Goal: Task Accomplishment & Management: Manage account settings

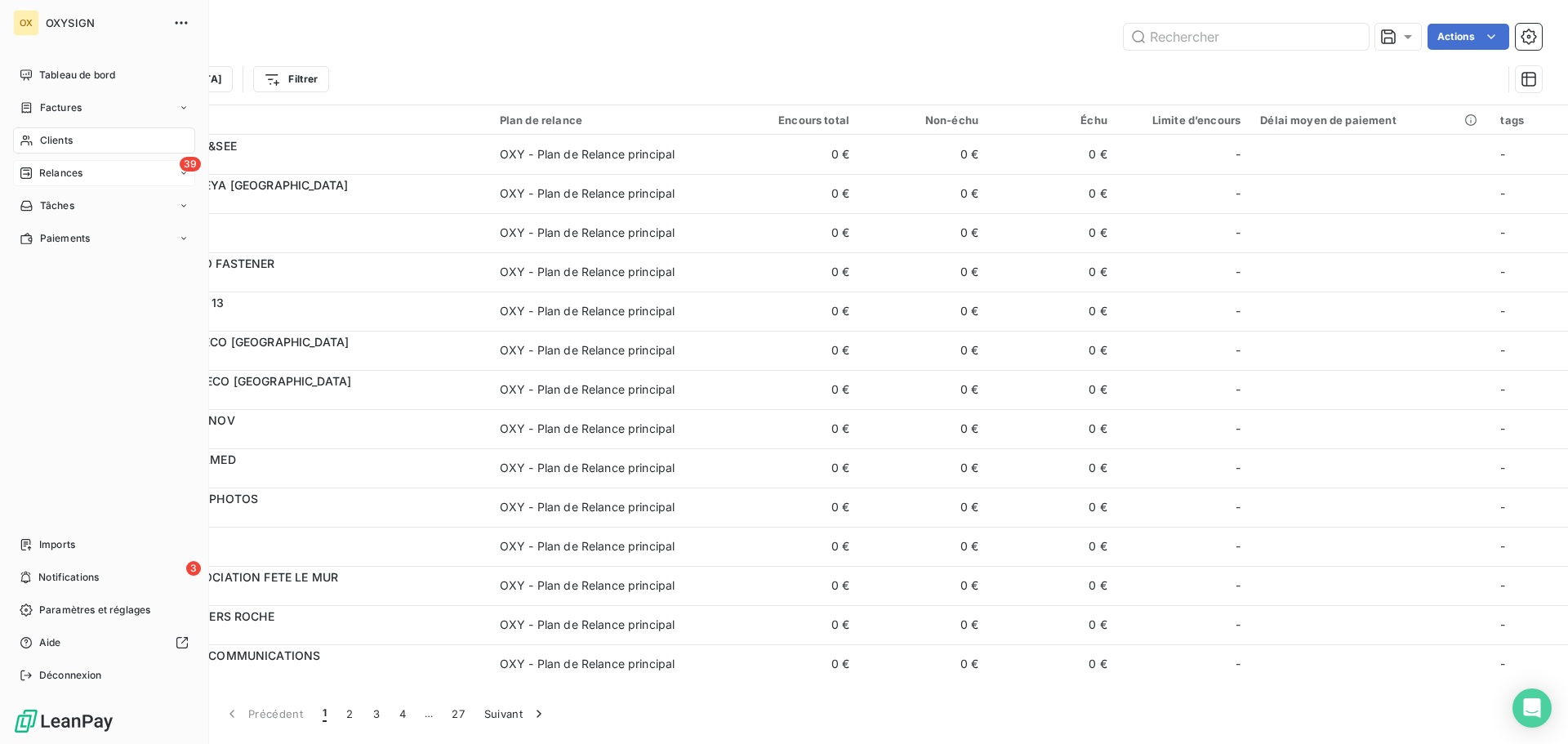
click at [48, 173] on span "Relances" at bounding box center [61, 173] width 44 height 15
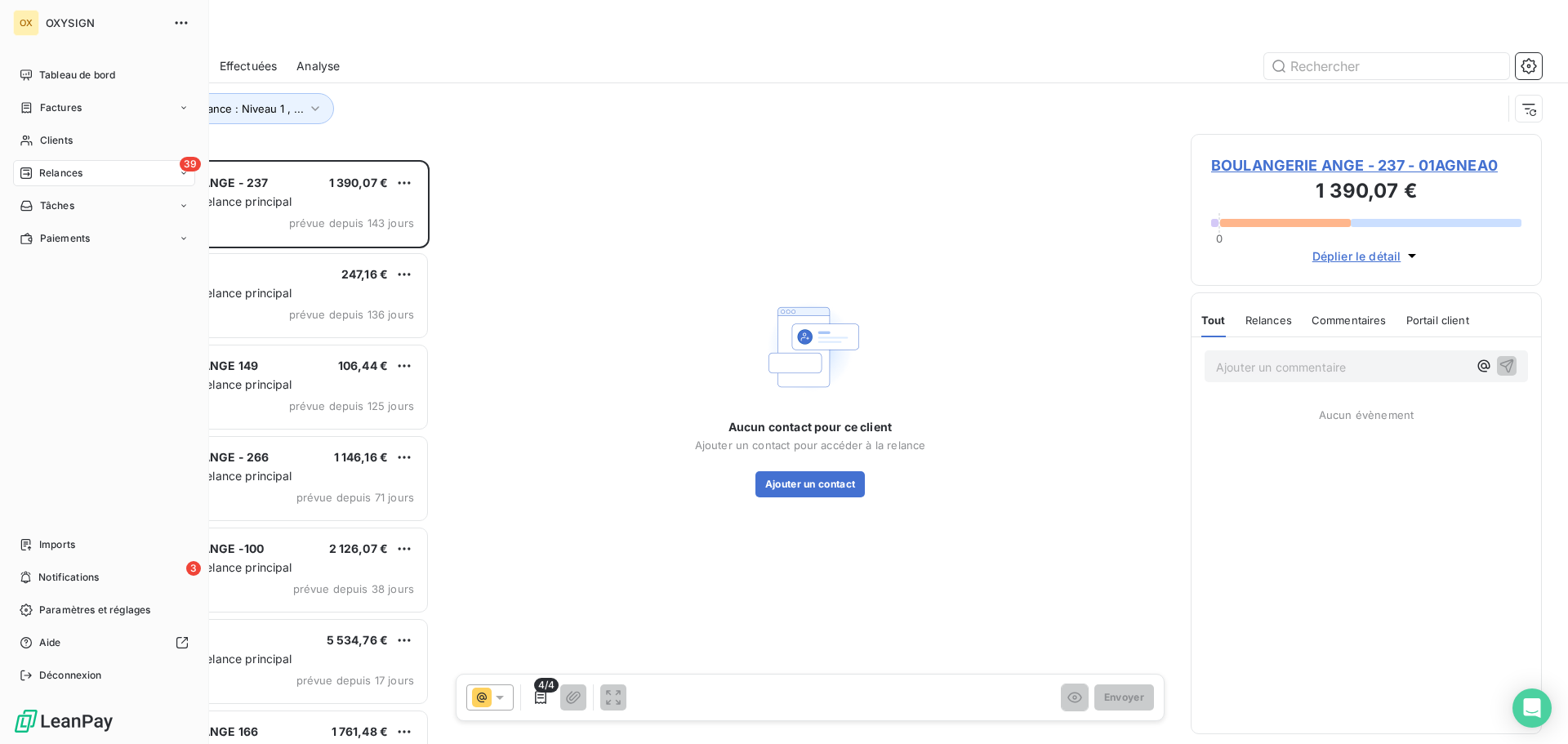
scroll to position [571, 339]
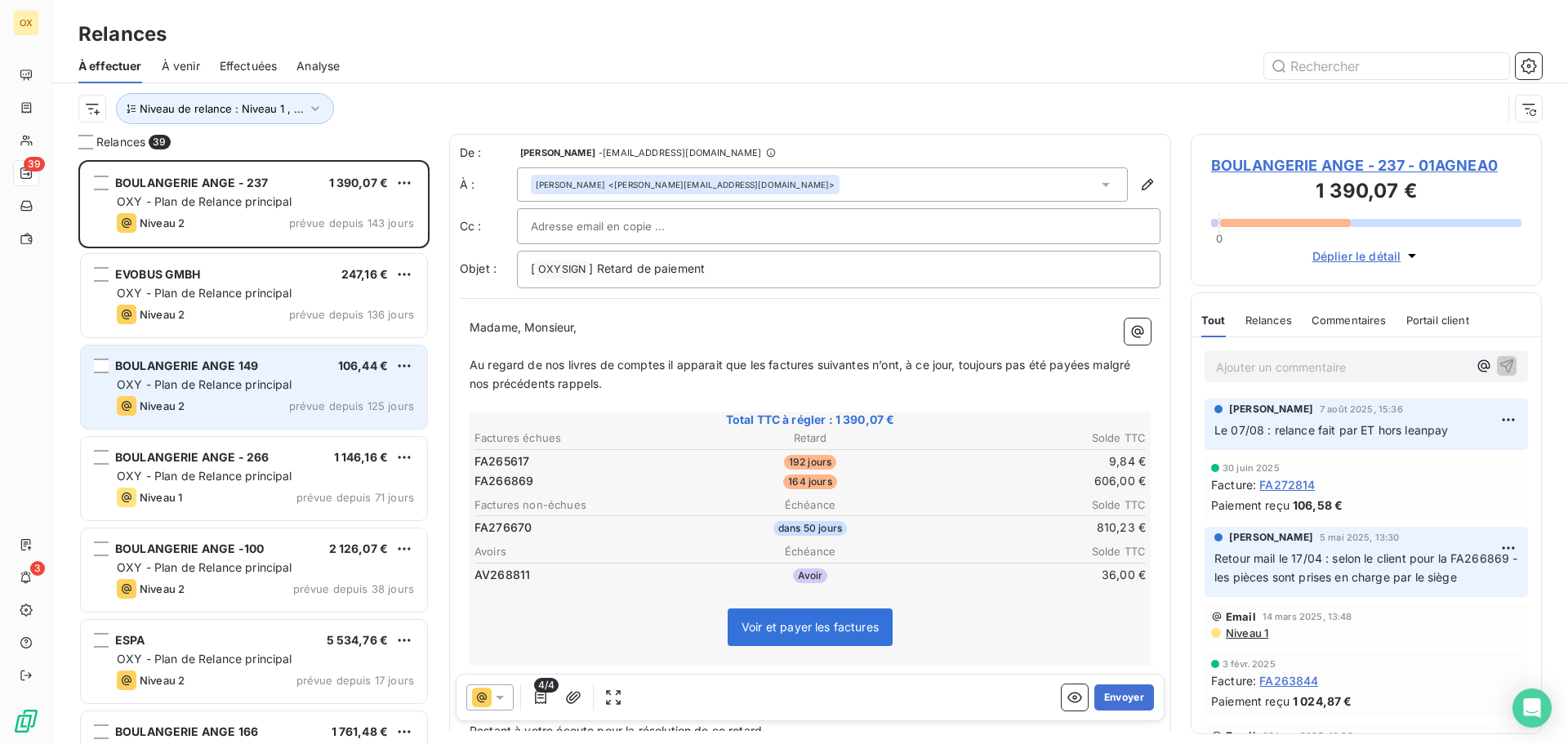
click at [261, 363] on div "BOULANGERIE ANGE 149 106,44 €" at bounding box center [266, 365] width 297 height 15
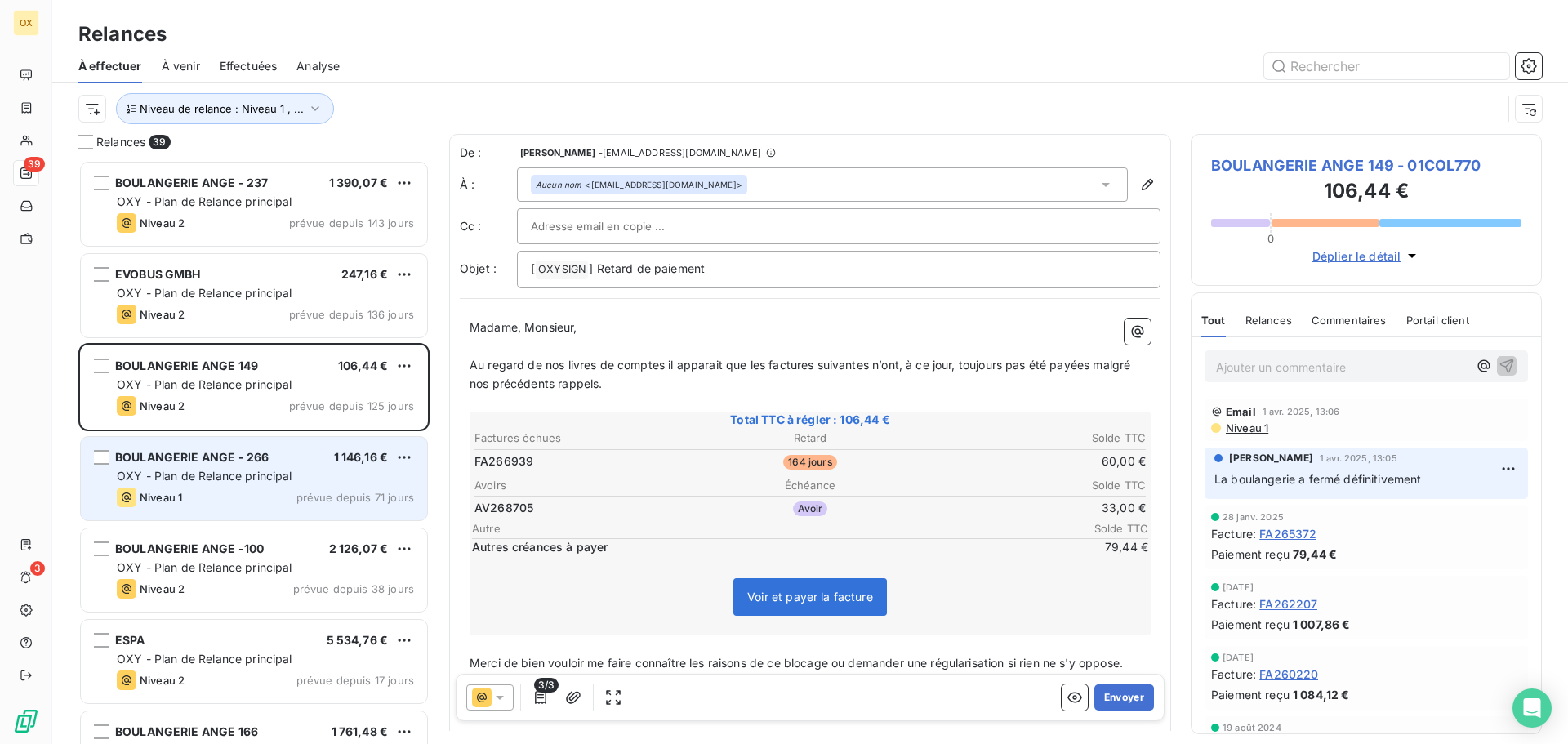
click at [243, 469] on span "OXY - Plan de Relance principal" at bounding box center [204, 476] width 176 height 14
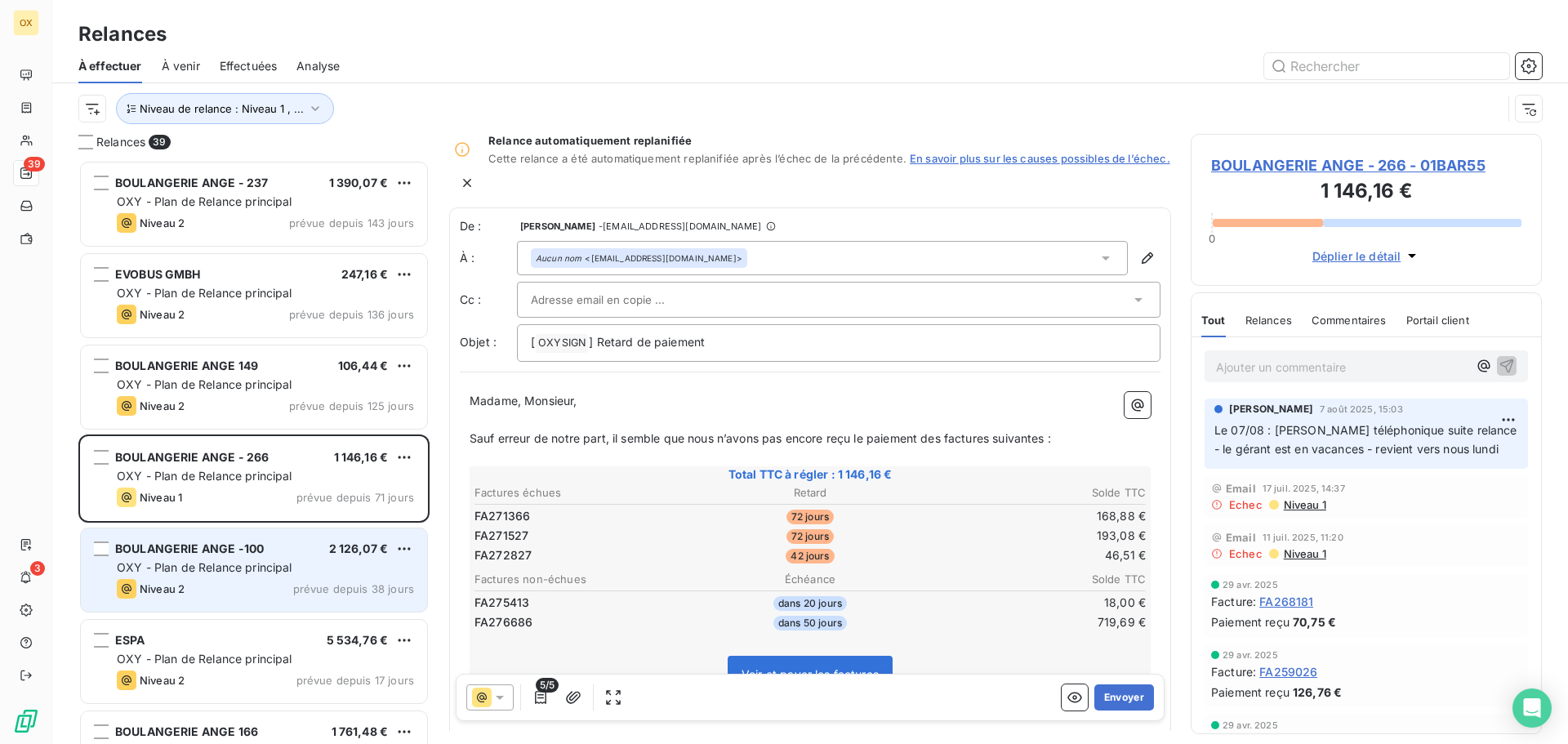
click at [262, 551] on span "BOULANGERIE ANGE -100" at bounding box center [190, 548] width 149 height 14
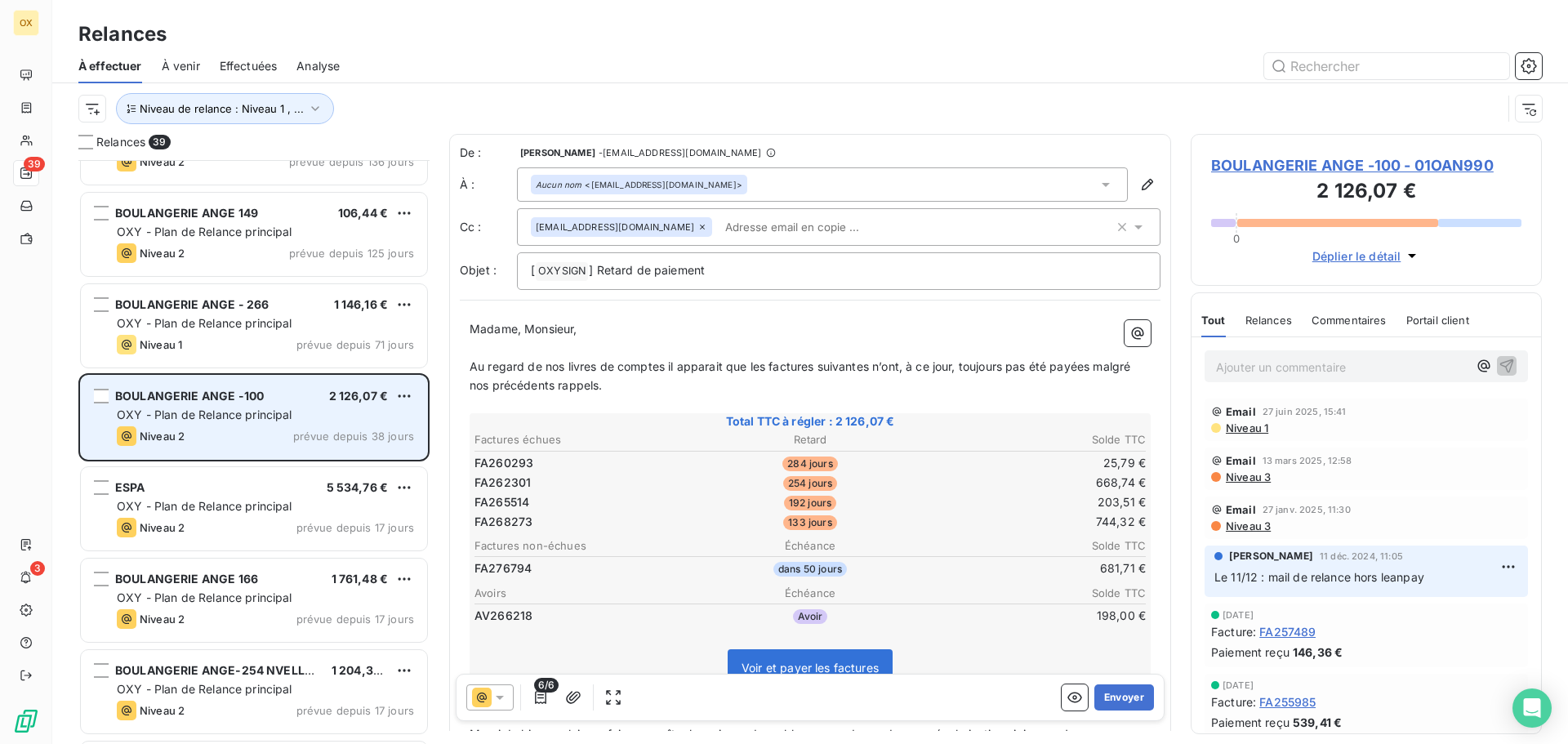
scroll to position [164, 0]
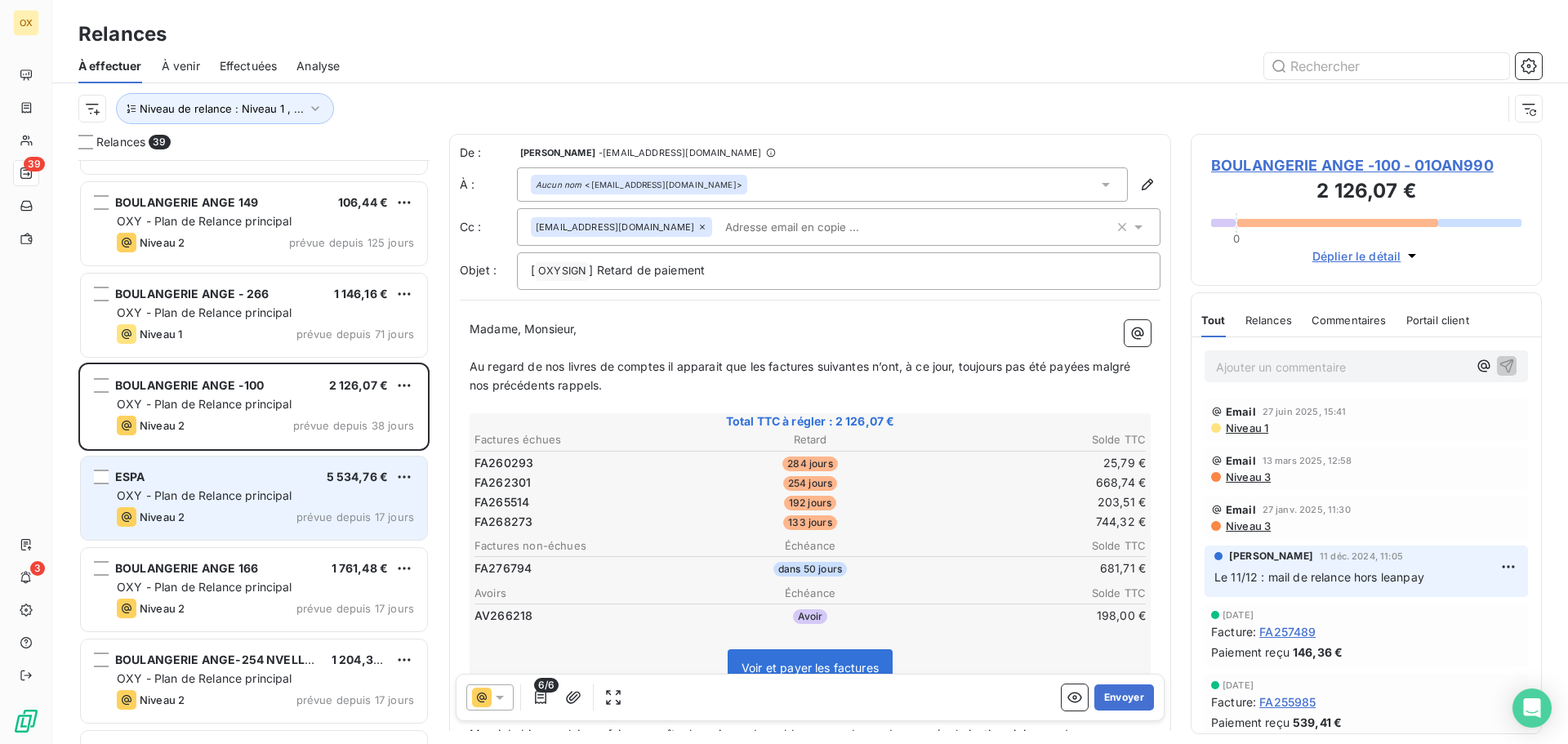
click at [245, 501] on span "OXY - Plan de Relance principal" at bounding box center [204, 495] width 176 height 14
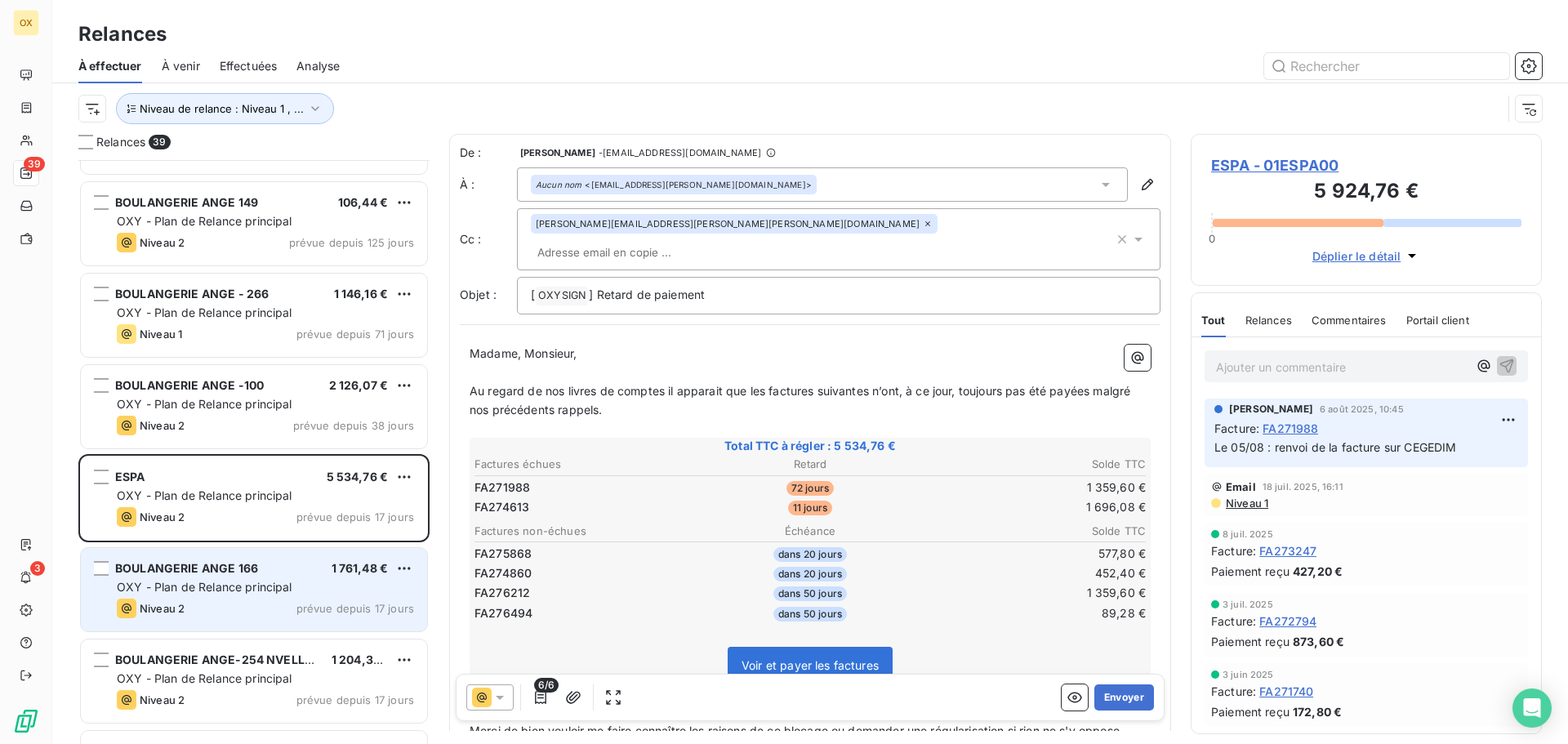
click at [266, 589] on span "OXY - Plan de Relance principal" at bounding box center [204, 587] width 176 height 14
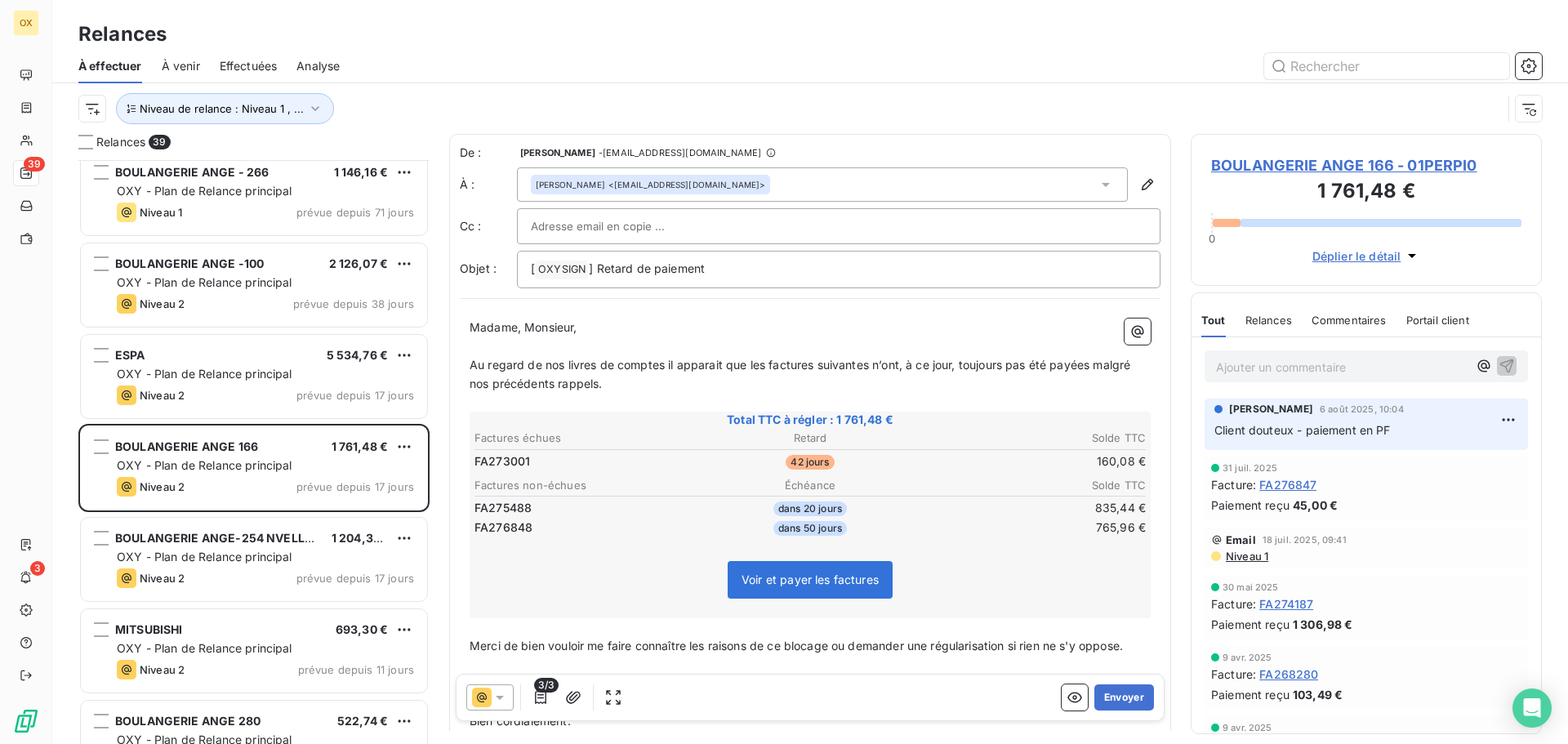
scroll to position [327, 0]
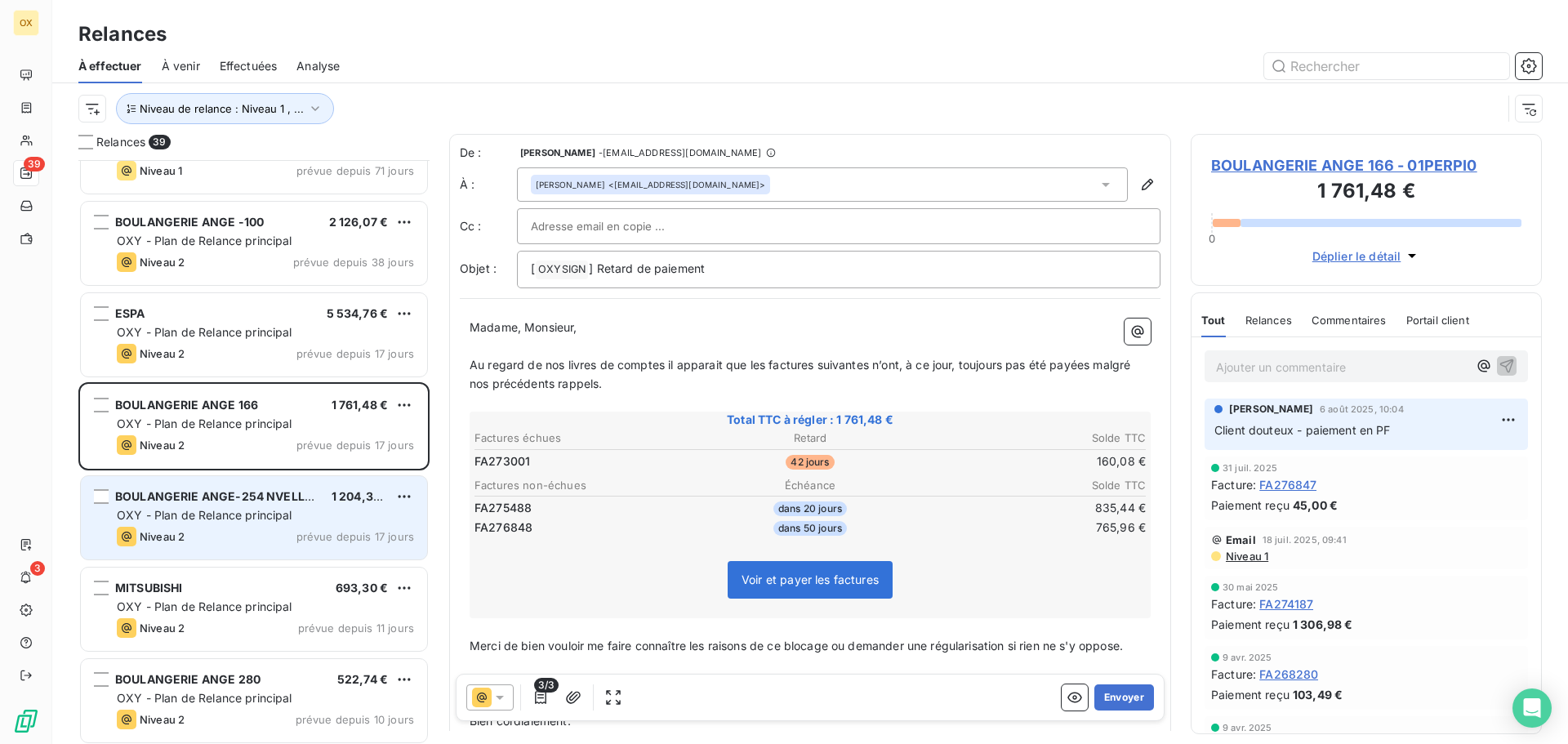
click at [228, 524] on div "BOULANGERIE ANGE-254 NVELLE GE 1 204,34 € OXY - Plan de Relance principal Nivea…" at bounding box center [254, 517] width 346 height 83
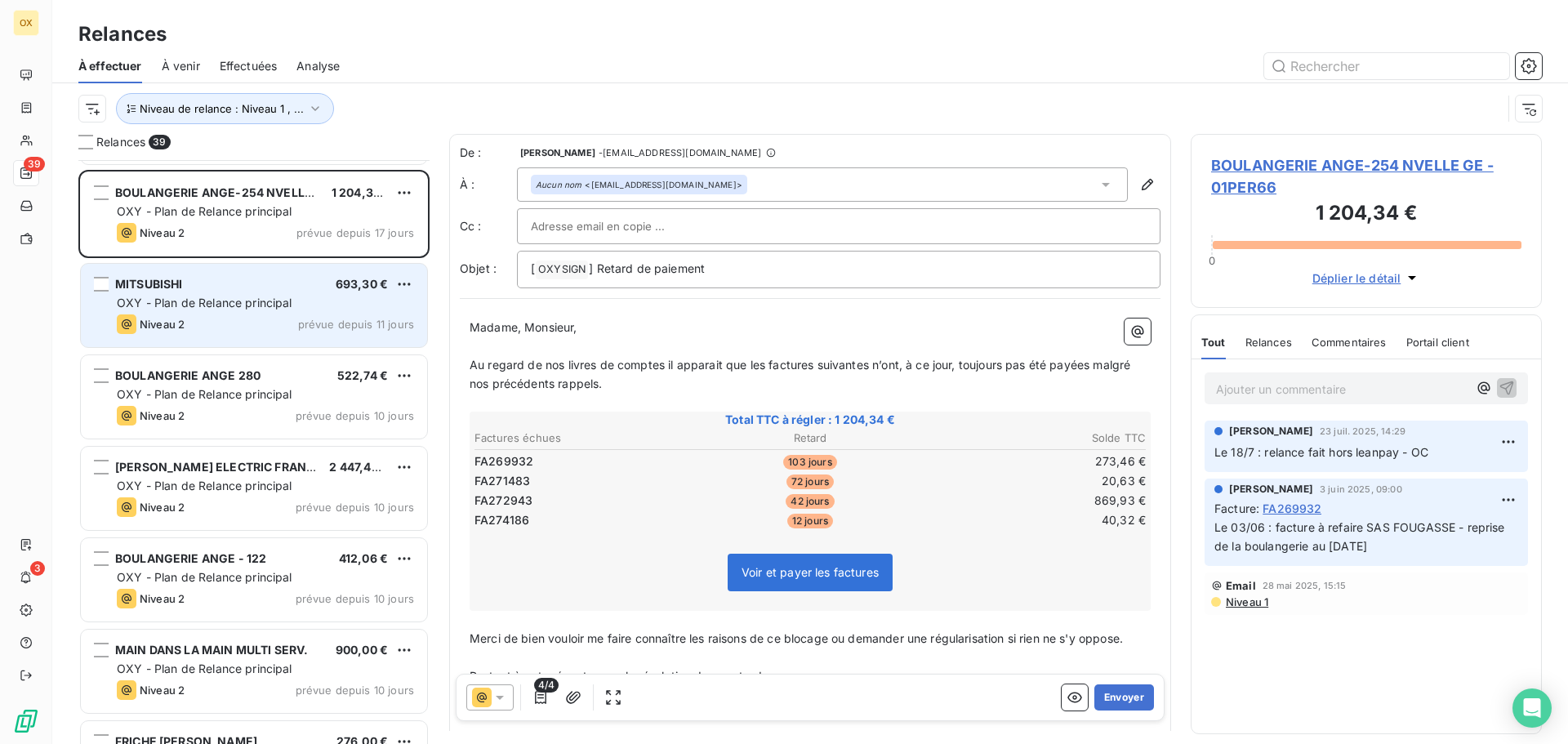
scroll to position [654, 0]
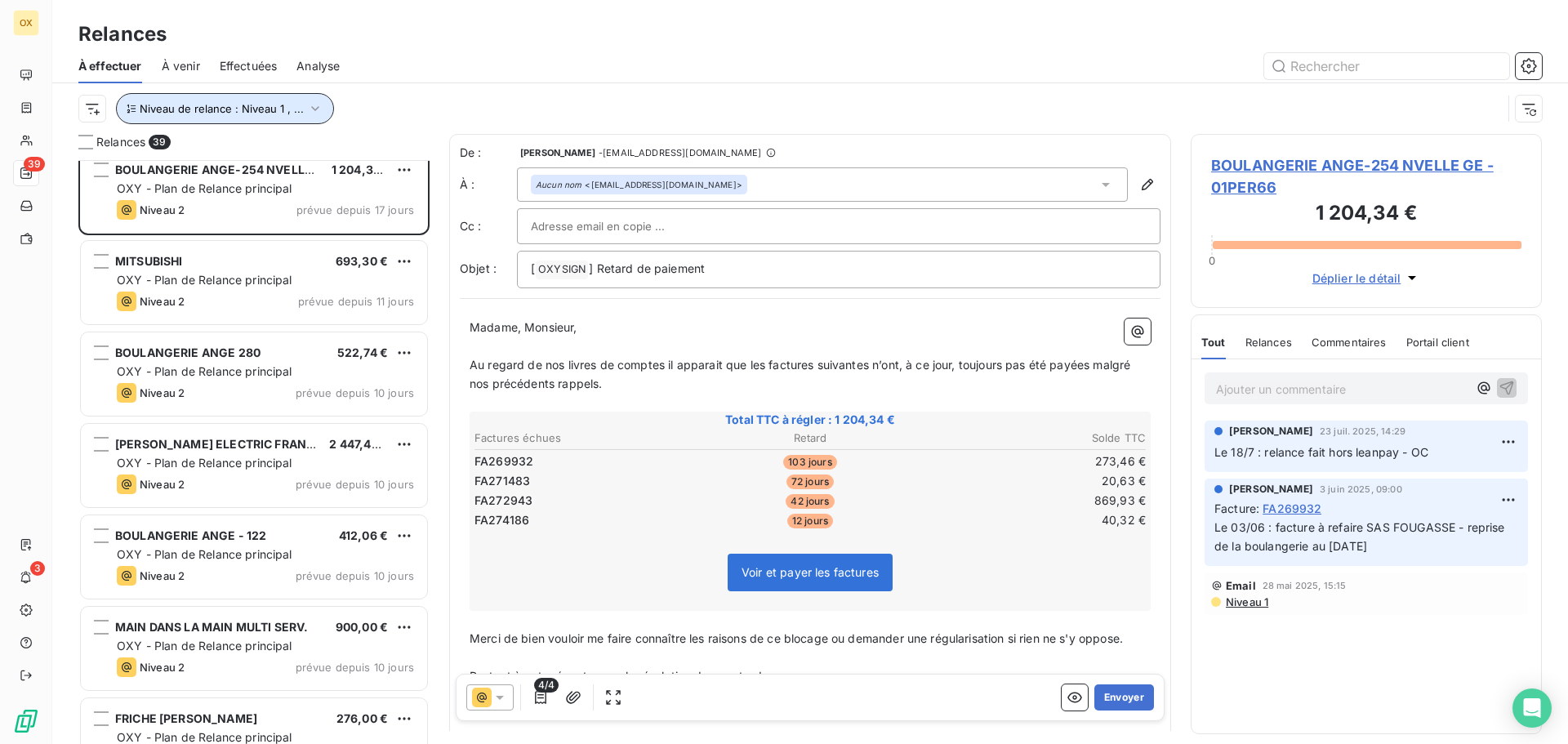
click at [196, 114] on span "Niveau de relance : Niveau 1 , ..." at bounding box center [222, 108] width 164 height 13
click at [544, 42] on div "Relances" at bounding box center [810, 34] width 1516 height 30
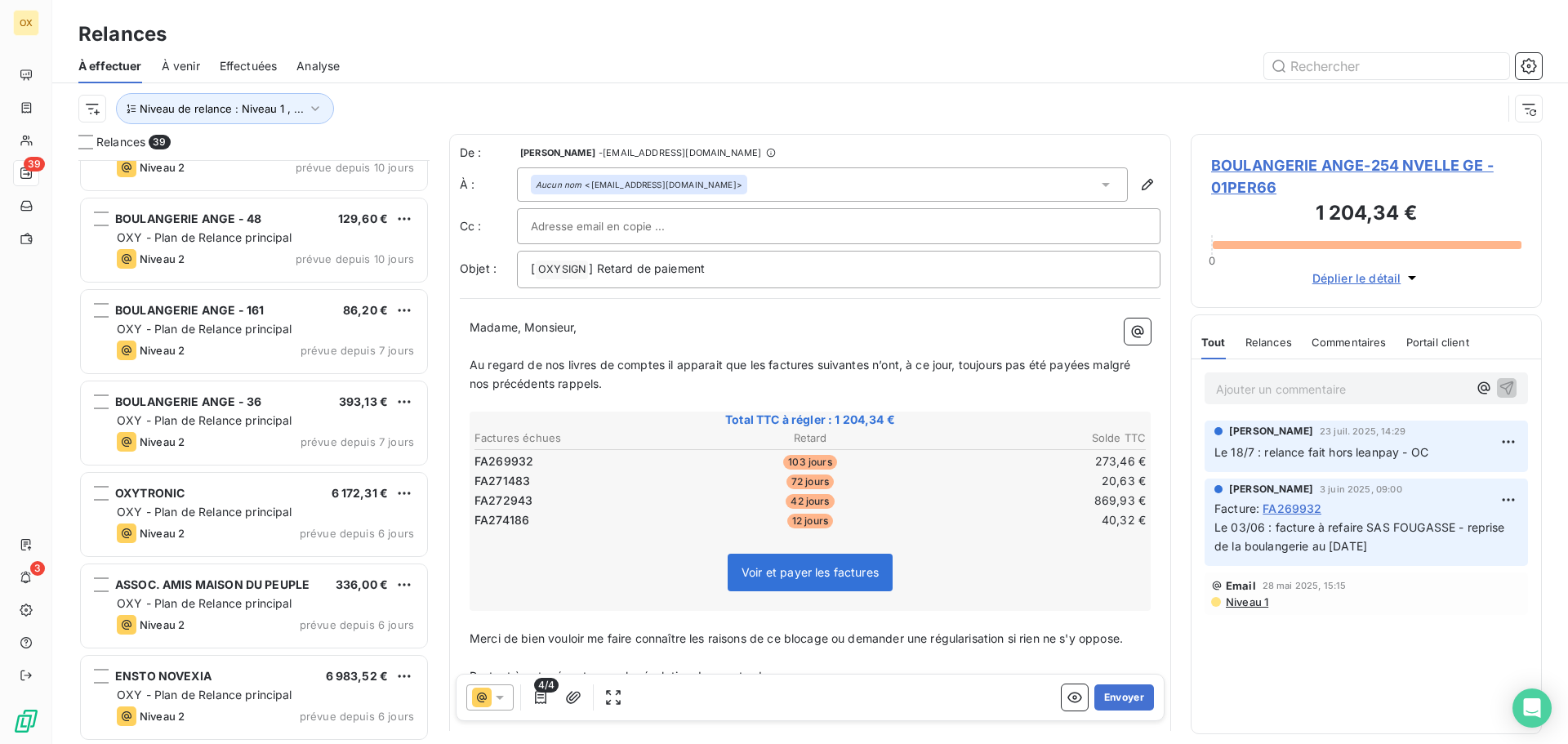
scroll to position [1388, 0]
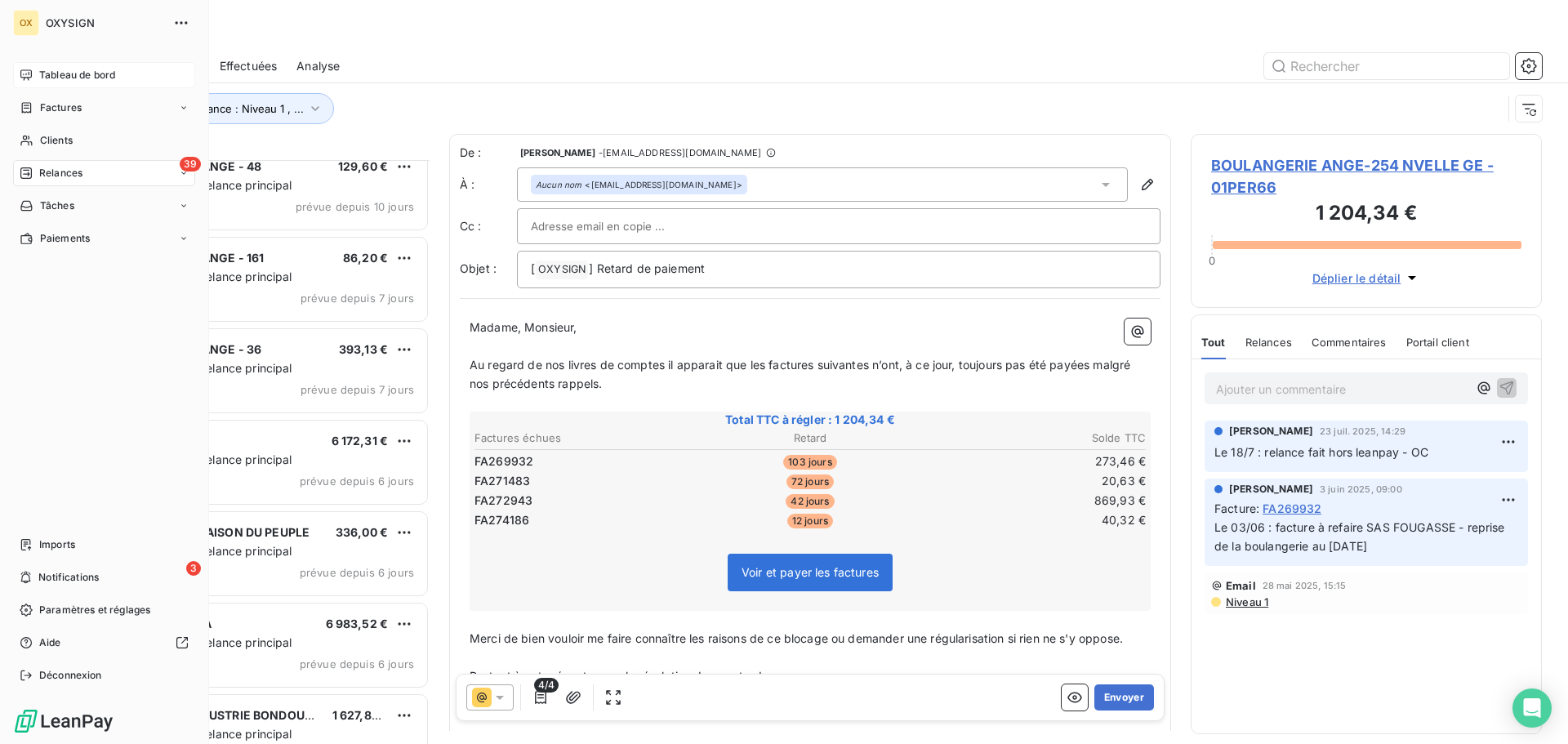
click at [38, 72] on div "Tableau de bord" at bounding box center [104, 75] width 182 height 26
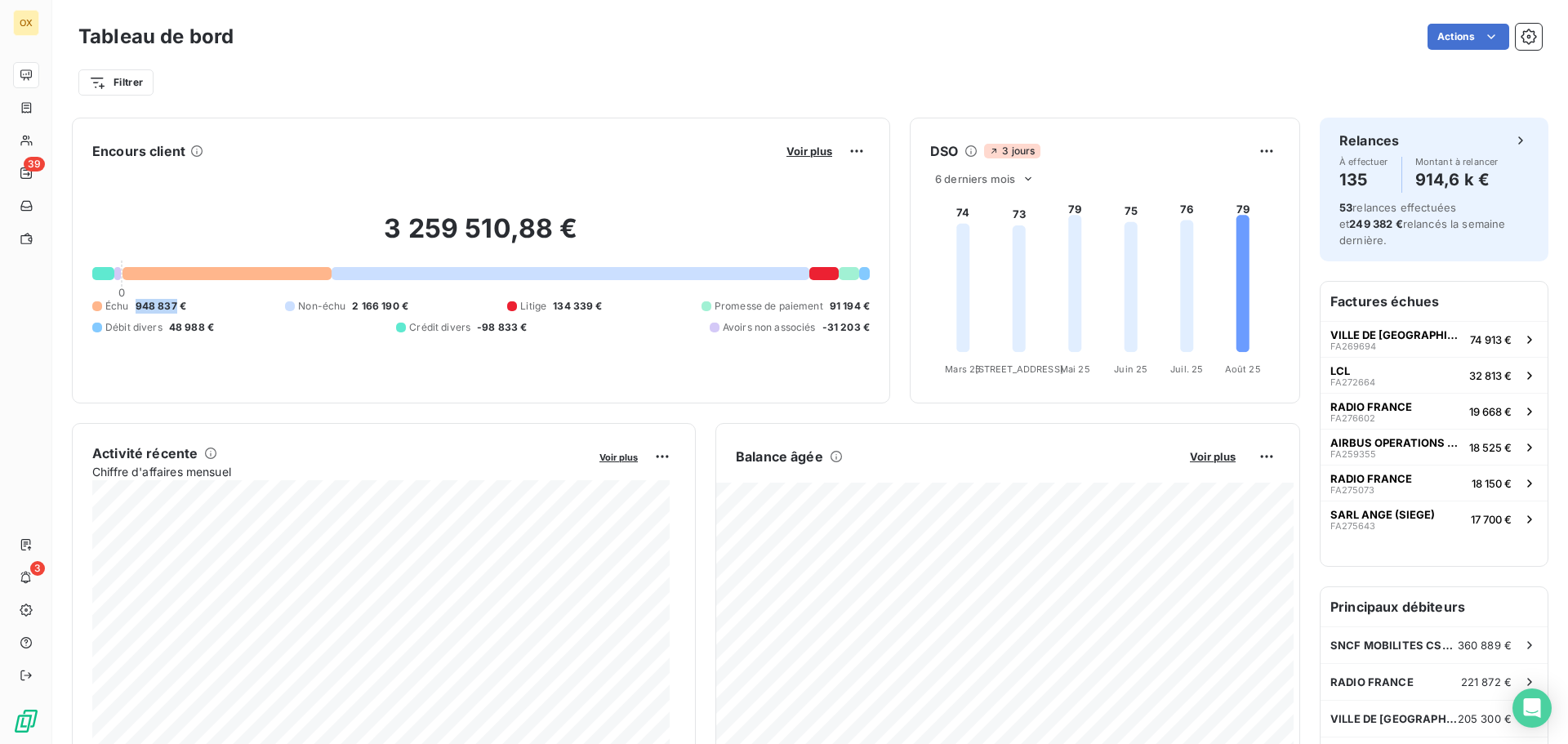
drag, startPoint x: 133, startPoint y: 305, endPoint x: 174, endPoint y: 307, distance: 41.0
click at [174, 307] on div "Échu 948 837 €" at bounding box center [139, 306] width 93 height 15
copy span "948 837"
click at [397, 148] on div "Encours client Voir plus" at bounding box center [481, 151] width 777 height 26
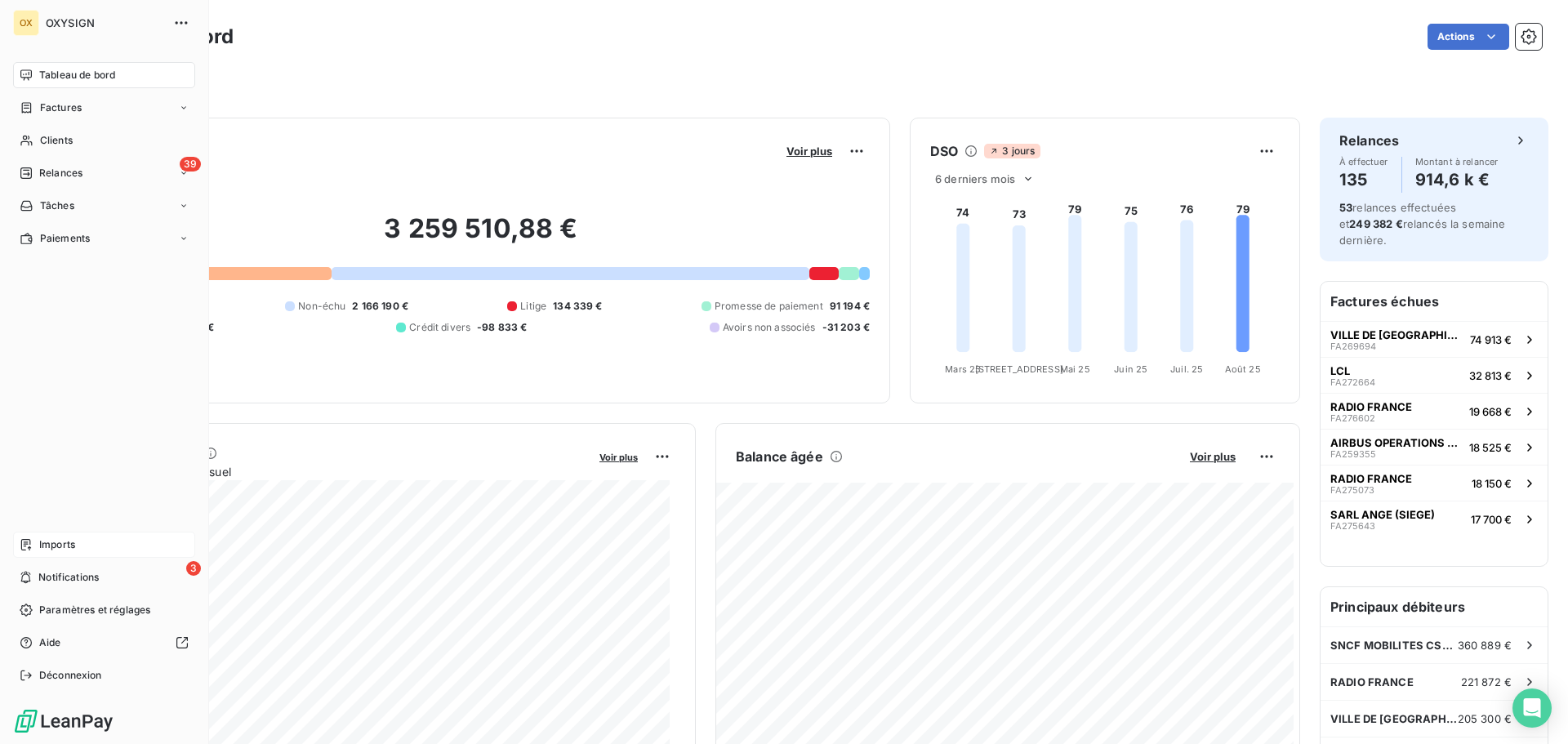
click at [44, 542] on span "Imports" at bounding box center [57, 544] width 36 height 15
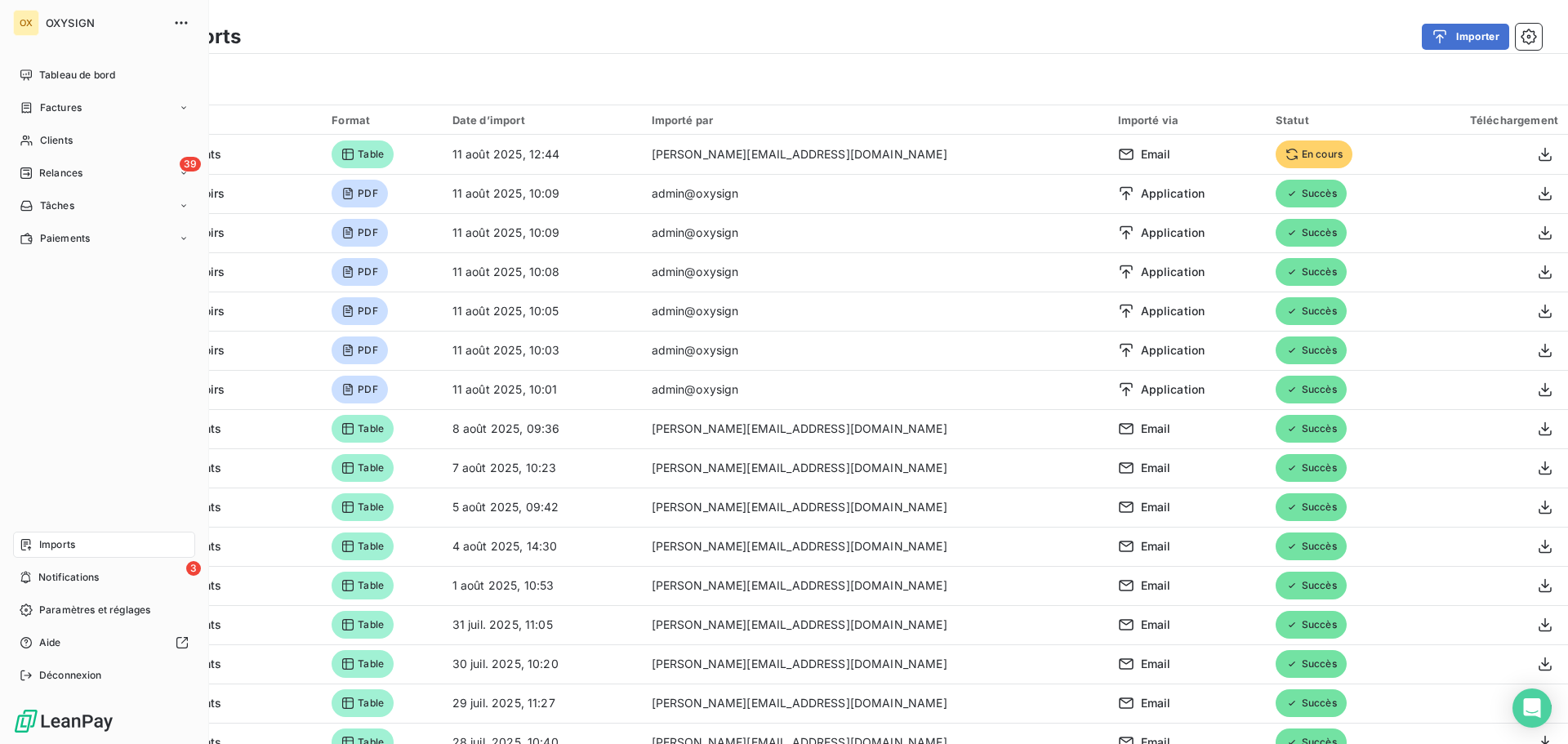
drag, startPoint x: 48, startPoint y: 68, endPoint x: 202, endPoint y: 93, distance: 156.0
click at [48, 69] on span "Tableau de bord" at bounding box center [77, 75] width 76 height 15
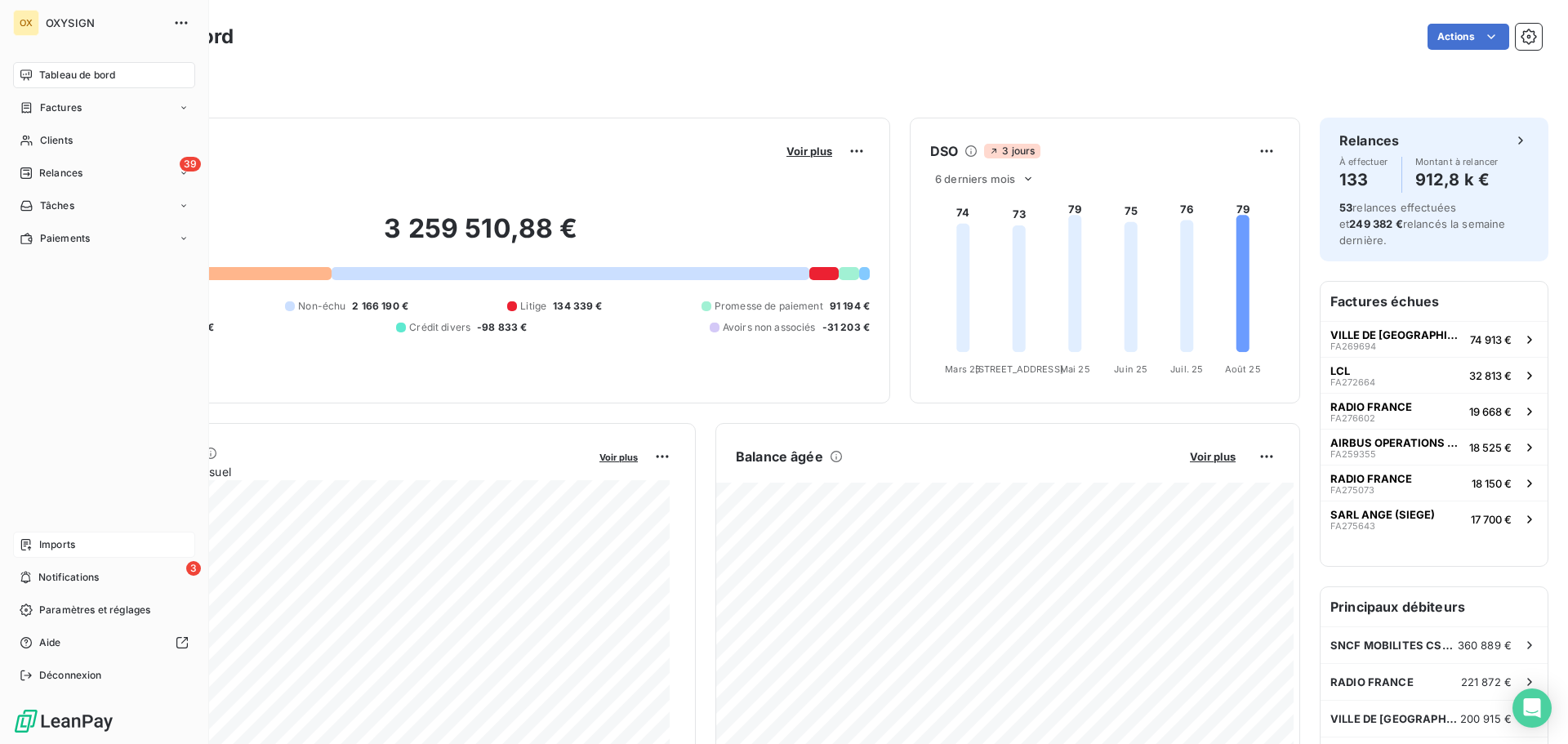
click at [43, 542] on span "Imports" at bounding box center [57, 544] width 36 height 15
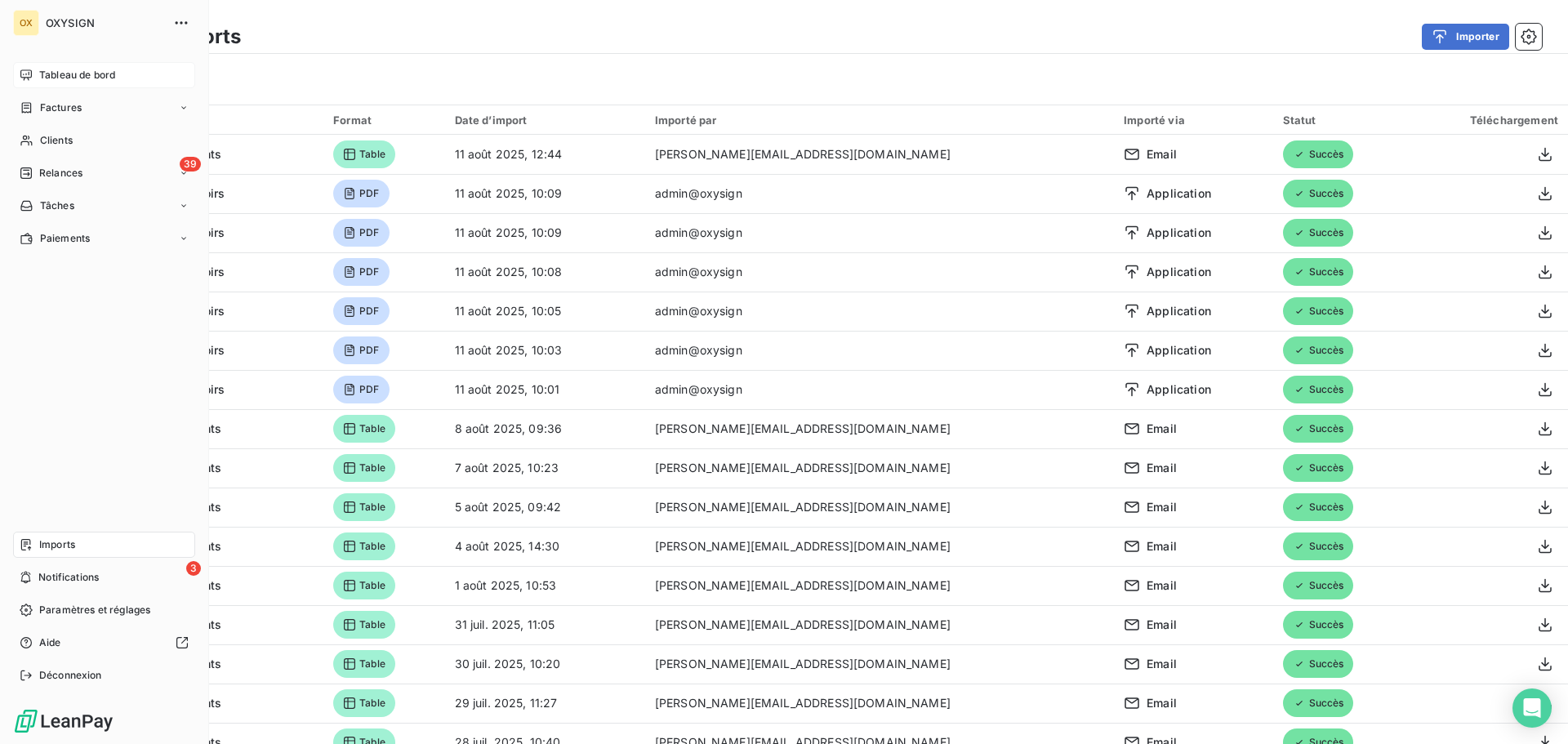
click at [39, 71] on span "Tableau de bord" at bounding box center [77, 75] width 76 height 15
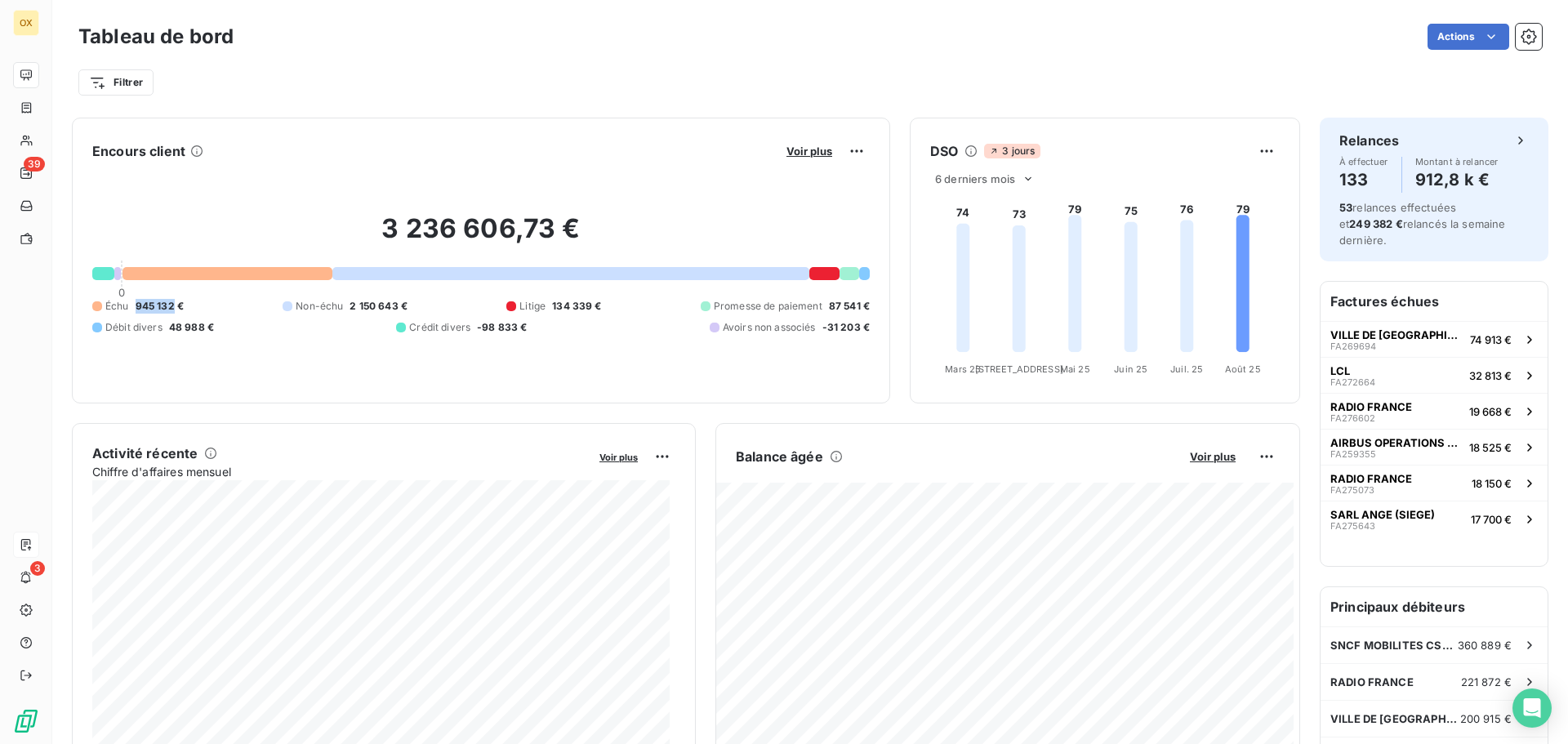
drag, startPoint x: 171, startPoint y: 307, endPoint x: 136, endPoint y: 306, distance: 35.0
click at [136, 306] on span "945 132 €" at bounding box center [159, 306] width 48 height 15
copy span "945 132"
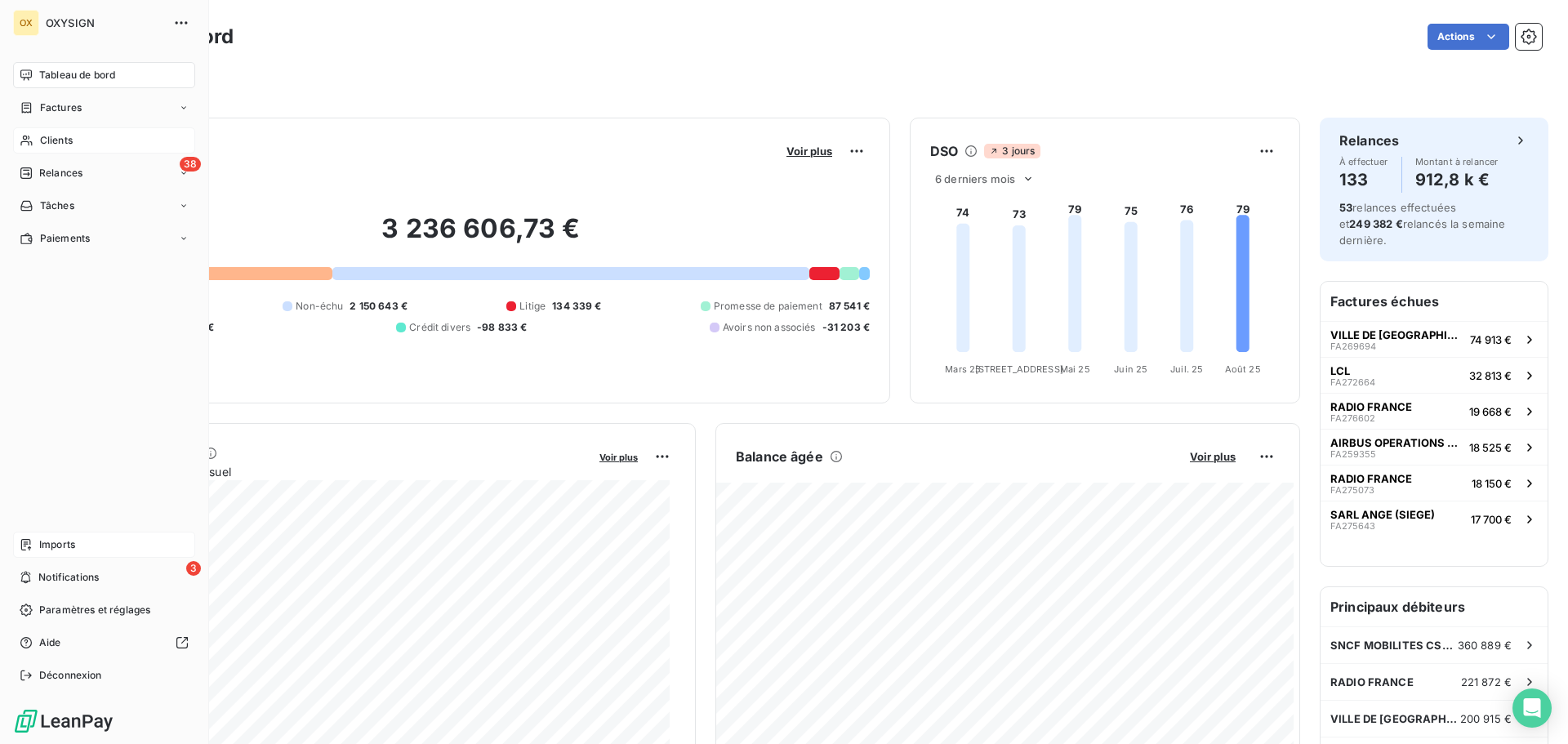
click at [45, 139] on span "Clients" at bounding box center [56, 140] width 32 height 15
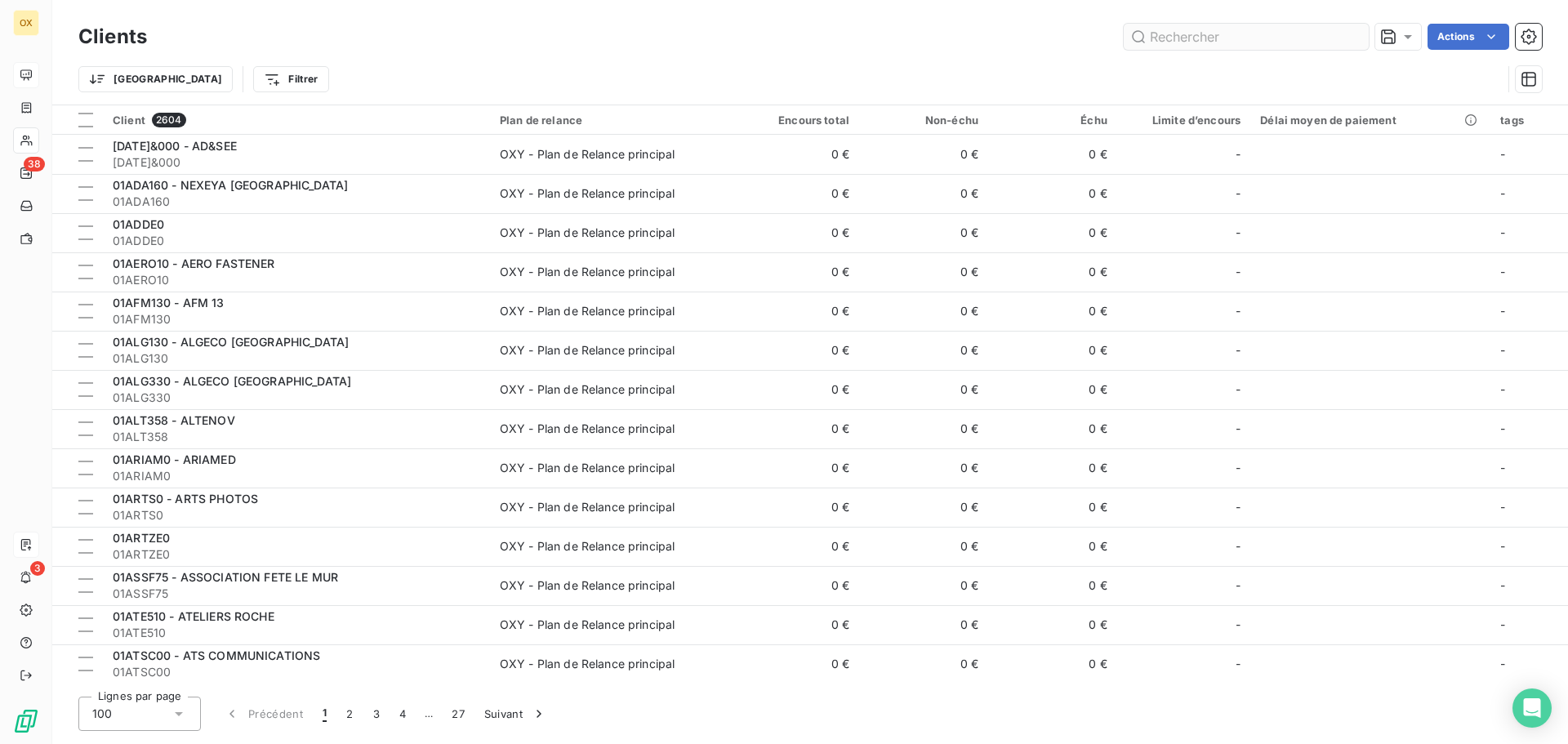
click at [1249, 38] on input "text" at bounding box center [1246, 37] width 245 height 26
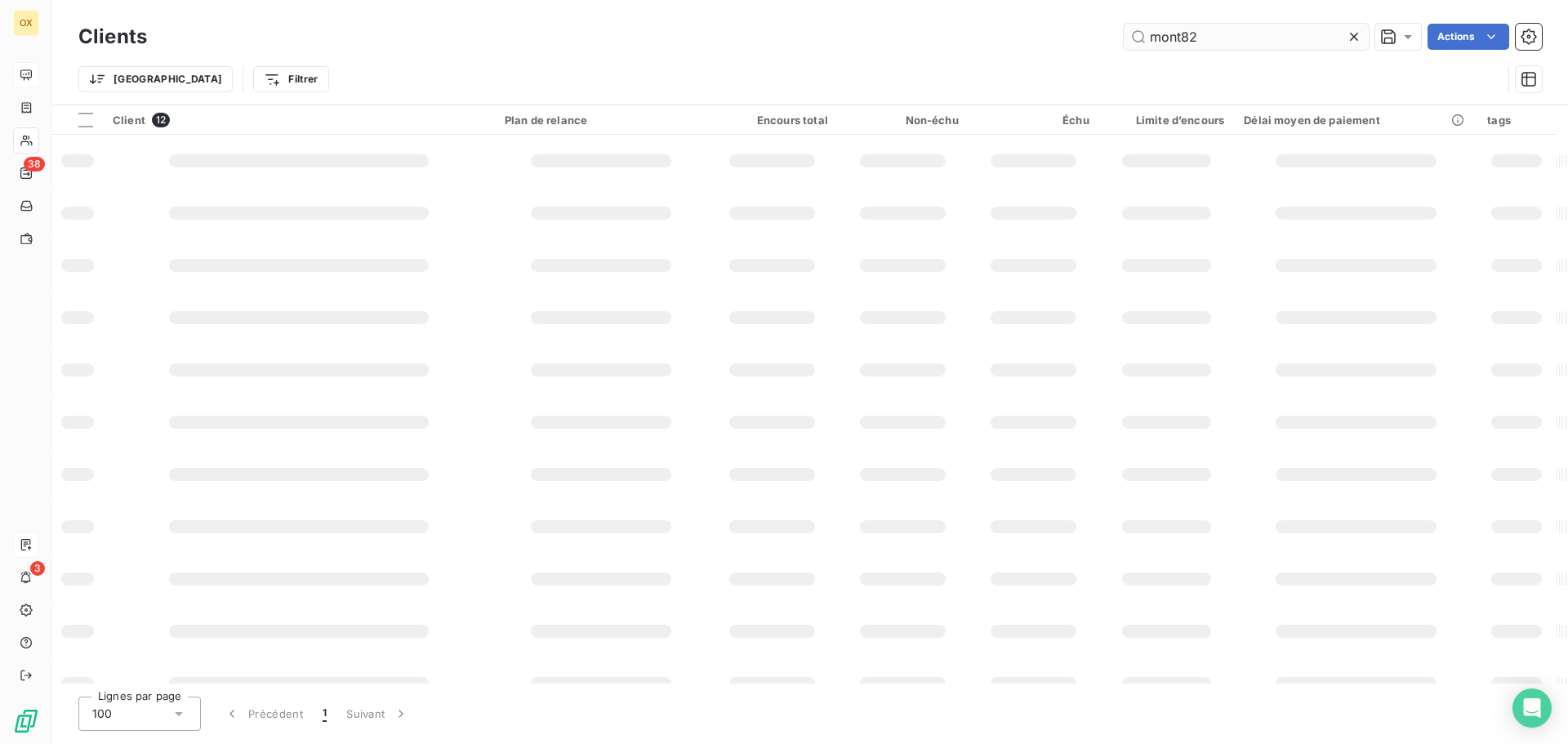
type input "mont82"
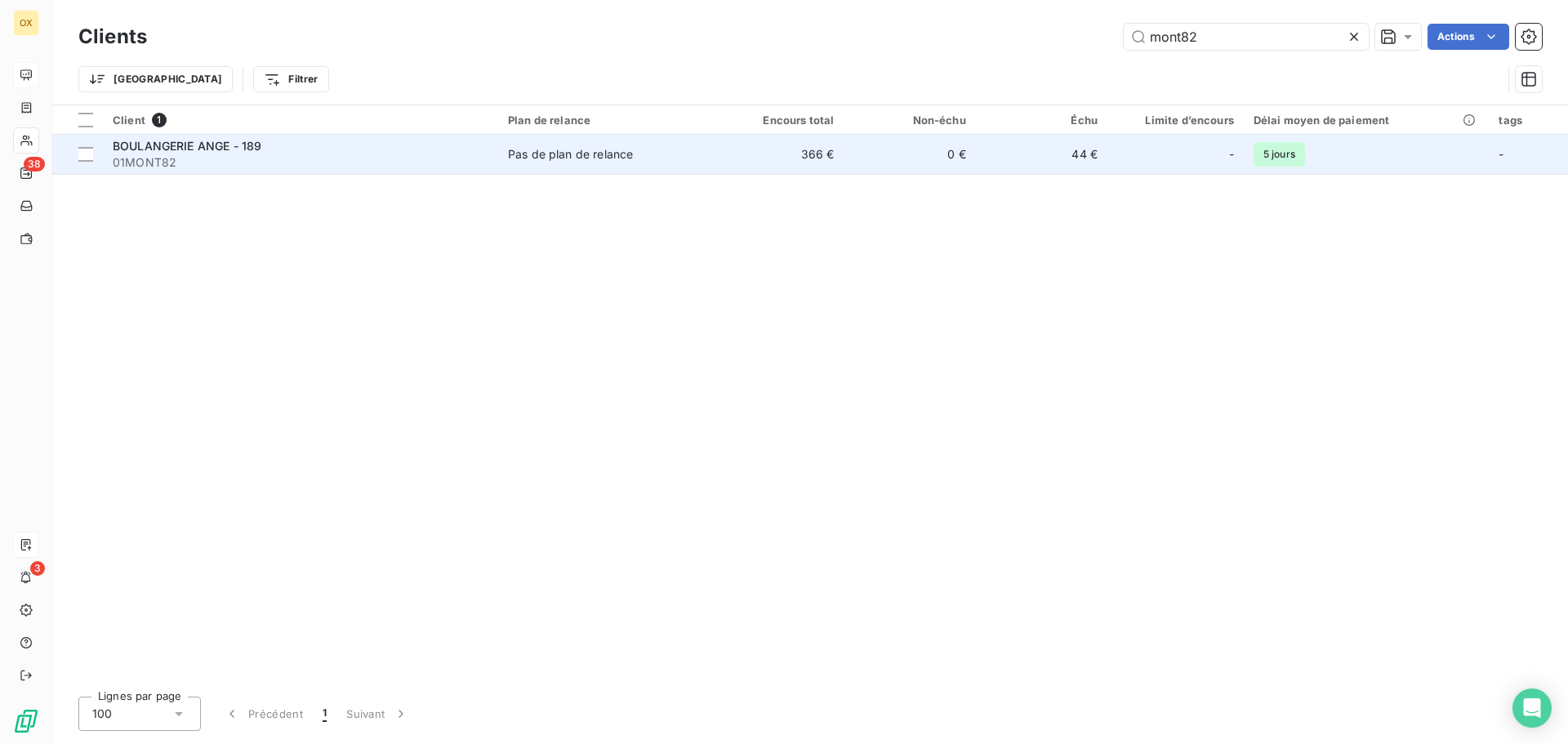
click at [254, 147] on span "BOULANGERIE ANGE - 189" at bounding box center [187, 146] width 149 height 14
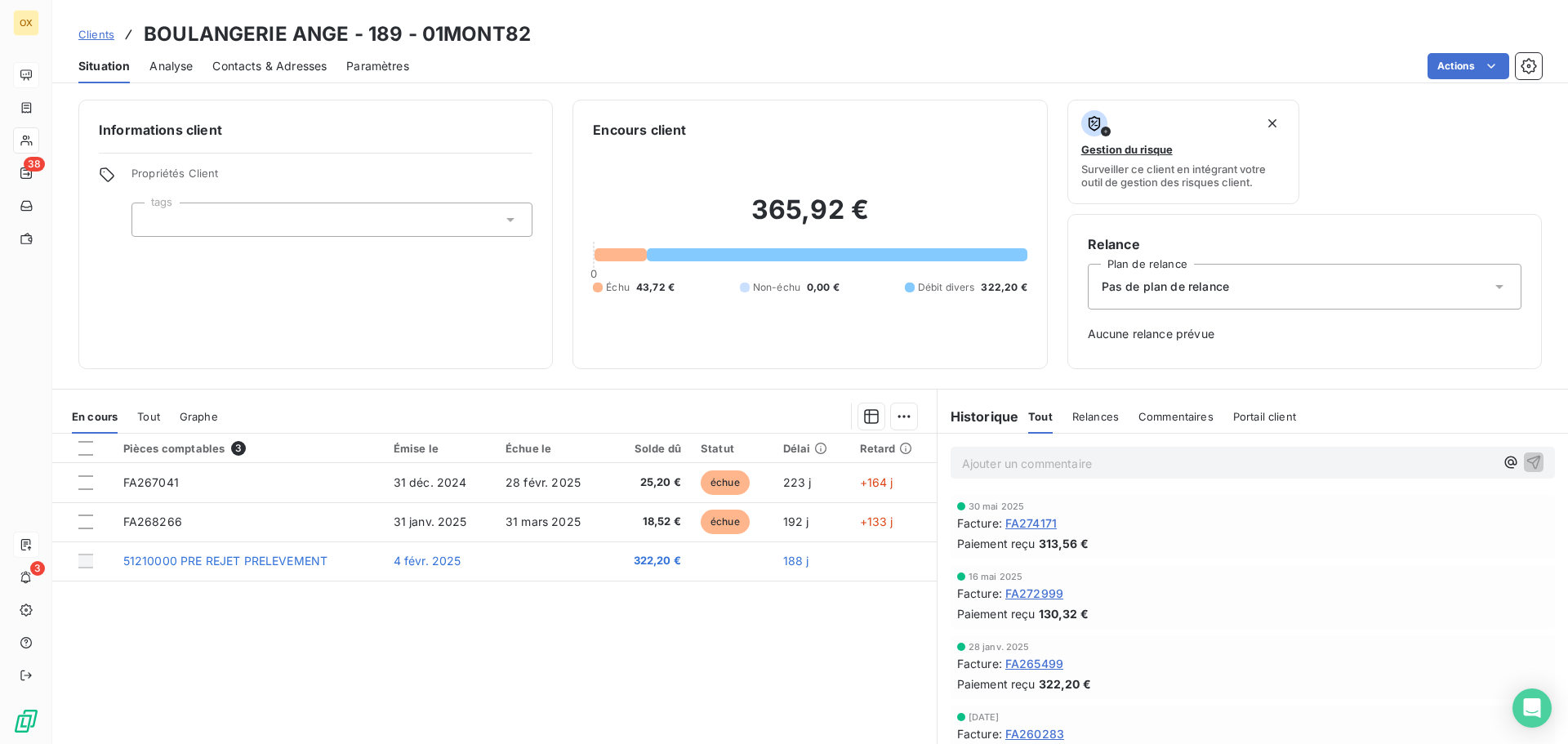
drag, startPoint x: 1012, startPoint y: 473, endPoint x: 1006, endPoint y: 465, distance: 10.0
click at [1012, 471] on div "Ajouter un commentaire ﻿" at bounding box center [1253, 462] width 604 height 31
click at [1005, 458] on p "Ajouter un commentaire ﻿" at bounding box center [1227, 463] width 532 height 20
click at [1525, 459] on icon "button" at bounding box center [1533, 461] width 17 height 17
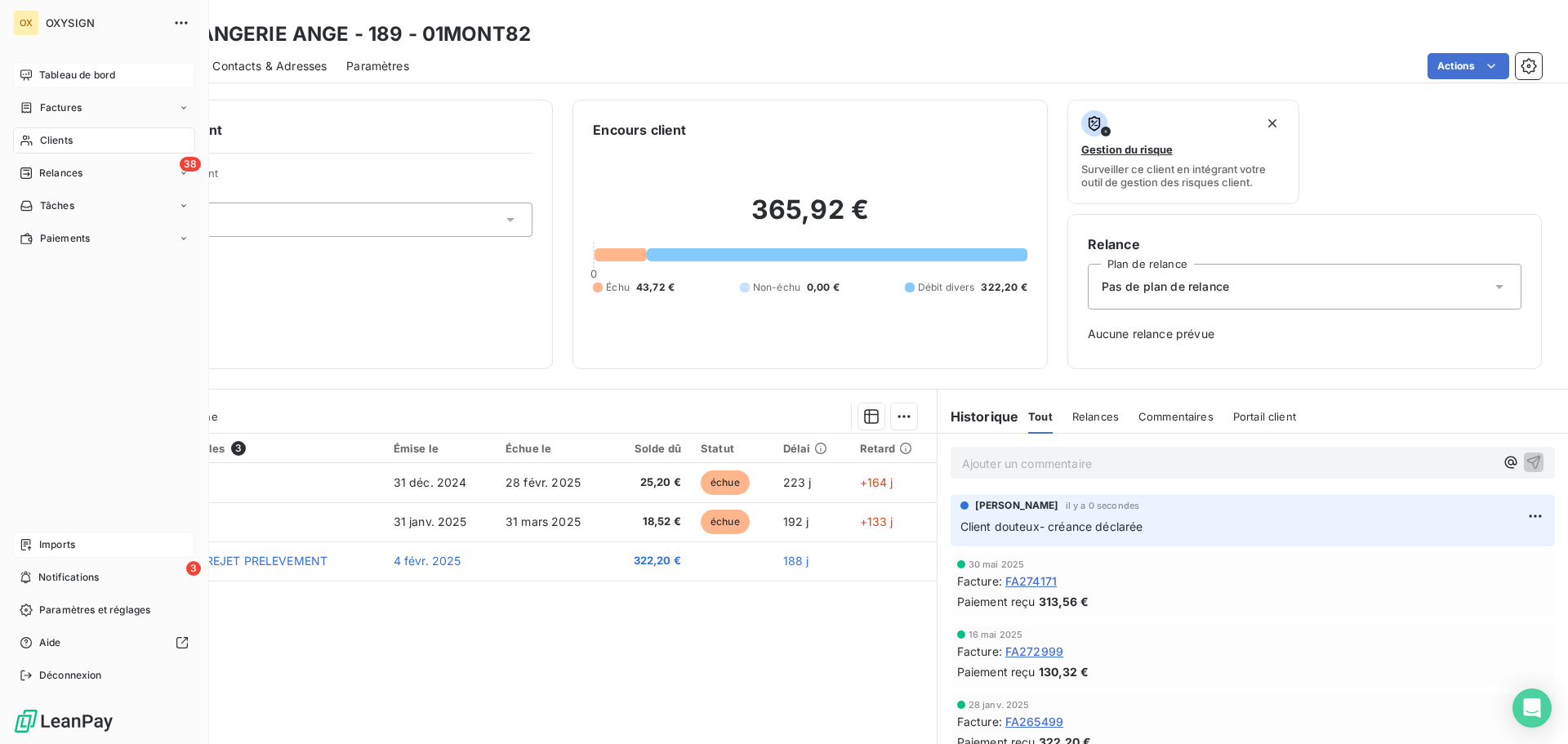
click at [43, 71] on span "Tableau de bord" at bounding box center [77, 75] width 76 height 15
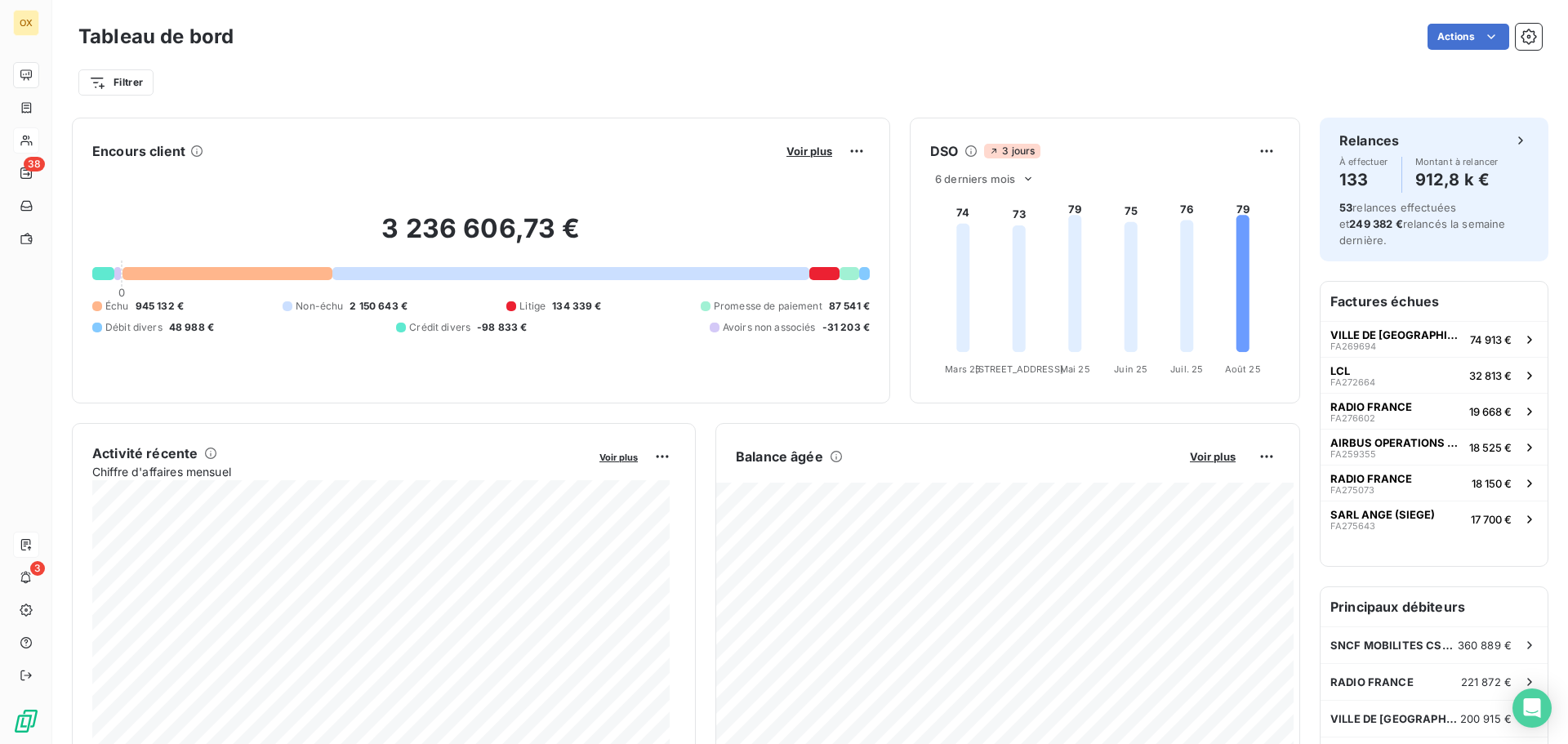
click at [600, 78] on div "Filtrer" at bounding box center [810, 83] width 1463 height 31
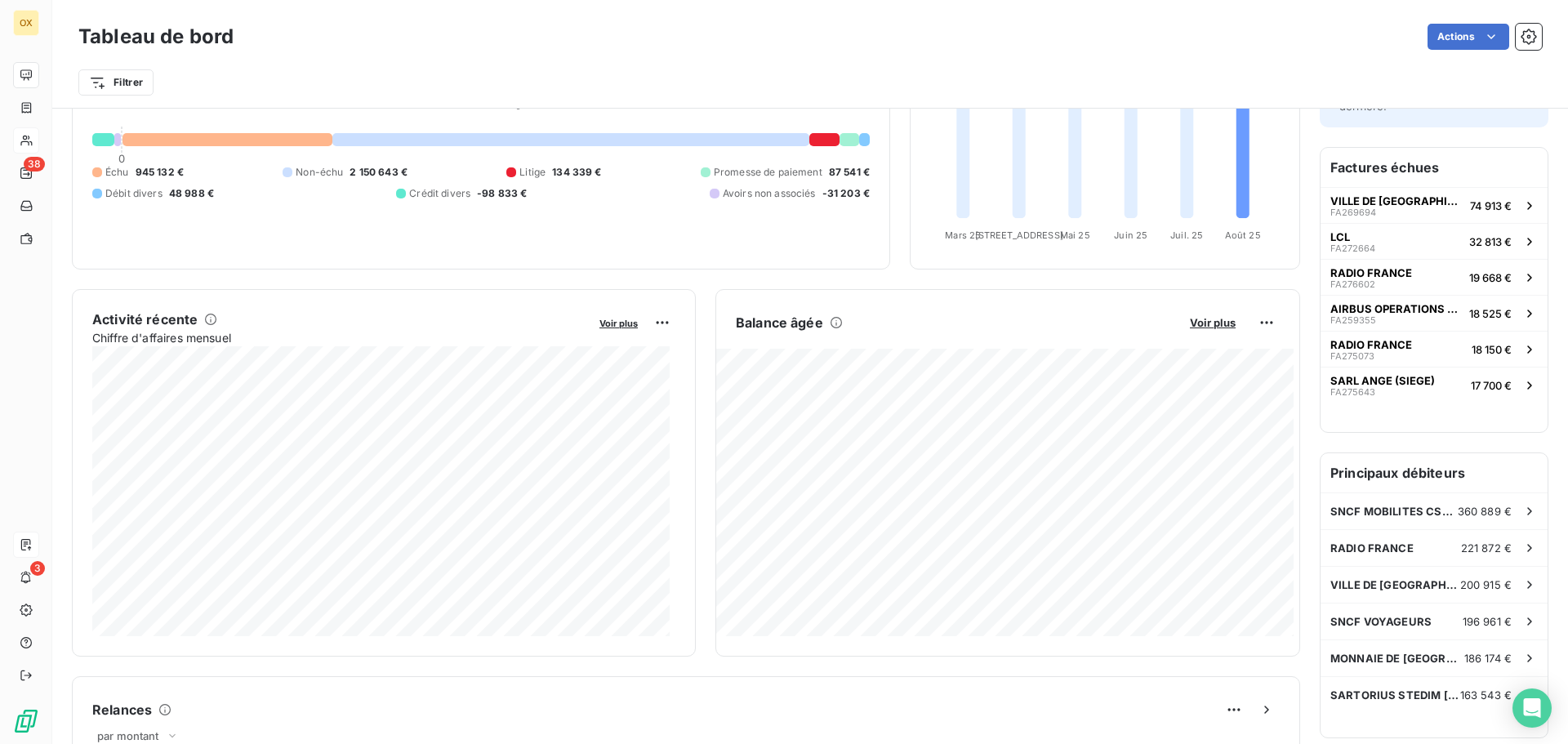
scroll to position [165, 0]
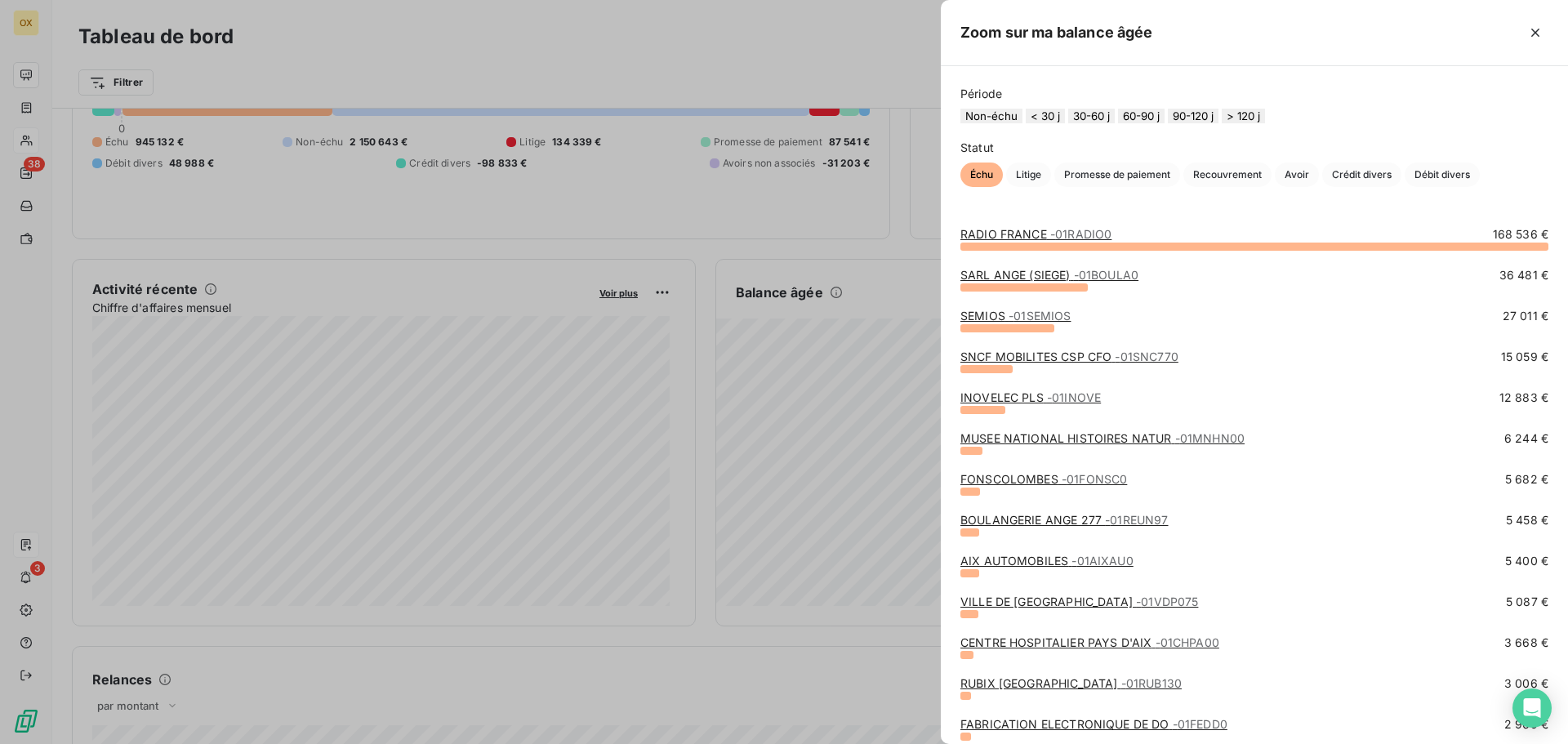
click at [1035, 568] on link "AIX AUTOMOBILES - 01AIXAU0" at bounding box center [1046, 561] width 173 height 14
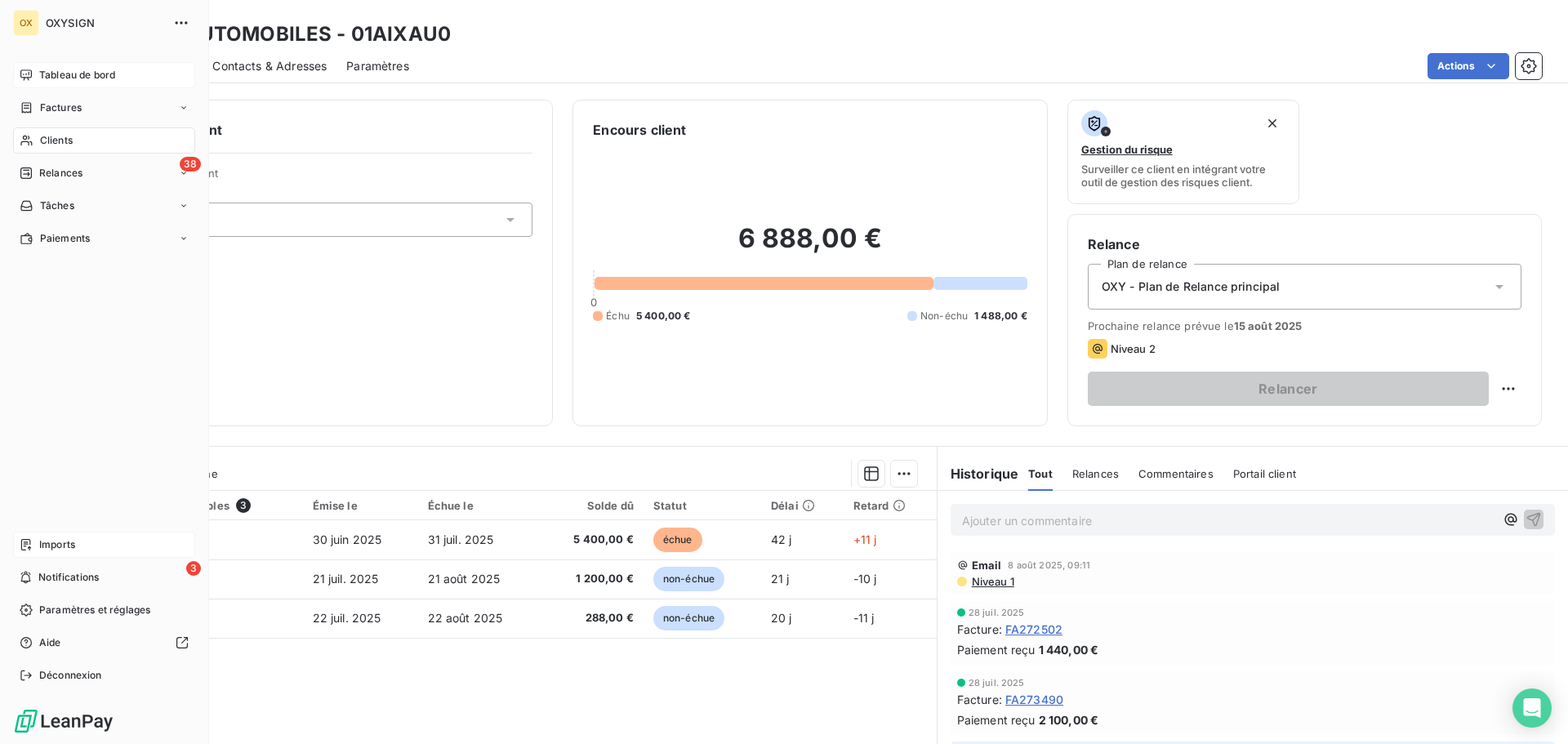
click at [65, 176] on span "Relances" at bounding box center [61, 173] width 44 height 15
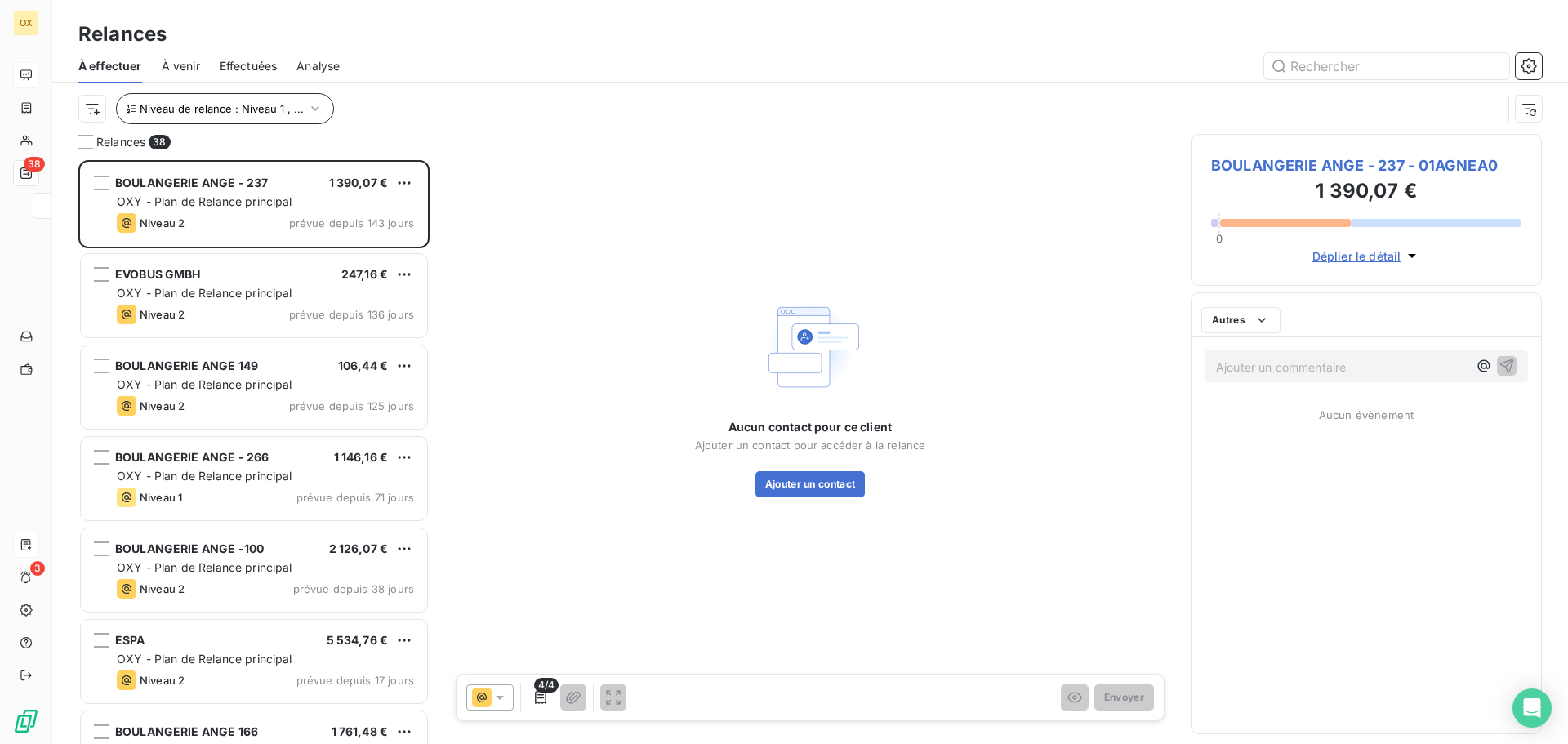
scroll to position [571, 339]
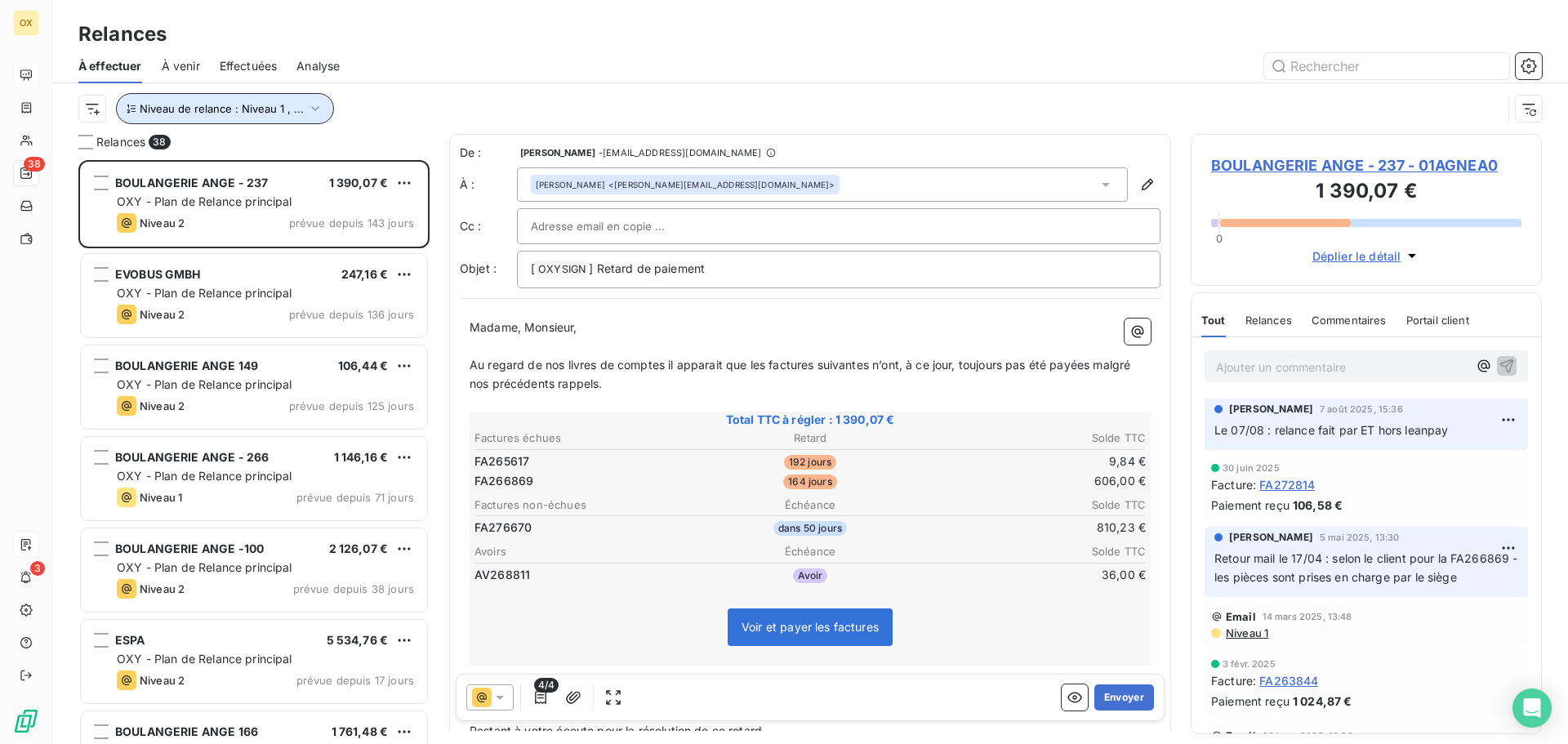
click at [253, 105] on span "Niveau de relance : Niveau 1 , ..." at bounding box center [222, 108] width 164 height 13
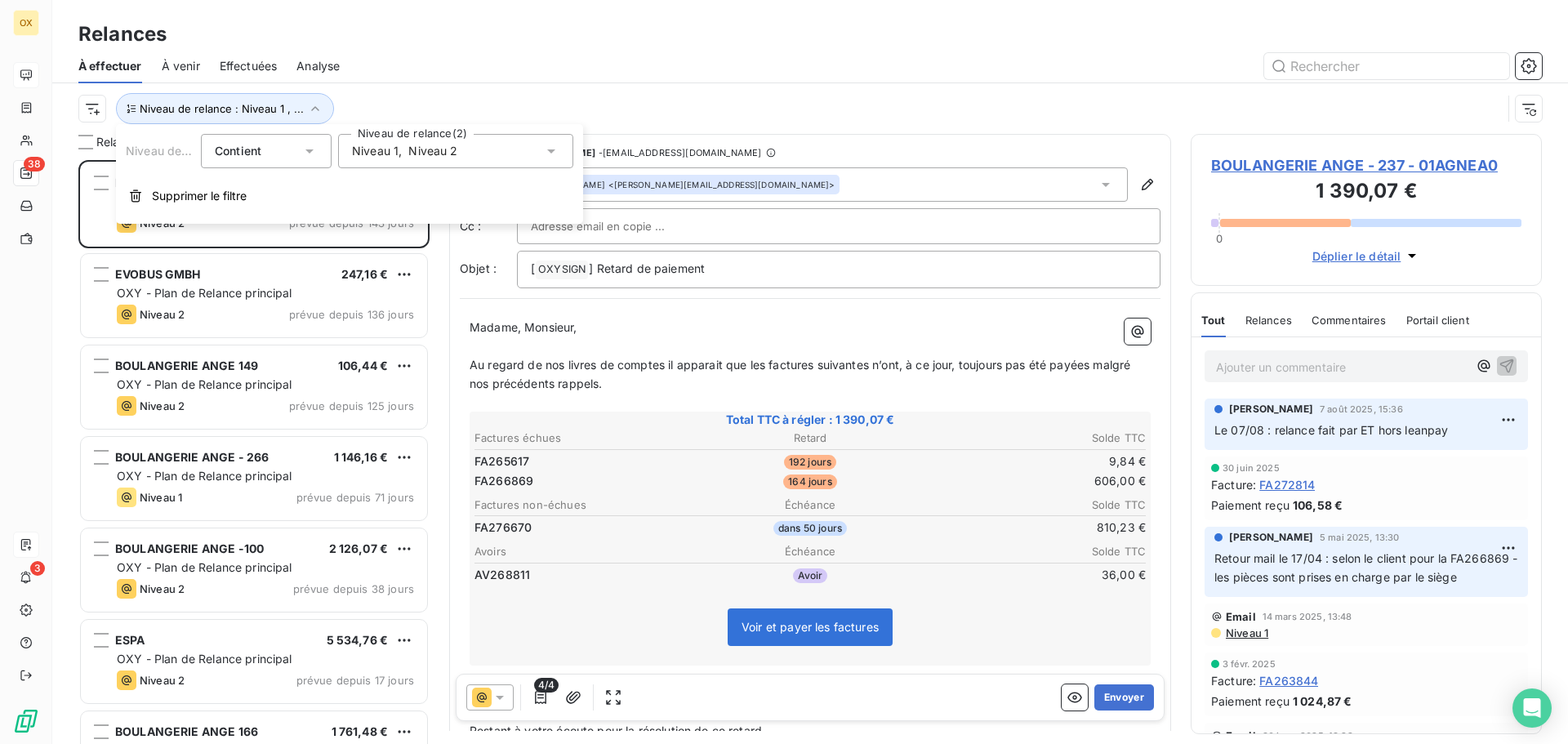
click at [442, 150] on span "Niveau 2" at bounding box center [432, 151] width 49 height 17
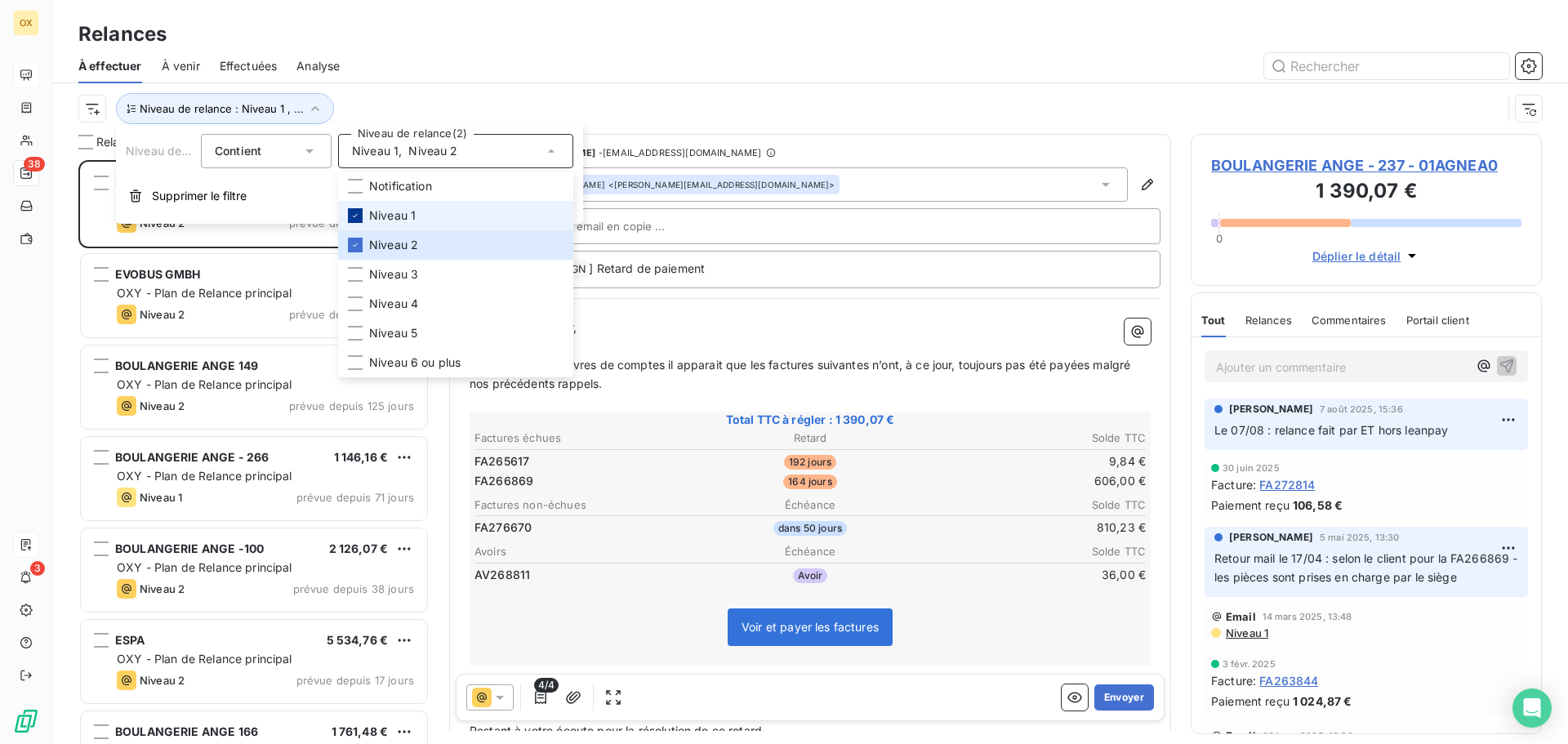
click at [354, 215] on icon at bounding box center [355, 215] width 10 height 10
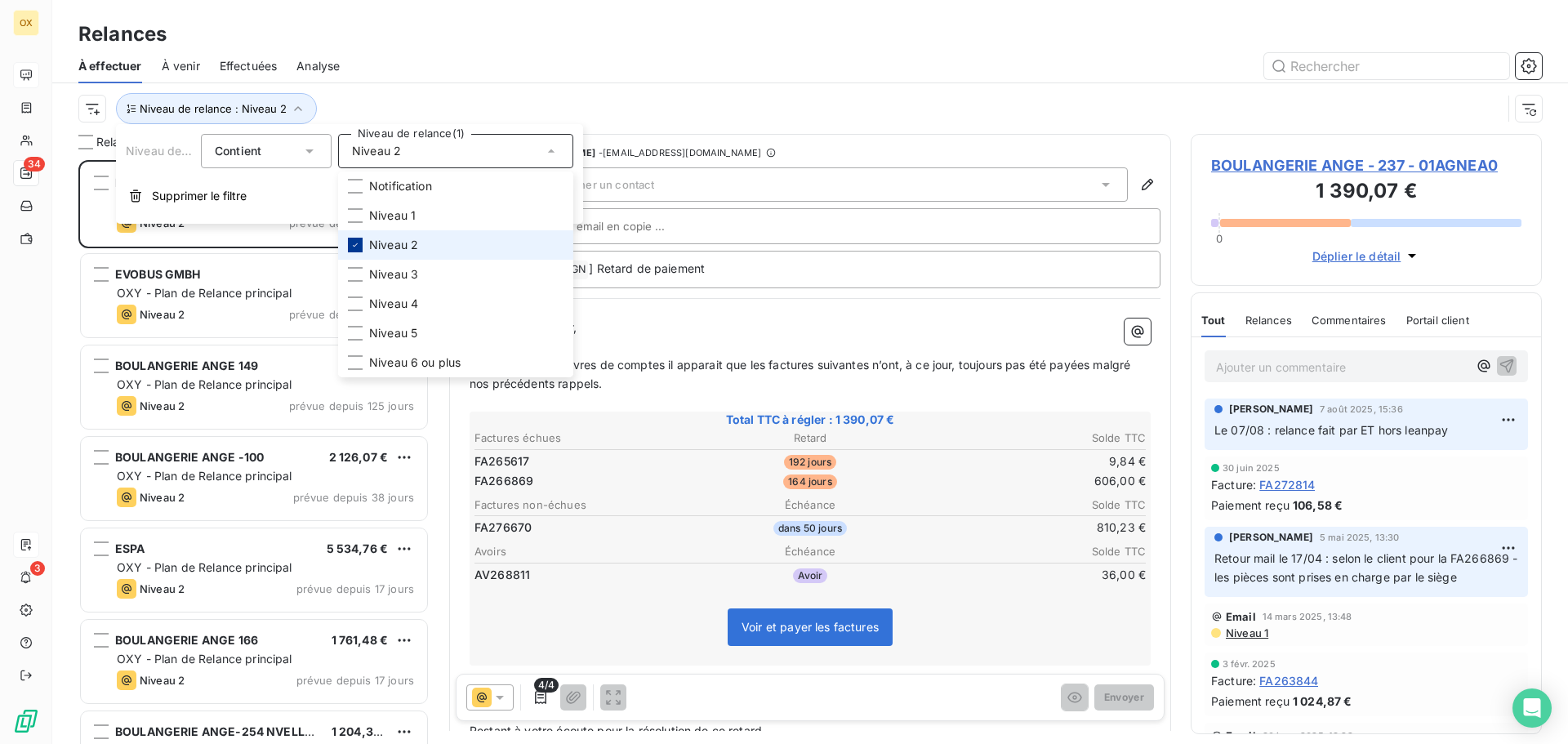
click at [356, 244] on icon at bounding box center [355, 245] width 10 height 10
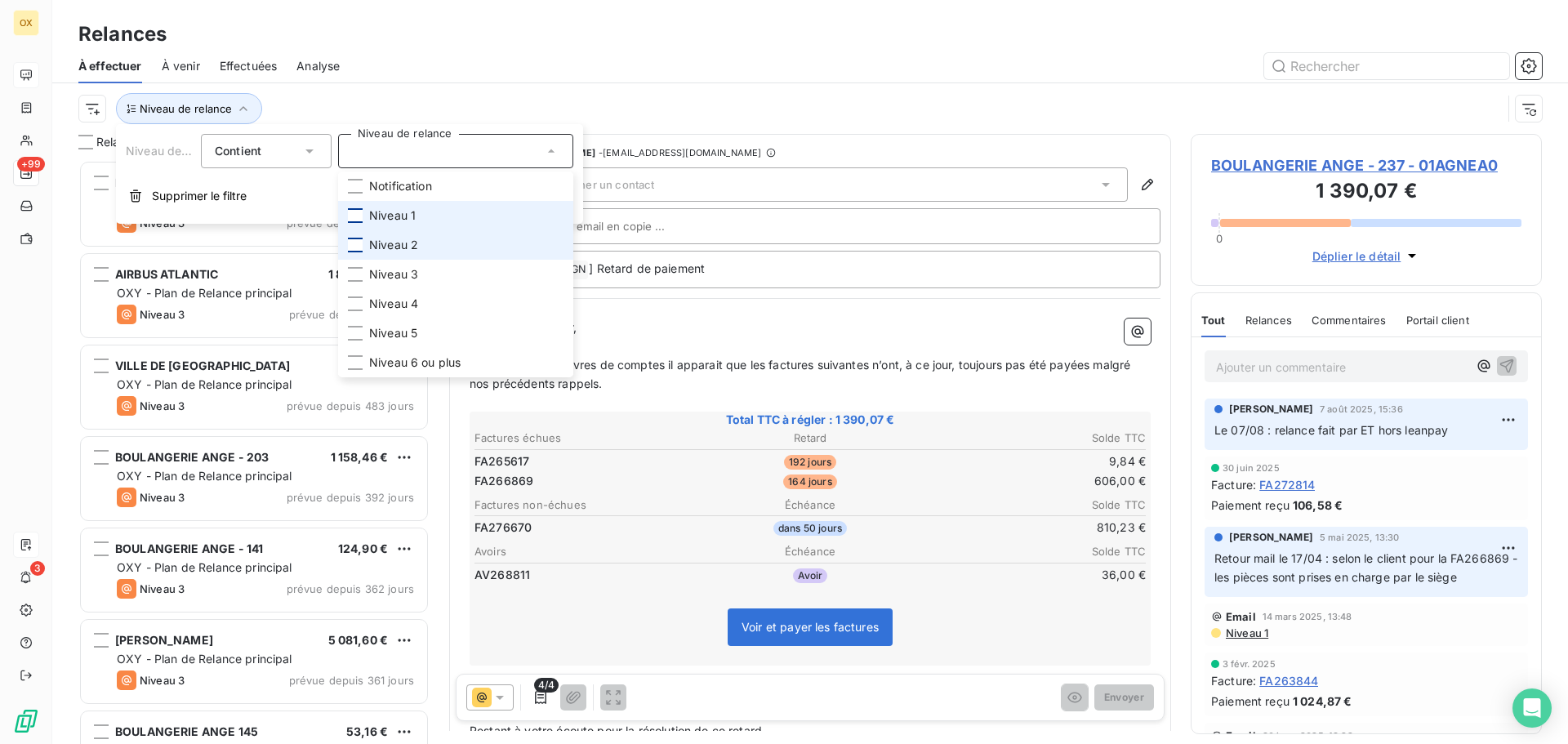
click at [354, 217] on div at bounding box center [355, 215] width 15 height 15
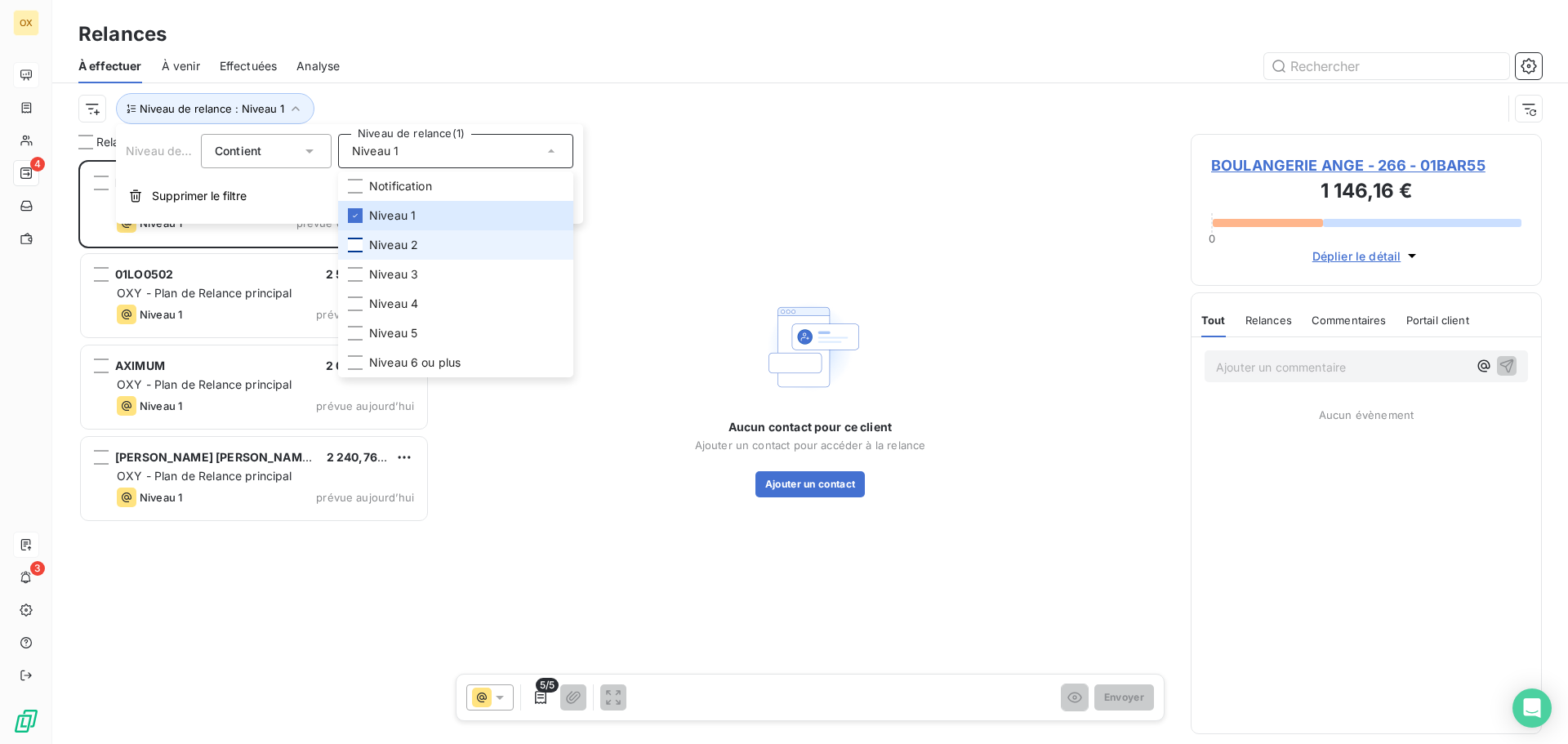
scroll to position [571, 339]
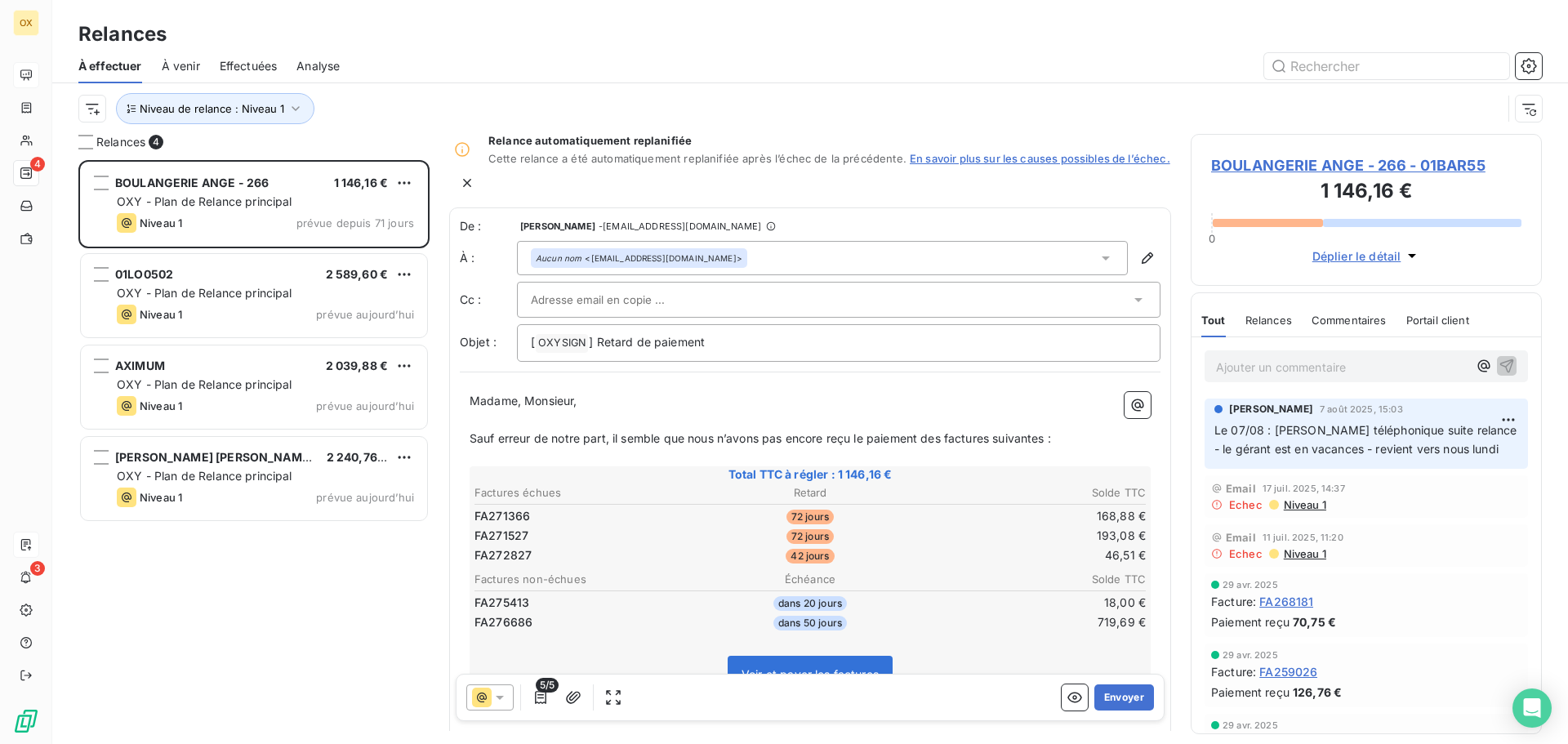
click at [388, 79] on div at bounding box center [950, 66] width 1182 height 26
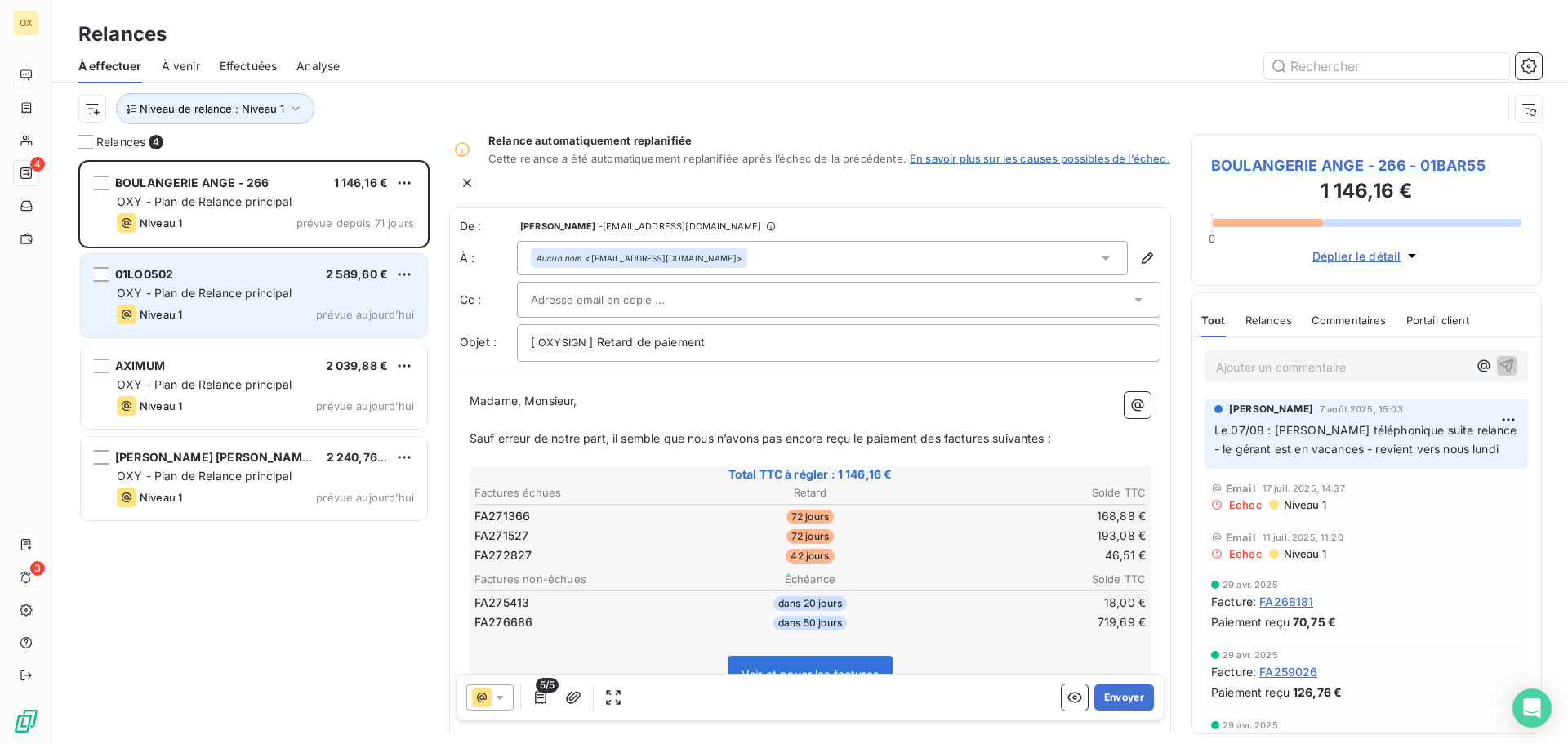
click at [256, 264] on div "01LO0502 2 589,60 € OXY - Plan de Relance principal Niveau 1 prévue aujourd’hui" at bounding box center [254, 295] width 346 height 83
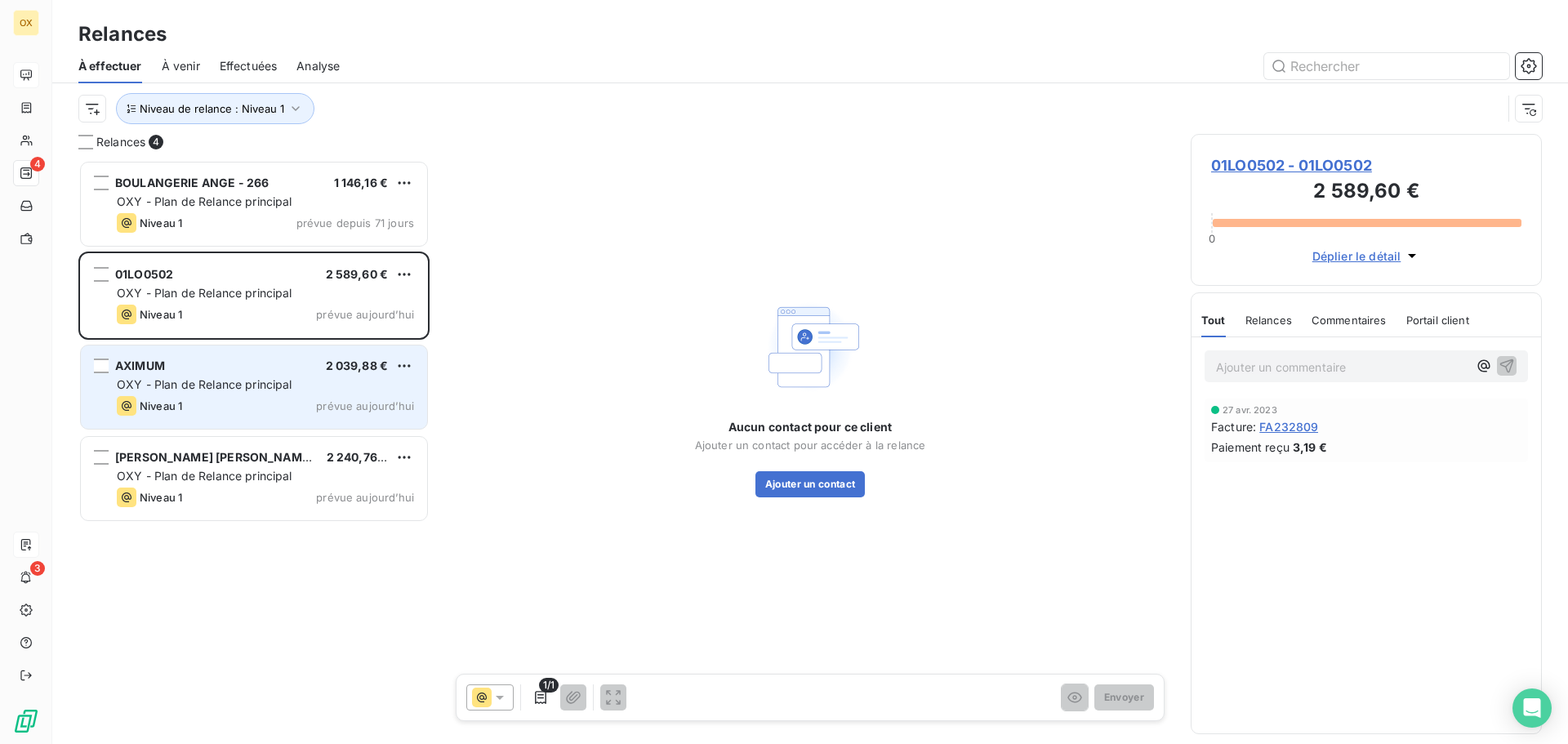
click at [242, 360] on div "AXIMUM 2 039,88 €" at bounding box center [266, 365] width 297 height 15
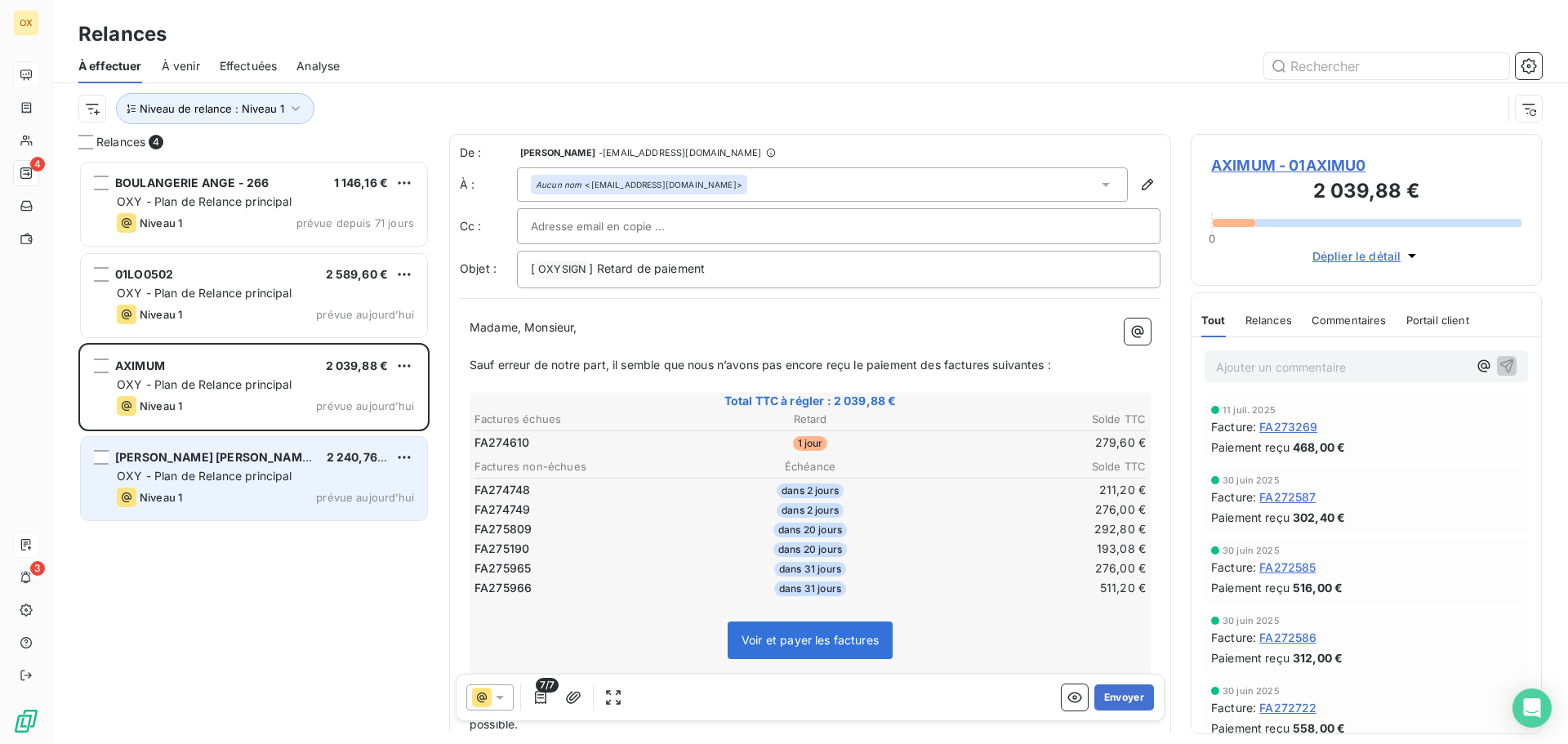
click at [247, 465] on div "[PERSON_NAME] [PERSON_NAME] 2 240,76 € OXY - Plan de Relance principal Niveau 1…" at bounding box center [254, 478] width 346 height 83
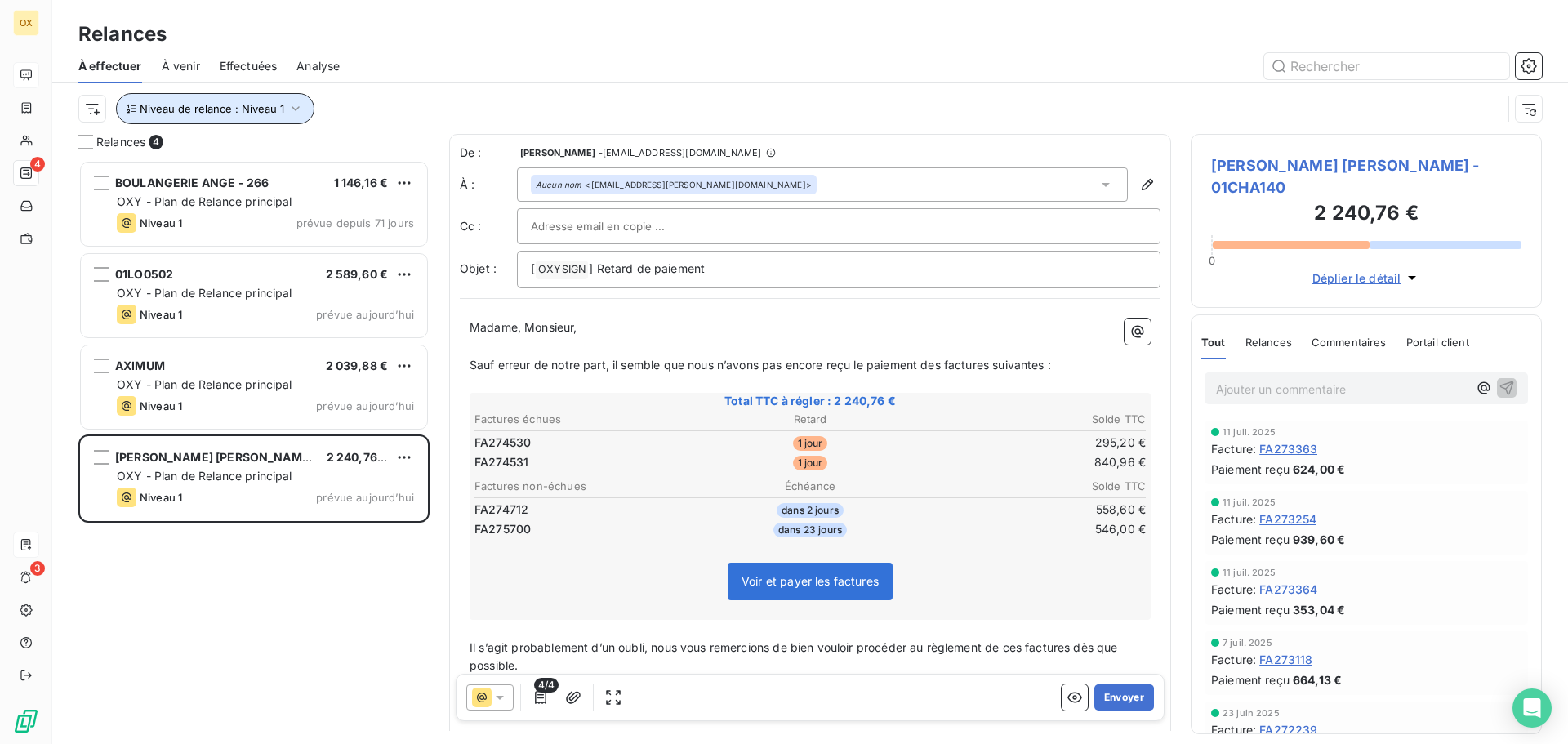
click at [194, 107] on span "Niveau de relance : Niveau 1" at bounding box center [211, 108] width 144 height 13
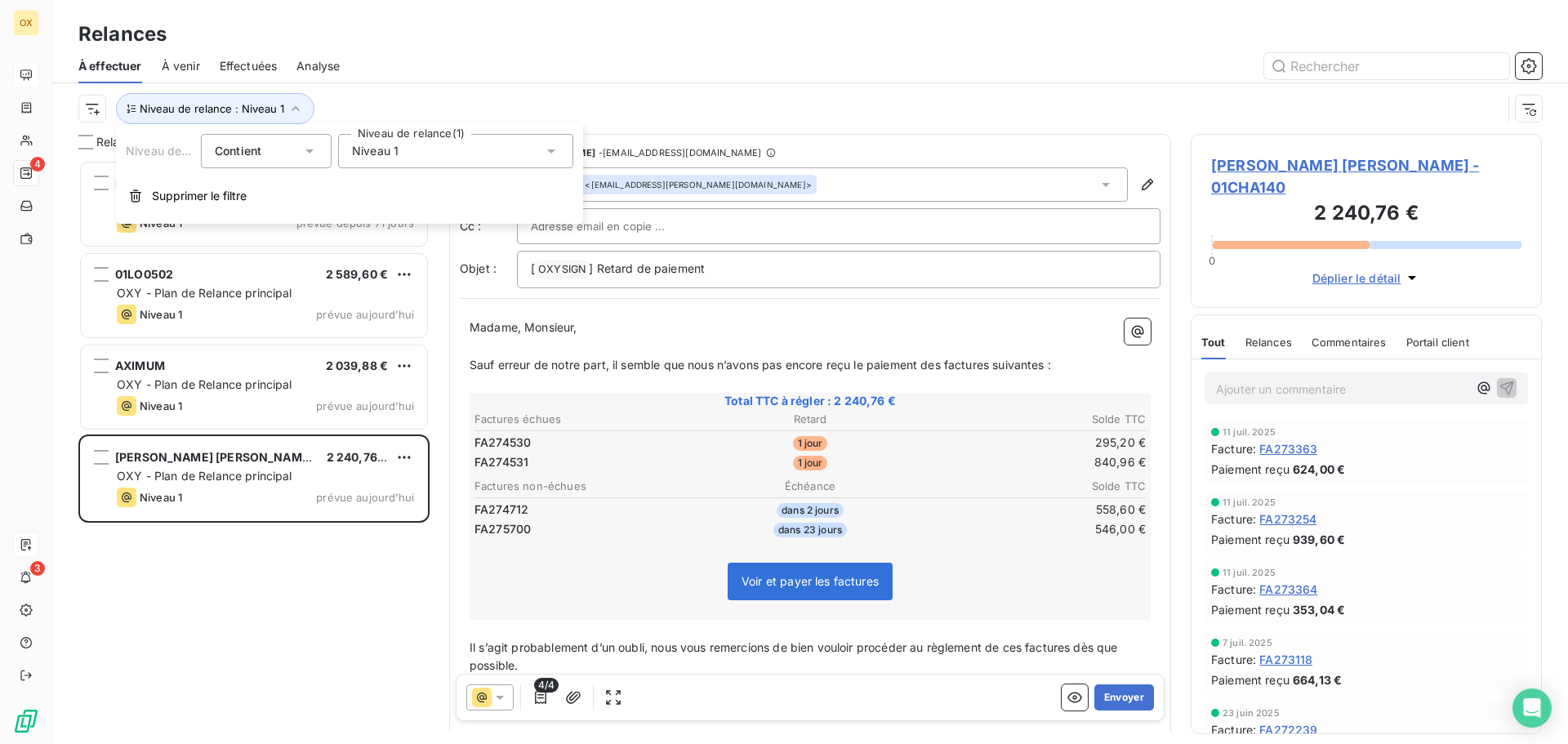
click at [444, 149] on div "Niveau 1" at bounding box center [455, 150] width 235 height 34
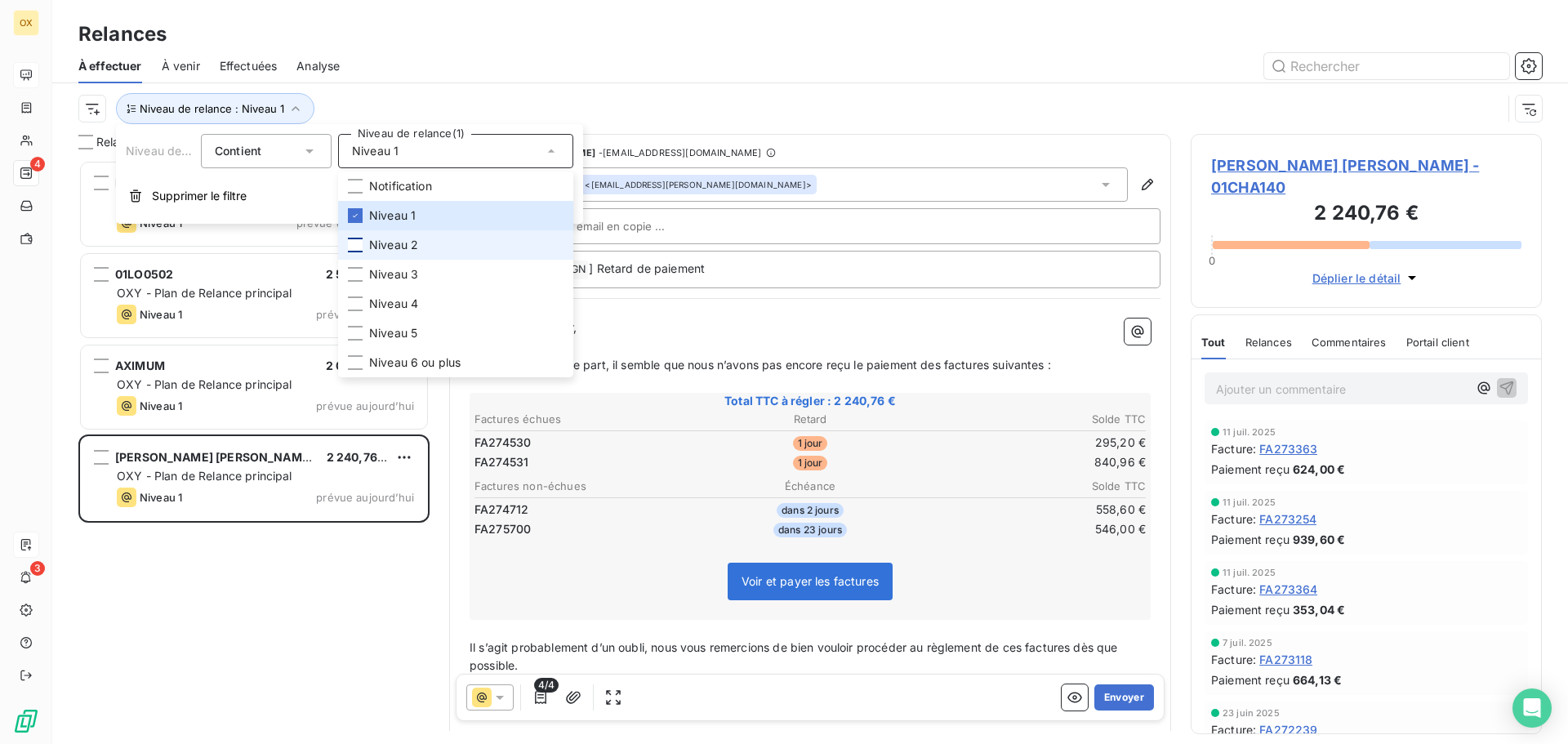
click at [354, 245] on div at bounding box center [355, 245] width 15 height 15
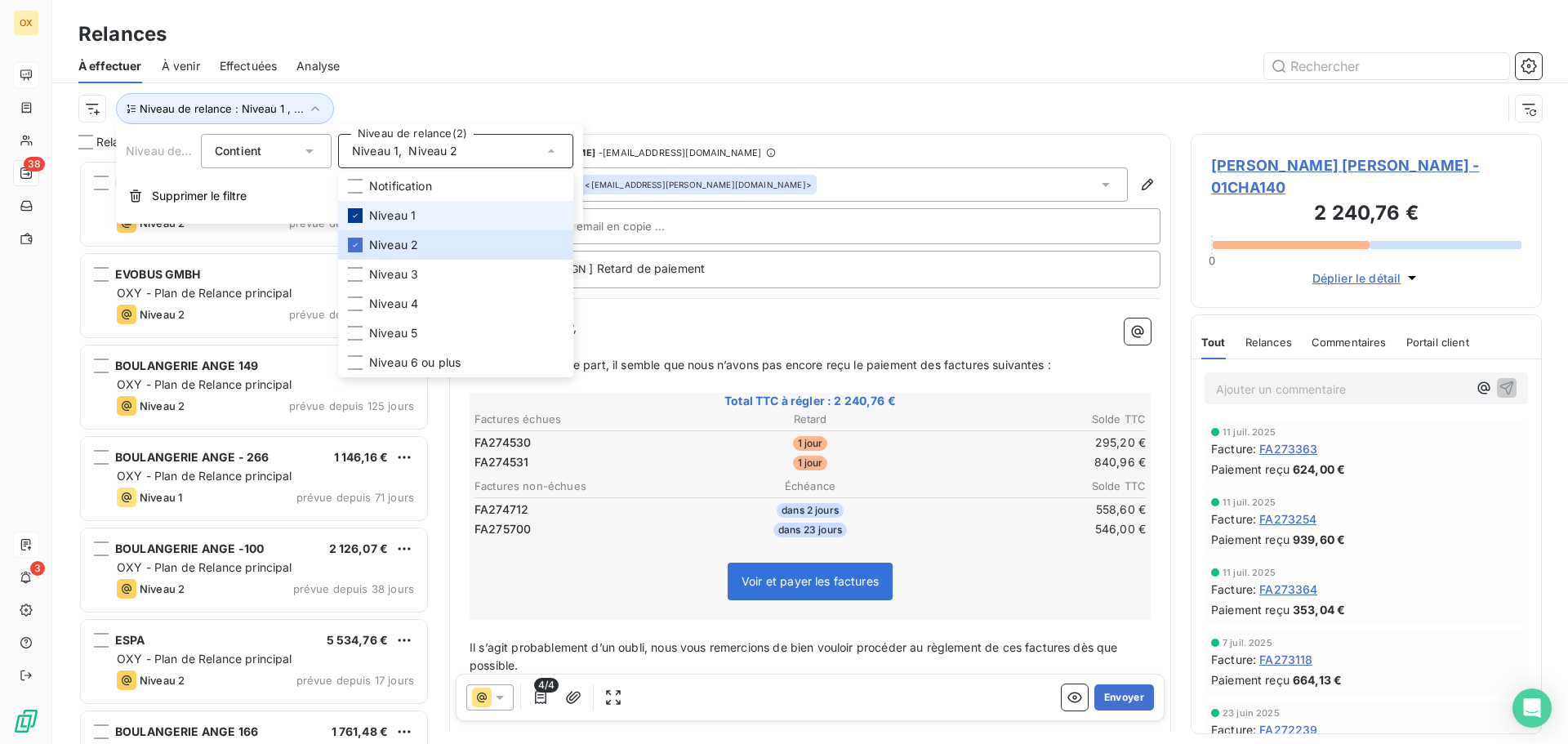
click at [356, 218] on icon at bounding box center [355, 215] width 10 height 10
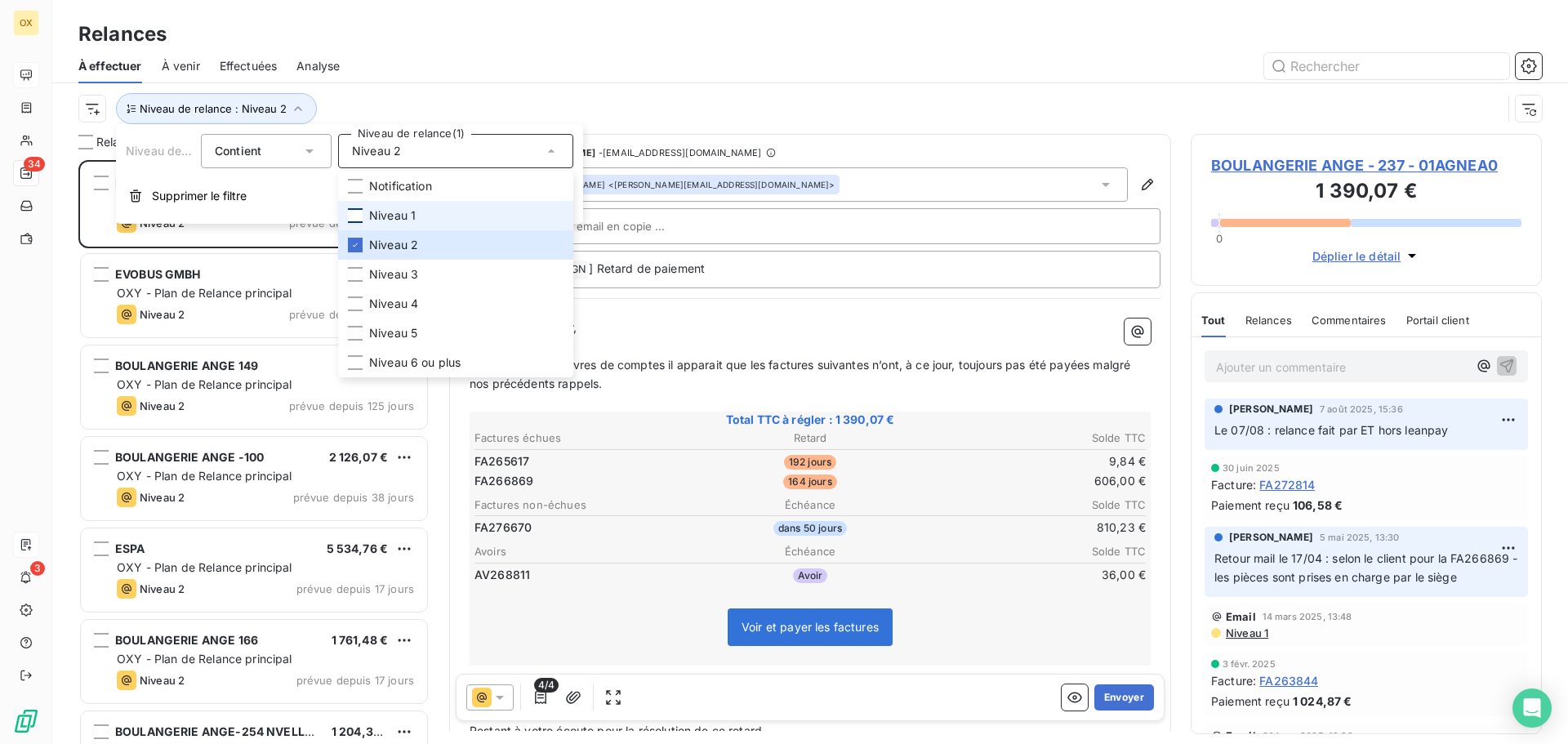
click at [394, 86] on div "Niveau de relance : Niveau 2" at bounding box center [810, 108] width 1463 height 51
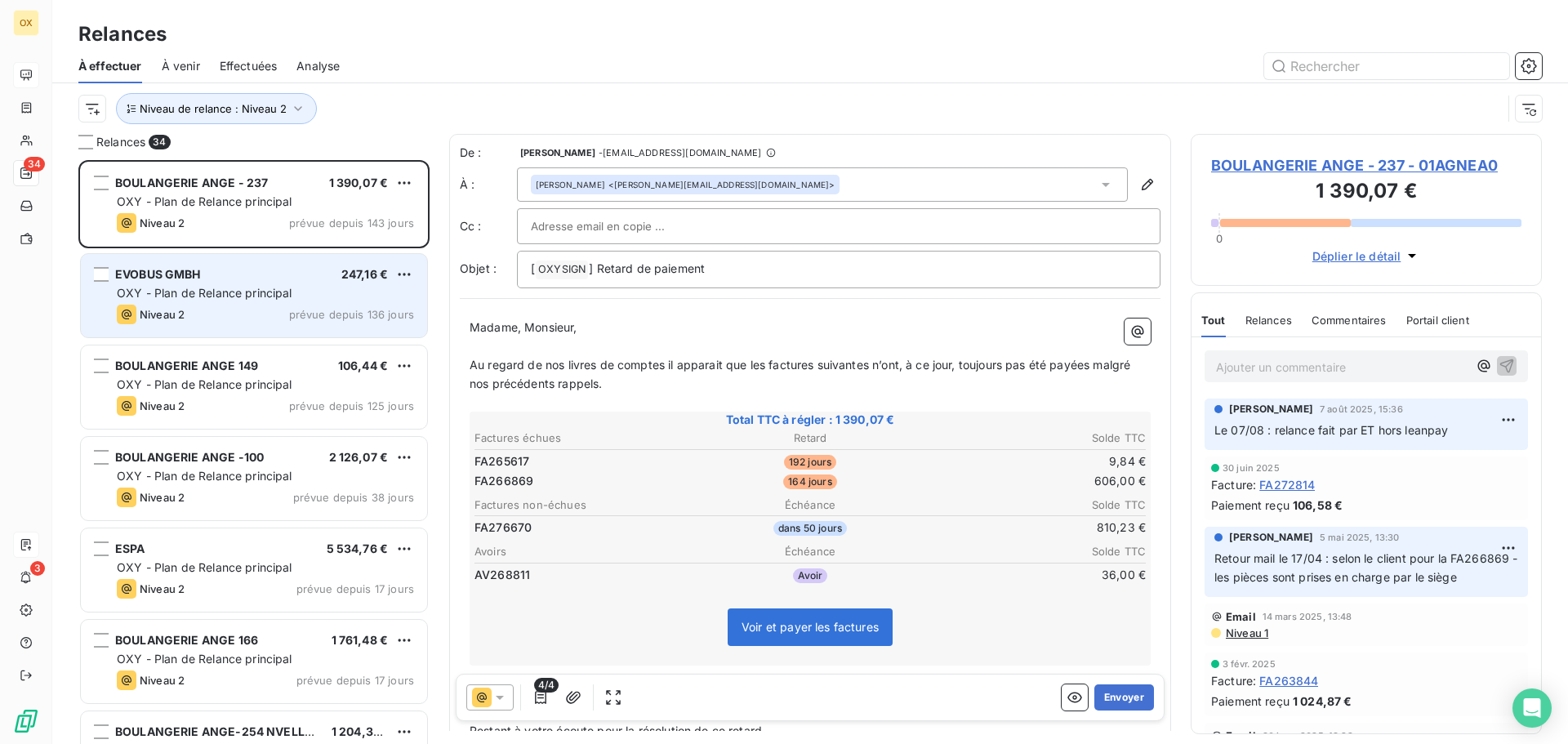
click at [280, 289] on span "OXY - Plan de Relance principal" at bounding box center [204, 293] width 176 height 14
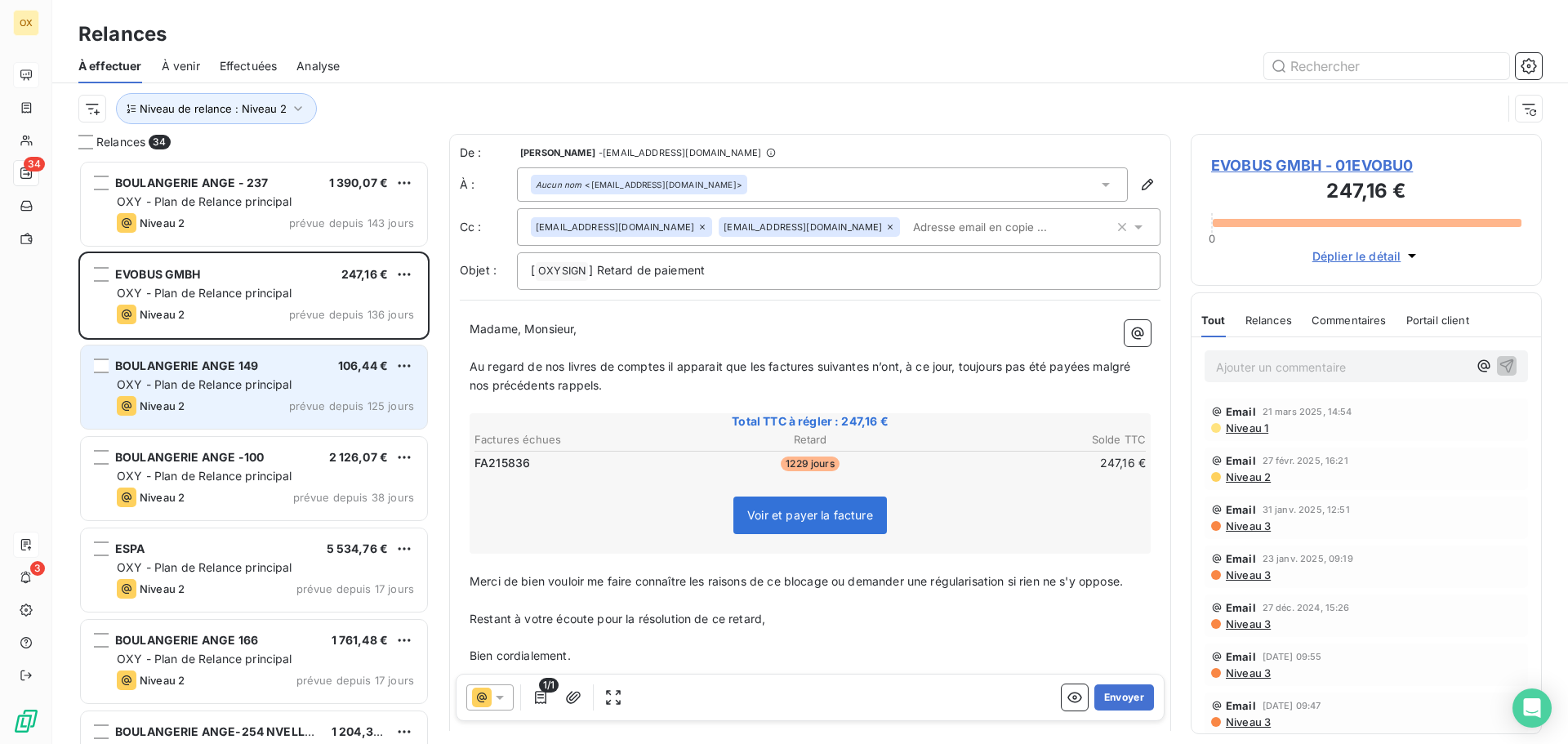
click at [302, 361] on div "BOULANGERIE ANGE 149 106,44 €" at bounding box center [266, 365] width 297 height 15
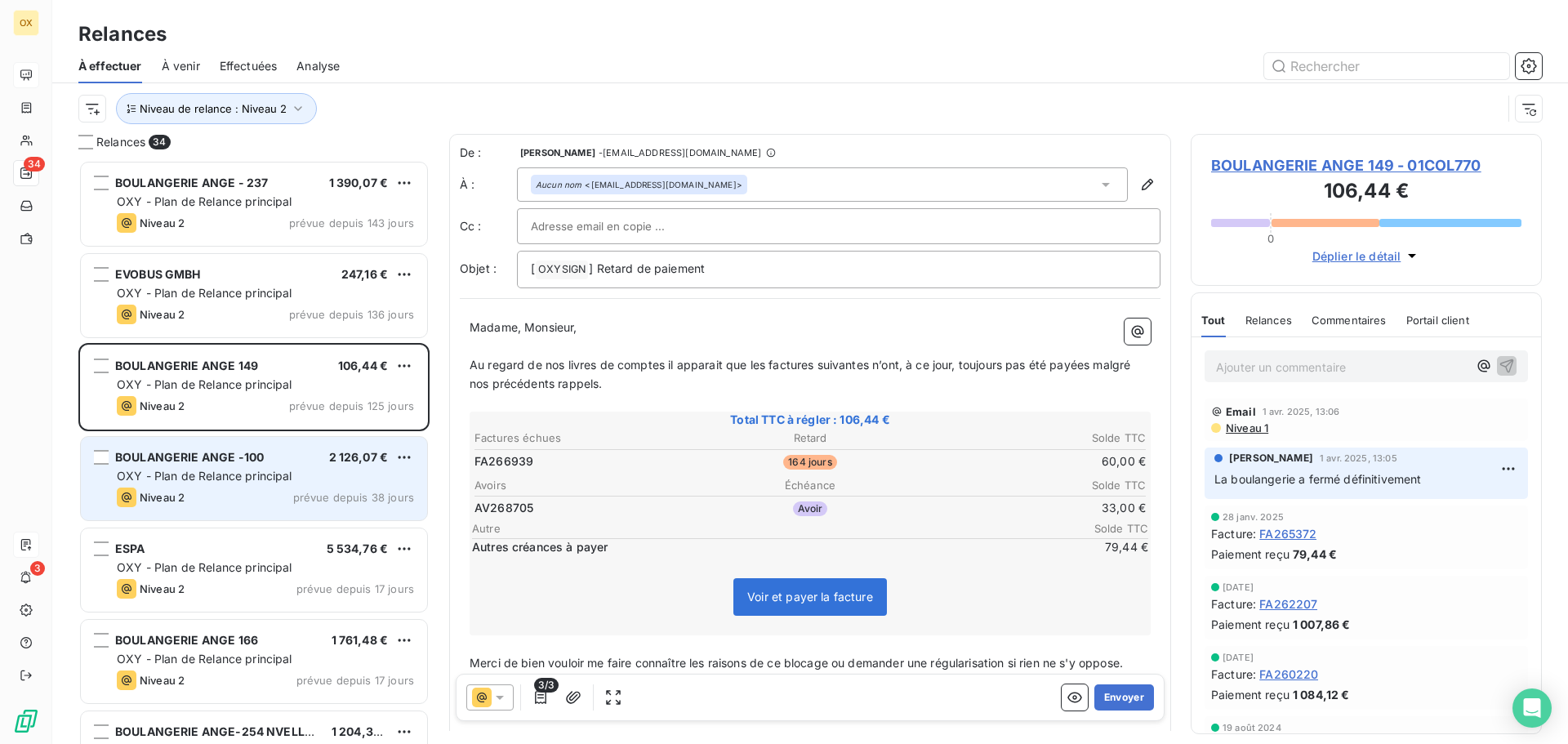
click at [300, 453] on div "BOULANGERIE ANGE -100 2 126,07 €" at bounding box center [266, 457] width 297 height 15
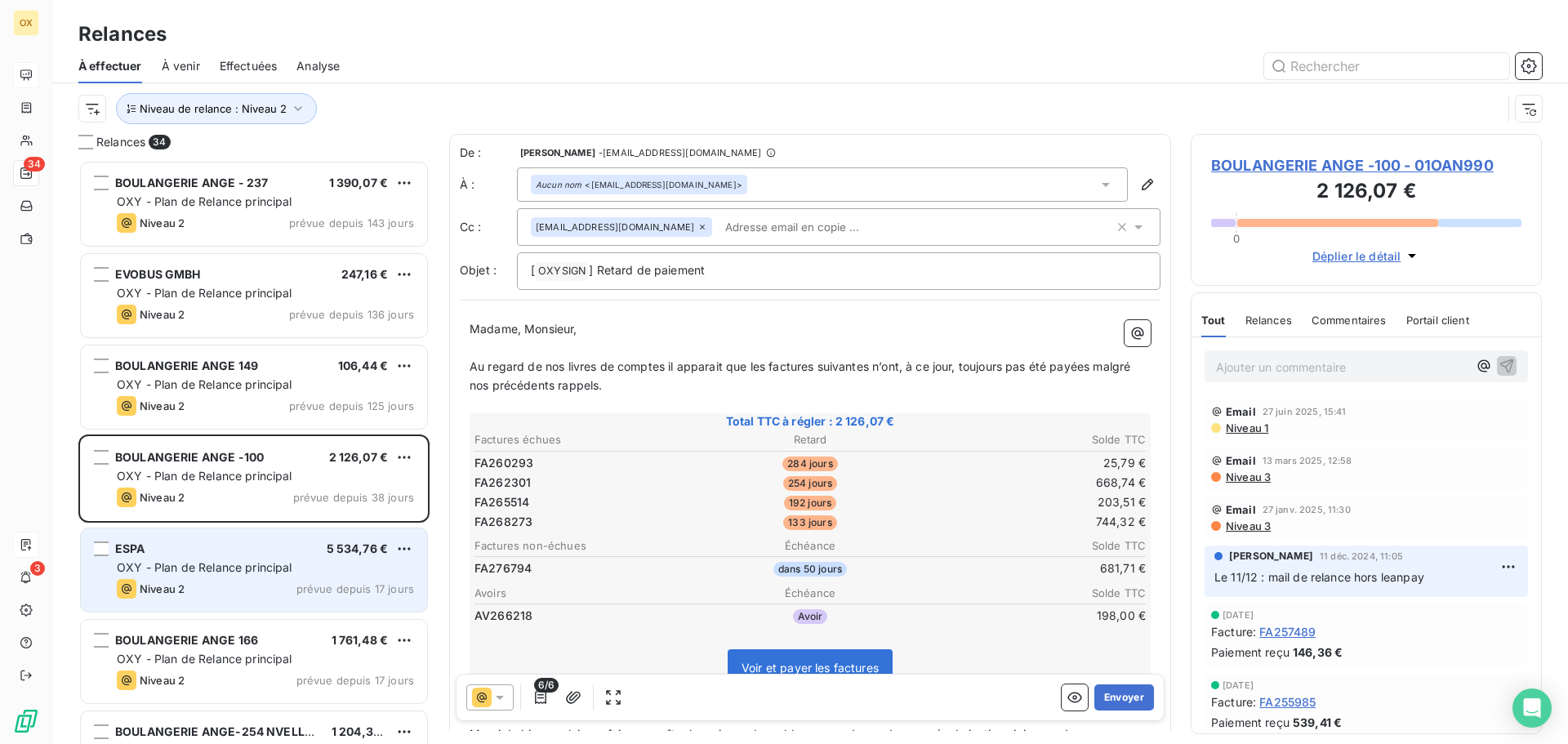
click at [247, 562] on span "OXY - Plan de Relance principal" at bounding box center [204, 567] width 176 height 14
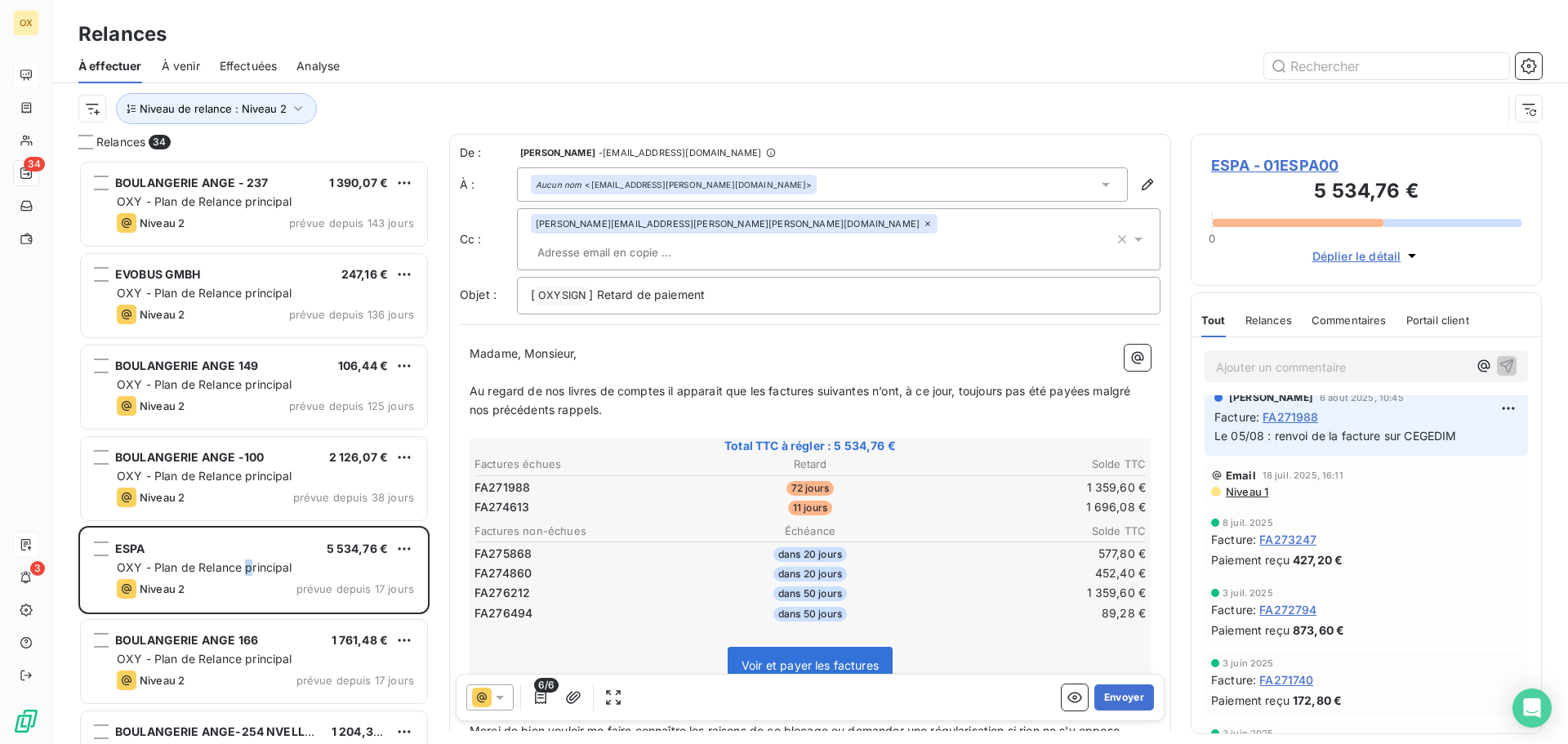
scroll to position [163, 0]
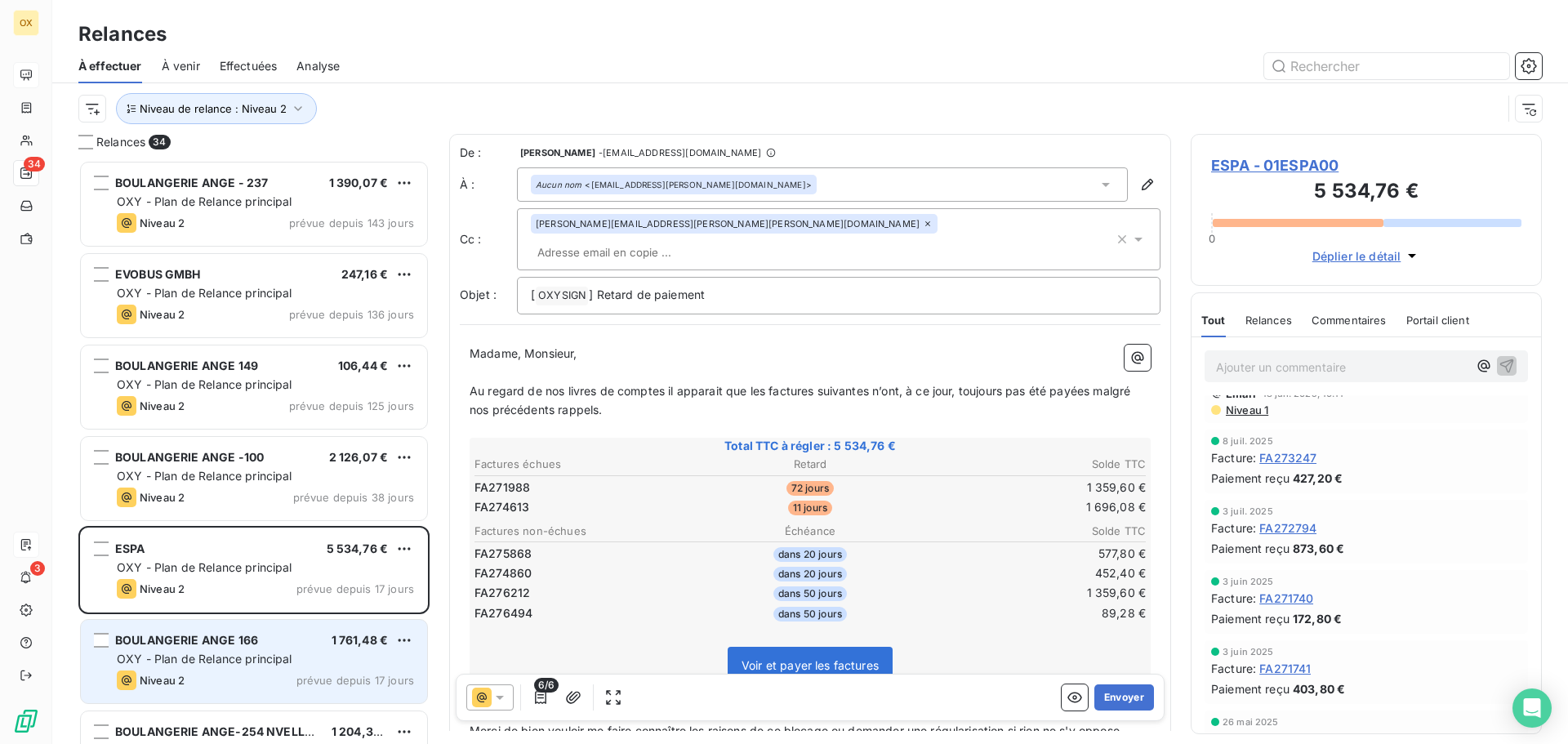
click at [254, 634] on span "BOULANGERIE ANGE 166" at bounding box center [187, 639] width 143 height 14
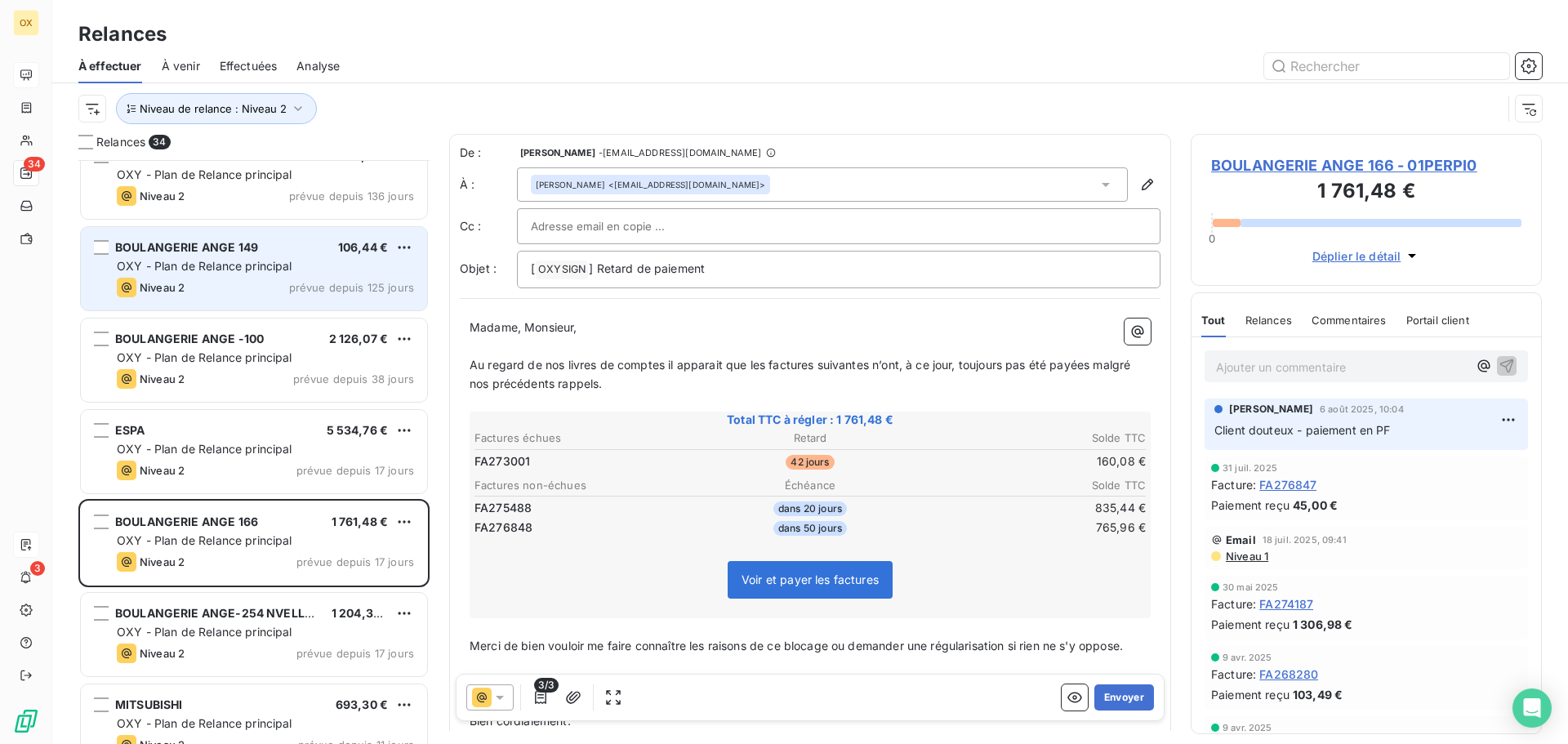
scroll to position [164, 0]
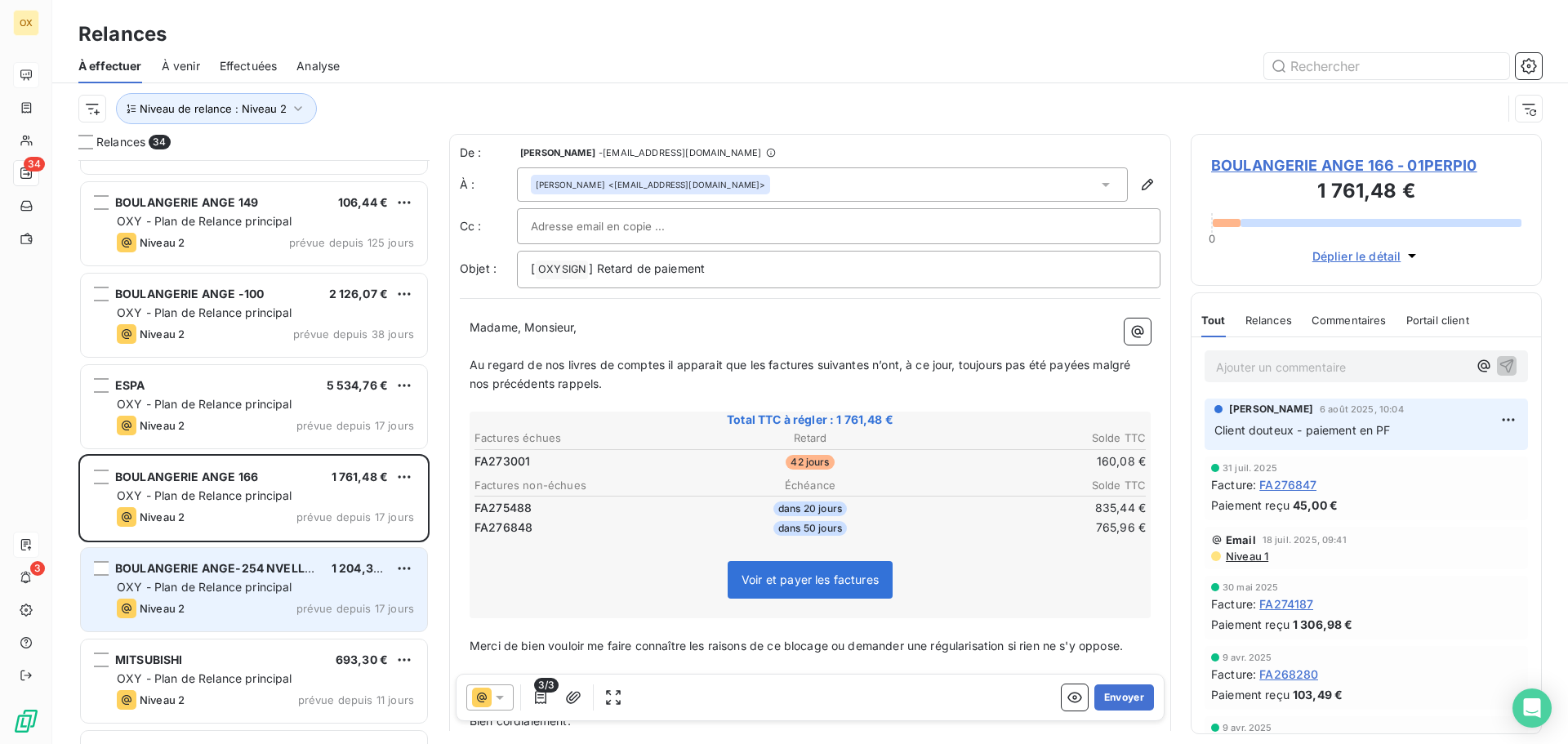
click at [253, 562] on span "BOULANGERIE ANGE-254 NVELLE GE" at bounding box center [224, 568] width 217 height 14
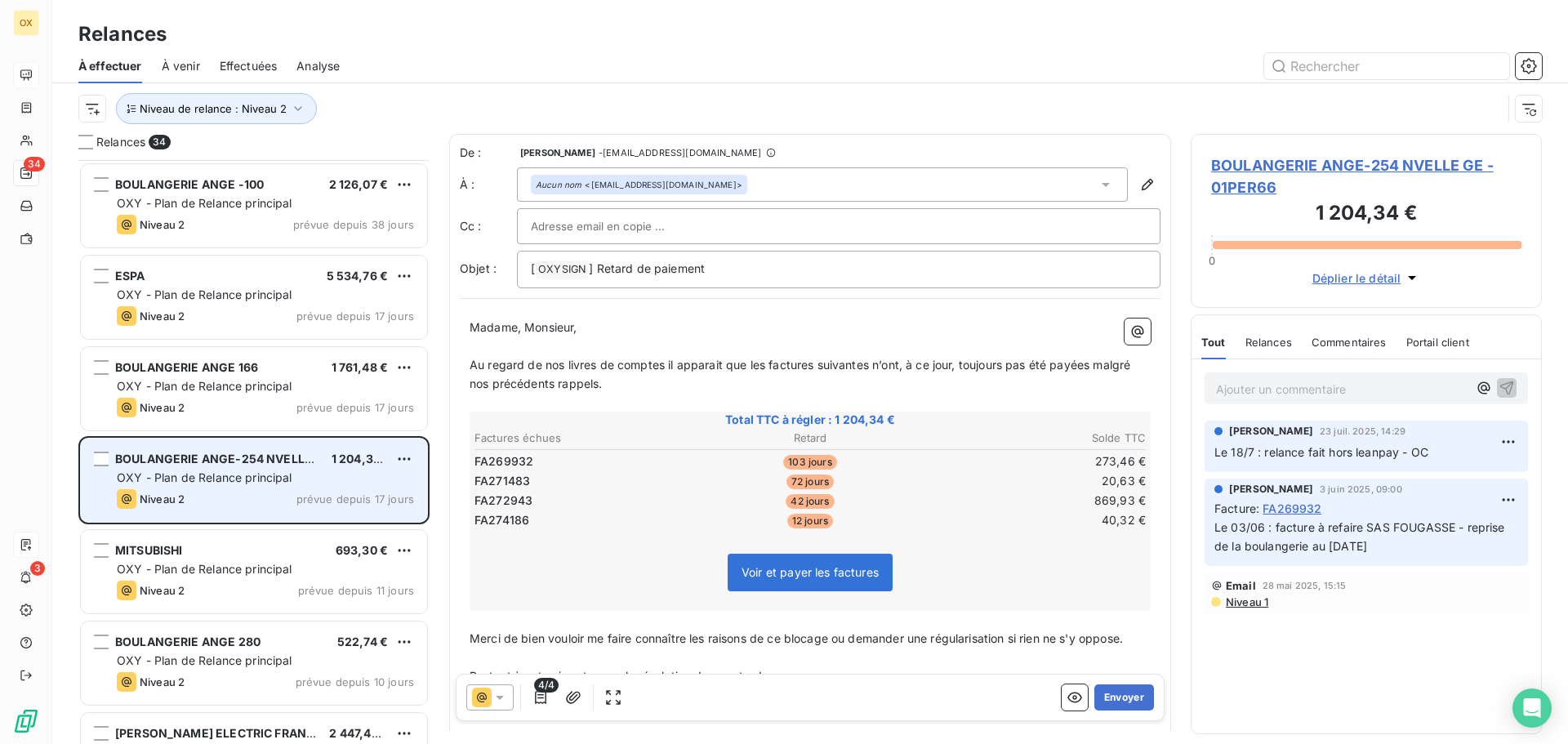
scroll to position [327, 0]
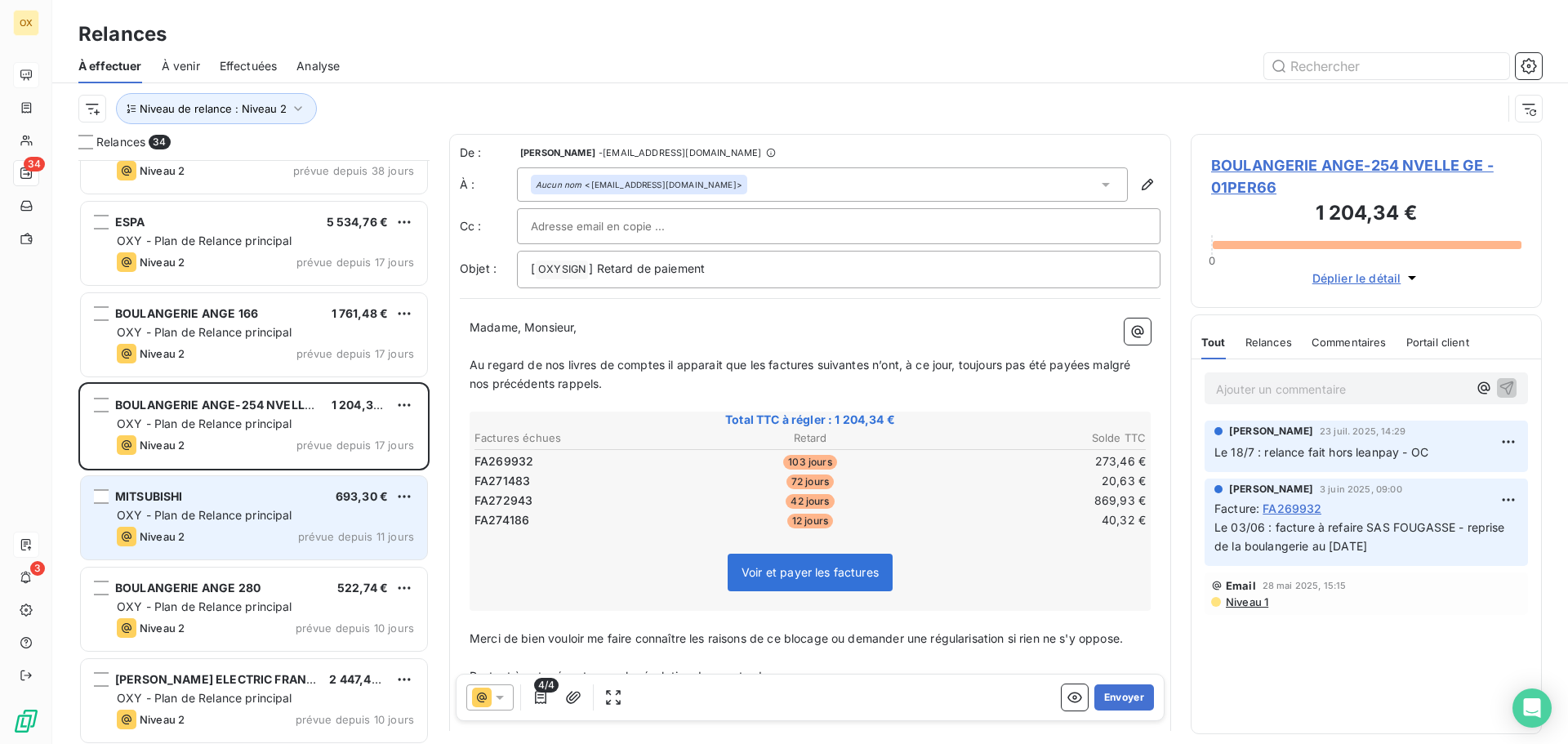
click at [240, 536] on div "Niveau 2 prévue depuis 11 jours" at bounding box center [266, 536] width 297 height 19
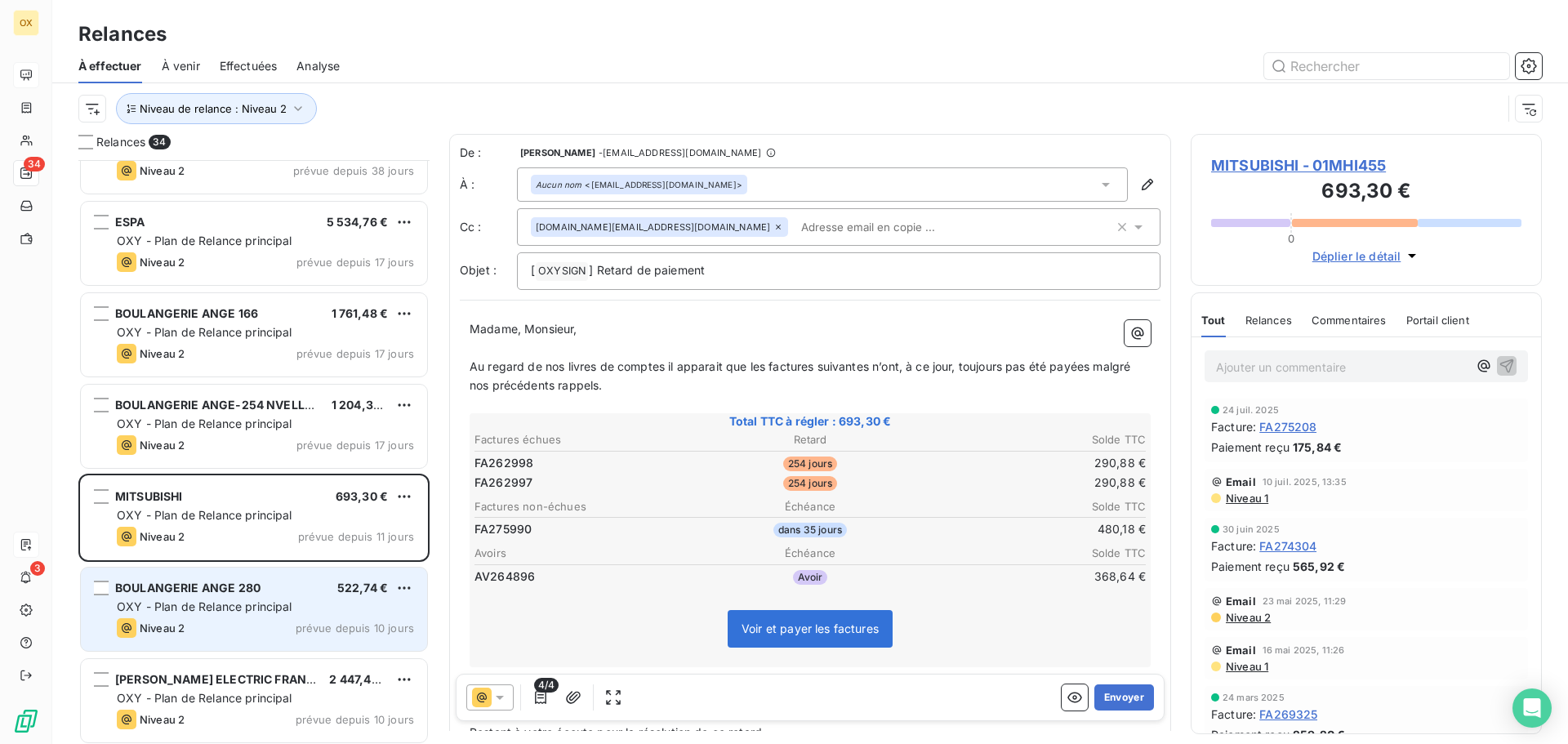
click at [249, 603] on span "OXY - Plan de Relance principal" at bounding box center [204, 606] width 176 height 14
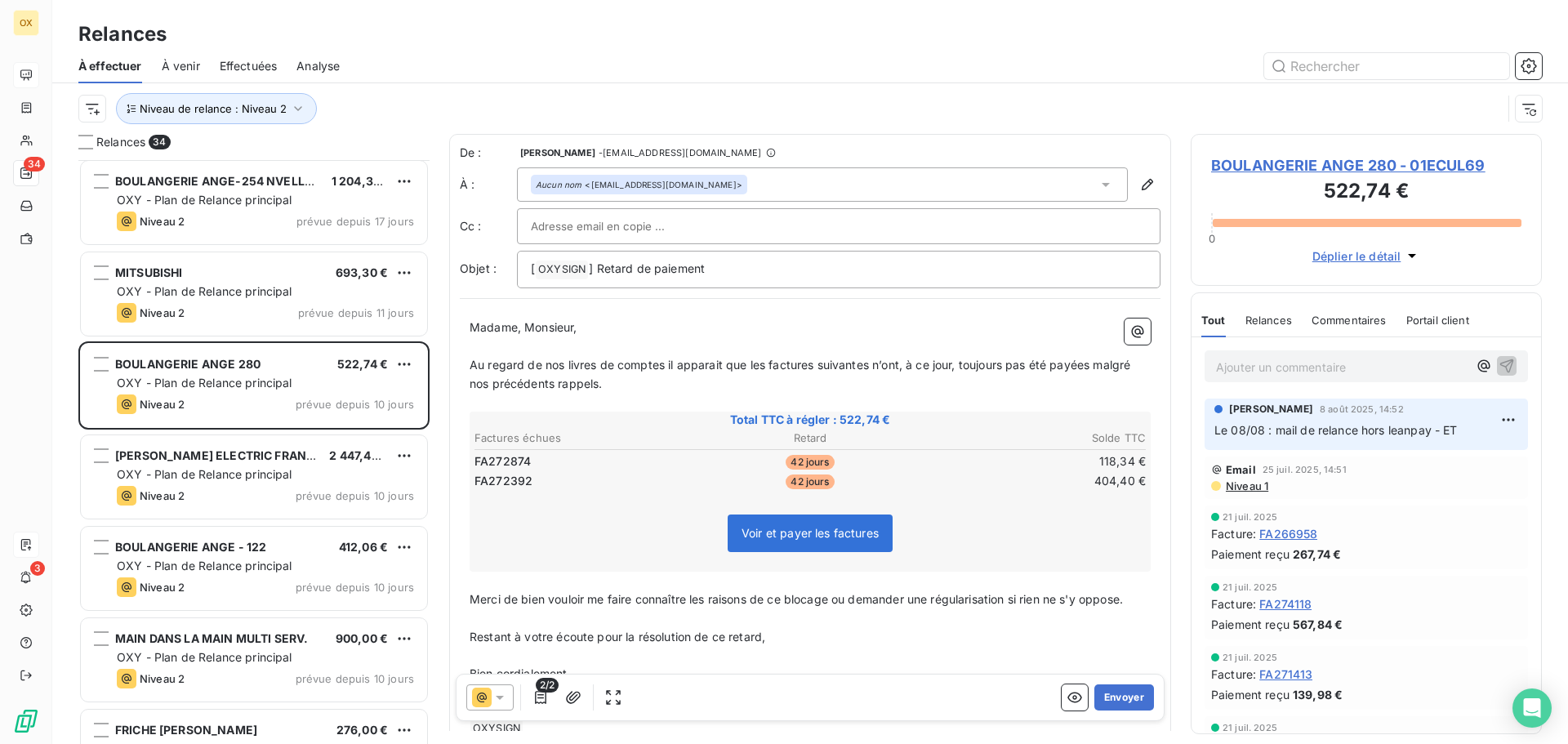
scroll to position [572, 0]
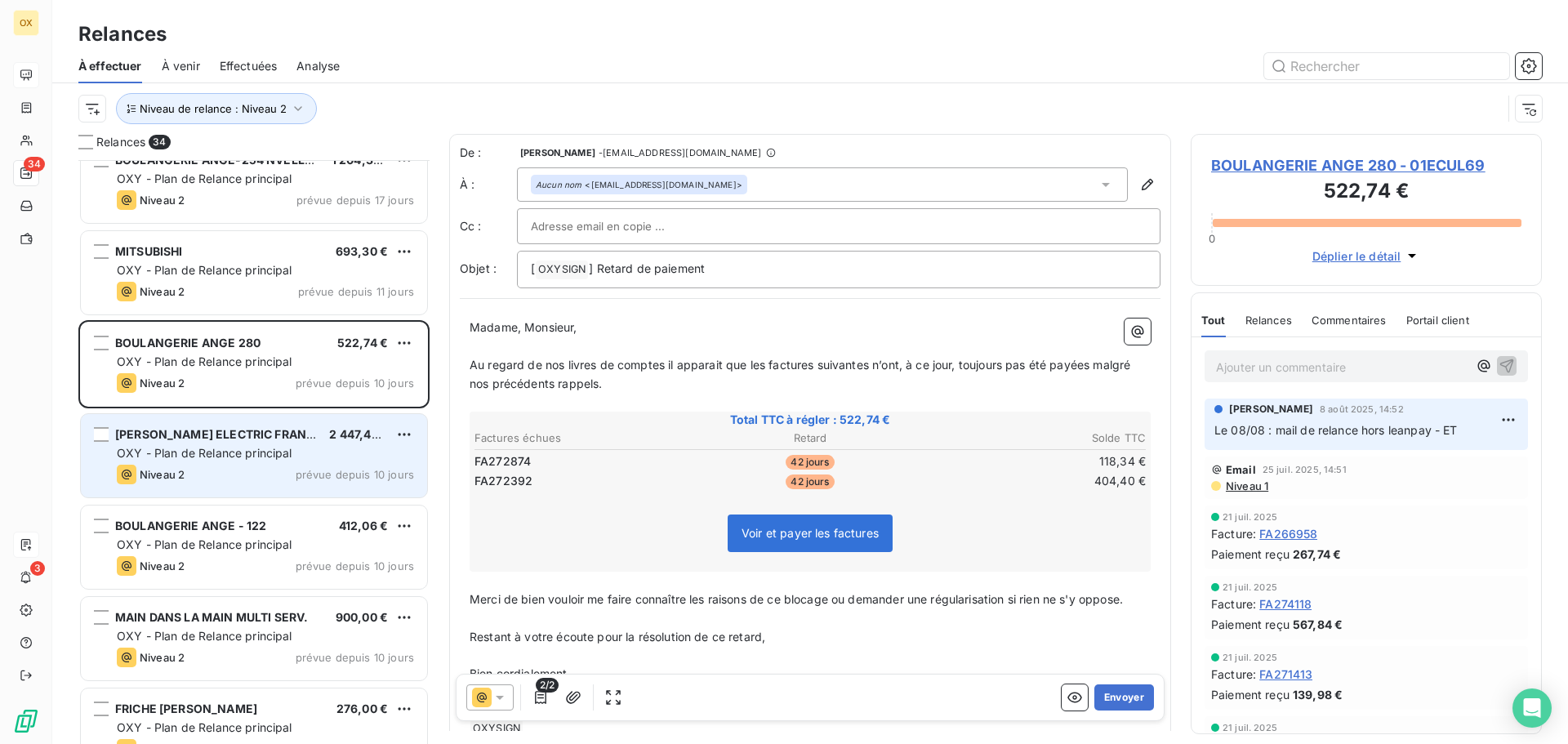
click at [260, 456] on span "OXY - Plan de Relance principal" at bounding box center [204, 452] width 176 height 14
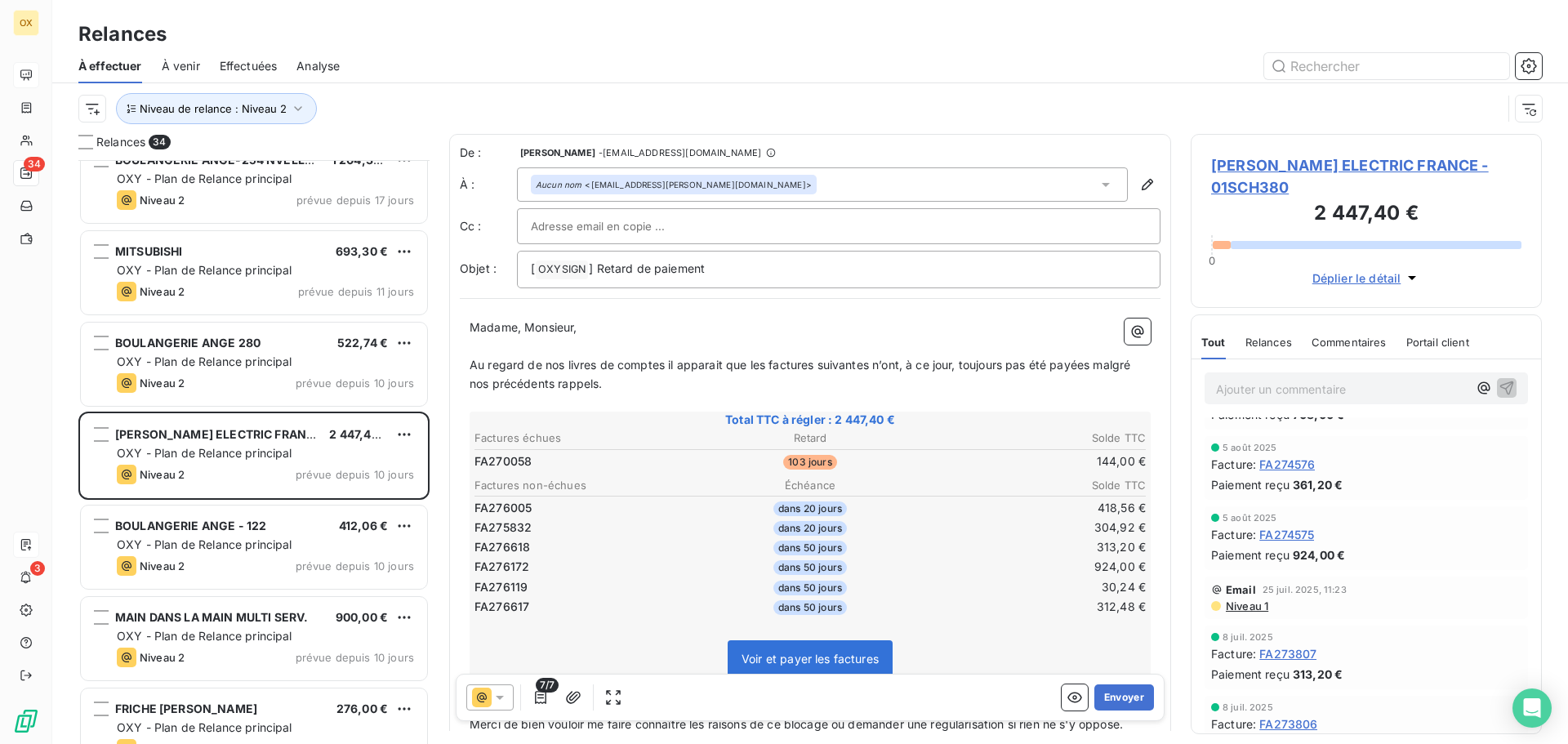
scroll to position [245, 0]
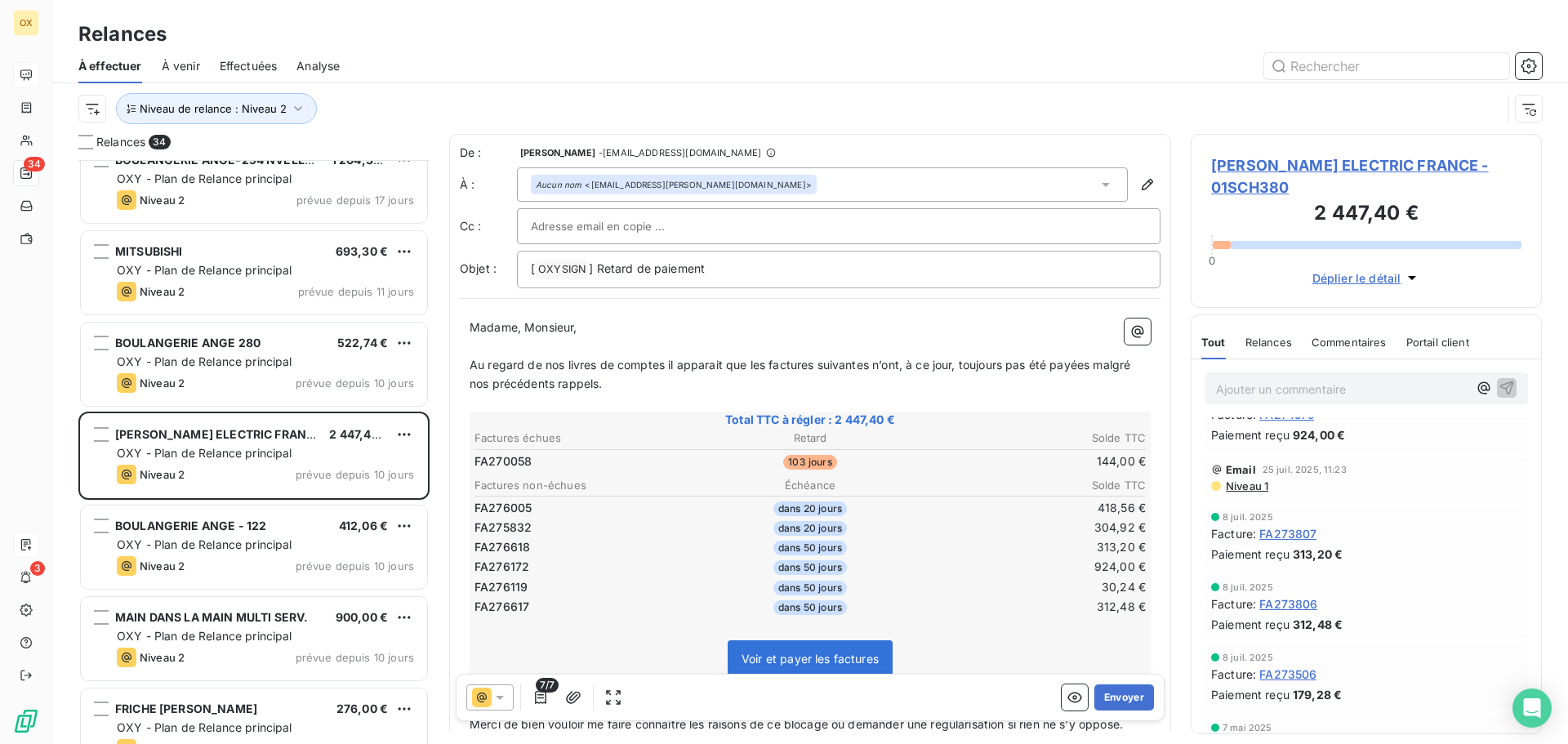
click at [1247, 490] on span "Niveau 1" at bounding box center [1246, 486] width 44 height 13
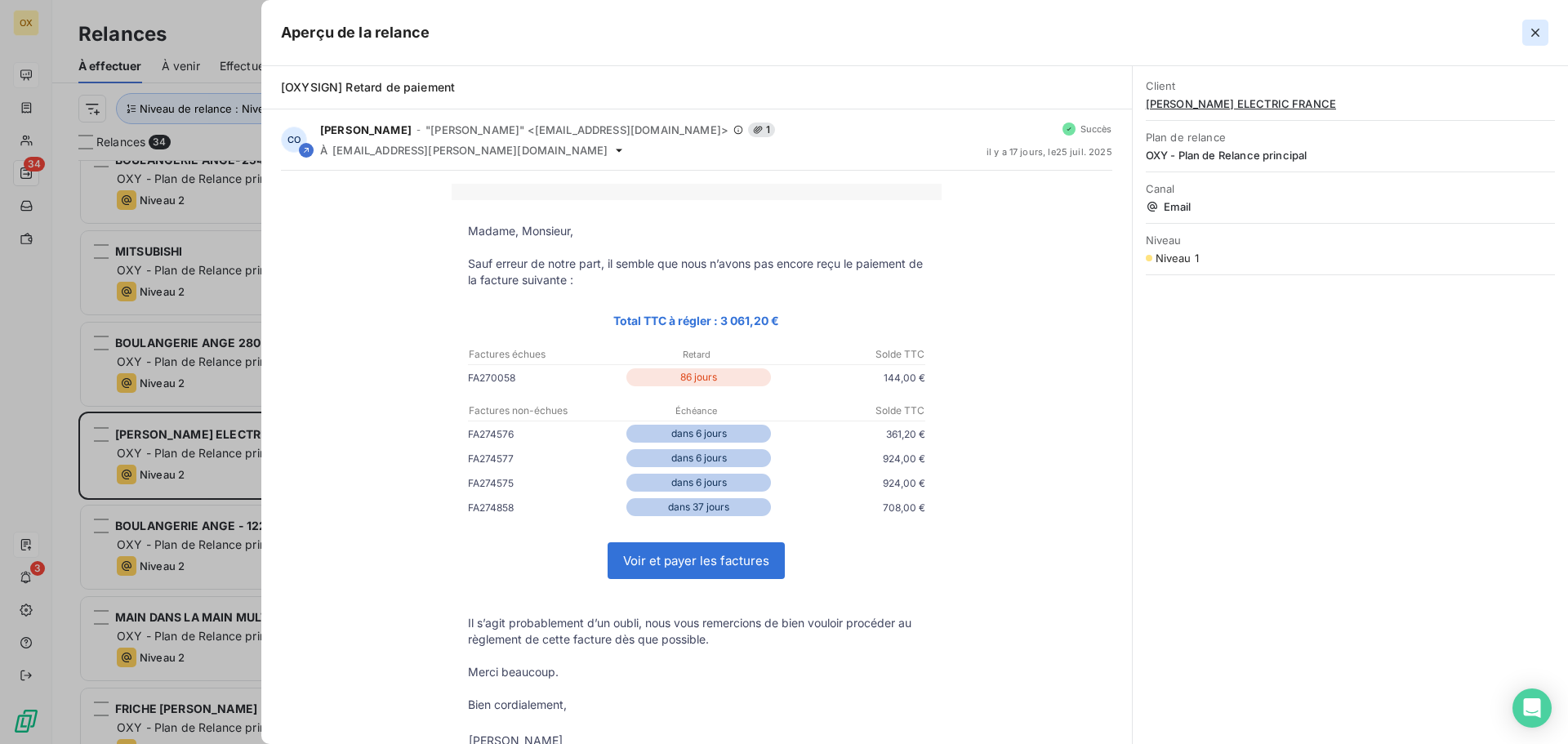
click at [1532, 31] on icon "button" at bounding box center [1535, 32] width 17 height 17
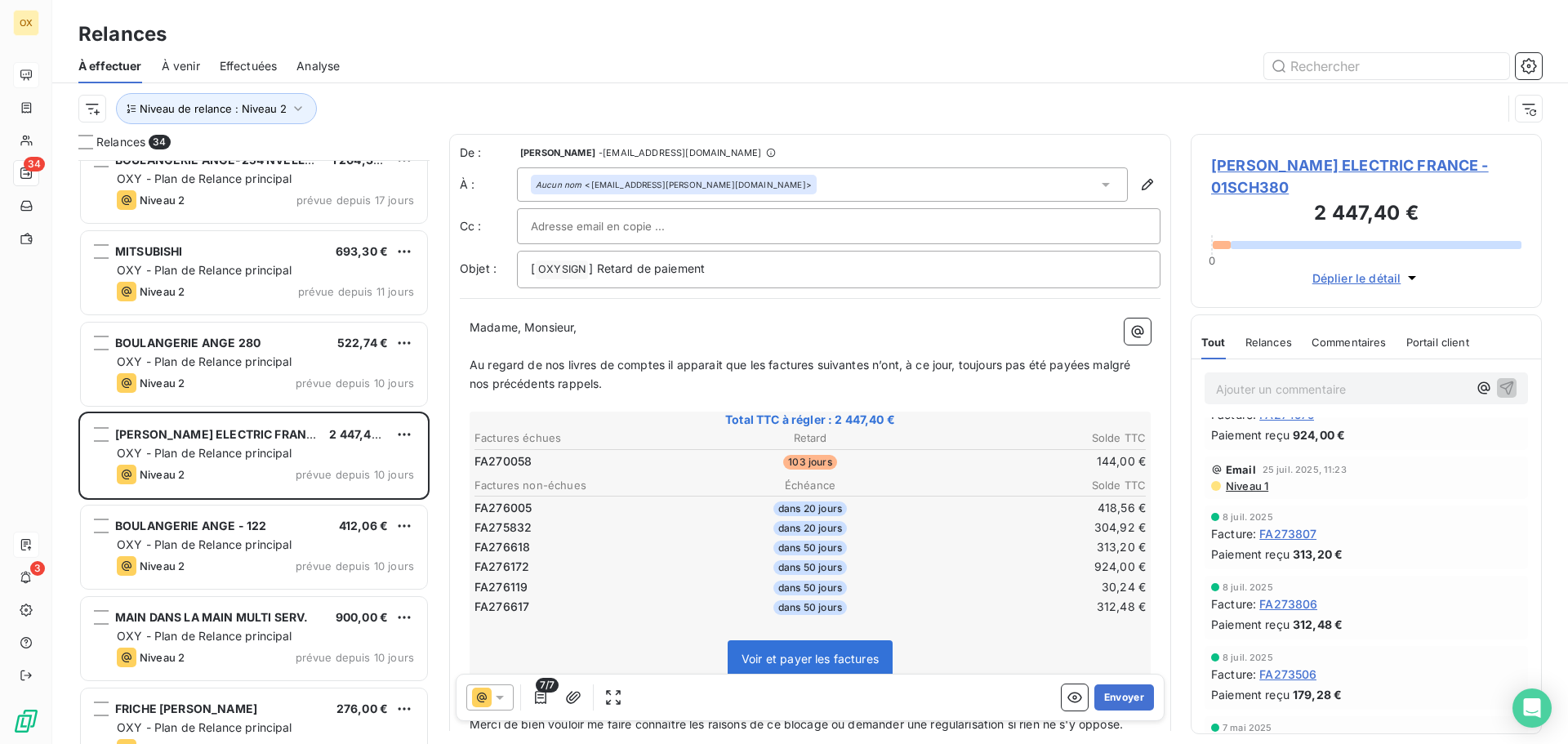
click at [766, 365] on span "Au regard de nos livres de comptes il apparait que les factures suivantes n’ont…" at bounding box center [801, 373] width 664 height 32
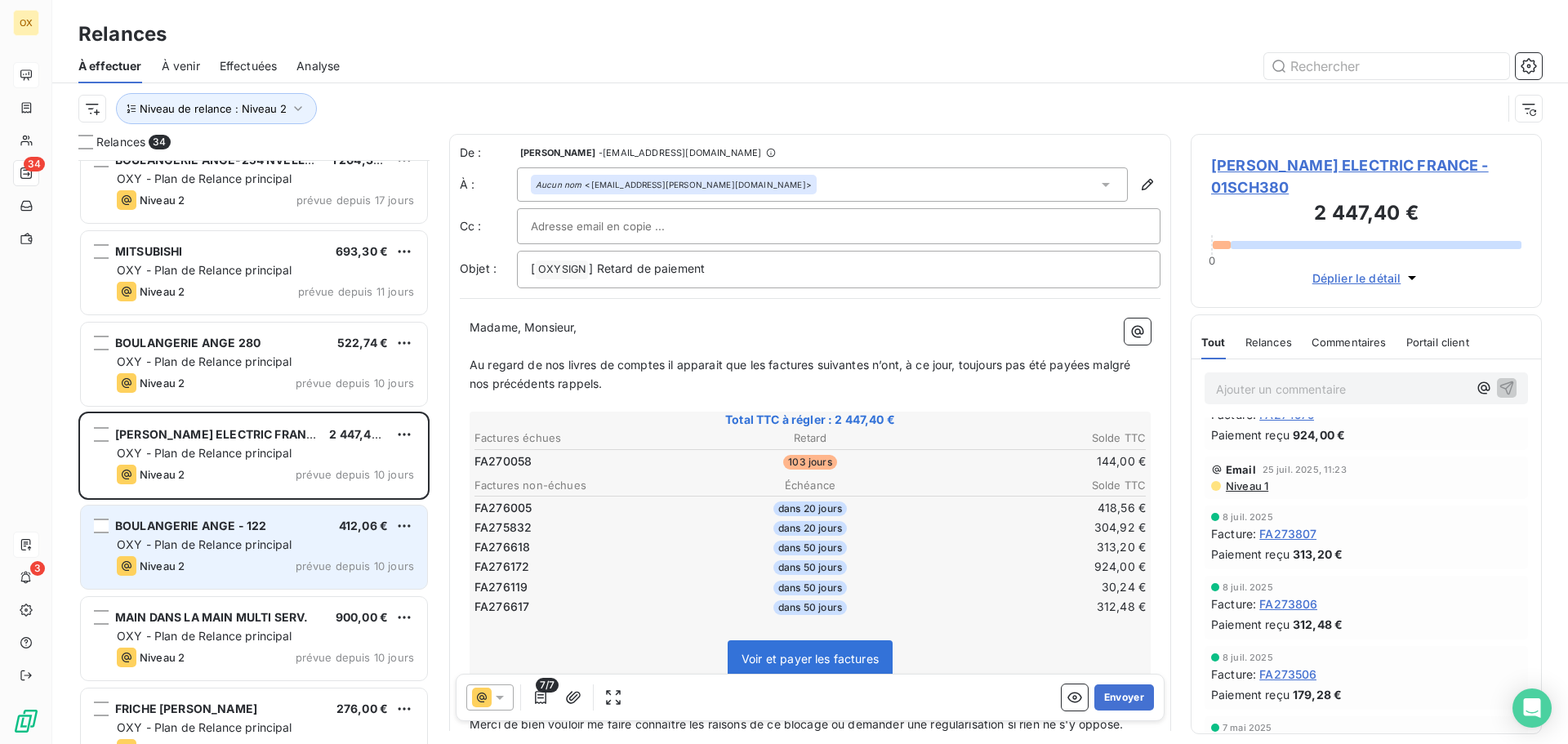
click at [293, 545] on div "OXY - Plan de Relance principal" at bounding box center [266, 544] width 297 height 17
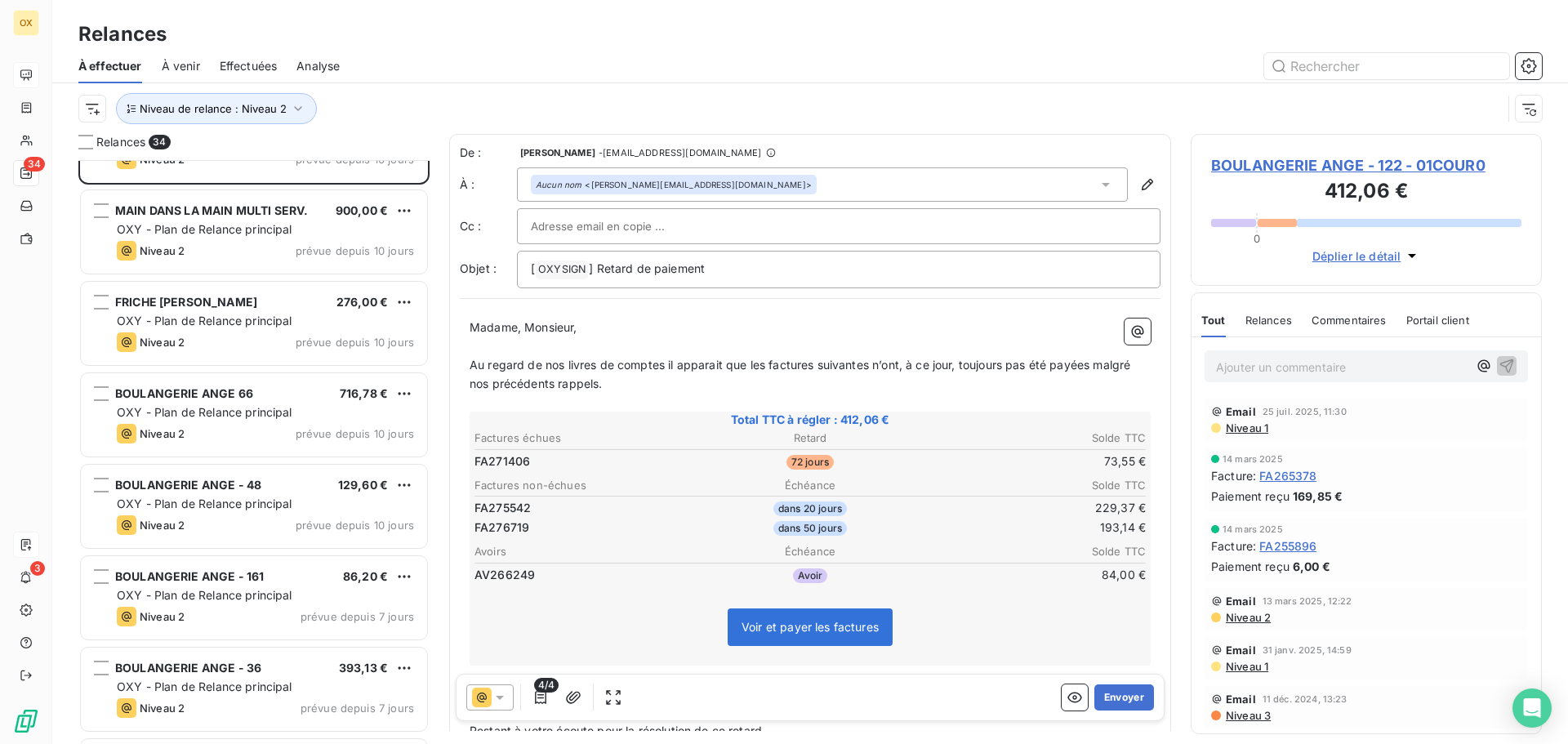
scroll to position [981, 0]
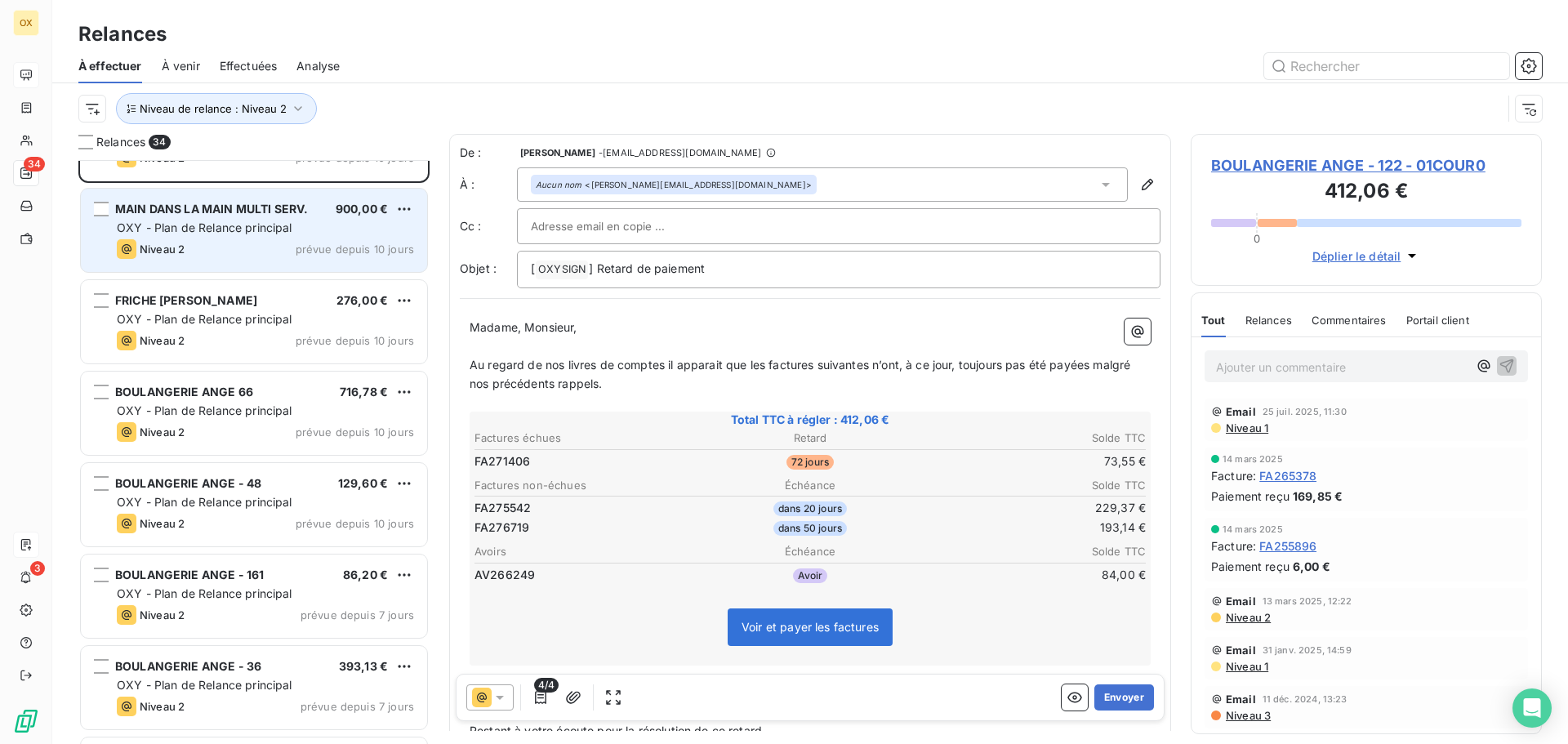
click at [197, 262] on div "MAIN DANS LA MAIN MULTI SERV. 900,00 € OXY - Plan de Relance principal Niveau 2…" at bounding box center [254, 230] width 346 height 83
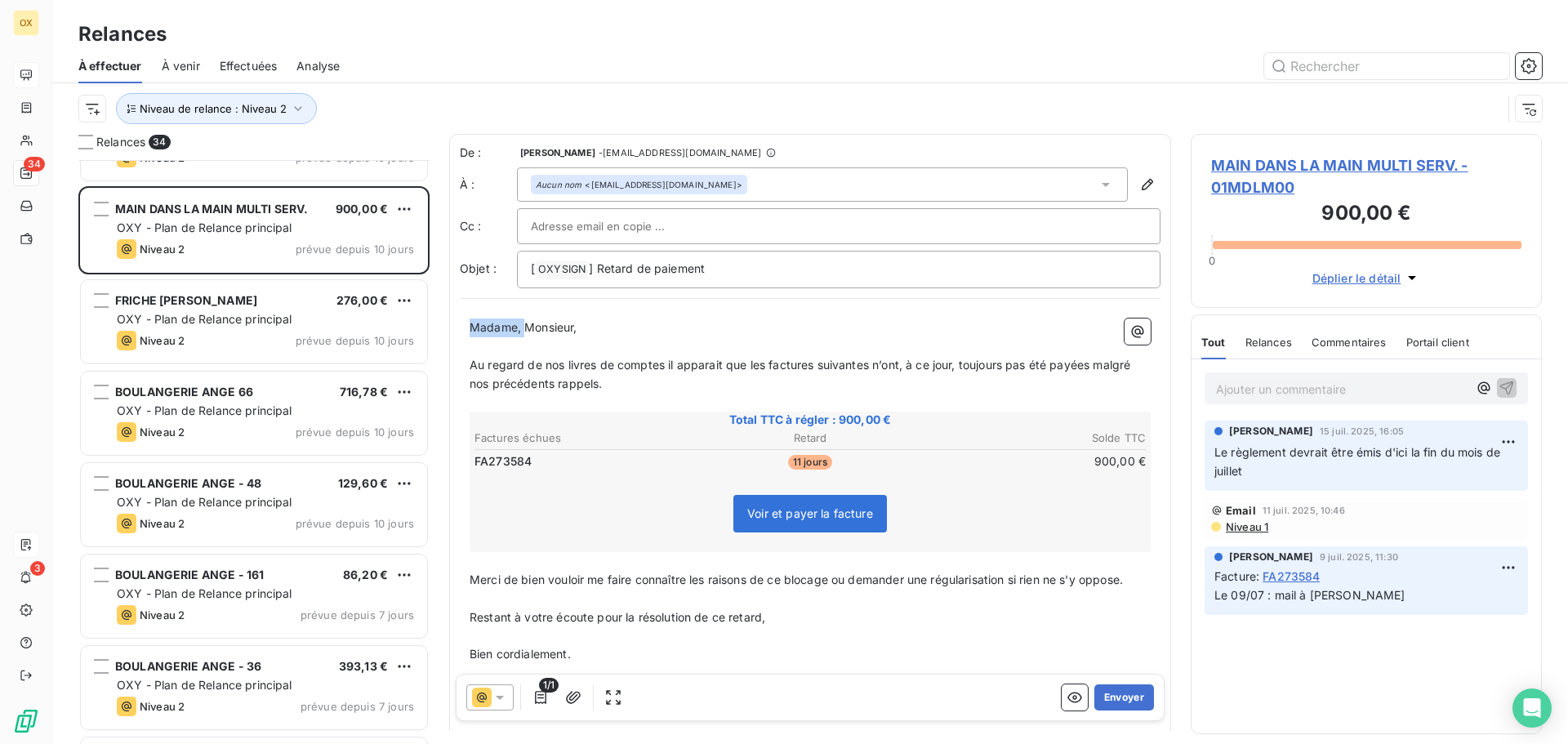
drag, startPoint x: 525, startPoint y: 327, endPoint x: 453, endPoint y: 332, distance: 72.2
click at [453, 332] on div "De : [PERSON_NAME] - [EMAIL_ADDRESS][DOMAIN_NAME] À : Aucun nom <[EMAIL_ADDRESS…" at bounding box center [810, 436] width 722 height 605
drag, startPoint x: 768, startPoint y: 369, endPoint x: 952, endPoint y: 339, distance: 186.4
click at [768, 369] on span "Au regard de nos livres de comptes il apparait que les factures suivantes n’ont…" at bounding box center [801, 373] width 664 height 32
click at [809, 364] on span "Au regard de nos livres de comptes il apparait que la factures suivantes n’ont,…" at bounding box center [810, 373] width 681 height 32
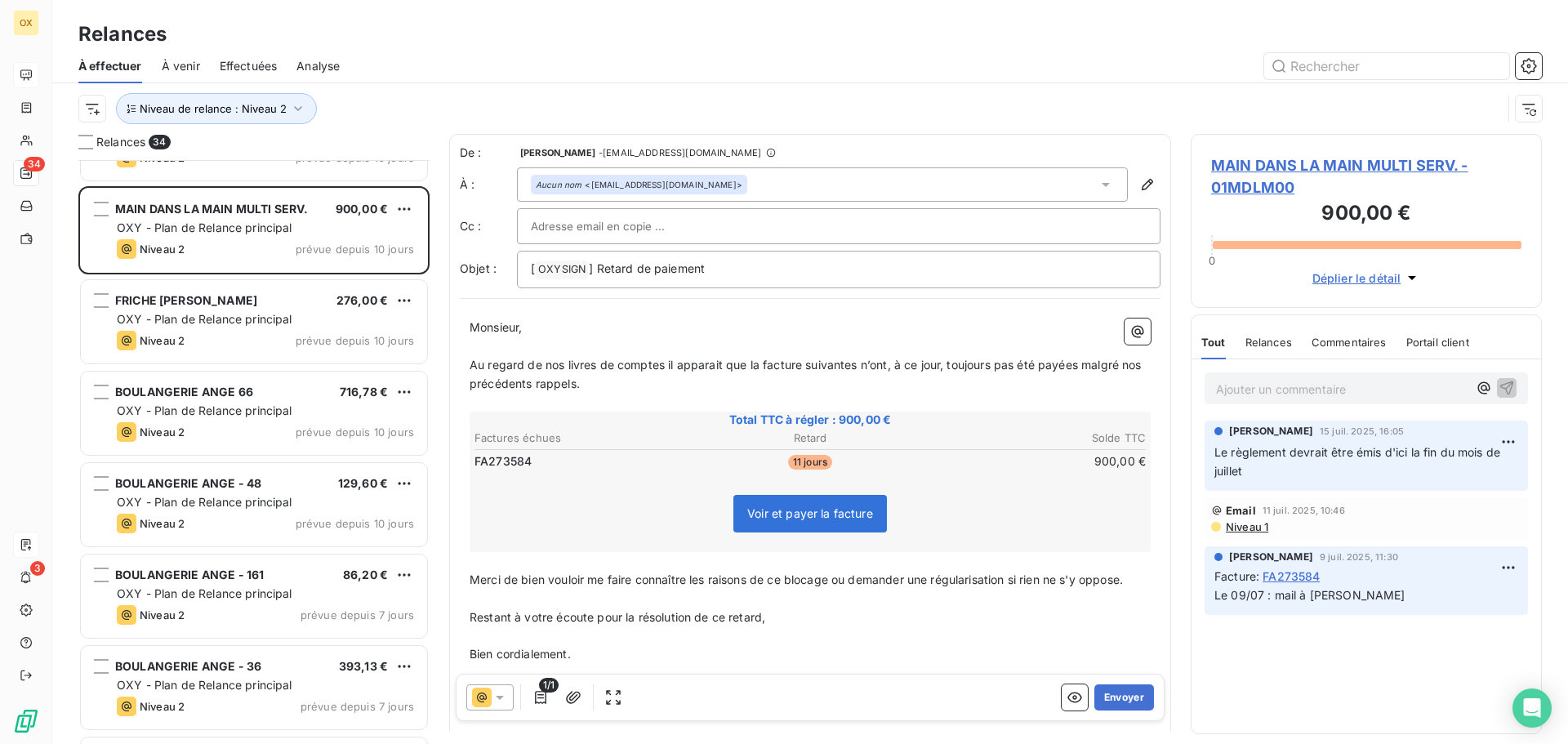
drag, startPoint x: 858, startPoint y: 361, endPoint x: 869, endPoint y: 359, distance: 11.2
click at [858, 360] on span "Au regard de nos livres de comptes il apparait que la facture suivantes n’ont, …" at bounding box center [806, 373] width 675 height 32
click at [881, 363] on span "Au regard de nos livres de comptes il apparait que la facture suivante n’ont, à…" at bounding box center [804, 373] width 669 height 32
click at [882, 365] on span "Au regard de nos livres de comptes il apparait que la facture suivante n’ont, à…" at bounding box center [804, 373] width 669 height 32
click at [1060, 362] on span "Au regard de nos livres de comptes il apparait que la facture suivante n’a, à c…" at bounding box center [798, 373] width 658 height 32
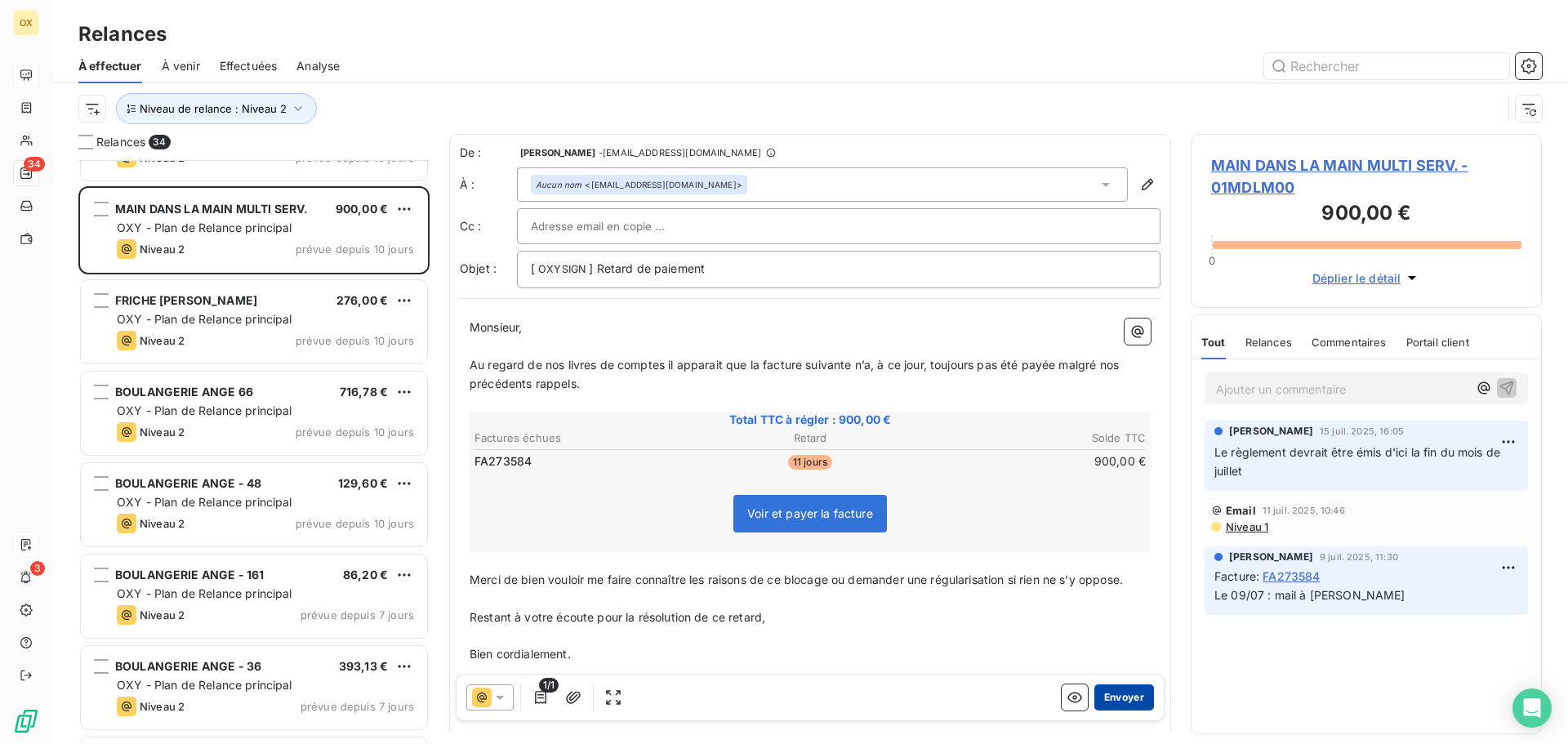
click at [1119, 695] on button "Envoyer" at bounding box center [1123, 697] width 59 height 26
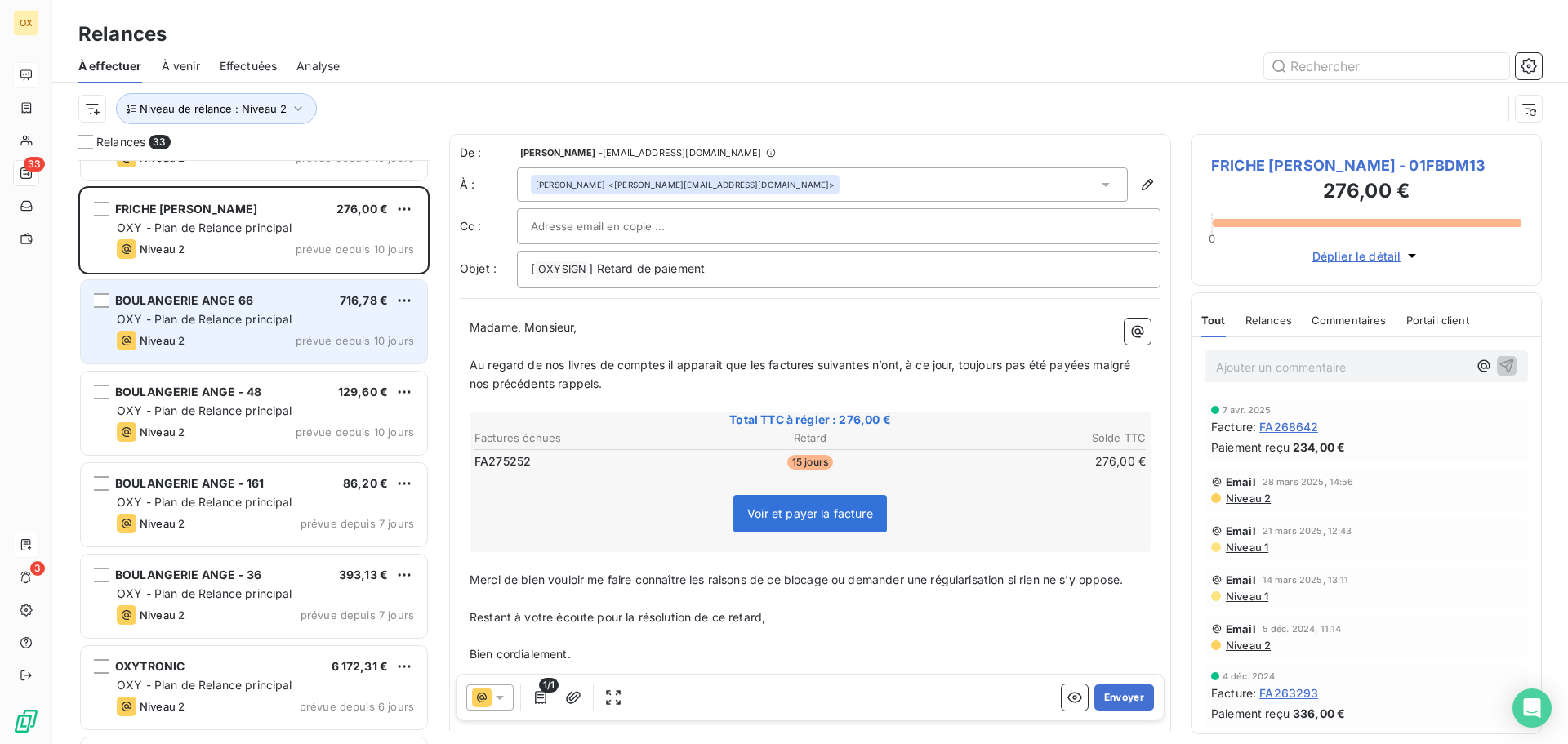
click at [339, 313] on div "OXY - Plan de Relance principal" at bounding box center [266, 319] width 297 height 17
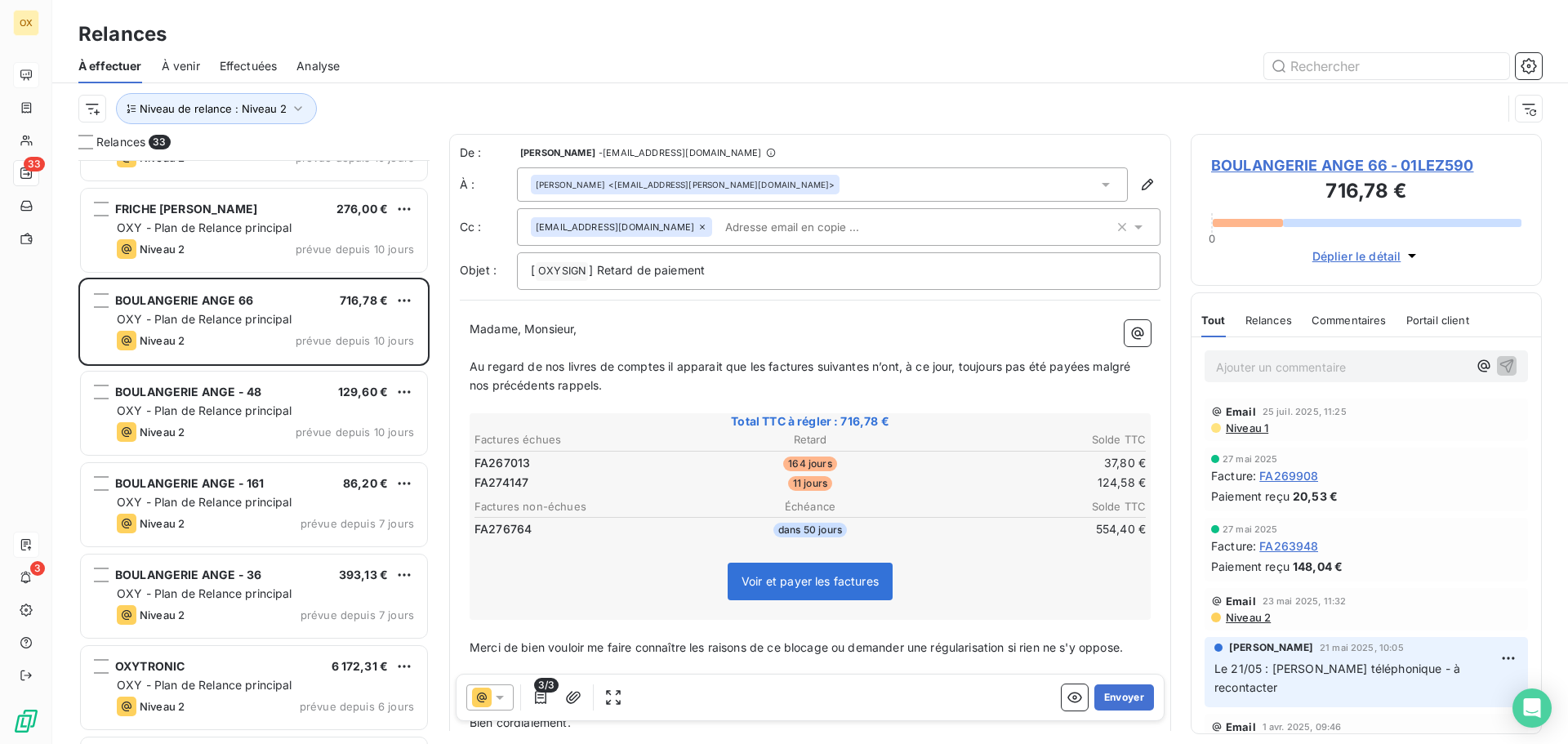
click at [1252, 169] on span "BOULANGERIE ANGE 66 - 01LEZ590" at bounding box center [1365, 165] width 310 height 22
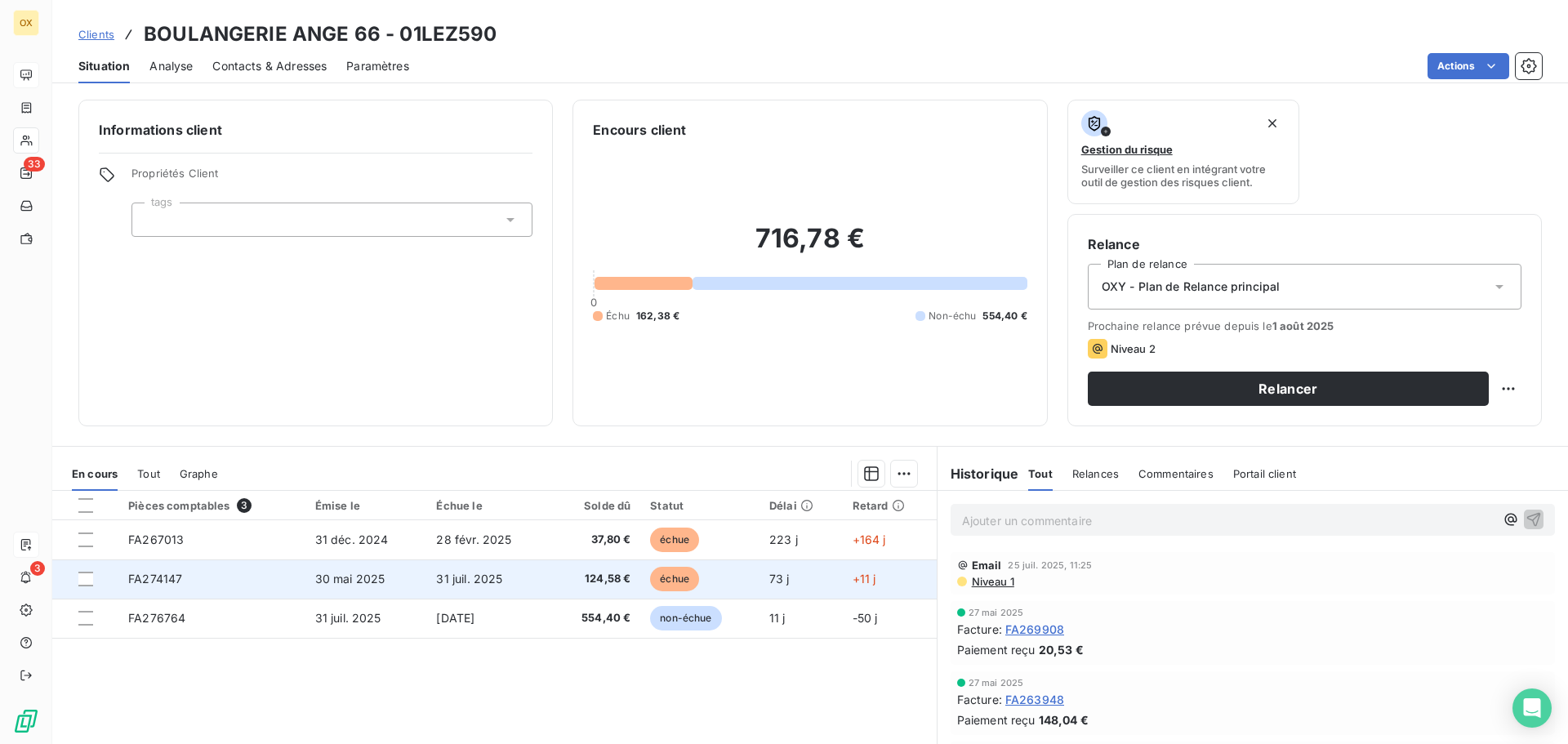
click at [486, 575] on span "31 juil. 2025" at bounding box center [469, 578] width 66 height 14
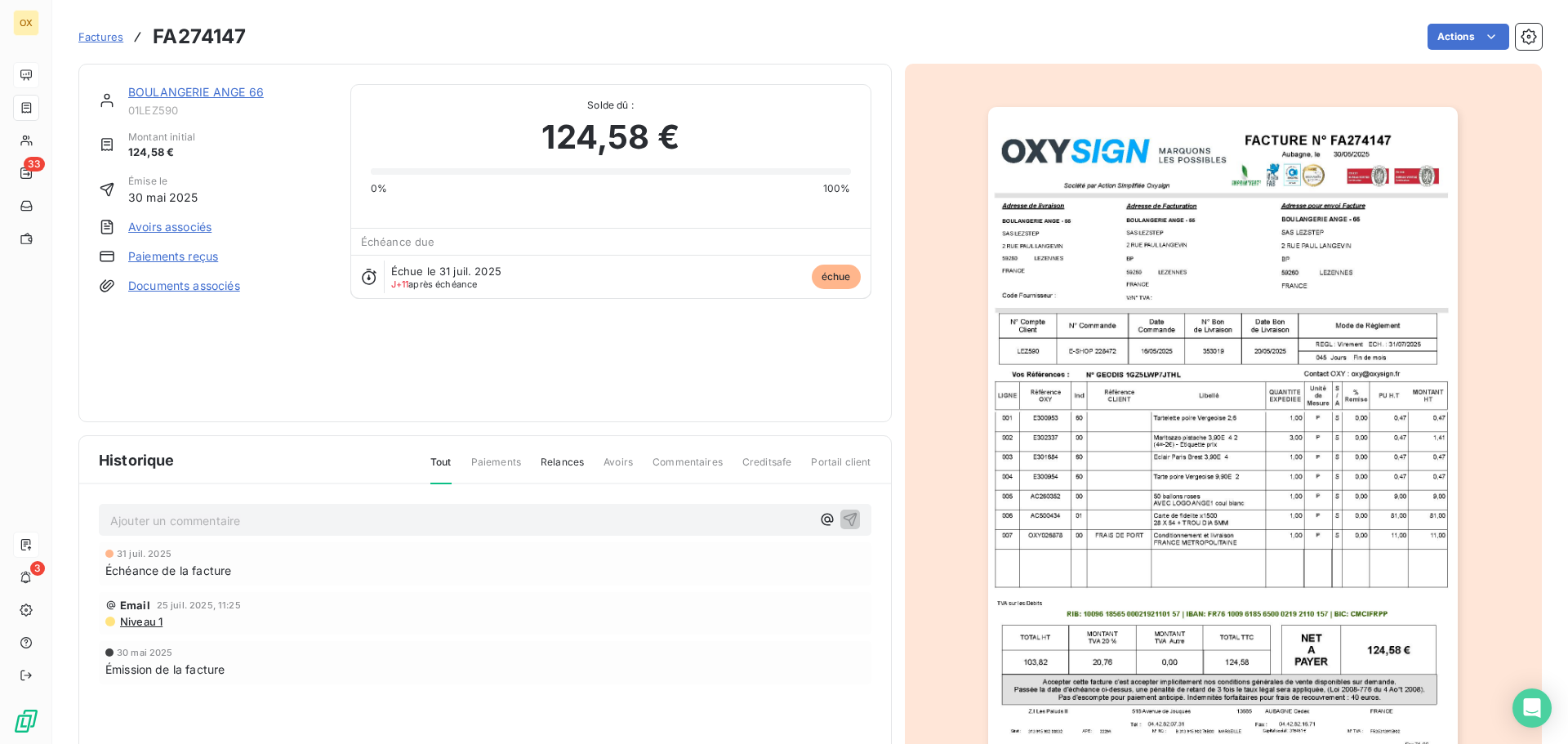
click at [187, 91] on link "BOULANGERIE ANGE 66" at bounding box center [196, 92] width 135 height 14
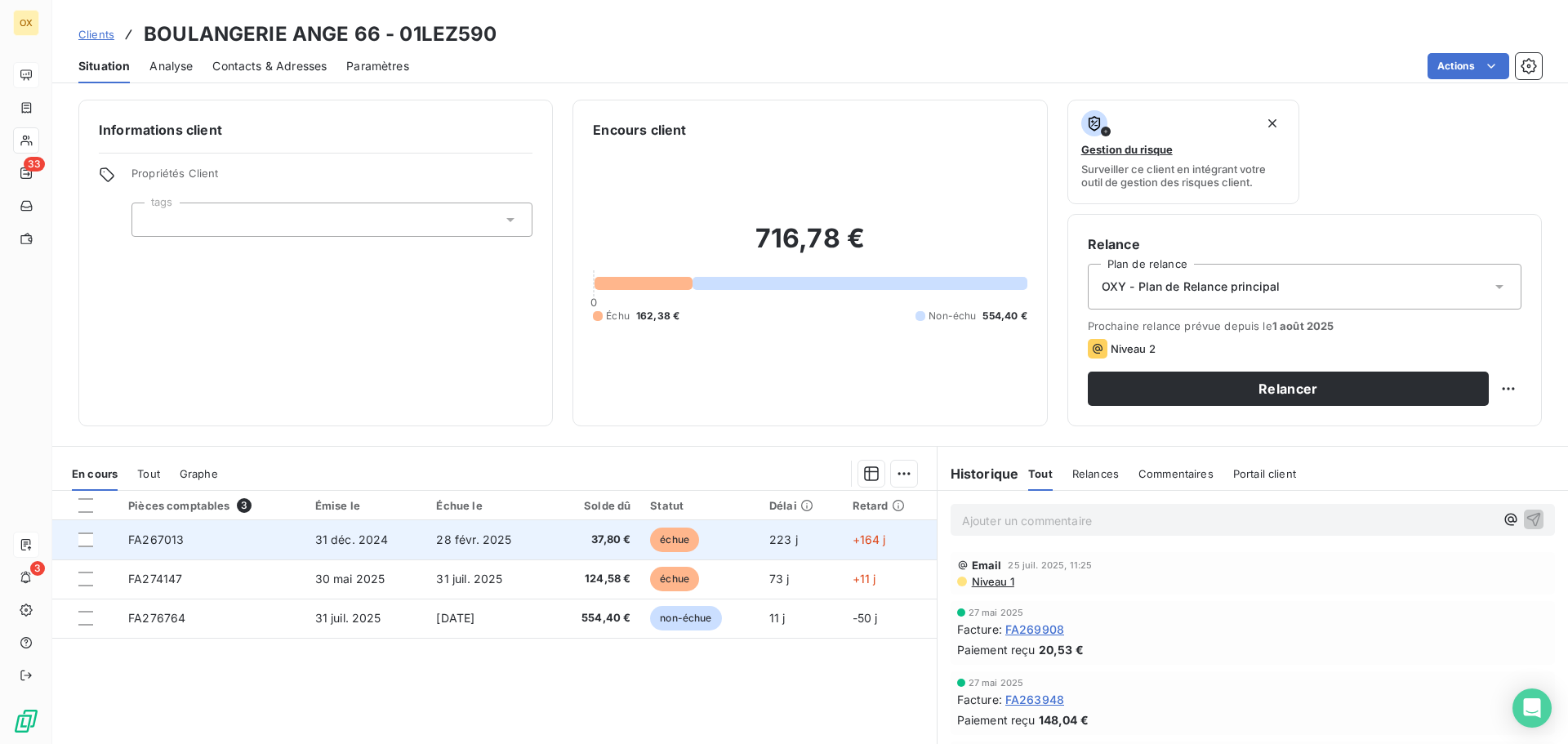
click at [589, 541] on span "37,80 €" at bounding box center [595, 539] width 70 height 17
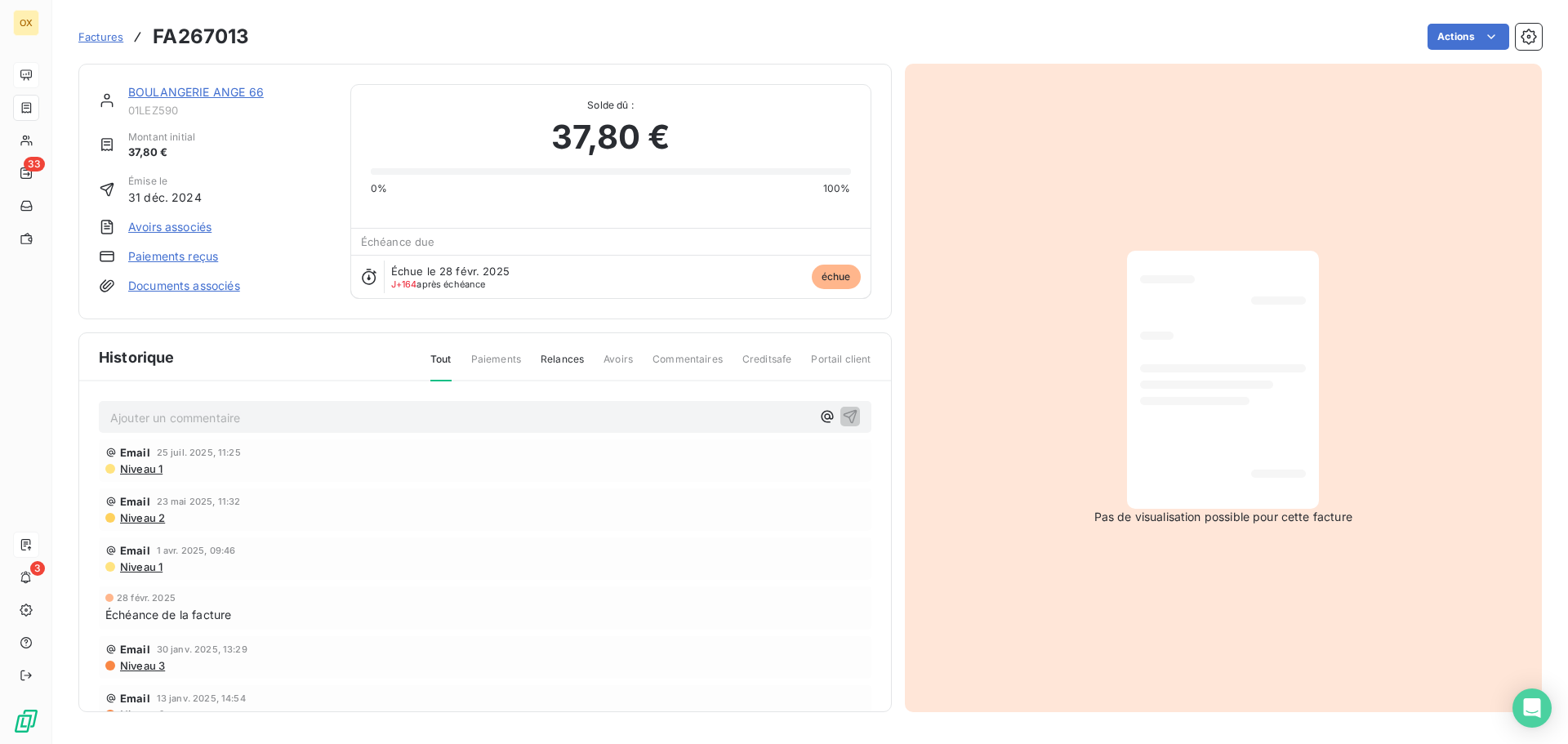
click at [186, 91] on link "BOULANGERIE ANGE 66" at bounding box center [196, 92] width 135 height 14
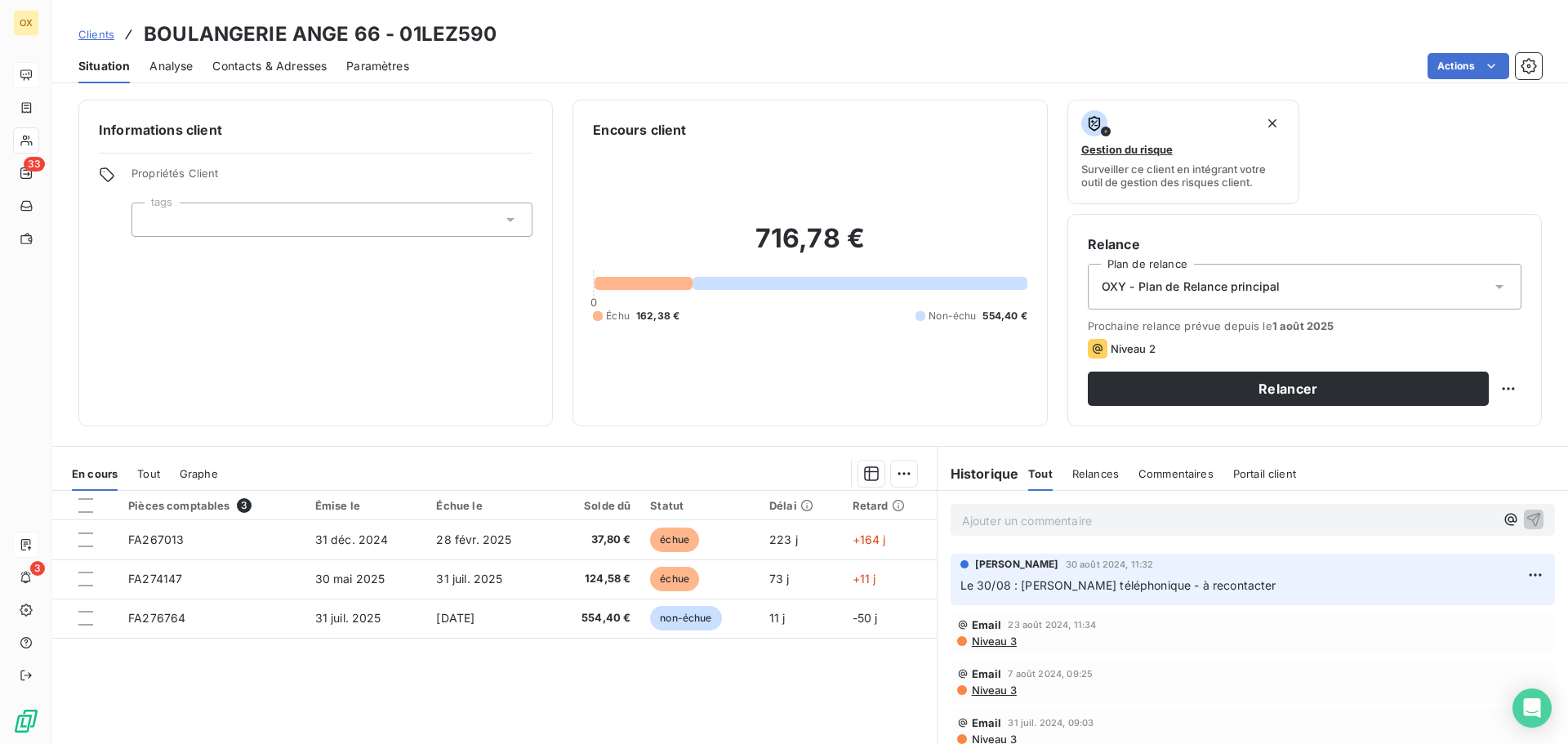
scroll to position [816, 0]
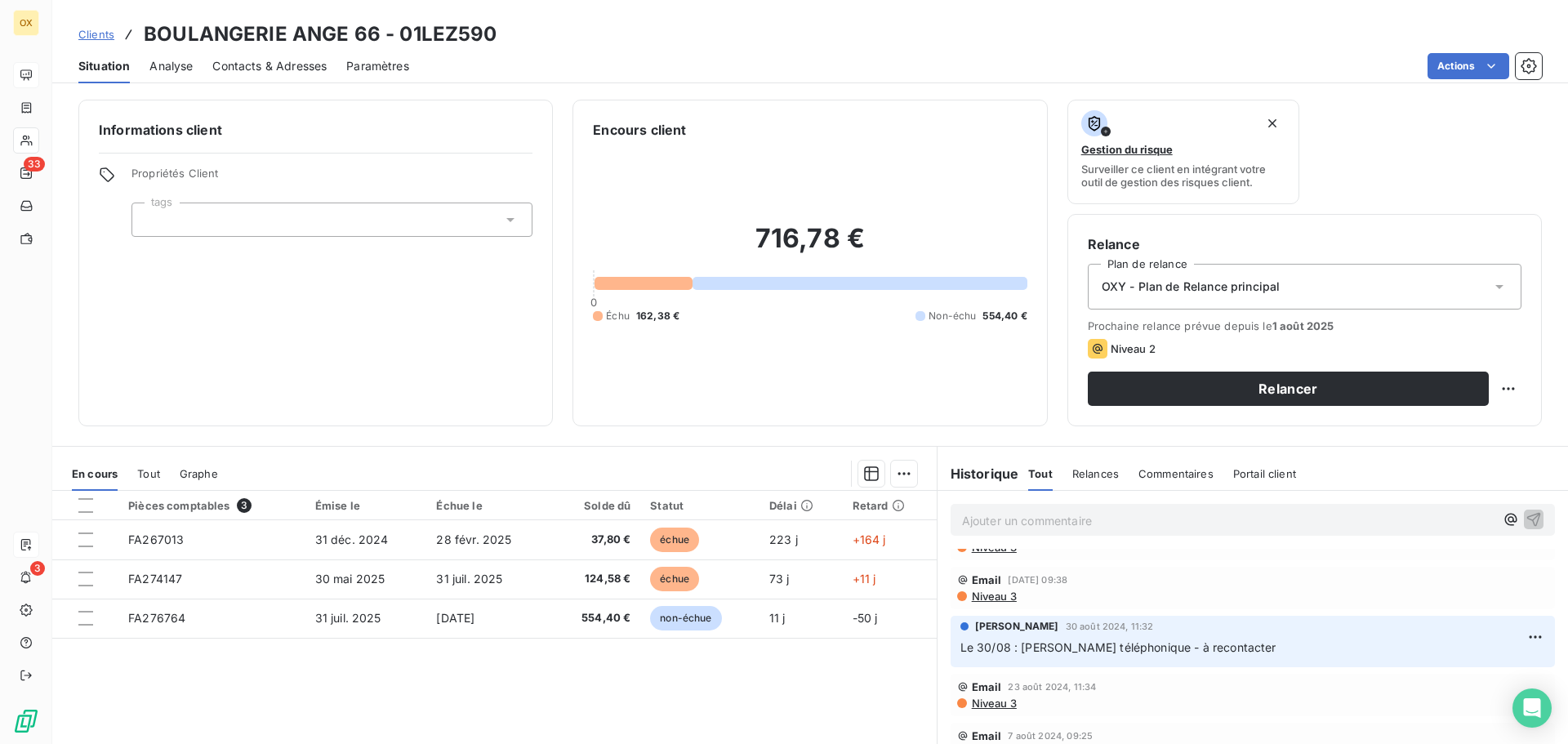
click at [500, 439] on div "Informations client Propriétés Client tags Encours client 716,78 € 0 Échu 162,3…" at bounding box center [810, 417] width 1516 height 654
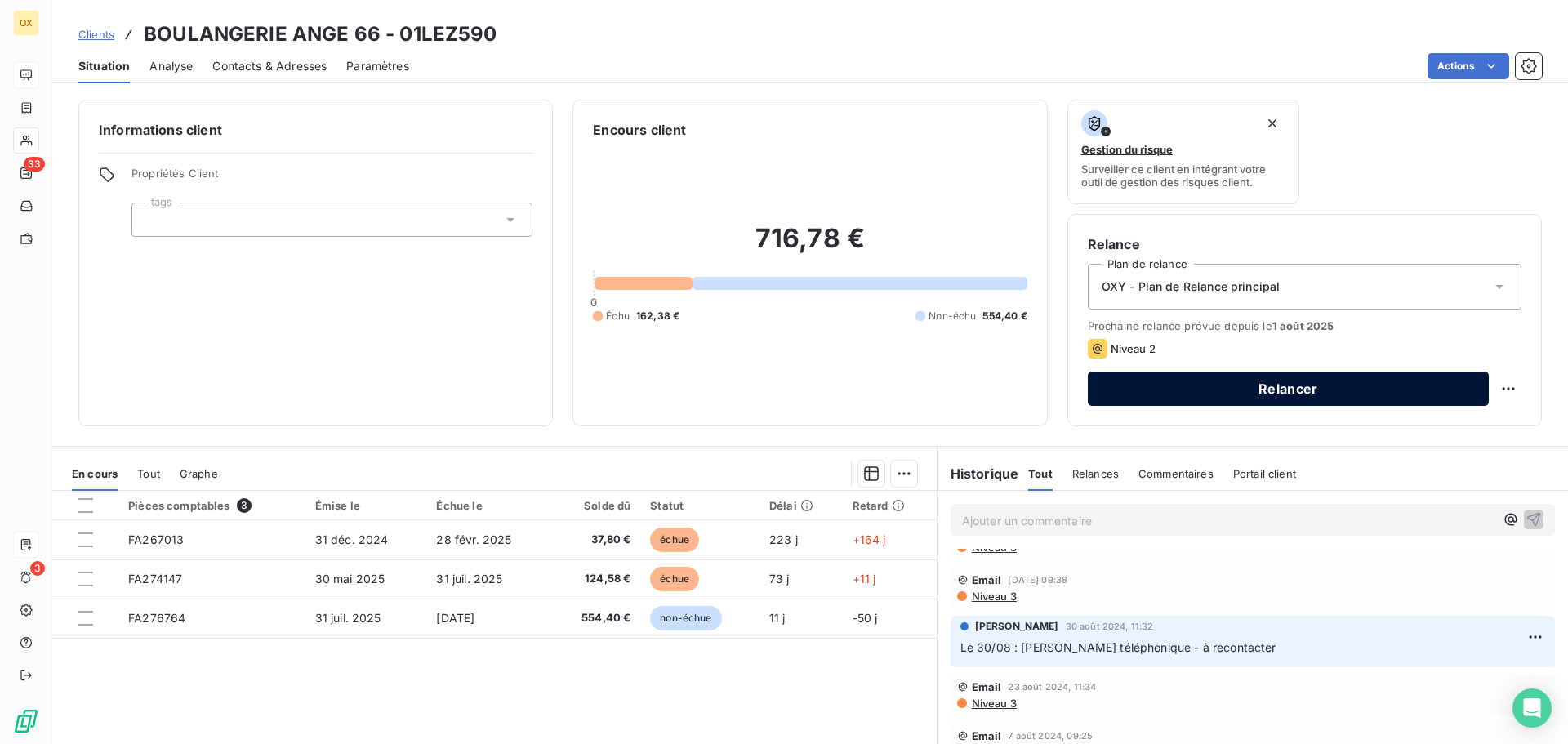
click at [1191, 389] on button "Relancer" at bounding box center [1288, 388] width 401 height 34
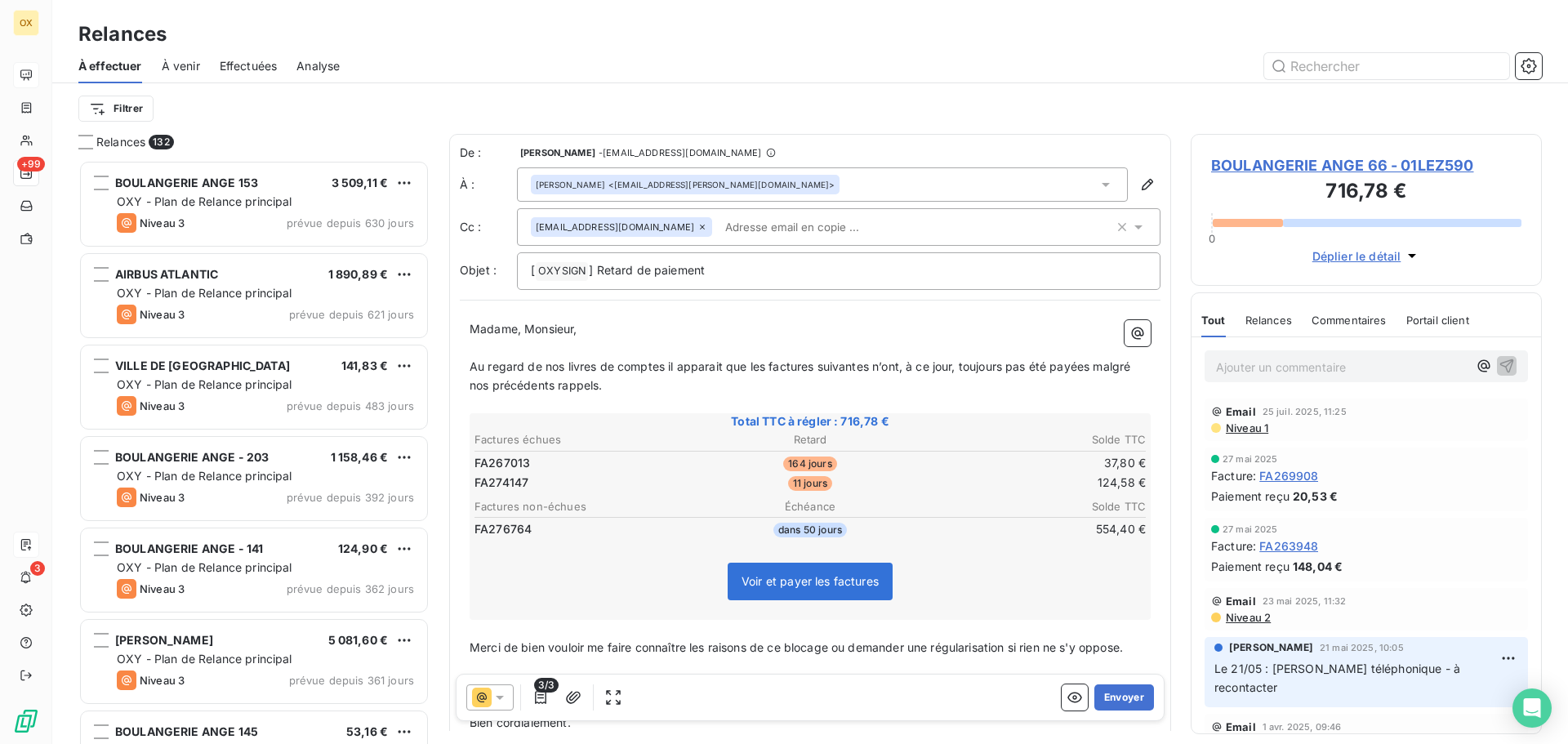
scroll to position [571, 339]
drag, startPoint x: 632, startPoint y: 269, endPoint x: 598, endPoint y: 268, distance: 34.0
click at [598, 268] on span "] Retard de paiement" at bounding box center [646, 270] width 116 height 14
click at [801, 337] on p "Madame, Monsieur," at bounding box center [810, 328] width 681 height 18
click at [805, 346] on p "﻿" at bounding box center [810, 348] width 681 height 18
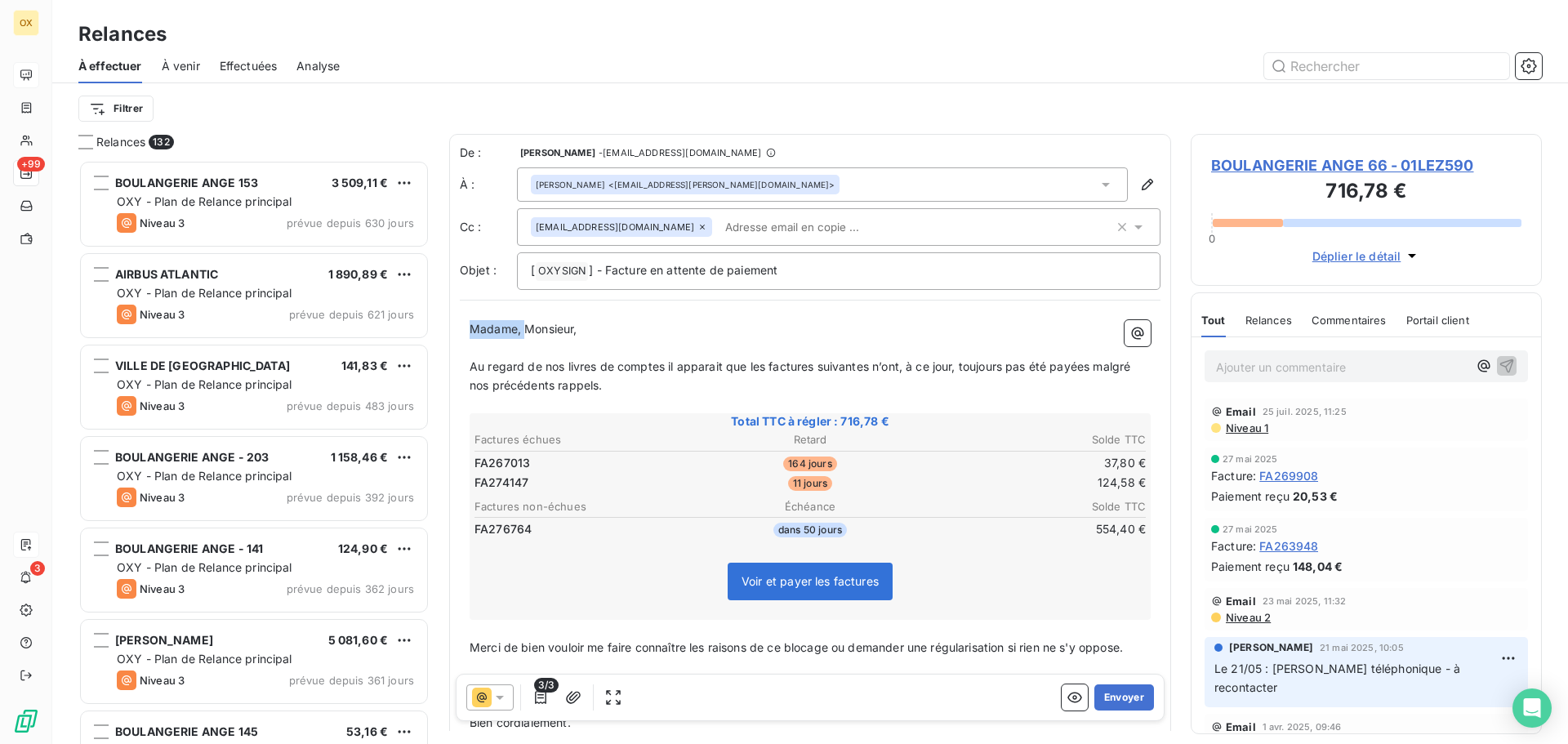
drag, startPoint x: 525, startPoint y: 323, endPoint x: 470, endPoint y: 327, distance: 55.1
click at [470, 327] on span "Madame, Monsieur," at bounding box center [522, 328] width 107 height 14
click at [572, 696] on icon "button" at bounding box center [573, 697] width 17 height 17
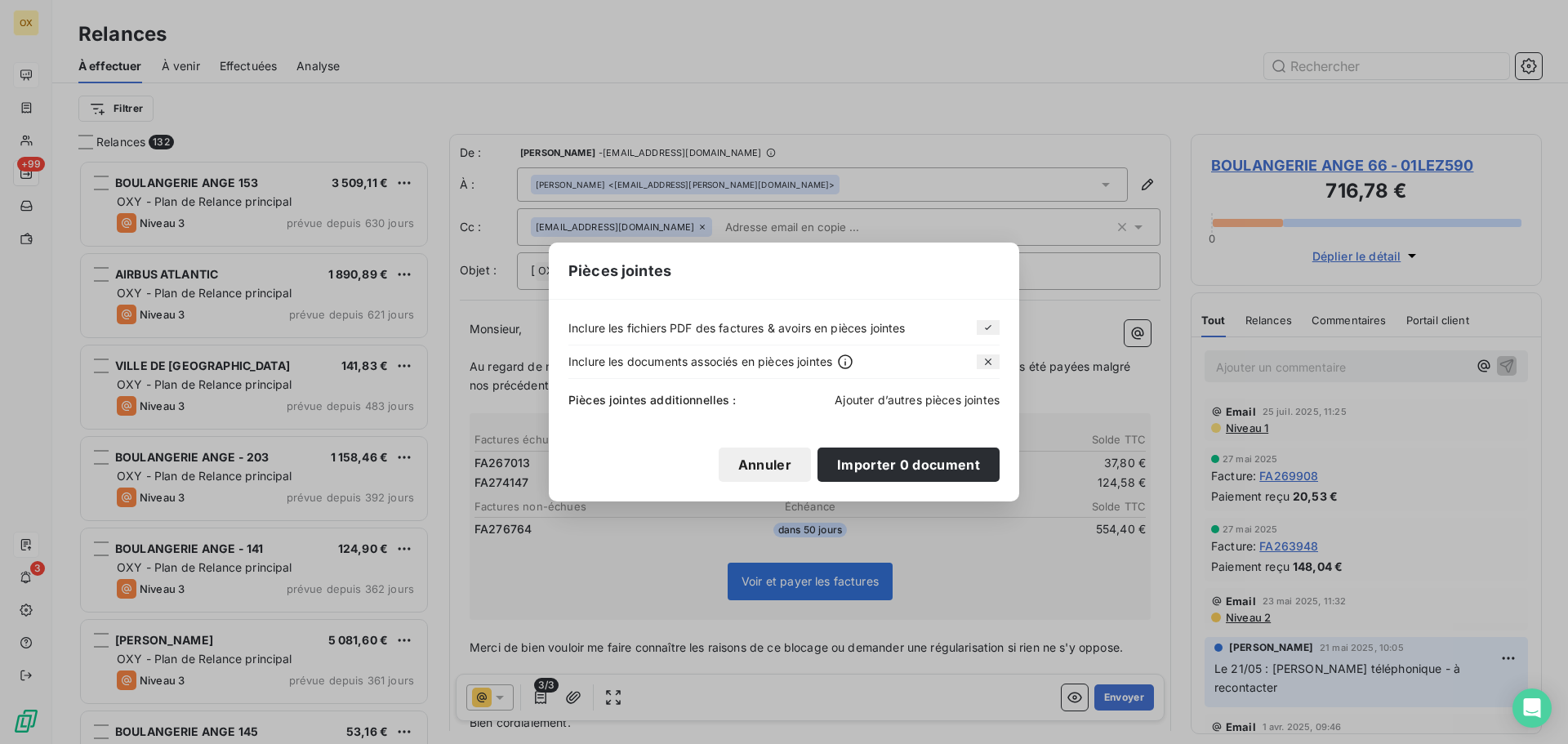
click at [954, 400] on span "Ajouter d’autres pièces jointes" at bounding box center [916, 400] width 165 height 14
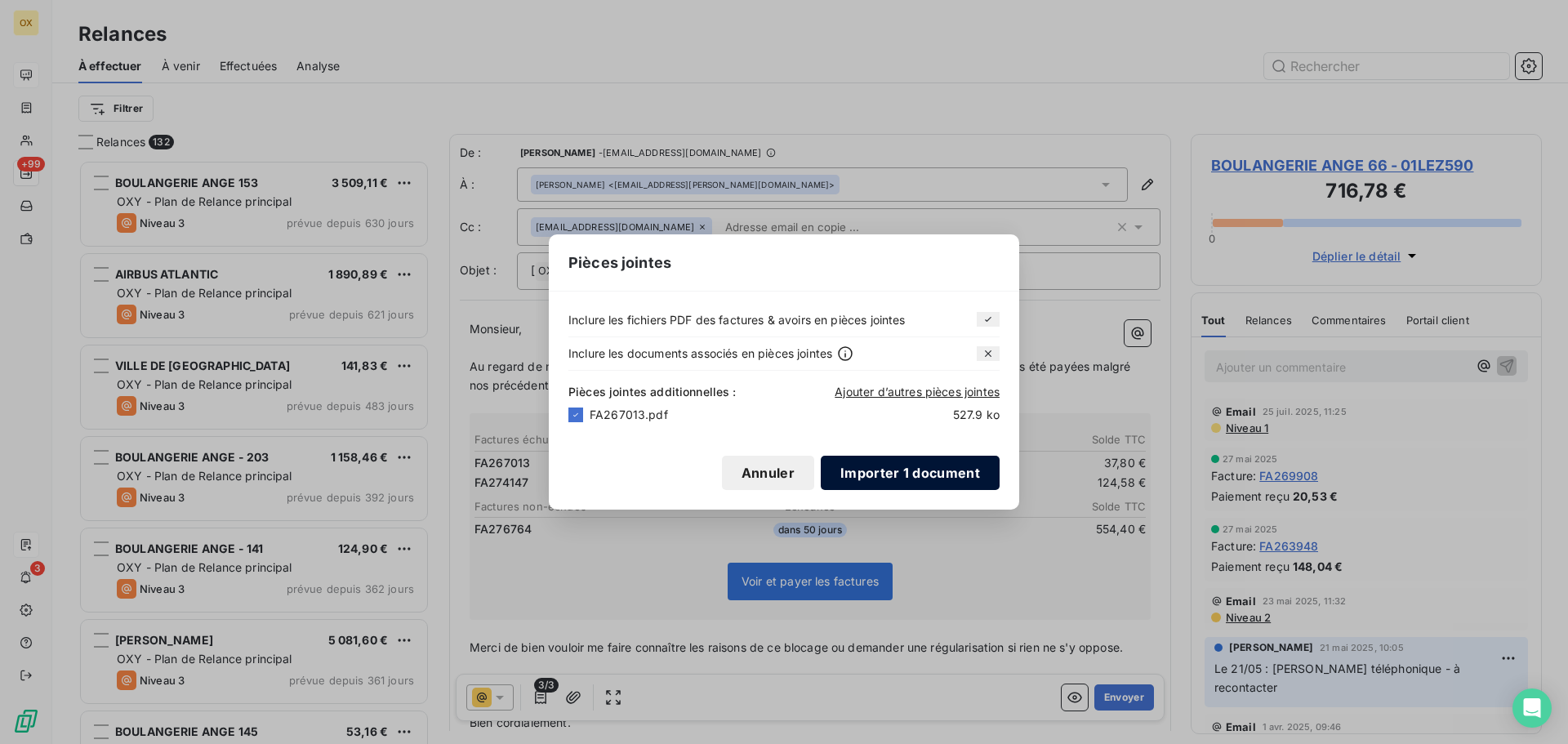
click at [956, 462] on button "Importer 1 document" at bounding box center [909, 472] width 179 height 34
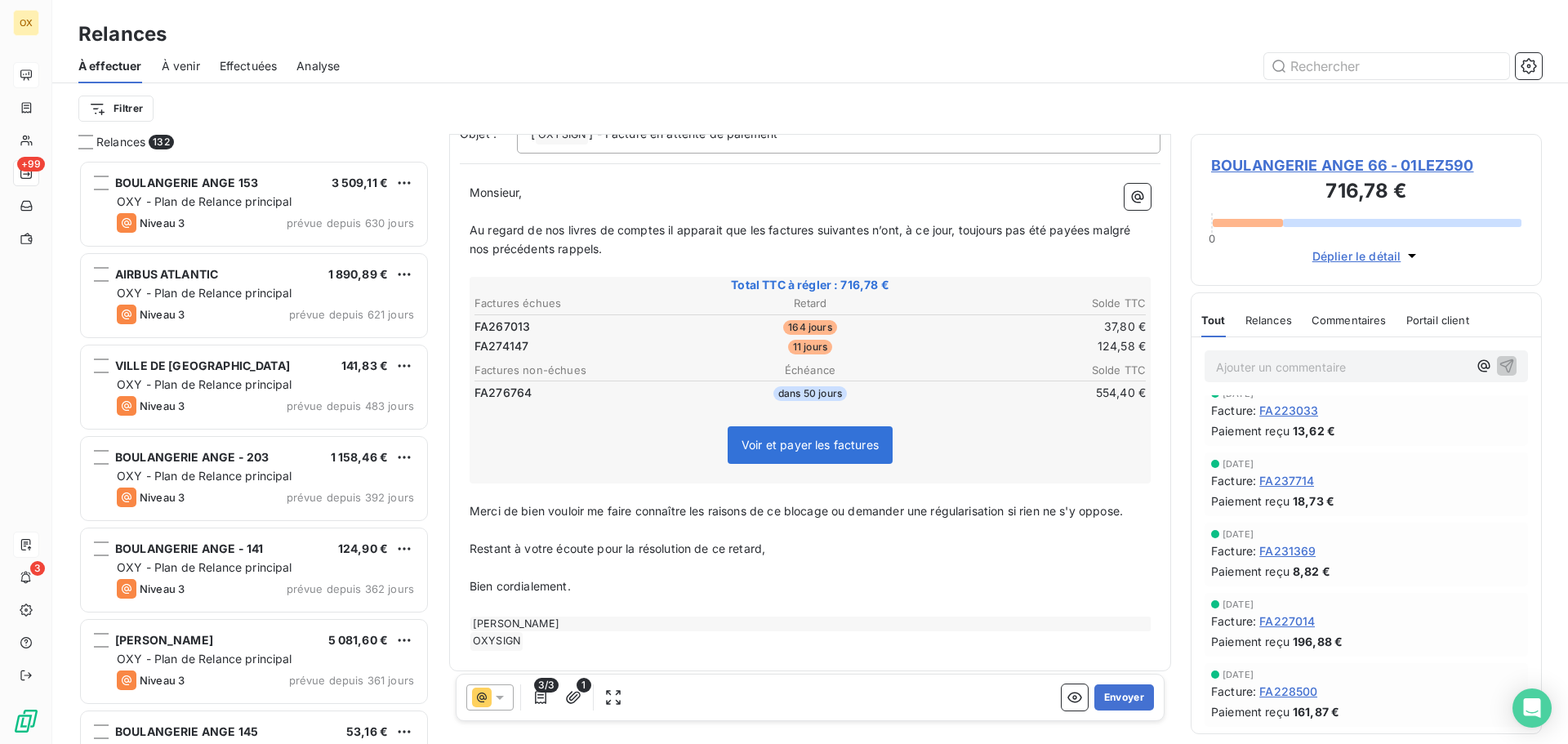
scroll to position [144, 0]
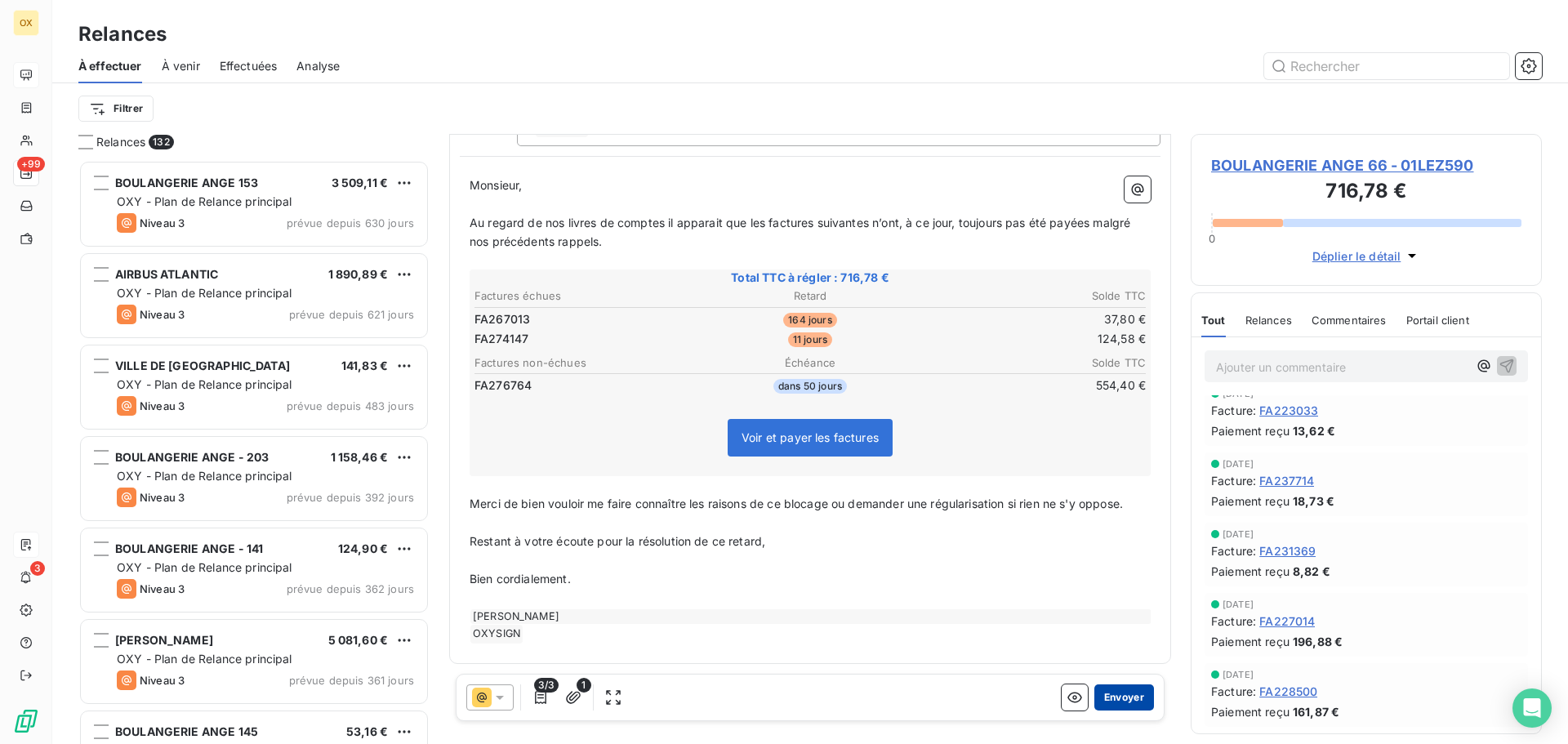
click at [1116, 692] on button "Envoyer" at bounding box center [1123, 697] width 59 height 26
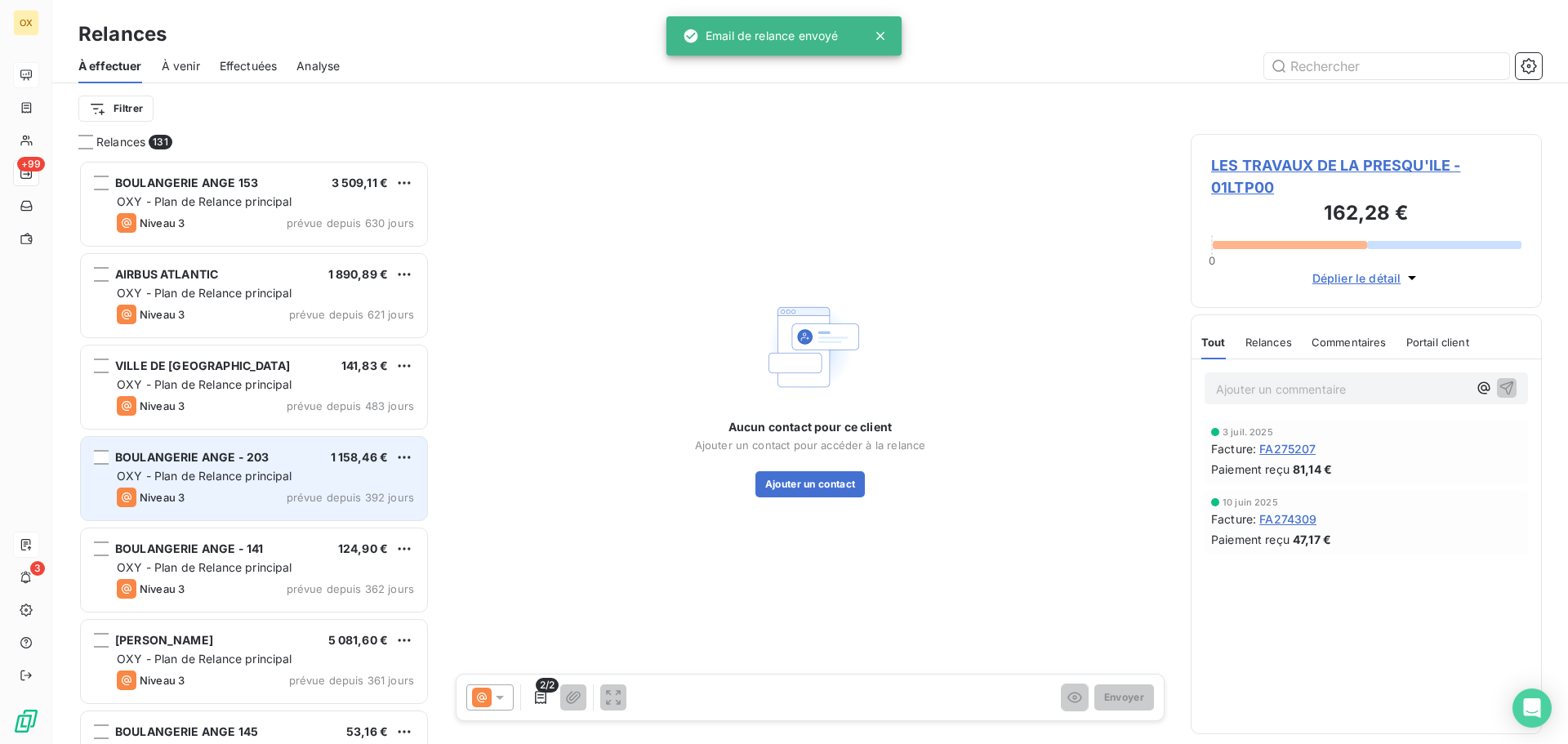
click at [269, 465] on div "BOULANGERIE ANGE - 203 1 158,46 € OXY - Plan de Relance principal Niveau 3 prév…" at bounding box center [254, 478] width 346 height 83
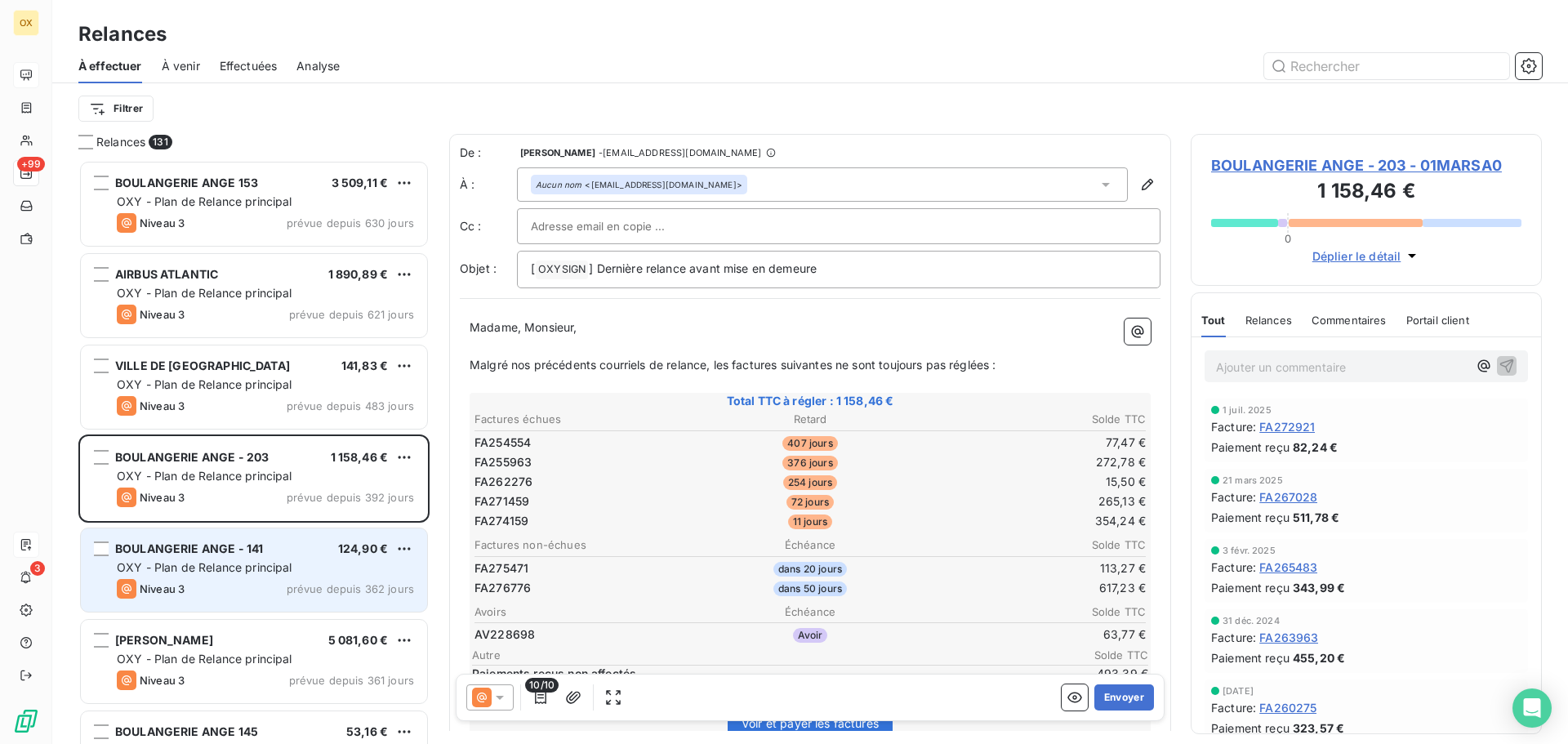
click at [255, 541] on div "BOULANGERIE ANGE - 141" at bounding box center [189, 548] width 148 height 17
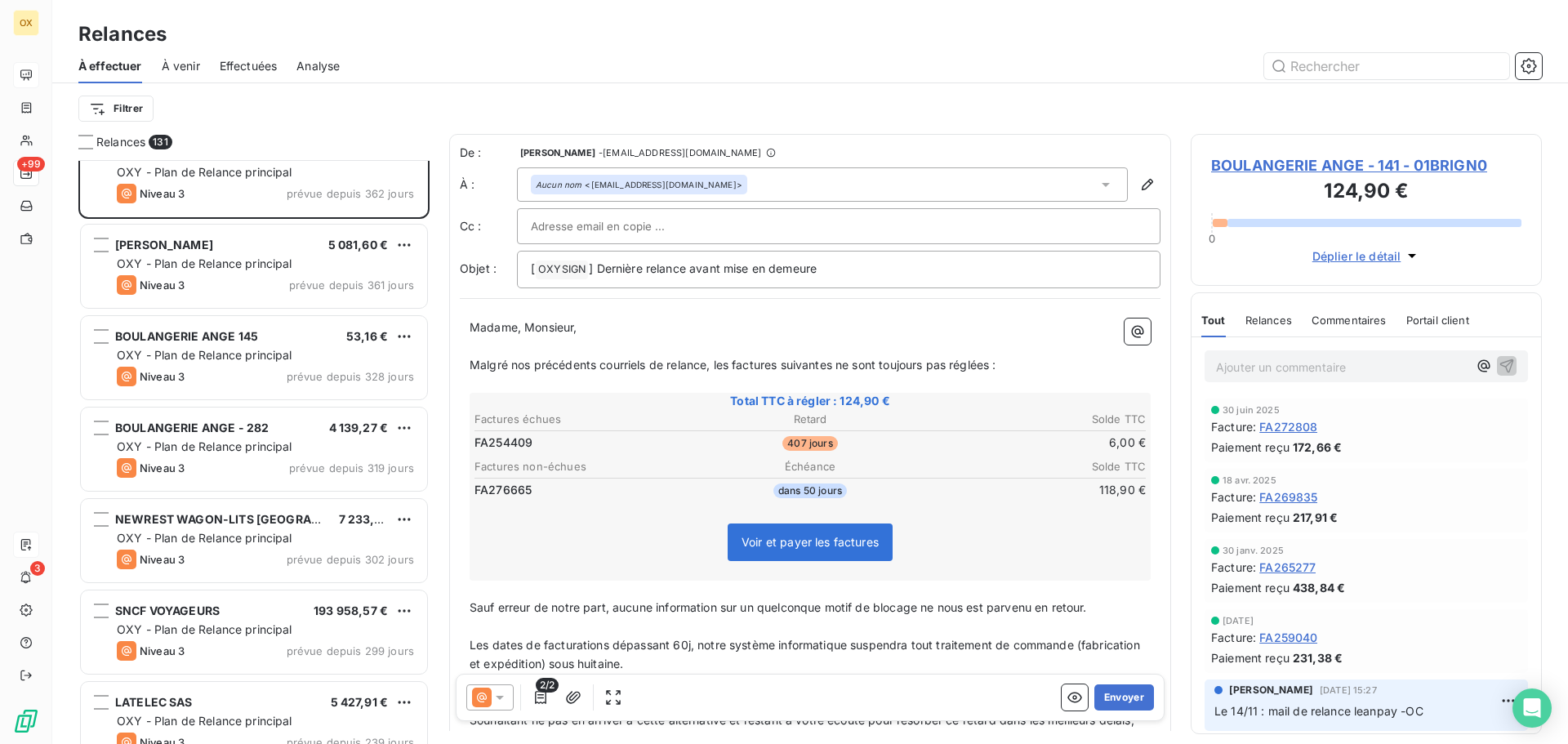
scroll to position [409, 0]
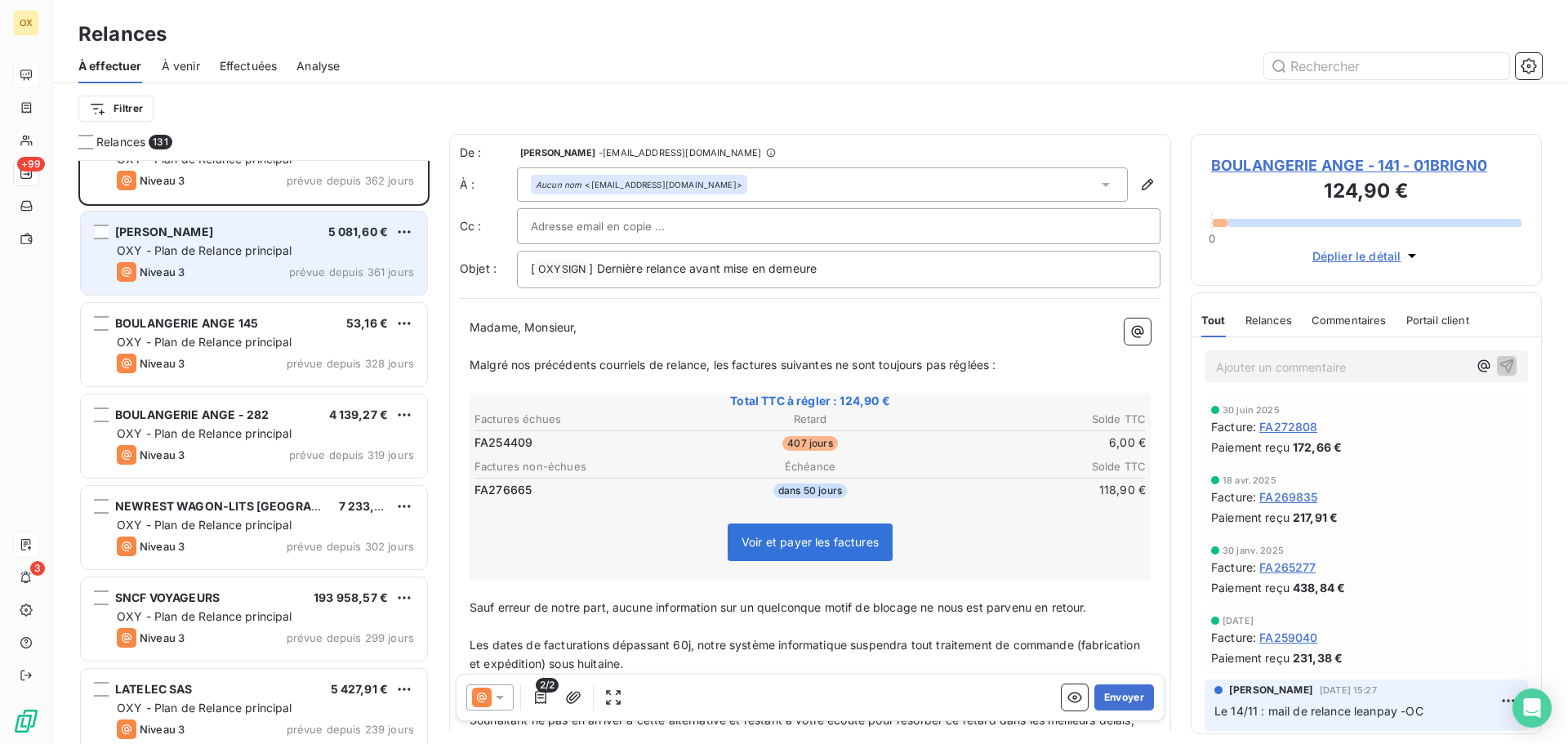
click at [231, 261] on div "[PERSON_NAME] 5 081,60 € OXY - Plan de Relance principal Niveau 3 prévue depuis…" at bounding box center [254, 252] width 346 height 83
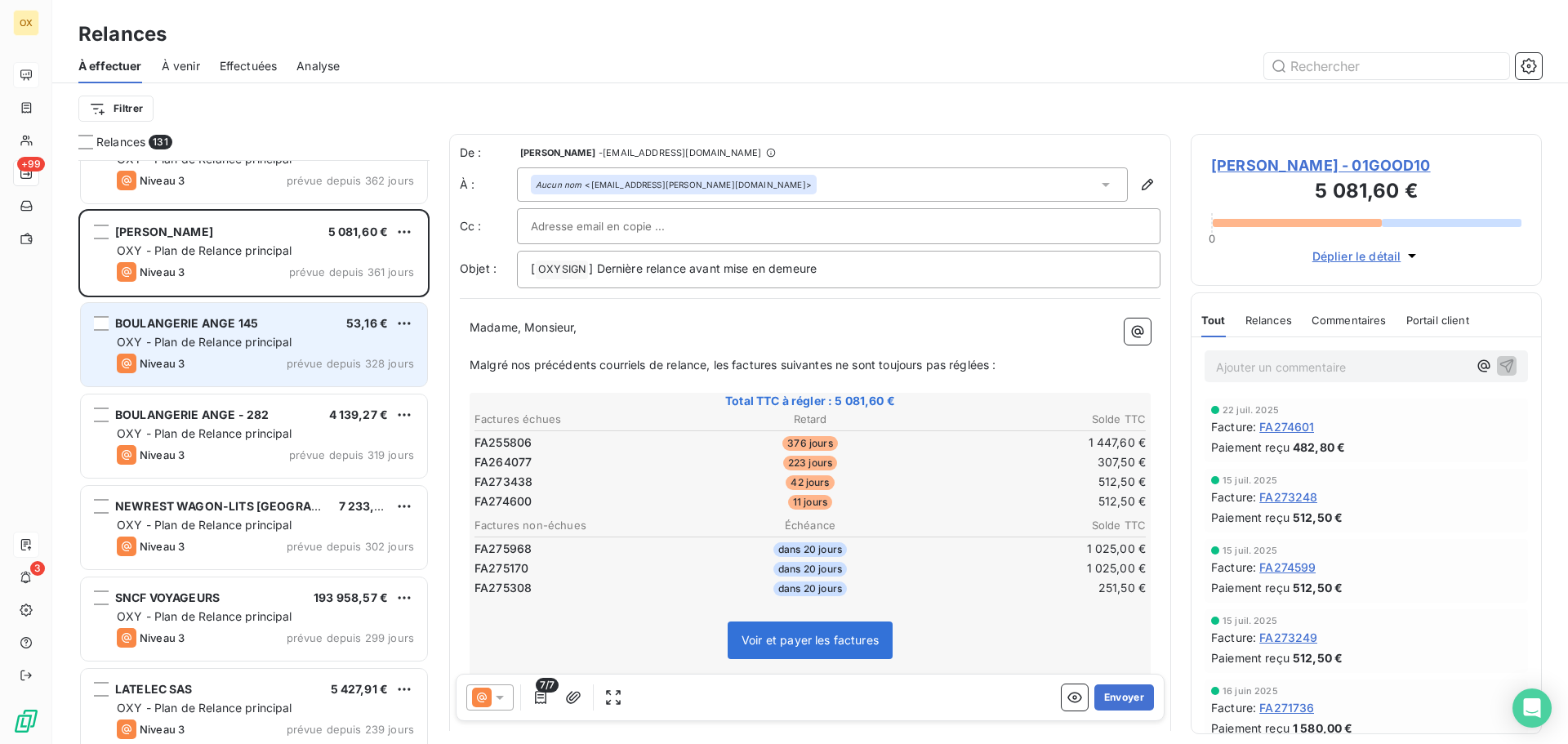
click at [300, 348] on div "OXY - Plan de Relance principal" at bounding box center [266, 341] width 297 height 17
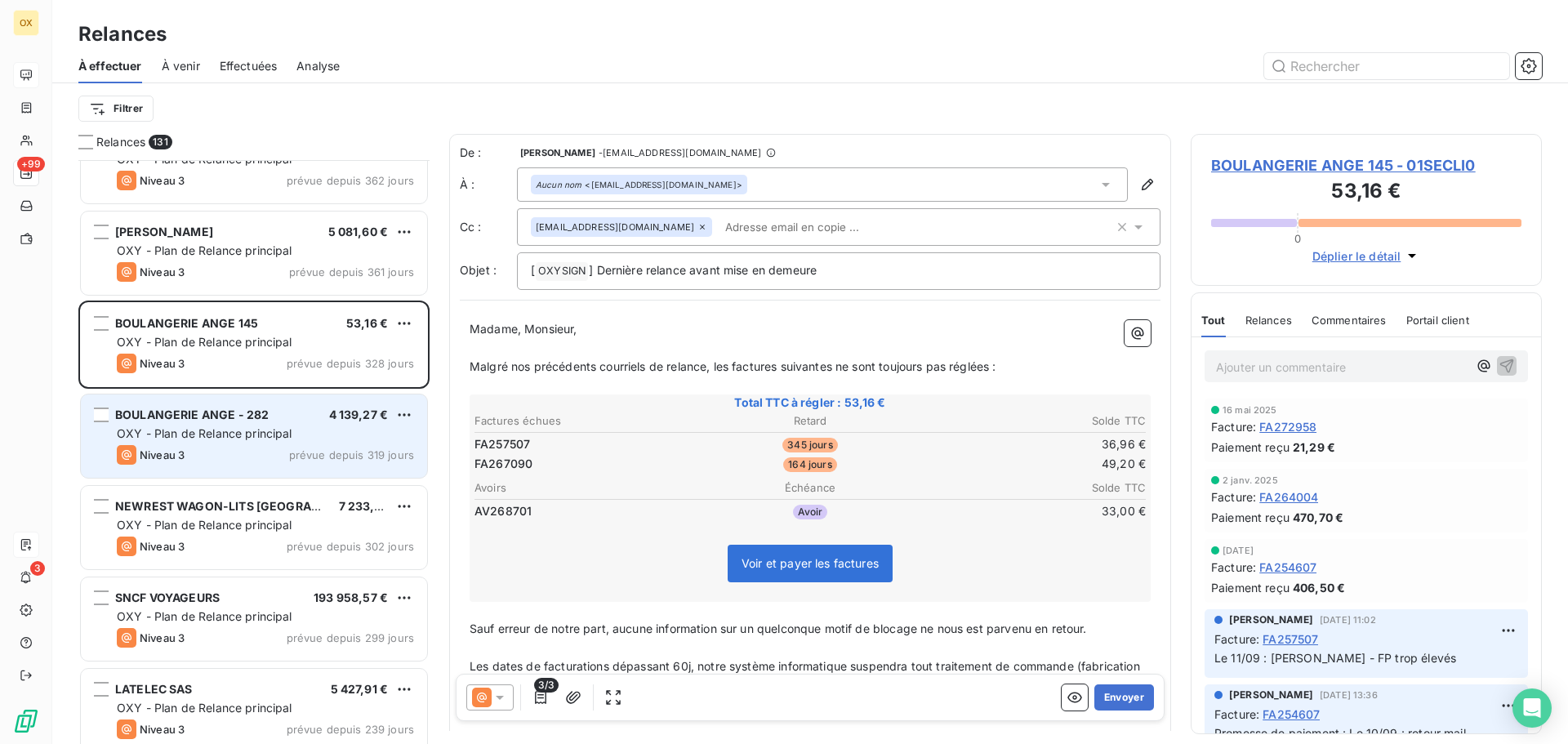
click at [321, 431] on div "OXY - Plan de Relance principal" at bounding box center [266, 433] width 297 height 17
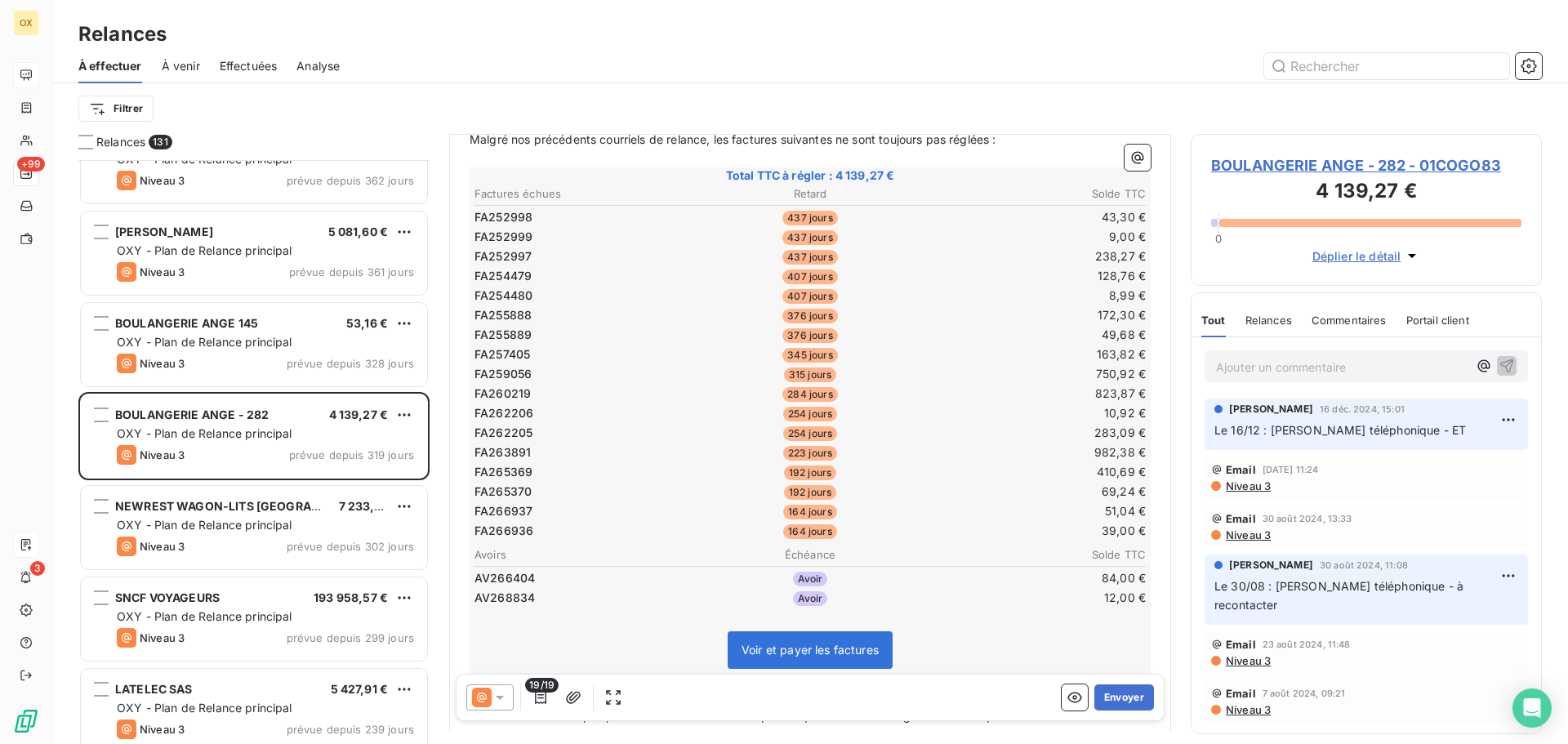
scroll to position [245, 0]
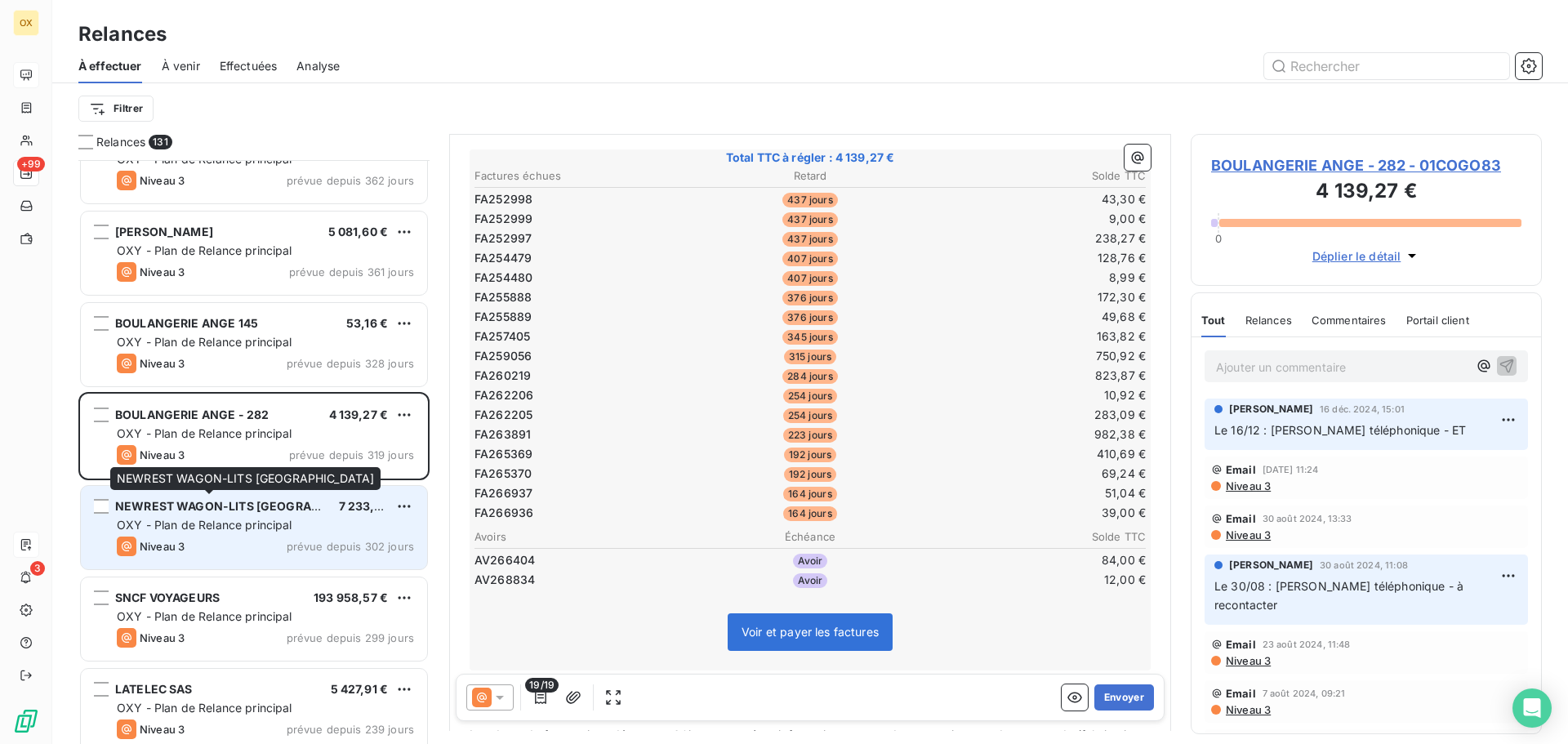
click at [300, 504] on span "NEWREST WAGON-LITS [GEOGRAPHIC_DATA]" at bounding box center [246, 506] width 262 height 14
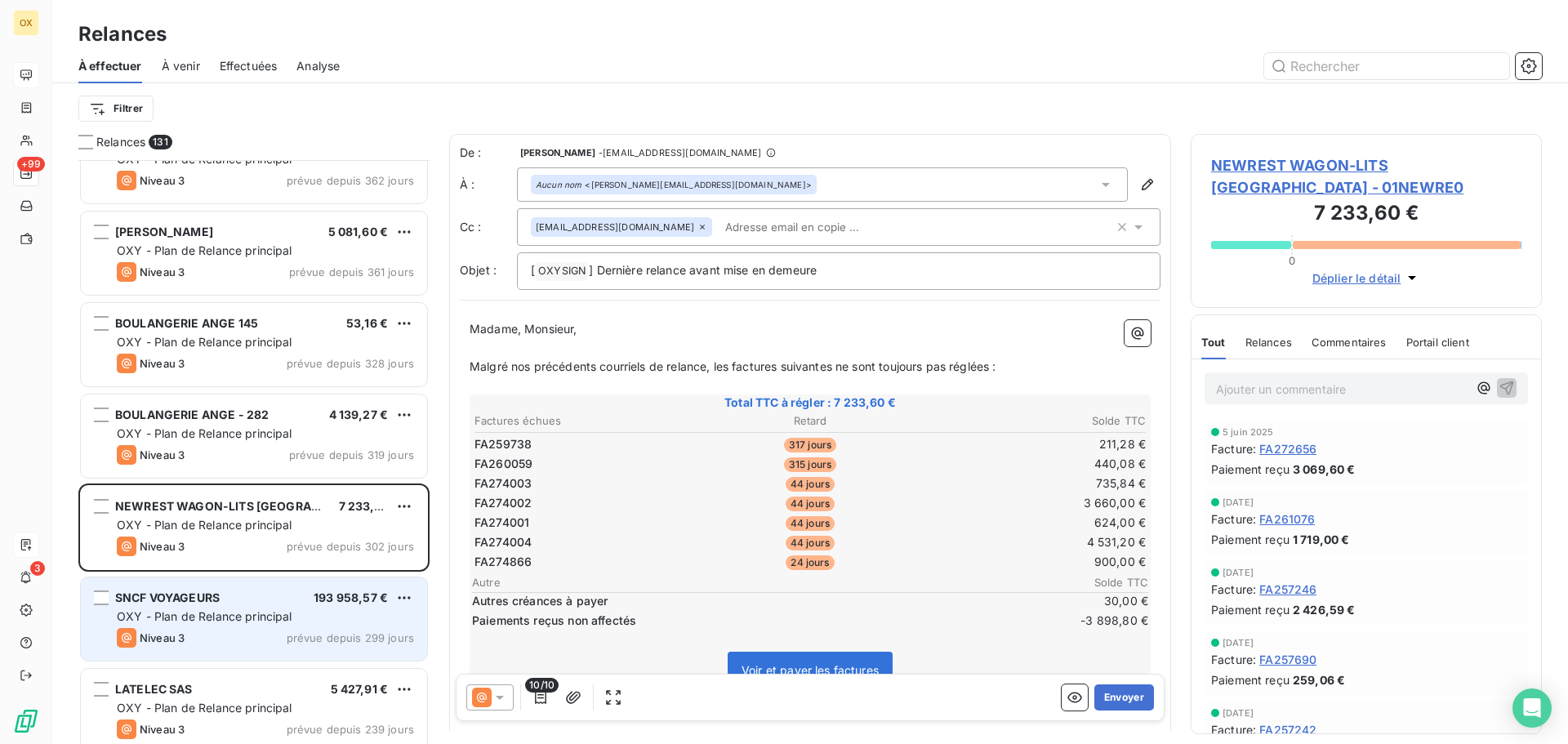
click at [298, 599] on div "SNCF VOYAGEURS 193 958,57 €" at bounding box center [266, 597] width 297 height 15
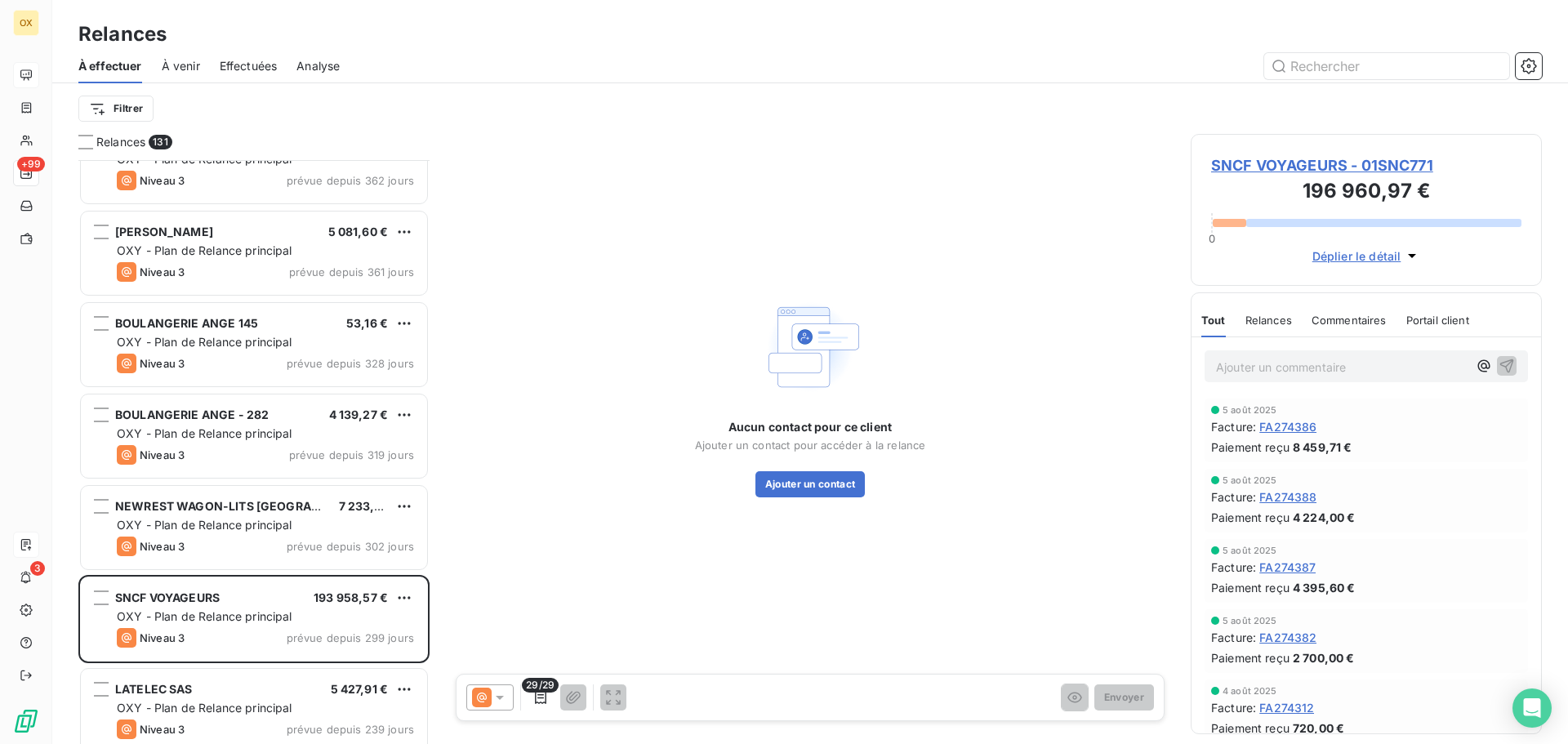
scroll to position [572, 0]
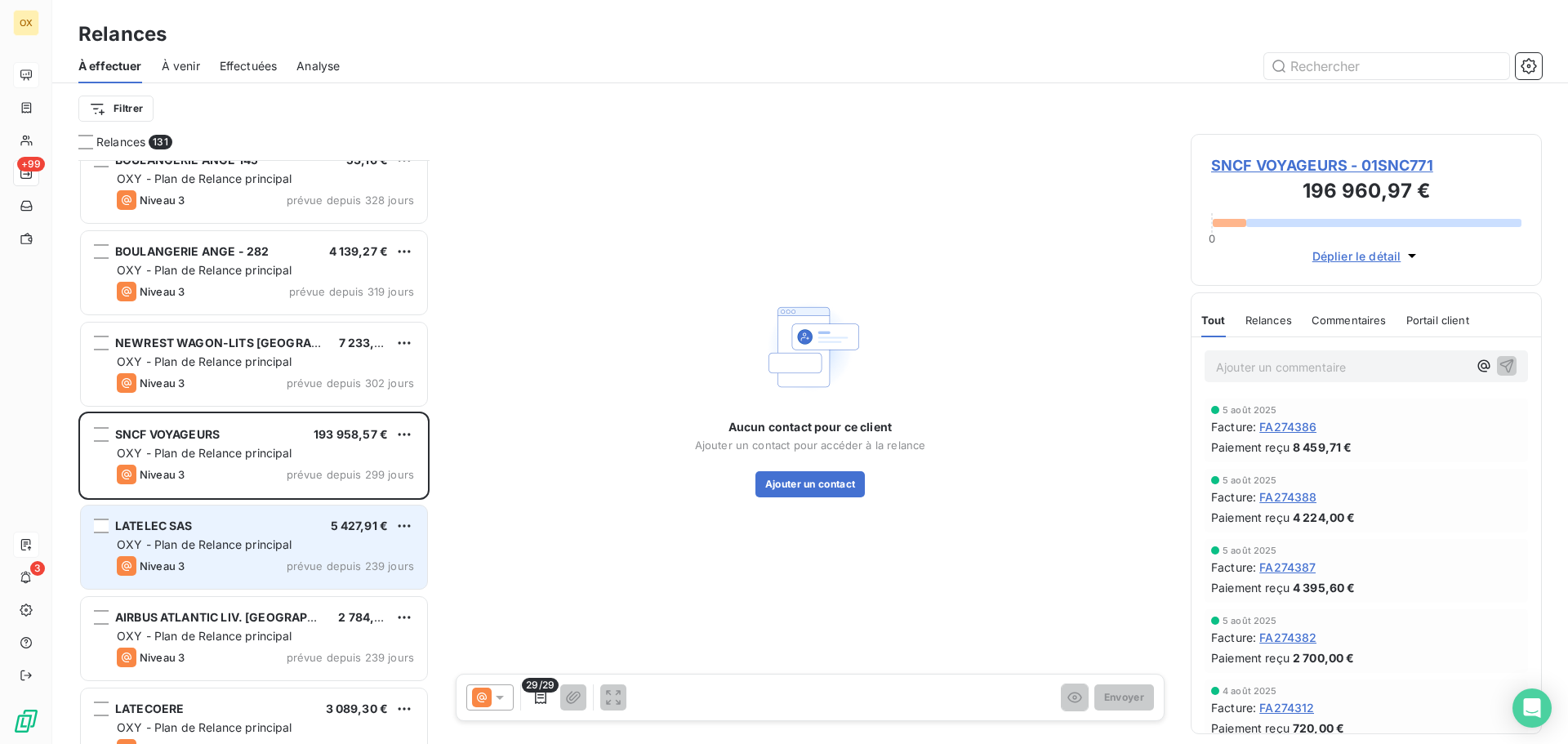
click at [263, 531] on div "LATELEC SAS 5 427,91 €" at bounding box center [266, 526] width 297 height 15
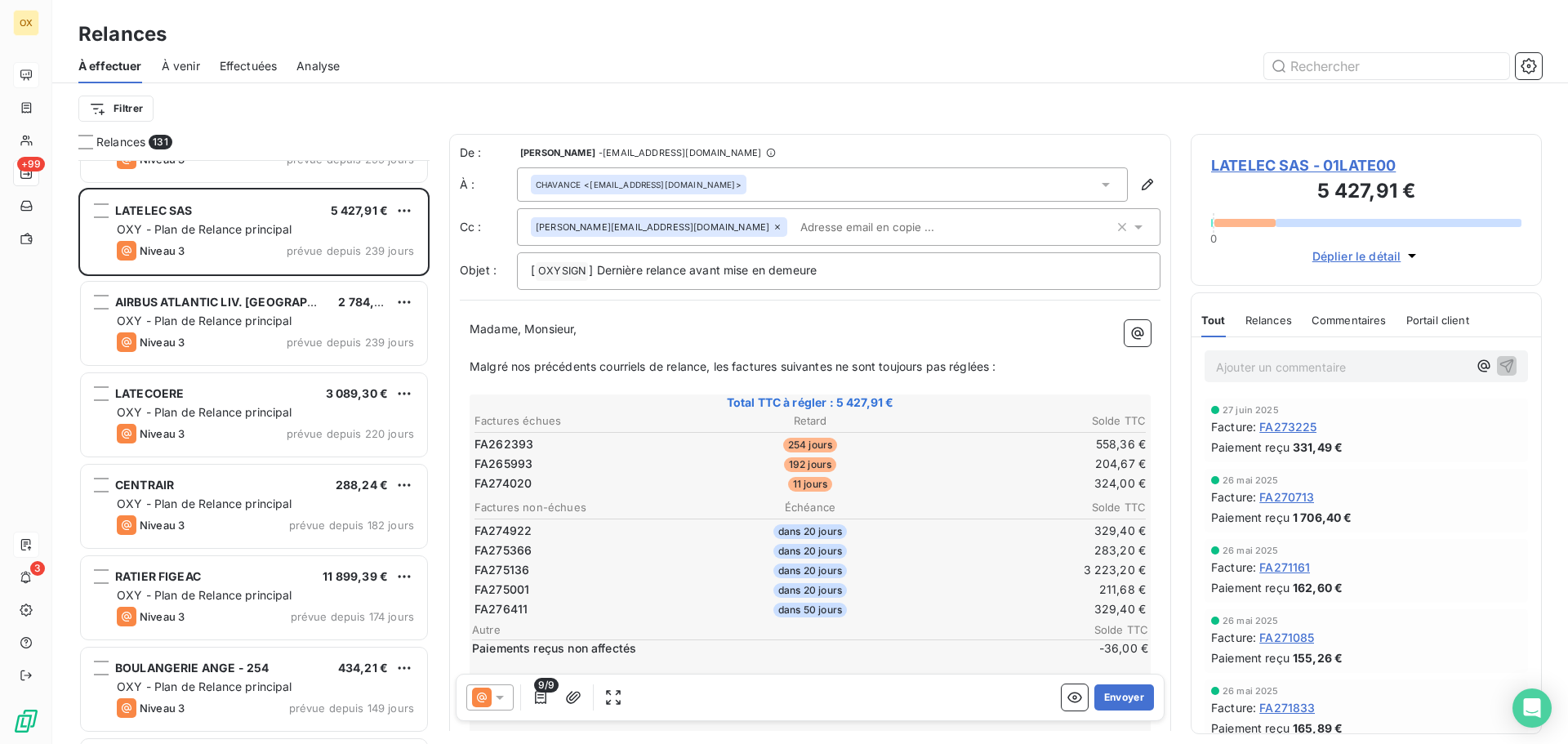
scroll to position [899, 0]
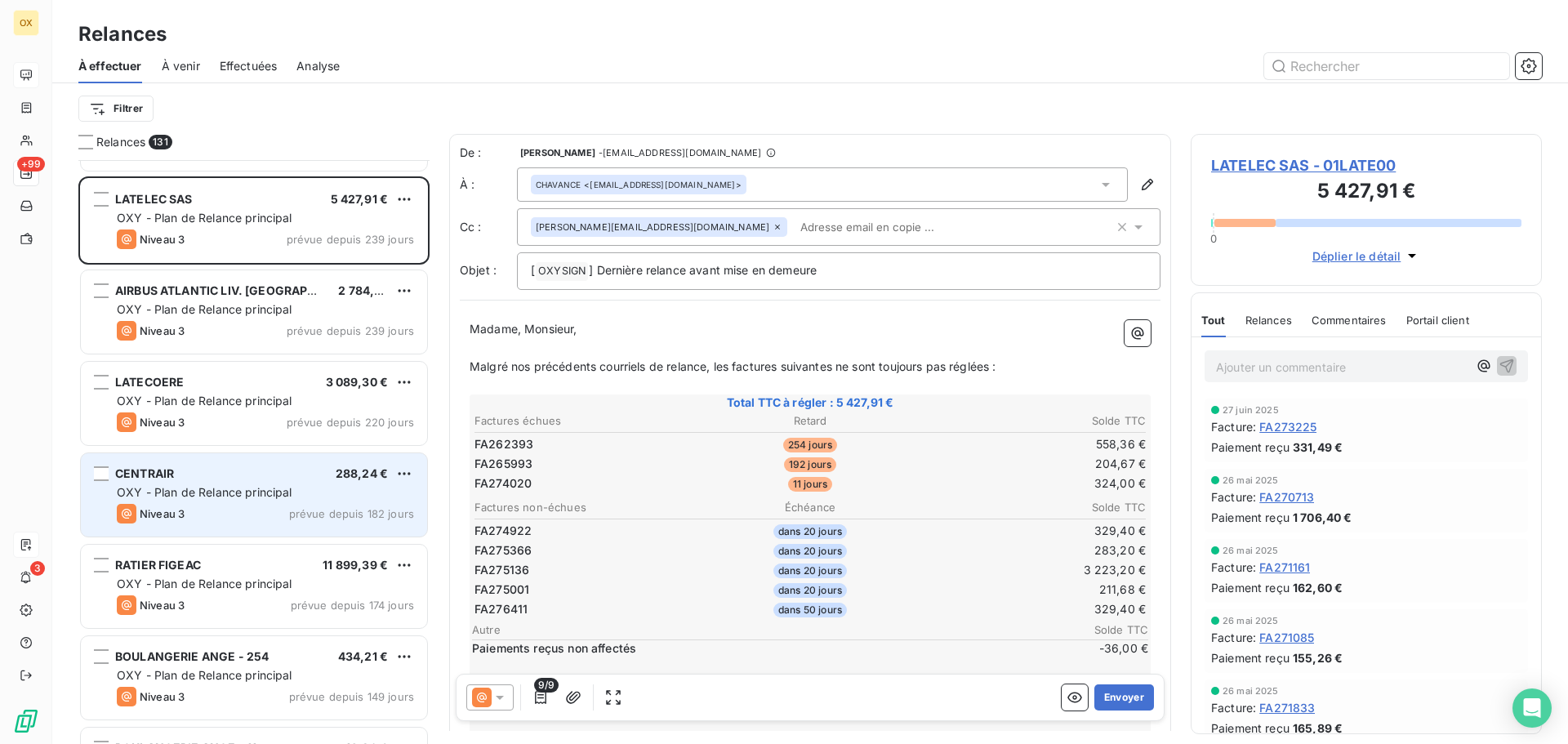
click at [218, 477] on div "CENTRAIR 288,24 €" at bounding box center [266, 473] width 297 height 15
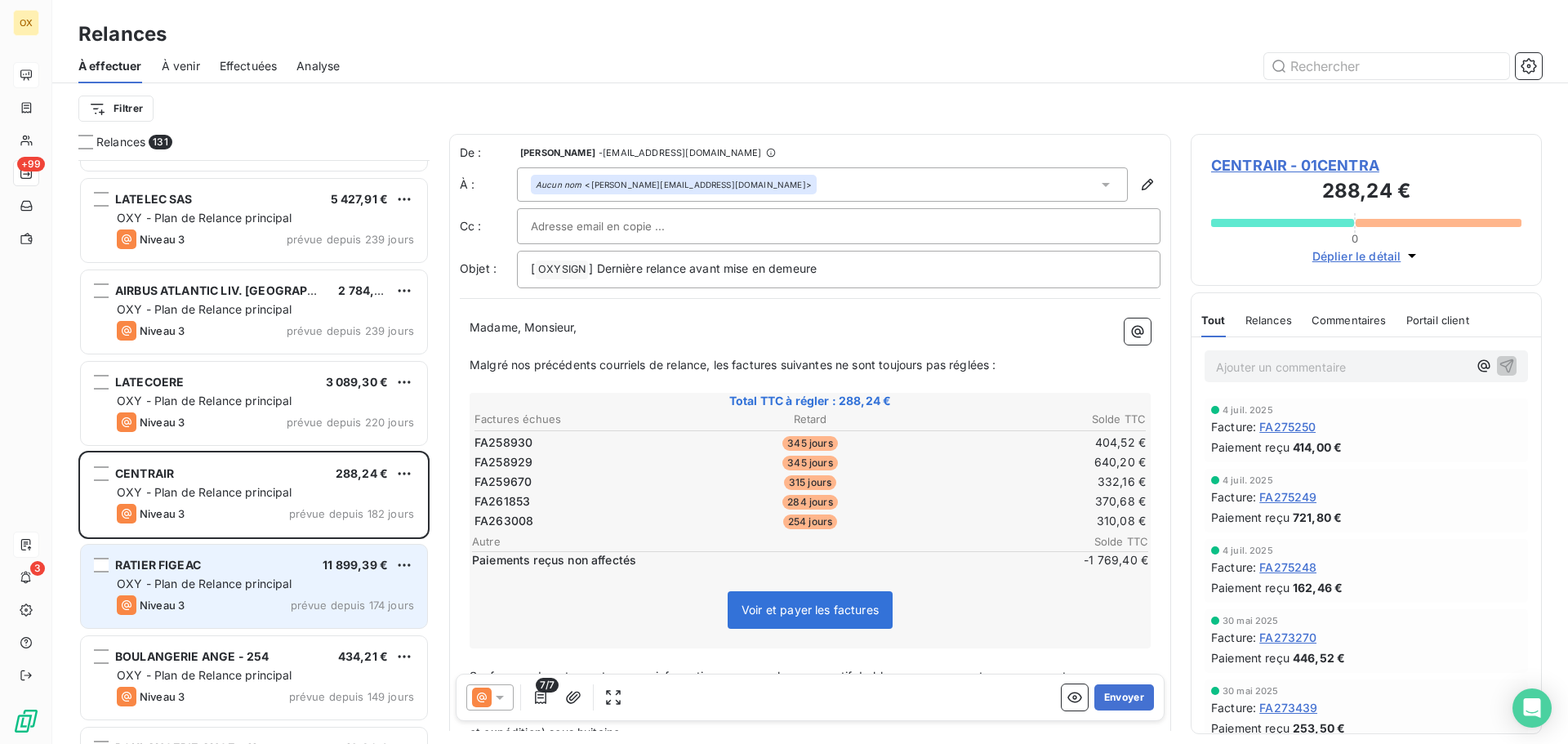
click at [252, 584] on span "OXY - Plan de Relance principal" at bounding box center [204, 583] width 176 height 14
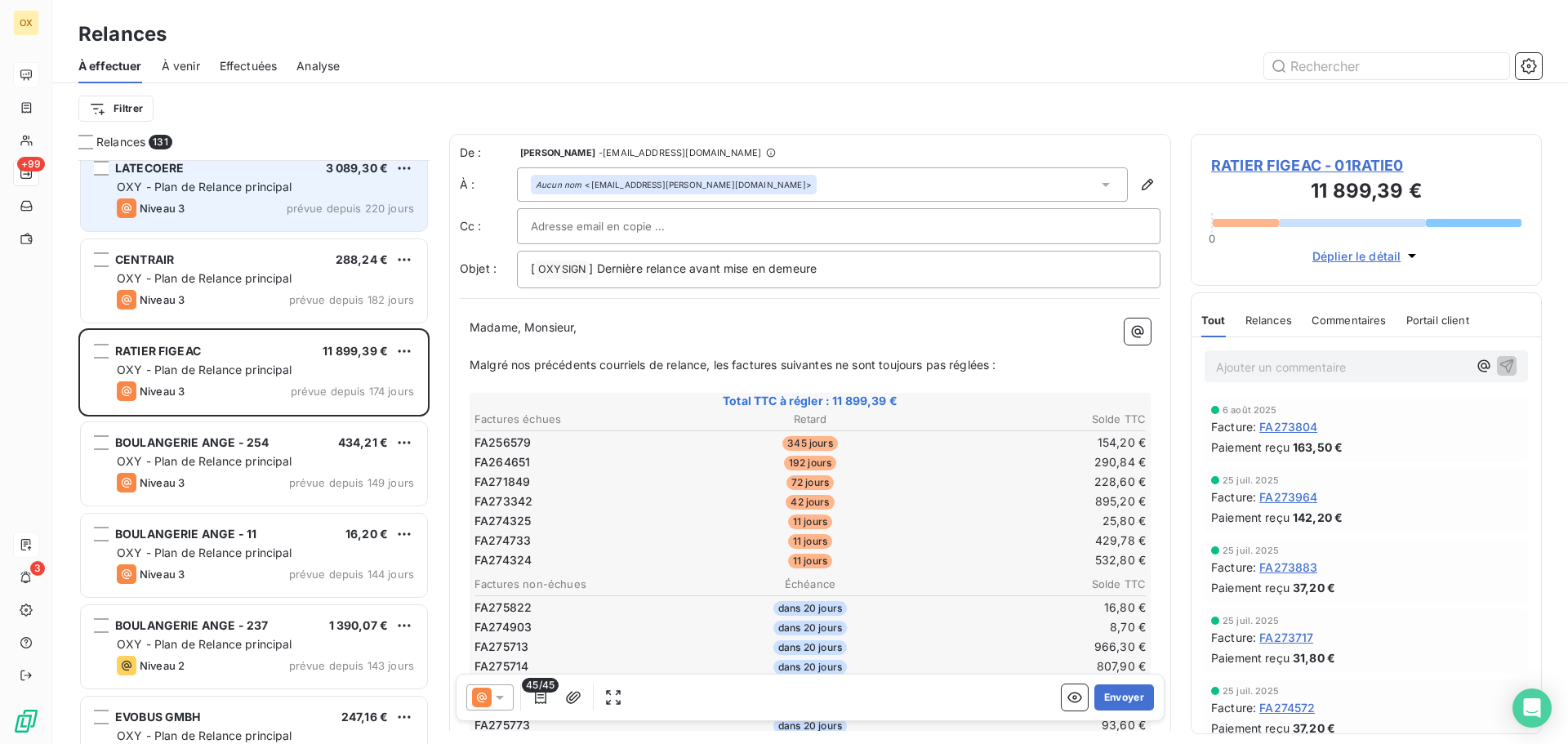
scroll to position [1144, 0]
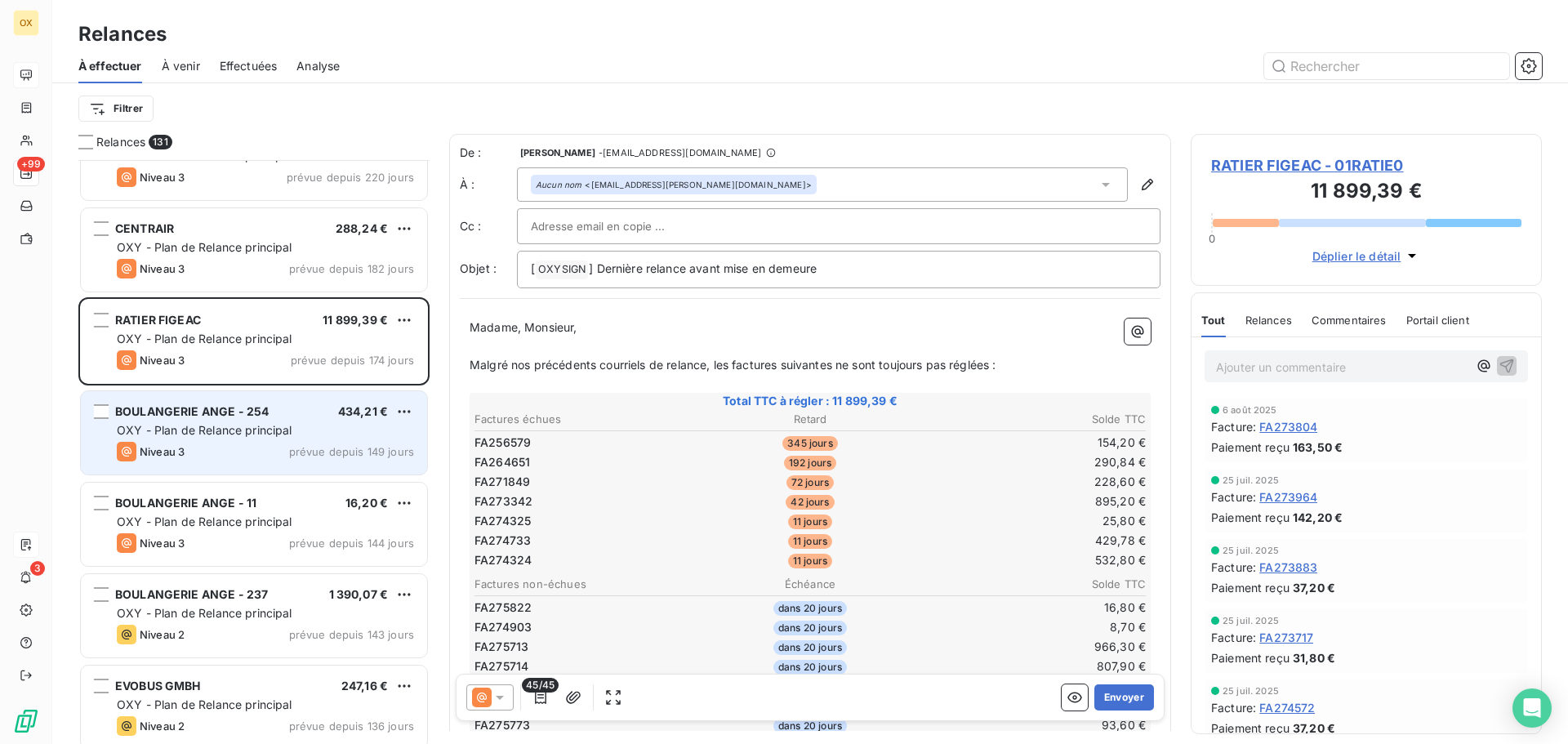
click at [200, 431] on span "OXY - Plan de Relance principal" at bounding box center [204, 430] width 176 height 14
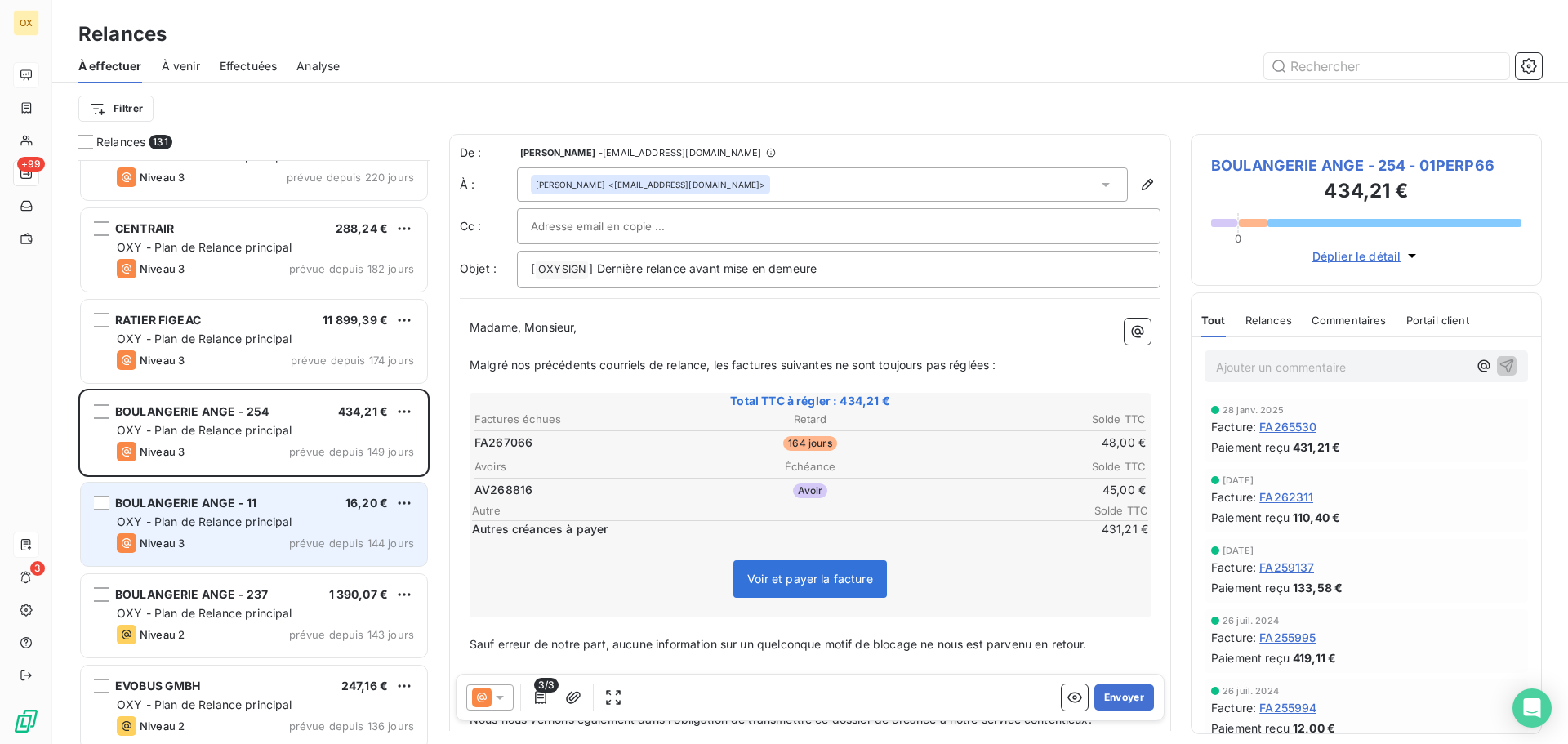
click at [216, 516] on span "OXY - Plan de Relance principal" at bounding box center [204, 521] width 176 height 14
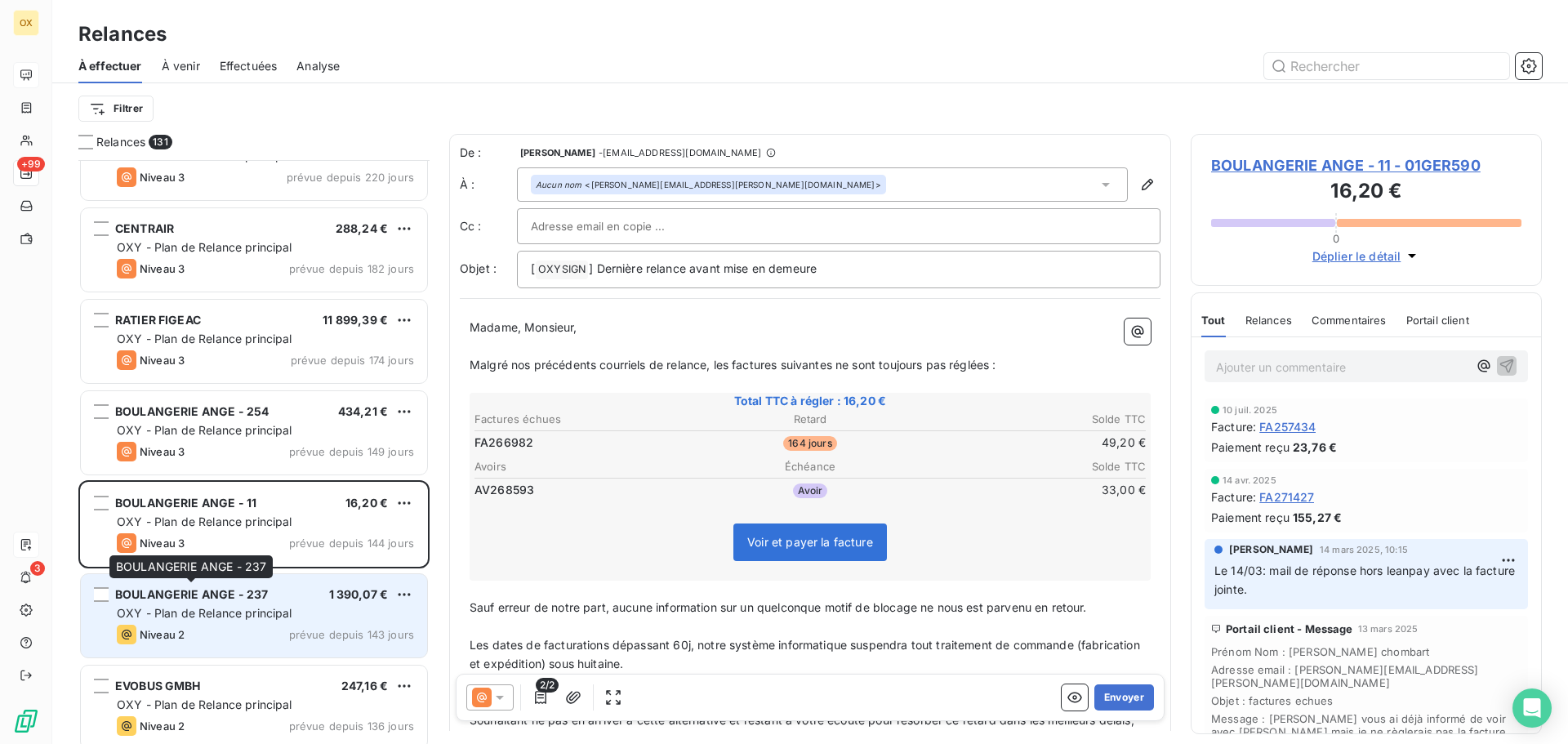
click at [212, 598] on span "BOULANGERIE ANGE - 237" at bounding box center [191, 594] width 153 height 14
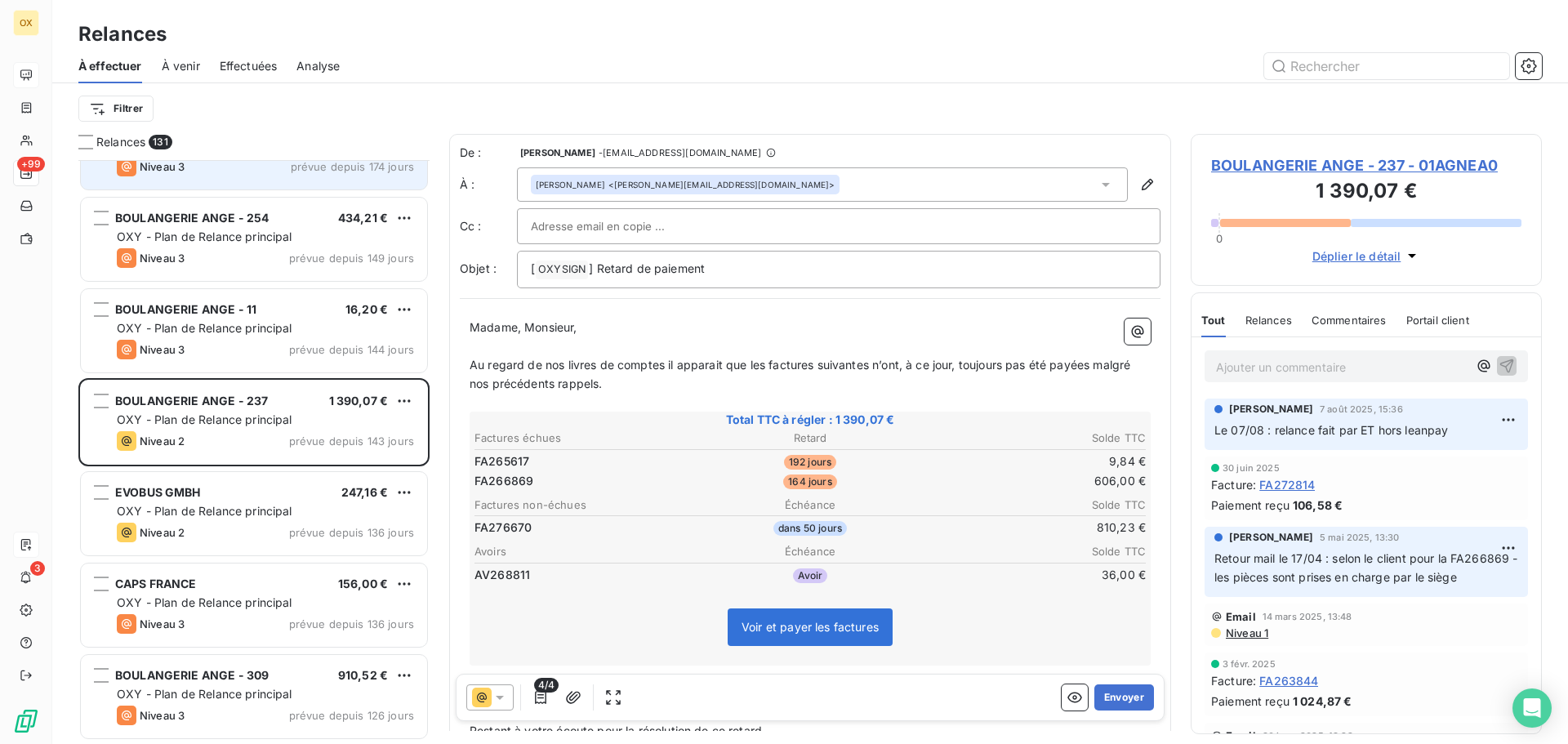
scroll to position [1388, 0]
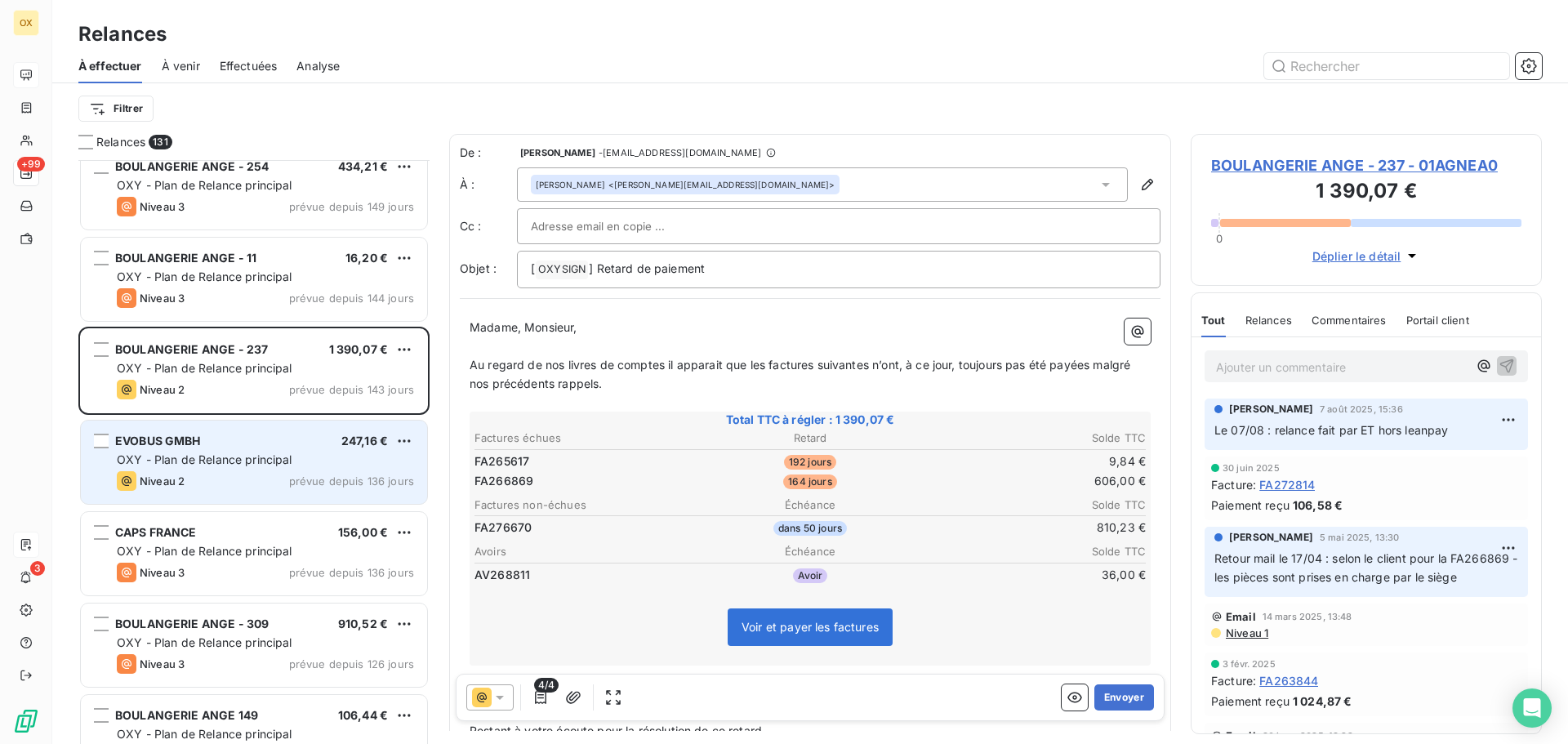
click at [187, 442] on span "EVOBUS GMBH" at bounding box center [158, 440] width 86 height 14
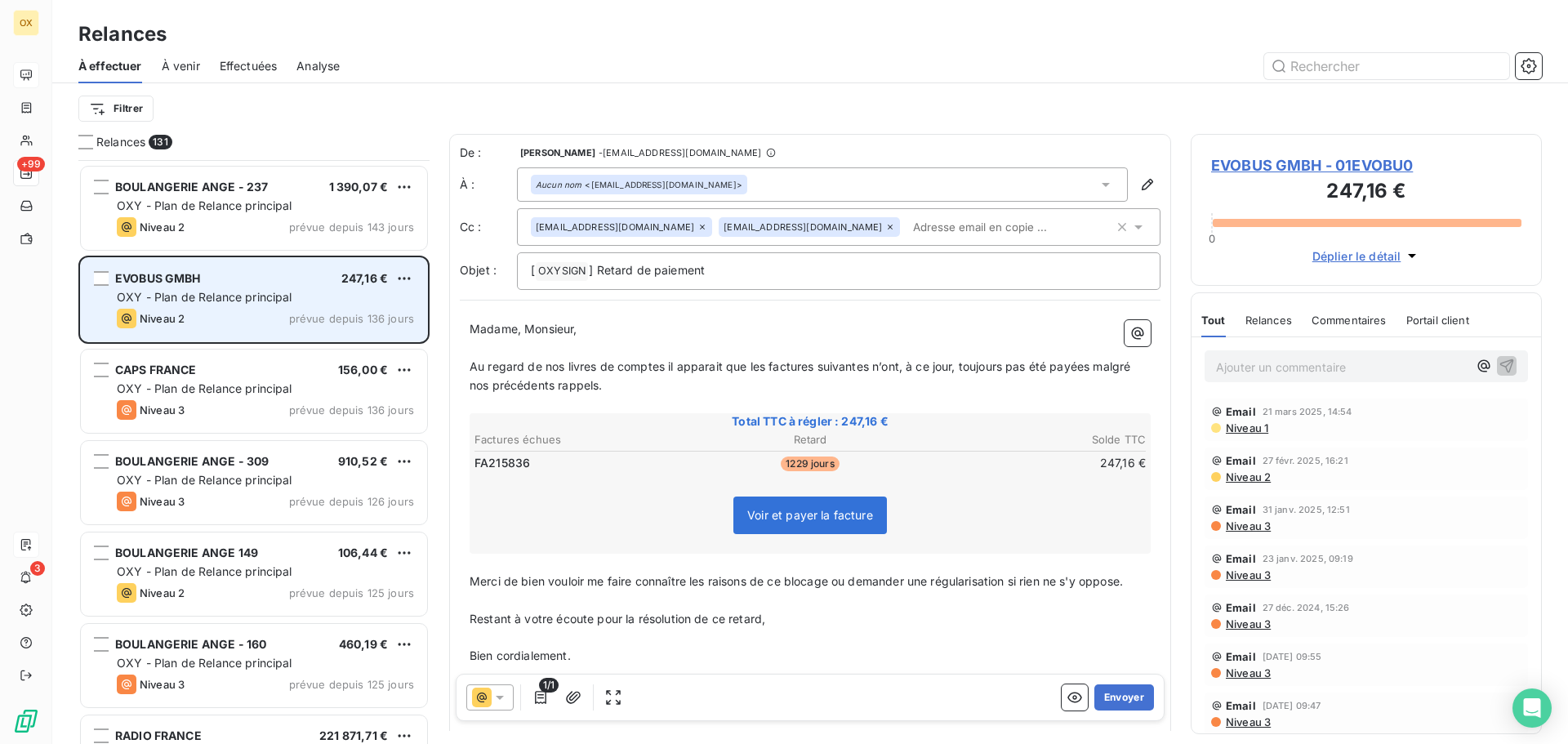
scroll to position [1552, 0]
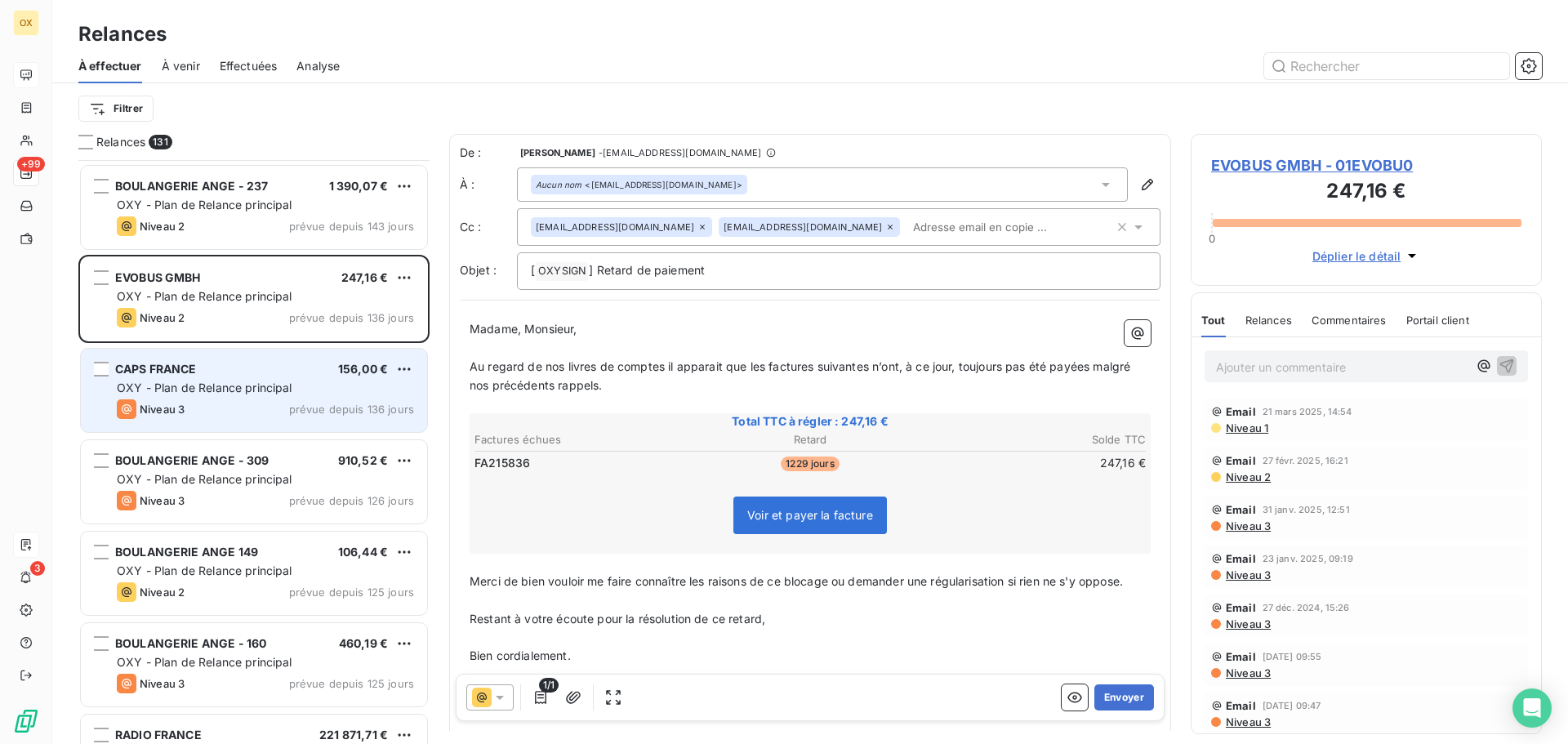
click at [186, 412] on div "Niveau 3 prévue depuis 136 jours" at bounding box center [266, 409] width 297 height 19
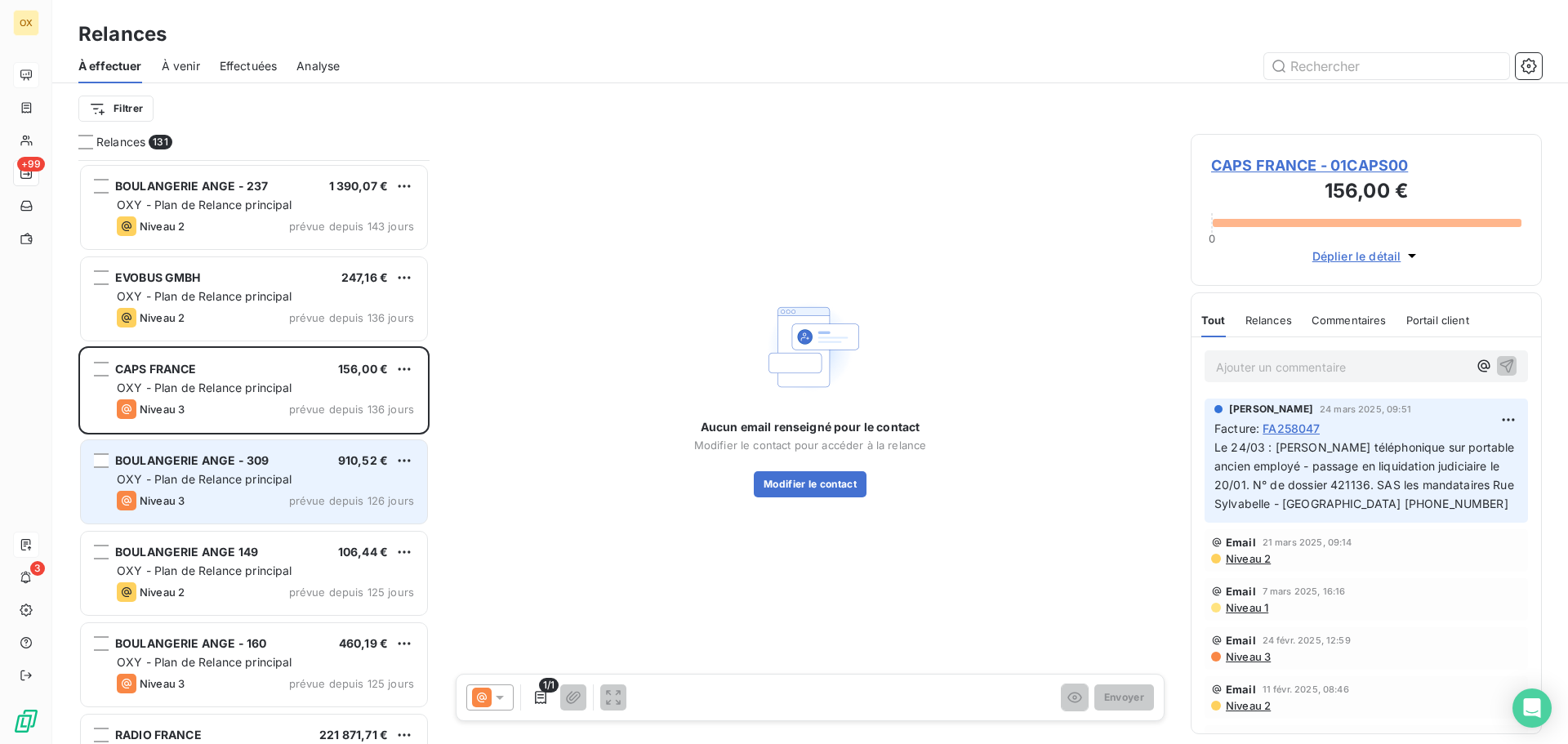
click at [210, 505] on div "Niveau 3 prévue depuis 126 jours" at bounding box center [266, 500] width 297 height 19
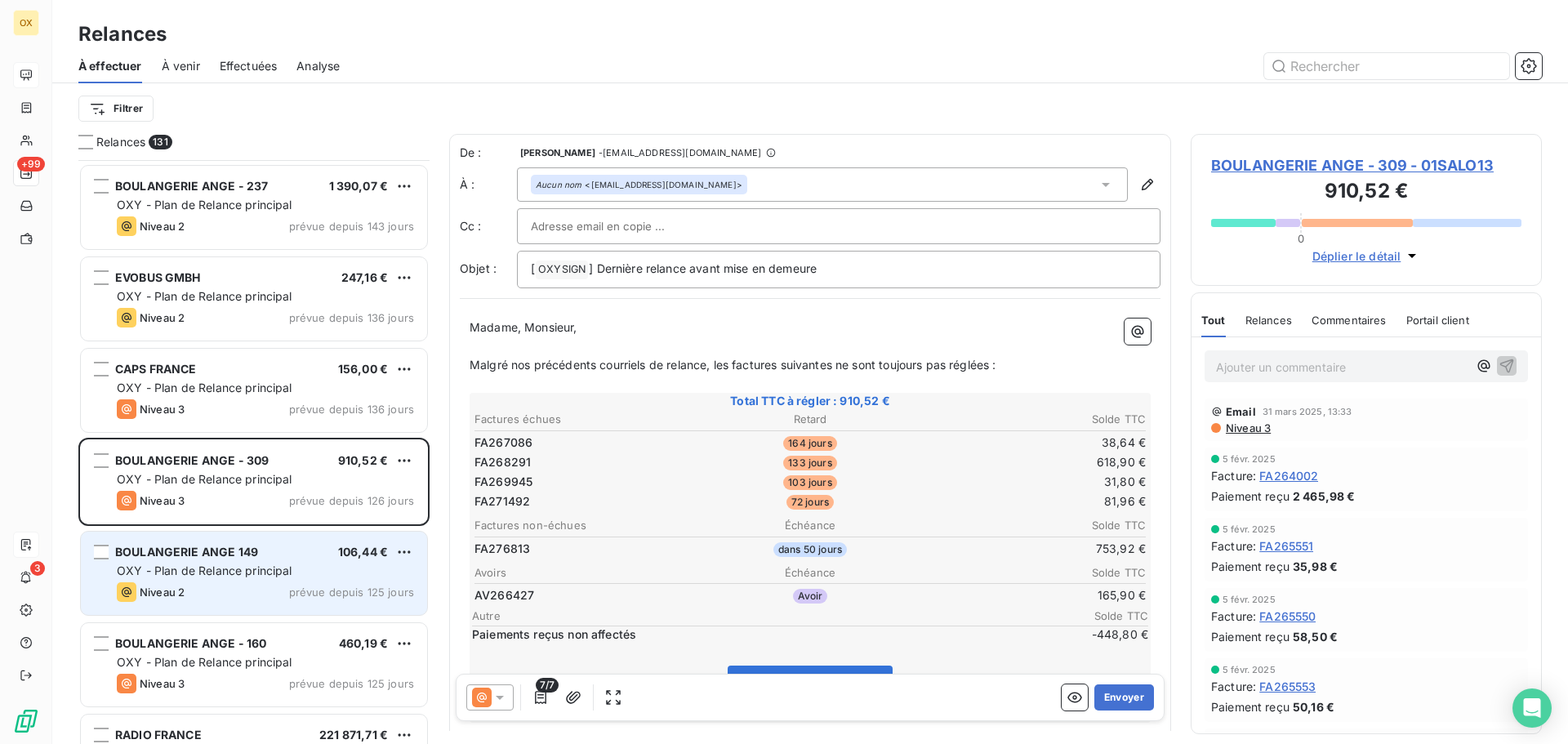
click at [243, 565] on span "OXY - Plan de Relance principal" at bounding box center [204, 570] width 176 height 14
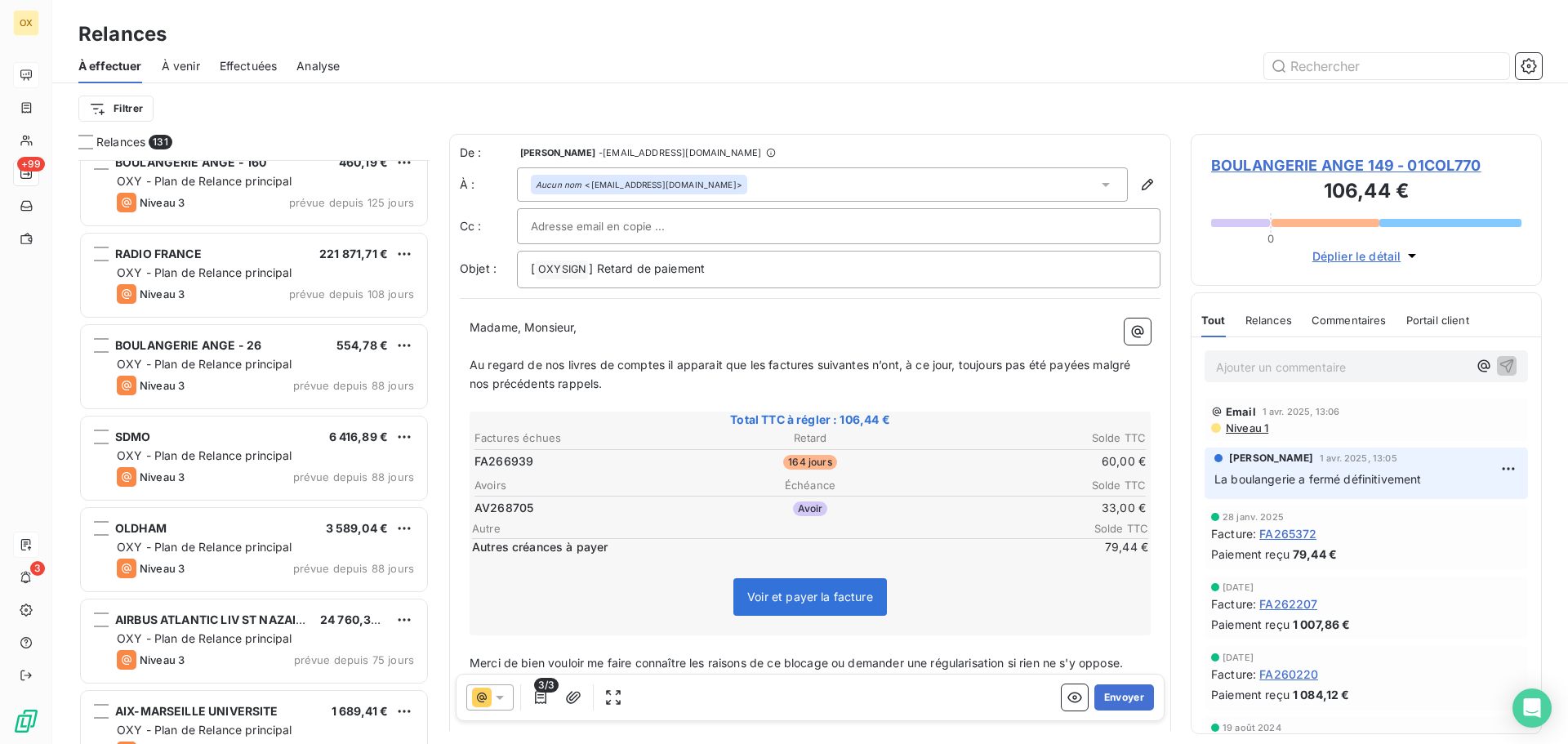
scroll to position [2042, 0]
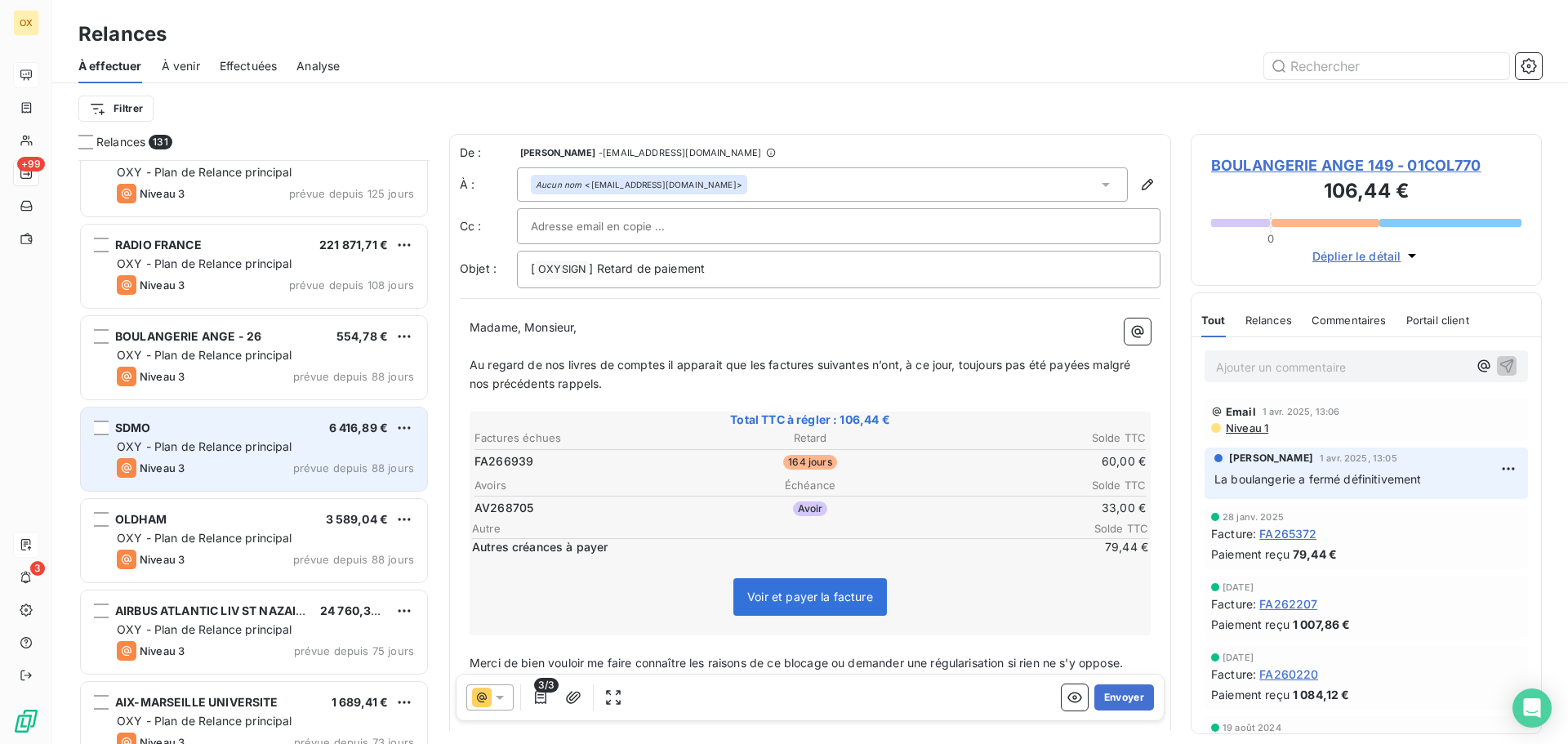
click at [244, 451] on span "OXY - Plan de Relance principal" at bounding box center [204, 446] width 176 height 14
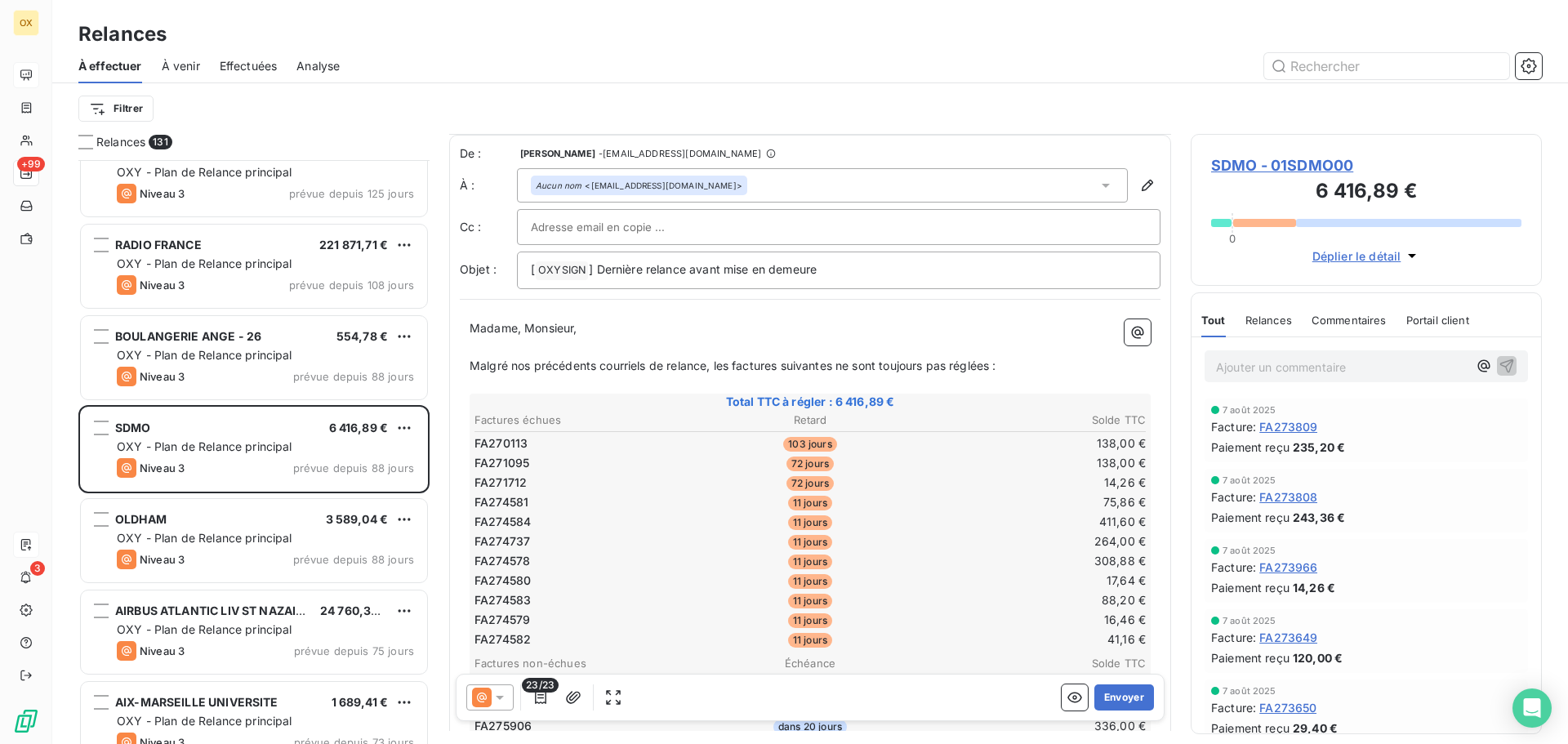
scroll to position [82, 0]
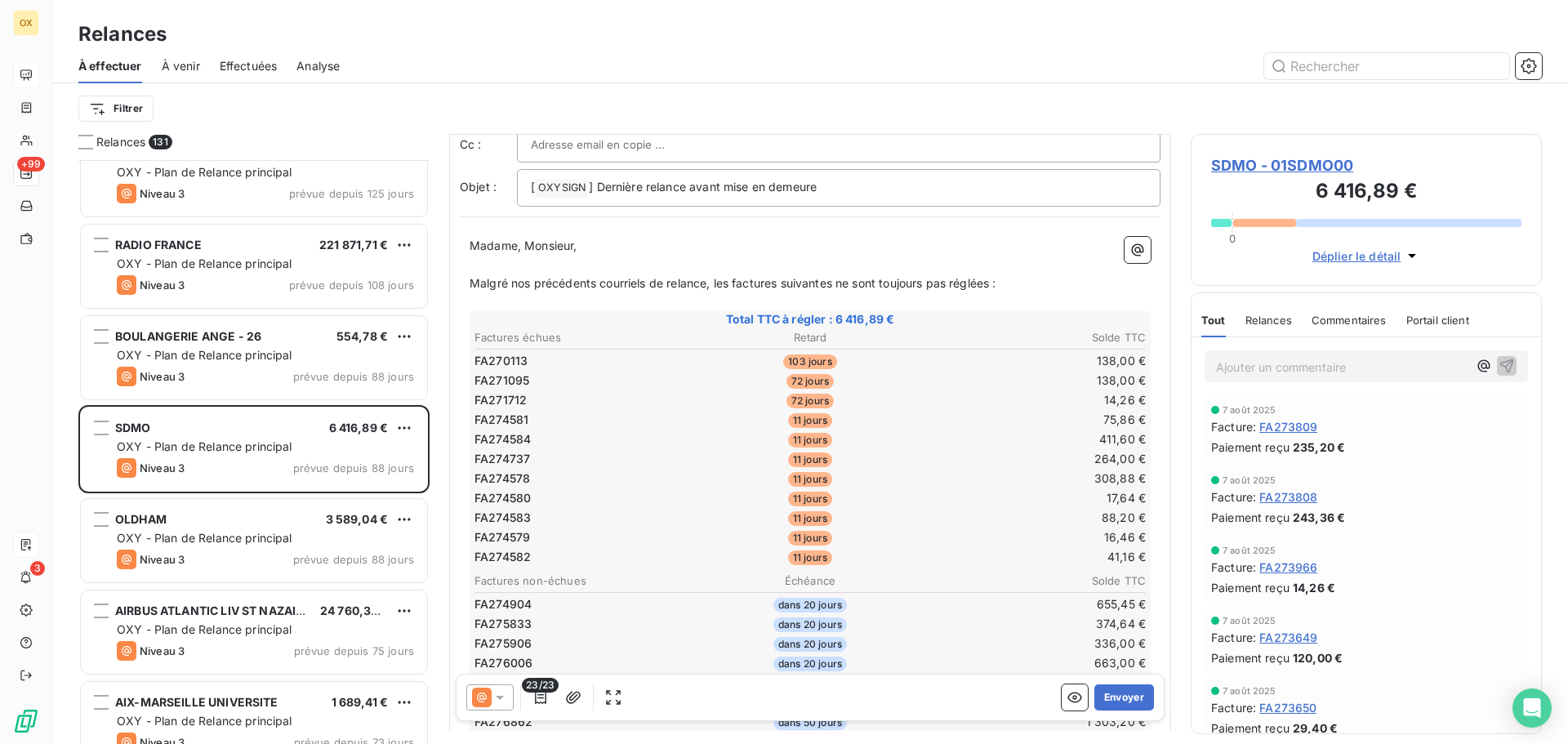
click at [1241, 167] on span "SDMO - 01SDMO00" at bounding box center [1365, 165] width 310 height 22
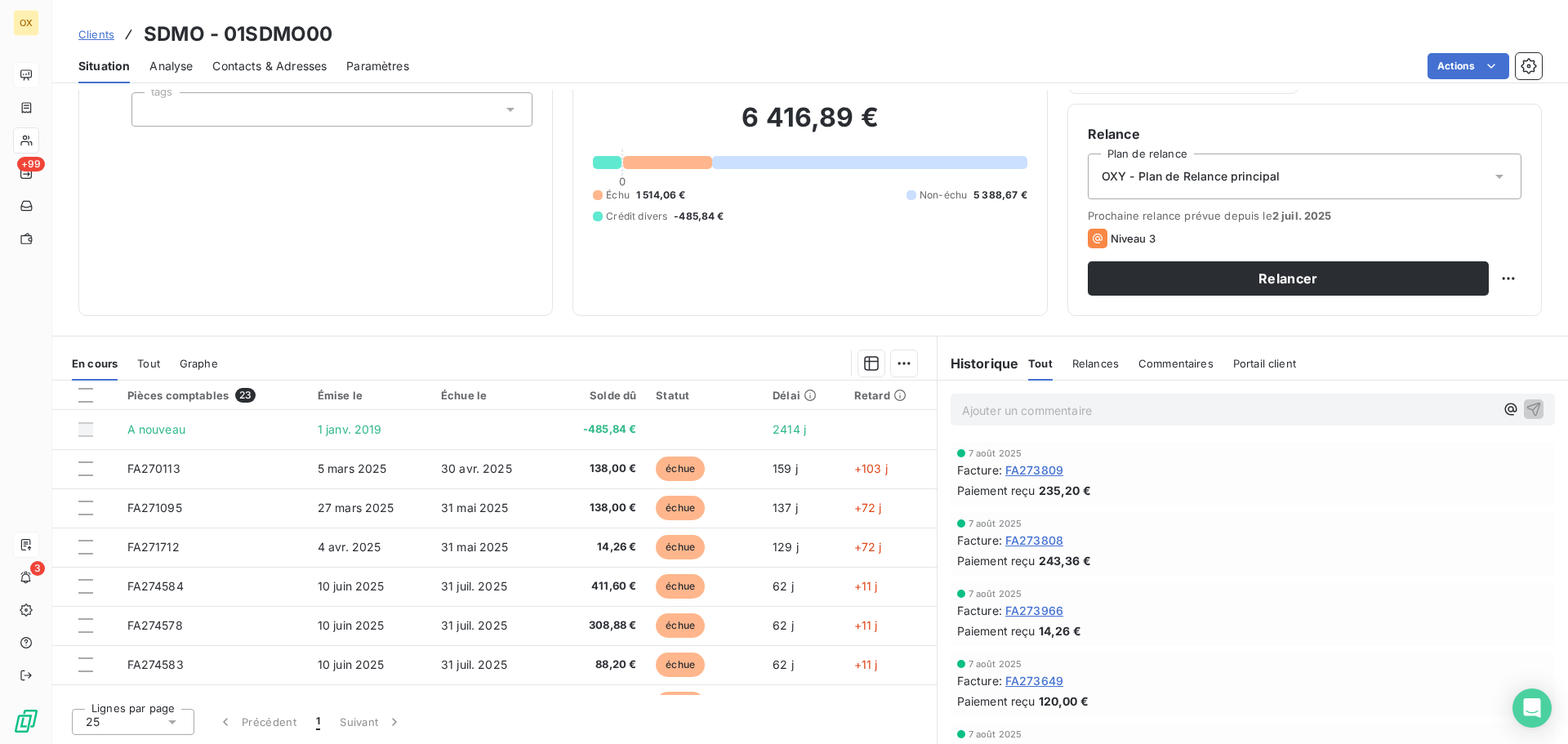
click at [841, 323] on div "Informations client Propriétés Client tags Encours client 6 416,89 € 0 Échu 1 5…" at bounding box center [810, 417] width 1516 height 654
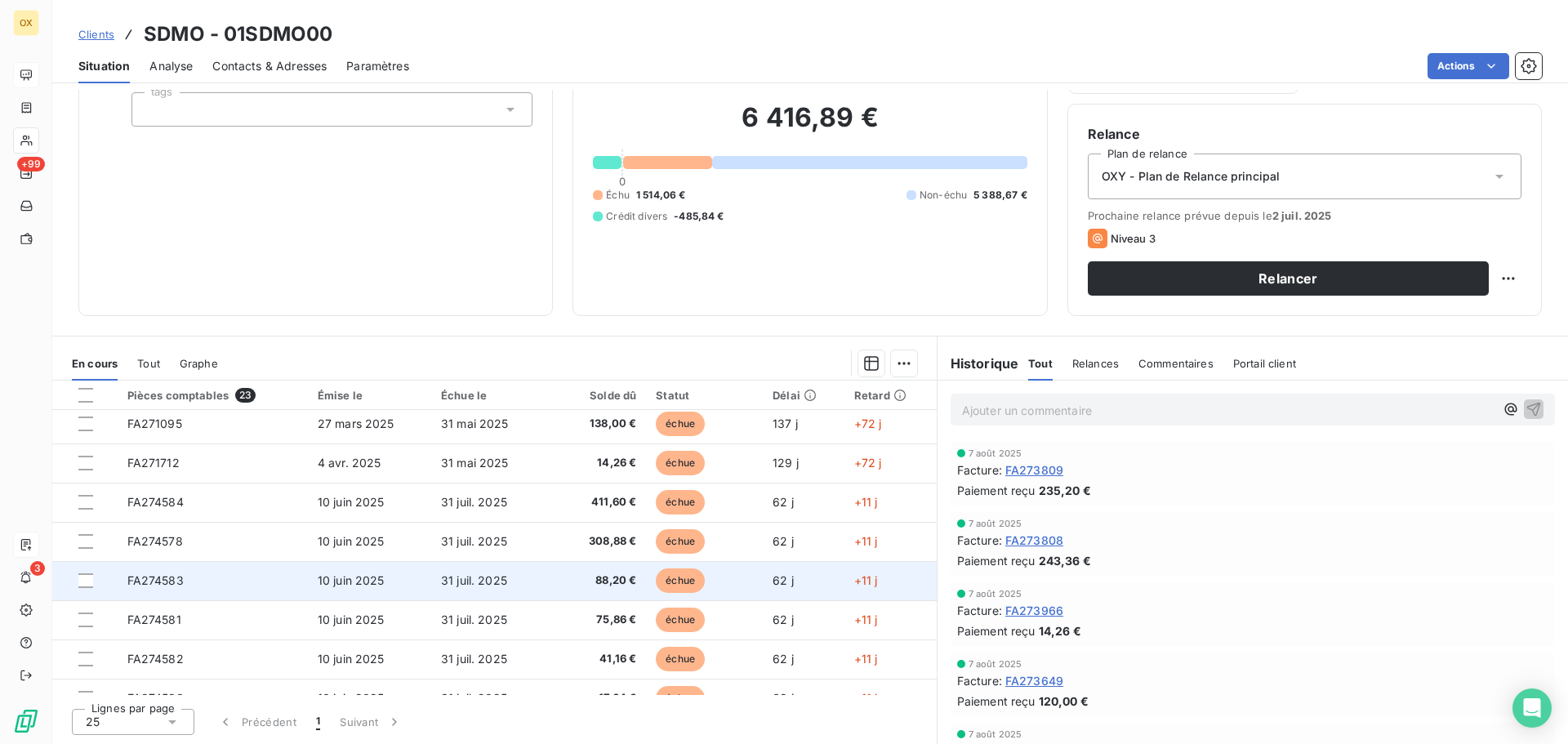
scroll to position [245, 0]
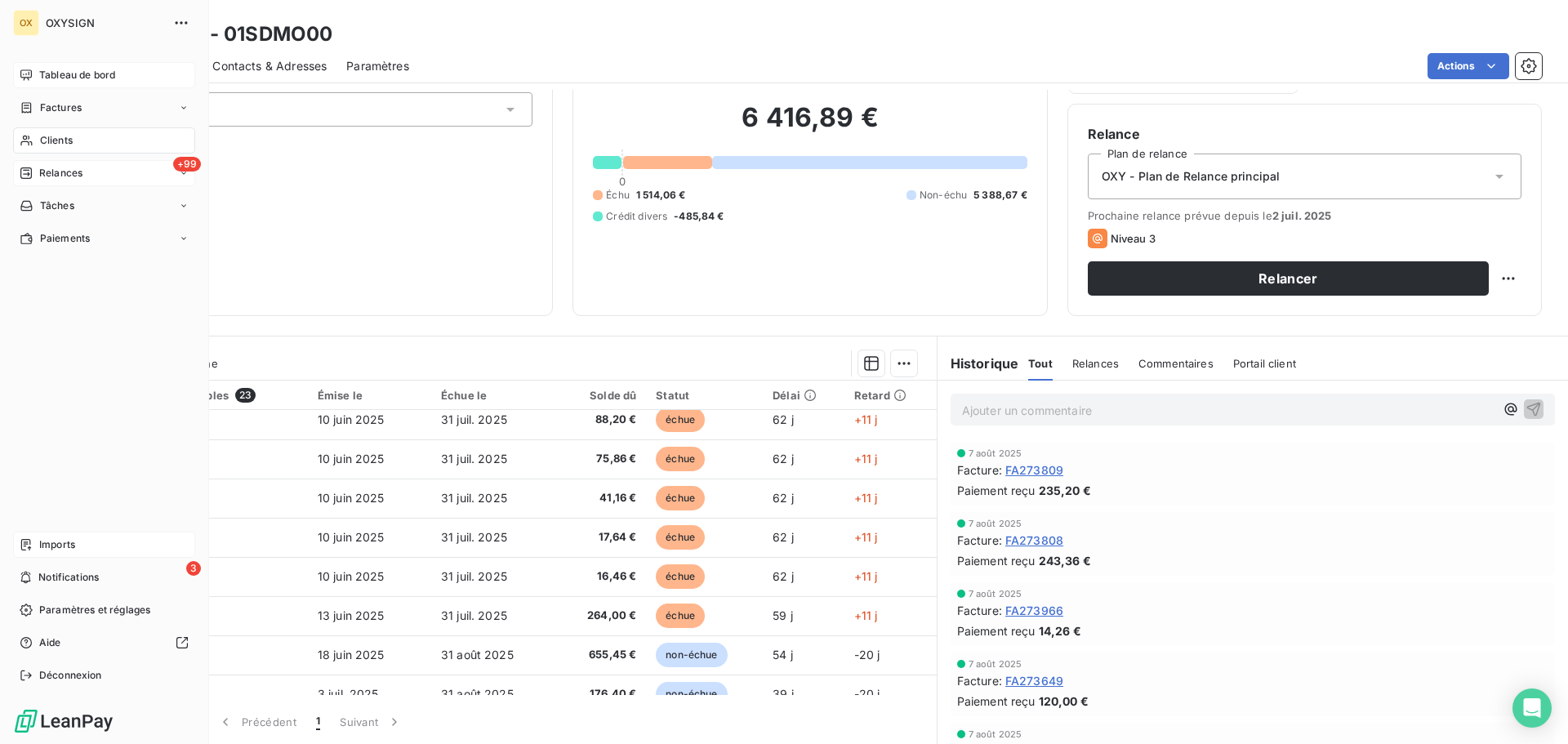
click at [64, 169] on span "Relances" at bounding box center [61, 173] width 44 height 15
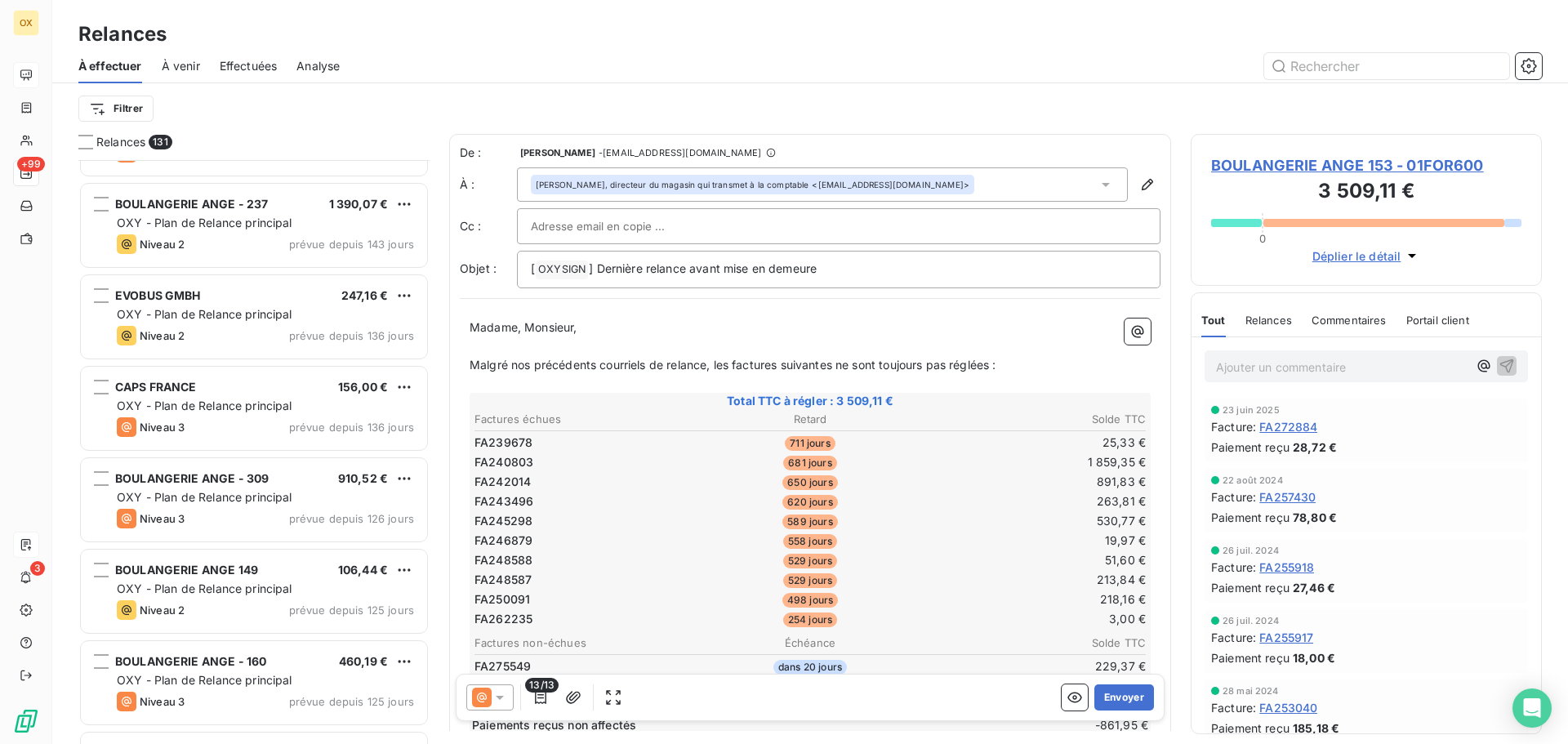
scroll to position [1552, 0]
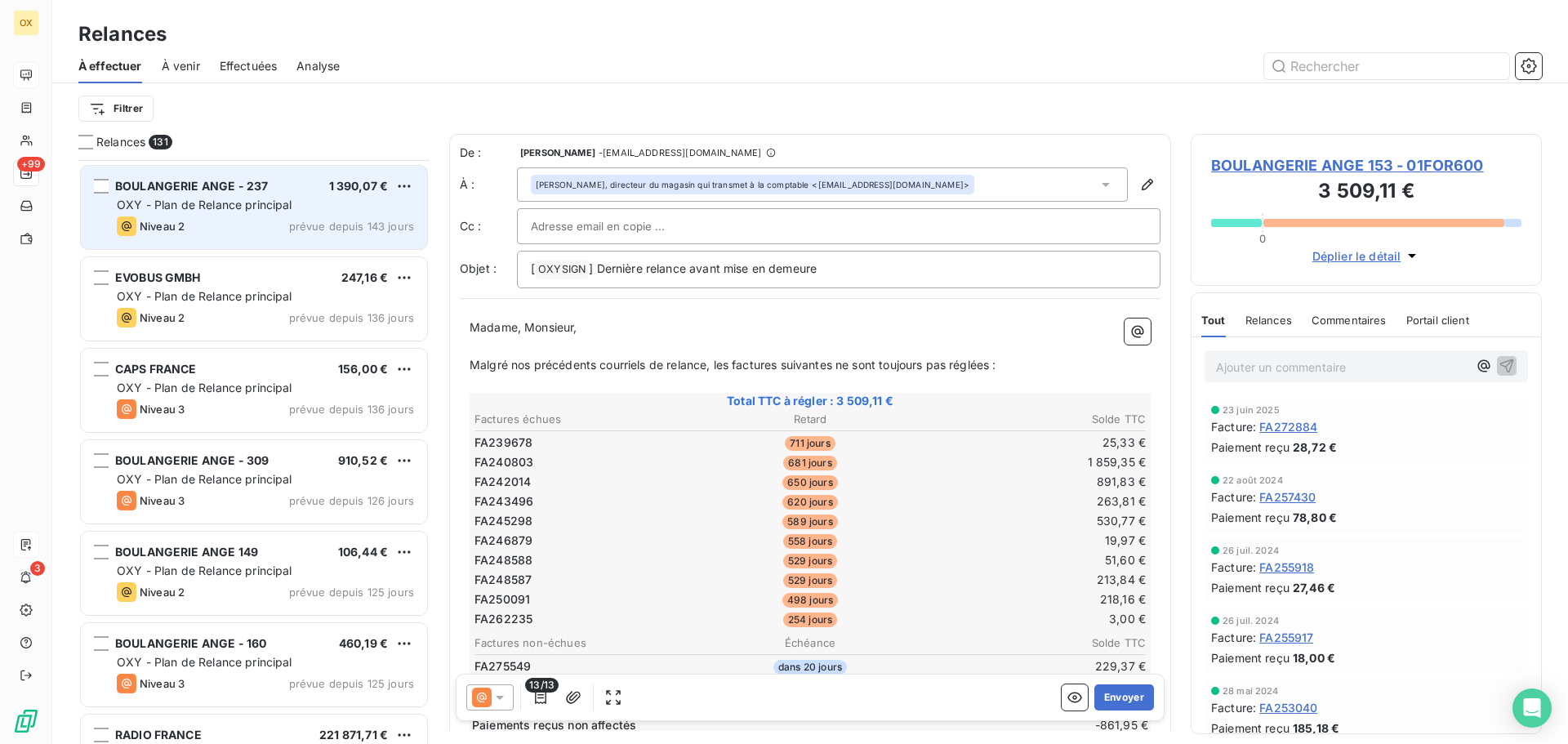
click at [252, 220] on div "Niveau 2 prévue depuis 143 jours" at bounding box center [266, 226] width 297 height 19
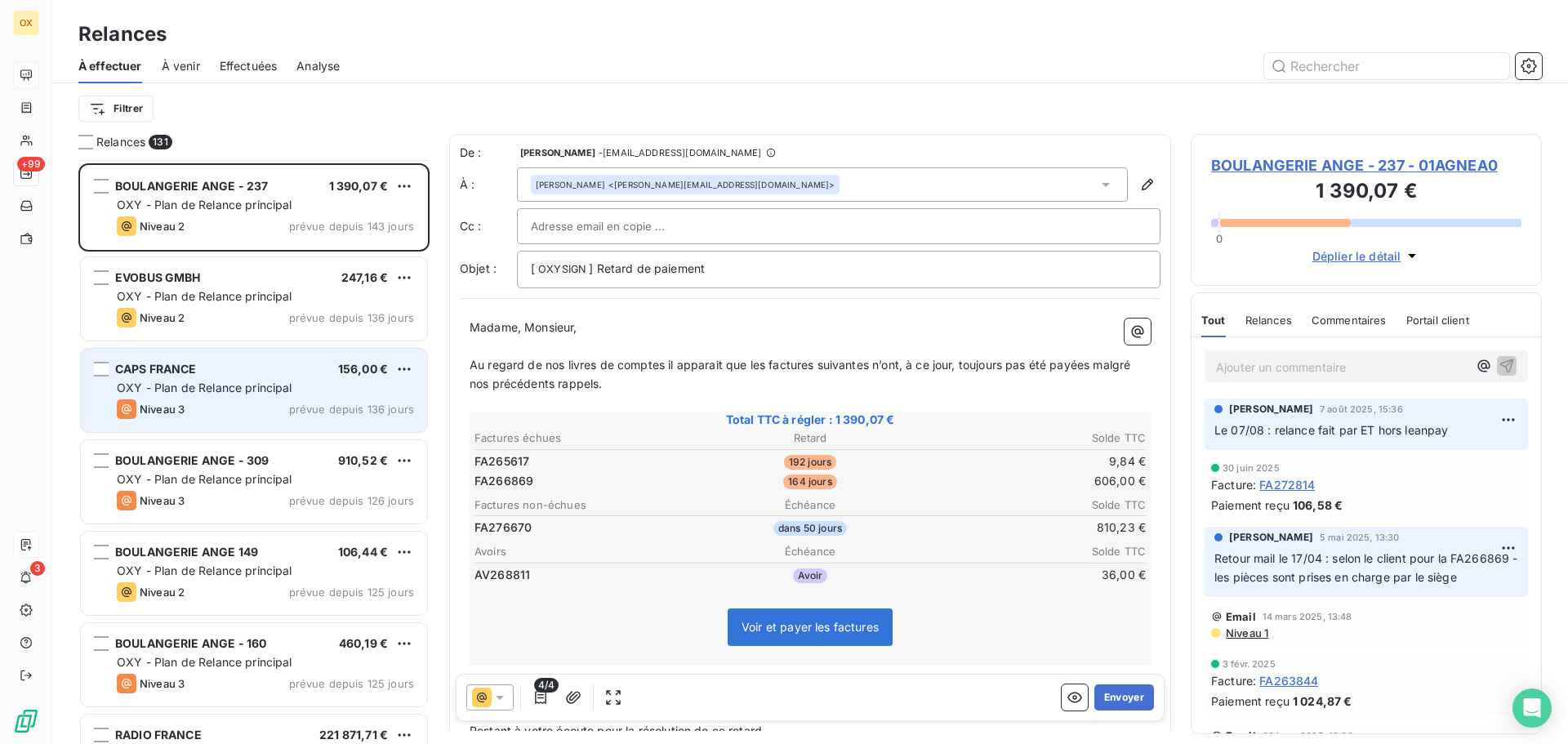
click at [259, 397] on div "CAPS FRANCE 156,00 € OXY - Plan de Relance principal Niveau 3 prévue depuis 136…" at bounding box center [254, 389] width 346 height 83
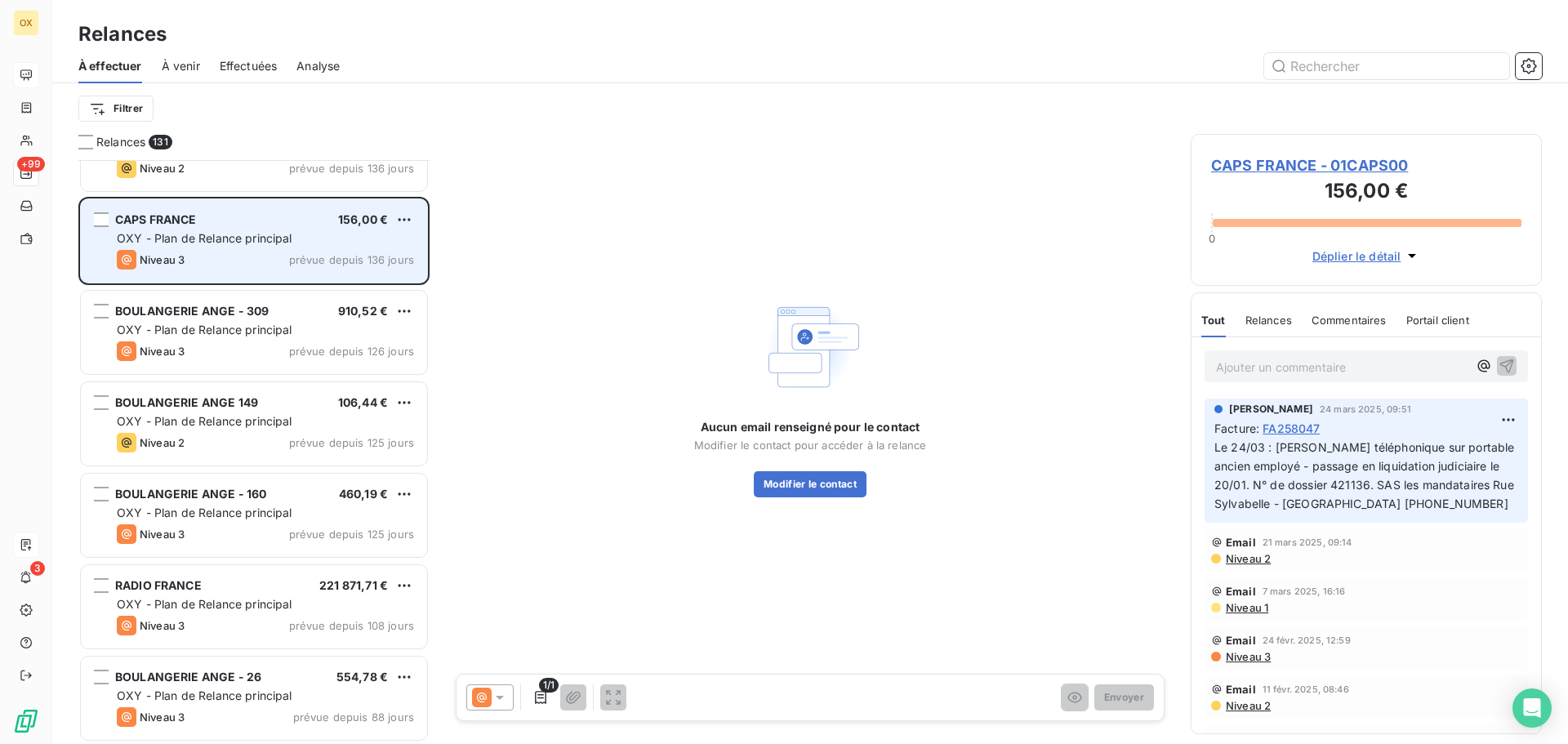
scroll to position [1715, 0]
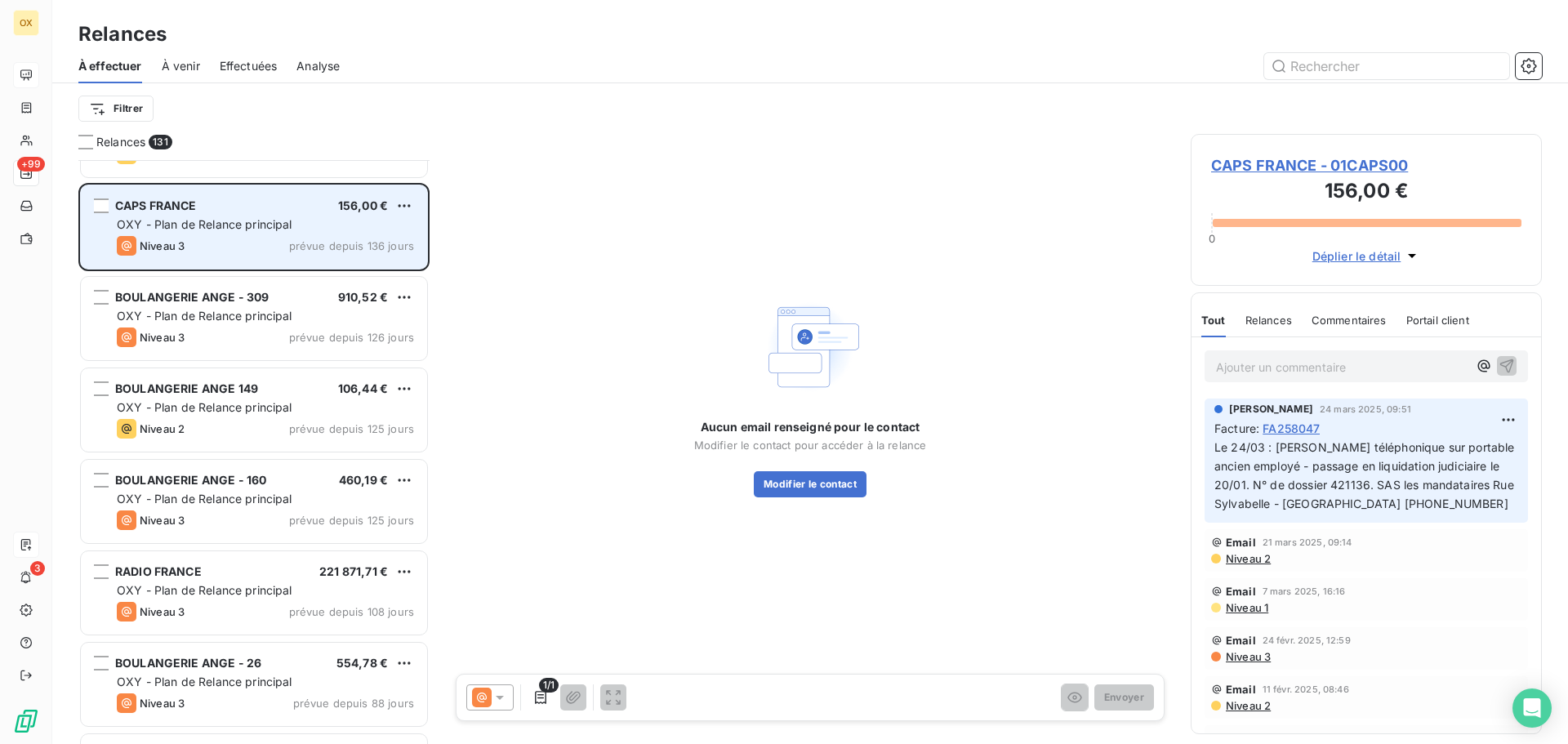
click at [293, 413] on div "OXY - Plan de Relance principal" at bounding box center [266, 407] width 297 height 17
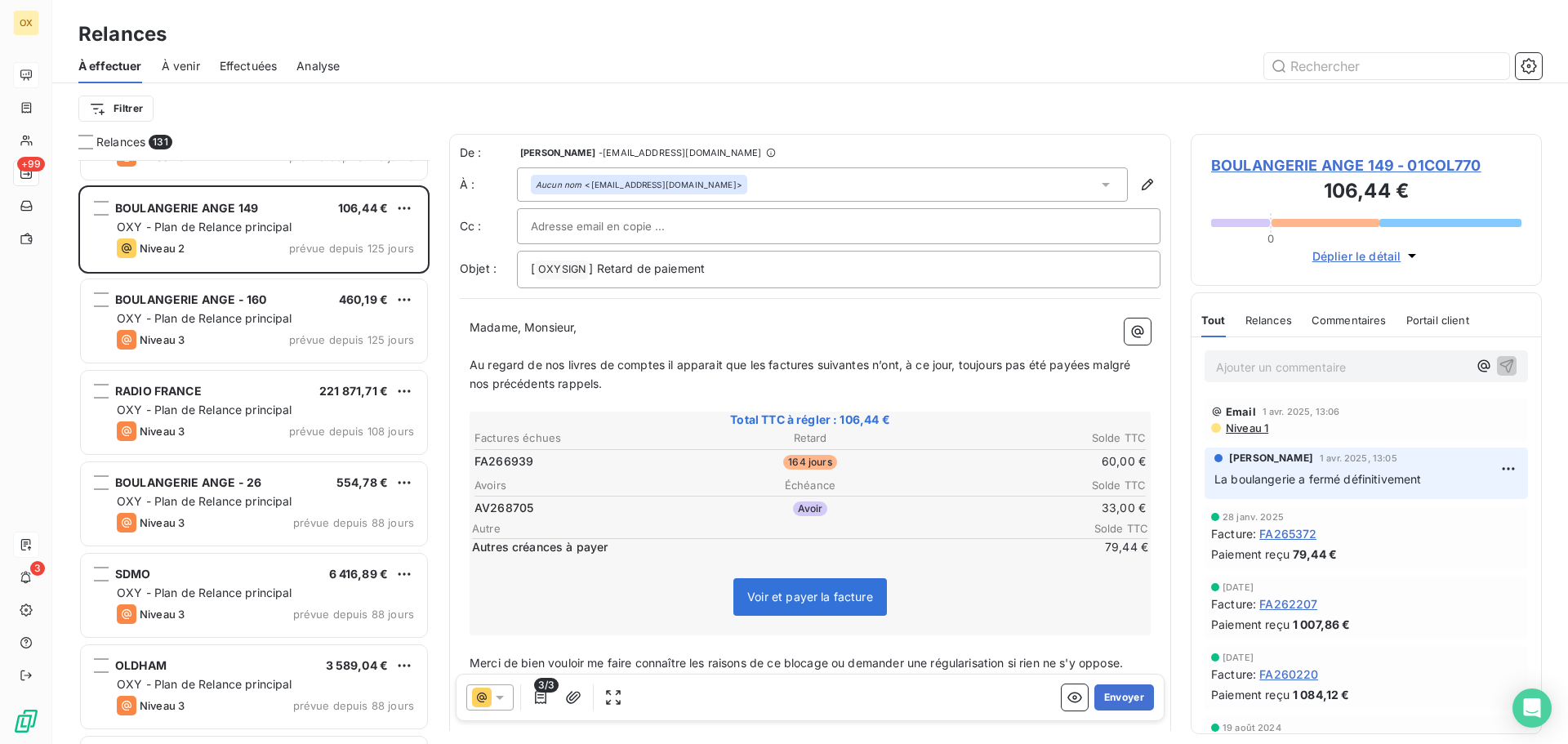
scroll to position [1960, 0]
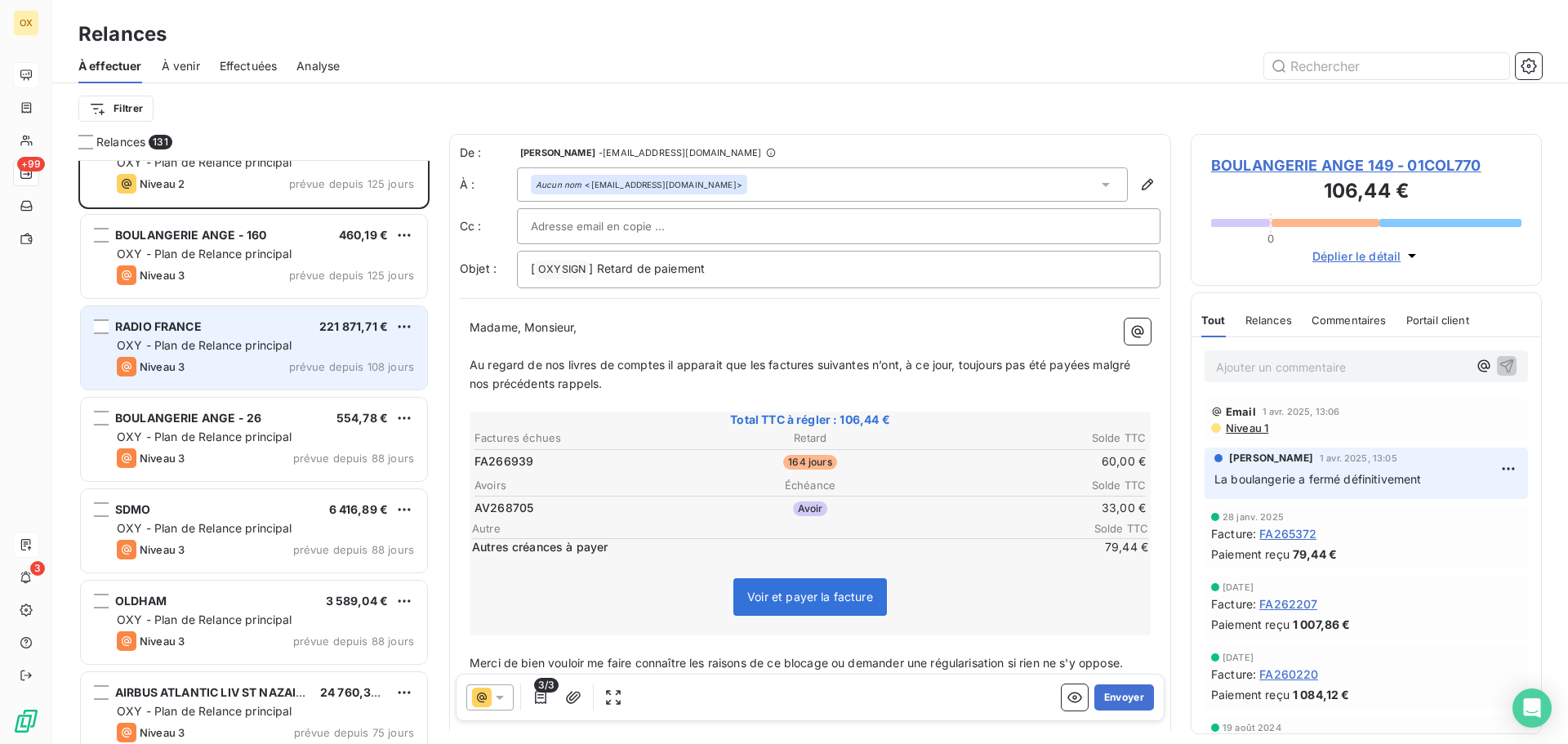
click at [264, 373] on div "Niveau 3 prévue depuis 108 jours" at bounding box center [266, 366] width 297 height 19
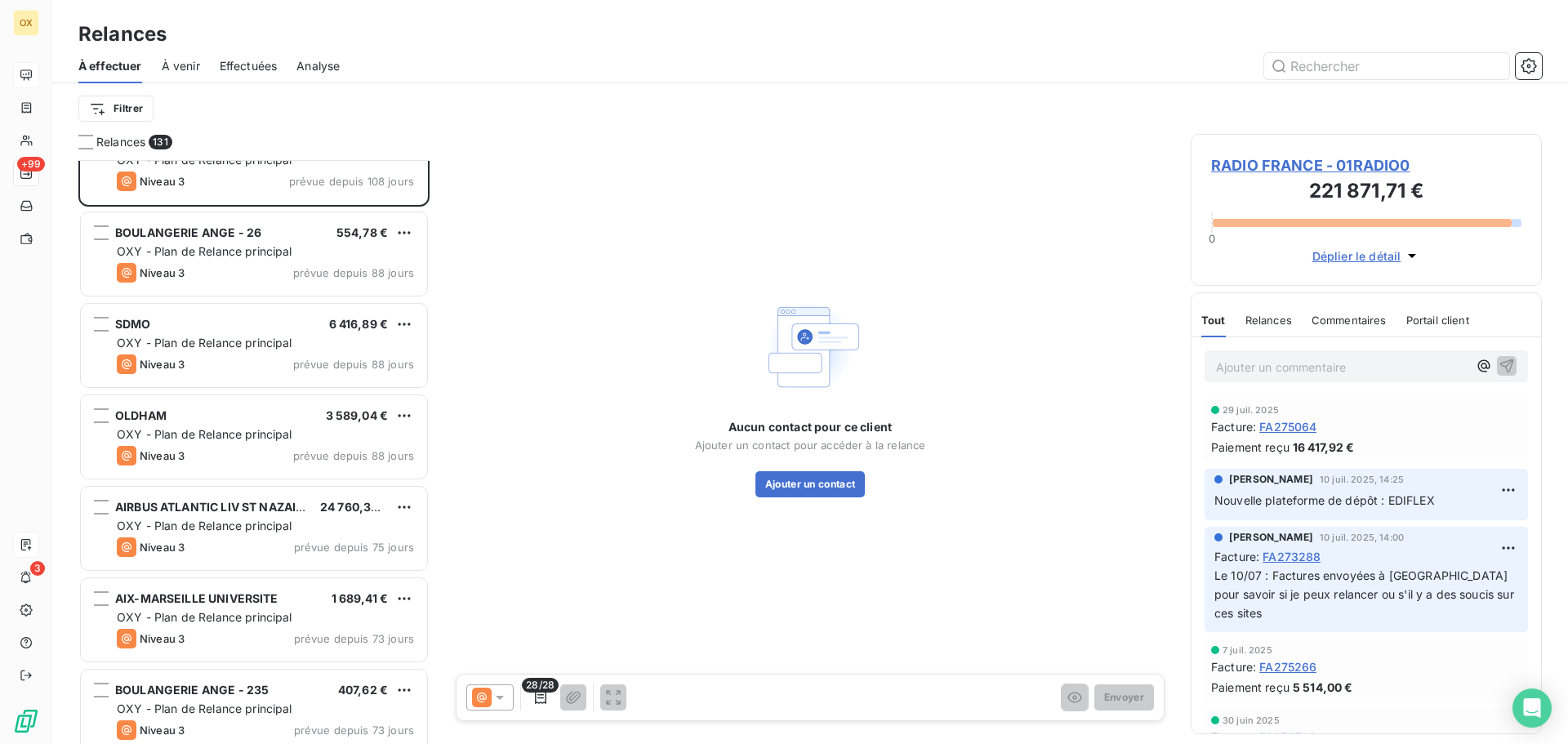
scroll to position [2205, 0]
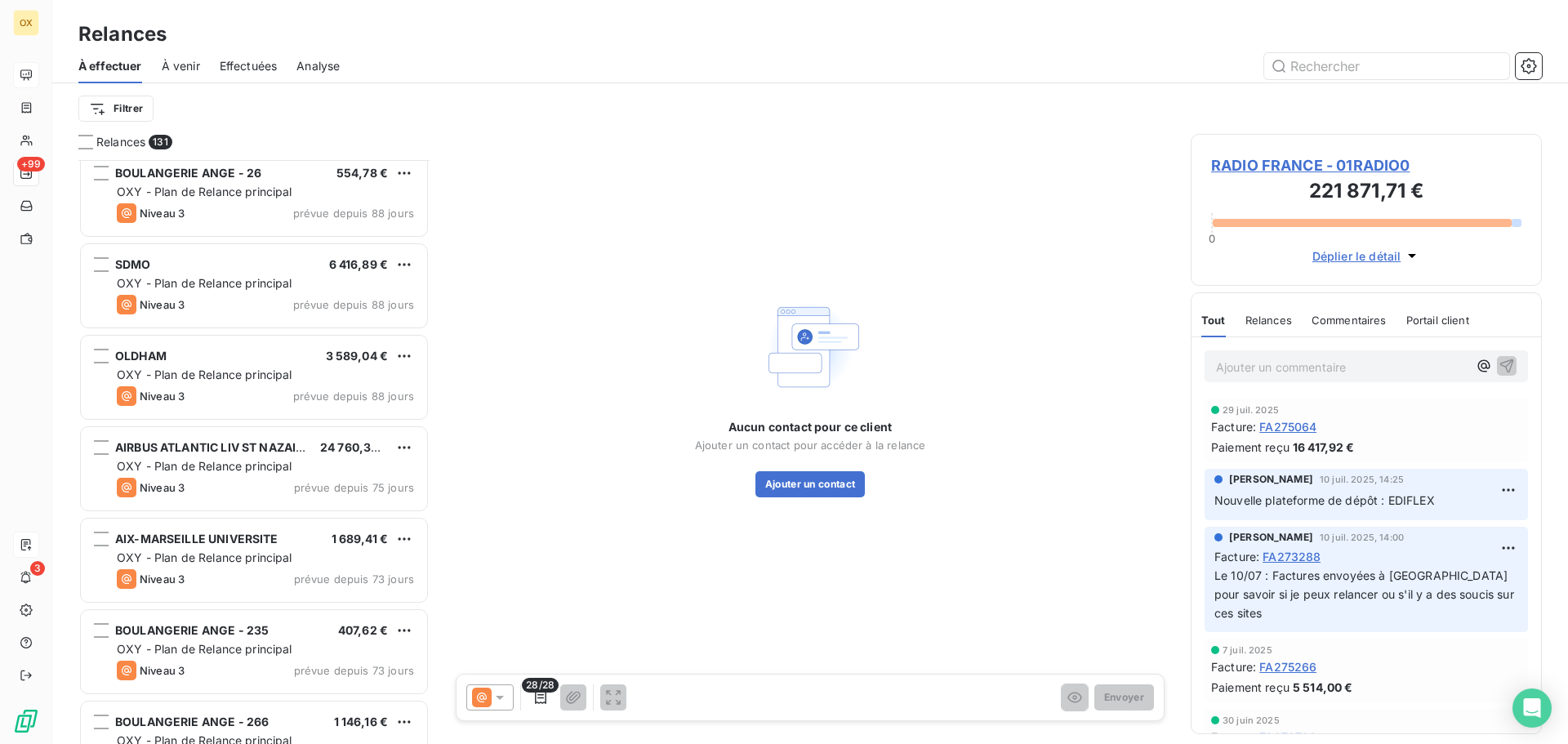
click at [231, 286] on span "OXY - Plan de Relance principal" at bounding box center [204, 283] width 176 height 14
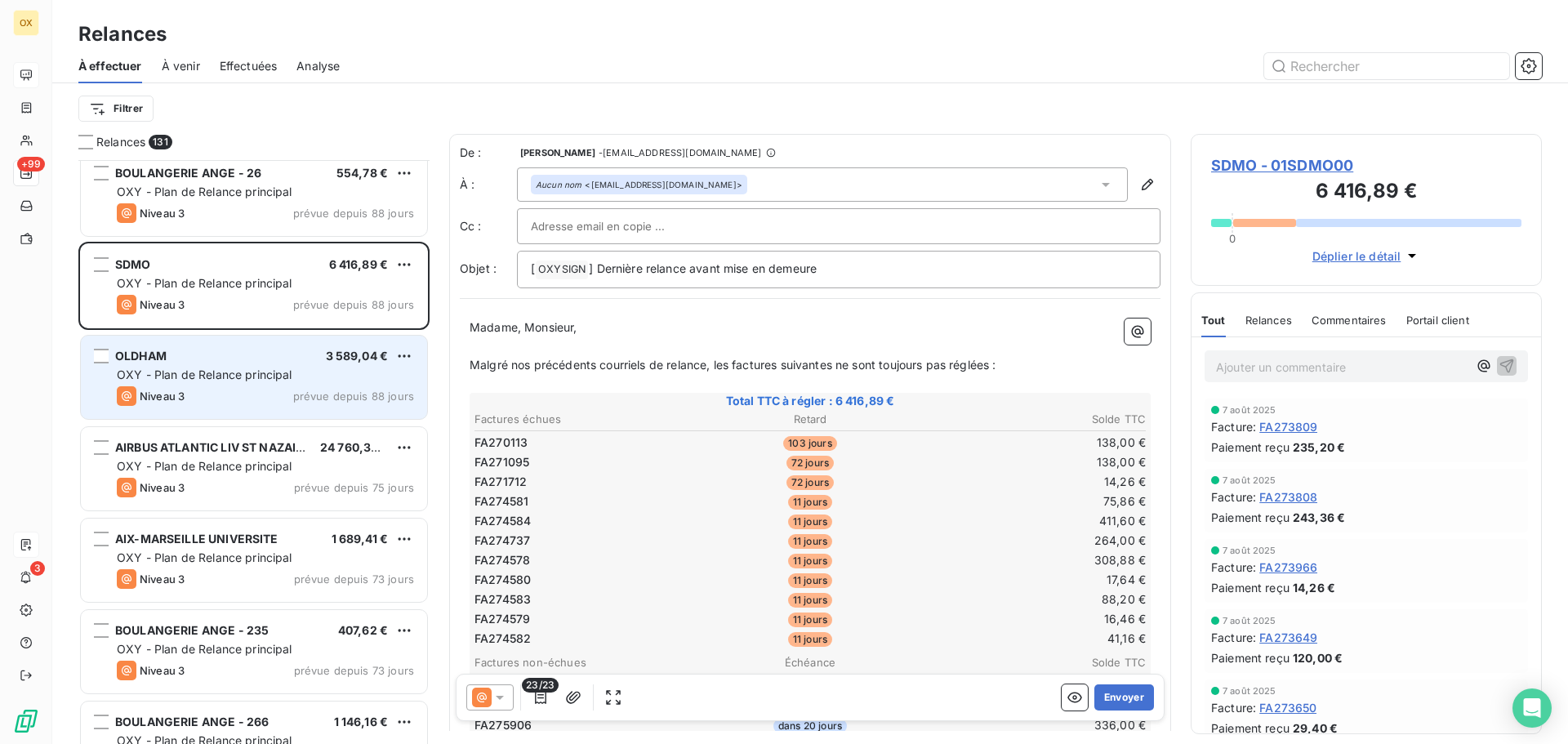
click at [244, 362] on div "OLDHAM 3 589,04 €" at bounding box center [266, 355] width 297 height 15
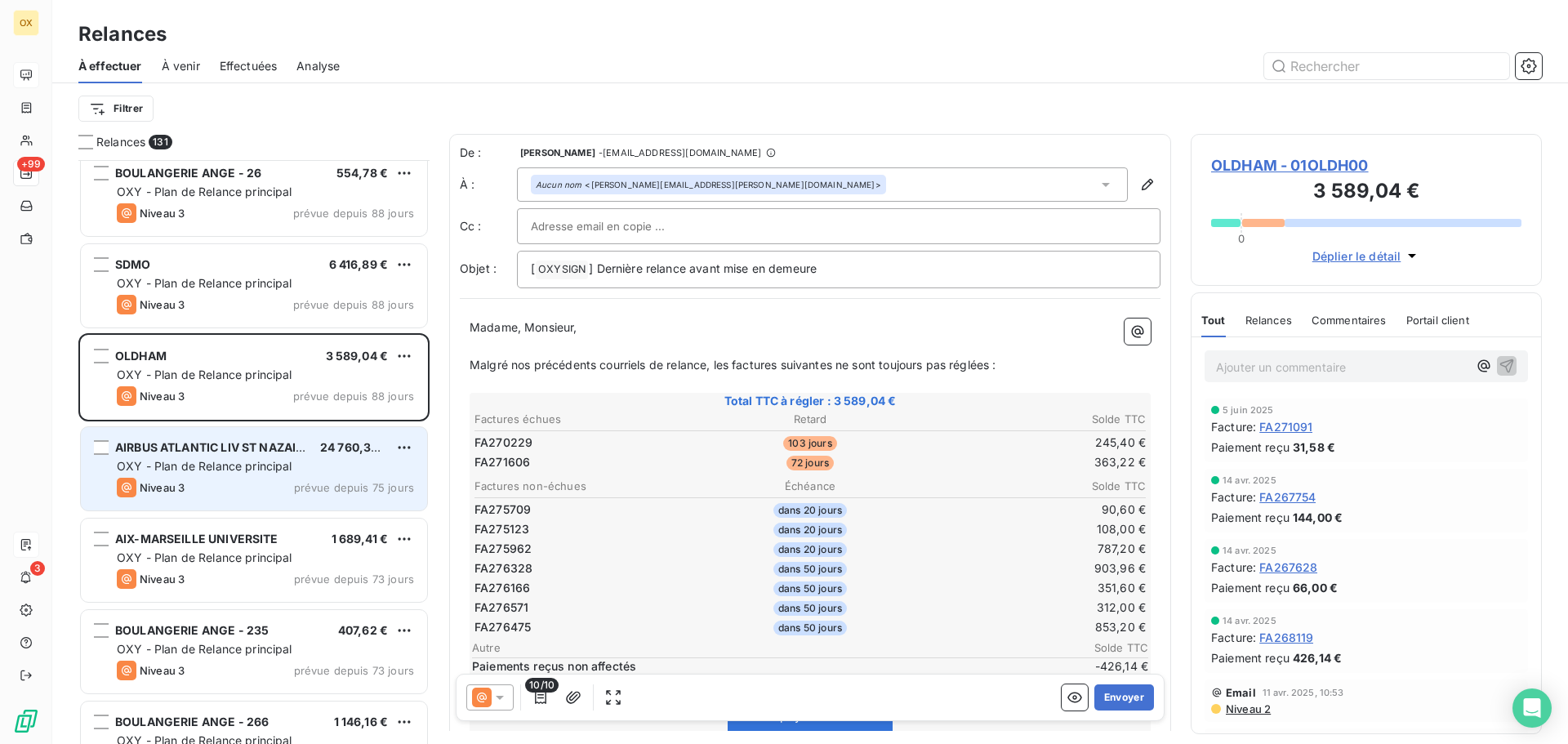
click at [239, 445] on span "AIRBUS ATLANTIC LIV ST NAZAIRE" at bounding box center [213, 447] width 196 height 14
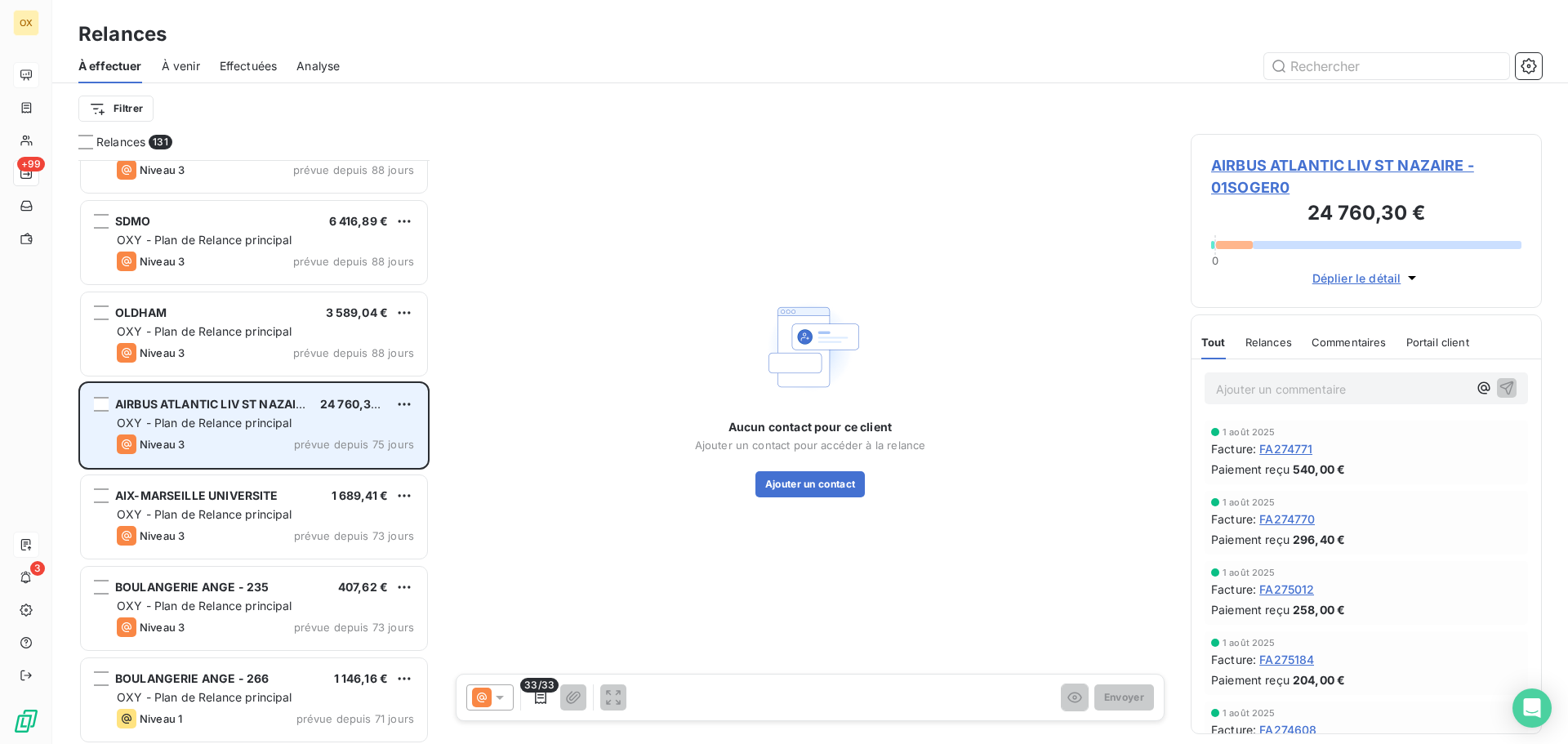
scroll to position [2286, 0]
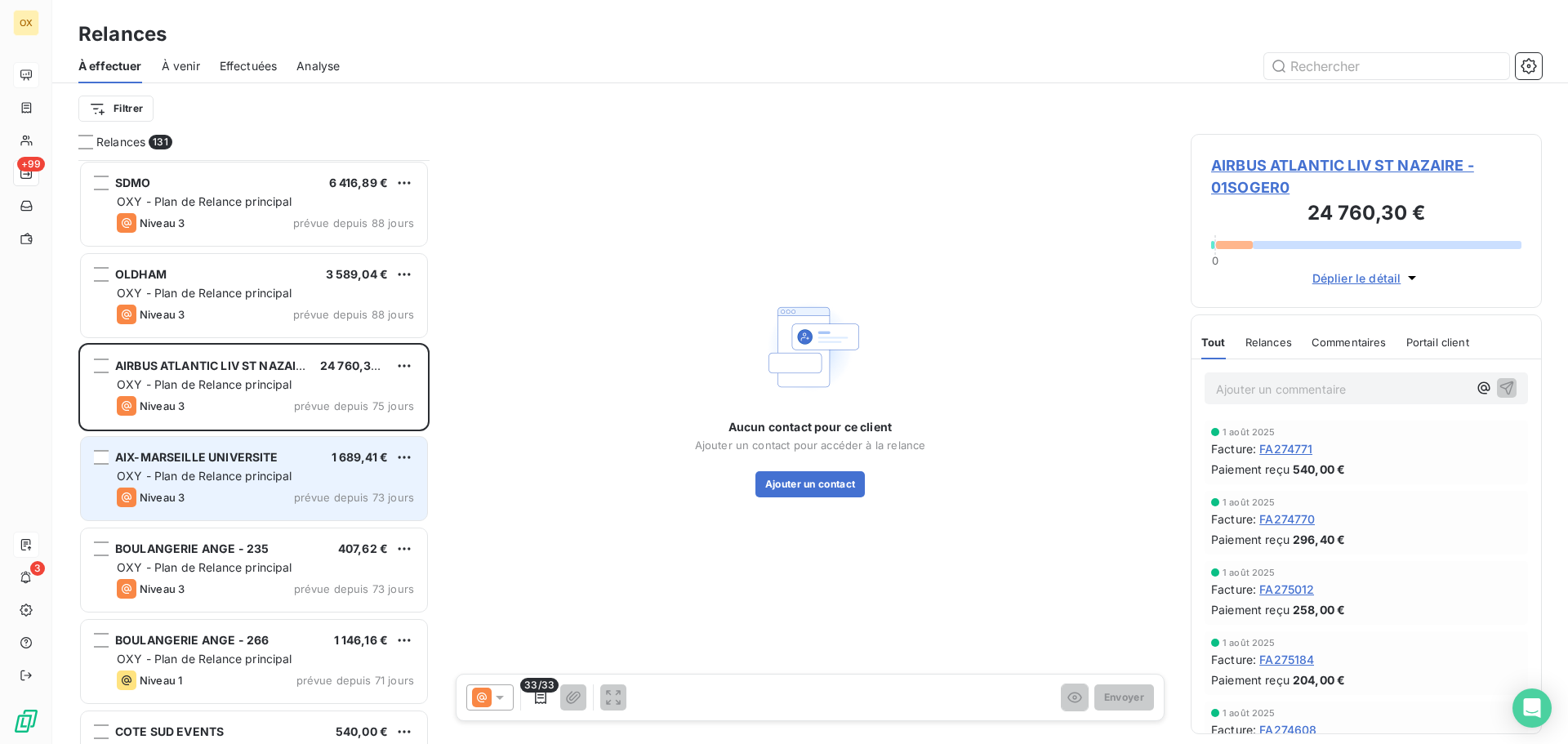
click at [242, 451] on span "AIX-MARSEILLE UNIVERSITE" at bounding box center [197, 457] width 163 height 14
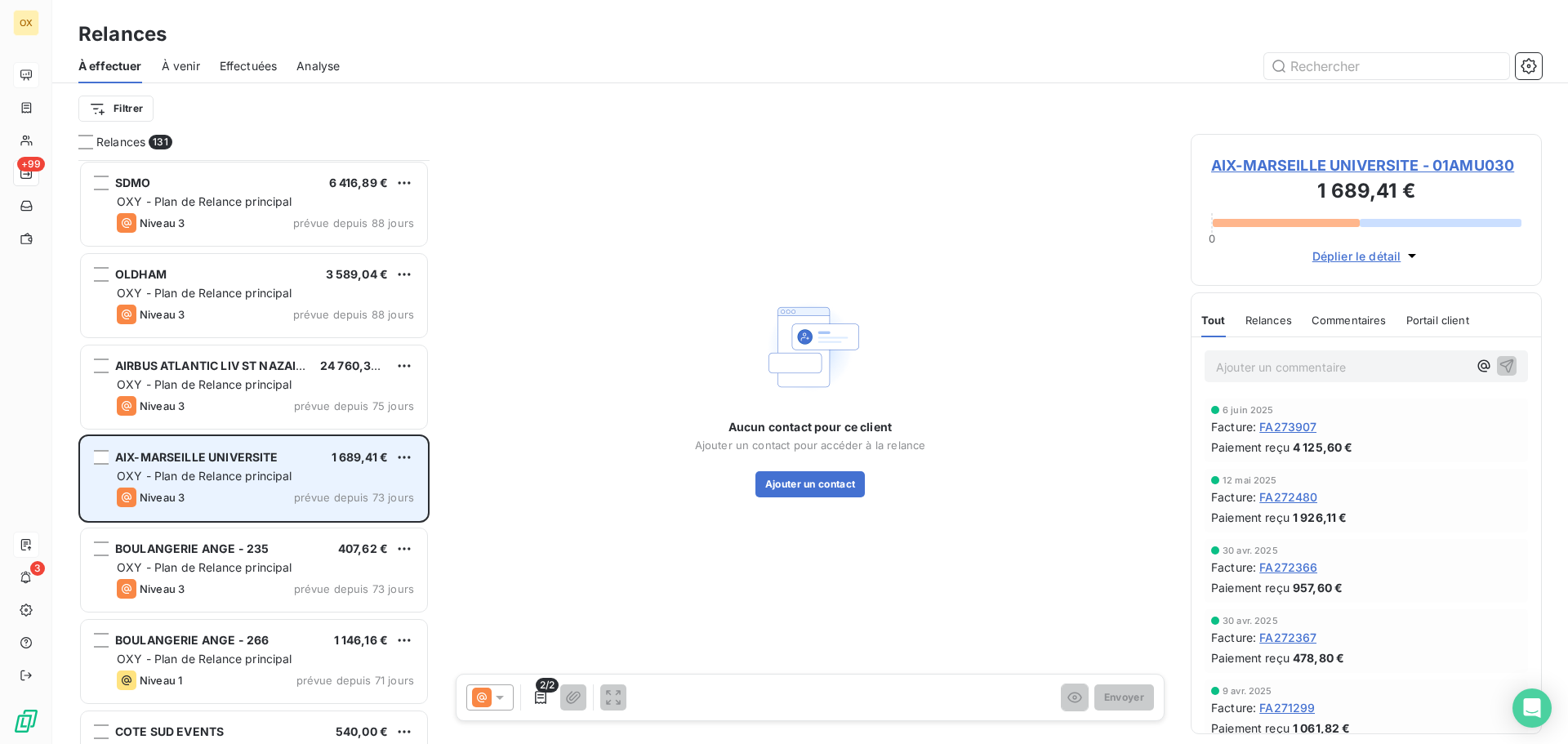
scroll to position [2368, 0]
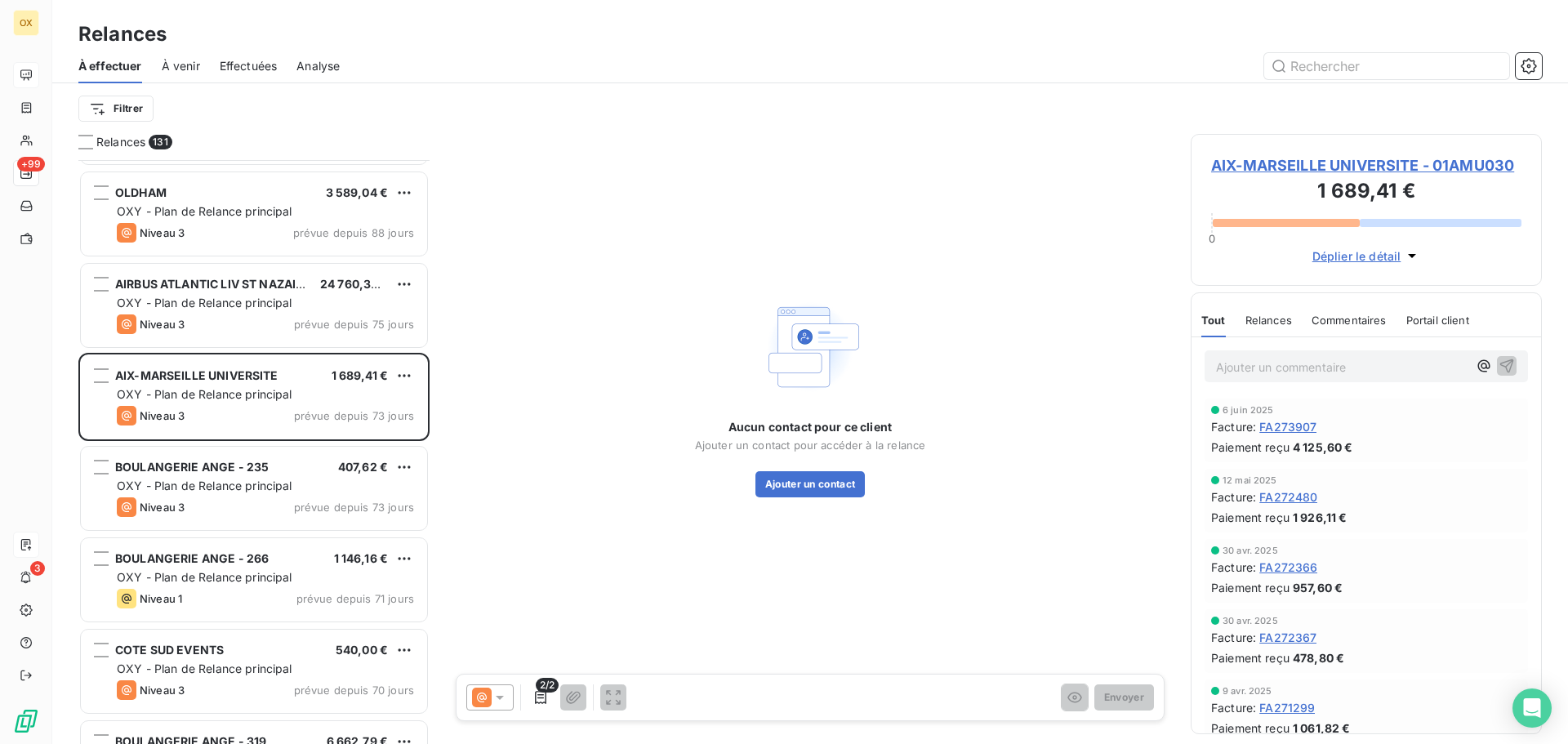
click at [245, 466] on span "BOULANGERIE ANGE - 235" at bounding box center [192, 466] width 154 height 14
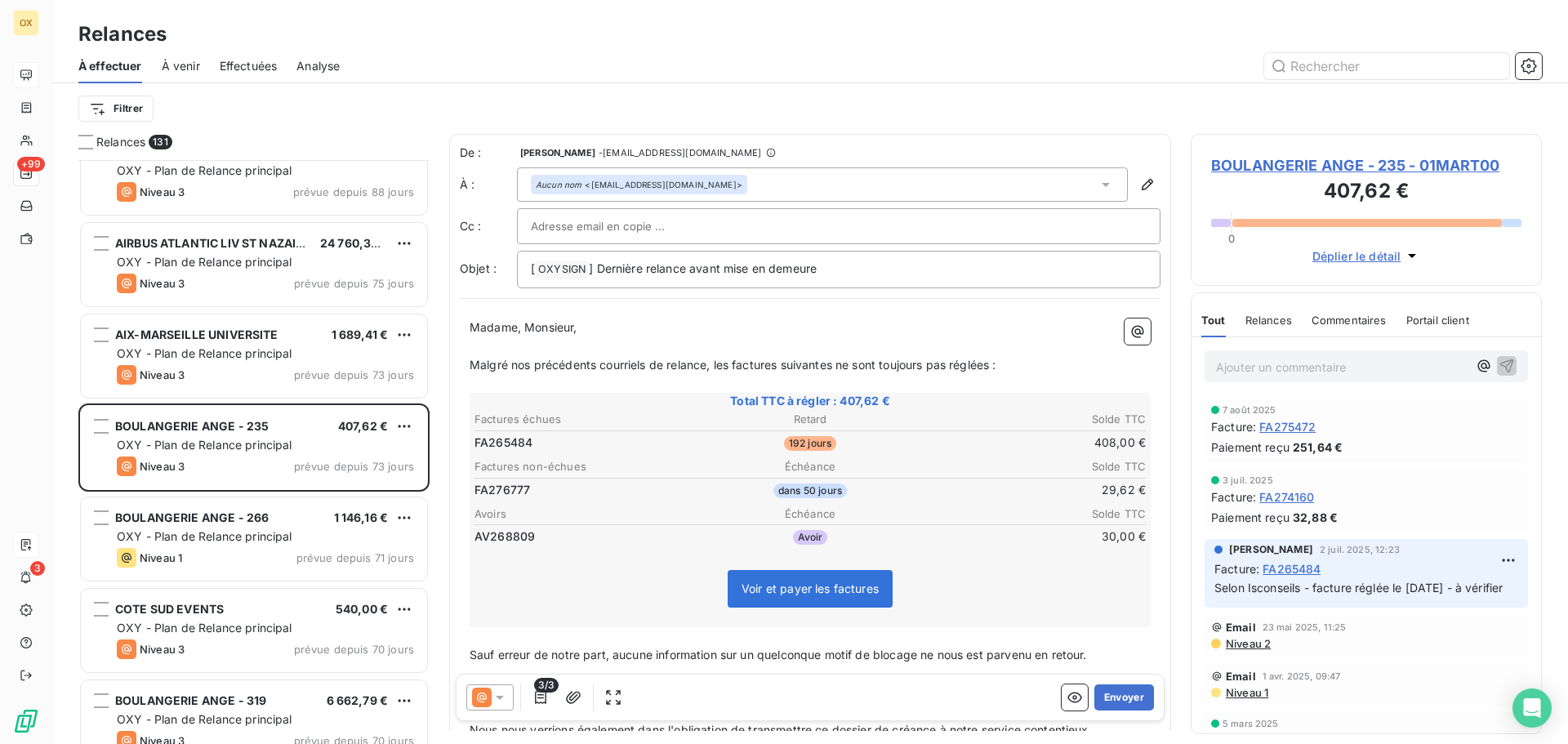
scroll to position [2449, 0]
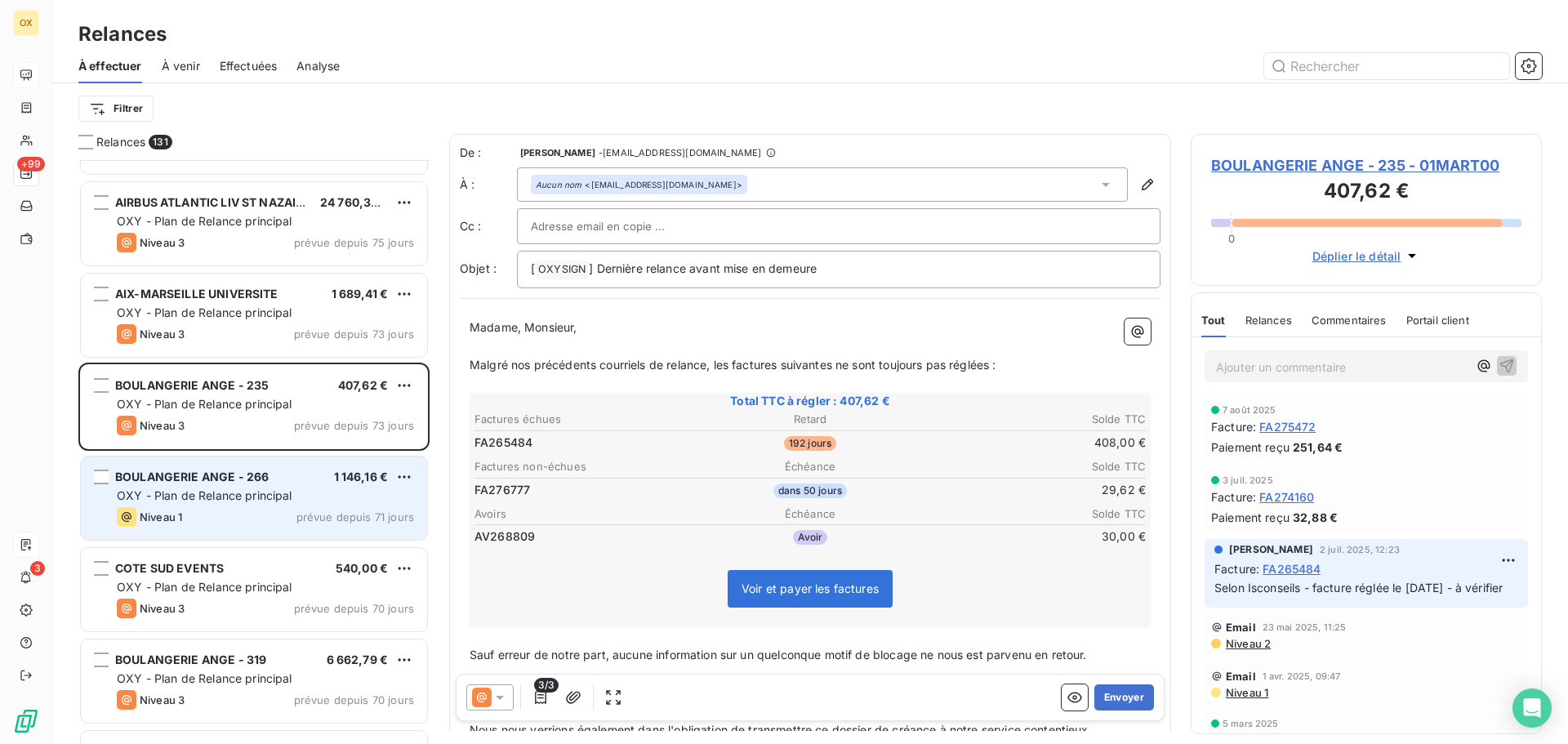
click at [252, 481] on span "BOULANGERIE ANGE - 266" at bounding box center [192, 476] width 154 height 14
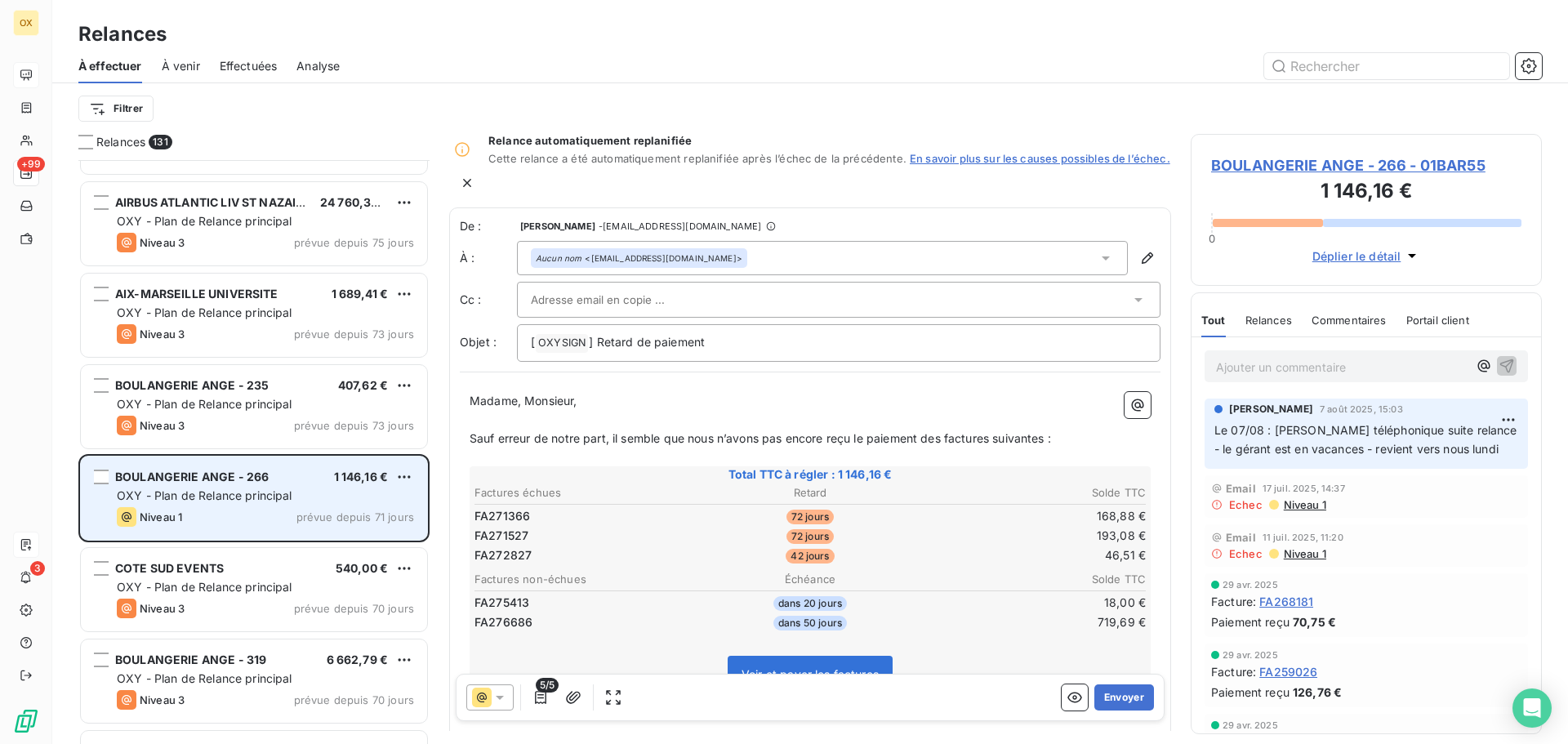
drag, startPoint x: 269, startPoint y: 598, endPoint x: 252, endPoint y: 522, distance: 77.9
click at [269, 598] on div "Niveau 3 prévue depuis 70 jours" at bounding box center [266, 608] width 297 height 19
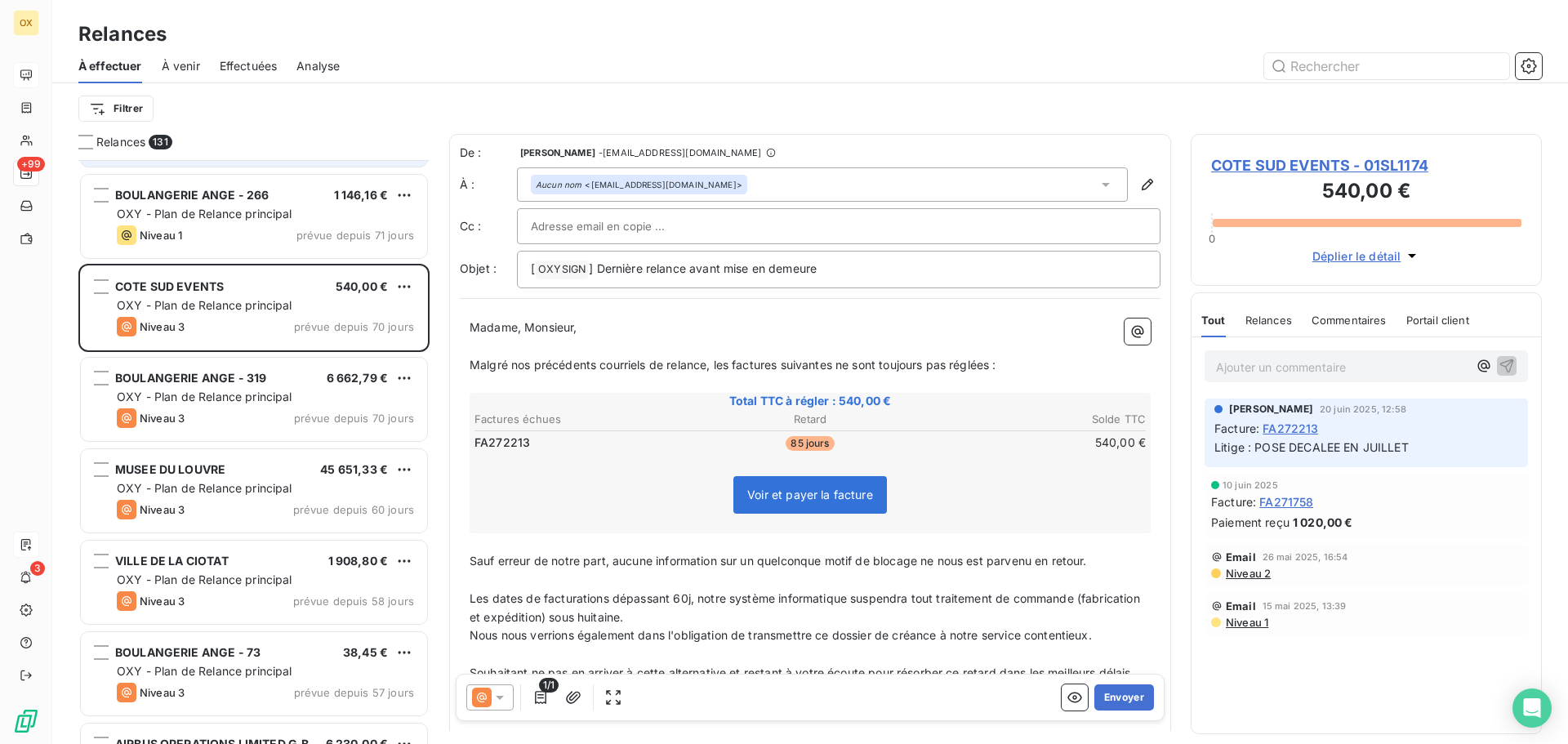
scroll to position [2776, 0]
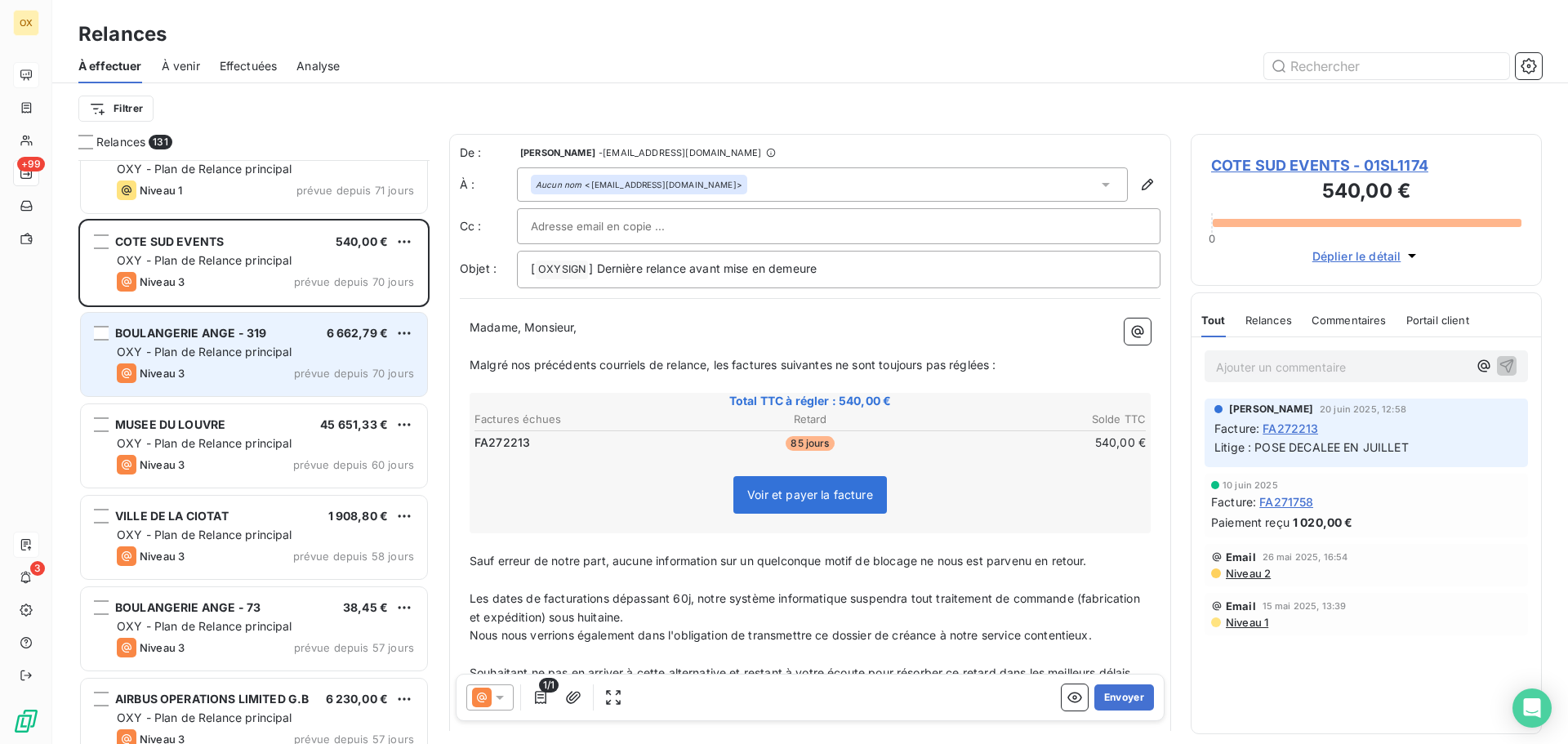
click at [224, 351] on span "OXY - Plan de Relance principal" at bounding box center [204, 351] width 176 height 14
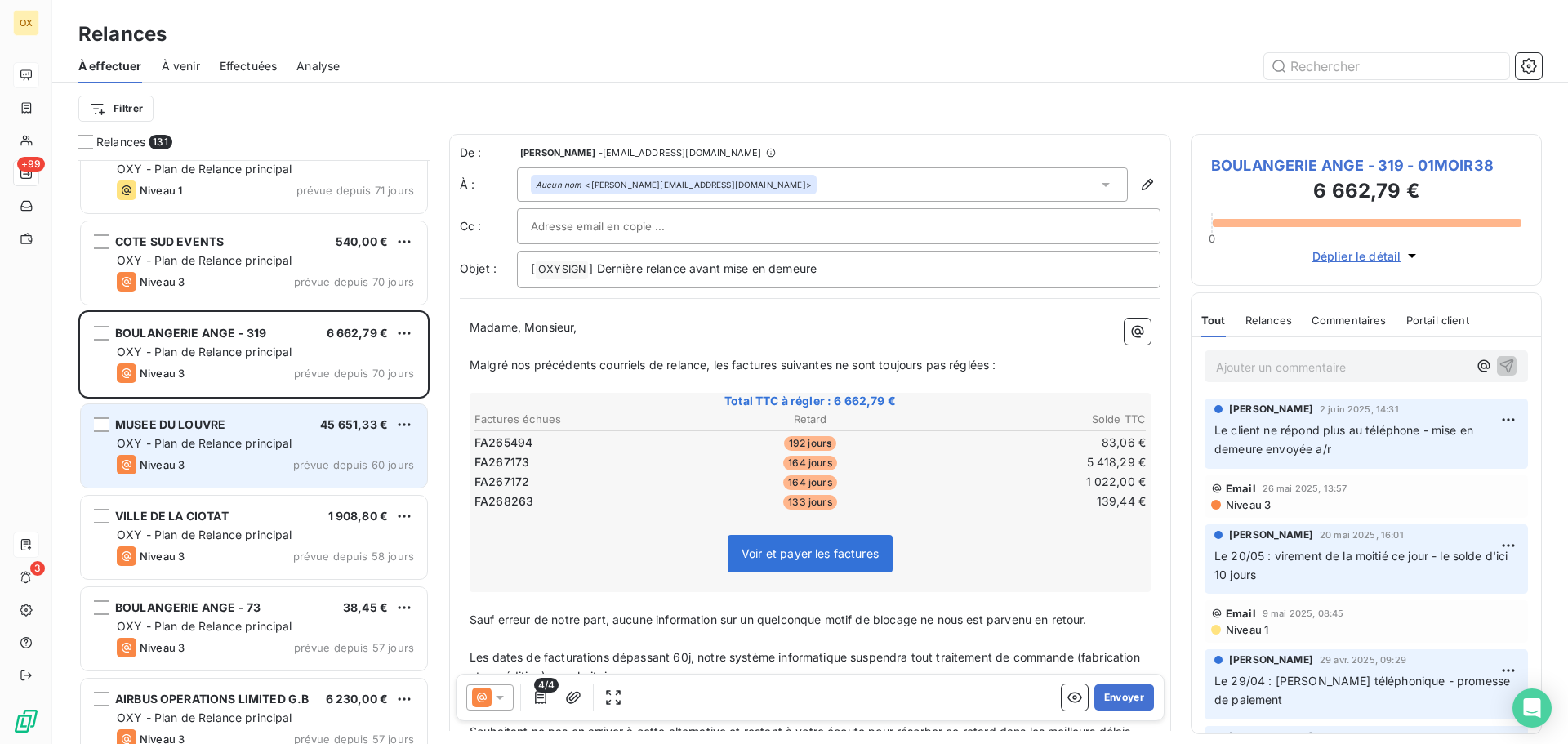
click at [231, 437] on span "OXY - Plan de Relance principal" at bounding box center [204, 443] width 176 height 14
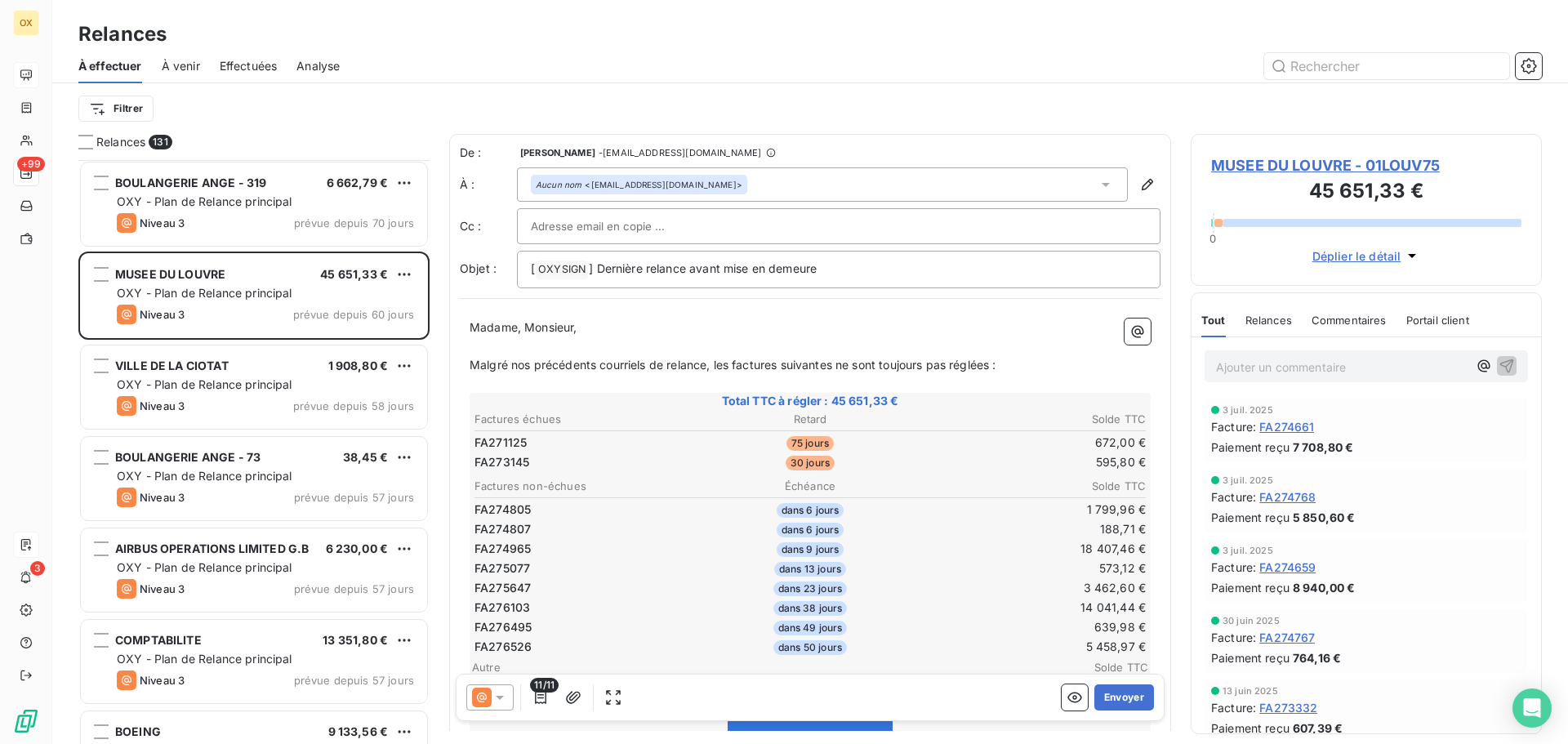
scroll to position [2939, 0]
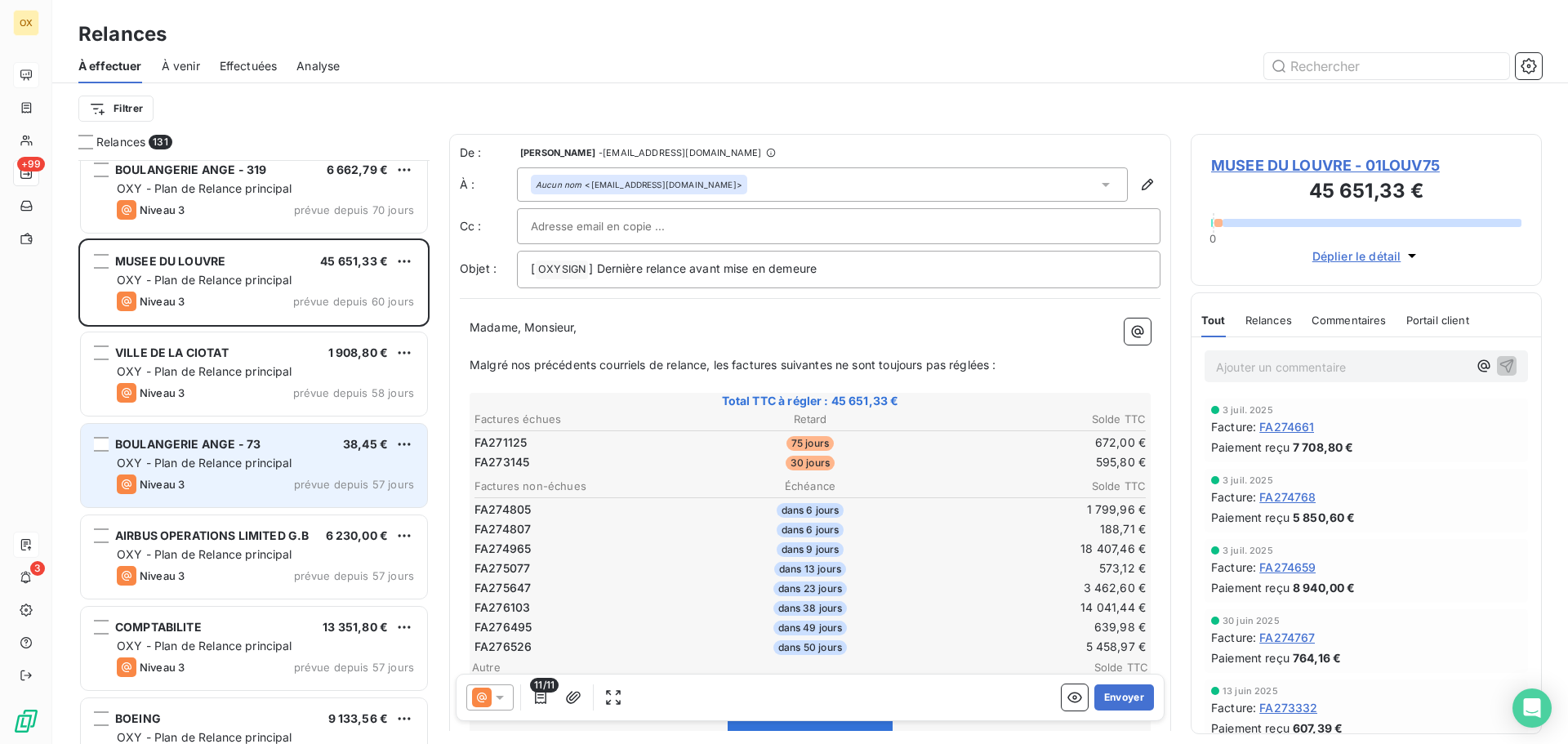
click at [229, 469] on div "OXY - Plan de Relance principal" at bounding box center [266, 463] width 297 height 17
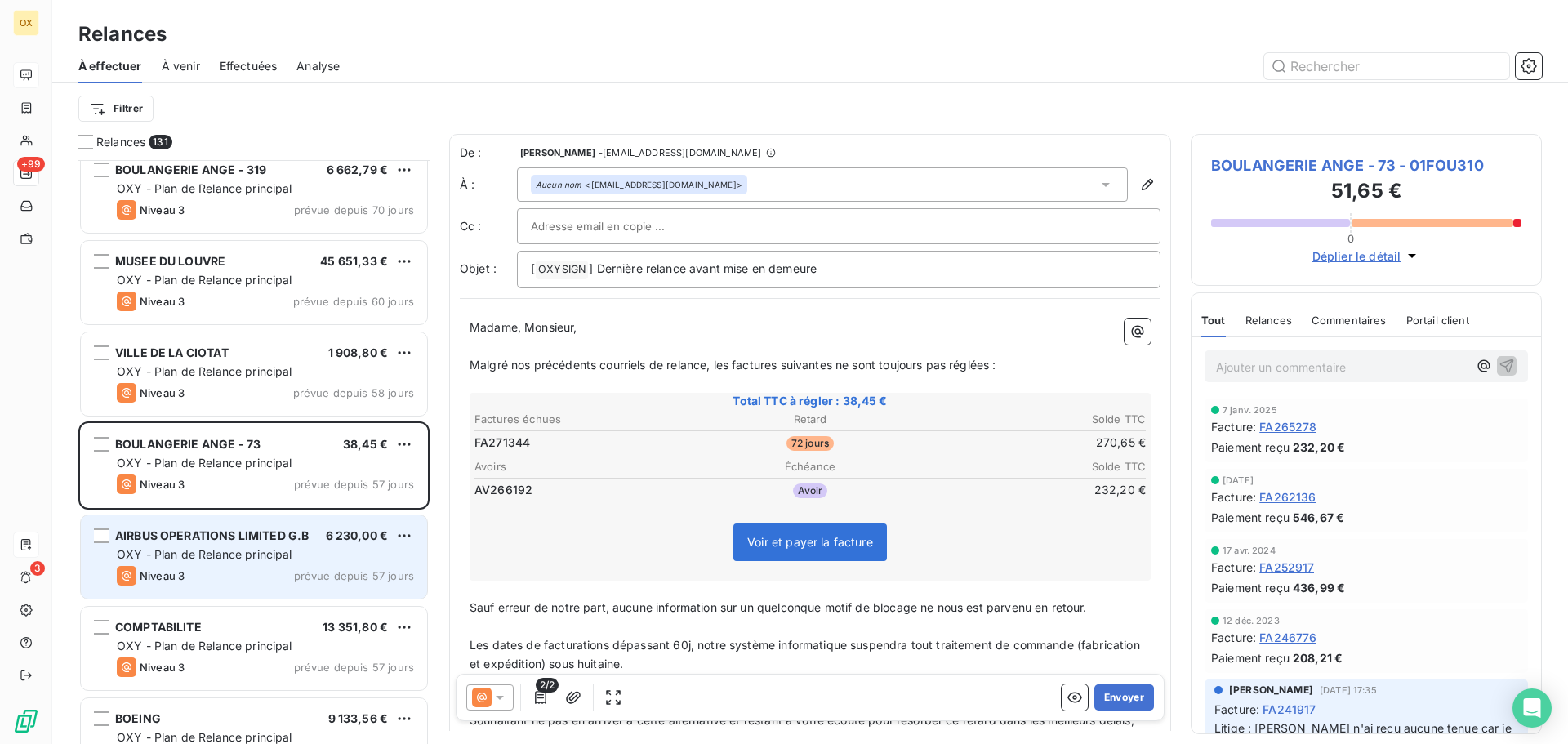
click at [229, 543] on div "AIRBUS OPERATIONS LIMITED G.B" at bounding box center [212, 535] width 194 height 17
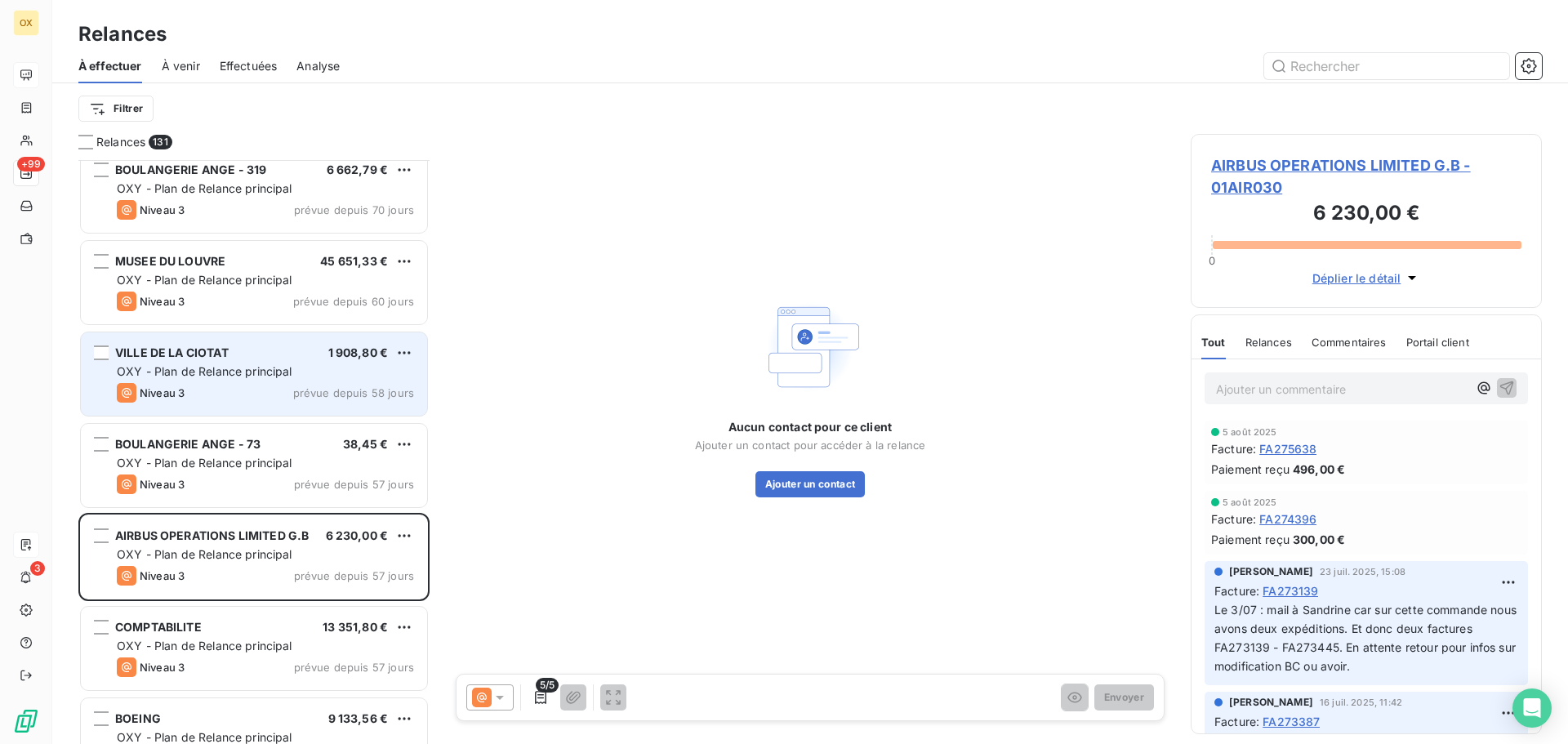
scroll to position [3021, 0]
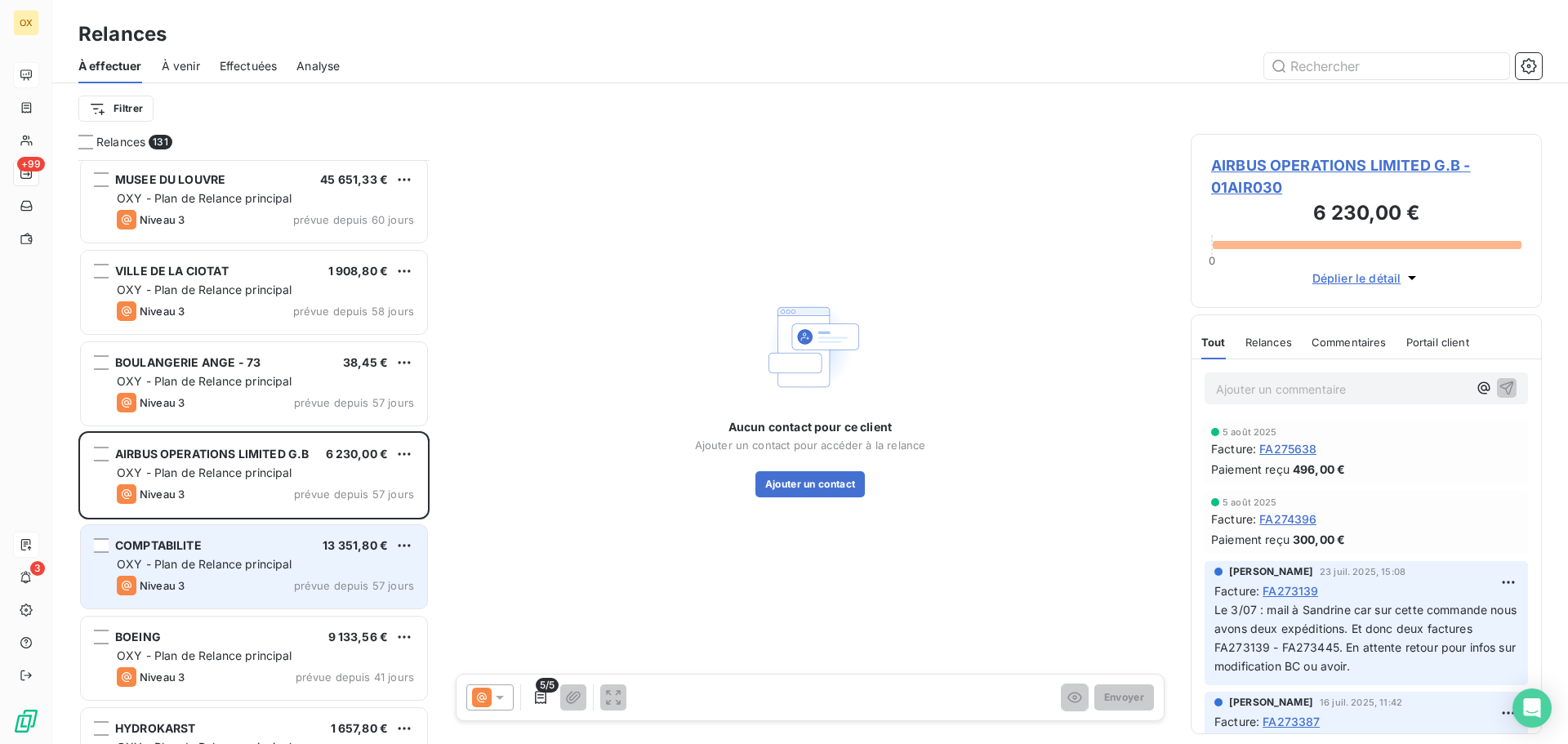
click at [261, 535] on div "COMPTABILITE 13 351,80 € OXY - Plan de Relance principal Niveau 3 prévue depuis…" at bounding box center [254, 566] width 346 height 83
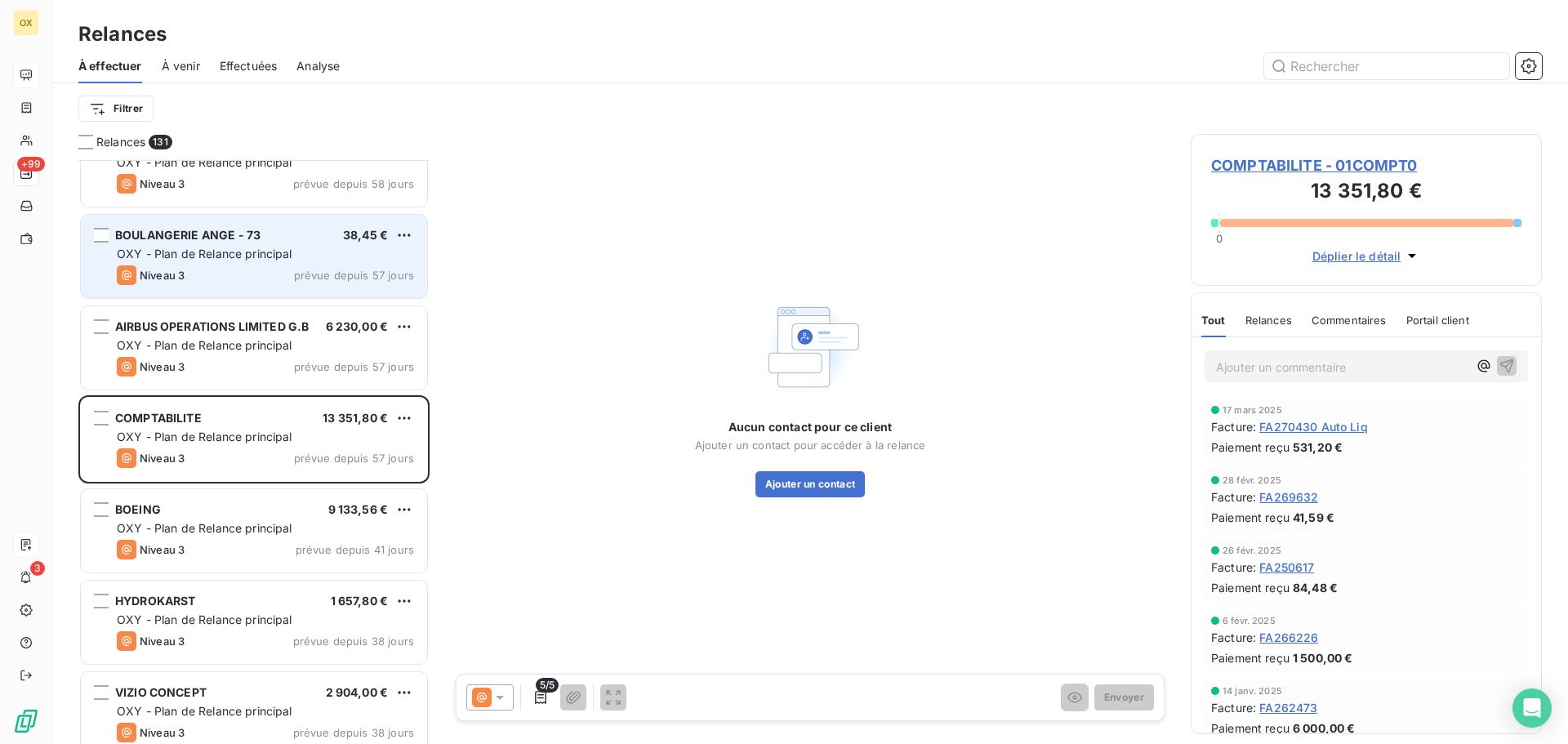
scroll to position [3184, 0]
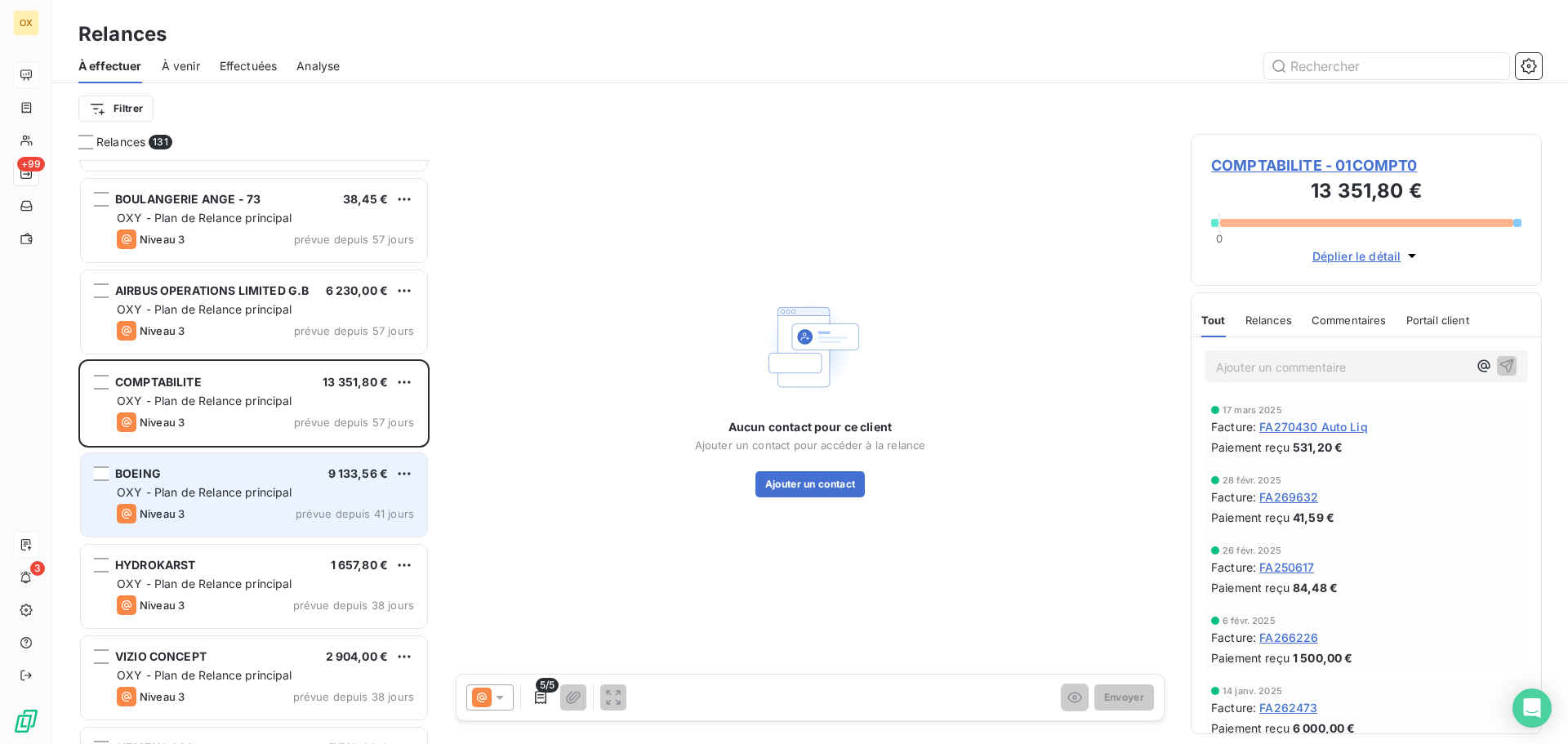
click at [267, 483] on div "BOEING 9 133,56 € OXY - Plan de Relance principal Niveau 3 prévue depuis 41 jou…" at bounding box center [254, 494] width 346 height 83
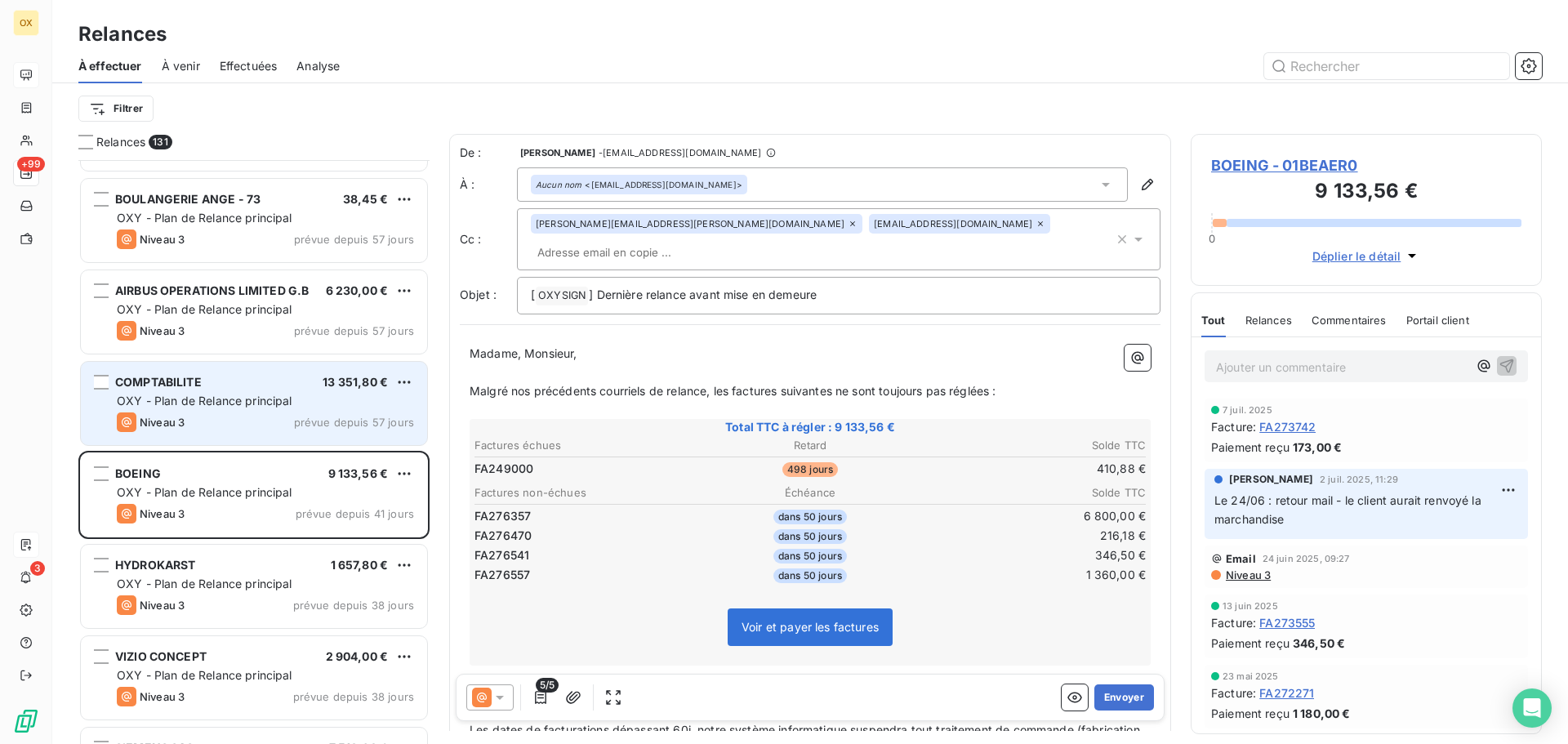
scroll to position [3266, 0]
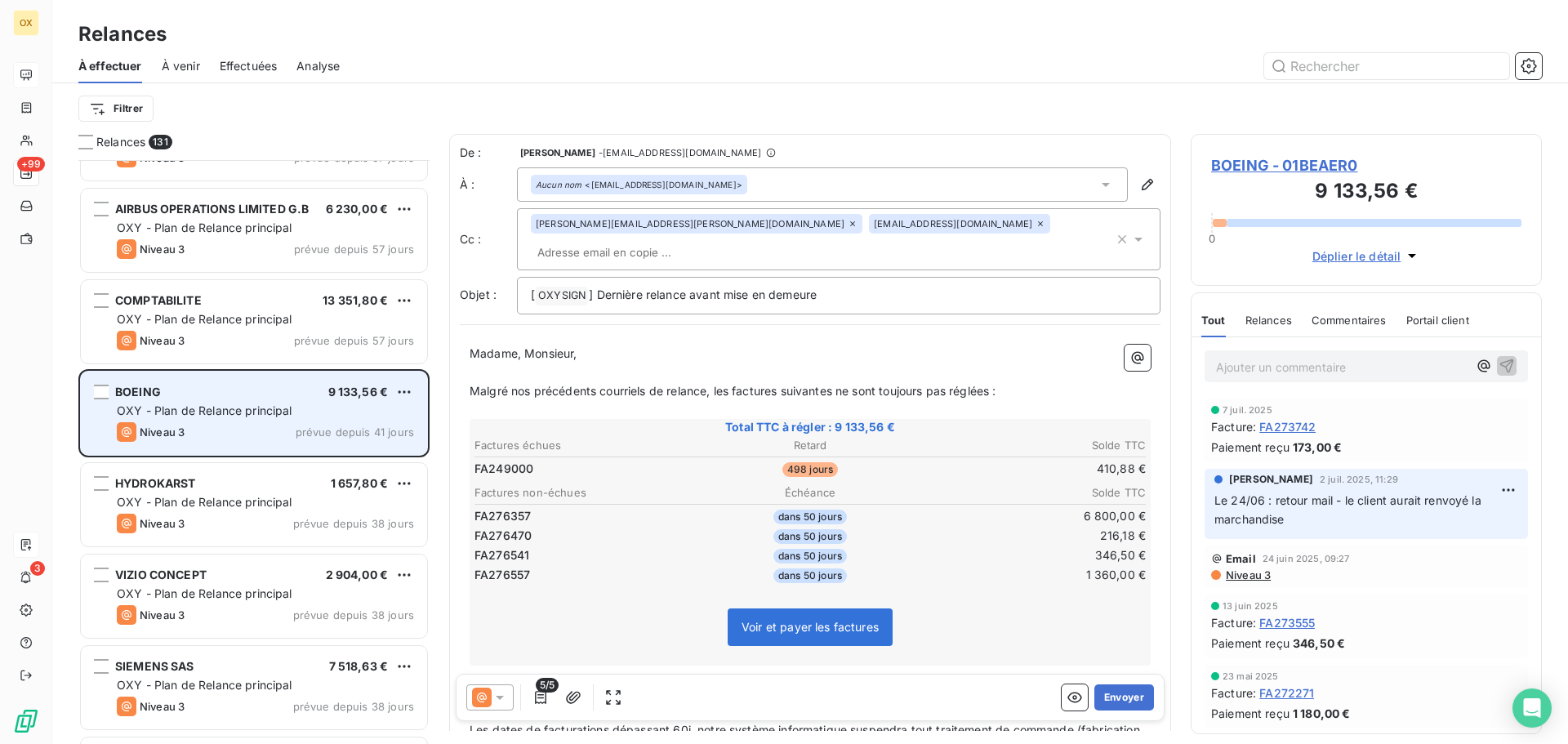
click at [240, 420] on div "BOEING 9 133,56 € OXY - Plan de Relance principal Niveau 3 prévue depuis 41 jou…" at bounding box center [254, 412] width 346 height 83
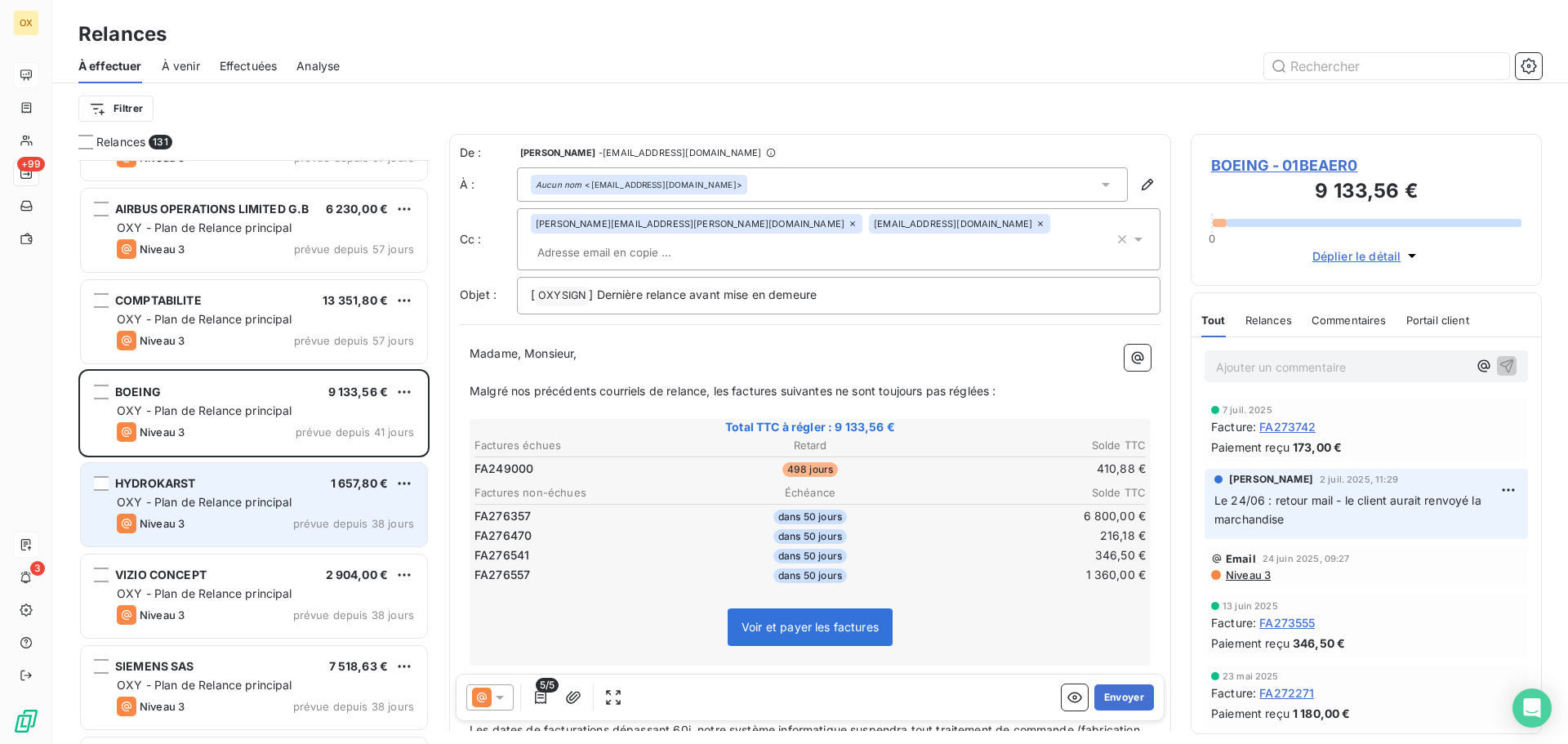
click at [222, 487] on div "HYDROKARST 1 657,80 €" at bounding box center [266, 483] width 297 height 15
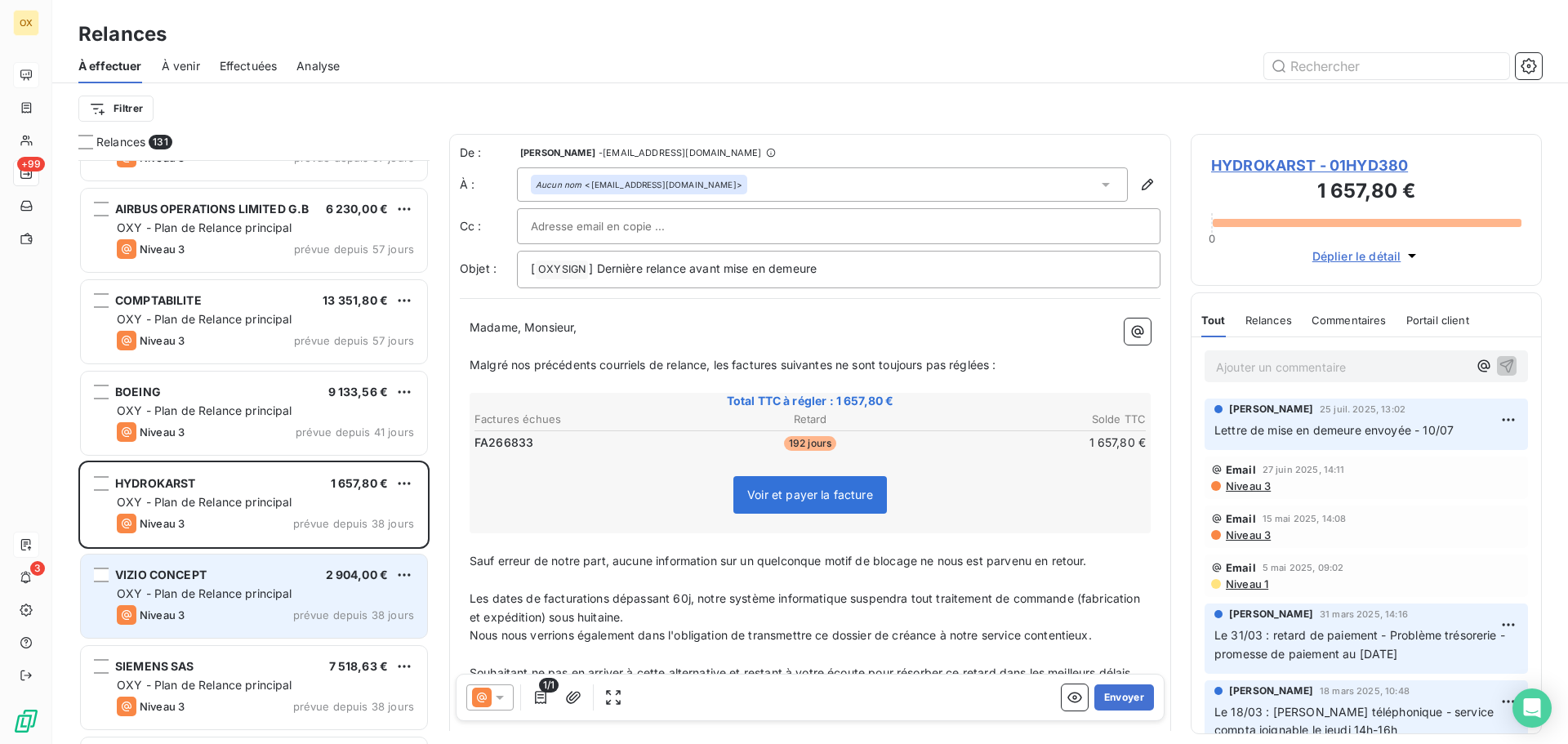
click at [225, 575] on div "VIZIO CONCEPT 2 904,00 €" at bounding box center [266, 575] width 297 height 15
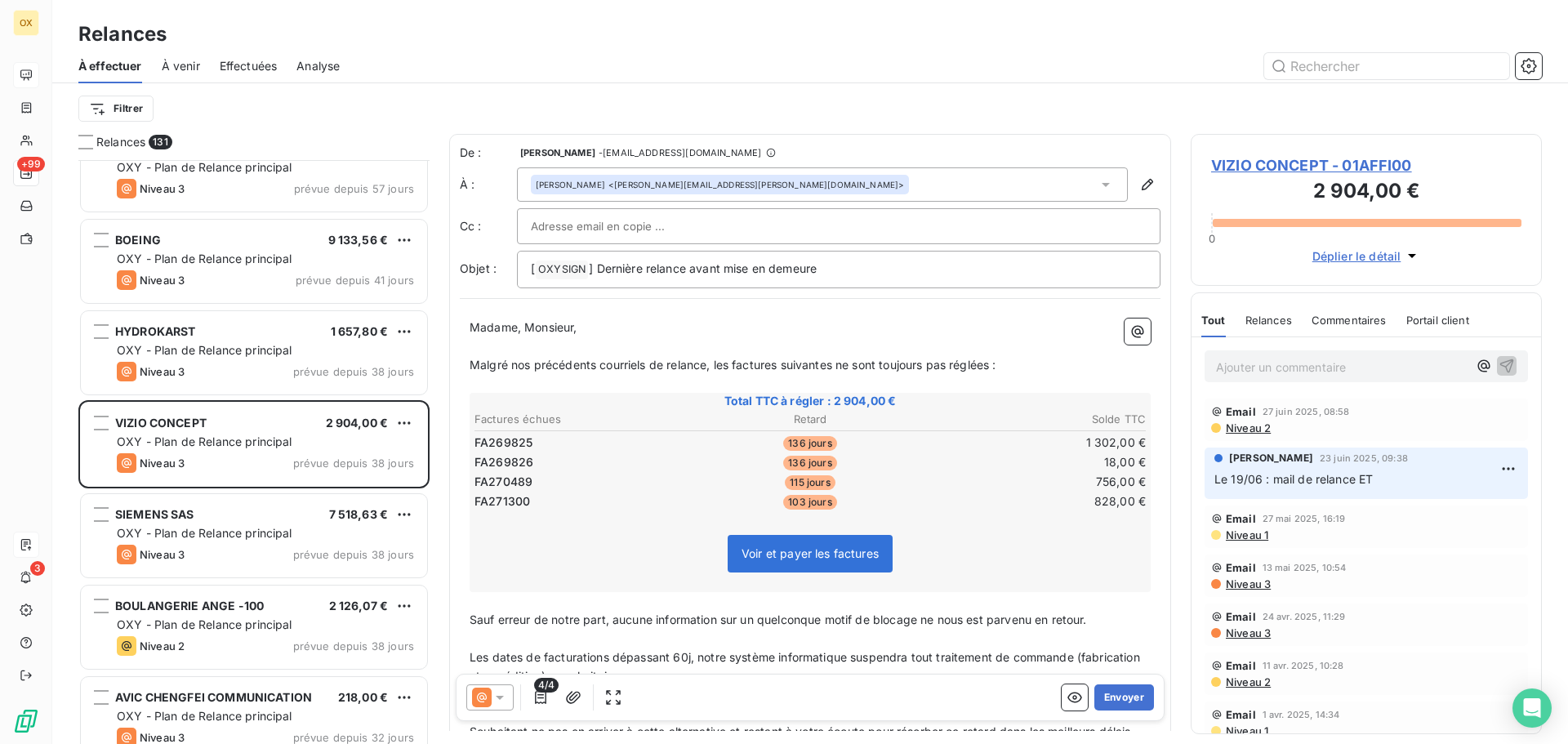
scroll to position [3429, 0]
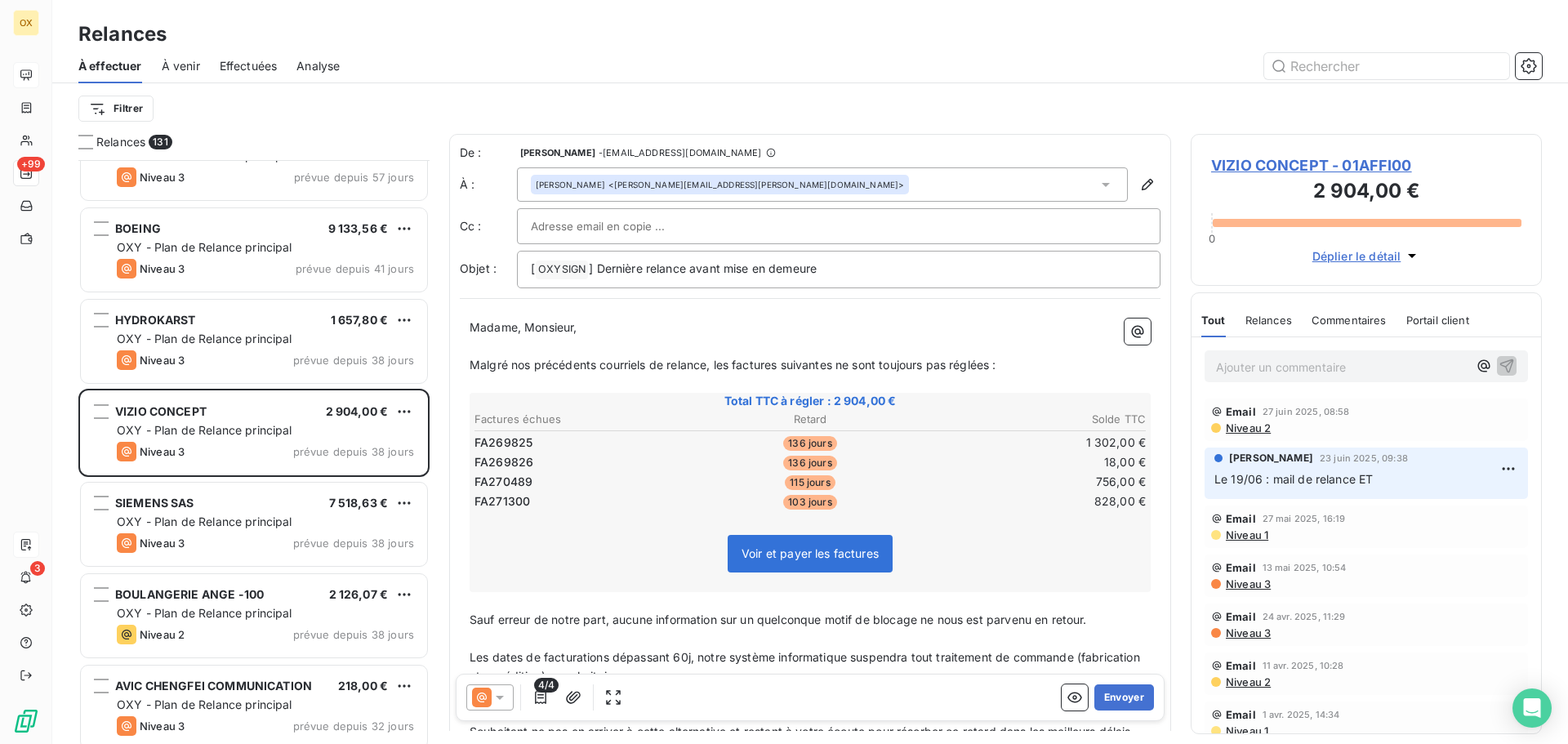
click at [1323, 361] on p "Ajouter un commentaire ﻿" at bounding box center [1342, 366] width 252 height 20
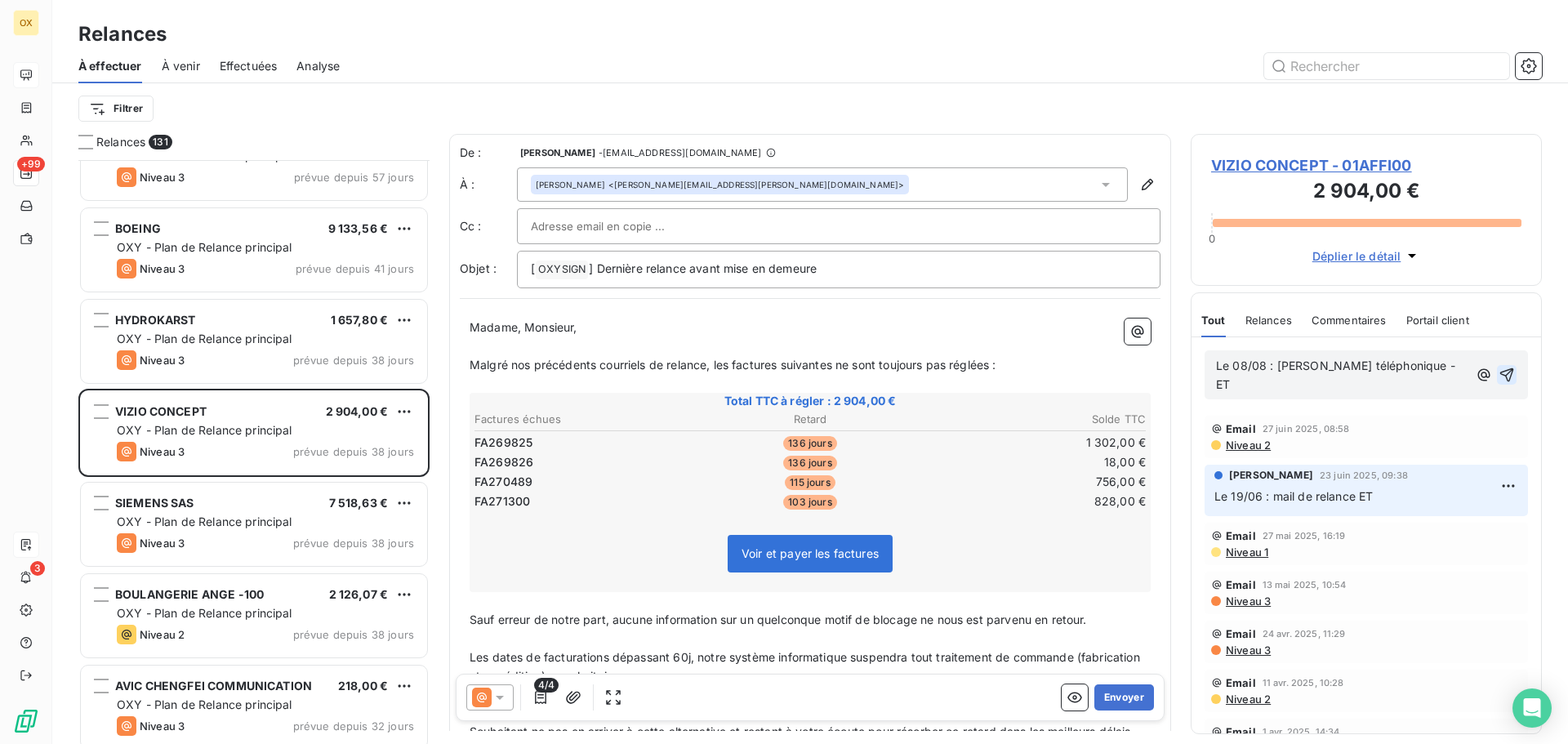
click at [1498, 367] on icon "button" at bounding box center [1506, 375] width 17 height 17
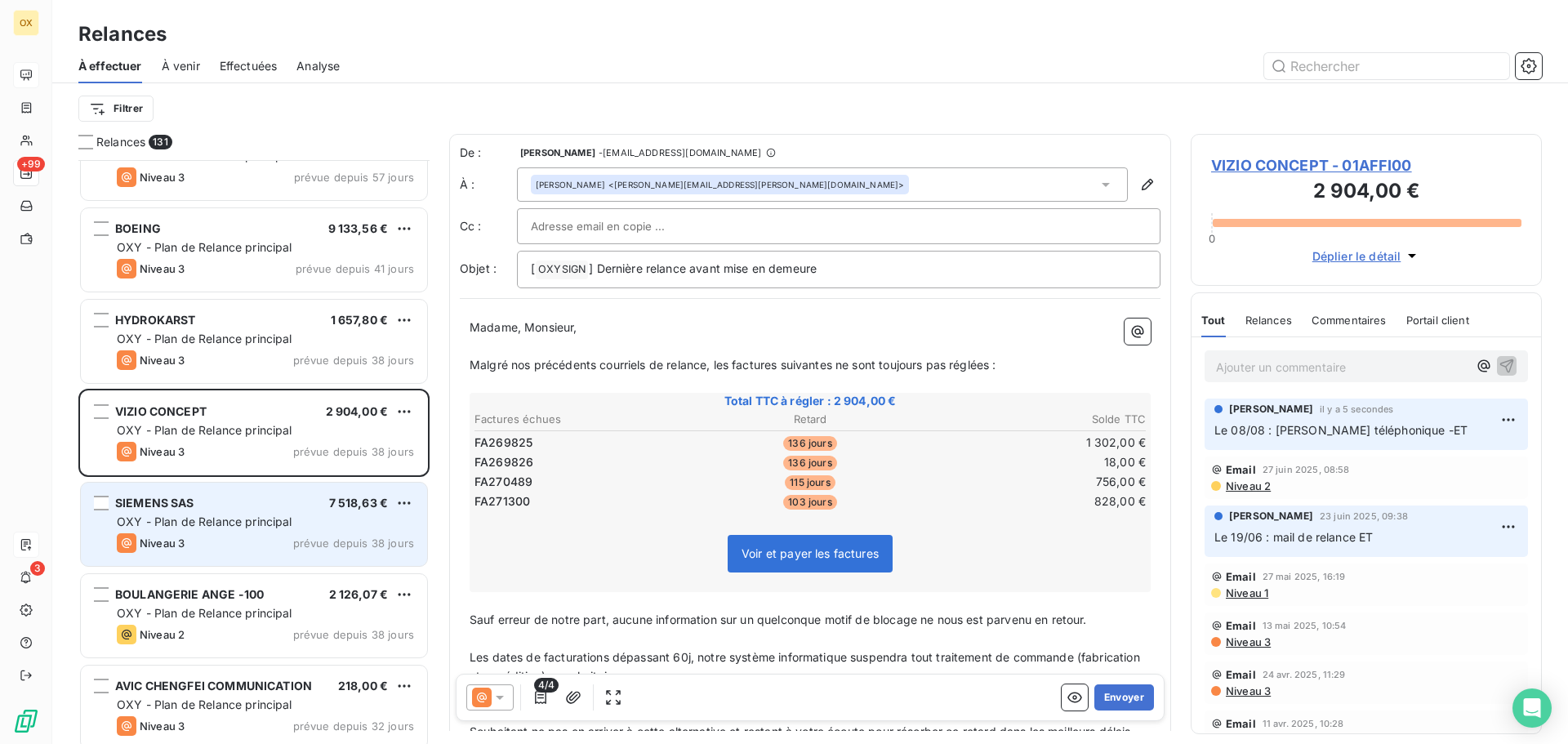
click at [291, 506] on div "SIEMENS SAS 7 518,63 €" at bounding box center [266, 502] width 297 height 15
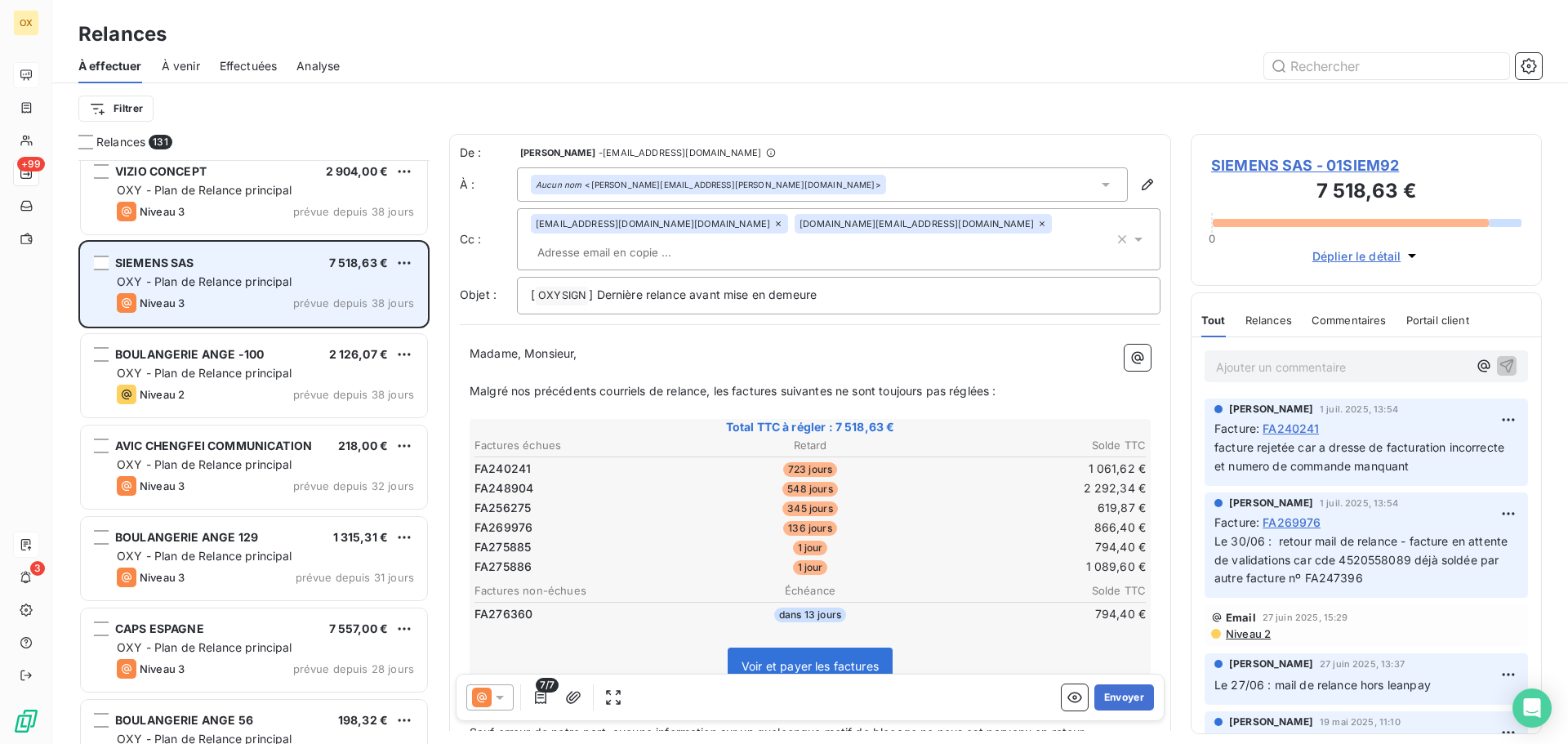
scroll to position [3674, 0]
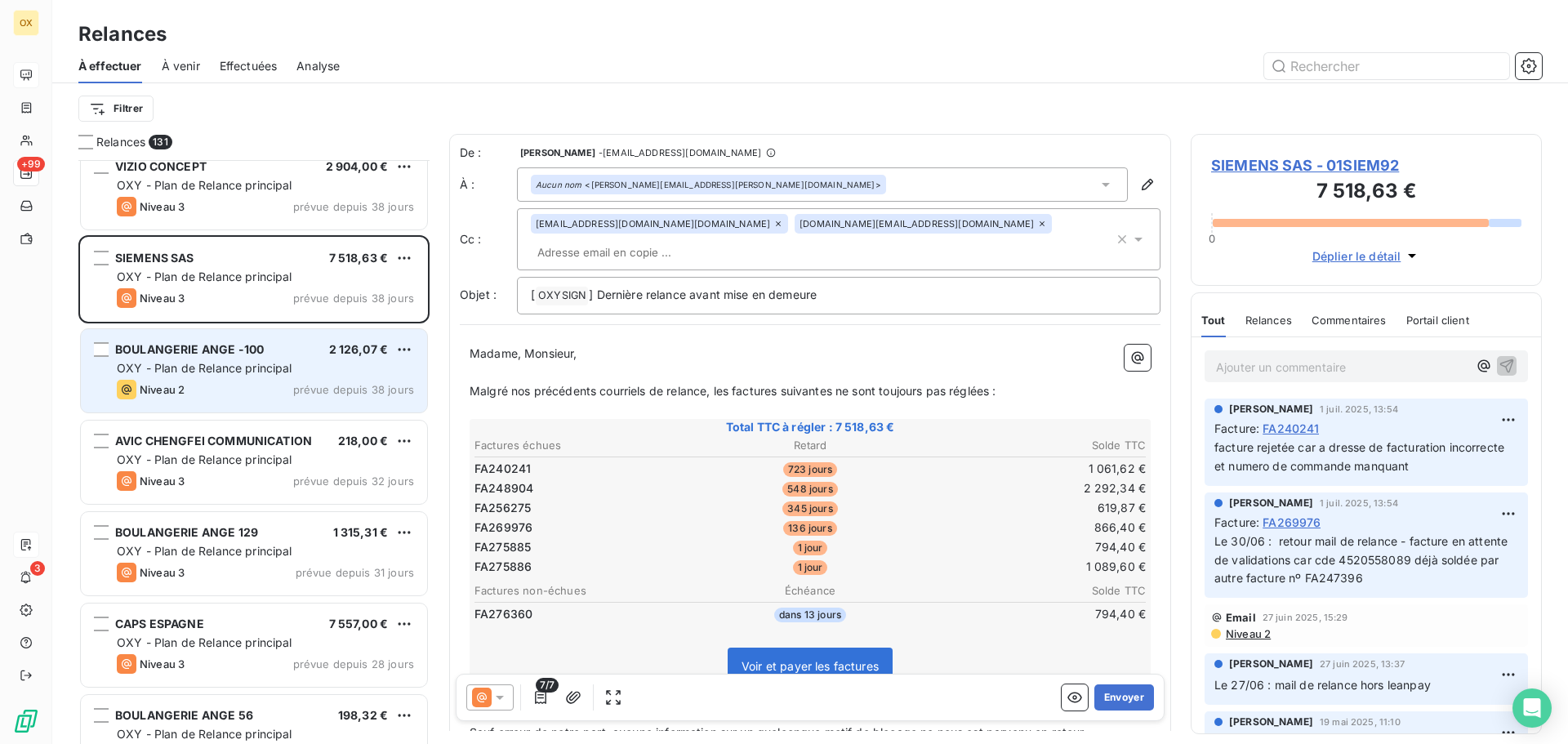
click at [269, 387] on div "Niveau 2 prévue depuis 38 jours" at bounding box center [266, 389] width 297 height 19
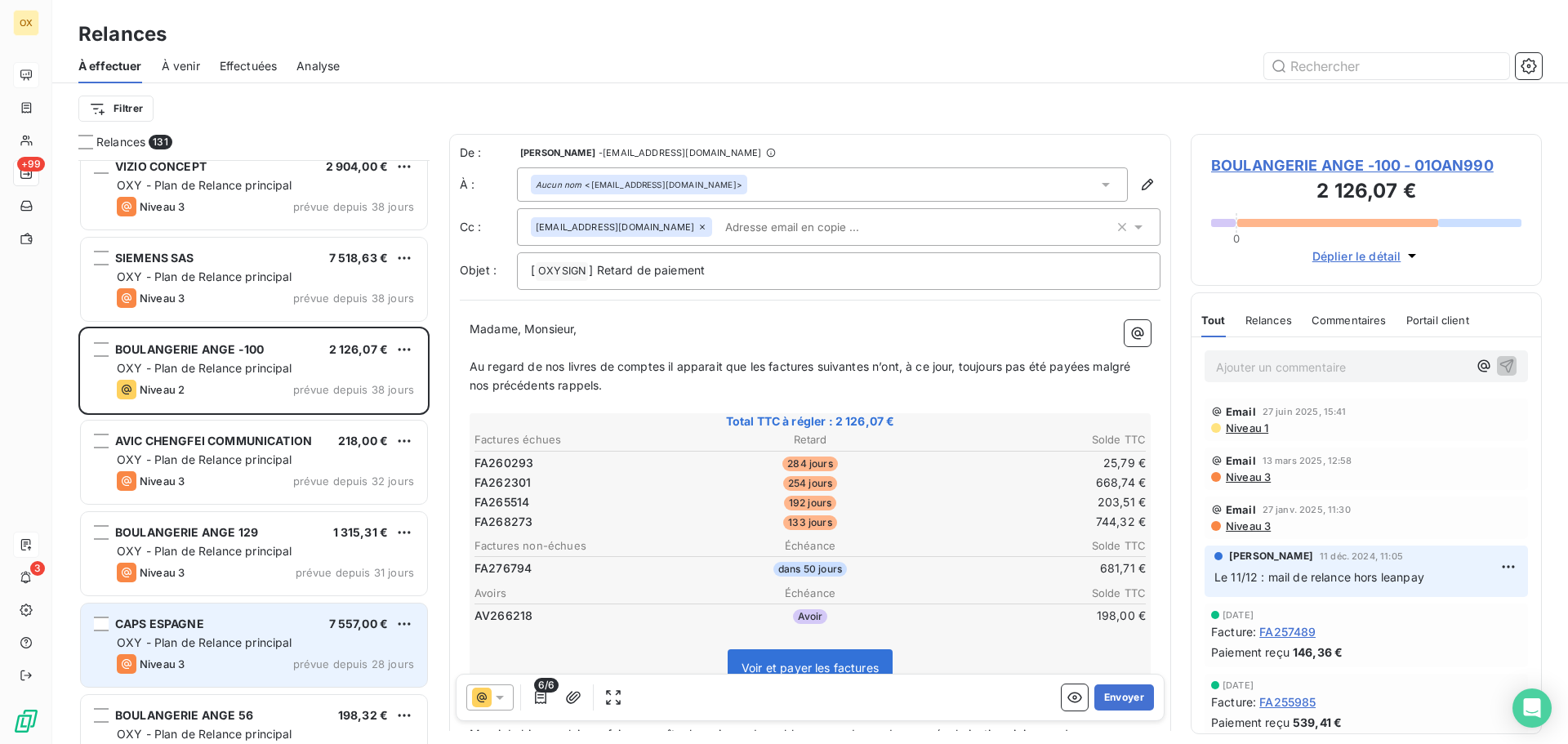
click at [273, 642] on span "OXY - Plan de Relance principal" at bounding box center [204, 642] width 176 height 14
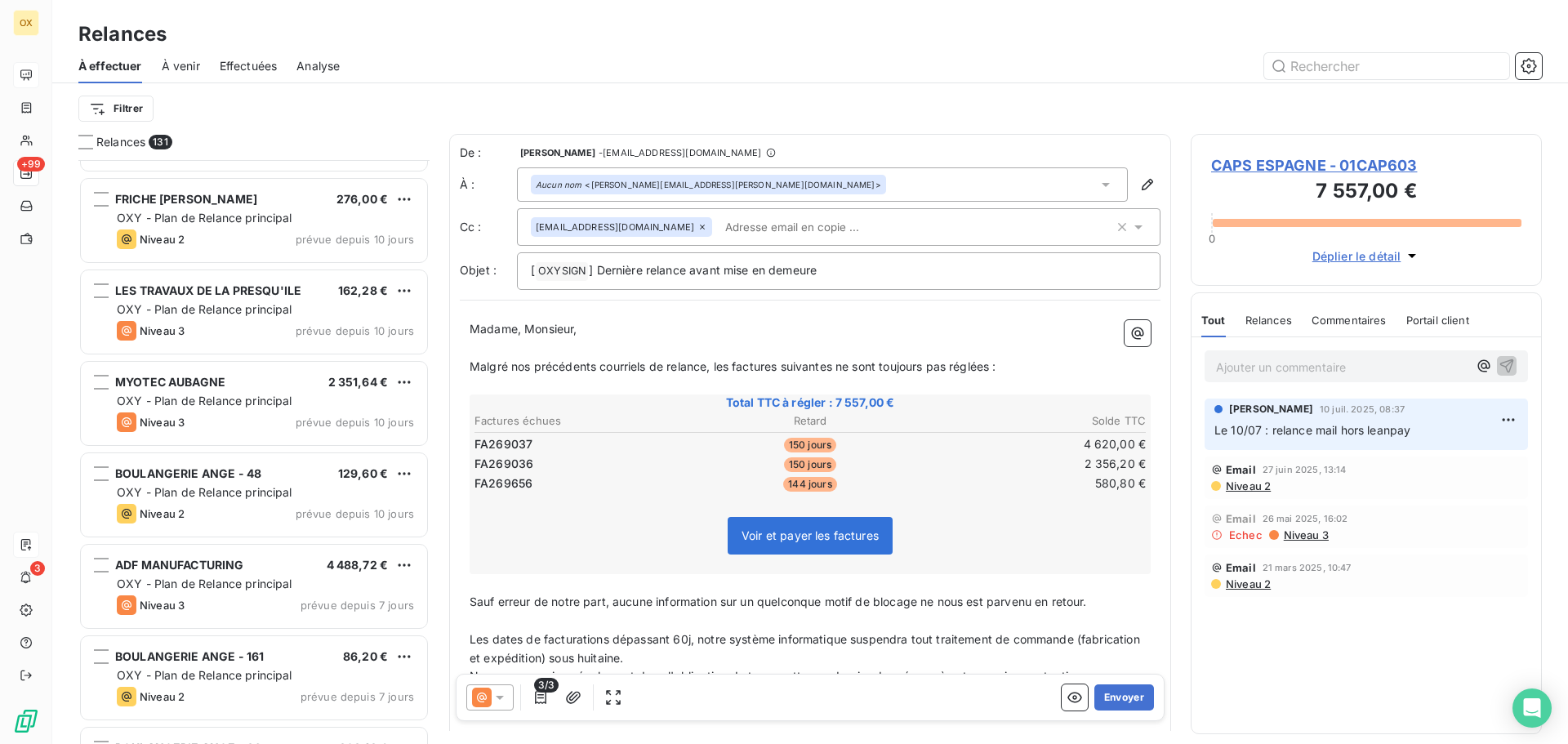
scroll to position [7510, 0]
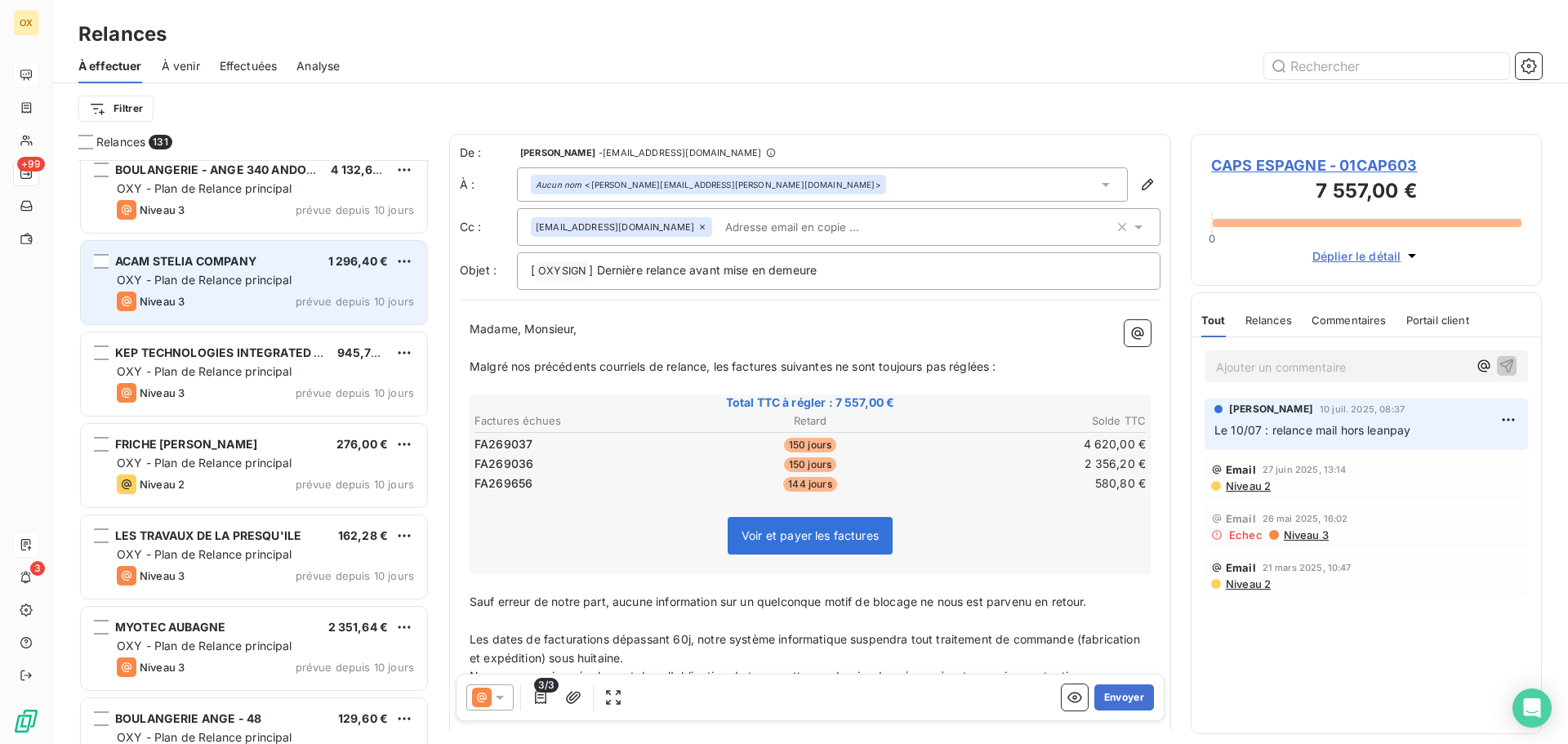
click at [219, 307] on div "Niveau 3 prévue depuis 10 jours" at bounding box center [266, 301] width 297 height 19
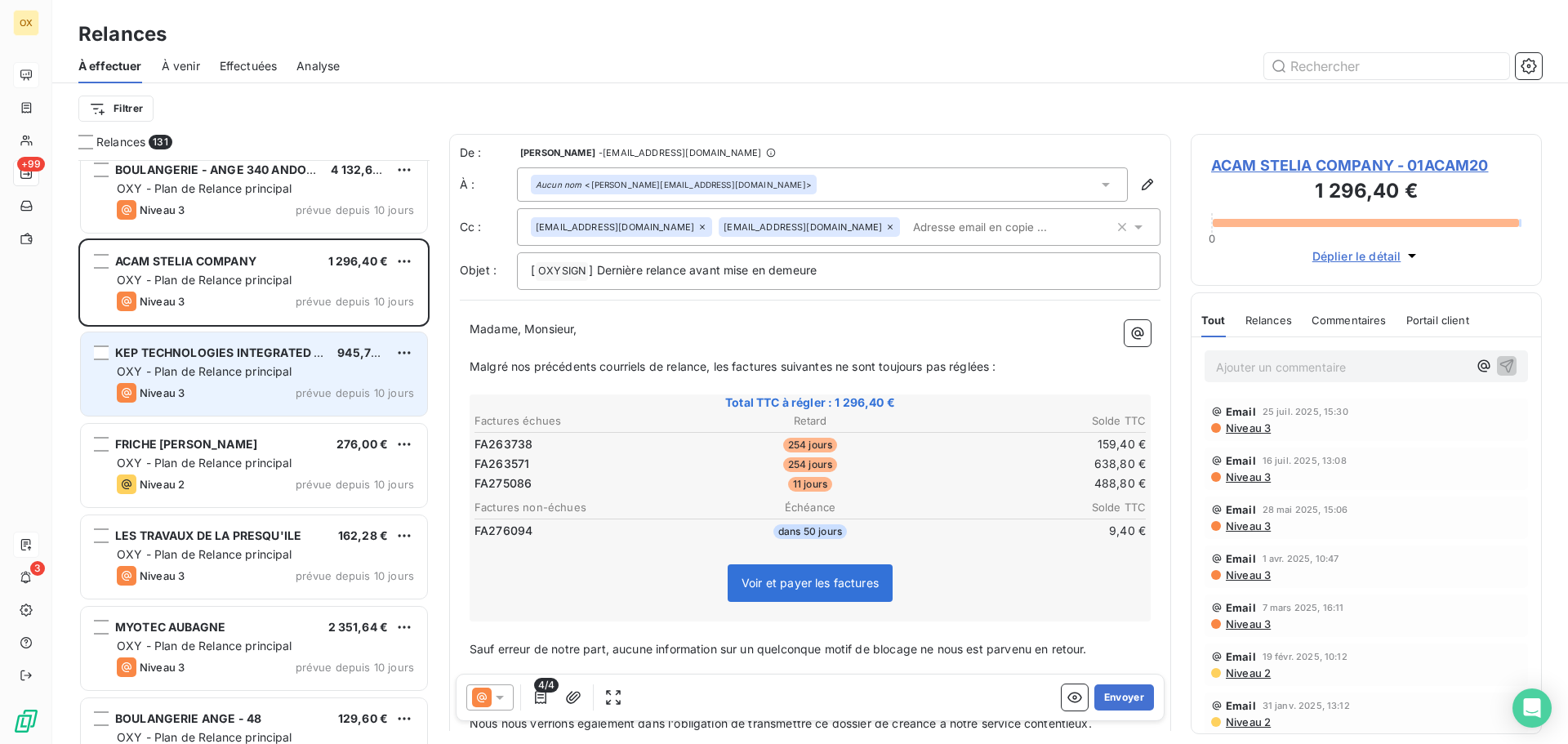
click at [285, 368] on span "OXY - Plan de Relance principal" at bounding box center [204, 371] width 176 height 14
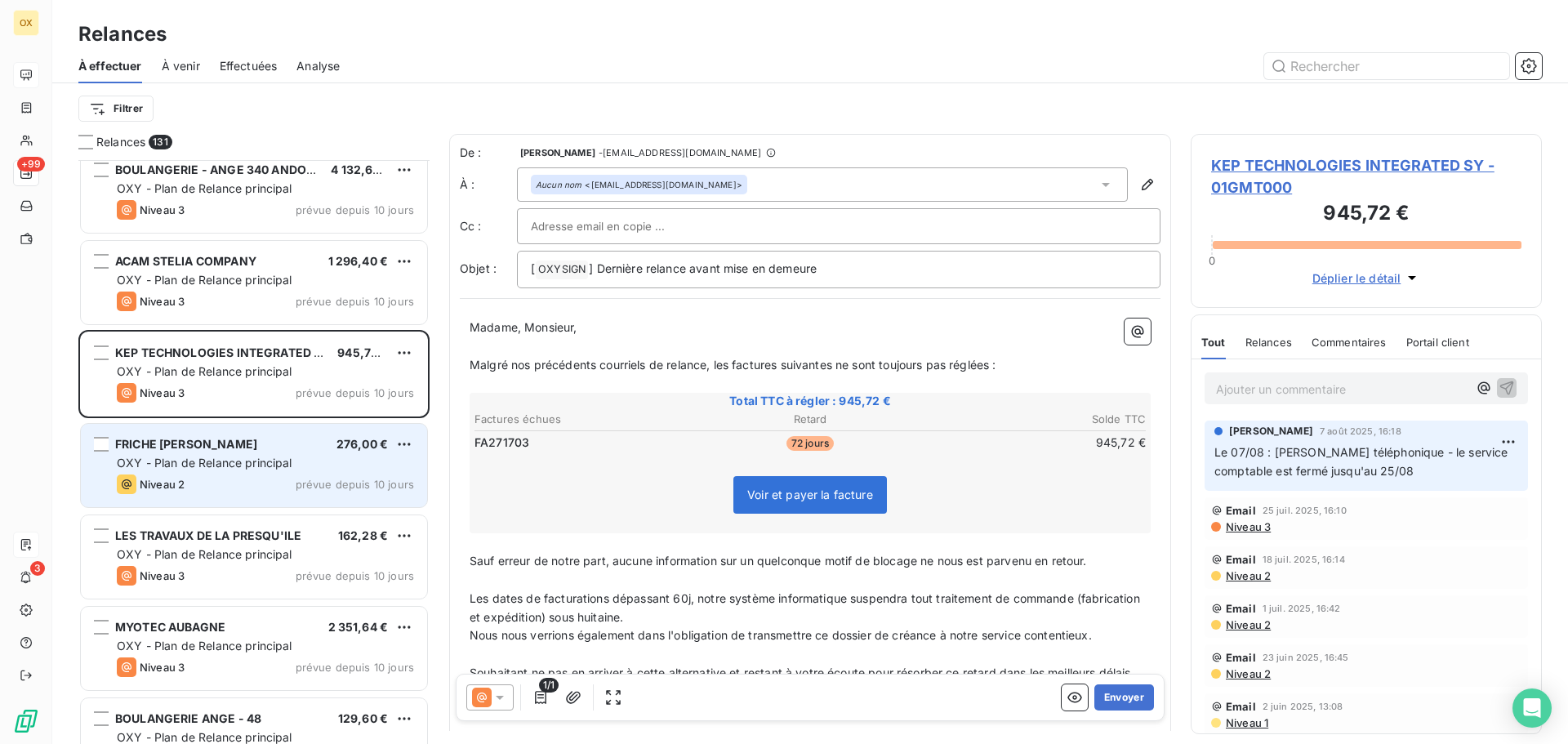
scroll to position [7592, 0]
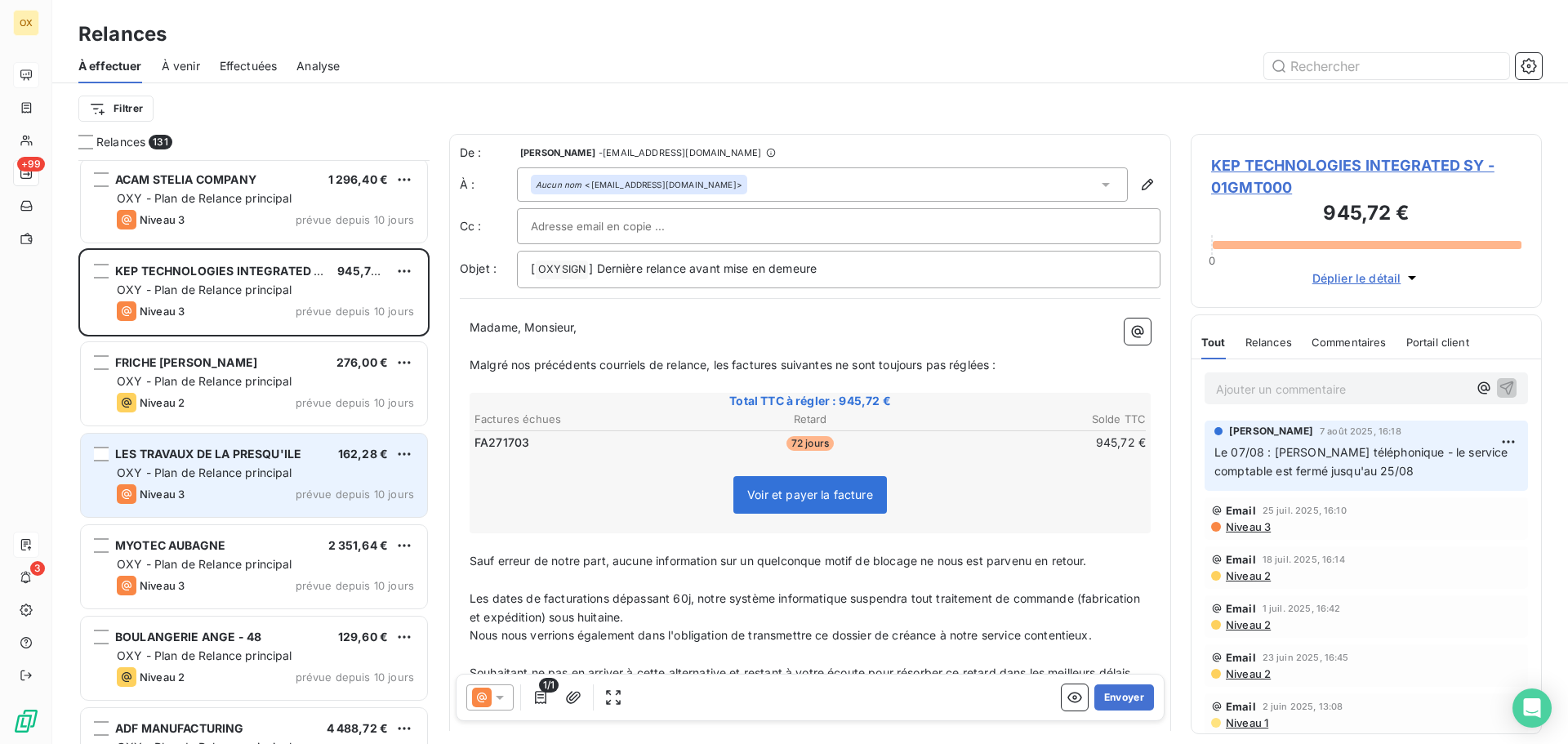
click at [269, 463] on div "LES TRAVAUX DE LA PRESQU'ILE 162,28 € OXY - Plan de Relance principal Niveau 3 …" at bounding box center [254, 474] width 346 height 83
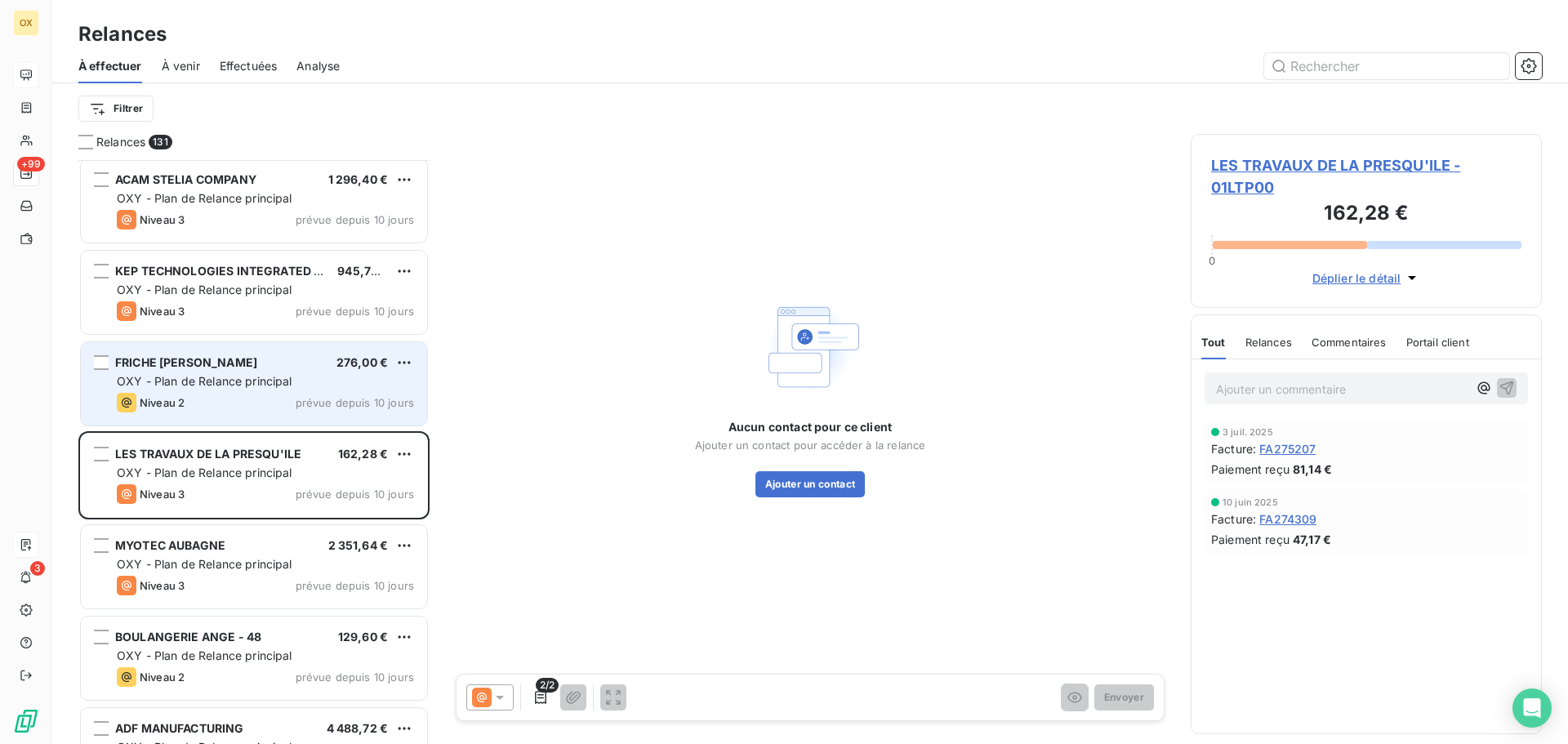
scroll to position [7673, 0]
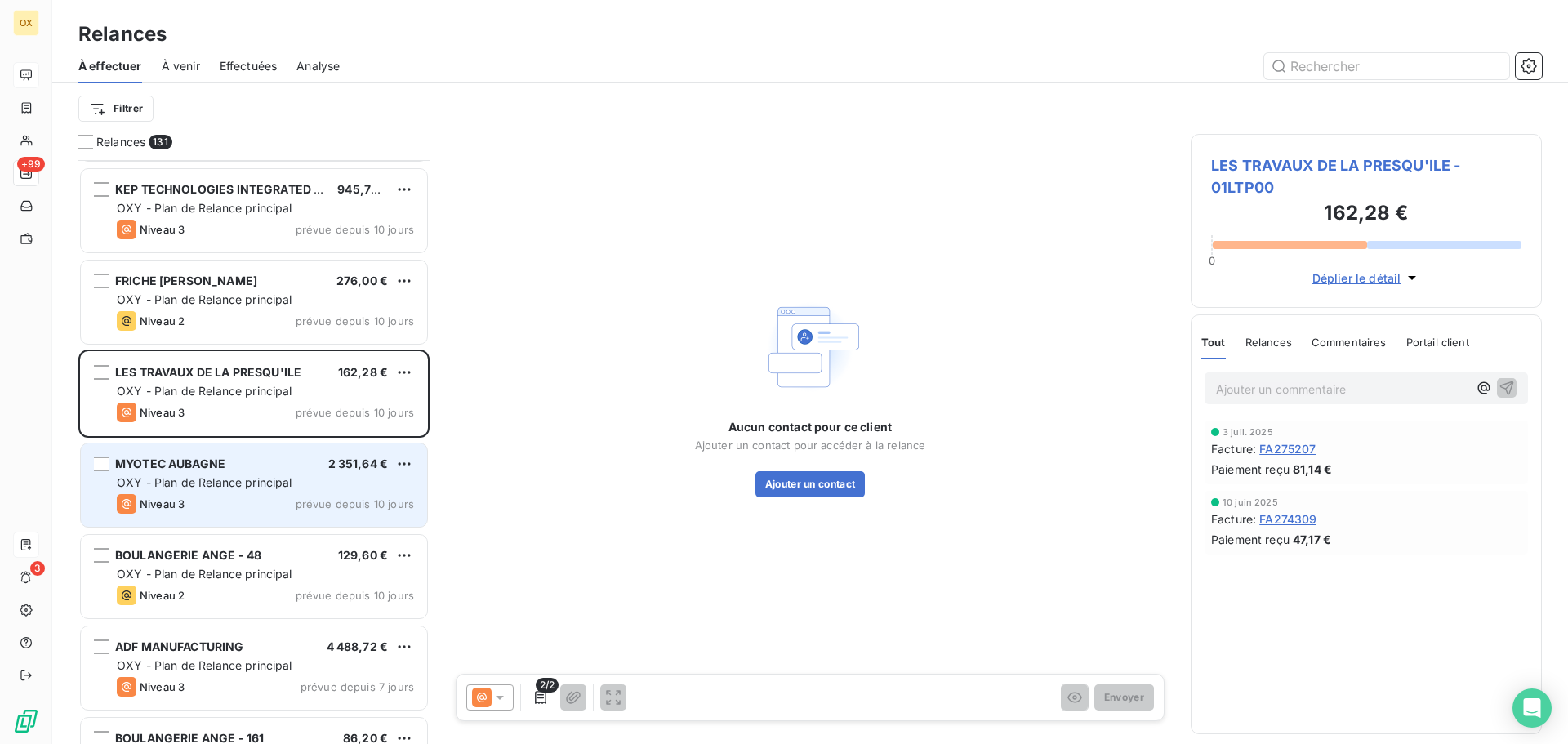
click at [274, 470] on div "MYOTEC AUBAGNE 2 351,64 €" at bounding box center [266, 463] width 297 height 15
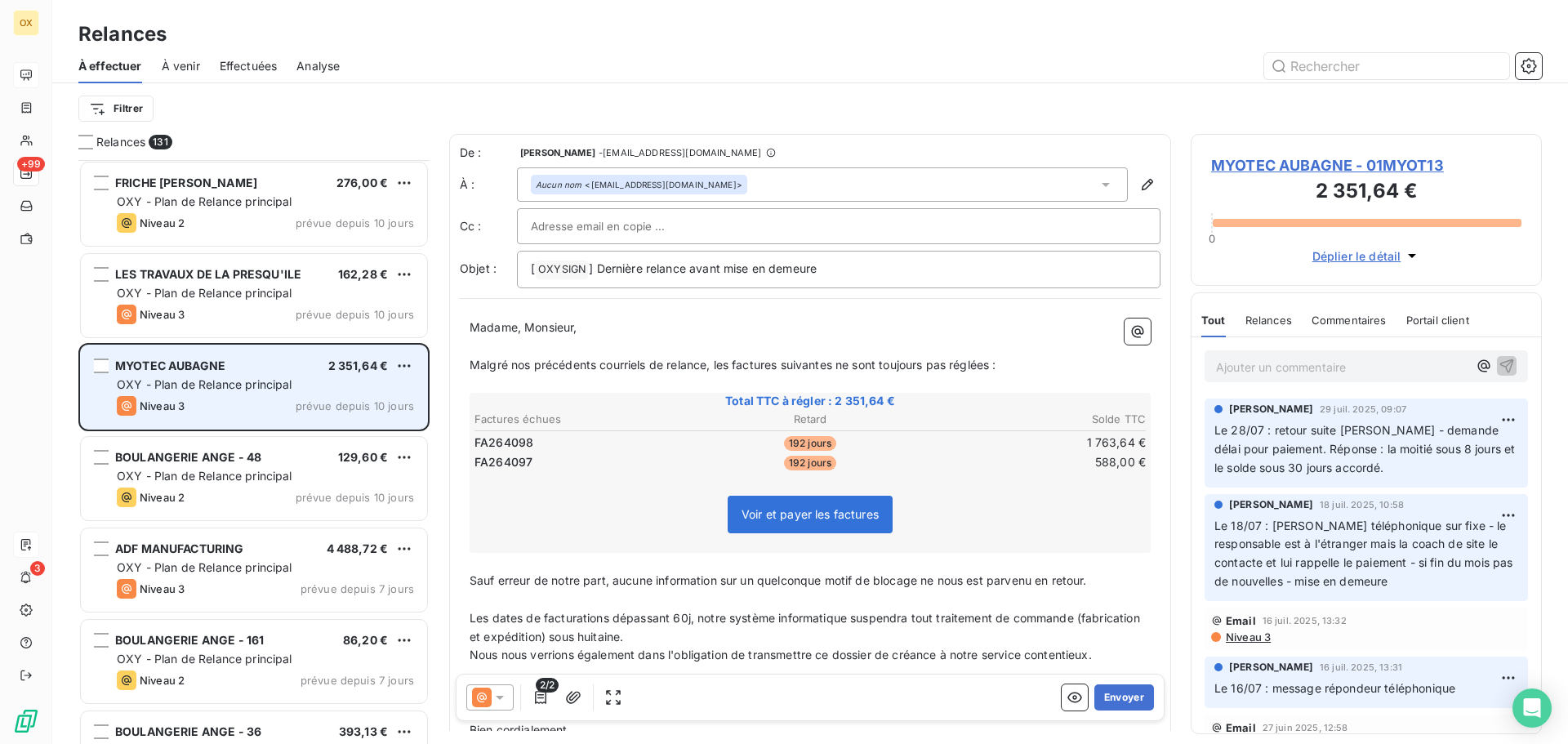
scroll to position [7836, 0]
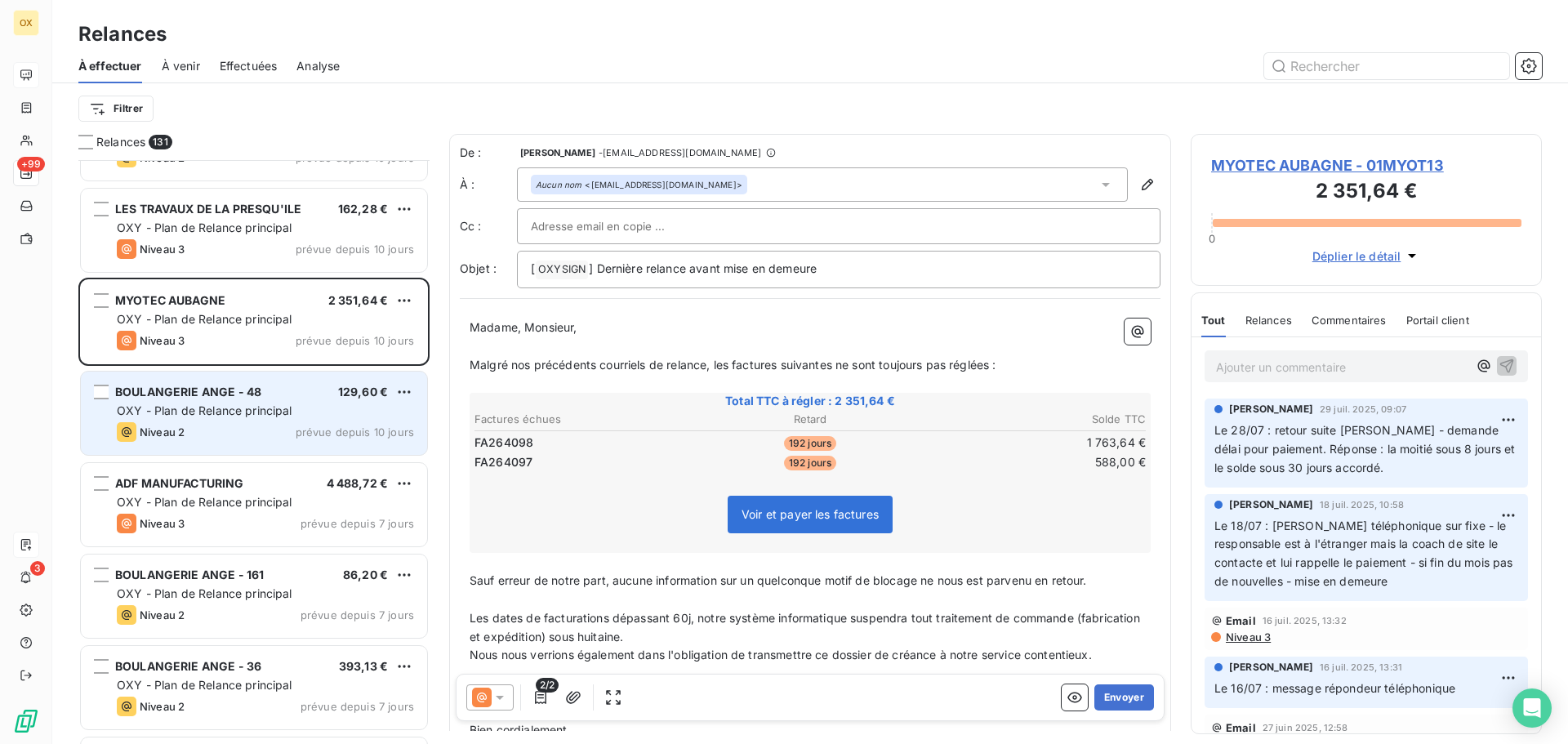
click at [233, 413] on span "OXY - Plan de Relance principal" at bounding box center [204, 410] width 176 height 14
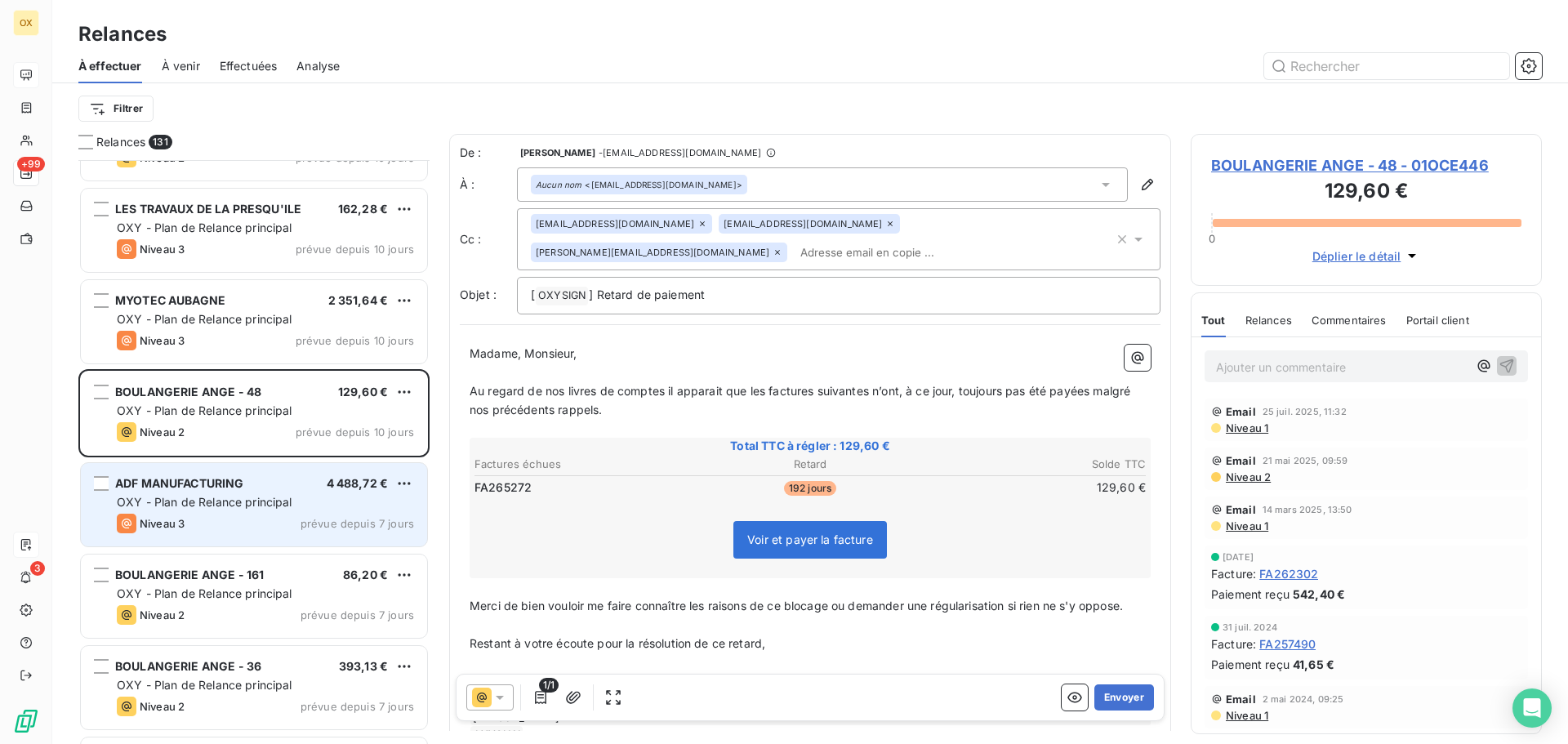
click at [233, 500] on span "OXY - Plan de Relance principal" at bounding box center [204, 501] width 176 height 14
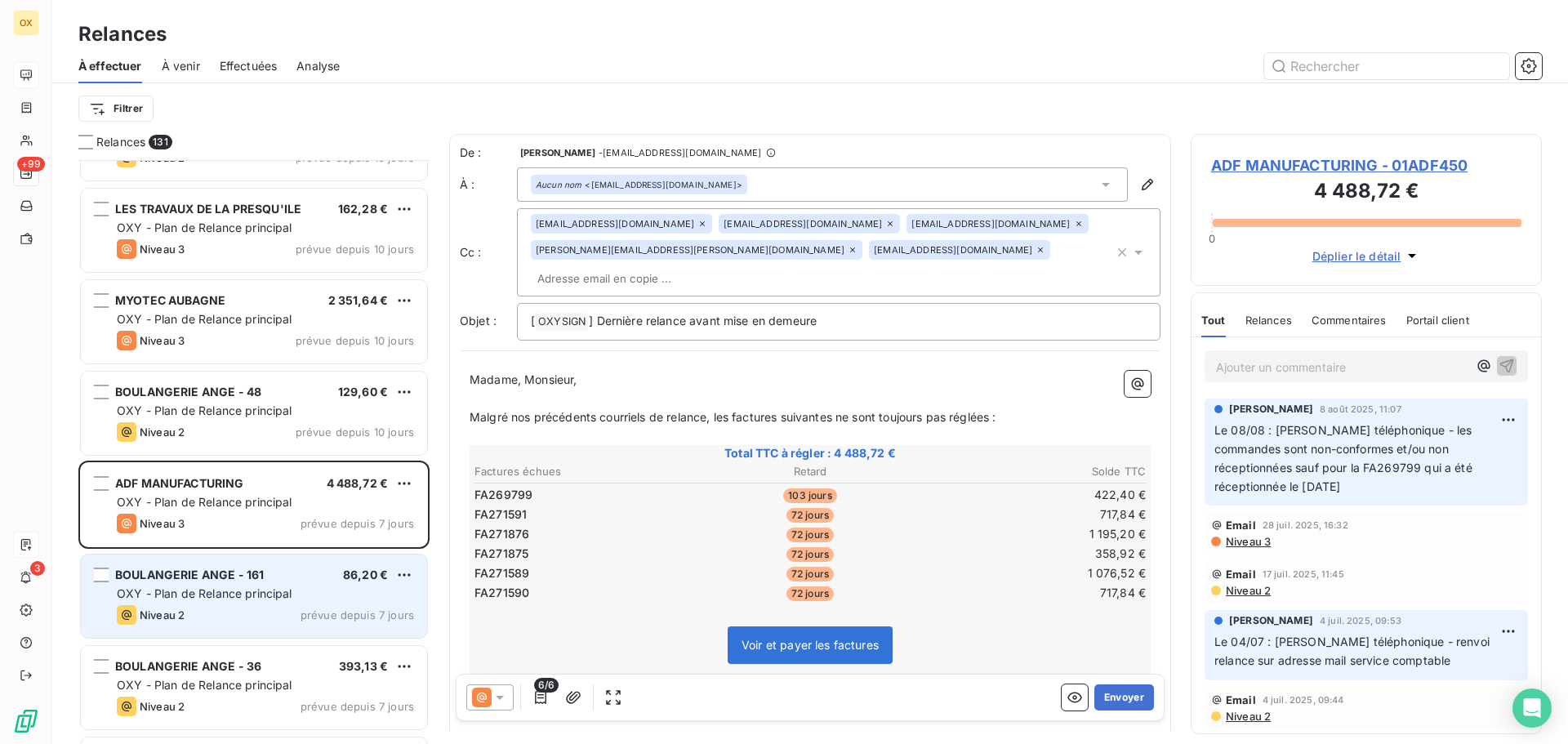
click at [280, 580] on div "BOULANGERIE ANGE - 161 86,20 €" at bounding box center [266, 575] width 297 height 15
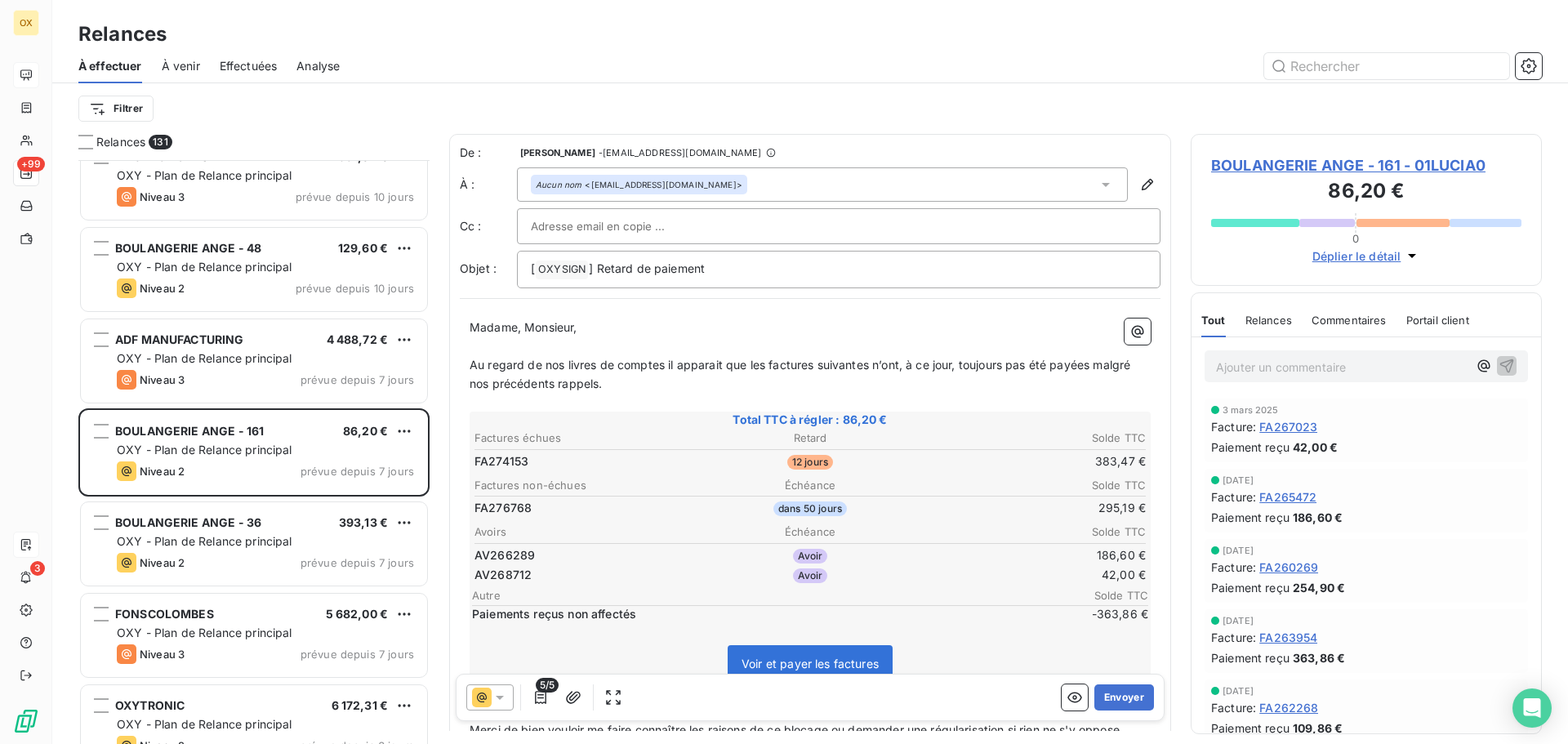
scroll to position [8000, 0]
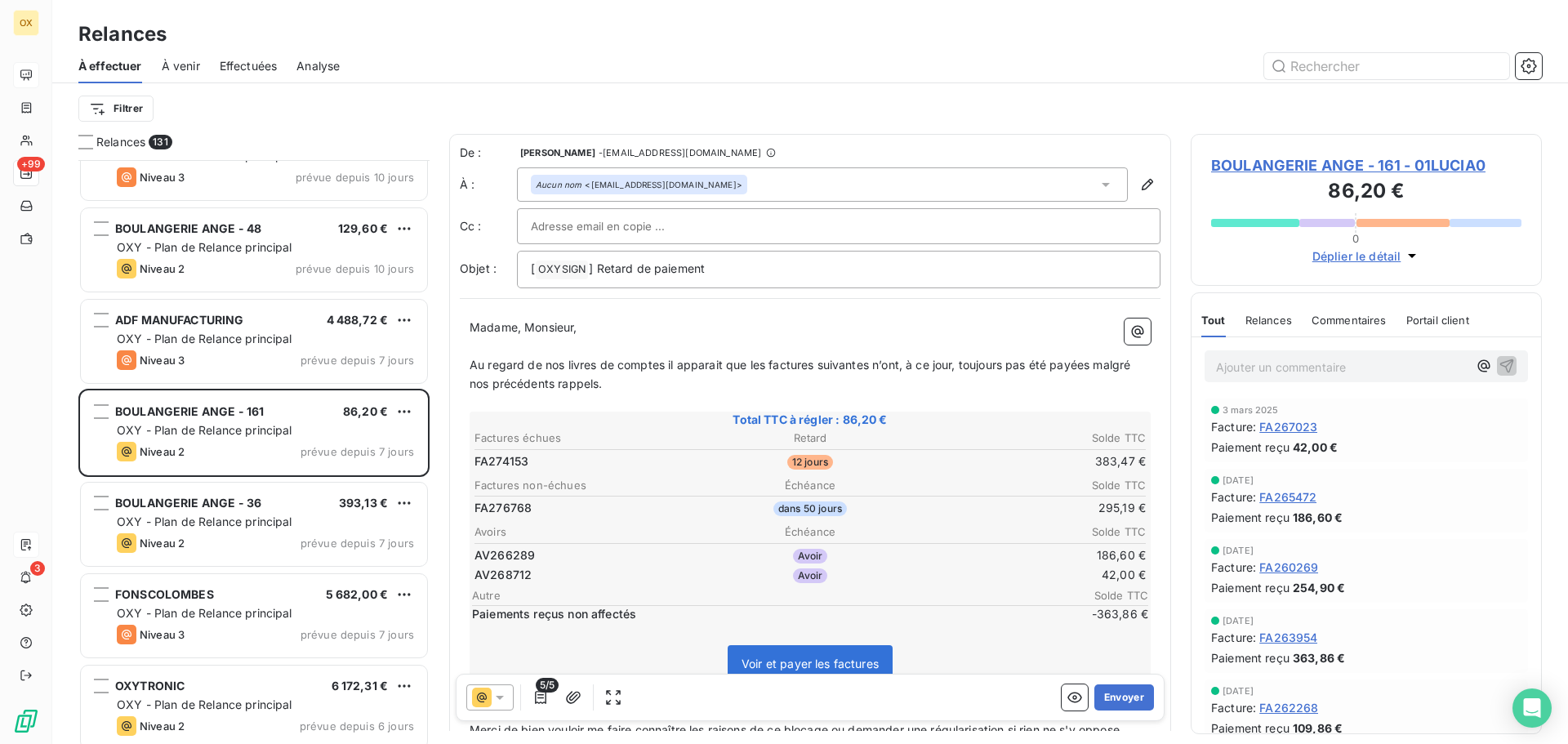
click at [255, 535] on div "Niveau 2 prévue depuis 7 jours" at bounding box center [266, 542] width 297 height 19
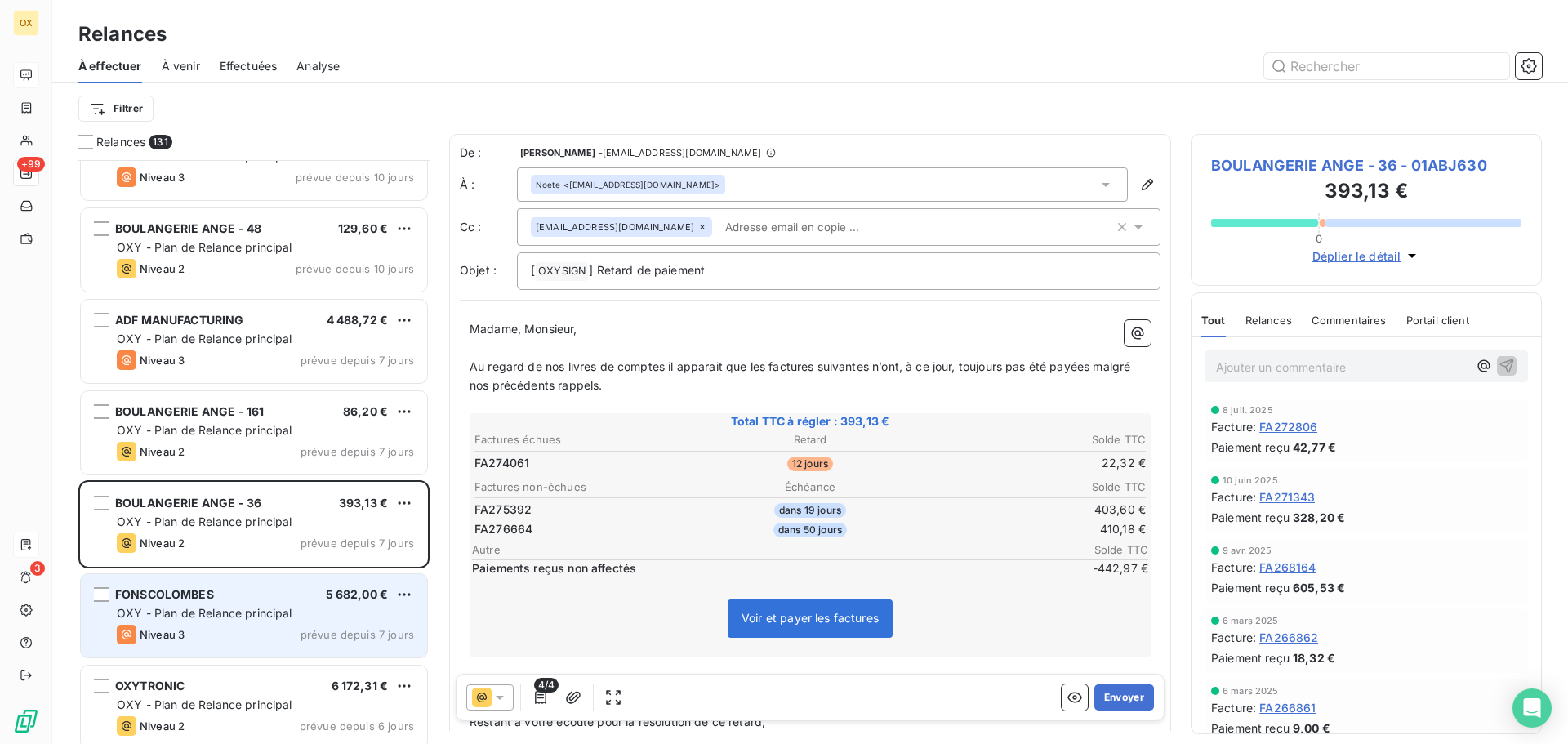
drag, startPoint x: 253, startPoint y: 589, endPoint x: 252, endPoint y: 582, distance: 7.1
click at [253, 590] on div "FONSCOLOMBES 5 682,00 €" at bounding box center [266, 594] width 297 height 15
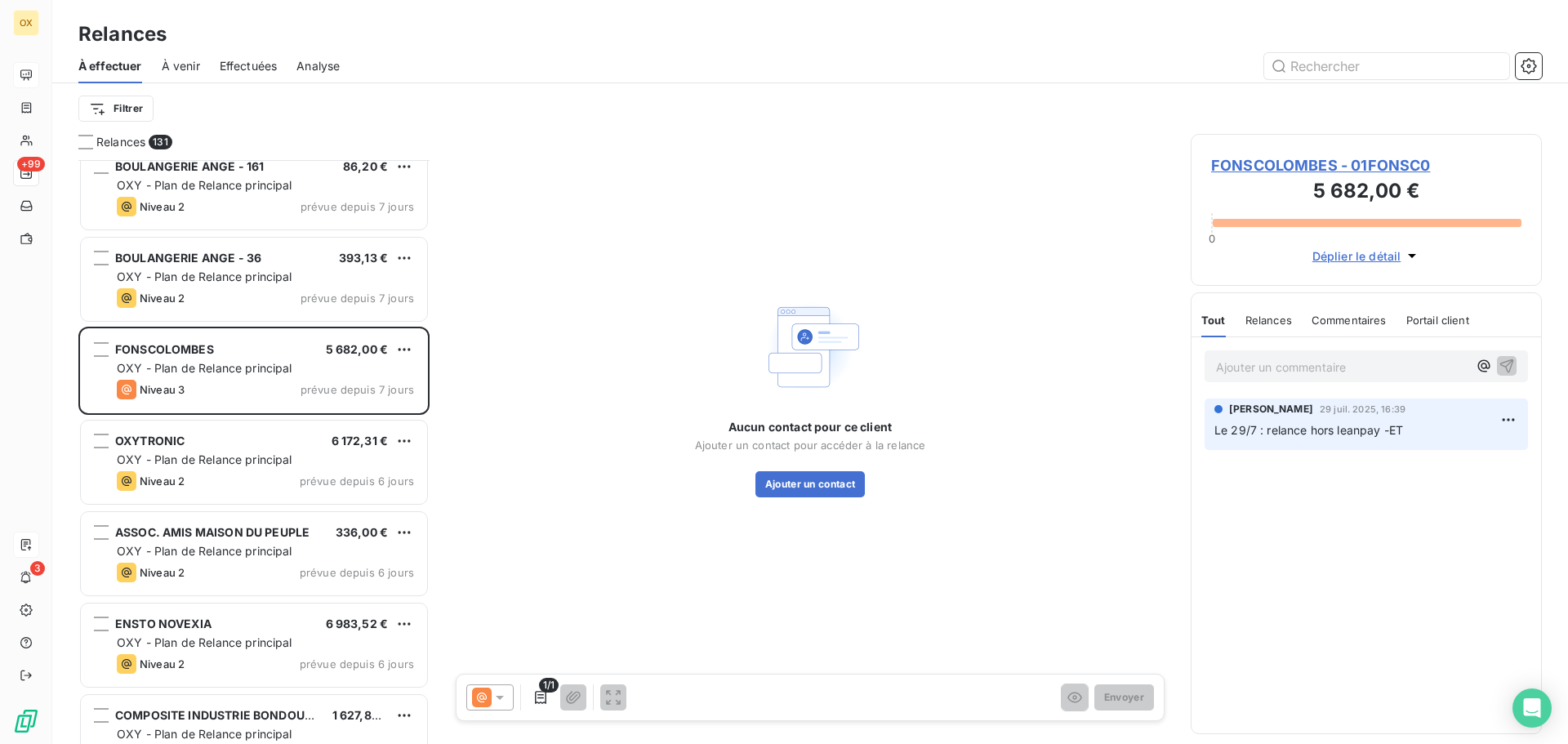
scroll to position [8326, 0]
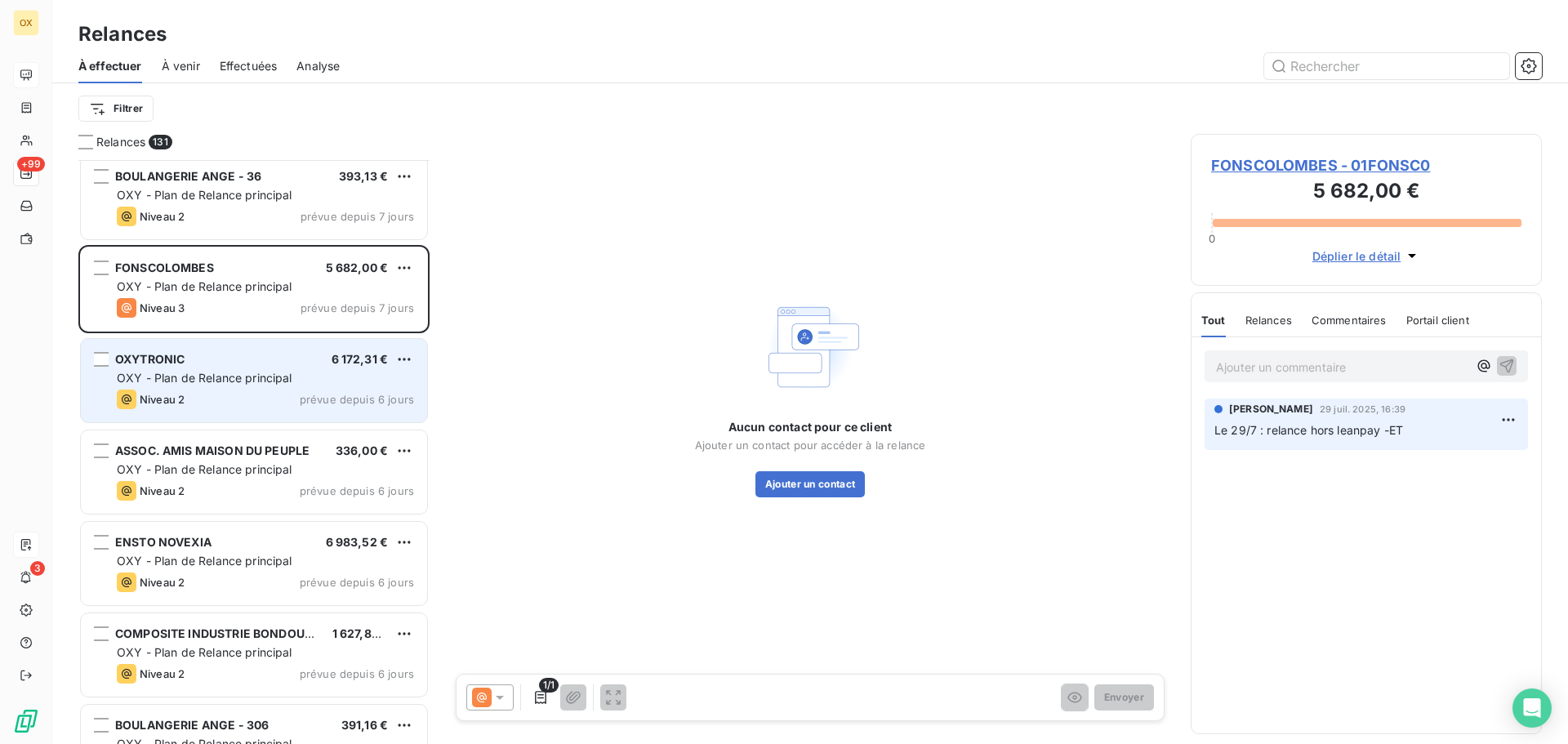
click at [212, 339] on div "OXYTRONIC 6 172,31 € OXY - Plan de Relance principal Niveau 2 prévue depuis 6 j…" at bounding box center [254, 380] width 346 height 83
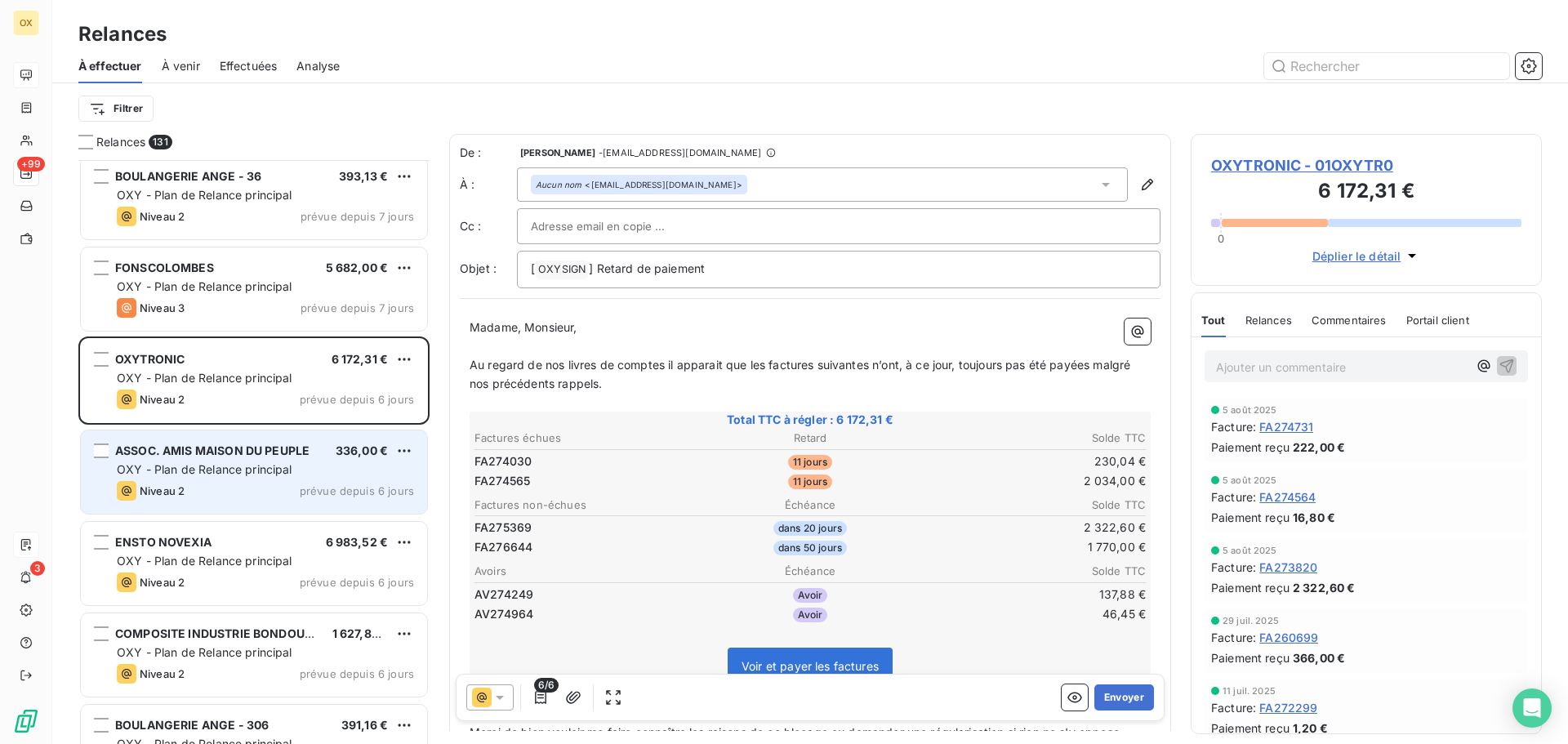
click at [245, 477] on div "OXY - Plan de Relance principal" at bounding box center [266, 469] width 297 height 17
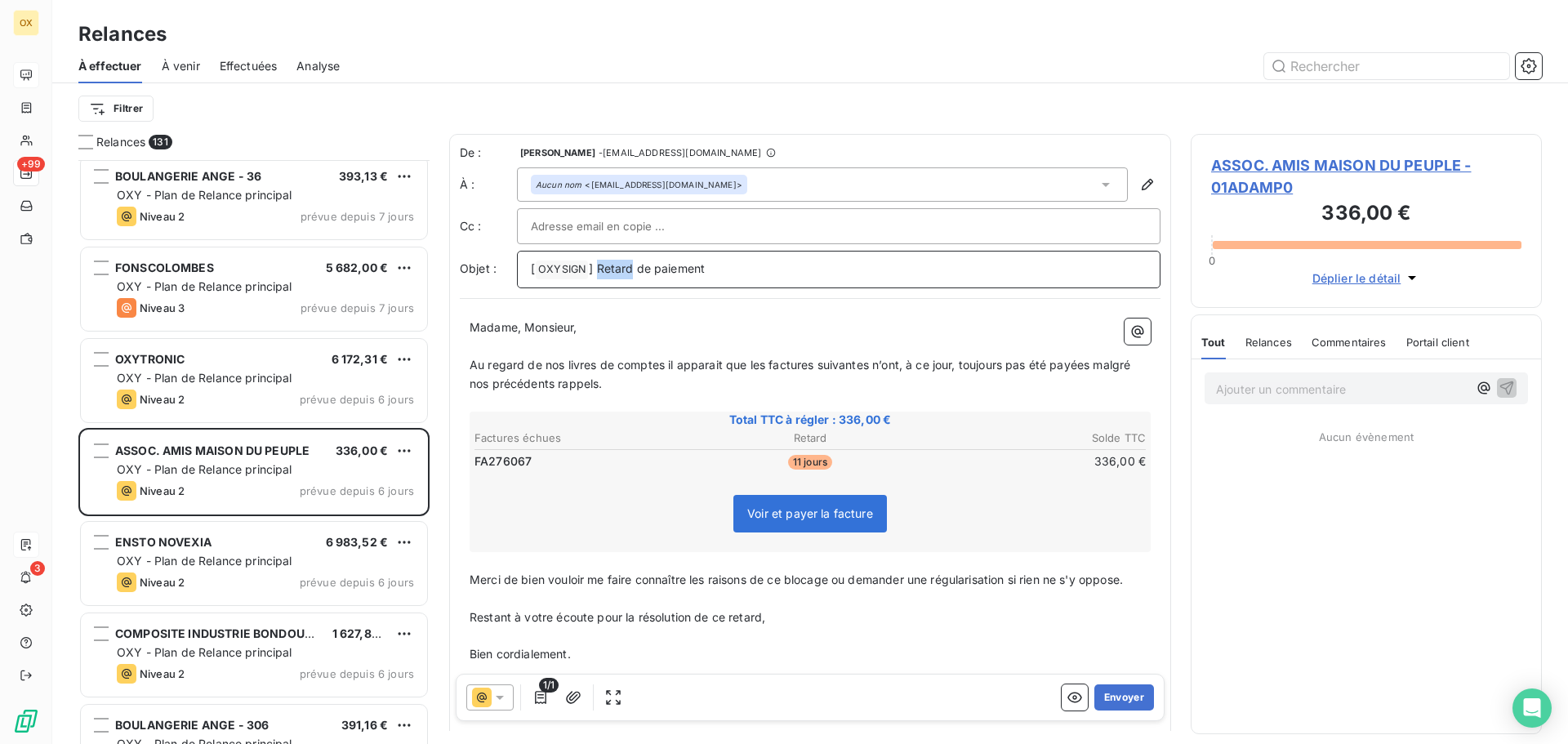
drag, startPoint x: 632, startPoint y: 263, endPoint x: 598, endPoint y: 265, distance: 34.1
click at [598, 265] on span "] Retard de paiement" at bounding box center [646, 268] width 116 height 14
click at [1250, 164] on span "ASSOC. AMIS MAISON DU PEUPLE - 01ADAMP0" at bounding box center [1365, 176] width 310 height 44
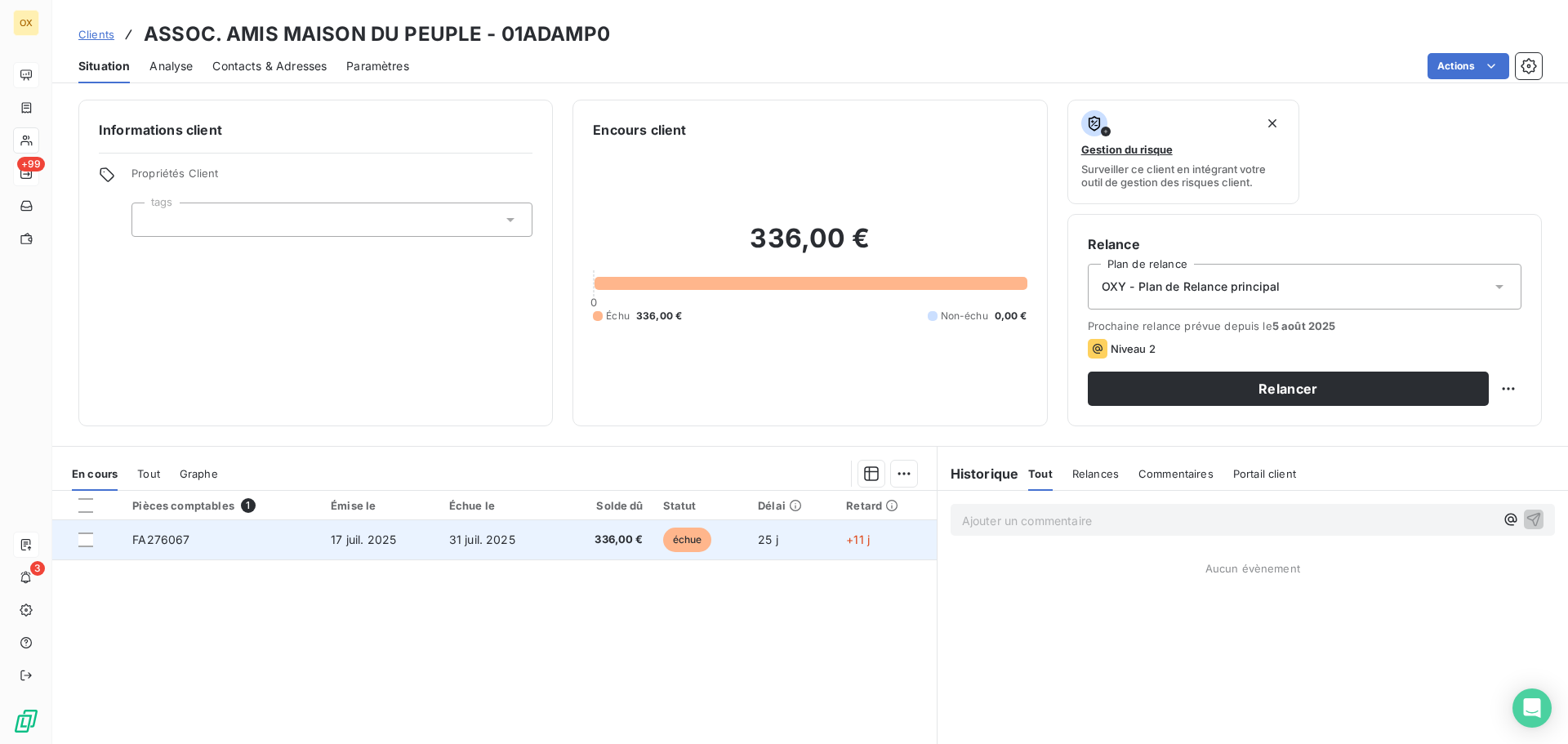
click at [214, 534] on td "FA276067" at bounding box center [221, 539] width 198 height 39
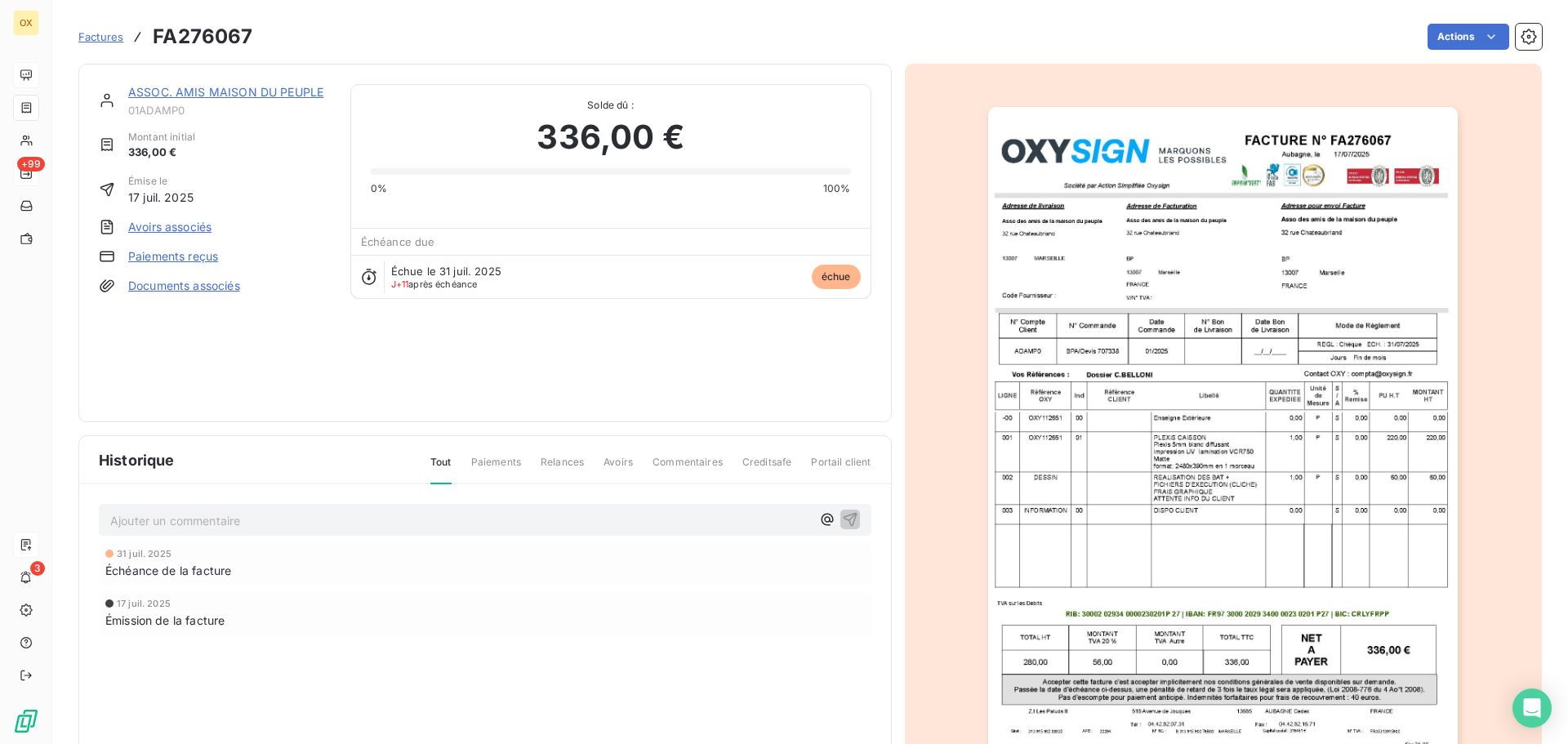
click at [247, 90] on link "ASSOC. AMIS MAISON DU PEUPLE" at bounding box center [225, 92] width 195 height 14
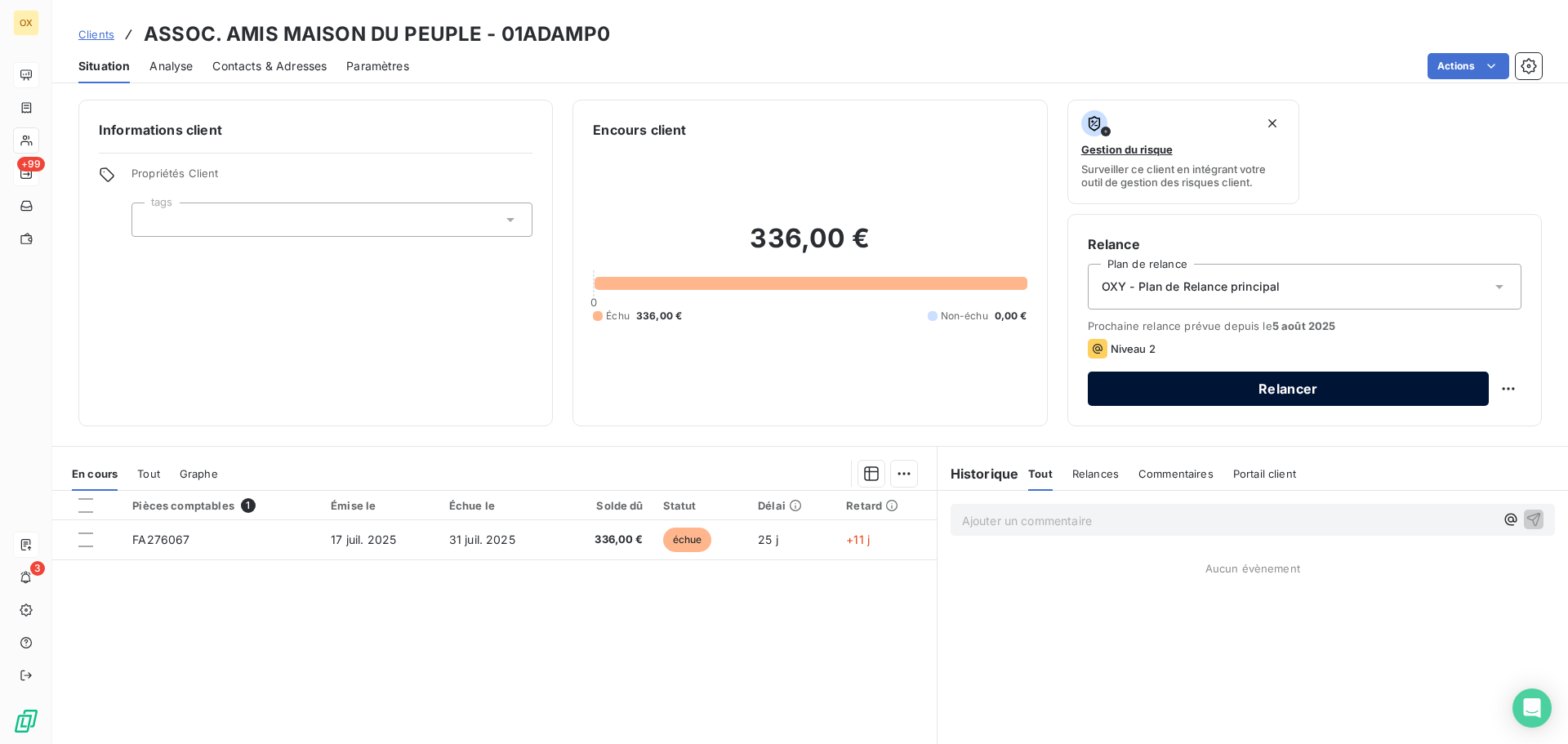
click at [1221, 381] on button "Relancer" at bounding box center [1288, 388] width 401 height 34
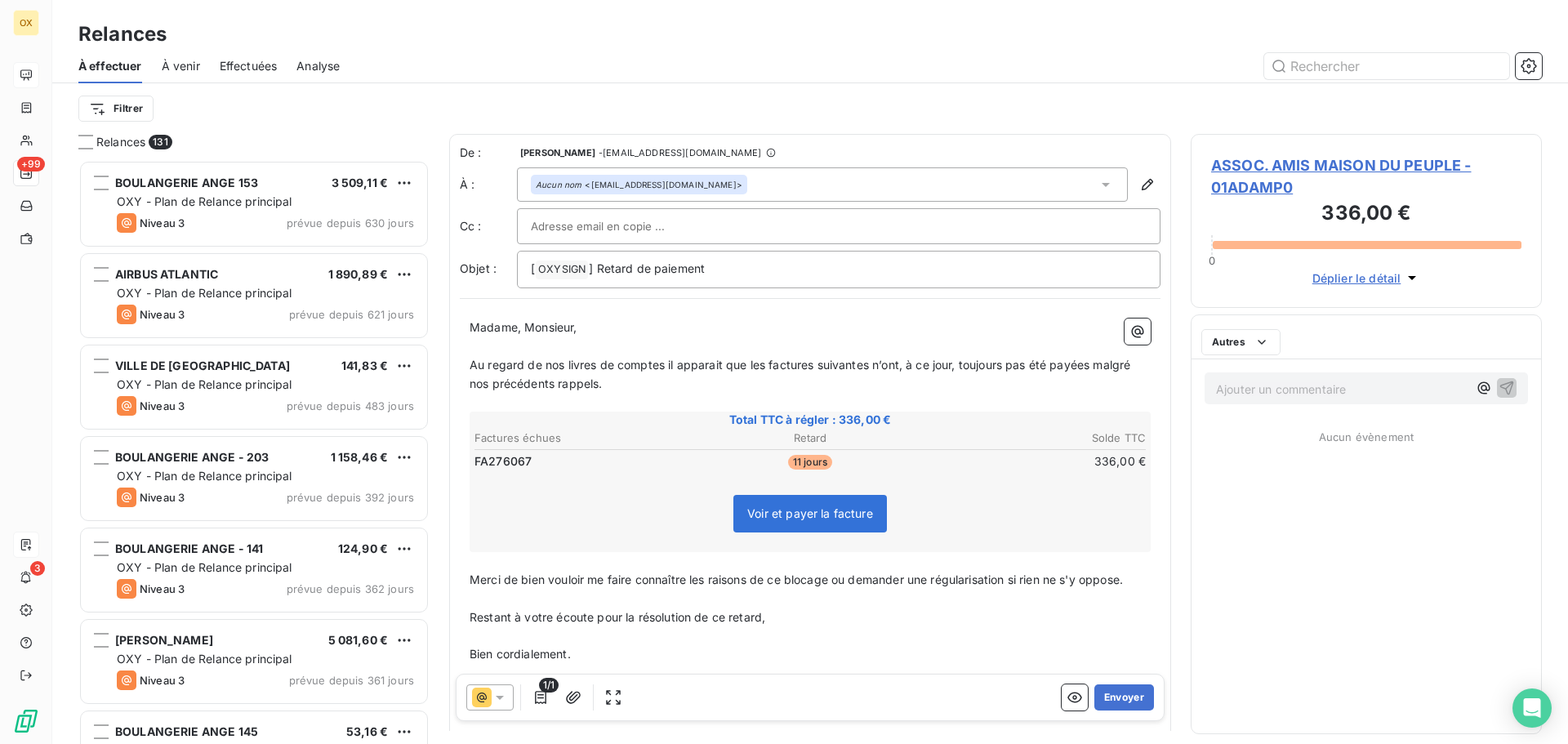
scroll to position [571, 339]
drag, startPoint x: 632, startPoint y: 266, endPoint x: 598, endPoint y: 263, distance: 34.1
click at [598, 263] on span "] Retard de paiement" at bounding box center [646, 268] width 116 height 14
click at [762, 363] on span "Au regard de nos livres de comptes il apparait que les factures suivantes n’ont…" at bounding box center [801, 373] width 664 height 32
click at [764, 369] on span "Au regard de nos livres de comptes il apparait que les factures suivantes n’ont…" at bounding box center [801, 373] width 664 height 32
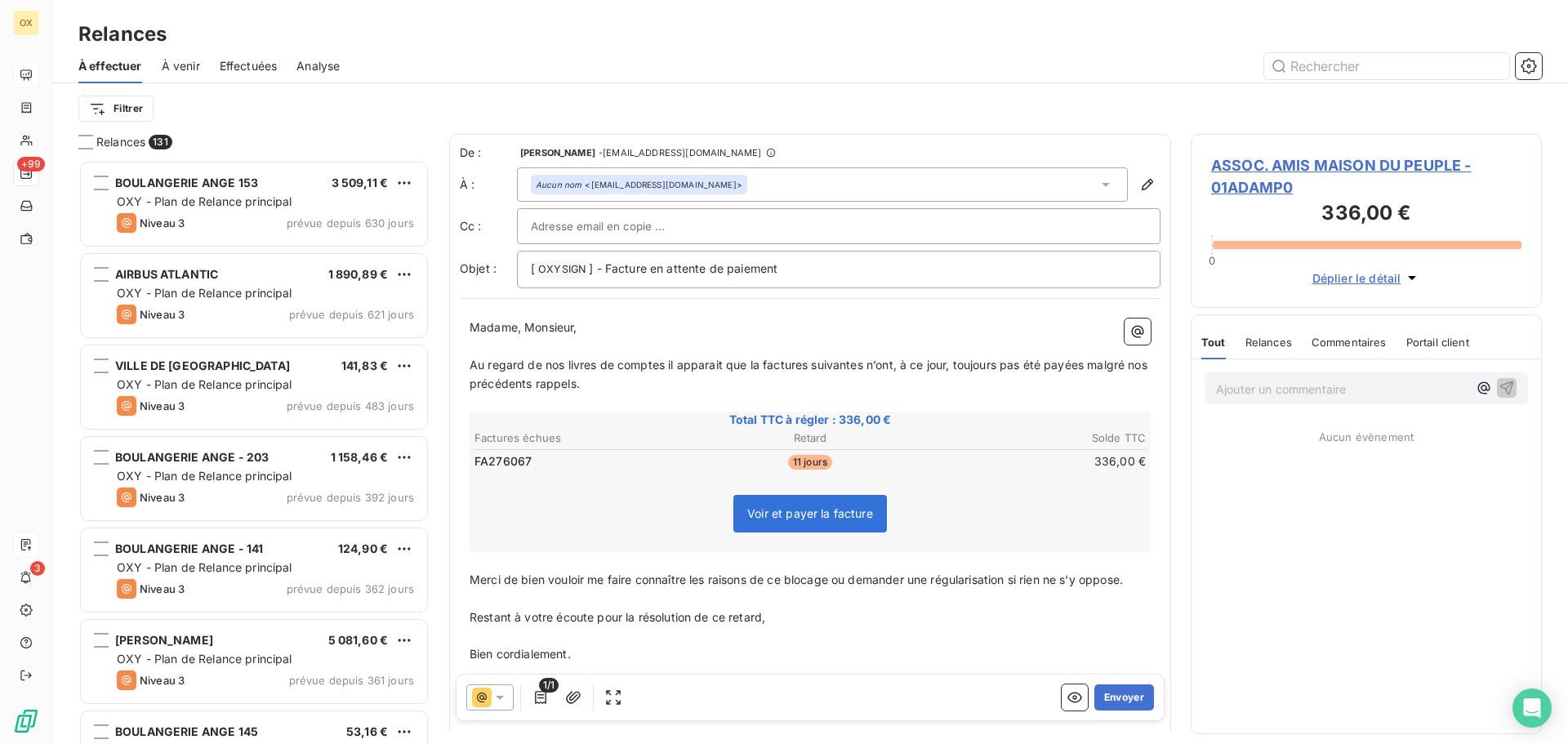
click at [807, 367] on span "Au regard de nos livres de comptes il apparait que la factures suivantes n’ont,…" at bounding box center [810, 373] width 681 height 32
click at [857, 363] on span "Au regard de nos livres de comptes il apparait que la facture suivantes n’ont, …" at bounding box center [806, 373] width 675 height 32
click at [881, 367] on span "Au regard de nos livres de comptes il apparait que la facture suivante n’ont, à…" at bounding box center [804, 373] width 669 height 32
click at [1064, 357] on span "Au regard de nos livres de comptes il apparait que la facture suivante n’a, à c…" at bounding box center [798, 373] width 658 height 32
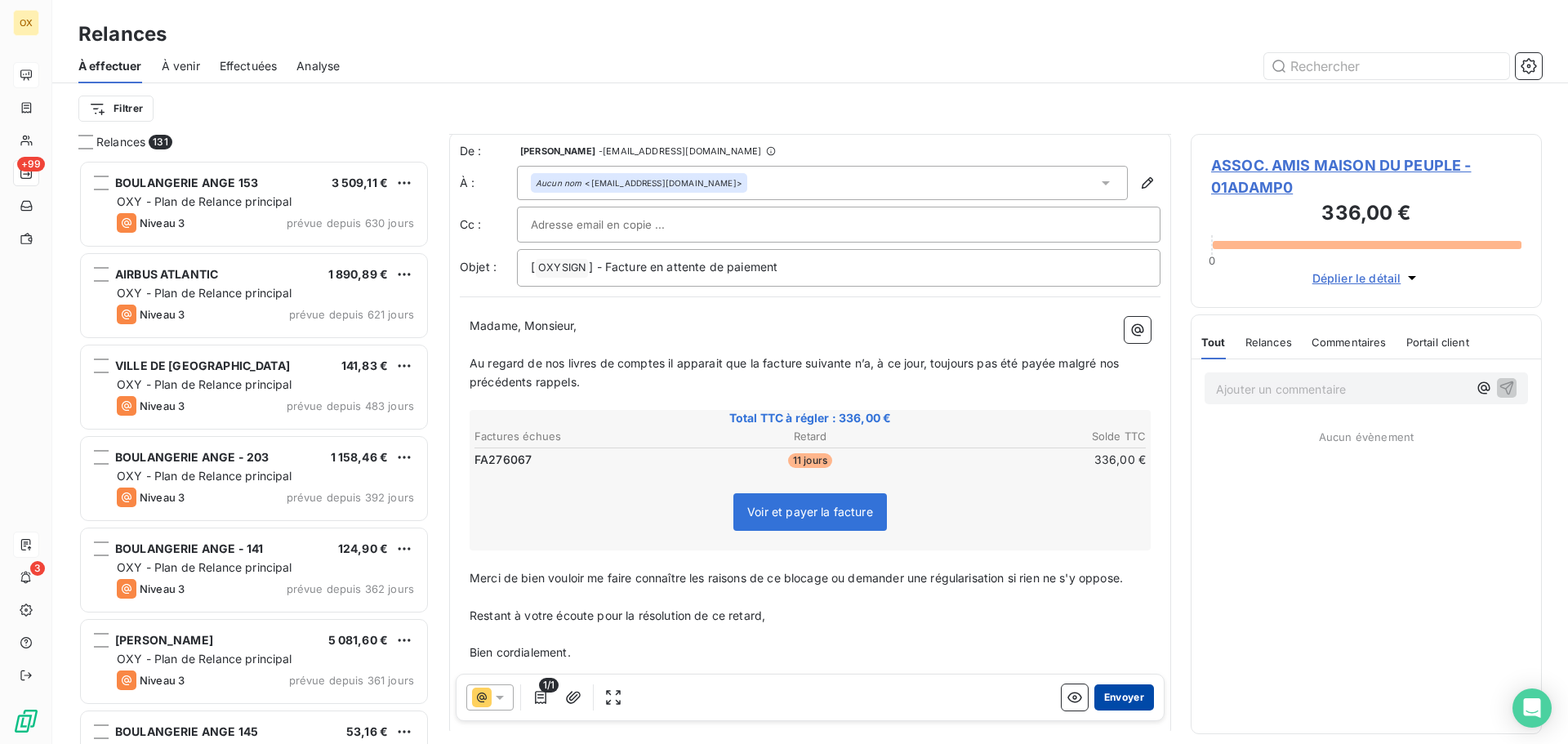
click at [1125, 703] on button "Envoyer" at bounding box center [1123, 697] width 59 height 26
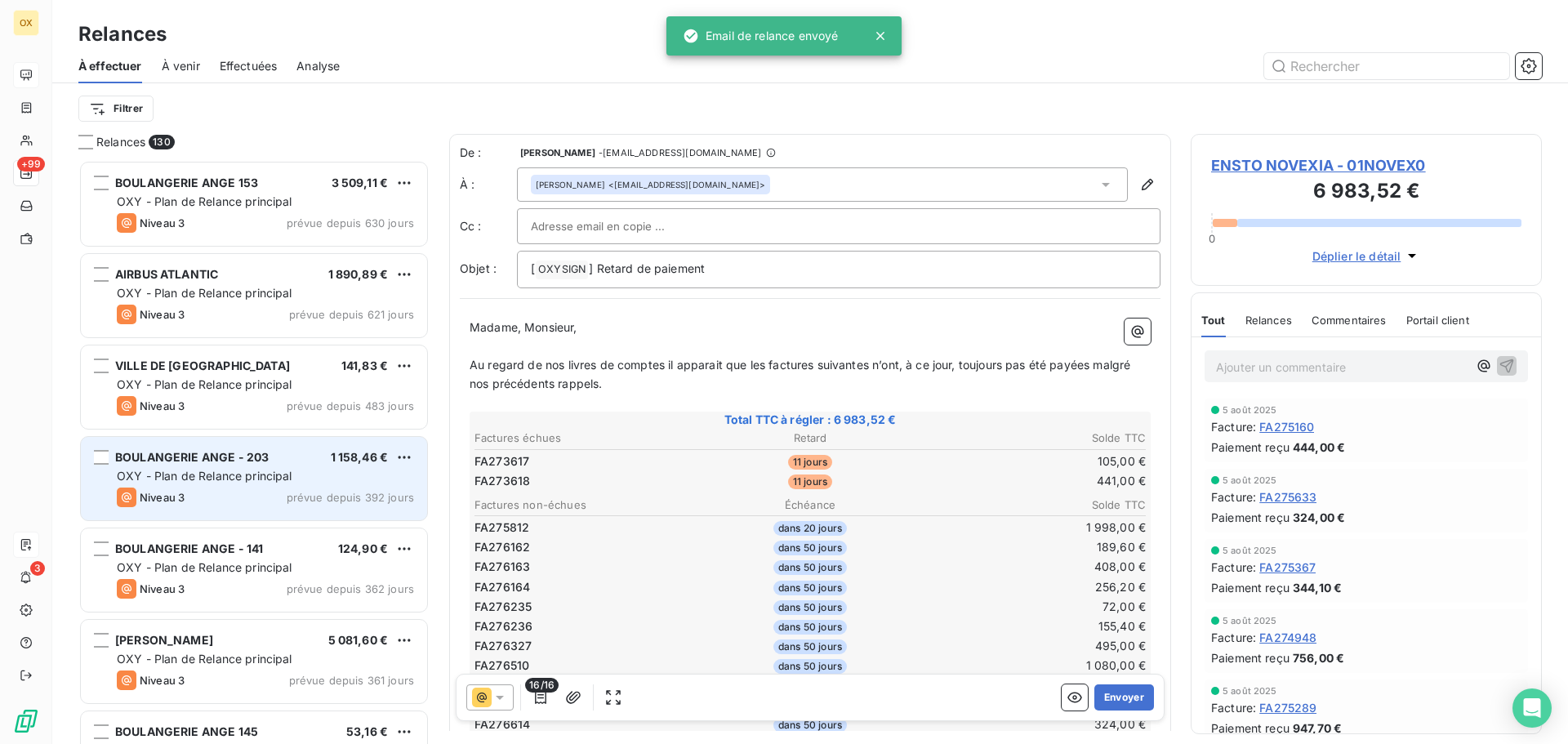
click at [261, 472] on span "OXY - Plan de Relance principal" at bounding box center [204, 476] width 176 height 14
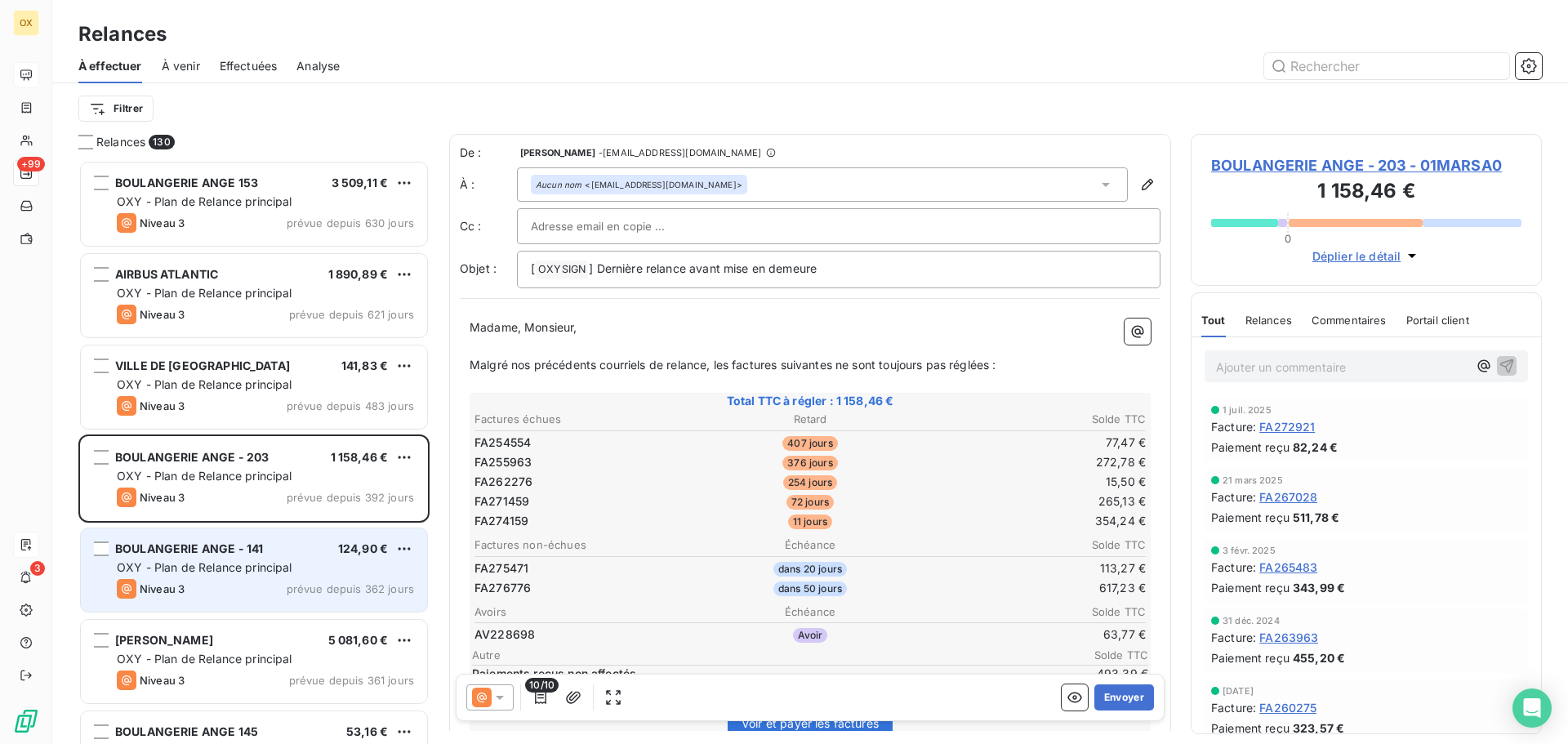
click at [243, 561] on span "OXY - Plan de Relance principal" at bounding box center [204, 567] width 176 height 14
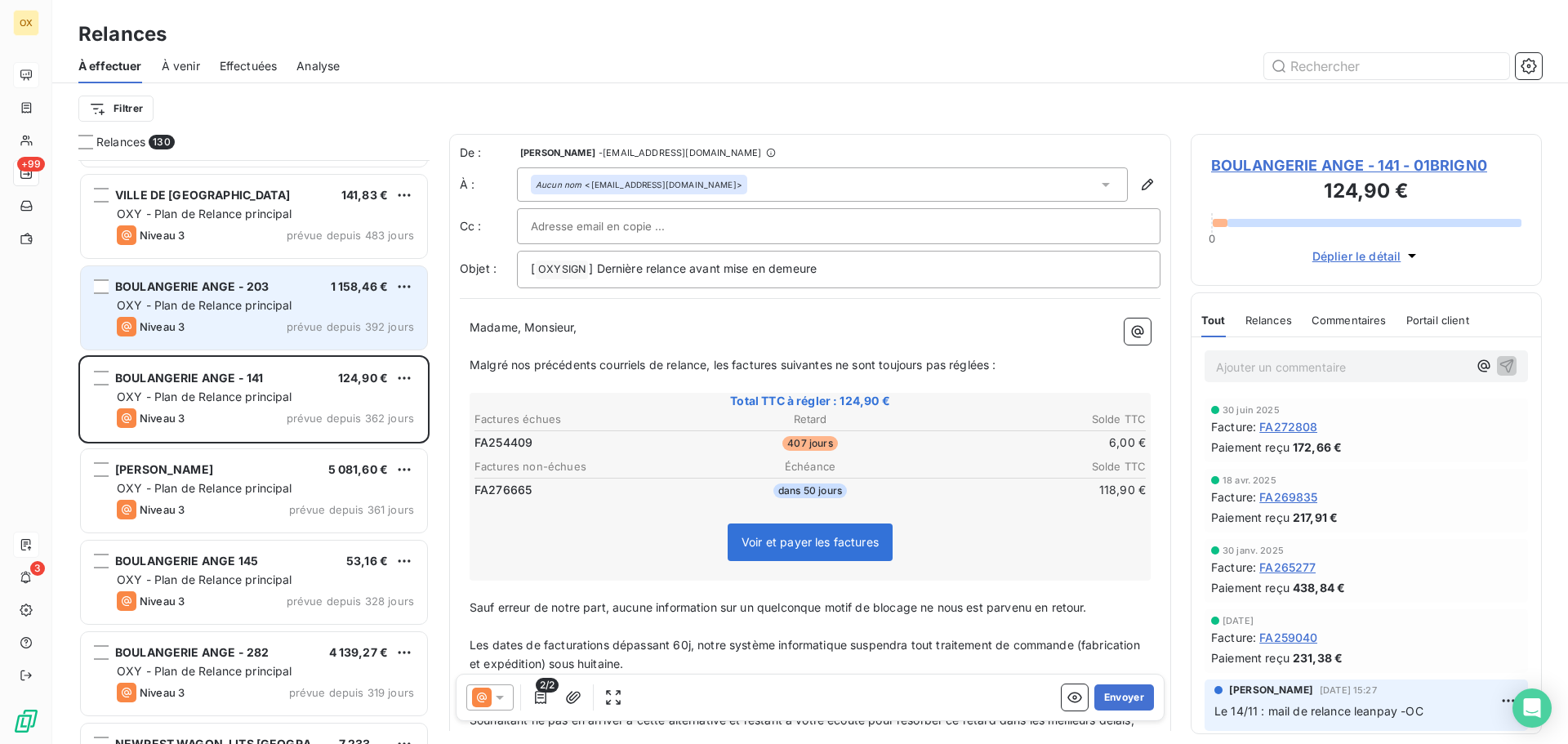
scroll to position [245, 0]
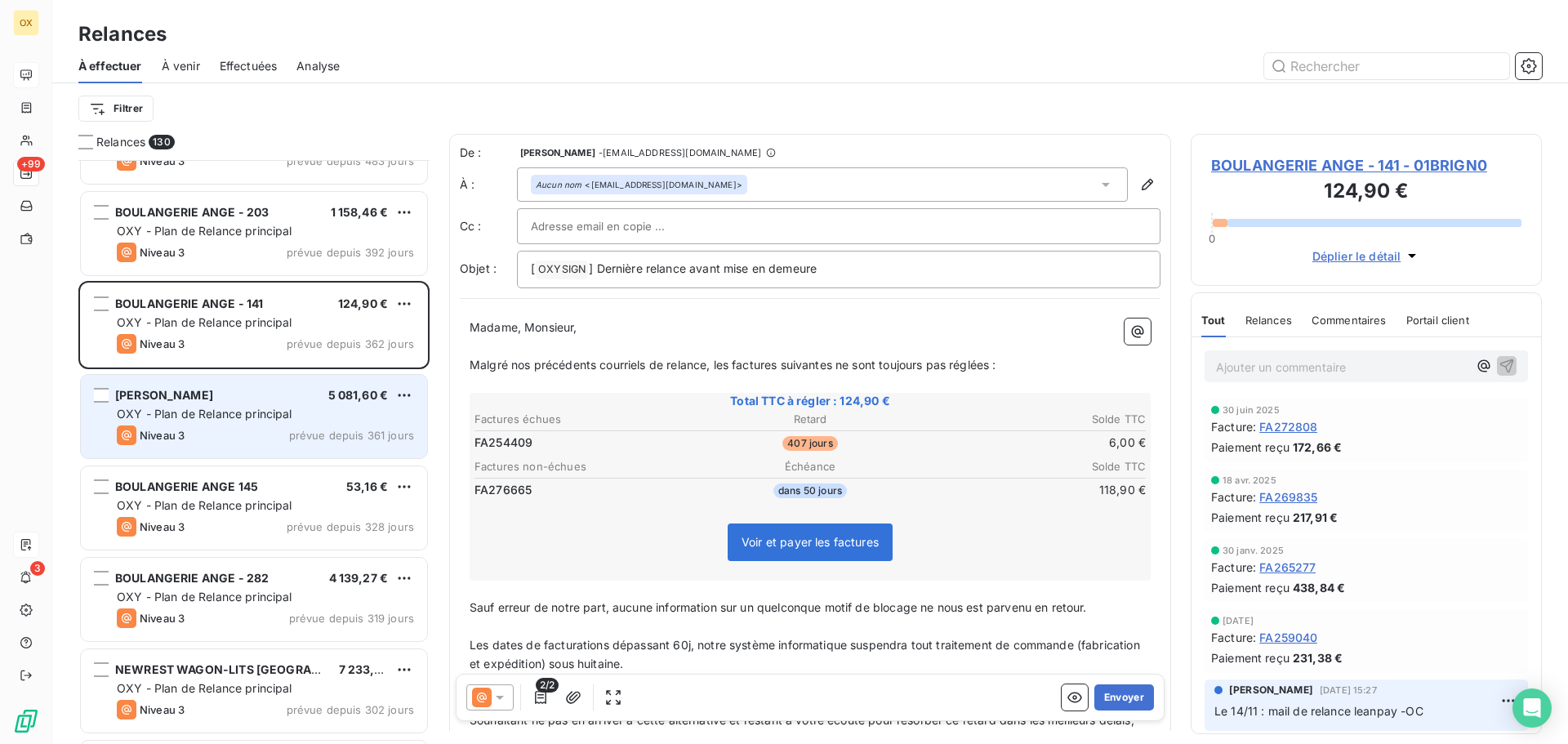
click at [236, 432] on div "Niveau 3 prévue depuis 361 jours" at bounding box center [266, 435] width 297 height 19
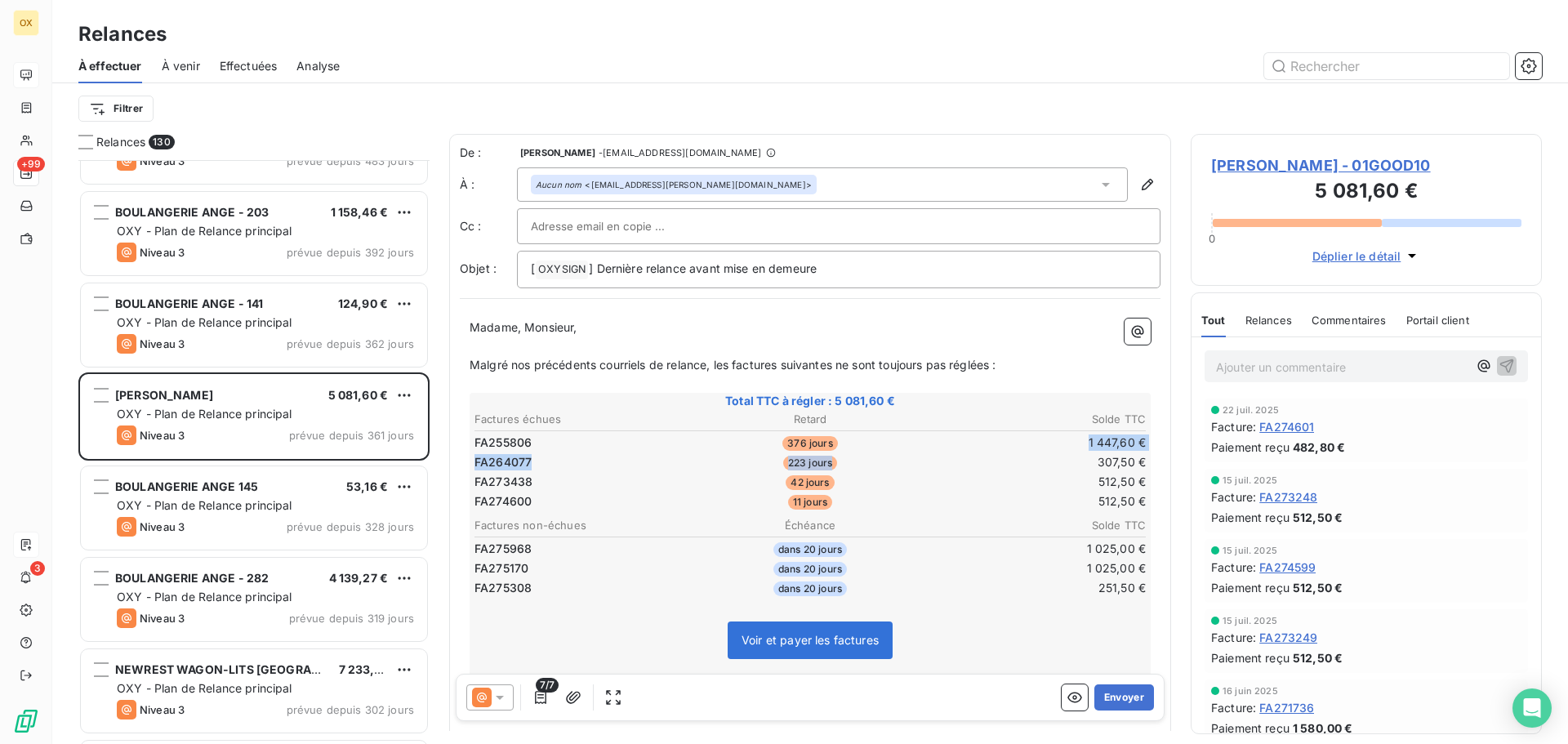
click at [825, 456] on tbody "FA255806 376 jours 1 447,60 € FA264077 223 jours 307,50 € FA273438 42 jours 512…" at bounding box center [810, 470] width 673 height 81
click at [888, 319] on p "Madame, Monsieur," at bounding box center [810, 327] width 681 height 18
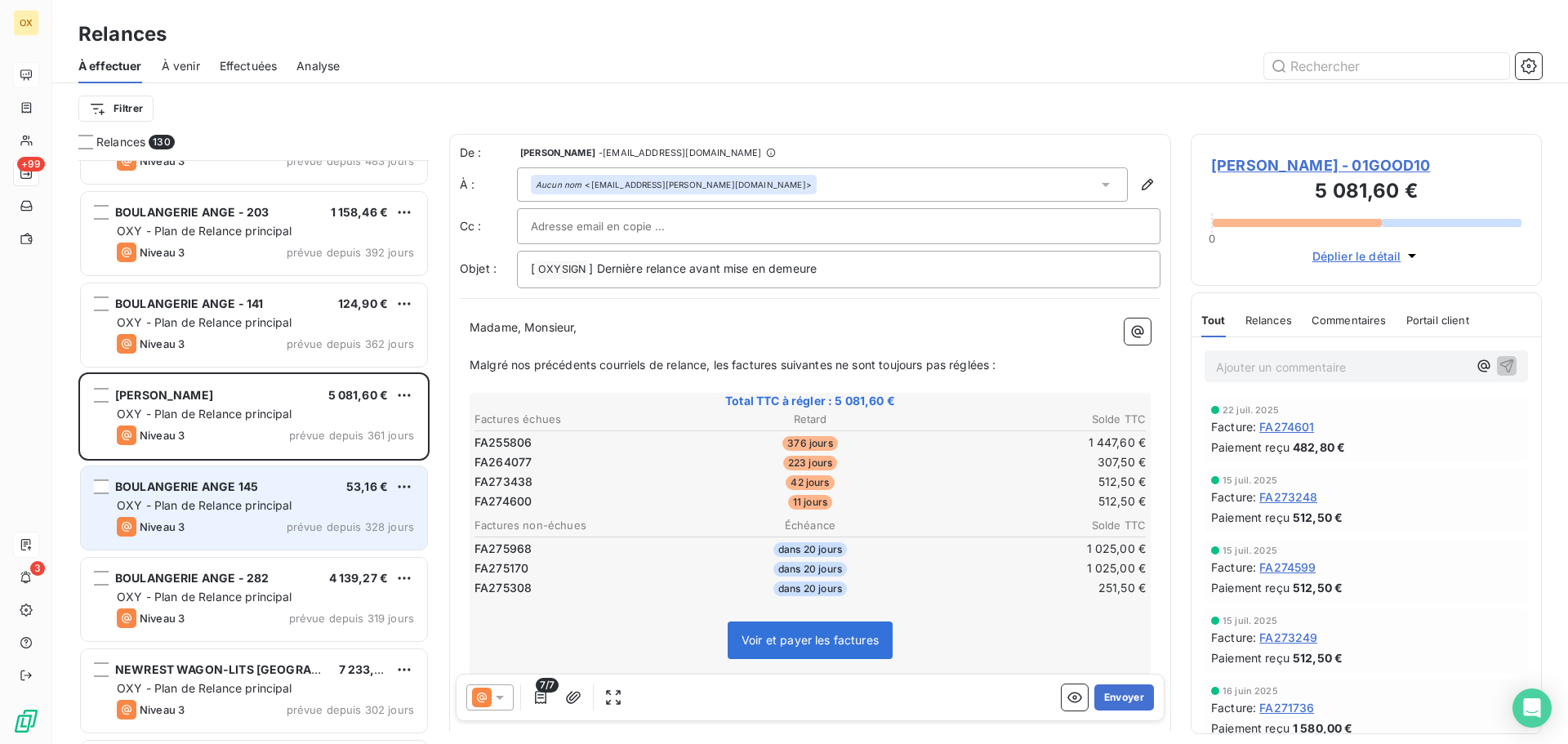
click at [317, 487] on div "BOULANGERIE ANGE 145 53,16 €" at bounding box center [266, 486] width 297 height 15
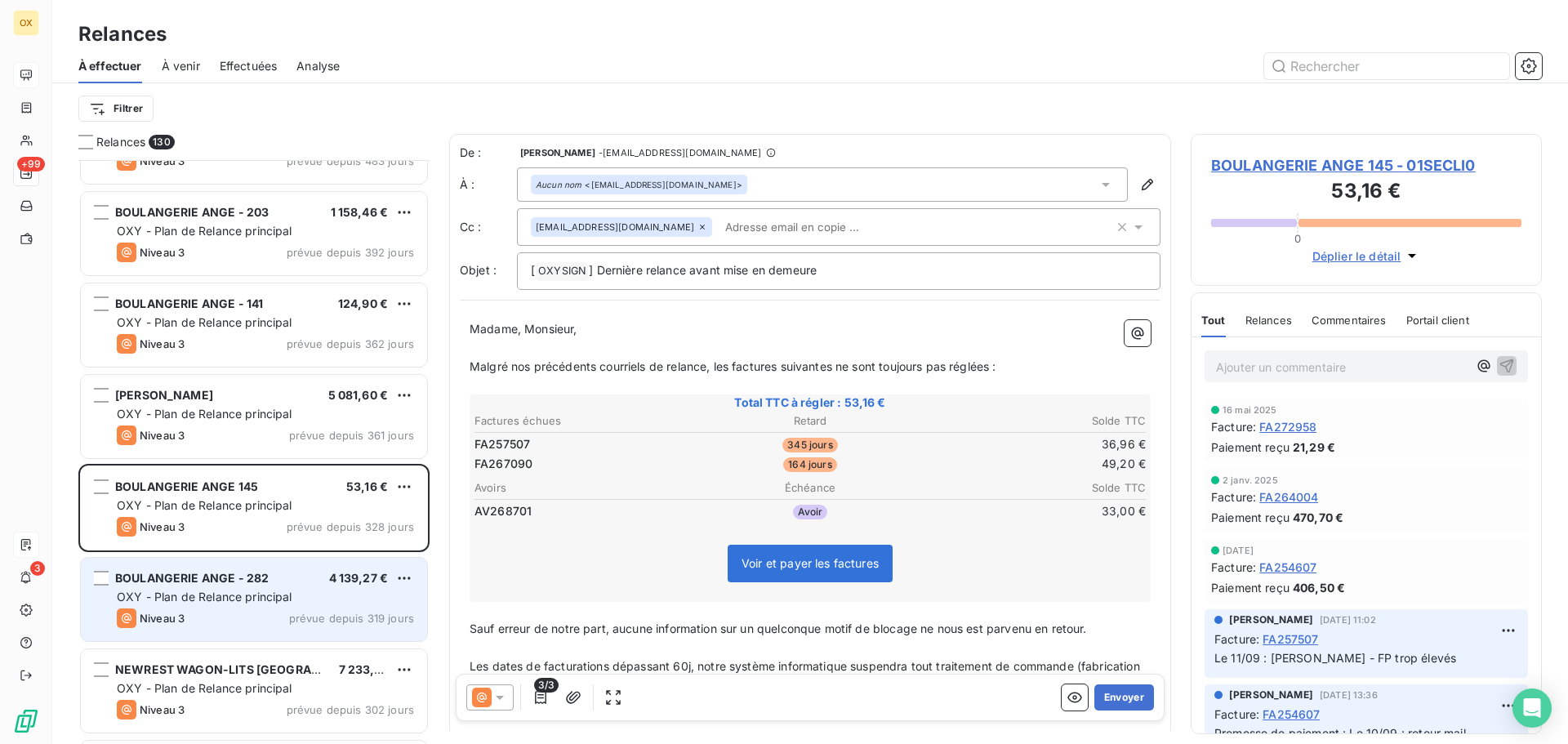
click at [302, 588] on div "BOULANGERIE ANGE - 282 4 139,27 € OXY - Plan de Relance principal Niveau 3 prév…" at bounding box center [254, 598] width 346 height 83
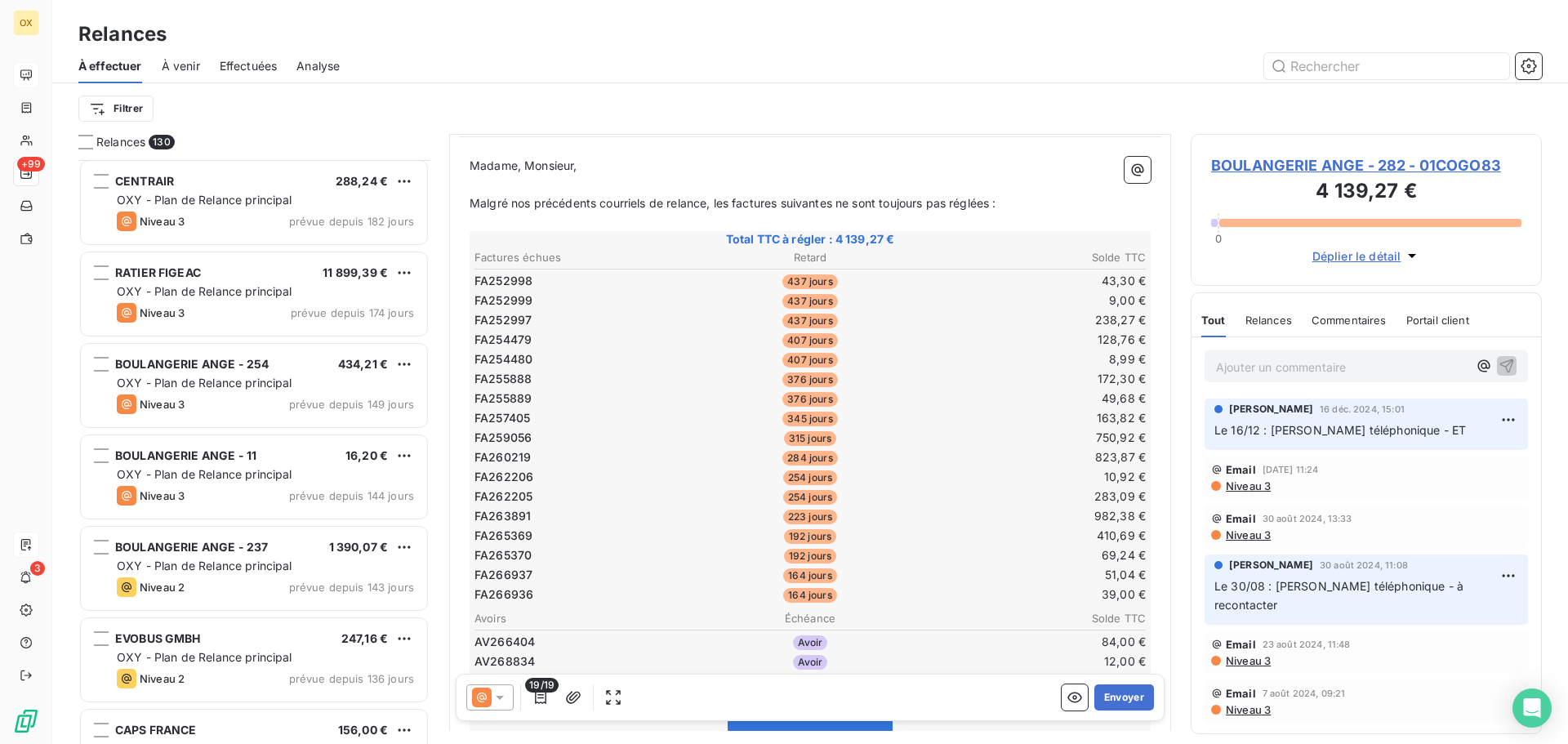
scroll to position [1306, 0]
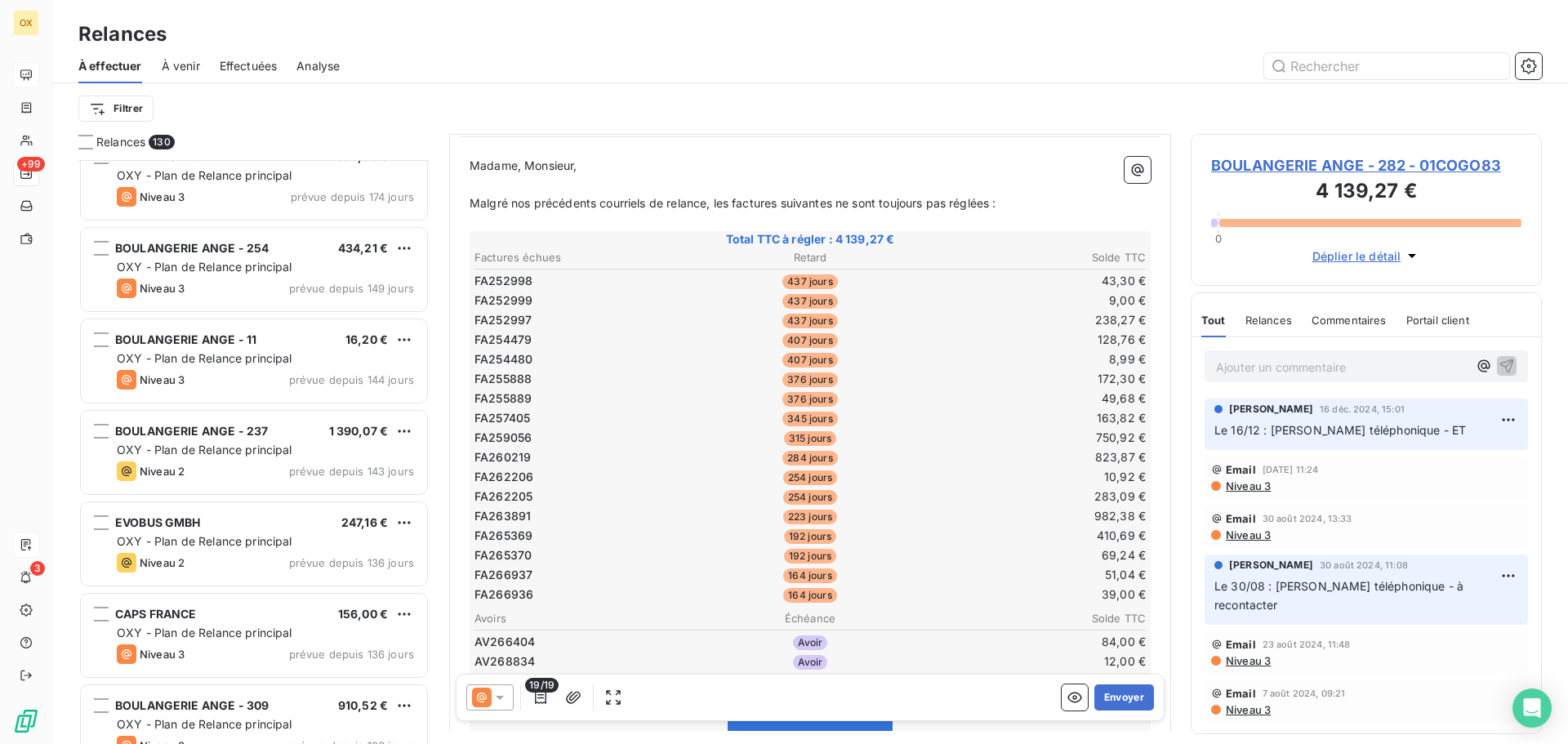
click at [213, 451] on span "OXY - Plan de Relance principal" at bounding box center [204, 450] width 176 height 14
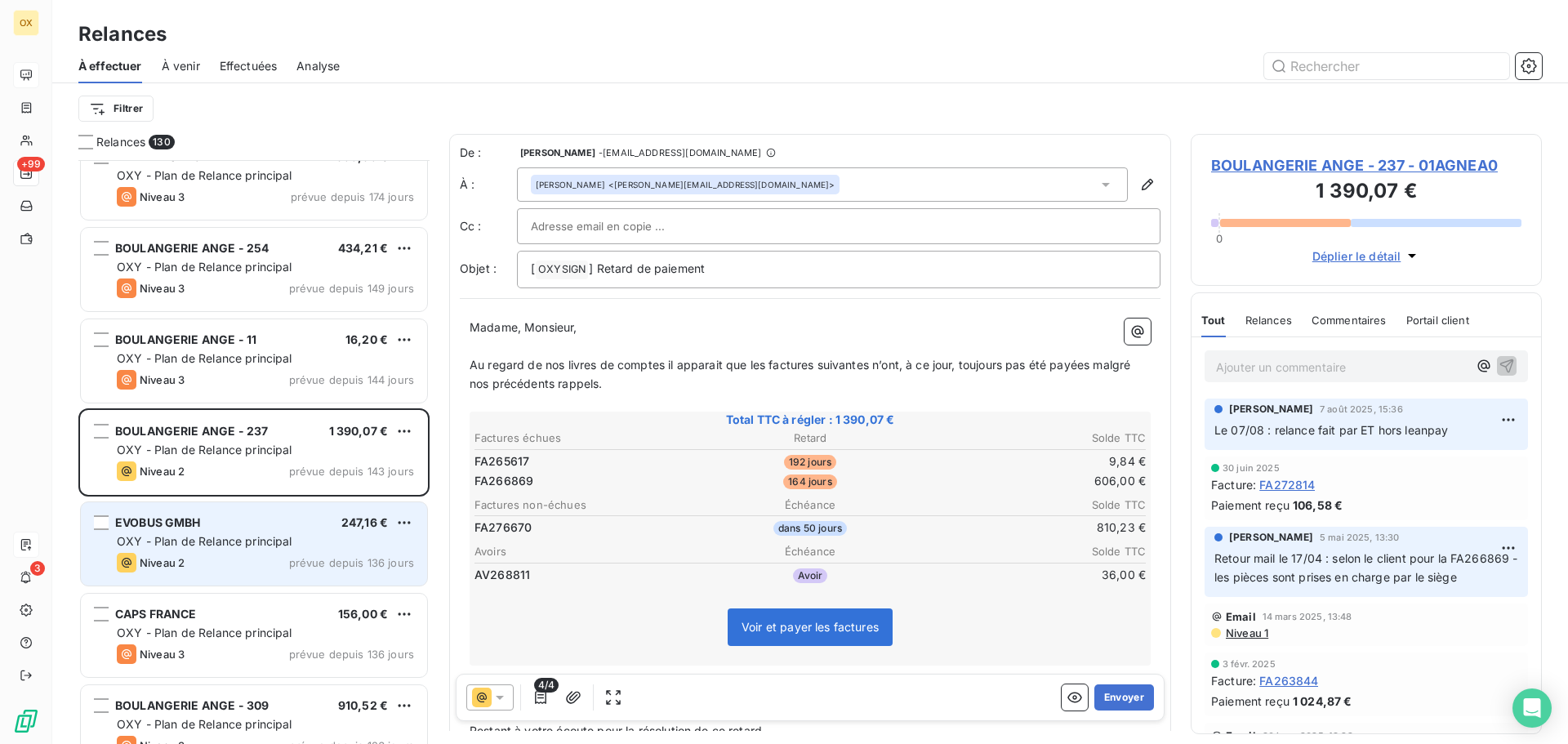
click at [221, 531] on div "EVOBUS GMBH 247,16 € OXY - Plan de Relance principal Niveau 2 prévue depuis 136…" at bounding box center [254, 543] width 346 height 83
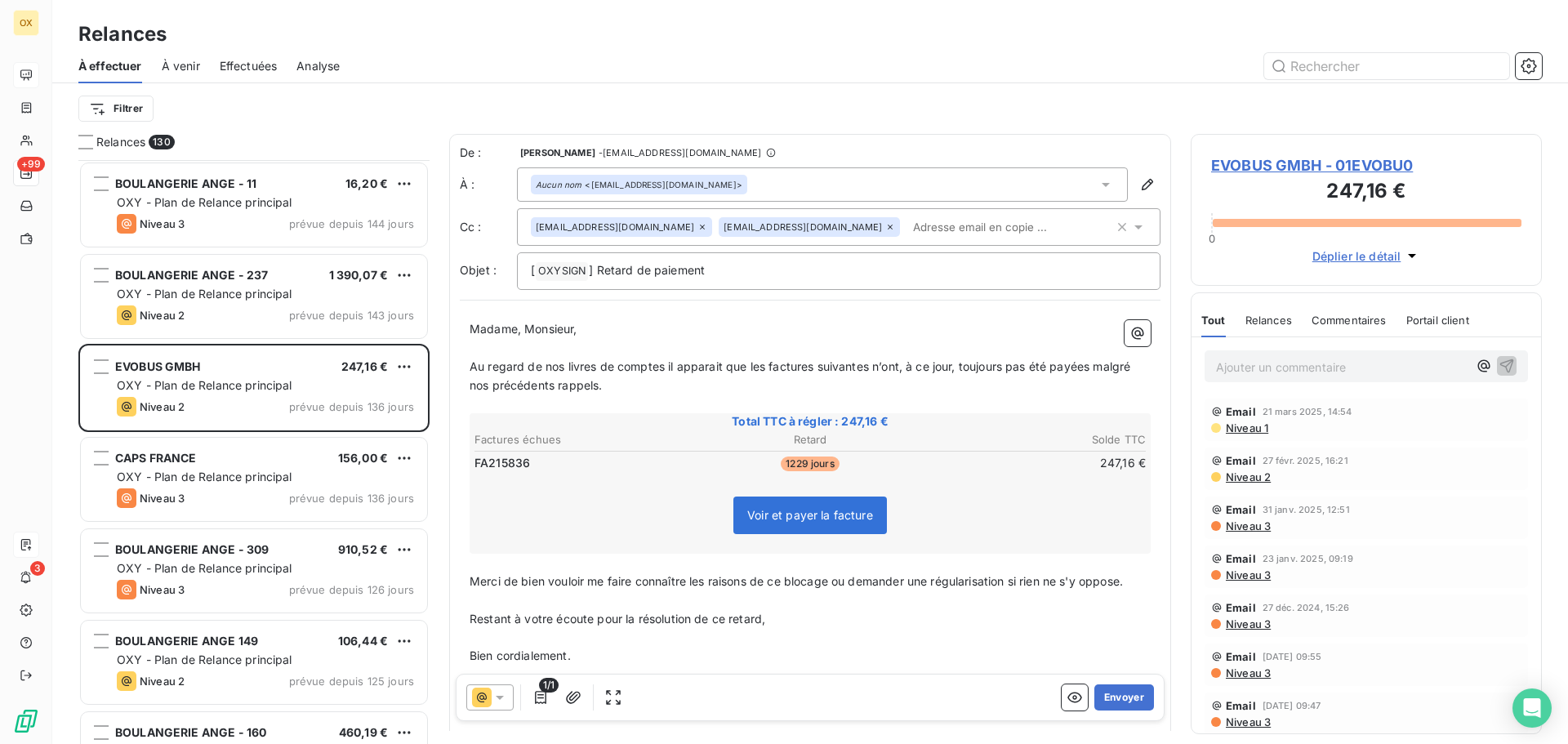
scroll to position [1552, 0]
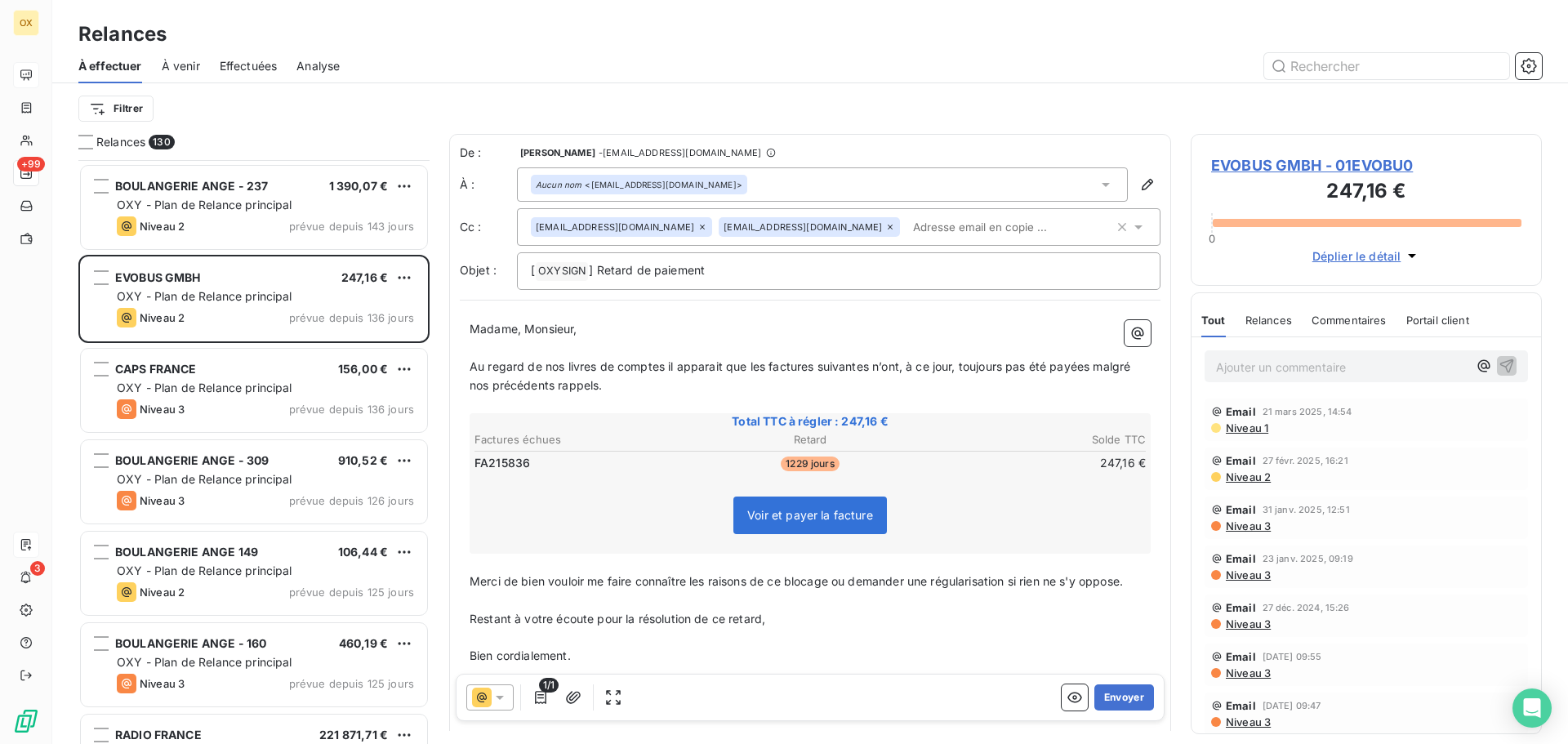
click at [248, 412] on div "Niveau 3 prévue depuis 136 jours" at bounding box center [266, 409] width 297 height 19
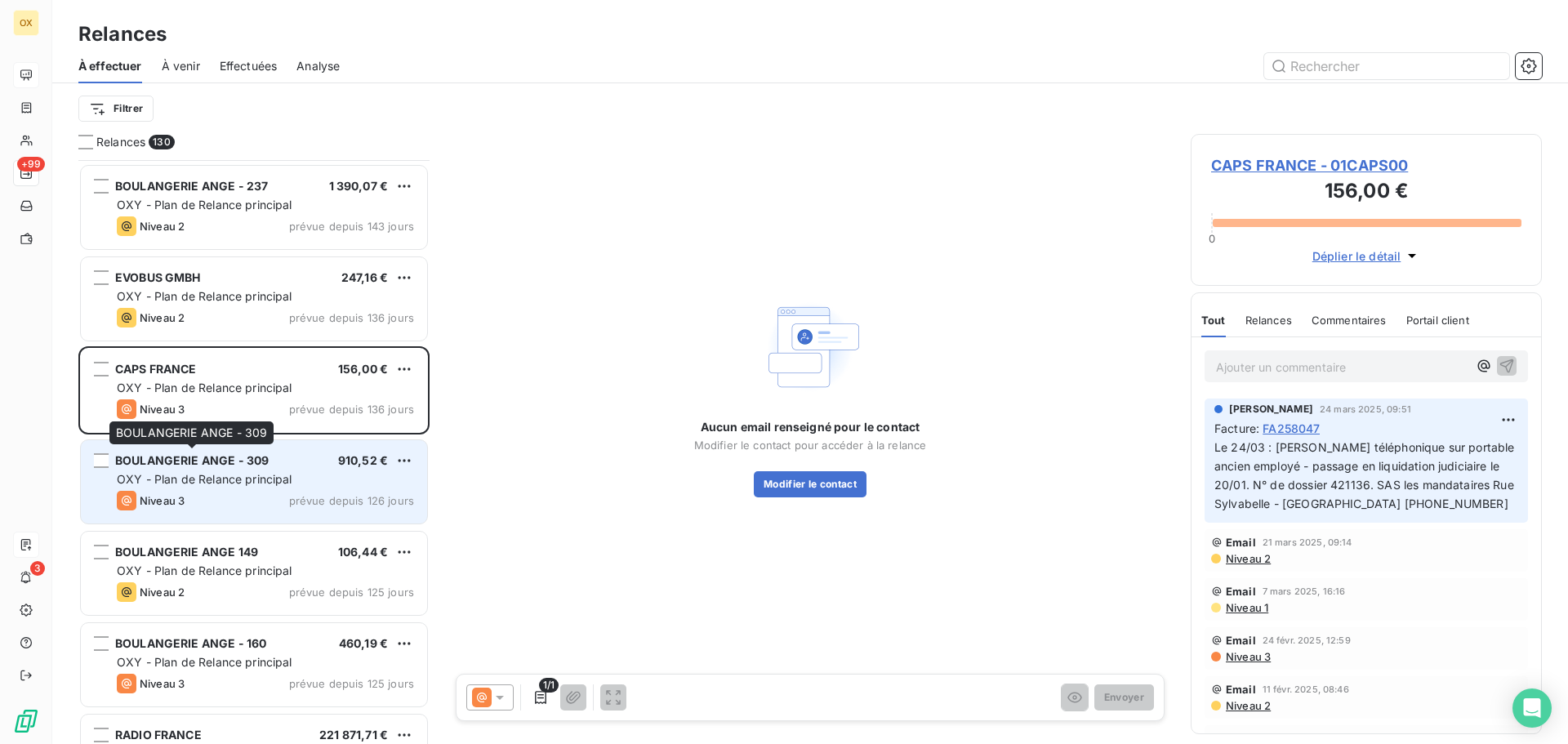
click at [241, 461] on span "BOULANGERIE ANGE - 309" at bounding box center [192, 460] width 154 height 14
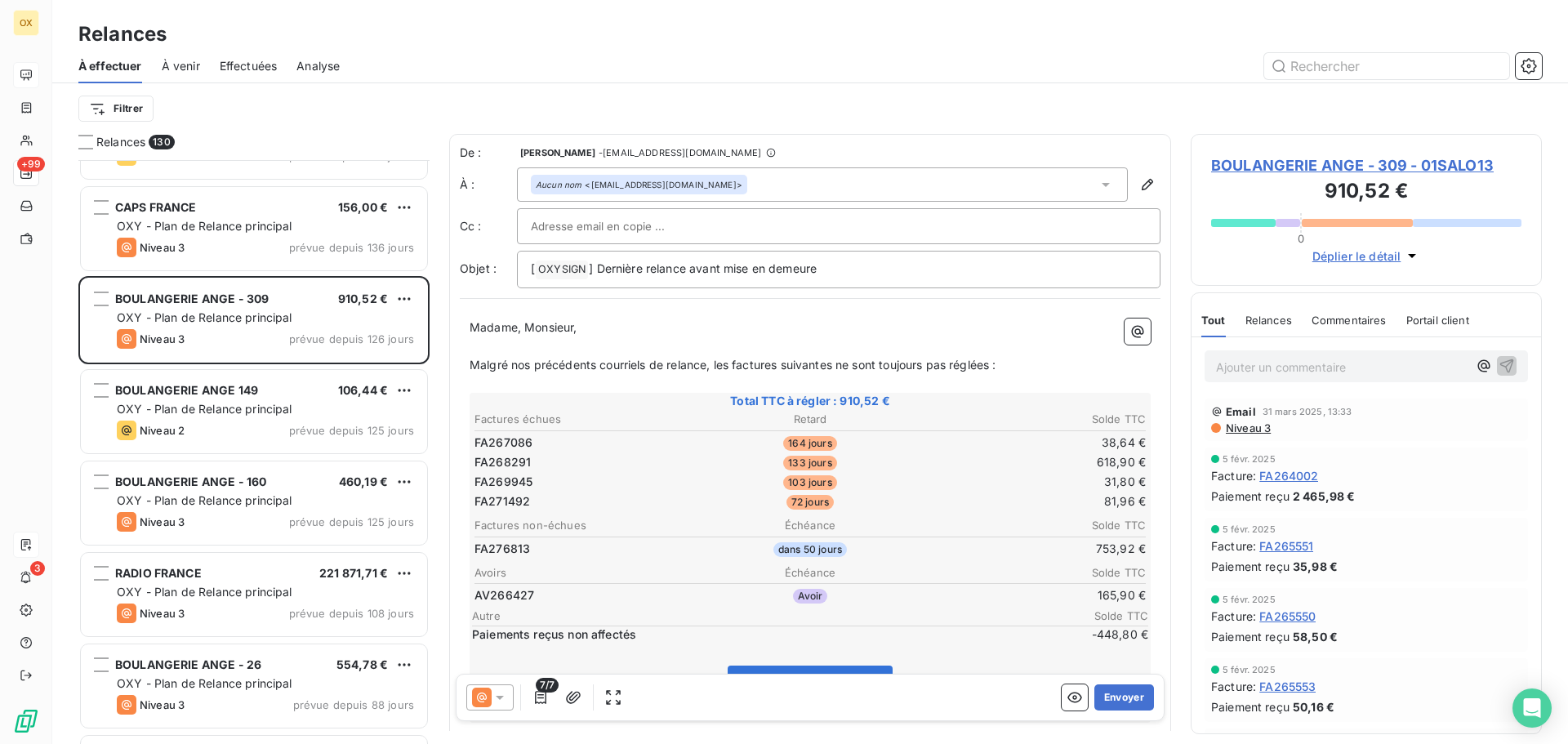
scroll to position [1715, 0]
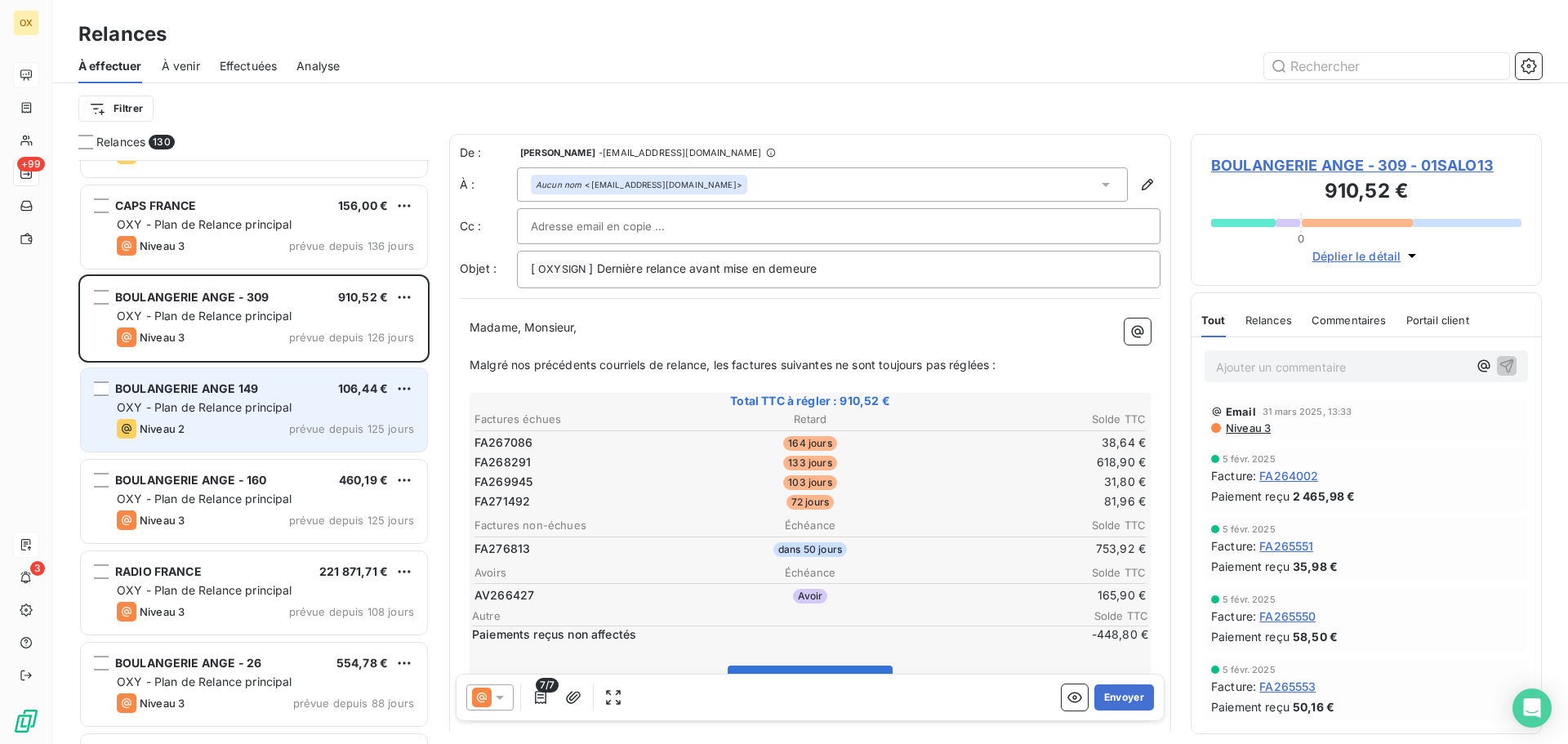
click at [238, 438] on div "BOULANGERIE ANGE 149 106,44 € OXY - Plan de Relance principal Niveau 2 prévue d…" at bounding box center [254, 410] width 346 height 83
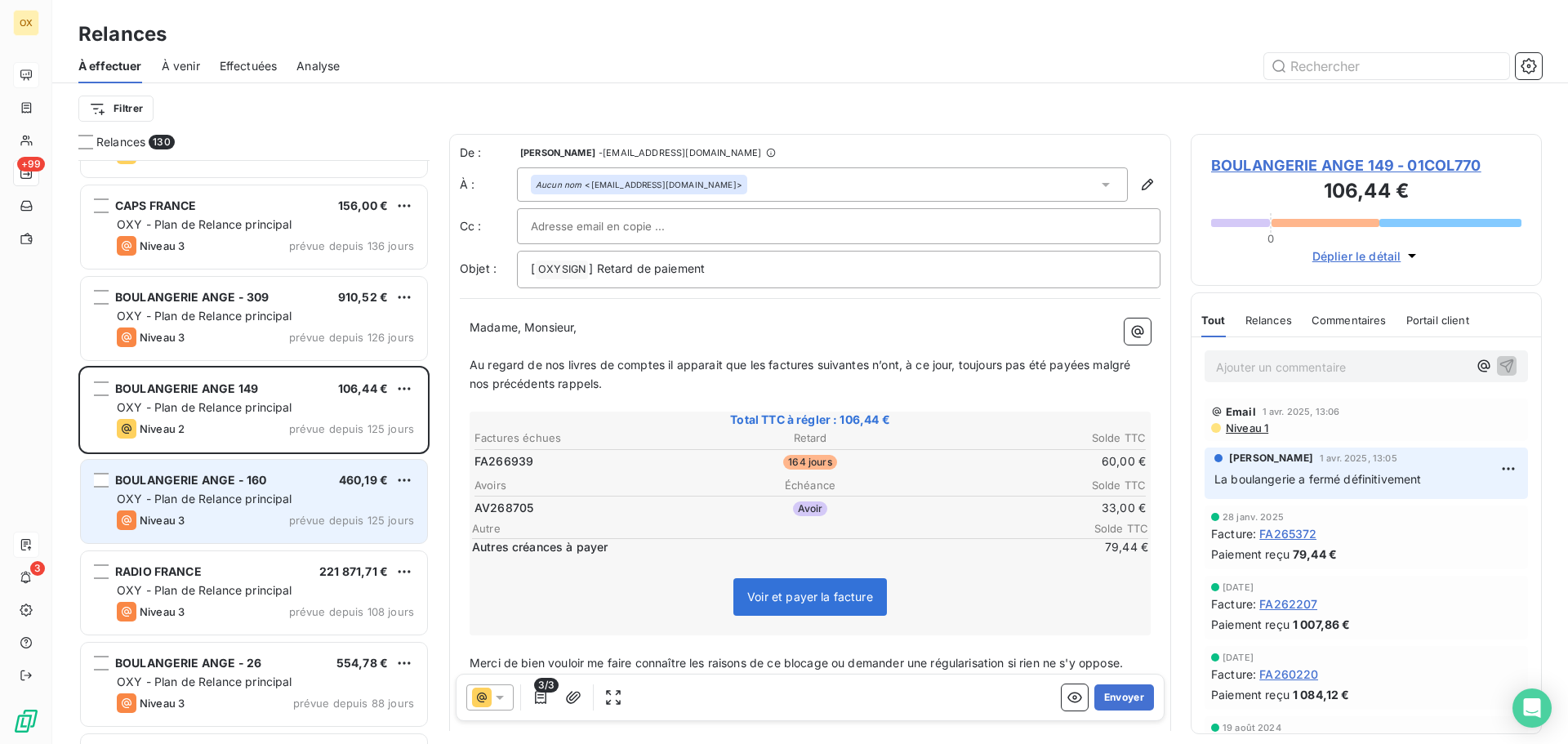
click at [272, 483] on div "BOULANGERIE ANGE - 160 460,19 €" at bounding box center [266, 479] width 297 height 15
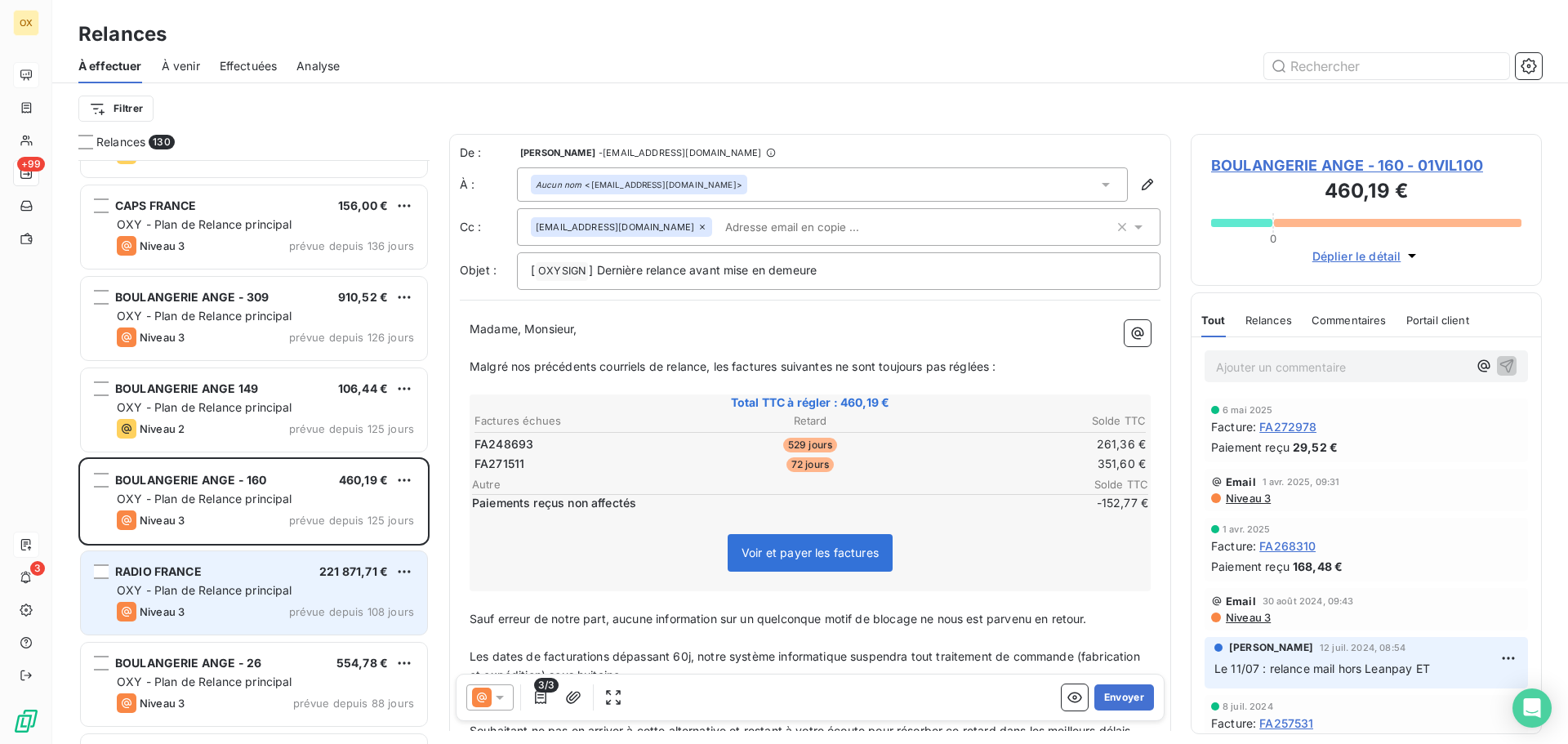
click at [308, 593] on div "OXY - Plan de Relance principal" at bounding box center [266, 589] width 297 height 17
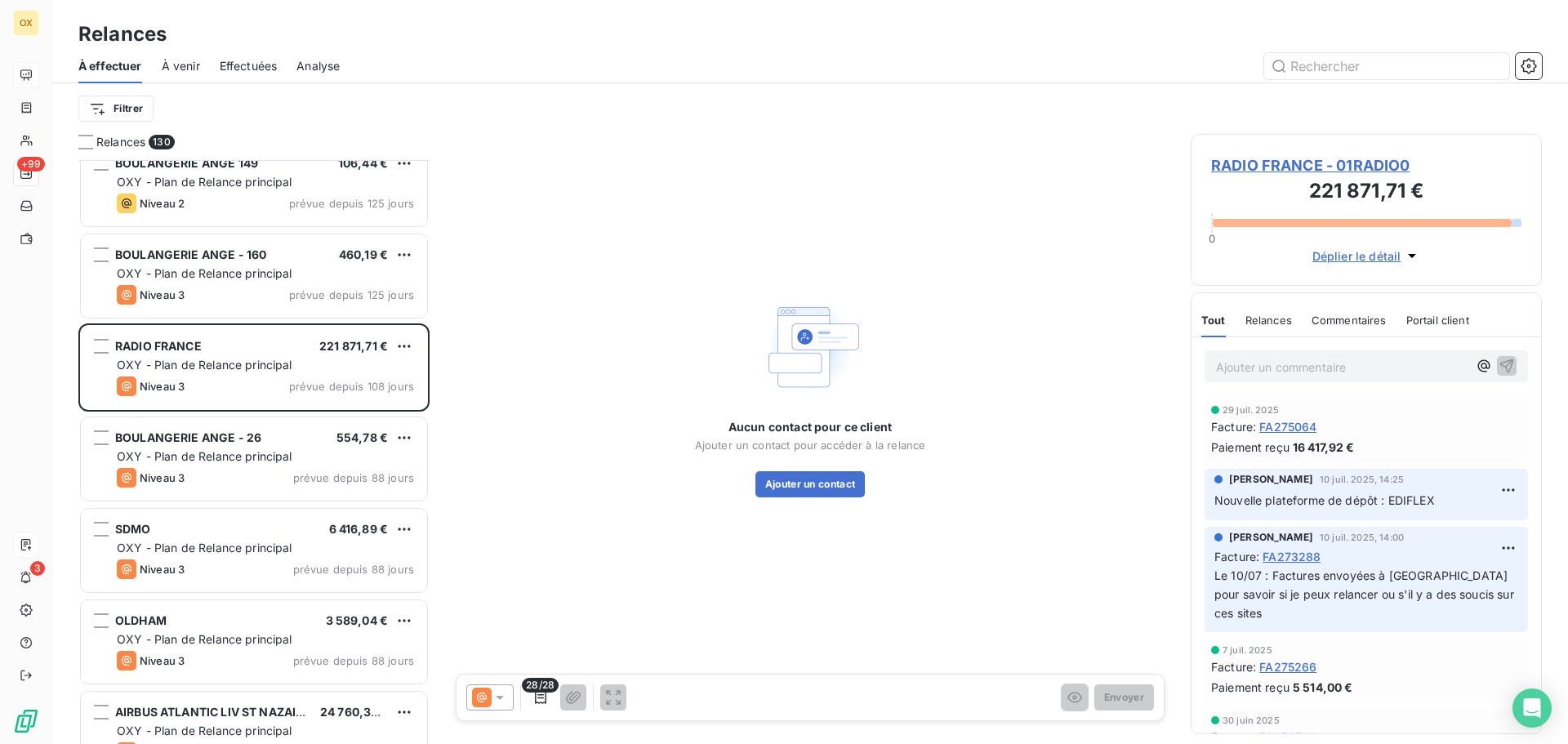
scroll to position [1960, 0]
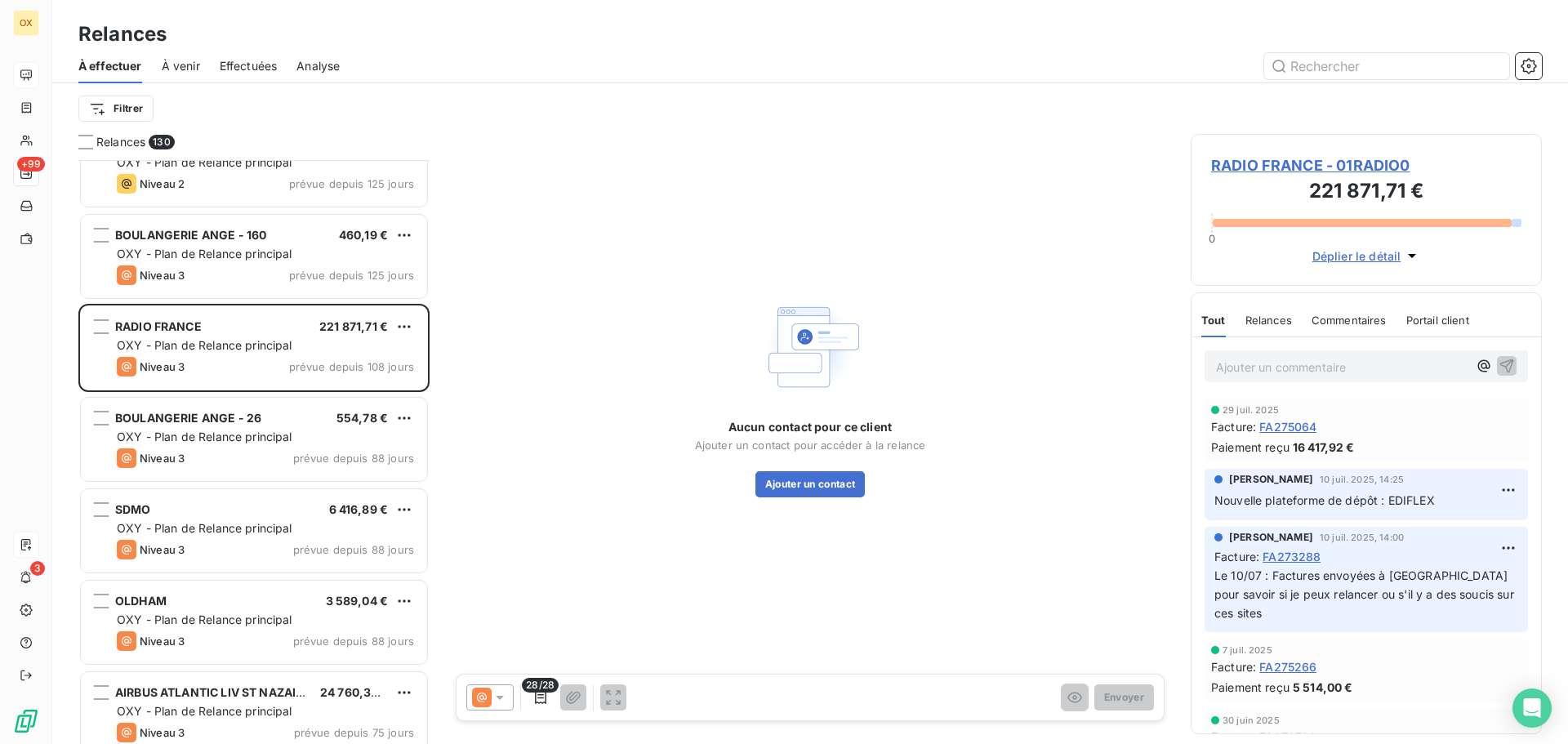
click at [256, 419] on span "BOULANGERIE ANGE - 26" at bounding box center [188, 417] width 146 height 14
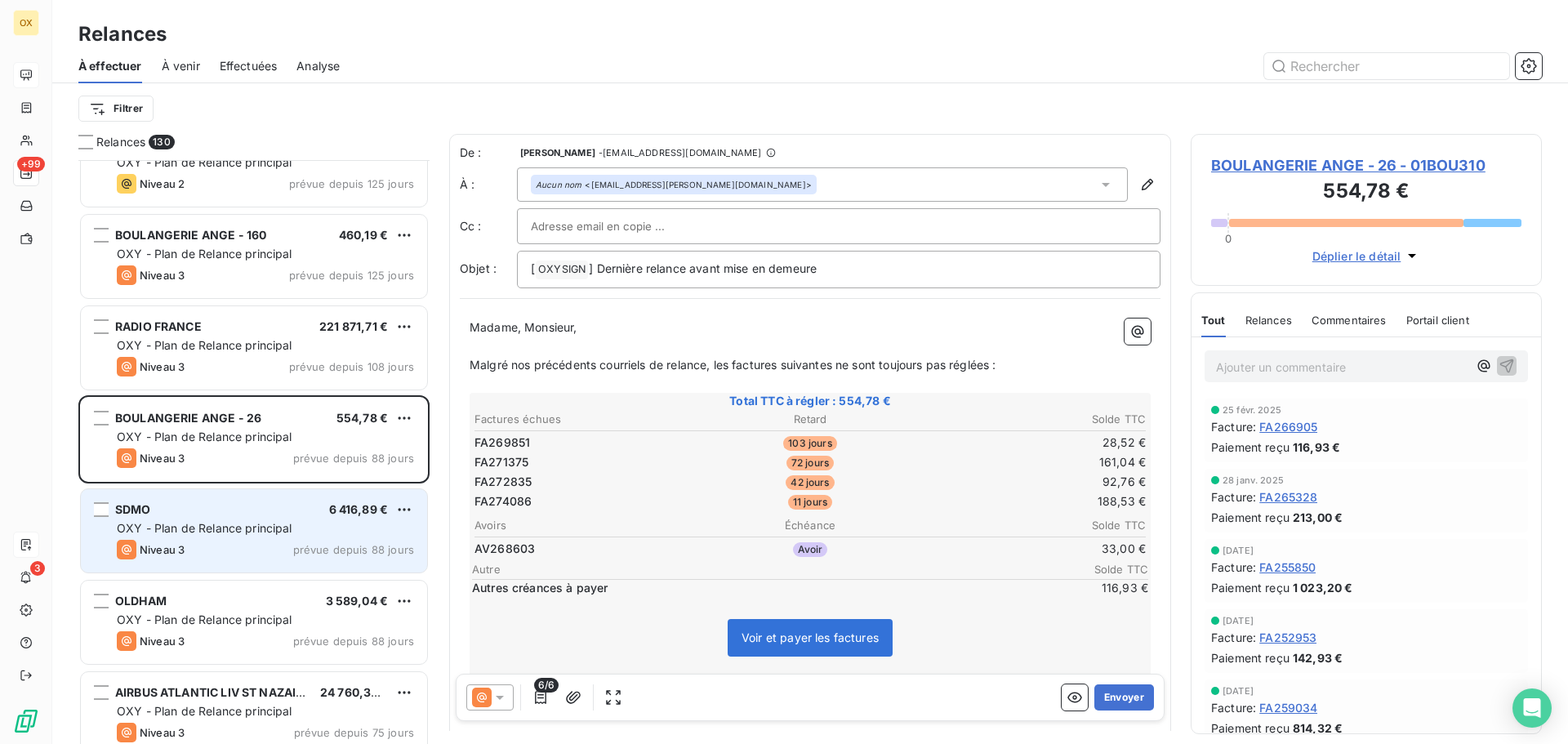
click at [261, 543] on div "Niveau 3 prévue depuis 88 jours" at bounding box center [266, 549] width 297 height 19
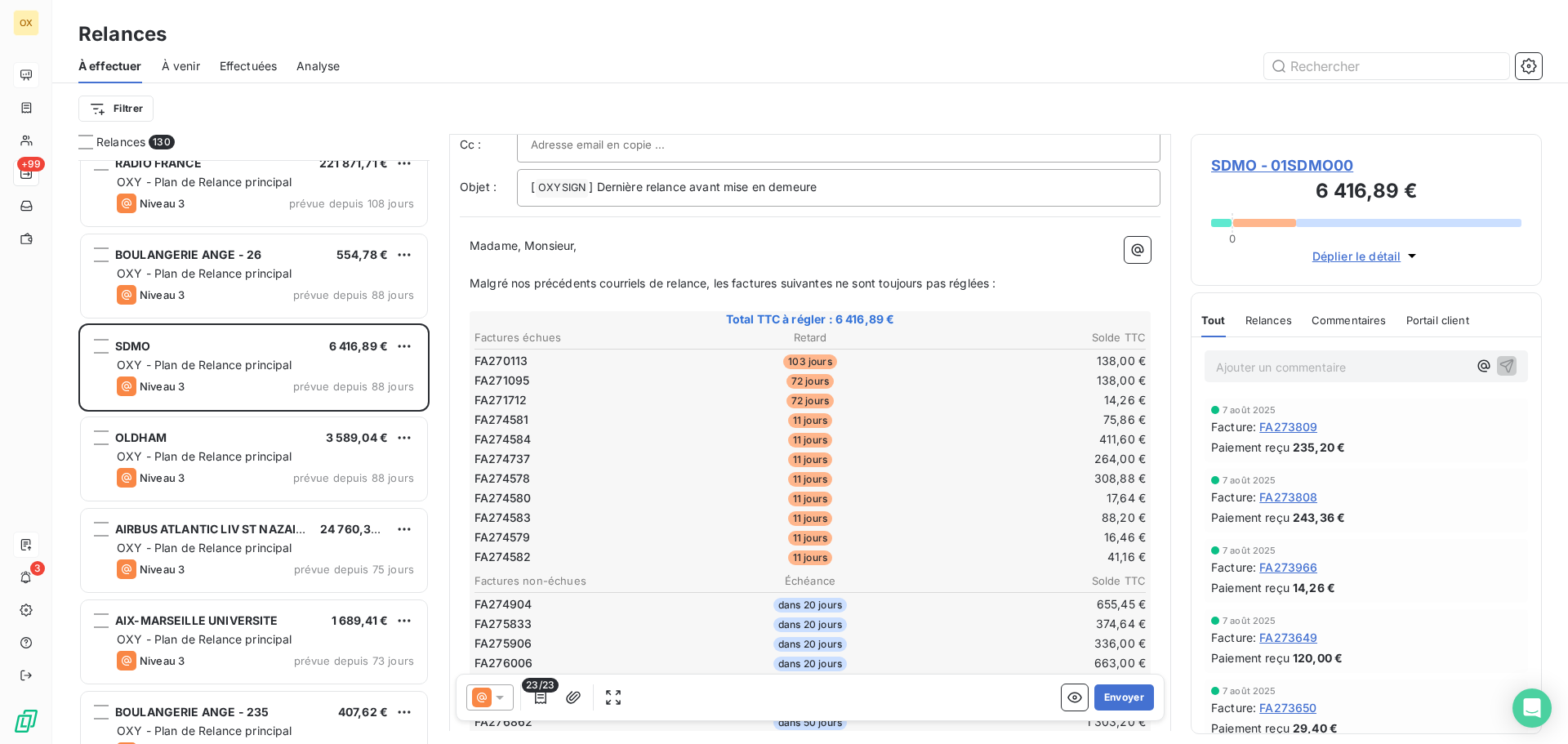
scroll to position [81, 0]
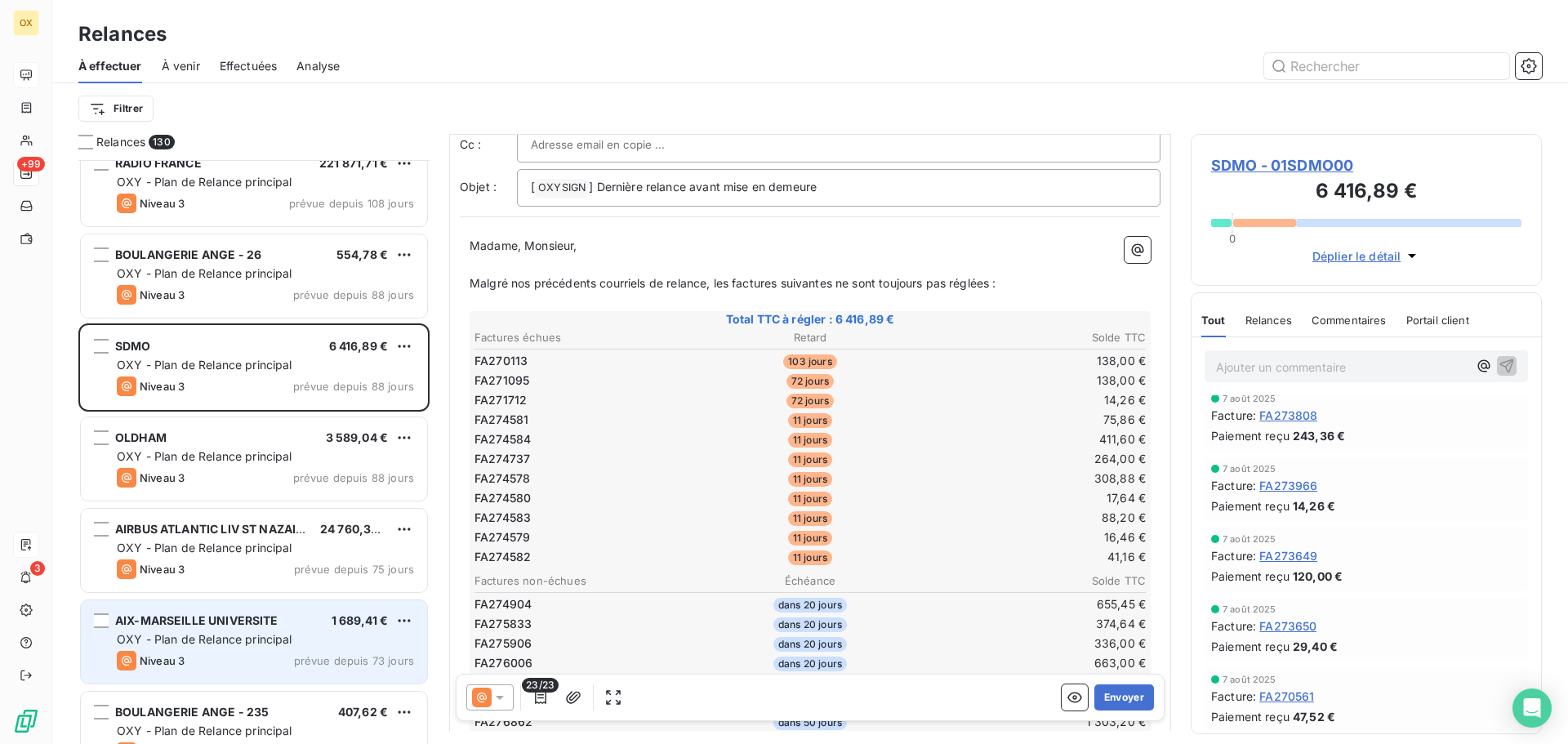
click at [294, 606] on div "AIX-MARSEILLE UNIVERSITE 1 689,41 € OXY - Plan de Relance principal Niveau 3 pr…" at bounding box center [254, 641] width 346 height 83
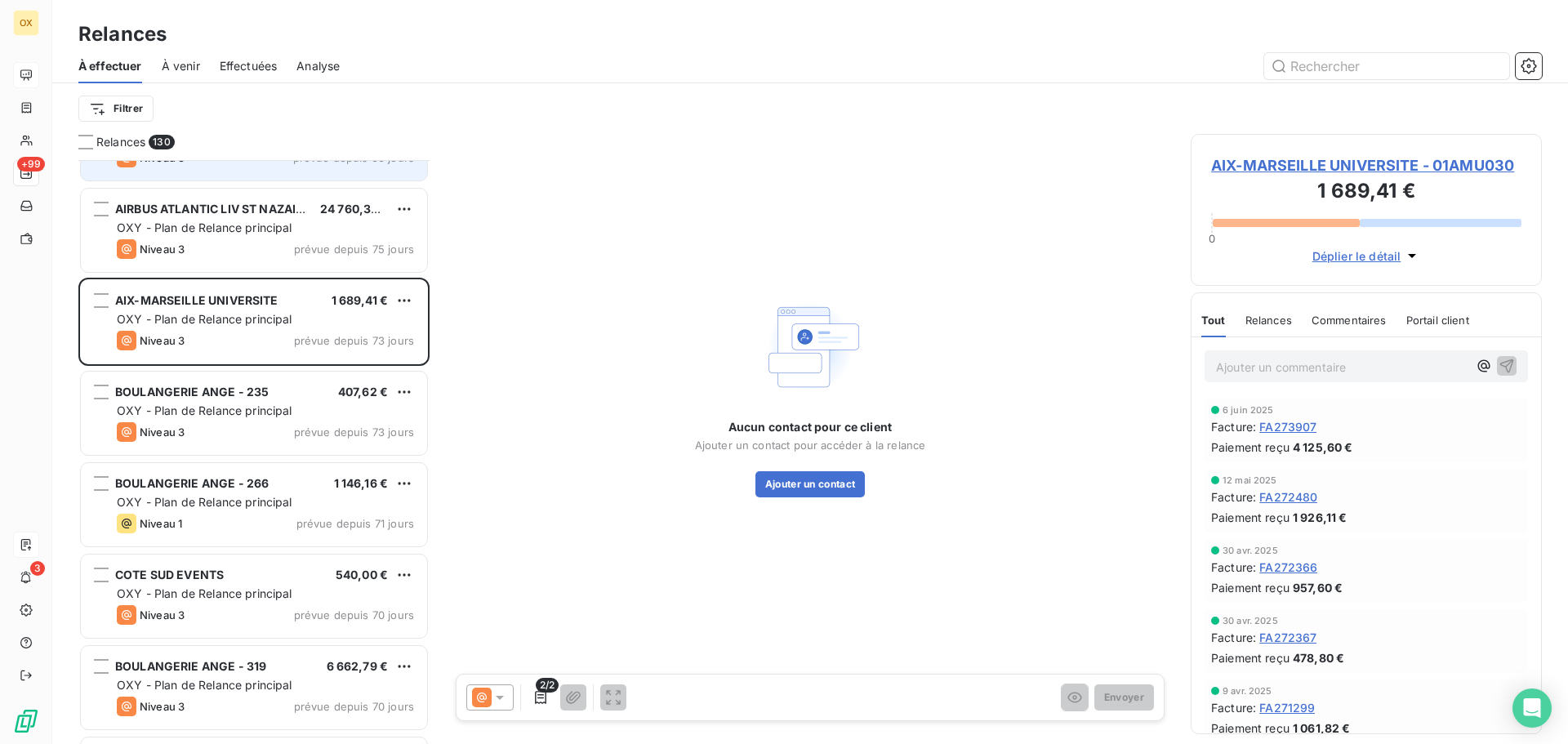
scroll to position [2449, 0]
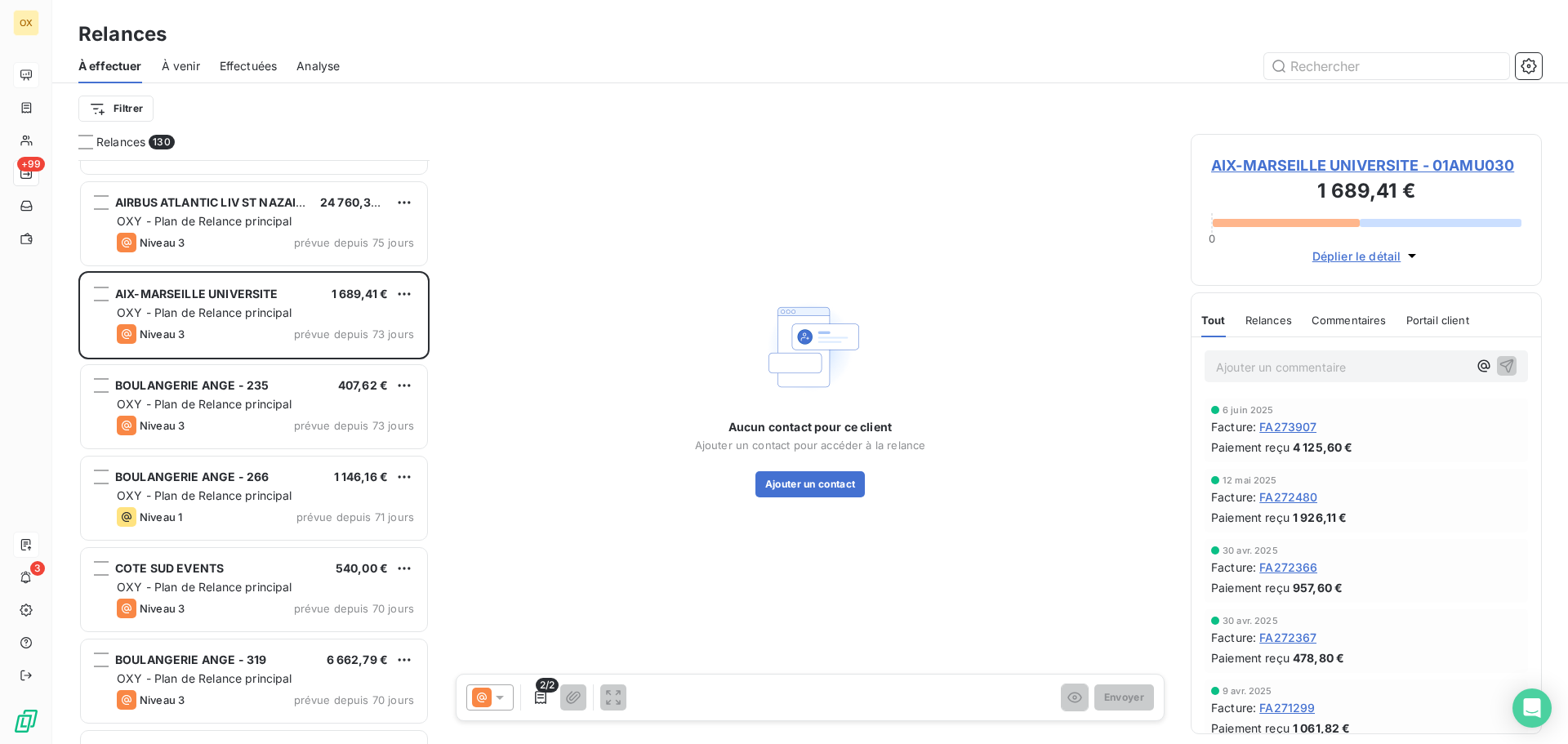
click at [1277, 168] on span "AIX-MARSEILLE UNIVERSITE - 01AMU030" at bounding box center [1365, 165] width 310 height 22
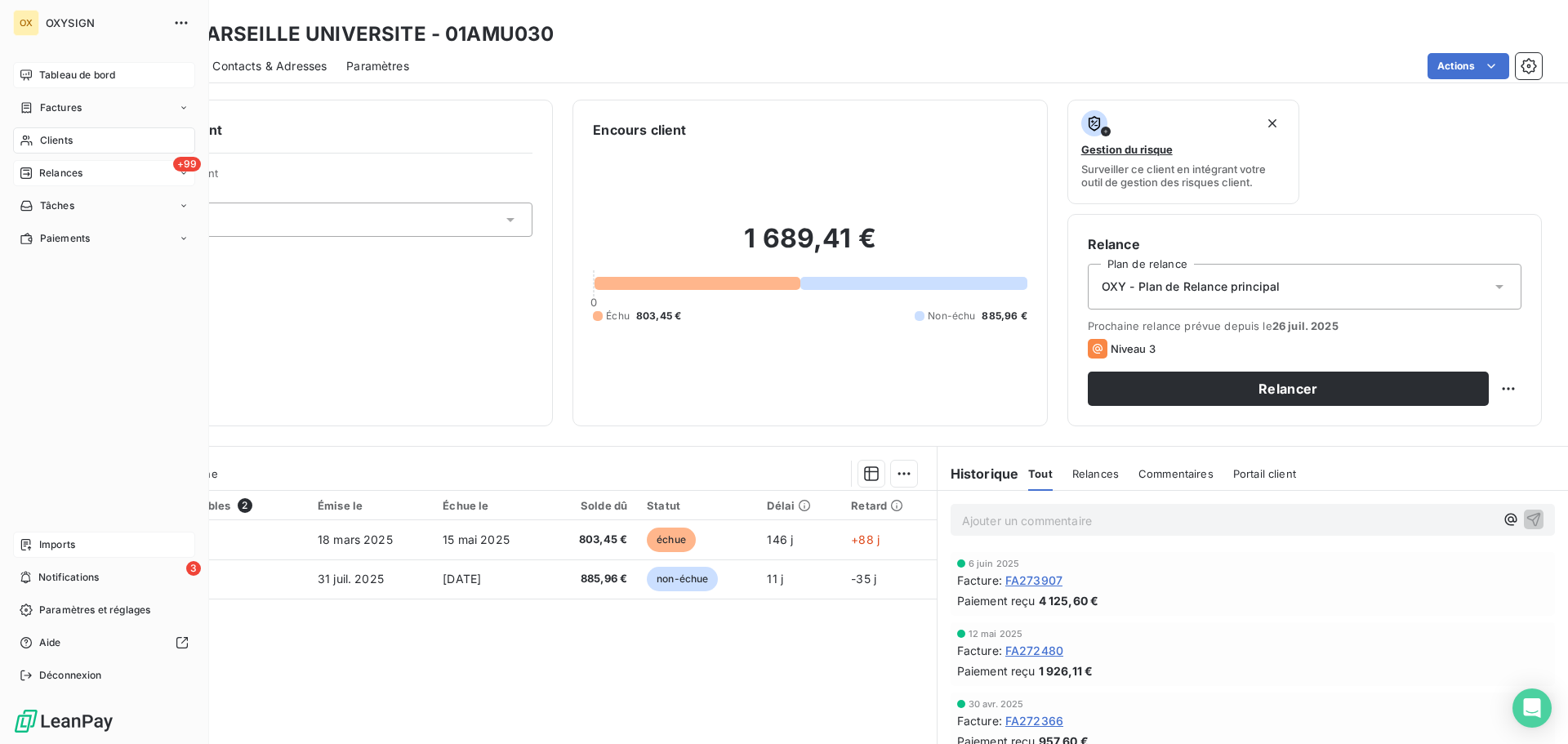
click at [44, 171] on span "Relances" at bounding box center [61, 173] width 44 height 15
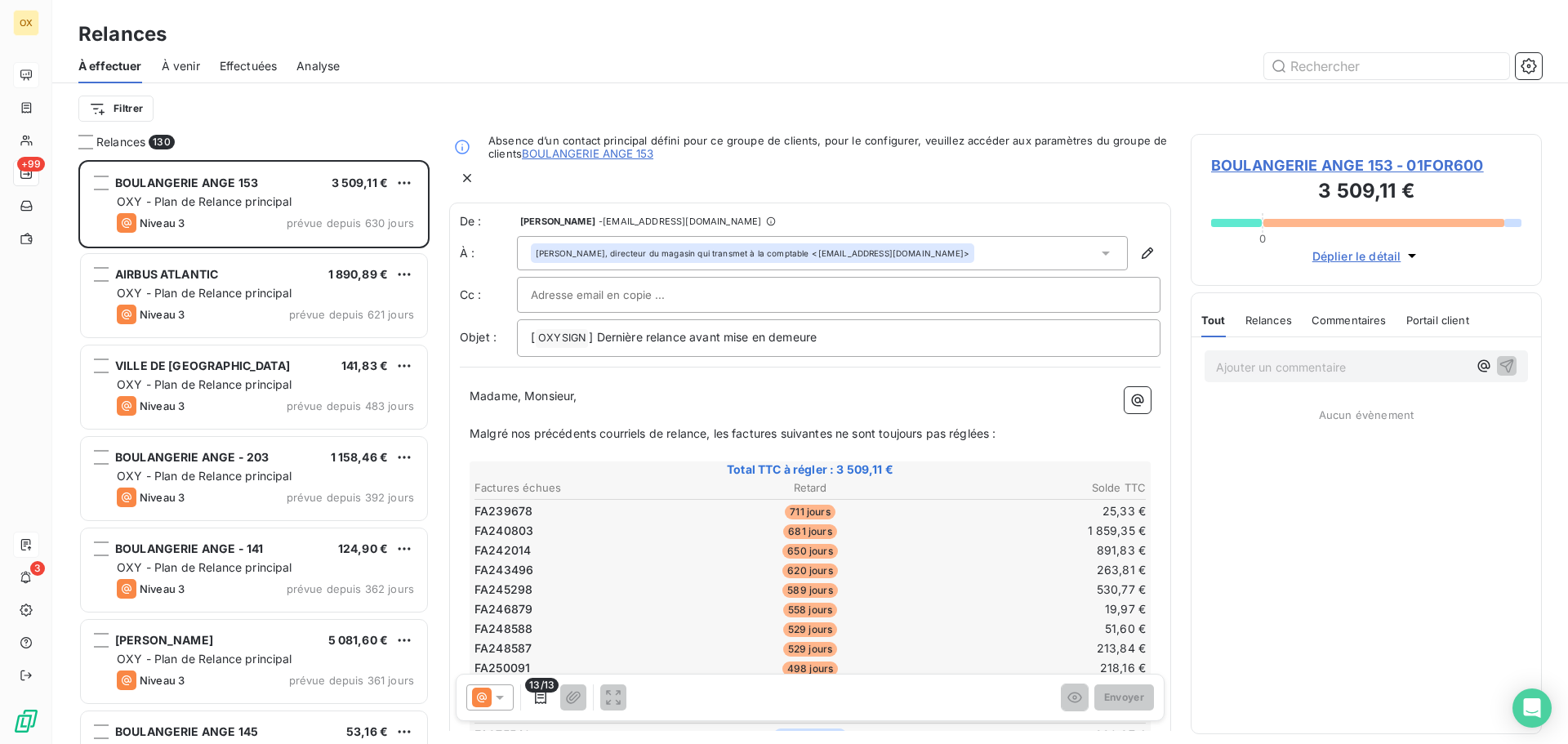
scroll to position [571, 339]
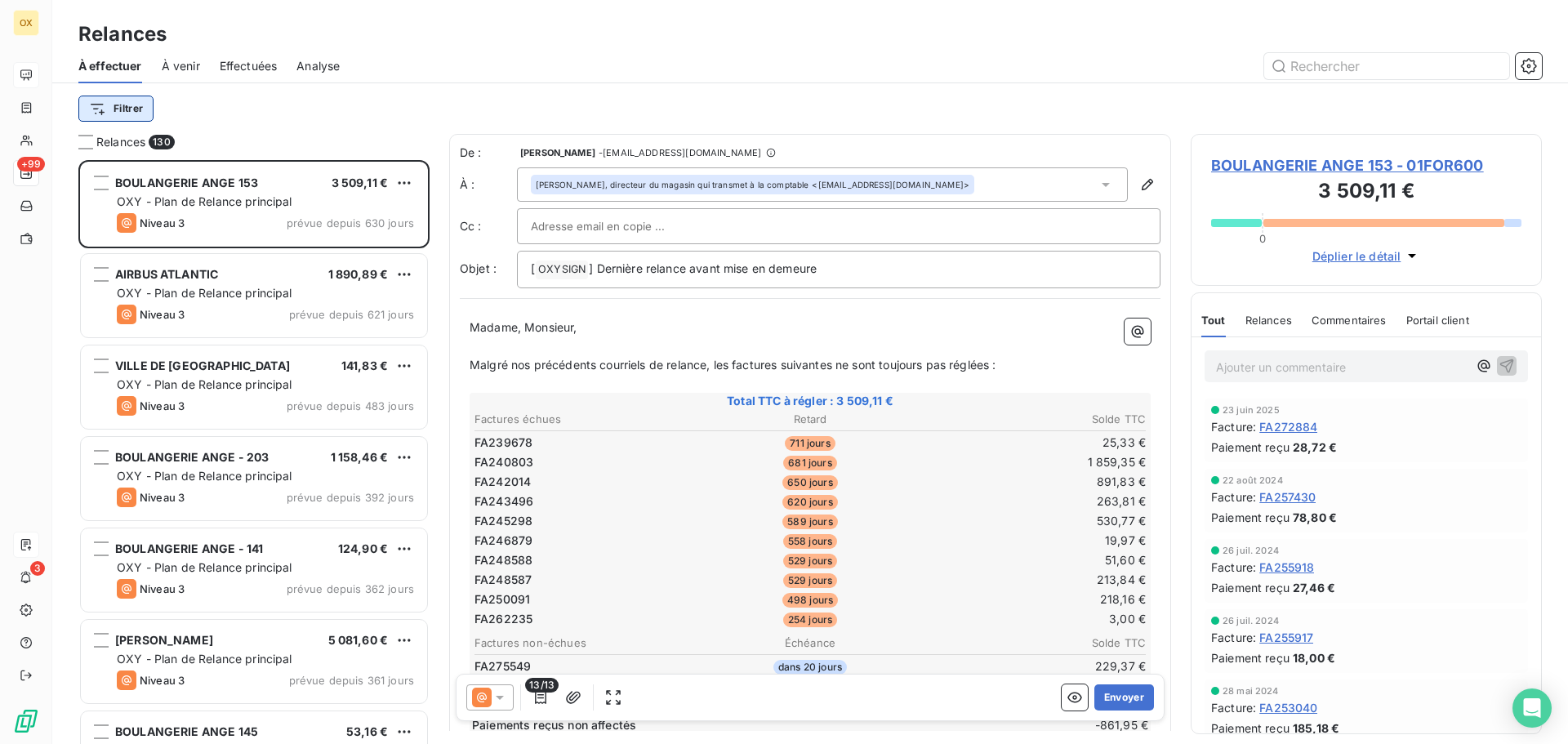
click at [118, 110] on html "OX +99 3 Relances À effectuer À venir Effectuées Analyse Filtrer Relances 130 B…" at bounding box center [784, 372] width 1568 height 744
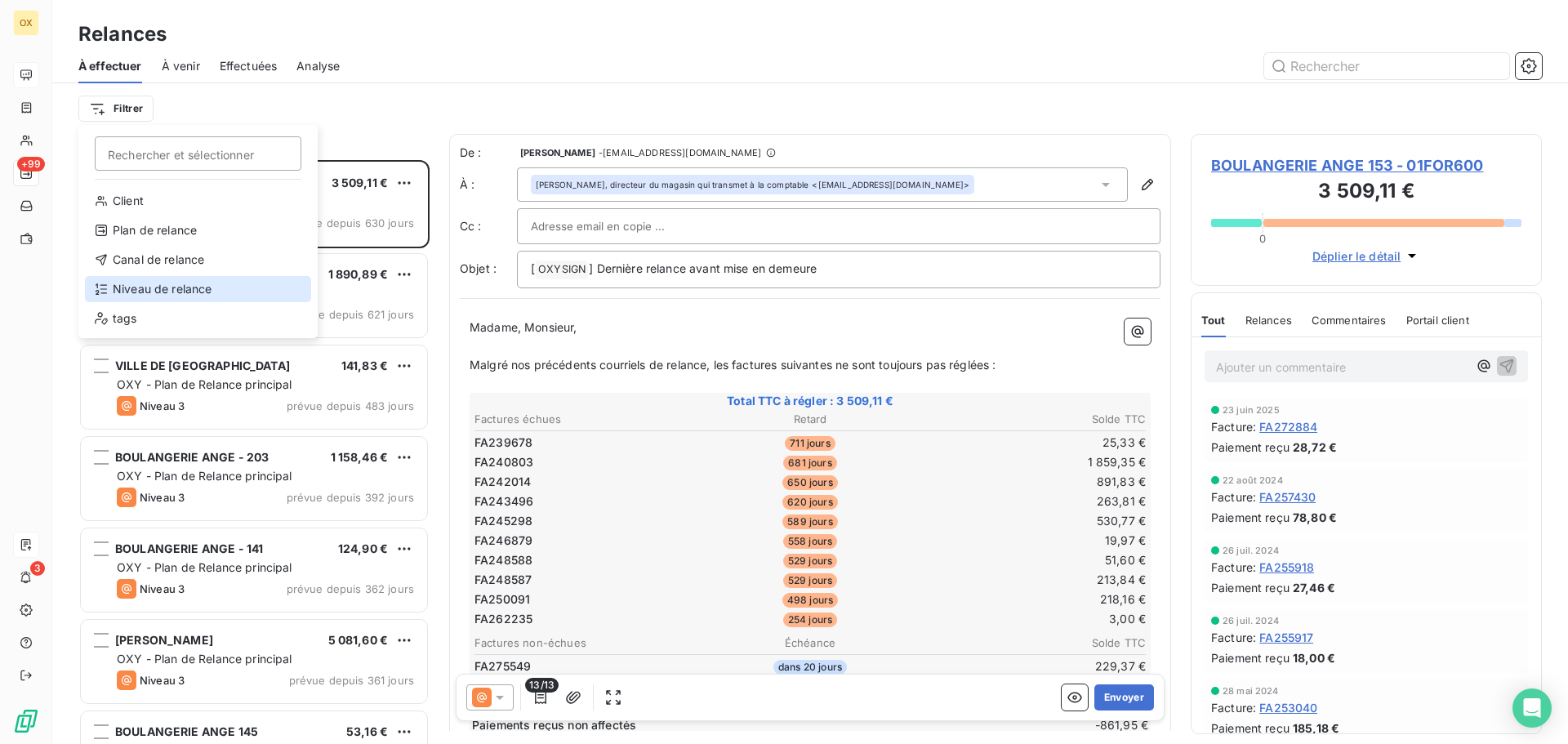
drag, startPoint x: 166, startPoint y: 293, endPoint x: 252, endPoint y: 236, distance: 103.2
click at [166, 293] on div "Niveau de relance" at bounding box center [197, 289] width 226 height 26
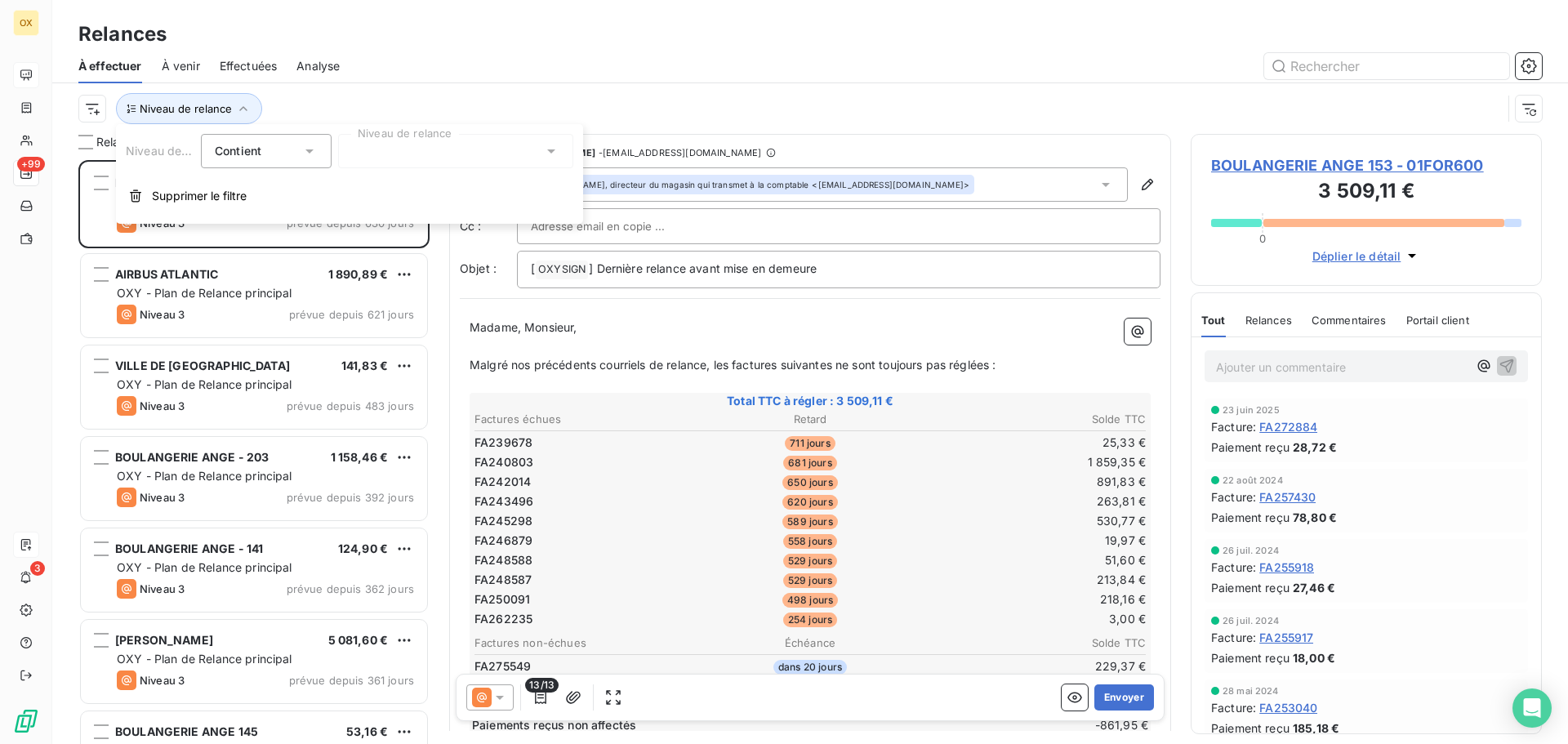
click at [386, 152] on div at bounding box center [455, 150] width 235 height 34
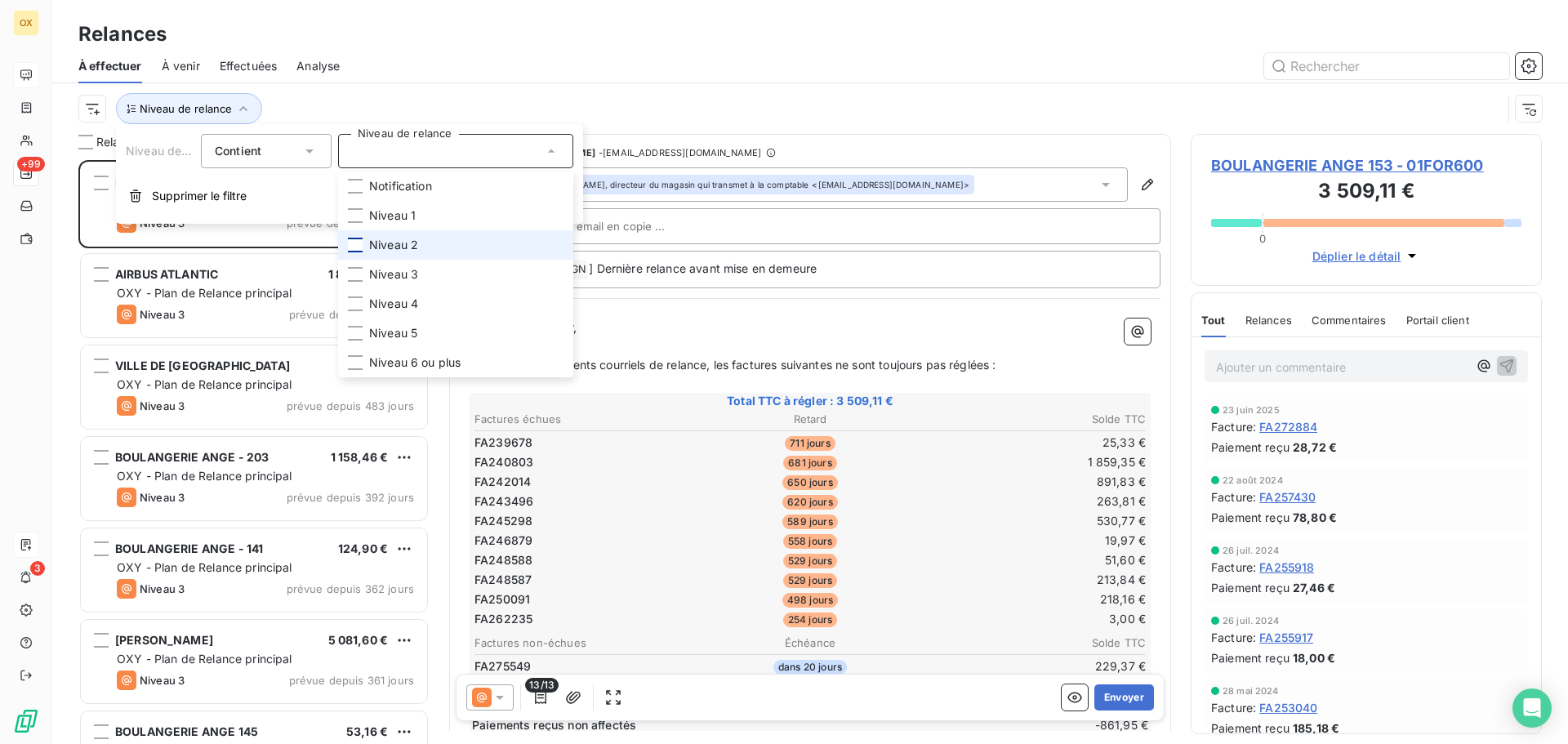
click at [355, 244] on div at bounding box center [355, 245] width 15 height 15
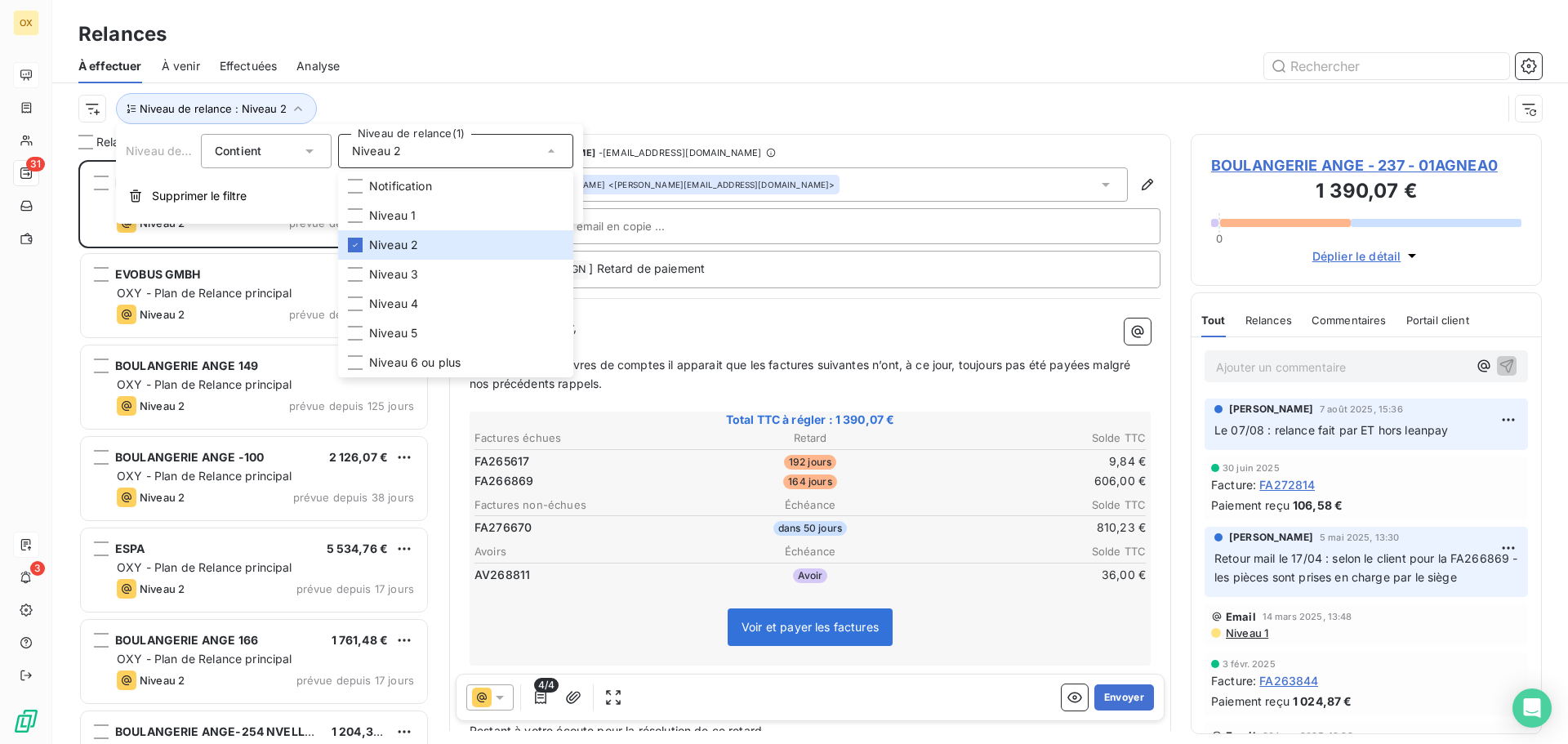
scroll to position [571, 339]
click at [419, 72] on div at bounding box center [950, 66] width 1182 height 26
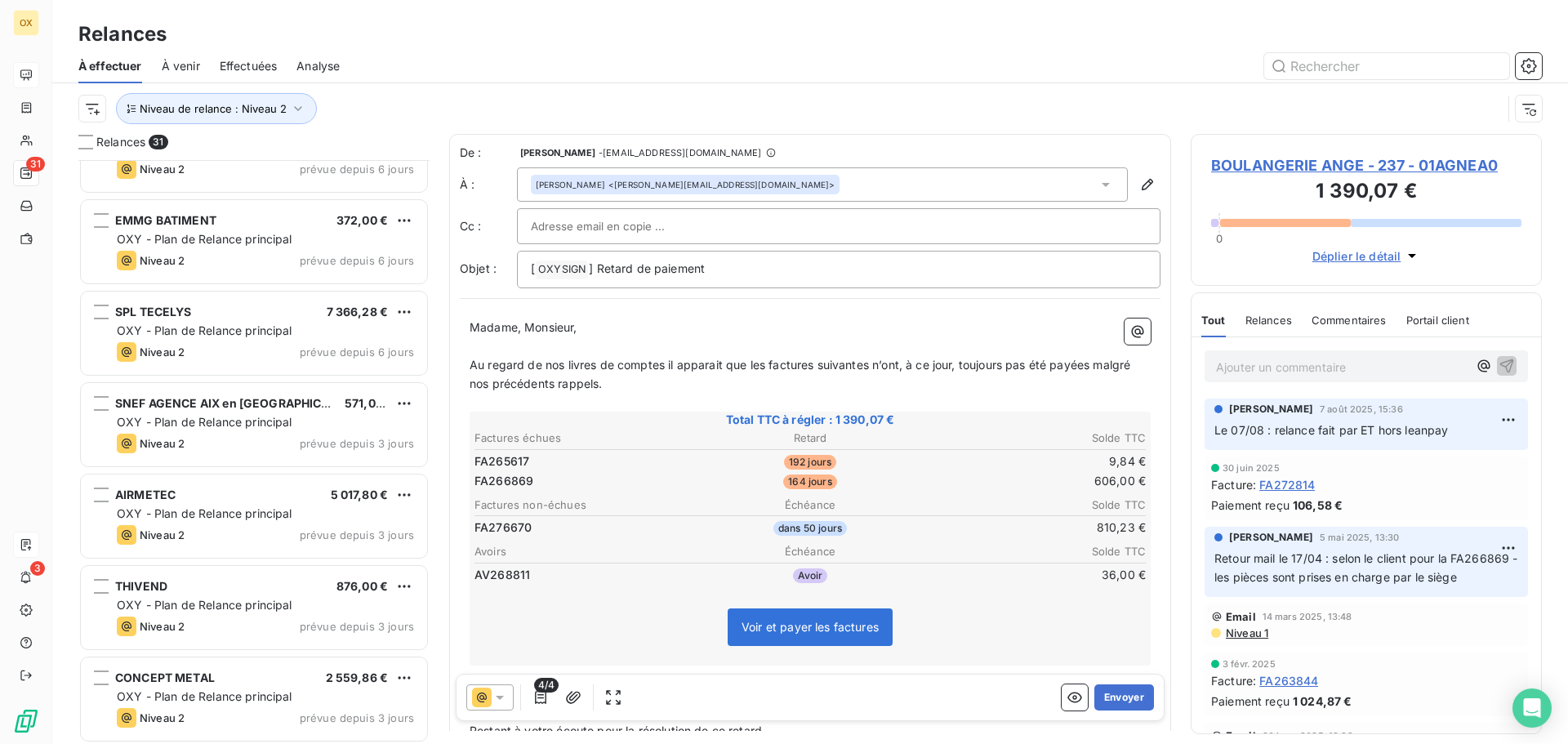
scroll to position [2251, 0]
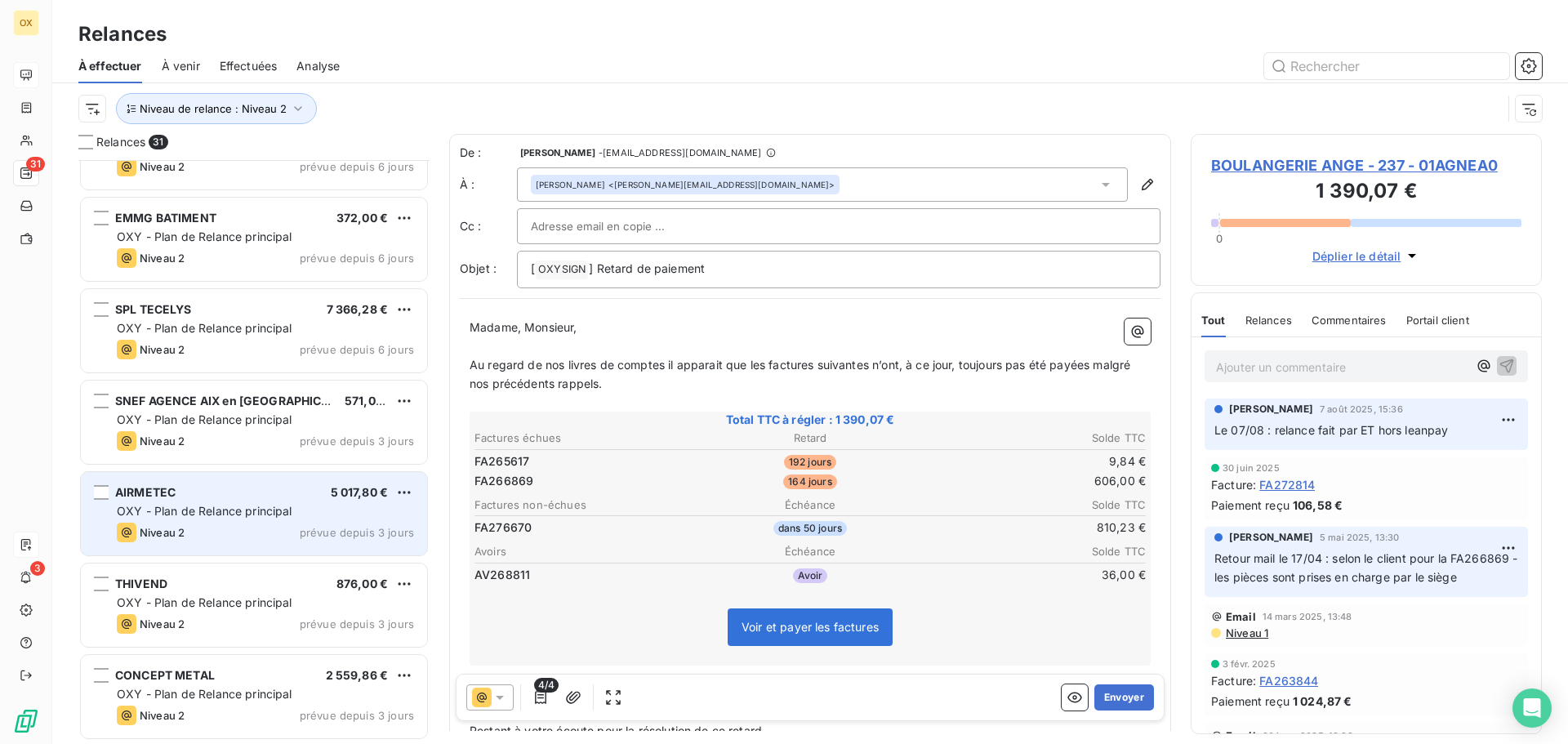
click at [204, 486] on div "AIRMETEC 5 017,80 €" at bounding box center [266, 492] width 297 height 15
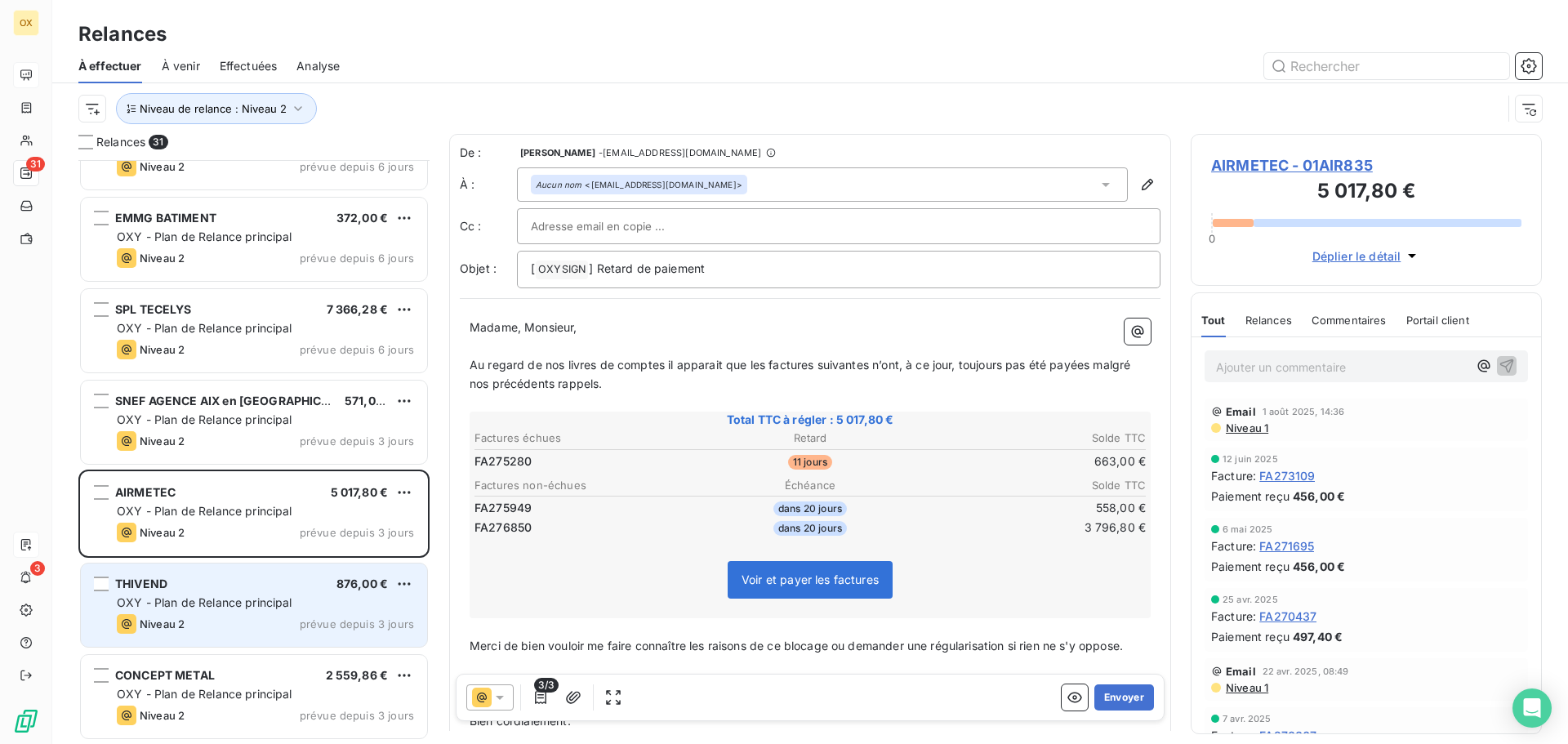
drag, startPoint x: 245, startPoint y: 609, endPoint x: 250, endPoint y: 594, distance: 15.8
click at [244, 607] on div "OXY - Plan de Relance principal" at bounding box center [266, 602] width 297 height 17
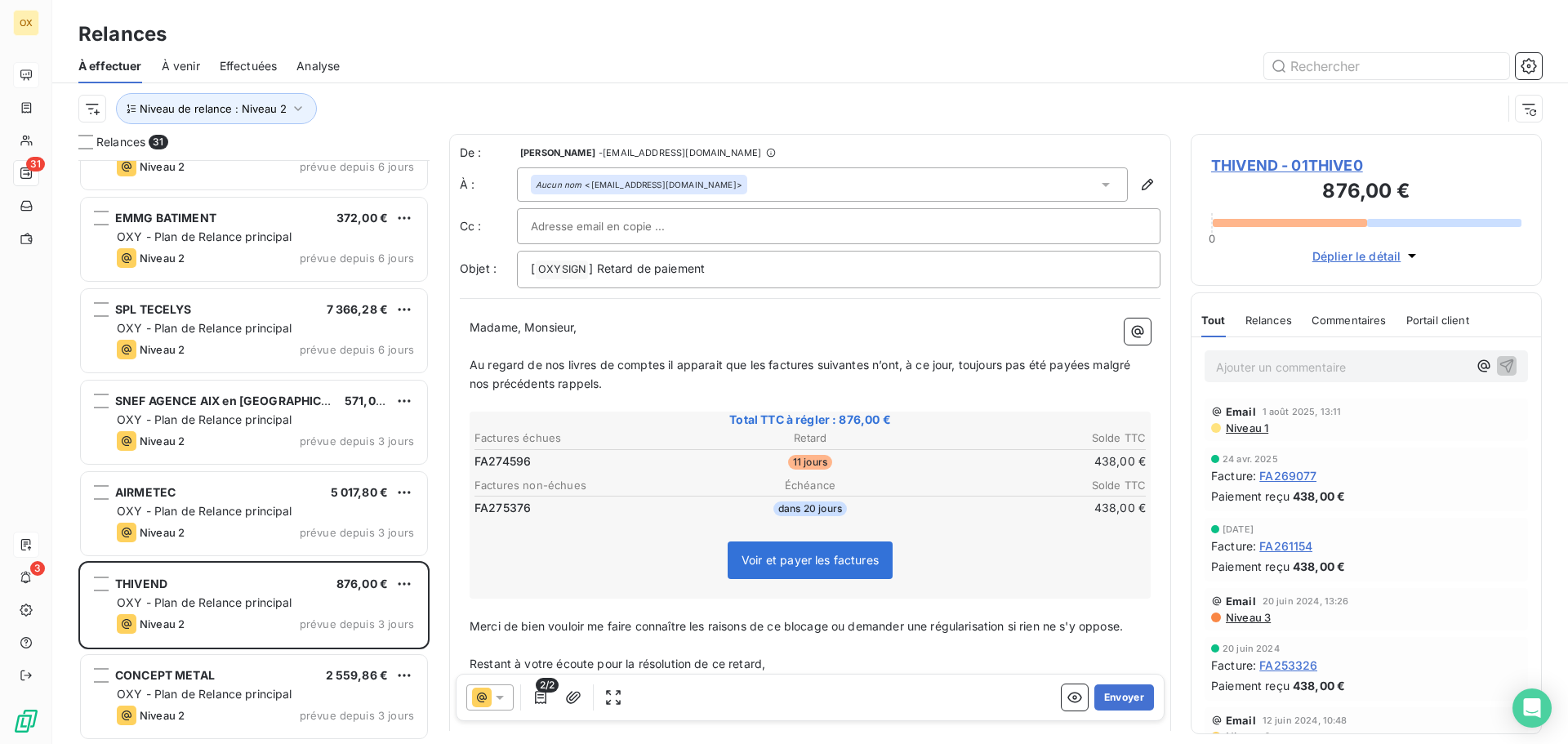
drag, startPoint x: 1233, startPoint y: 379, endPoint x: 1243, endPoint y: 359, distance: 22.4
click at [1233, 372] on div "Ajouter un commentaire ﻿" at bounding box center [1366, 366] width 323 height 31
click at [1255, 355] on div "Ajouter un commentaire ﻿" at bounding box center [1366, 366] width 323 height 31
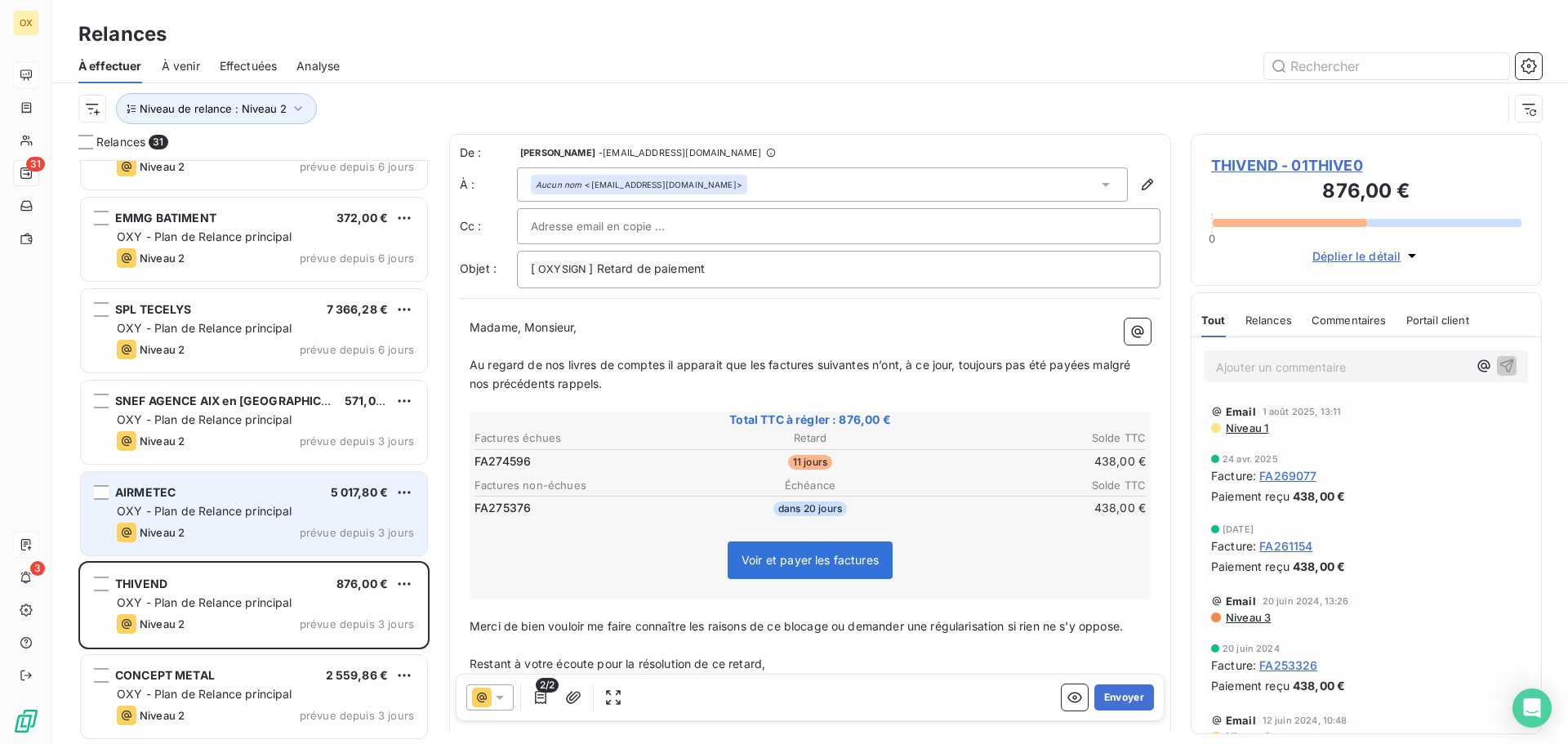
click at [287, 512] on span "OXY - Plan de Relance principal" at bounding box center [204, 511] width 176 height 14
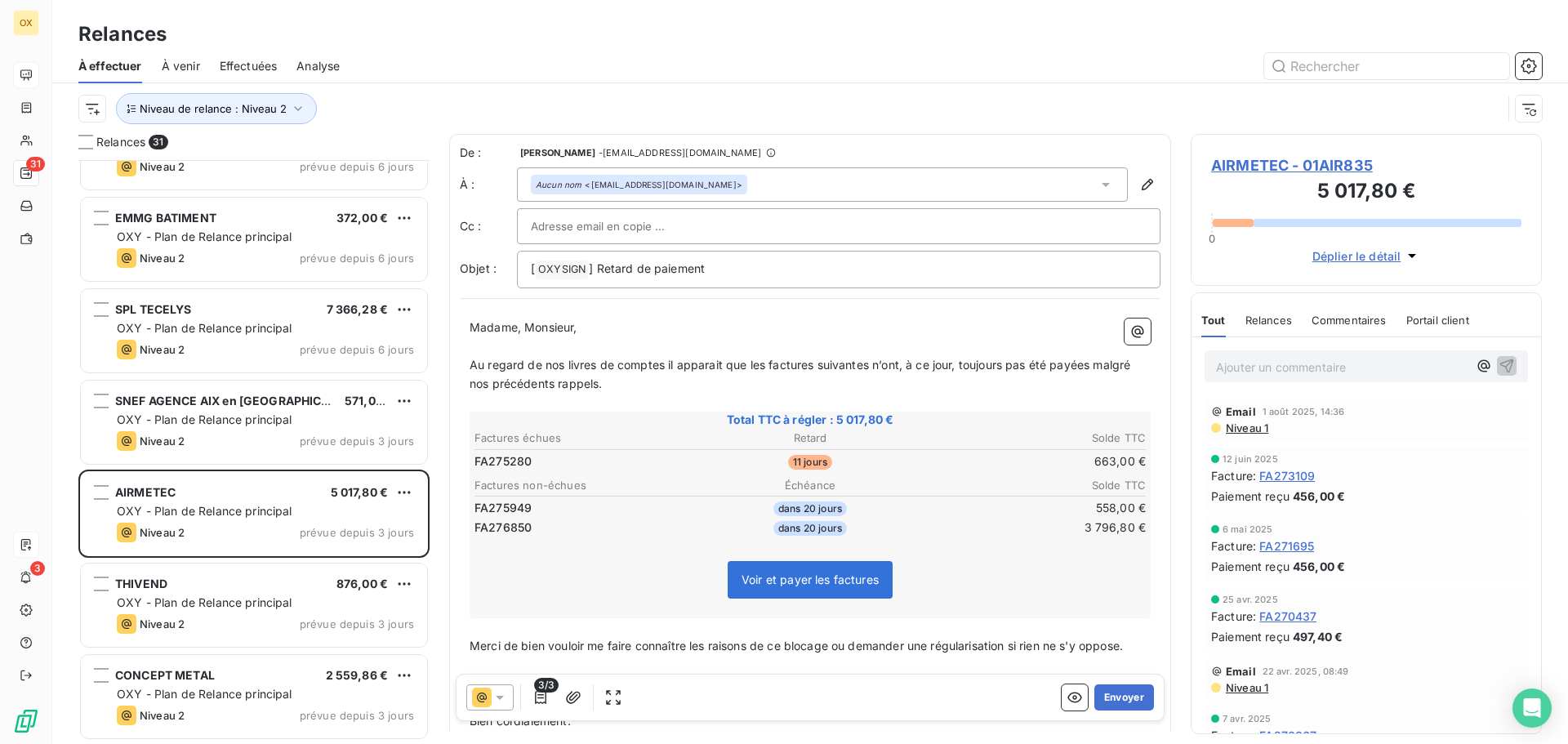
click at [1247, 367] on p "Ajouter un commentaire ﻿" at bounding box center [1342, 366] width 252 height 20
click at [1500, 372] on icon "button" at bounding box center [1507, 365] width 14 height 14
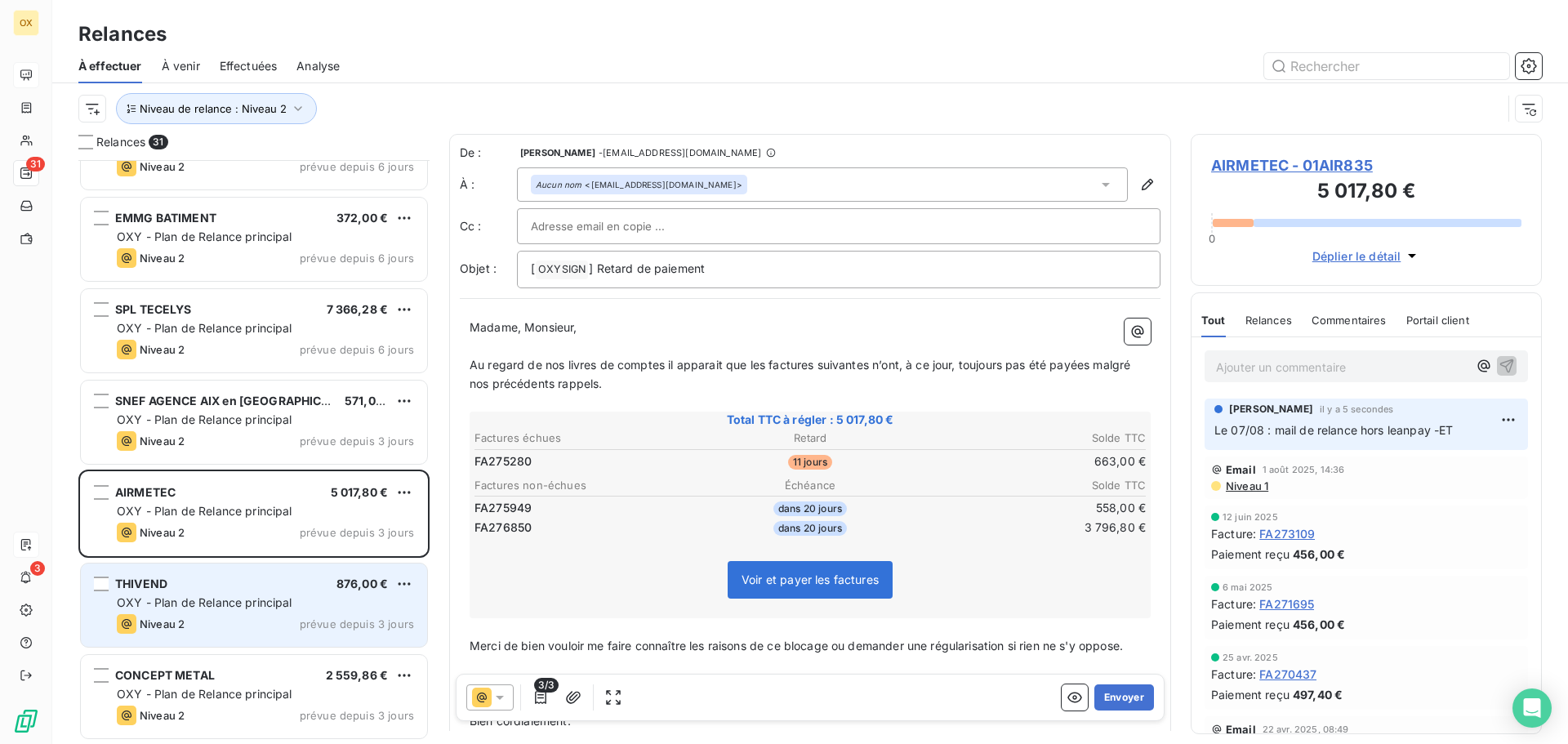
click at [275, 605] on span "OXY - Plan de Relance principal" at bounding box center [204, 602] width 176 height 14
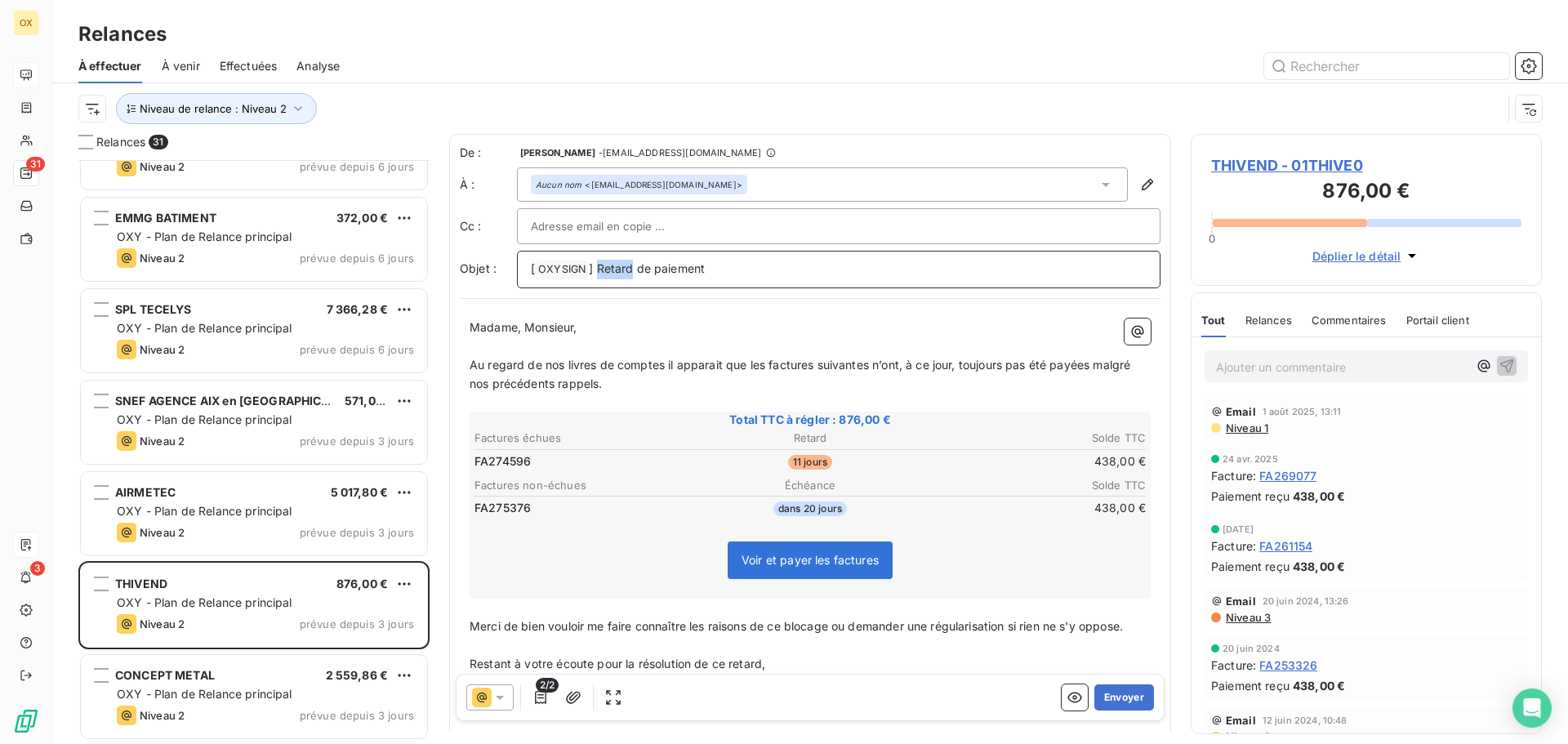
drag, startPoint x: 632, startPoint y: 265, endPoint x: 598, endPoint y: 269, distance: 34.2
click at [598, 269] on span "] Retard de paiement" at bounding box center [646, 268] width 116 height 14
click at [1253, 165] on span "THIVEND - 01THIVE0" at bounding box center [1365, 165] width 310 height 22
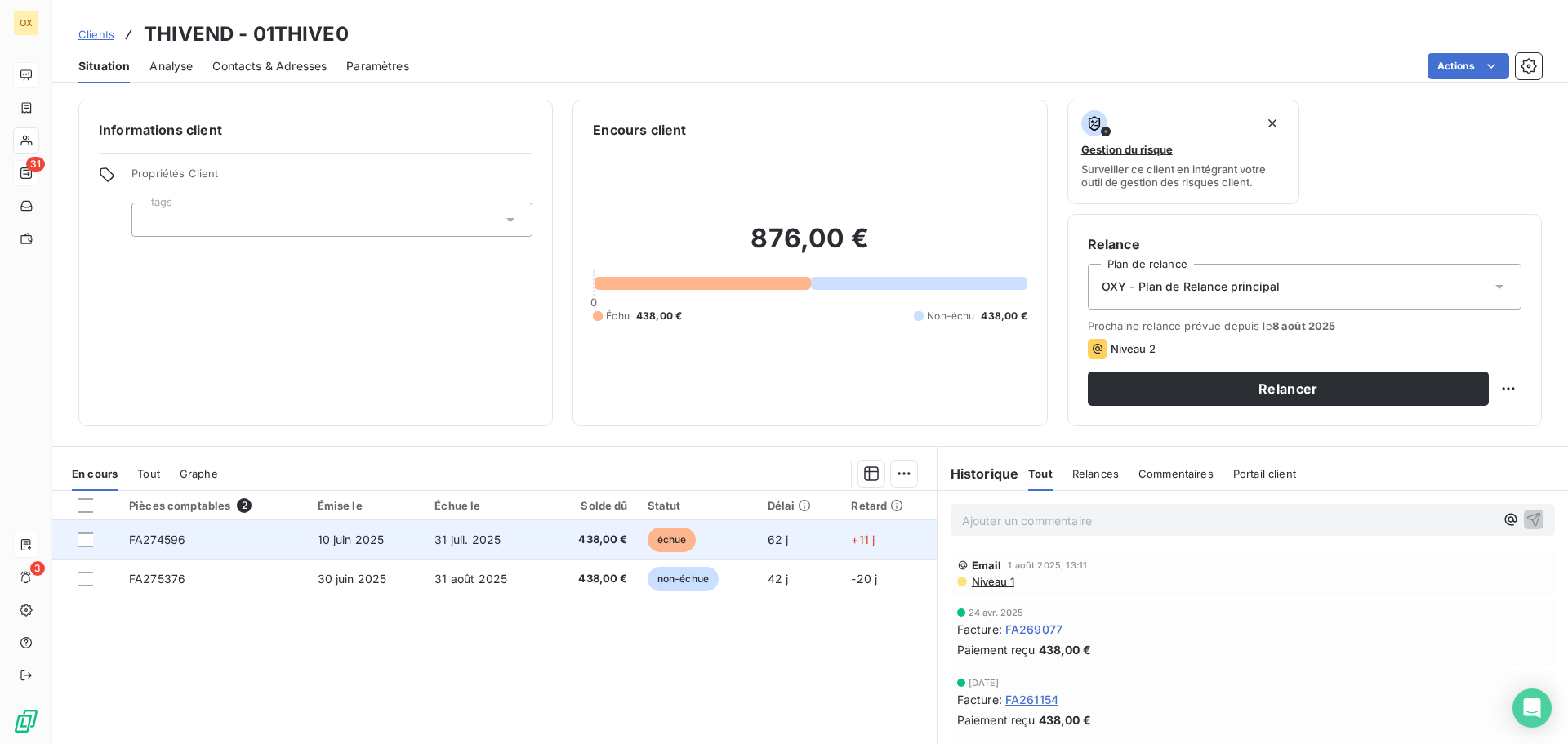
click at [619, 541] on span "438,00 €" at bounding box center [591, 539] width 71 height 17
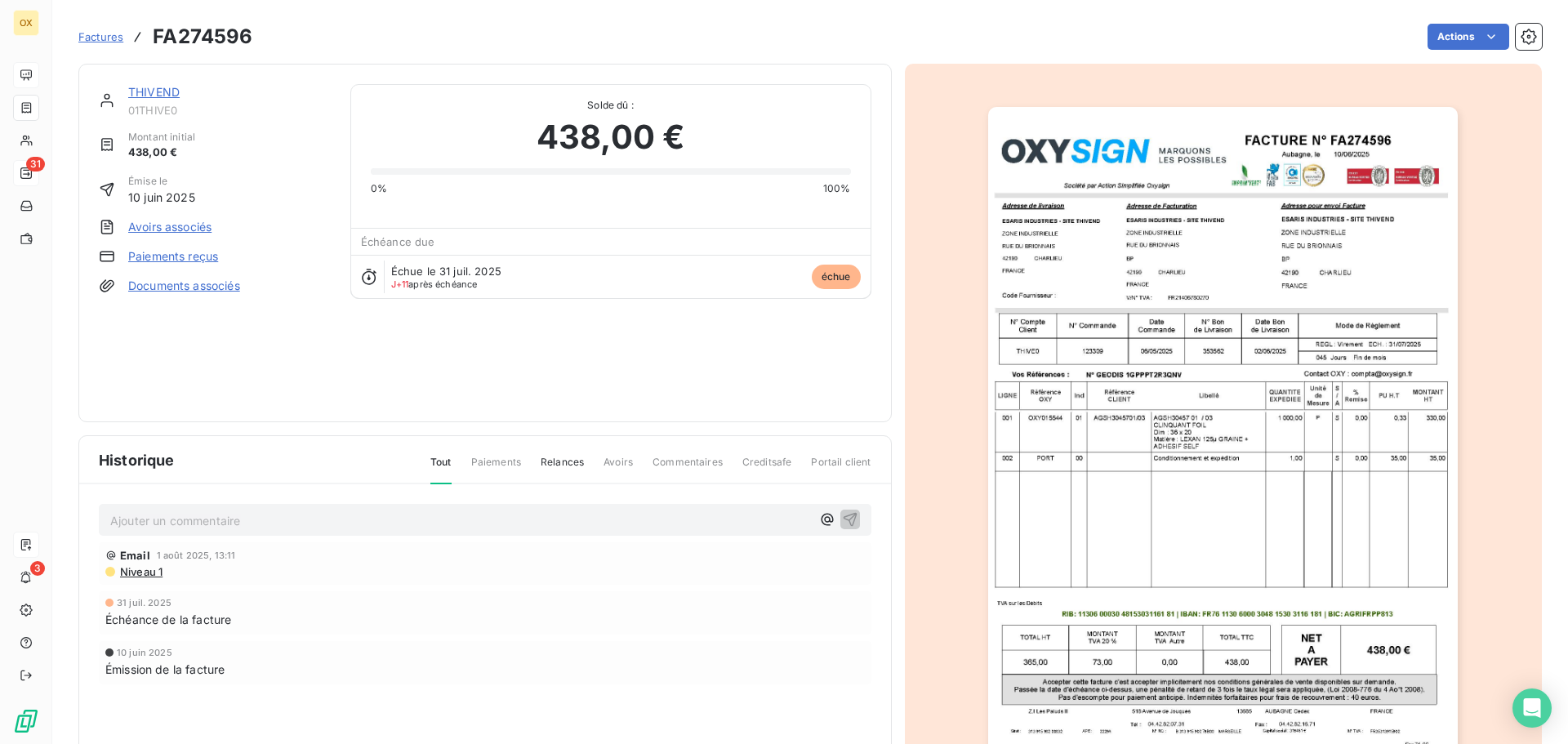
click at [167, 97] on link "THIVEND" at bounding box center [154, 92] width 52 height 14
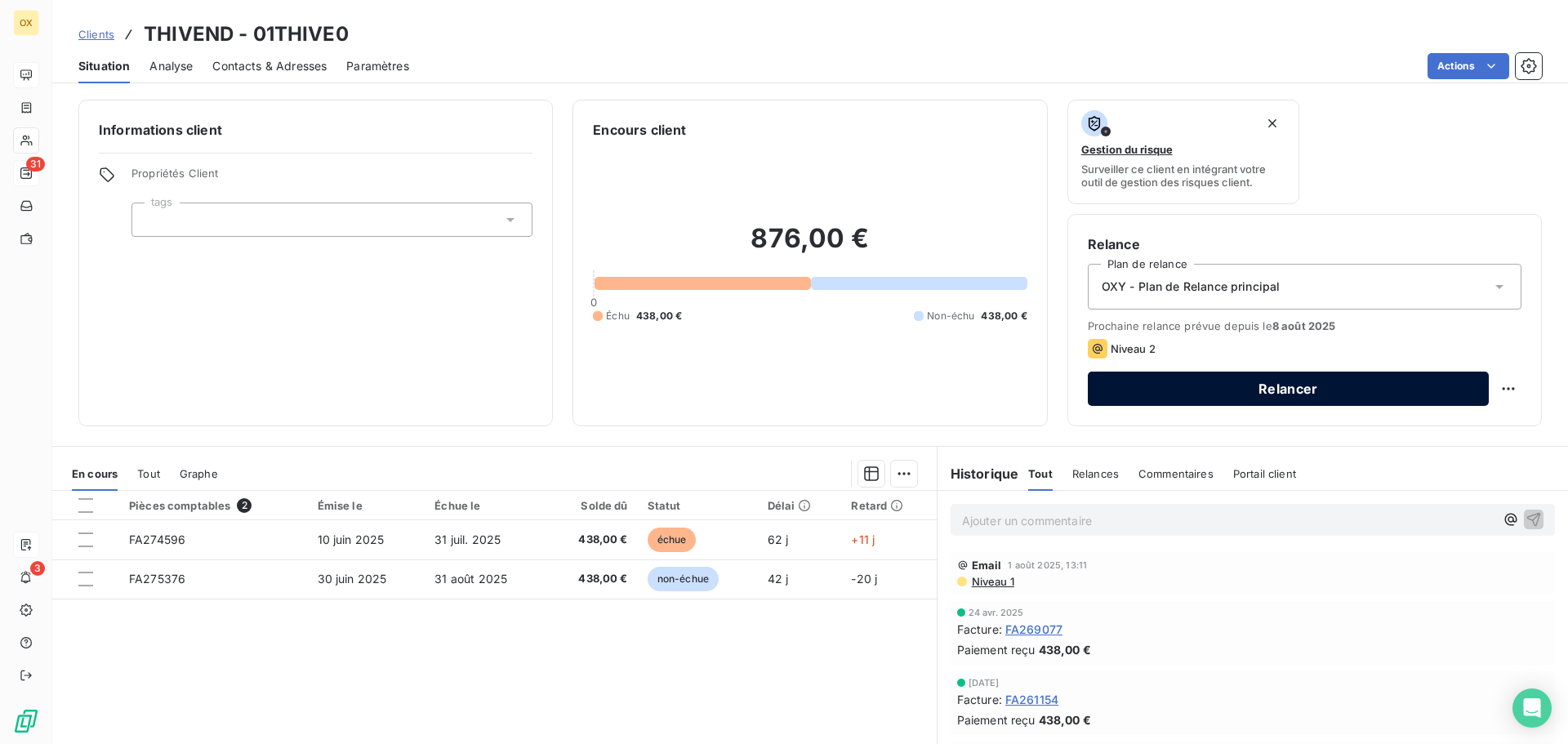
click at [1205, 392] on button "Relancer" at bounding box center [1288, 388] width 401 height 34
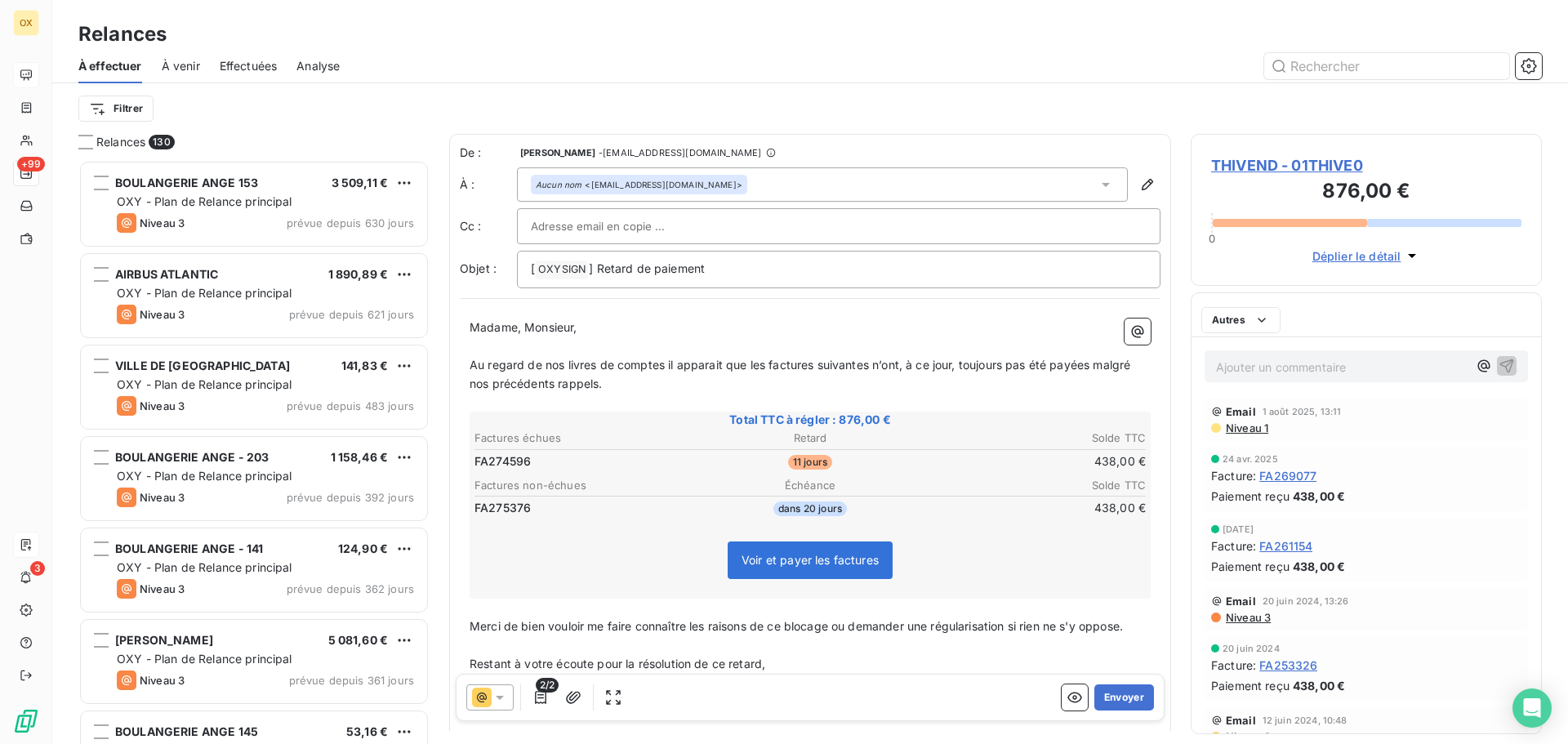
scroll to position [571, 339]
click at [766, 362] on span "Au regard de nos livres de comptes il apparait que les factures suivantes n’ont…" at bounding box center [801, 373] width 664 height 32
click at [809, 365] on span "Au regard de nos livres de comptes il apparait que la factures suivantes n’ont,…" at bounding box center [810, 373] width 681 height 32
click at [858, 362] on span "Au regard de nos livres de comptes il apparait que la facture suivantes n’ont, …" at bounding box center [806, 373] width 675 height 32
click at [882, 365] on span "Au regard de nos livres de comptes il apparait que la facture suivante n’ont, à…" at bounding box center [804, 373] width 669 height 32
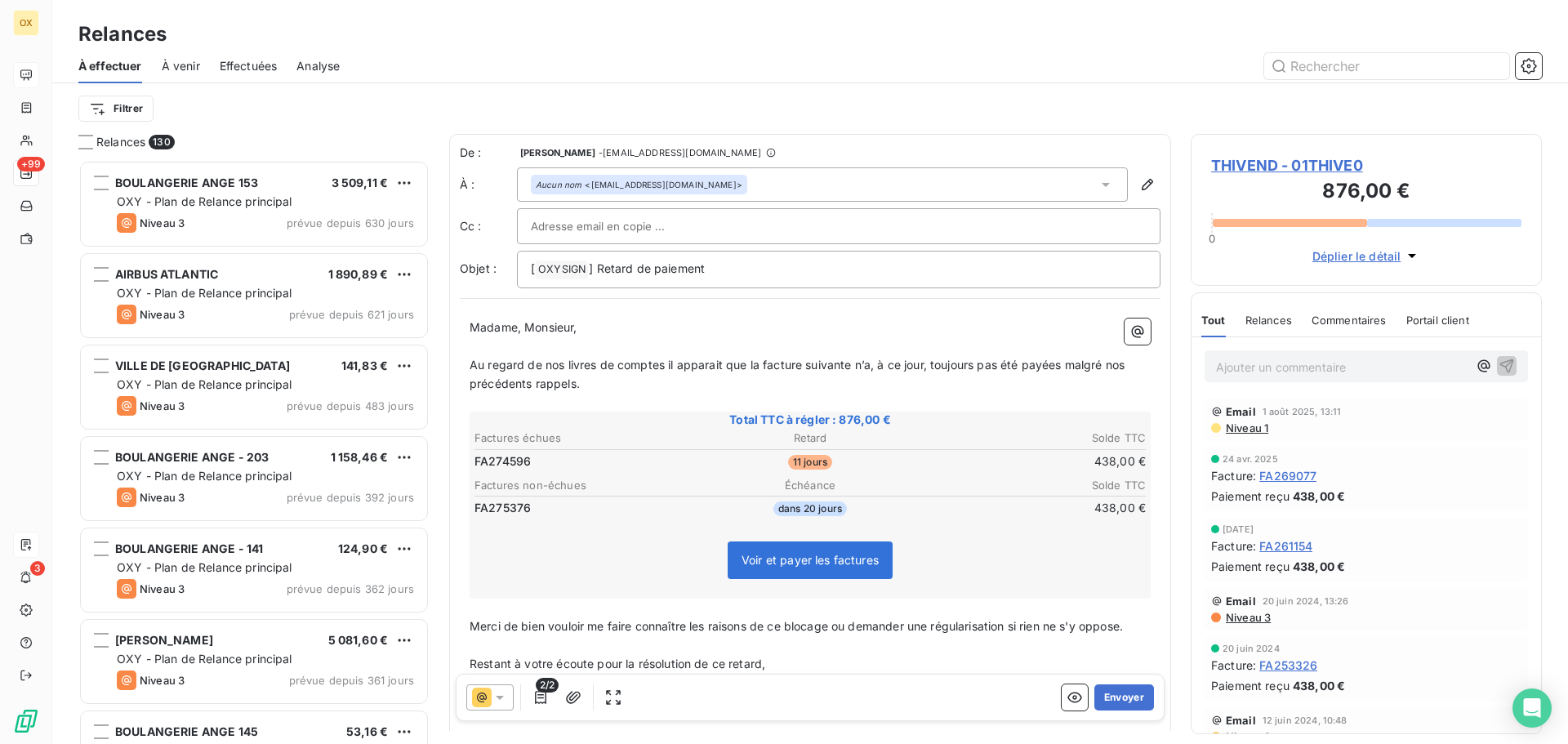
click at [1061, 367] on span "Au regard de nos livres de comptes il apparait que la facture suivante n’a, à c…" at bounding box center [798, 373] width 658 height 32
click at [1113, 694] on button "Envoyer" at bounding box center [1123, 697] width 59 height 26
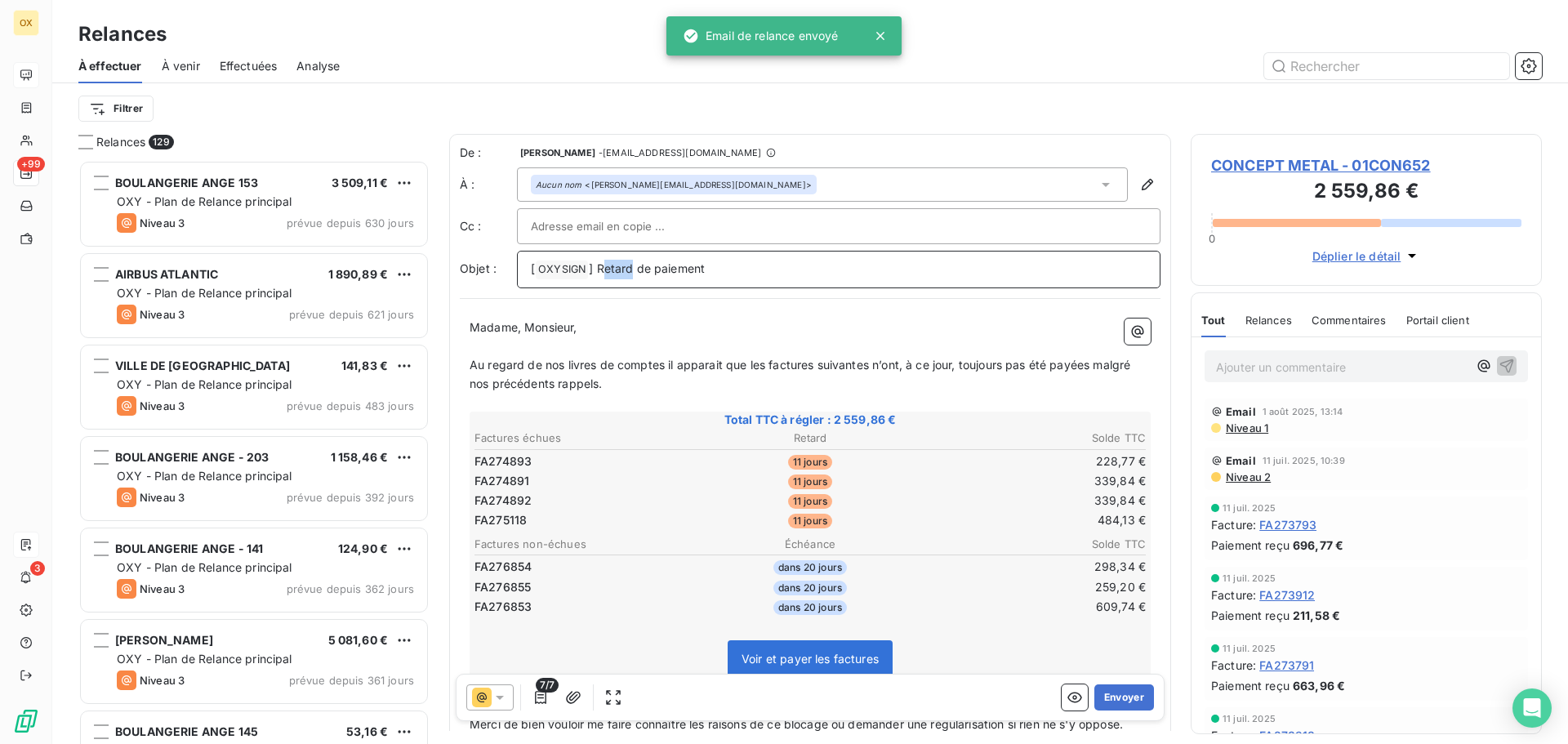
drag, startPoint x: 632, startPoint y: 267, endPoint x: 600, endPoint y: 269, distance: 32.1
click at [600, 269] on span "] Retard de paiement" at bounding box center [646, 268] width 116 height 14
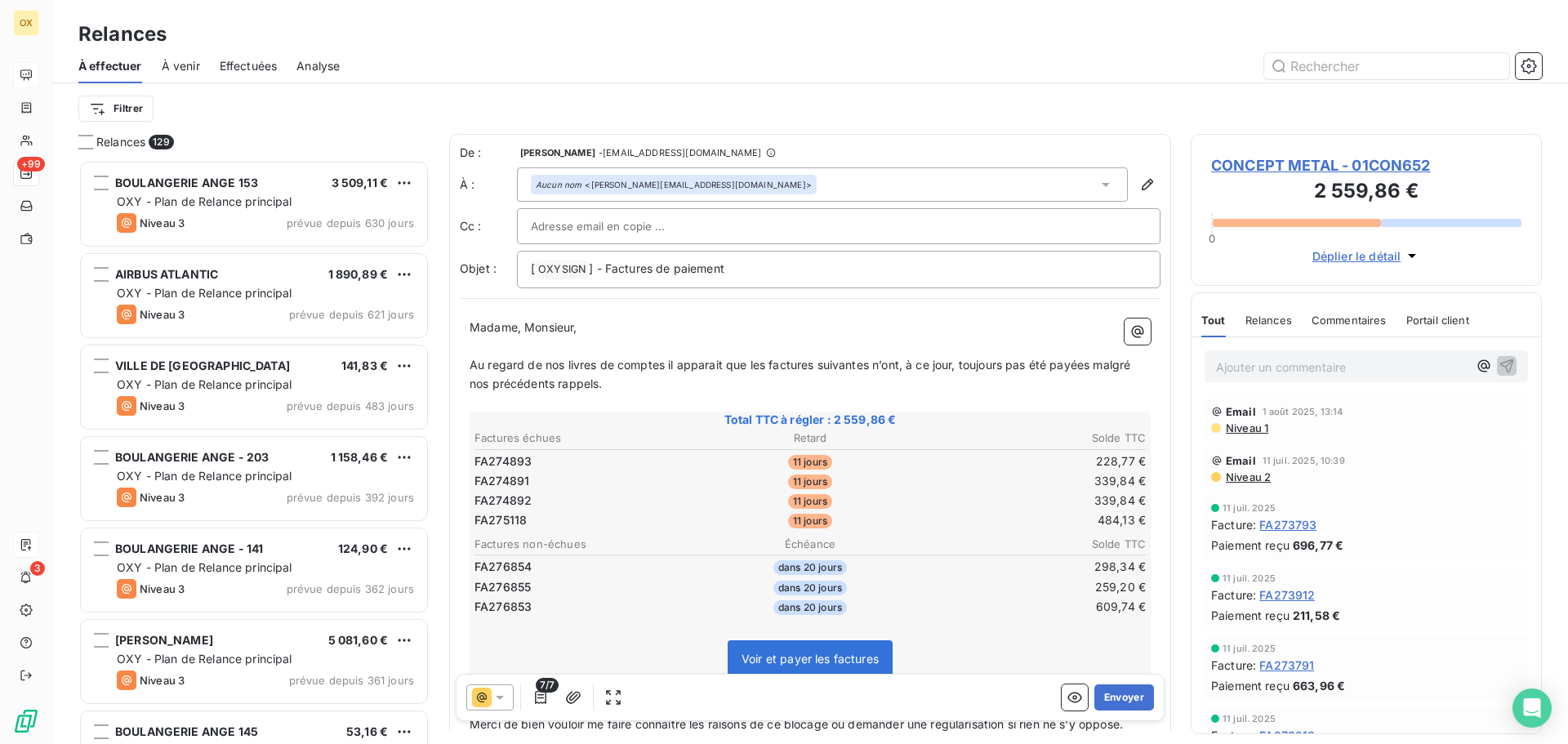
click at [1243, 477] on span "Niveau 2" at bounding box center [1247, 476] width 46 height 13
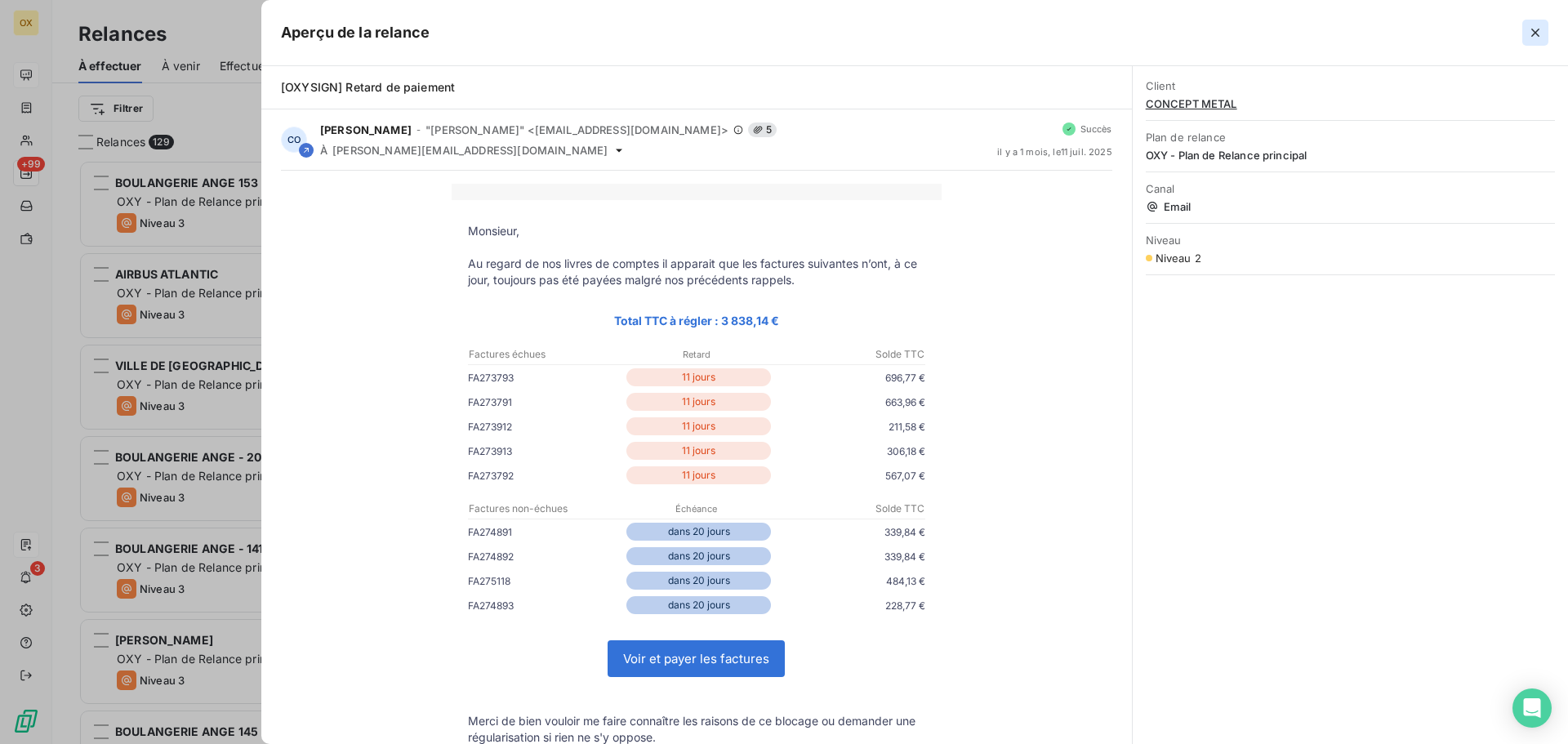
click at [1540, 31] on icon "button" at bounding box center [1535, 32] width 17 height 17
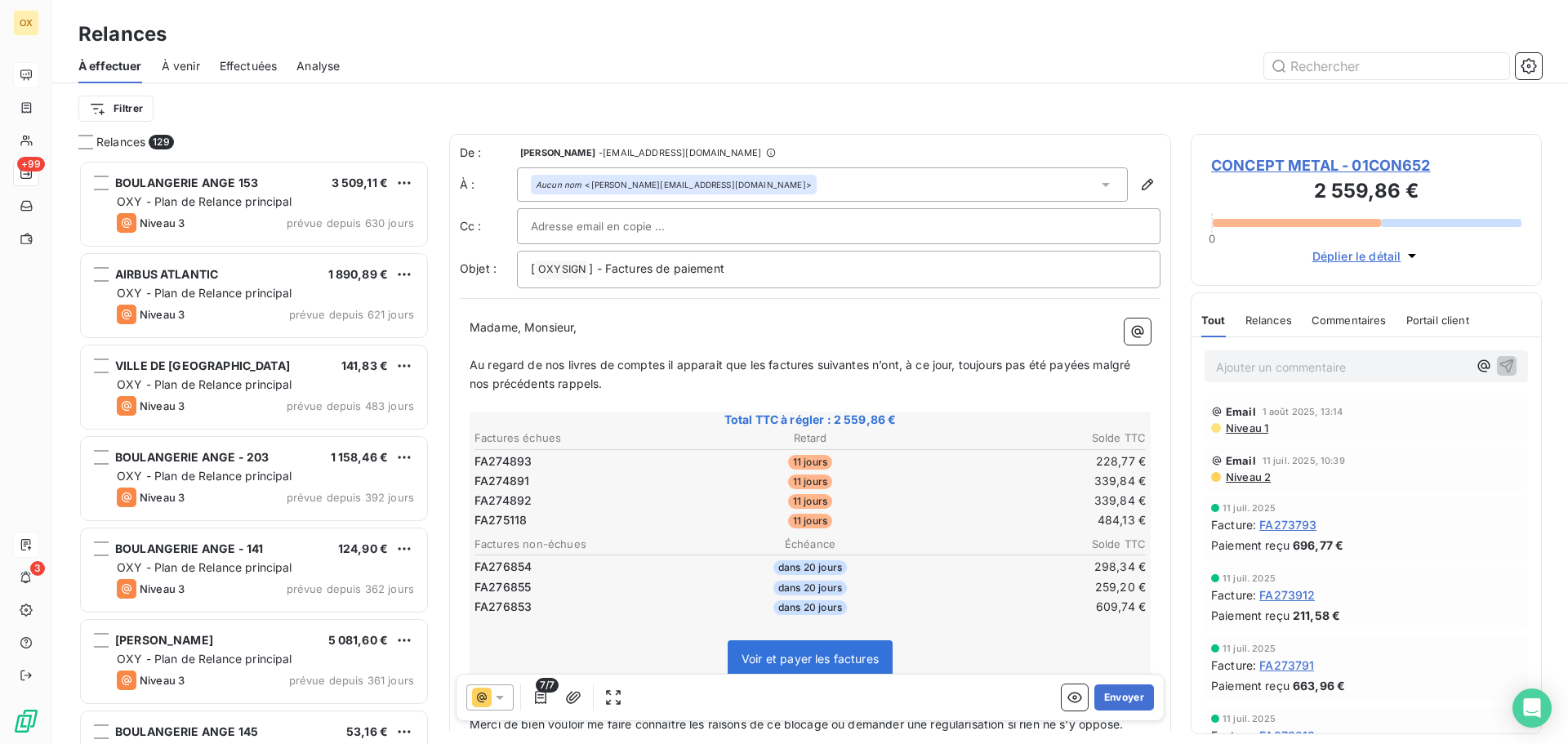
click at [919, 327] on p "Madame, Monsieur," at bounding box center [810, 327] width 681 height 18
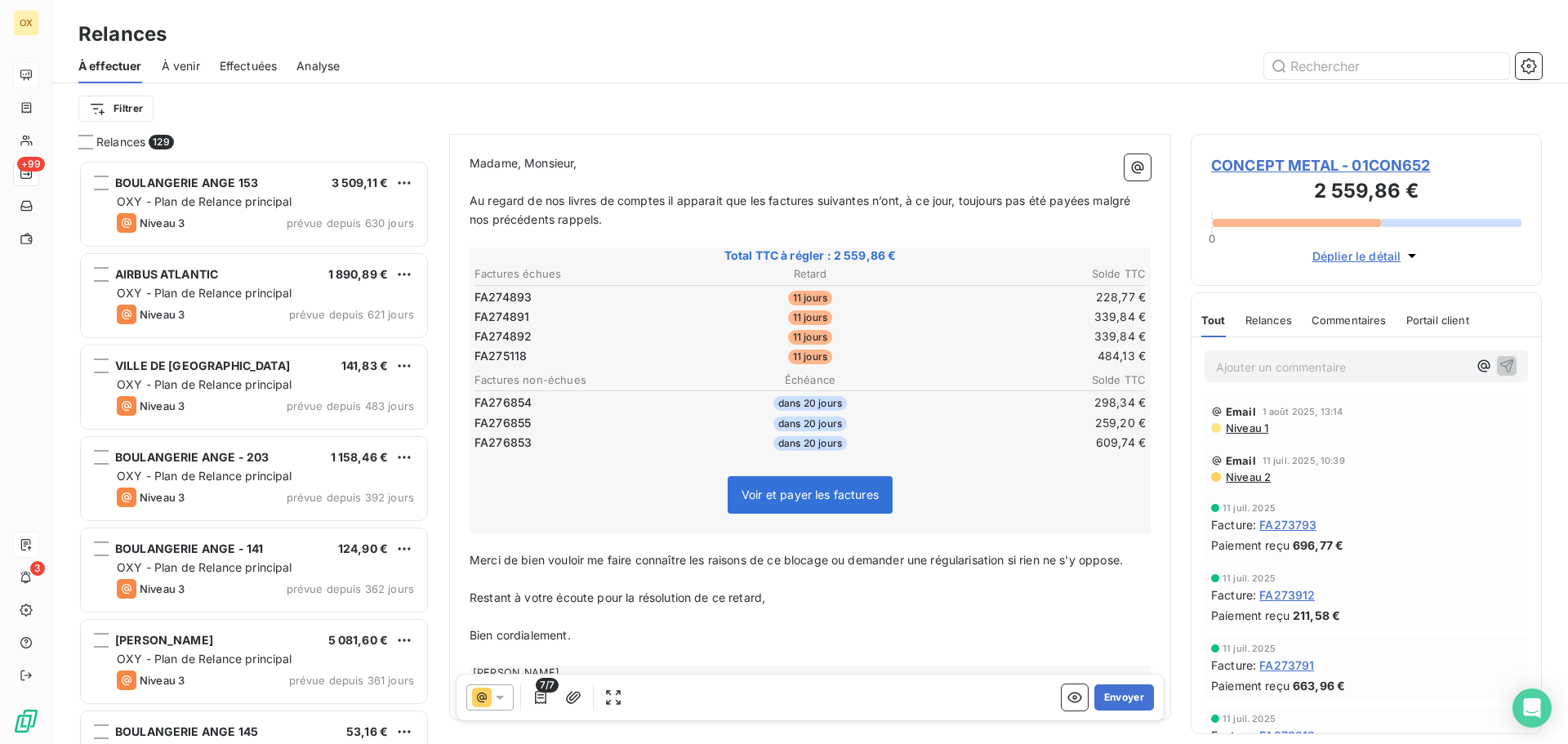
scroll to position [221, 0]
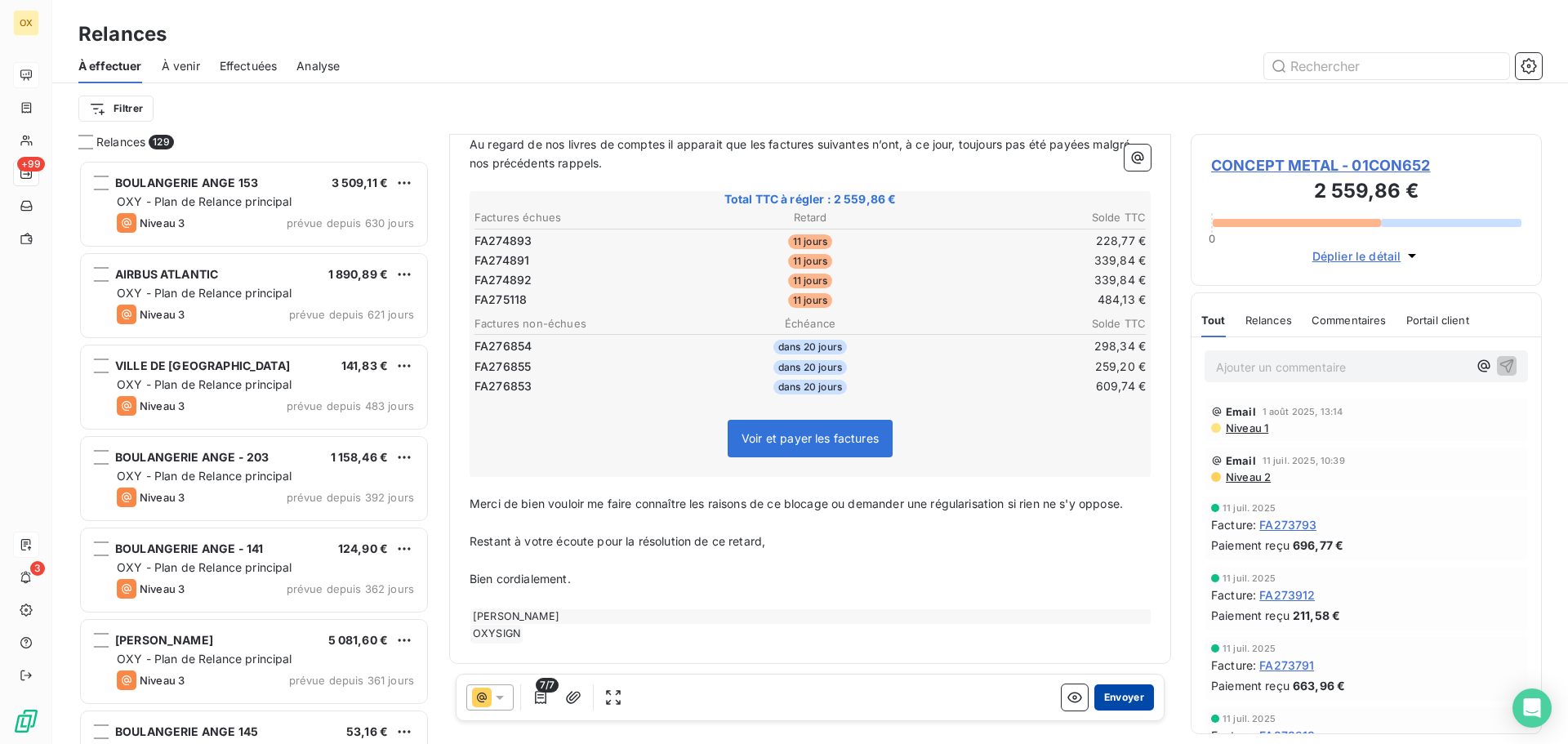
click at [1102, 693] on button "Envoyer" at bounding box center [1123, 697] width 59 height 26
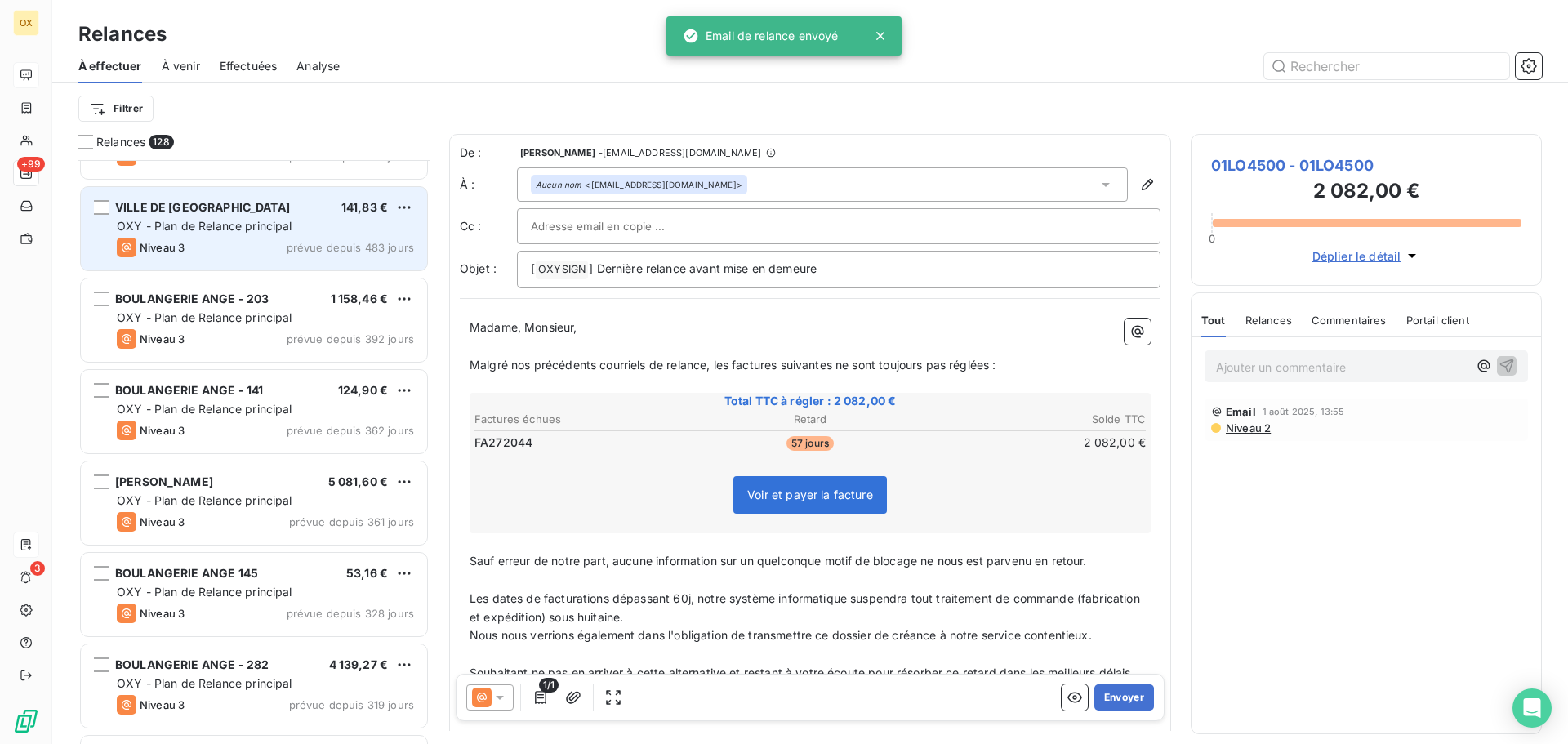
scroll to position [164, 0]
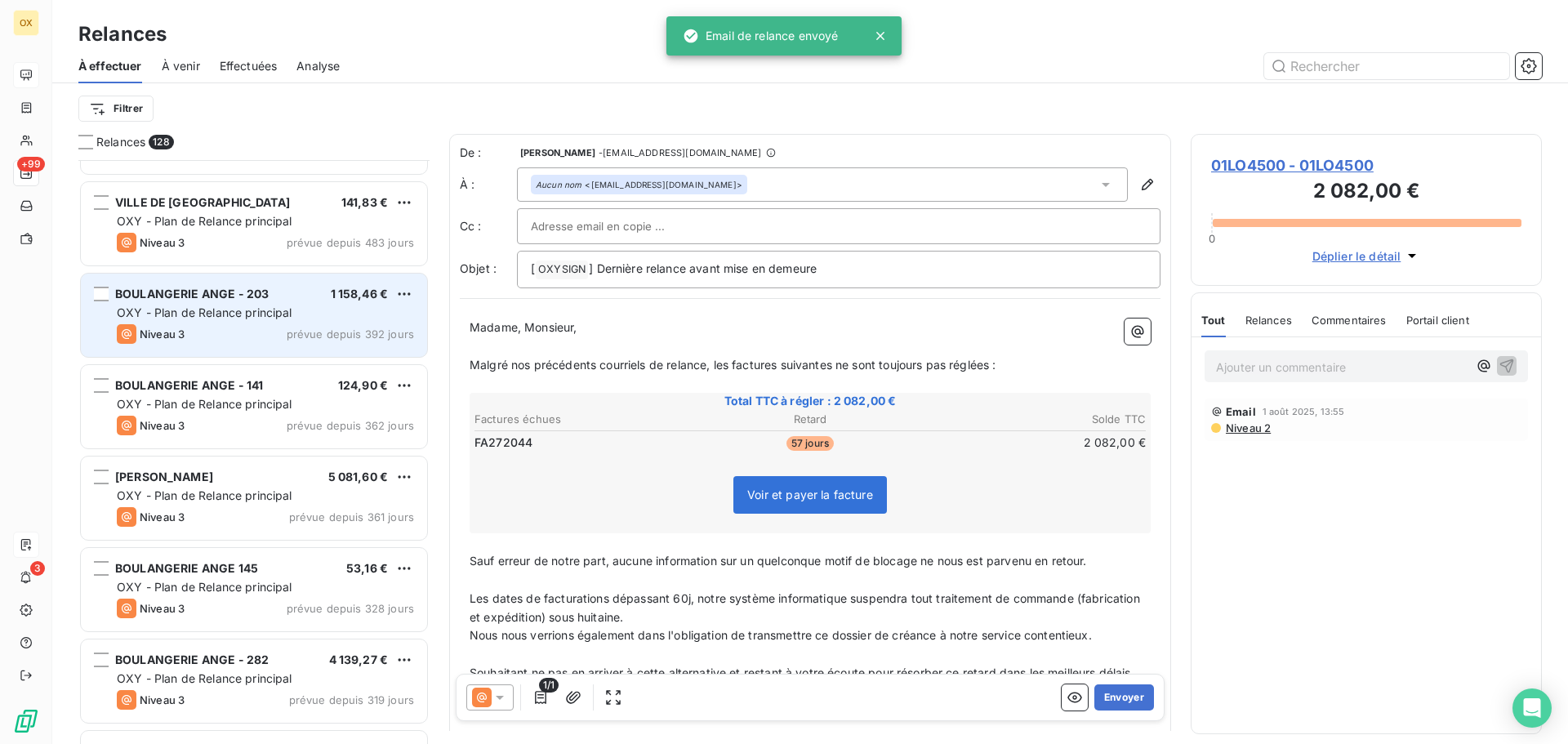
click at [218, 317] on span "OXY - Plan de Relance principal" at bounding box center [204, 313] width 176 height 14
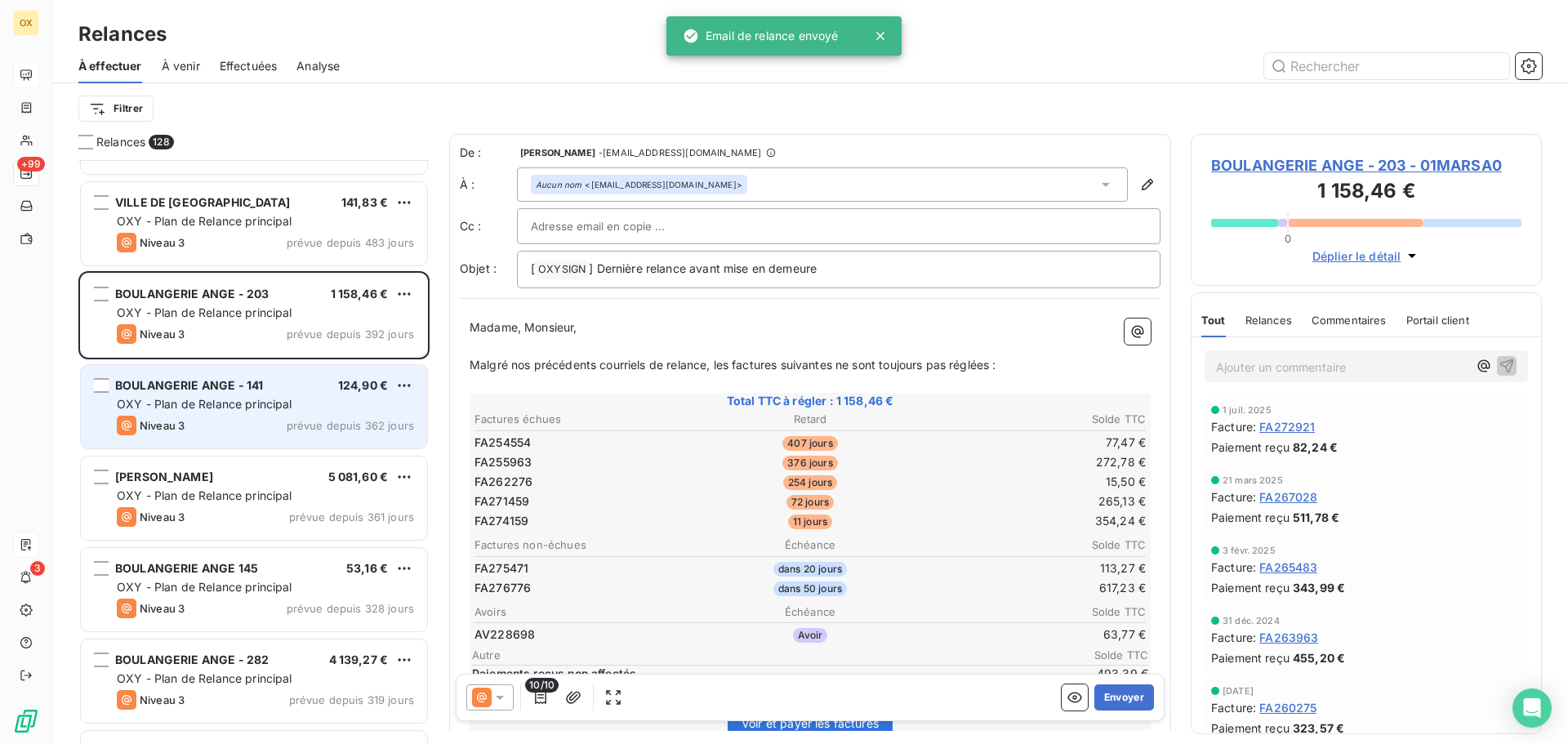
click at [235, 411] on div "OXY - Plan de Relance principal" at bounding box center [266, 403] width 297 height 17
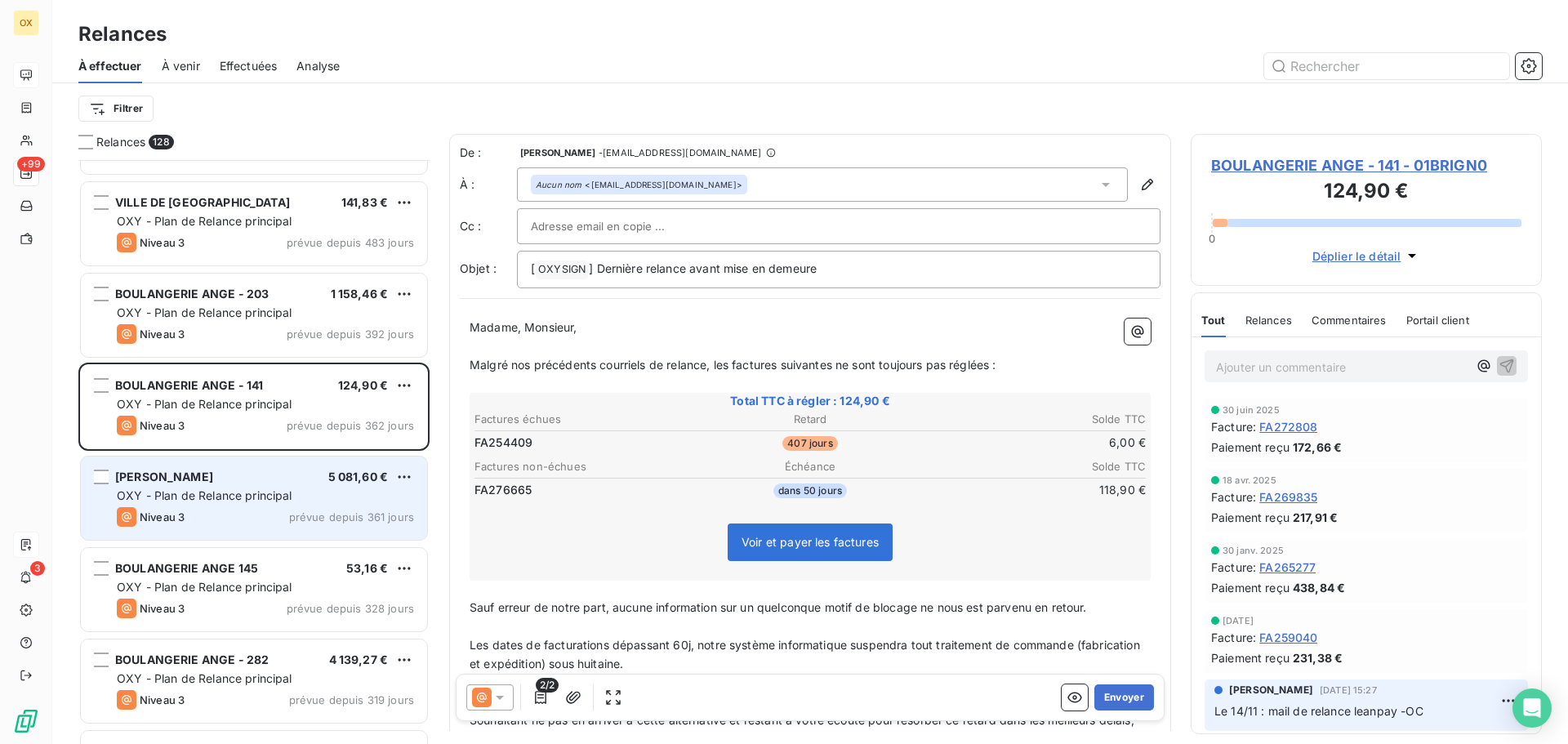
click at [257, 506] on div "[PERSON_NAME] 5 081,60 € OXY - Plan de Relance principal Niveau 3 prévue depuis…" at bounding box center [254, 497] width 346 height 83
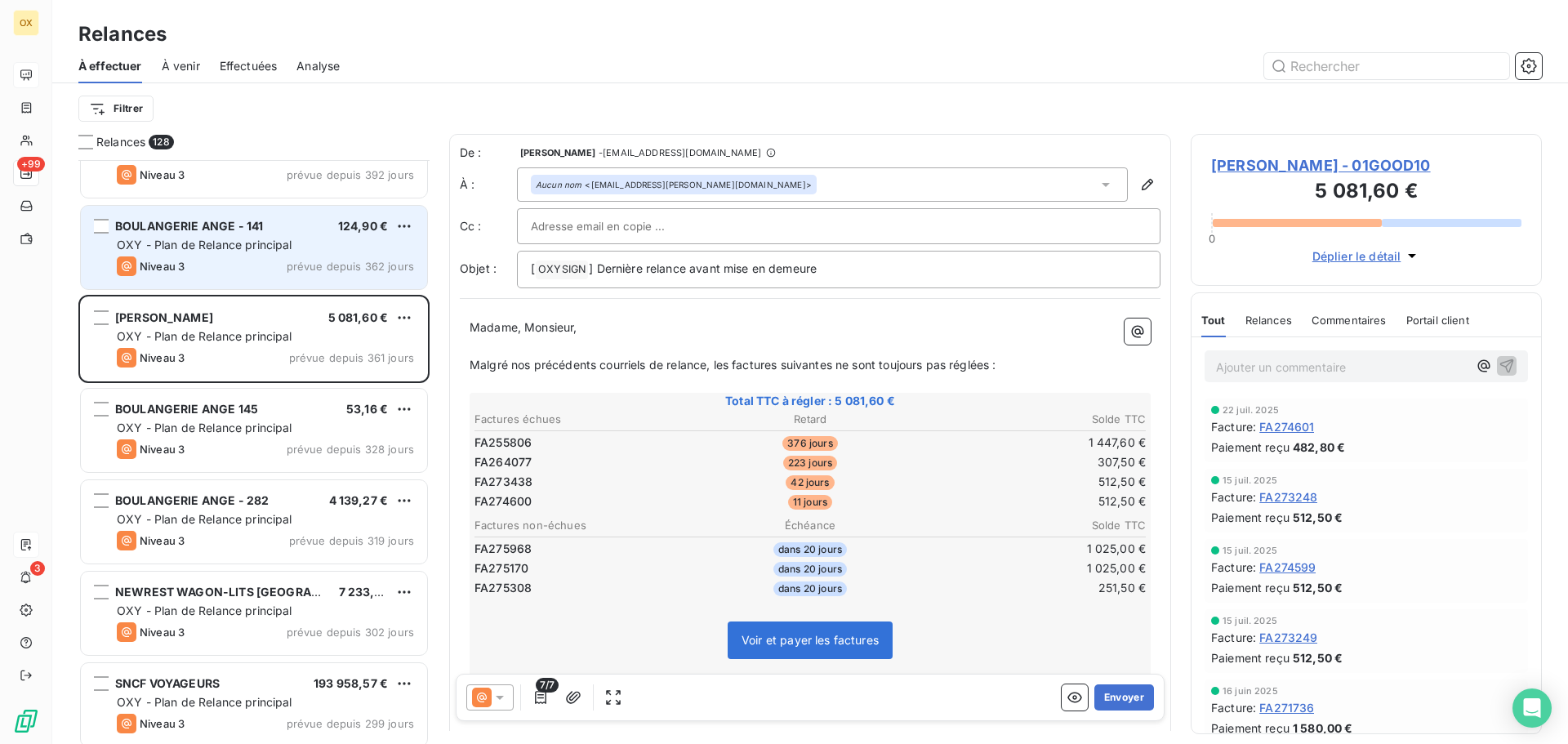
scroll to position [327, 0]
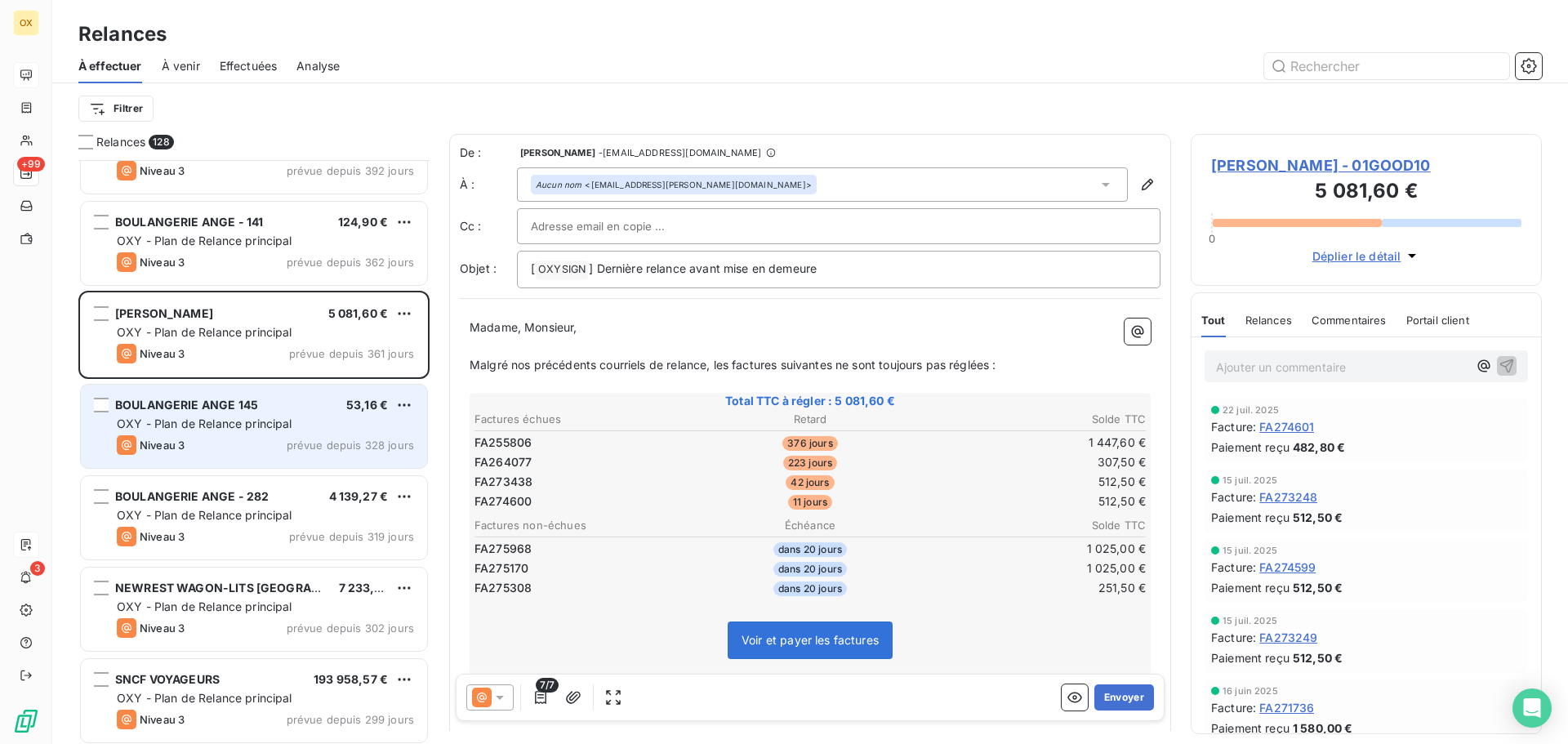
click at [269, 435] on div "Niveau 3 prévue depuis 328 jours" at bounding box center [266, 444] width 297 height 19
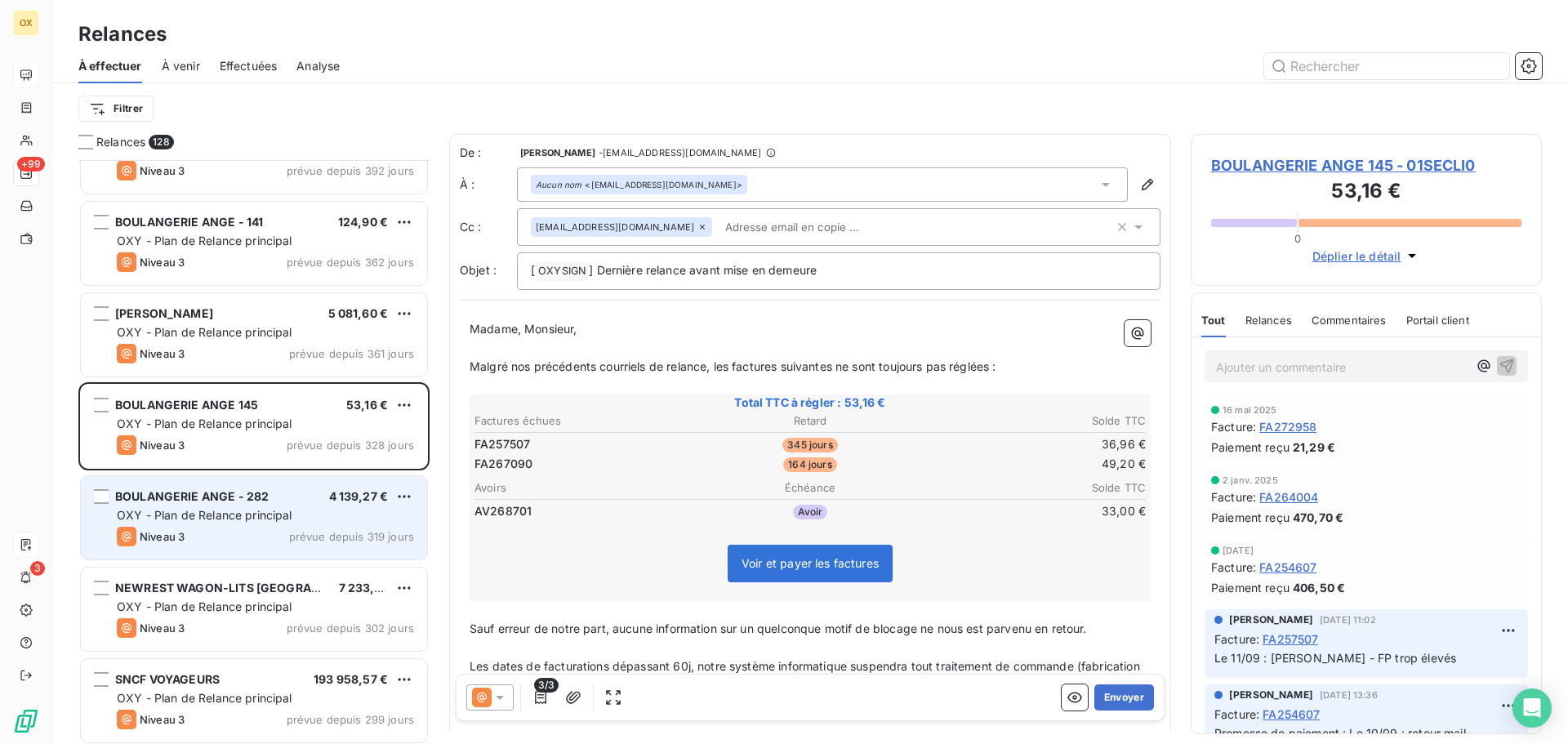
click at [256, 500] on span "BOULANGERIE ANGE - 282" at bounding box center [192, 496] width 154 height 14
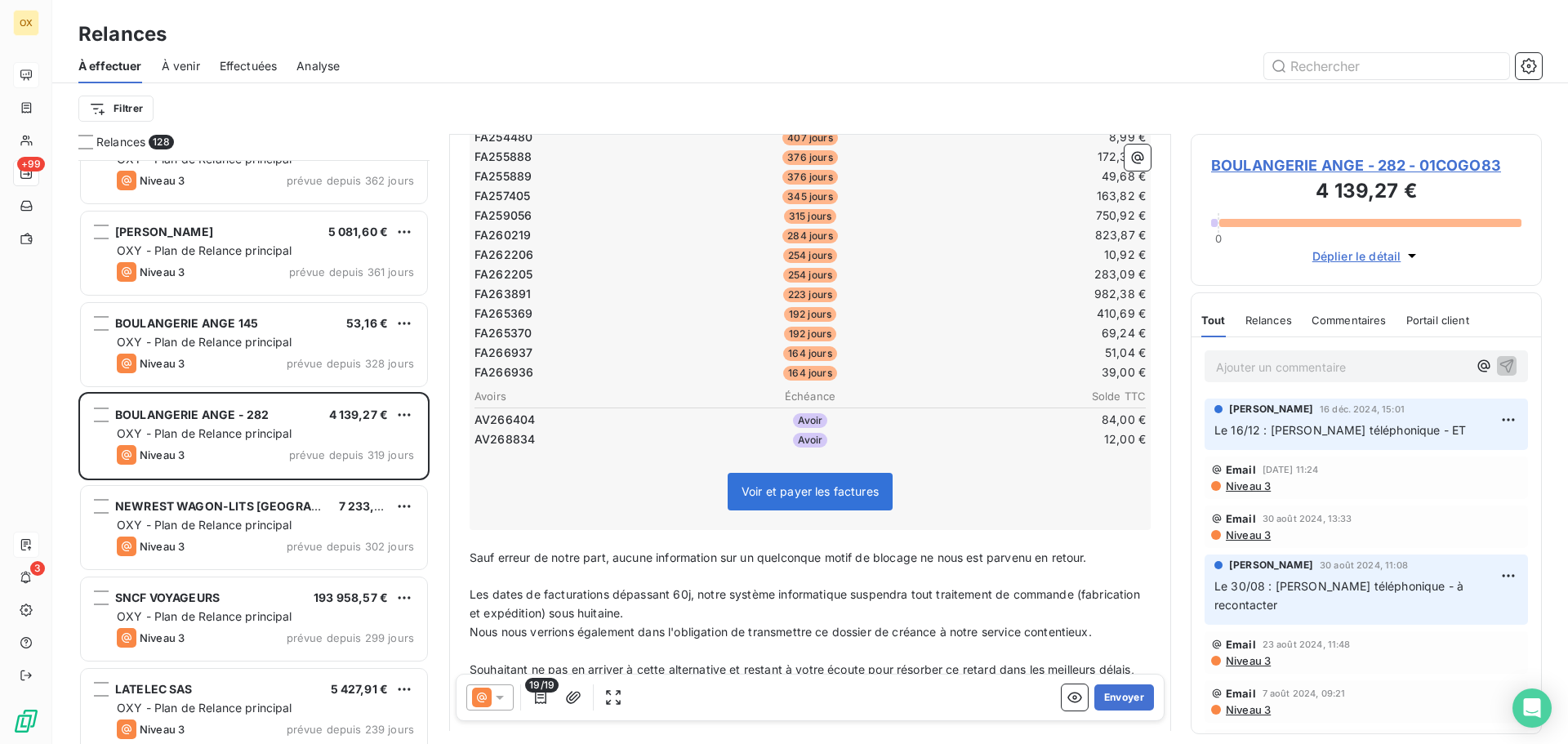
scroll to position [409, 0]
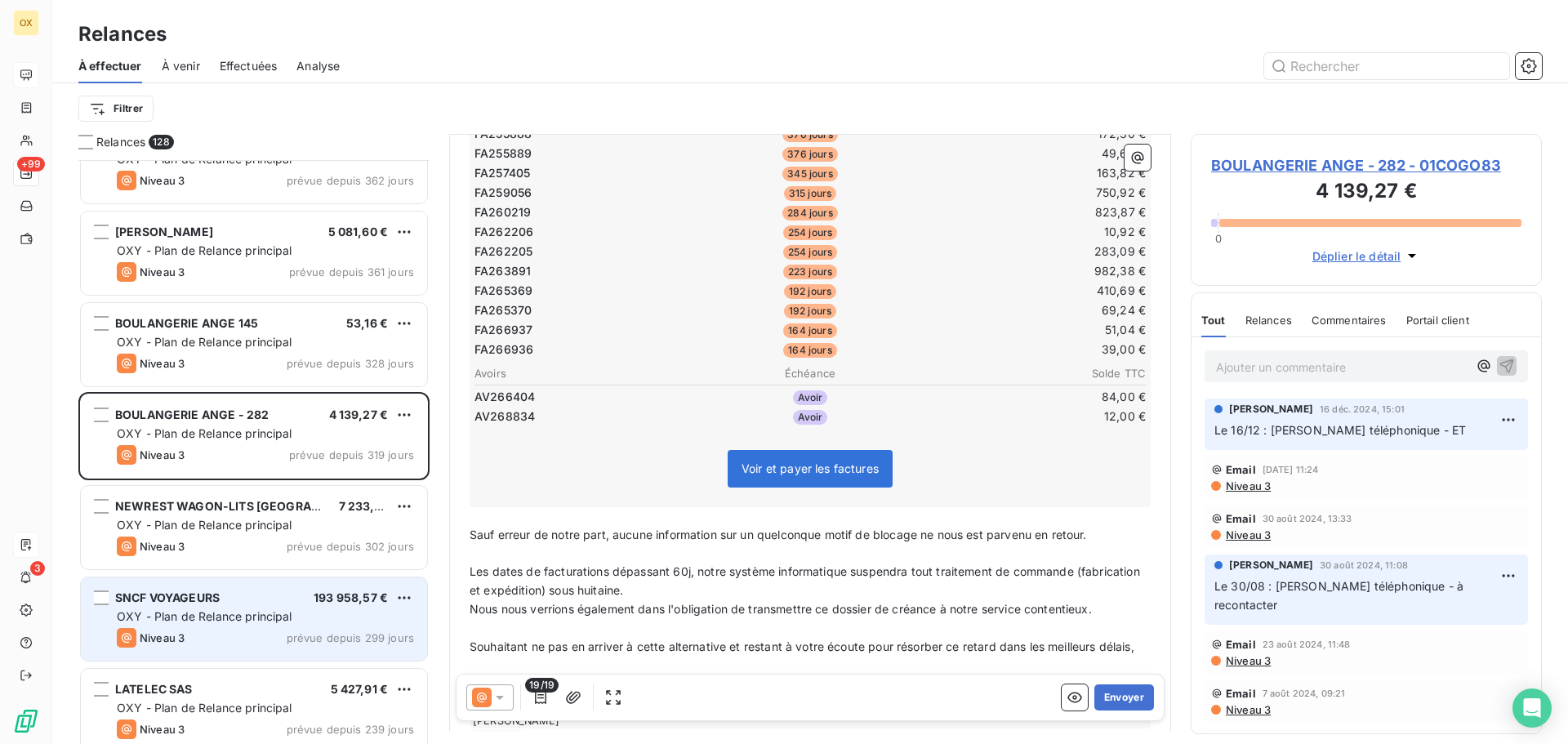
click at [244, 602] on div "SNCF VOYAGEURS 193 958,57 €" at bounding box center [266, 597] width 297 height 15
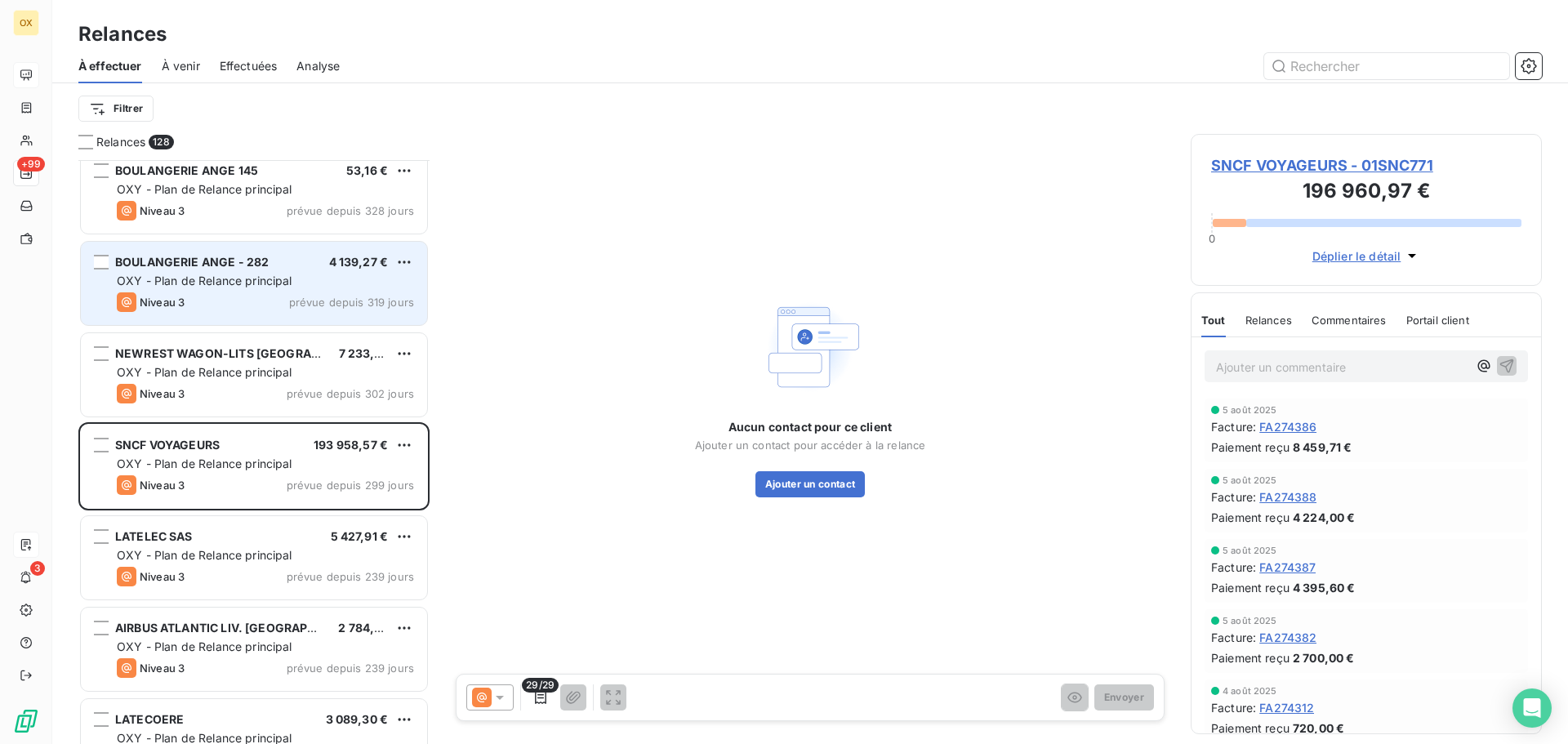
scroll to position [654, 0]
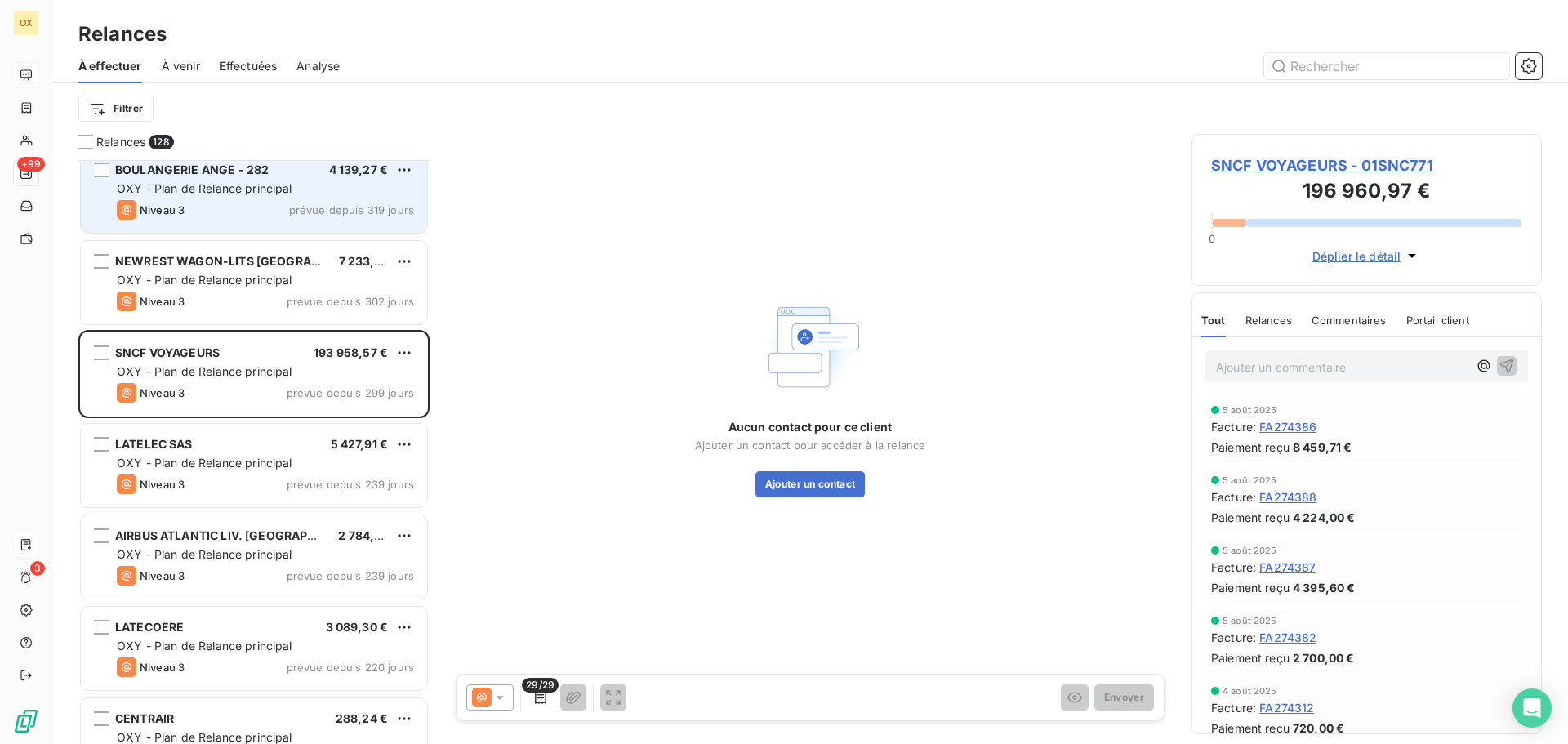
click at [282, 455] on div "OXY - Plan de Relance principal" at bounding box center [266, 463] width 297 height 17
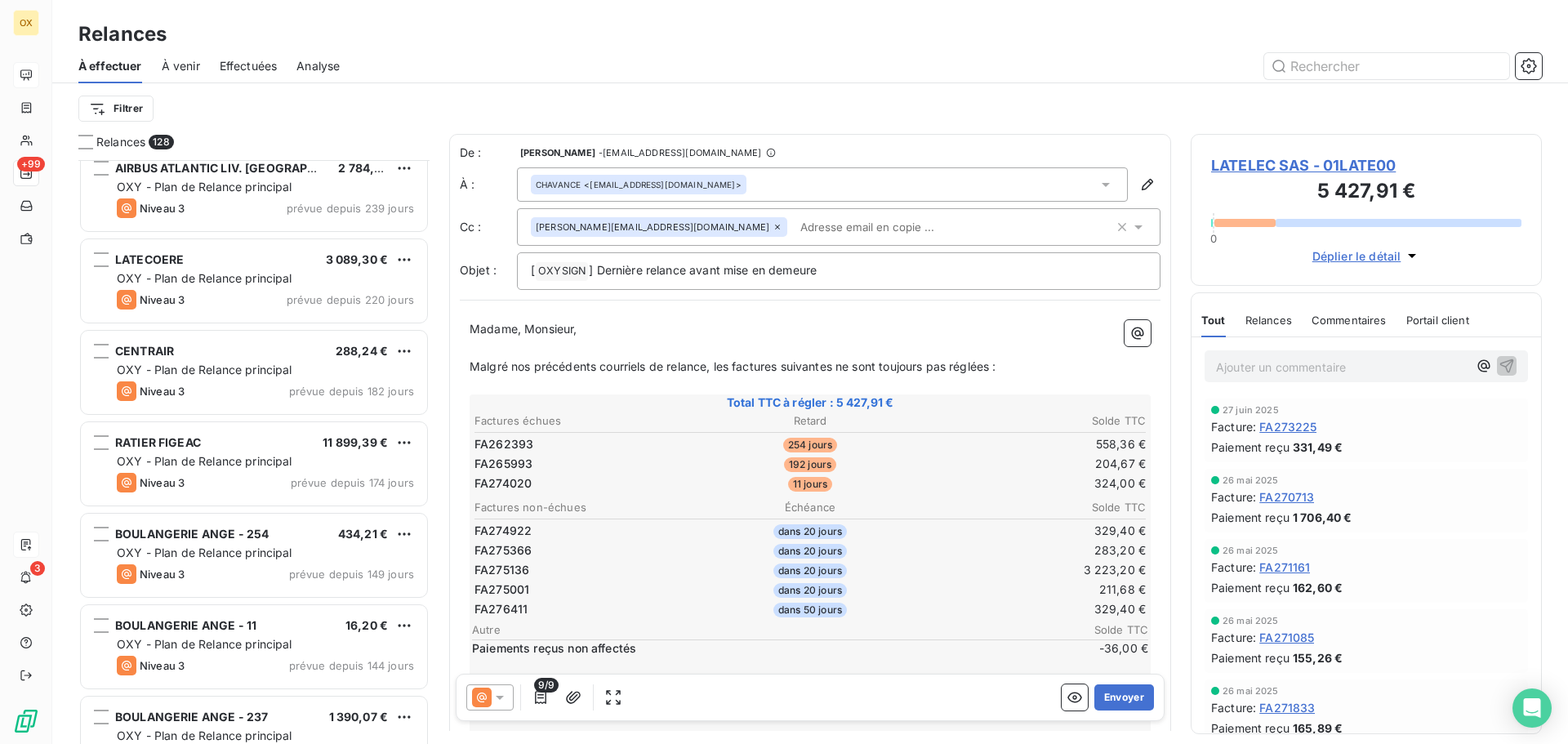
scroll to position [1144, 0]
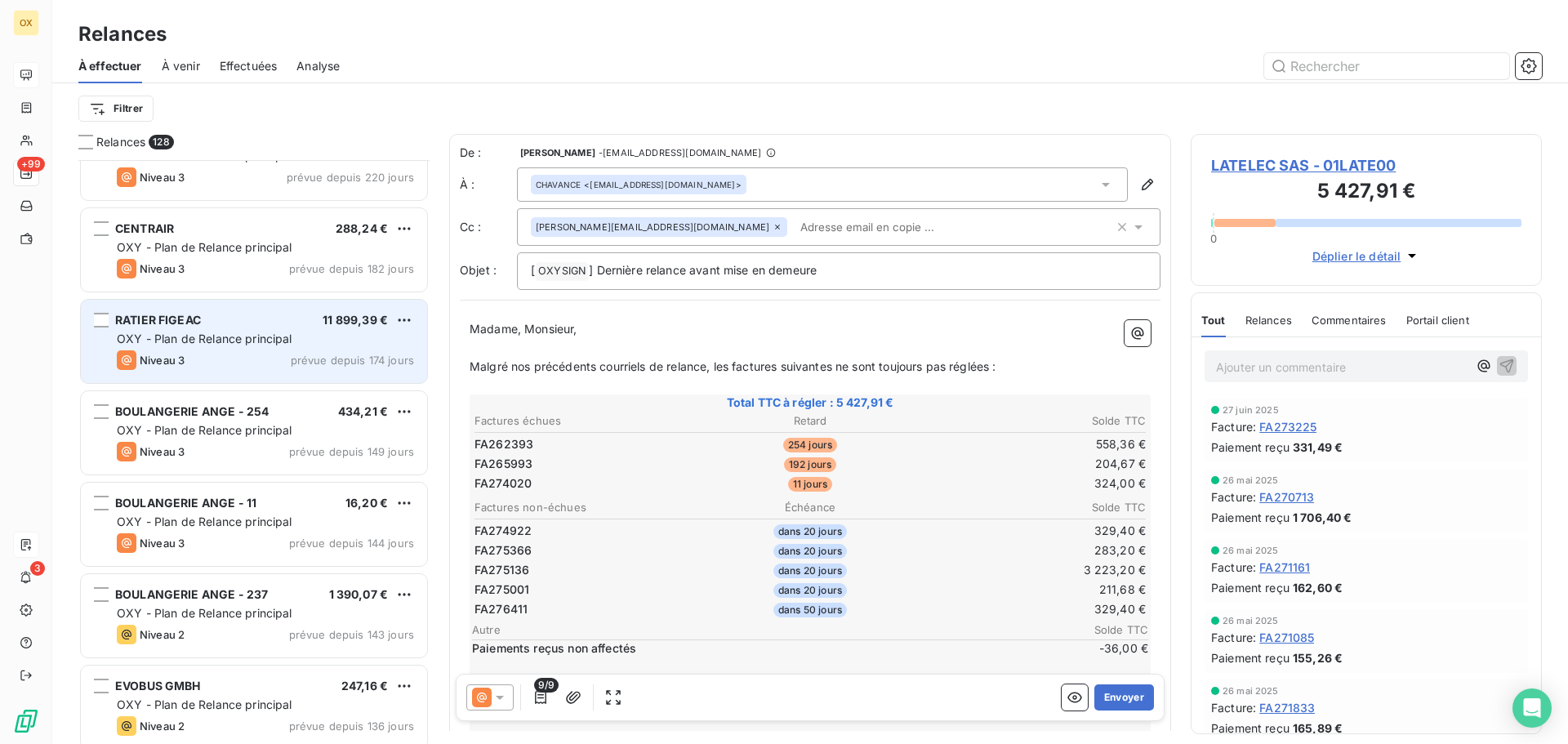
click at [239, 356] on div "Niveau 3 prévue depuis 174 jours" at bounding box center [266, 360] width 297 height 19
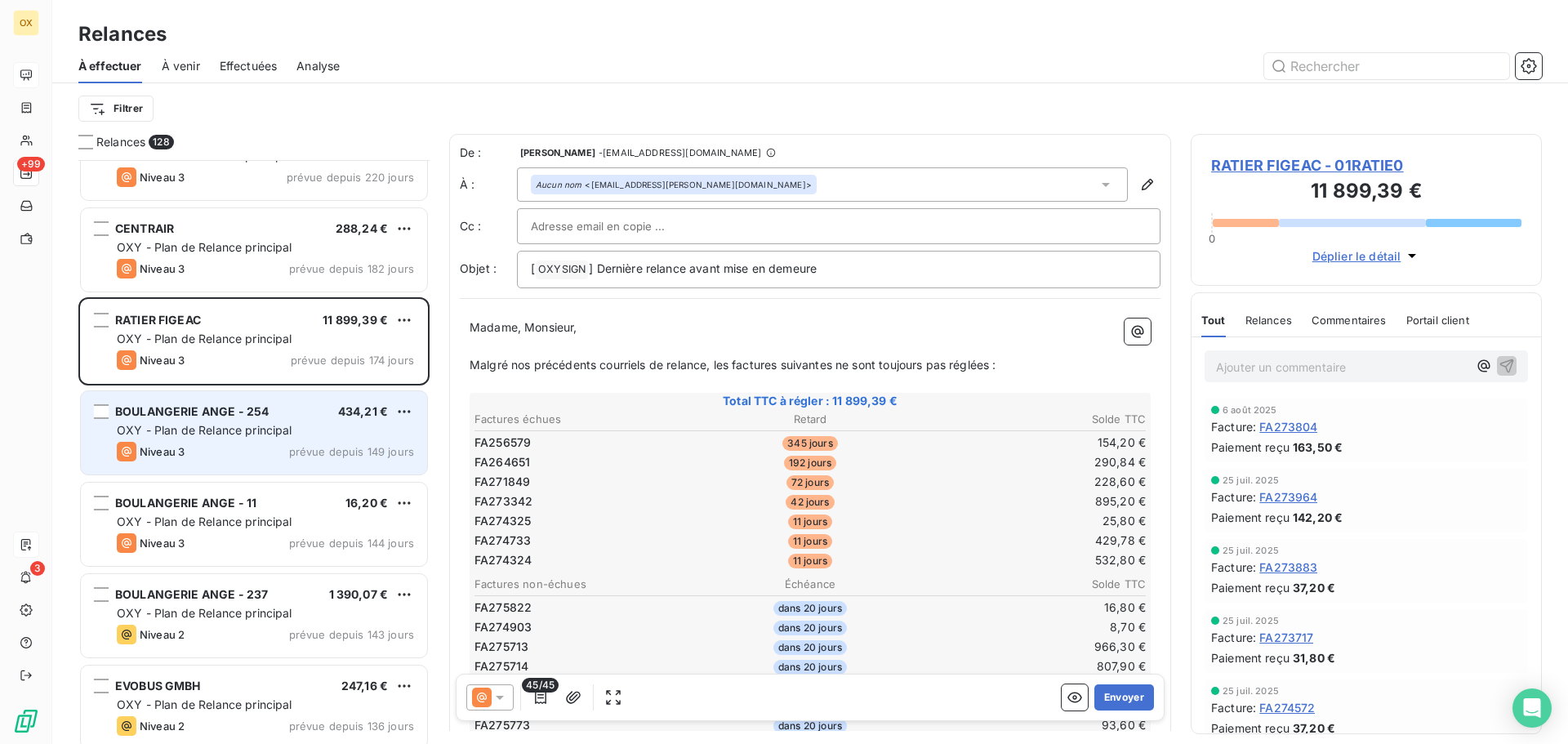
click at [224, 435] on span "OXY - Plan de Relance principal" at bounding box center [204, 430] width 176 height 14
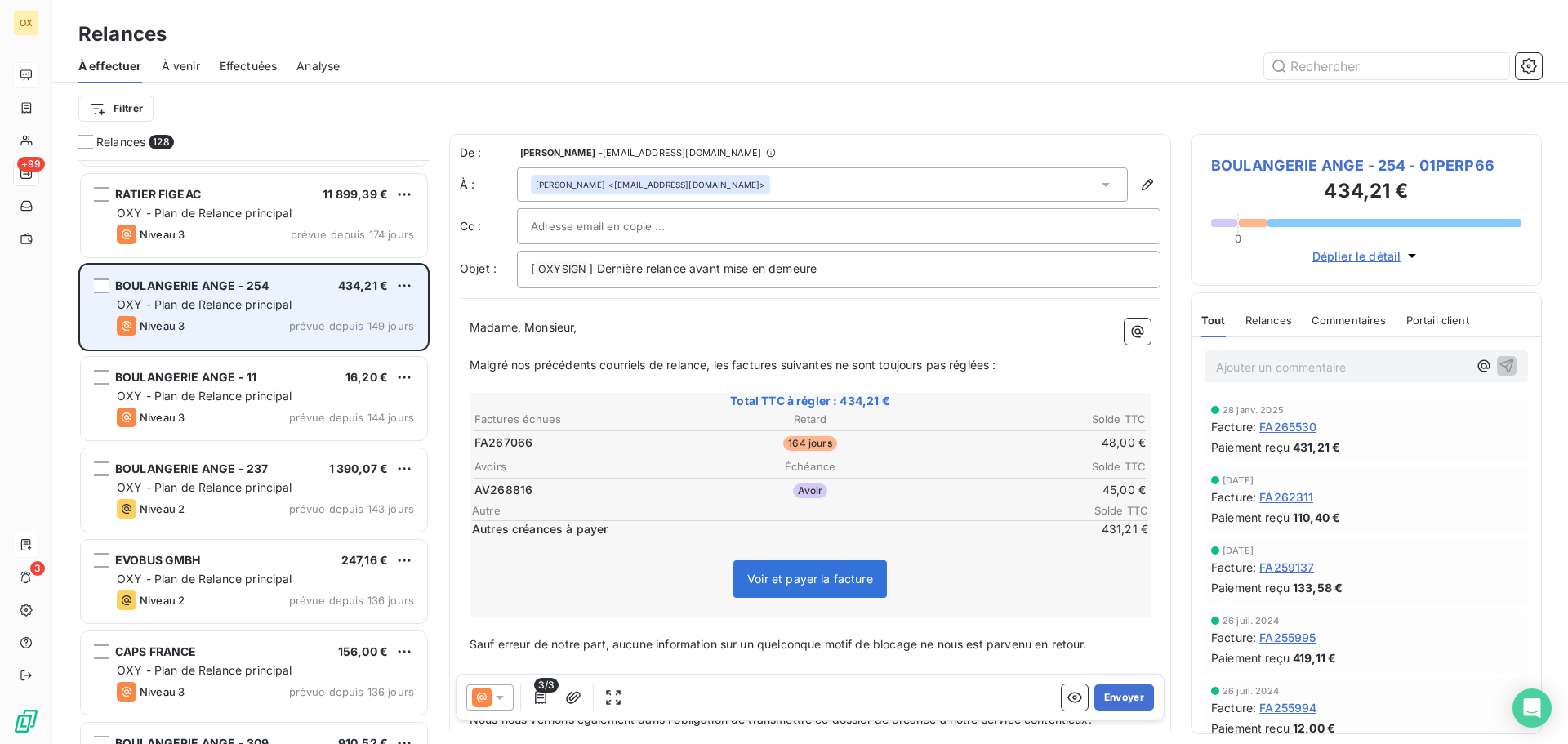
scroll to position [1306, 0]
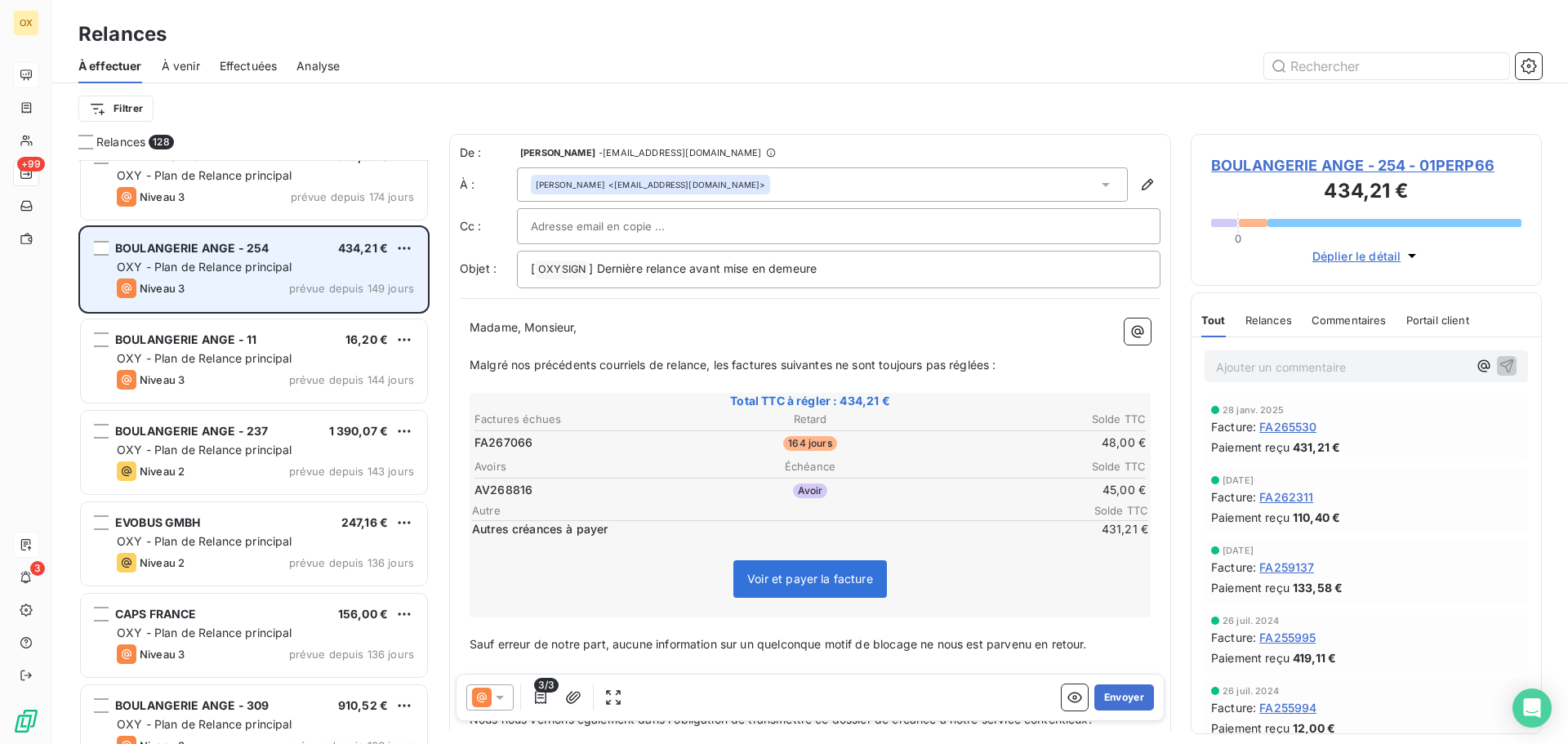
click at [224, 435] on span "BOULANGERIE ANGE - 237" at bounding box center [191, 431] width 153 height 14
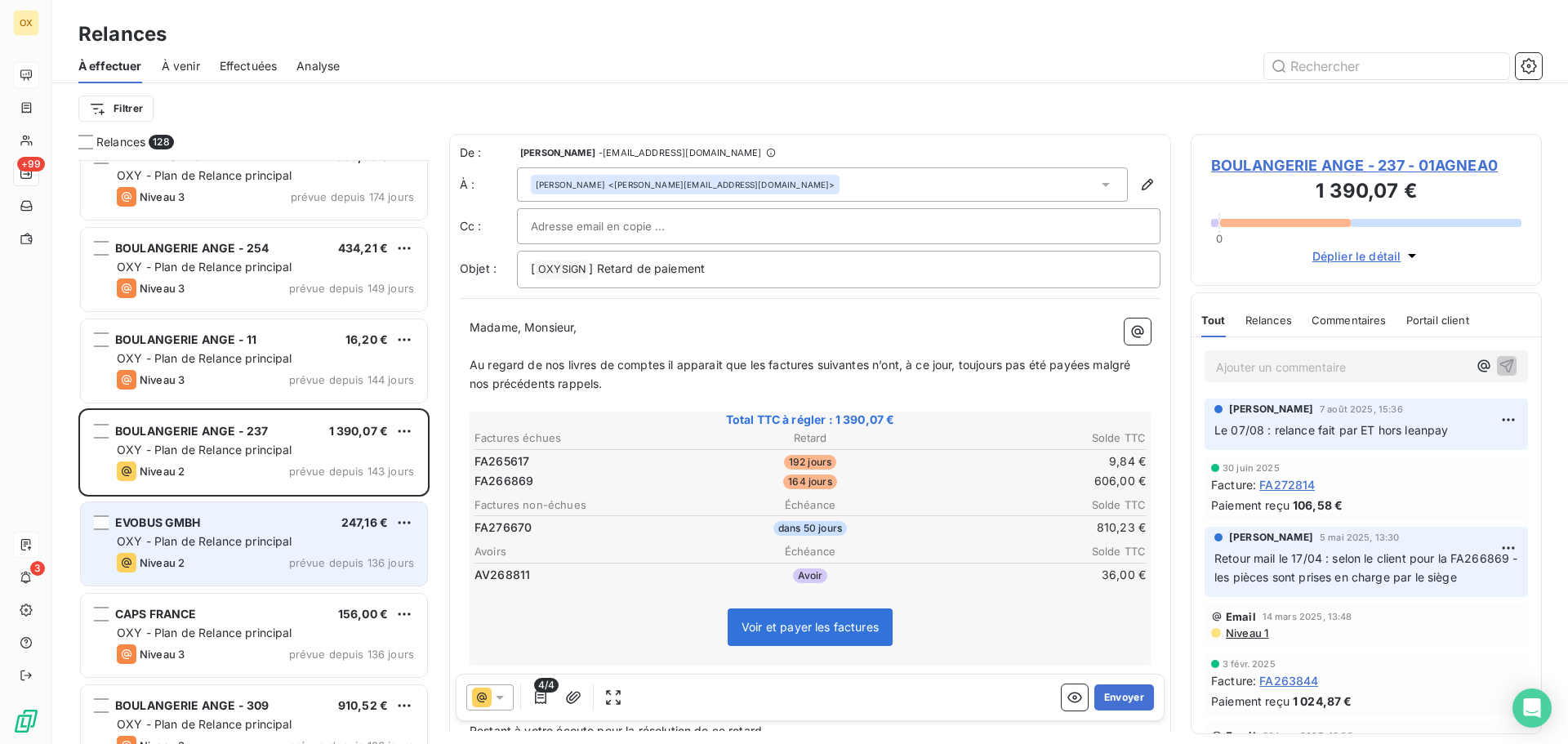
click at [231, 520] on div "EVOBUS GMBH 247,16 €" at bounding box center [266, 522] width 297 height 15
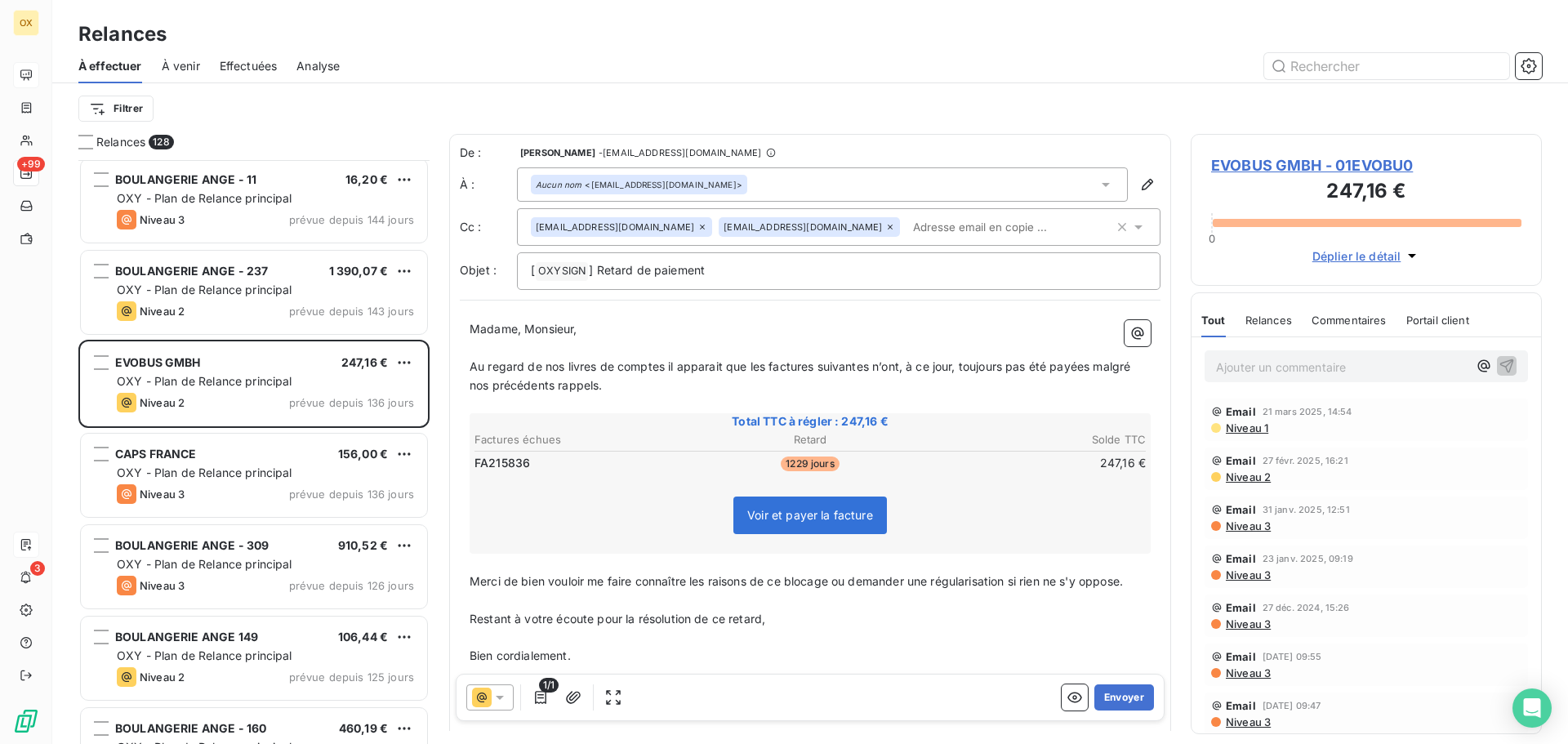
scroll to position [1470, 0]
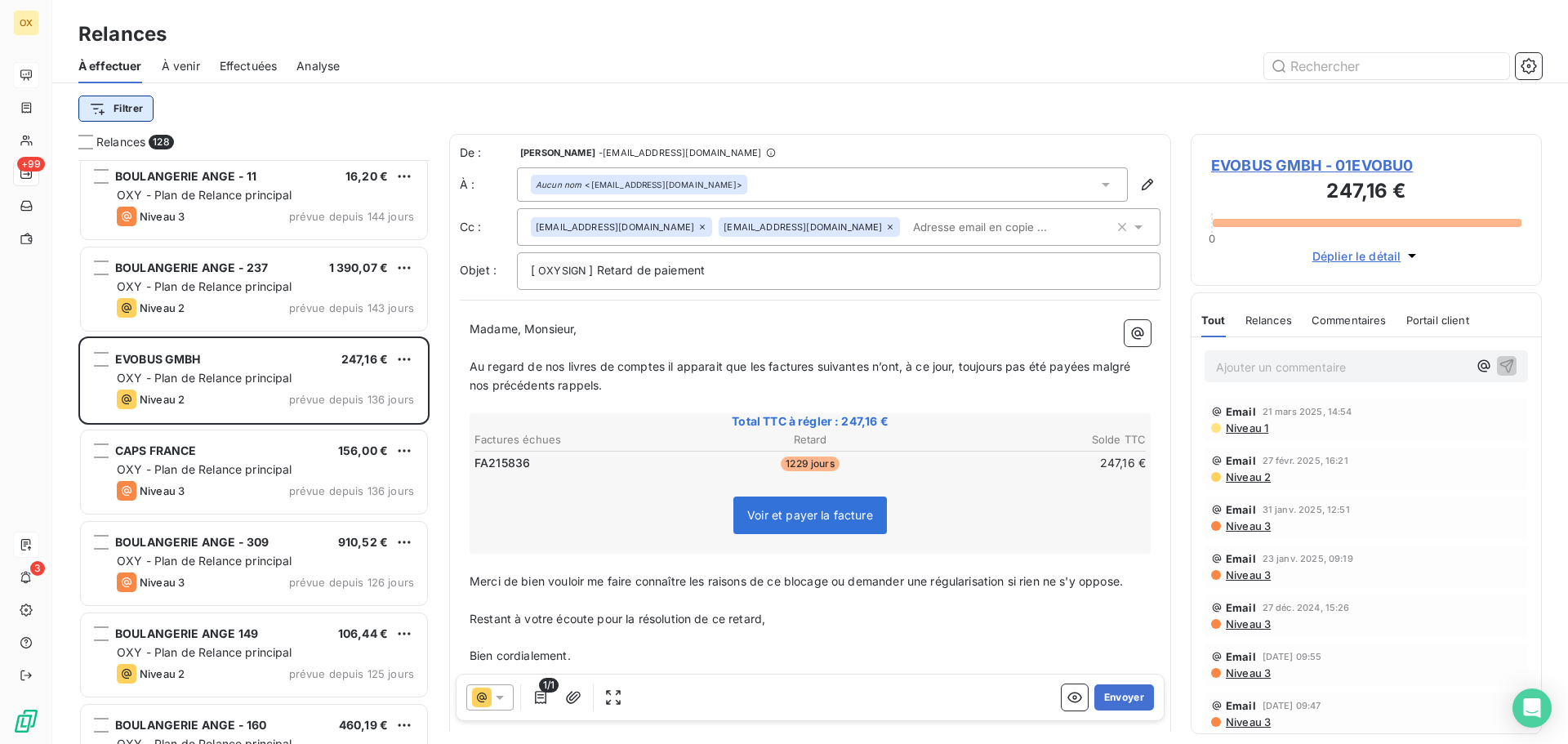
click at [128, 106] on html "OX +99 3 Relances À effectuer À venir Effectuées Analyse Filtrer Relances 128 B…" at bounding box center [784, 372] width 1568 height 744
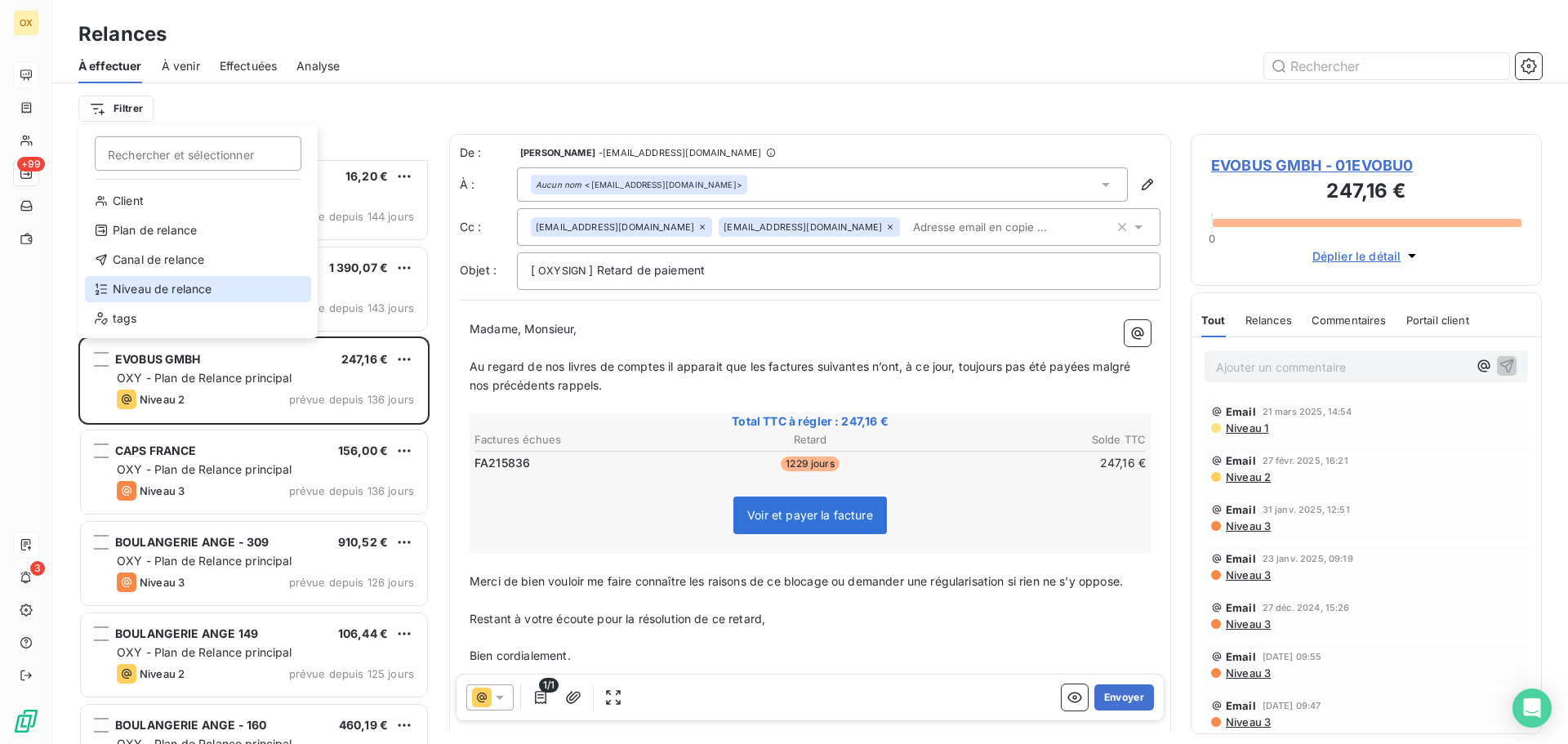
drag, startPoint x: 169, startPoint y: 296, endPoint x: 243, endPoint y: 233, distance: 97.2
click at [169, 295] on div "Niveau de relance" at bounding box center [197, 289] width 226 height 26
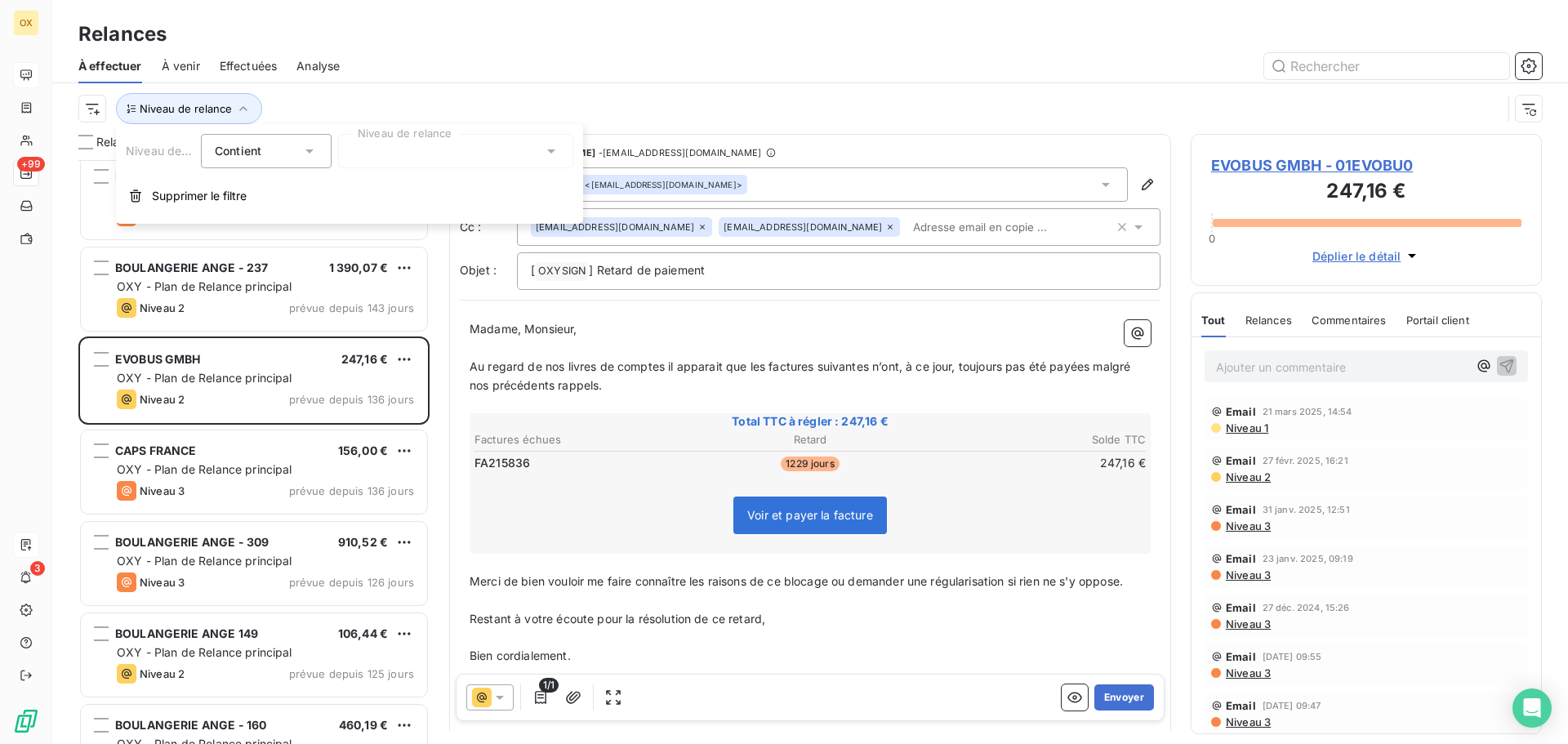
click at [380, 145] on div at bounding box center [455, 150] width 235 height 34
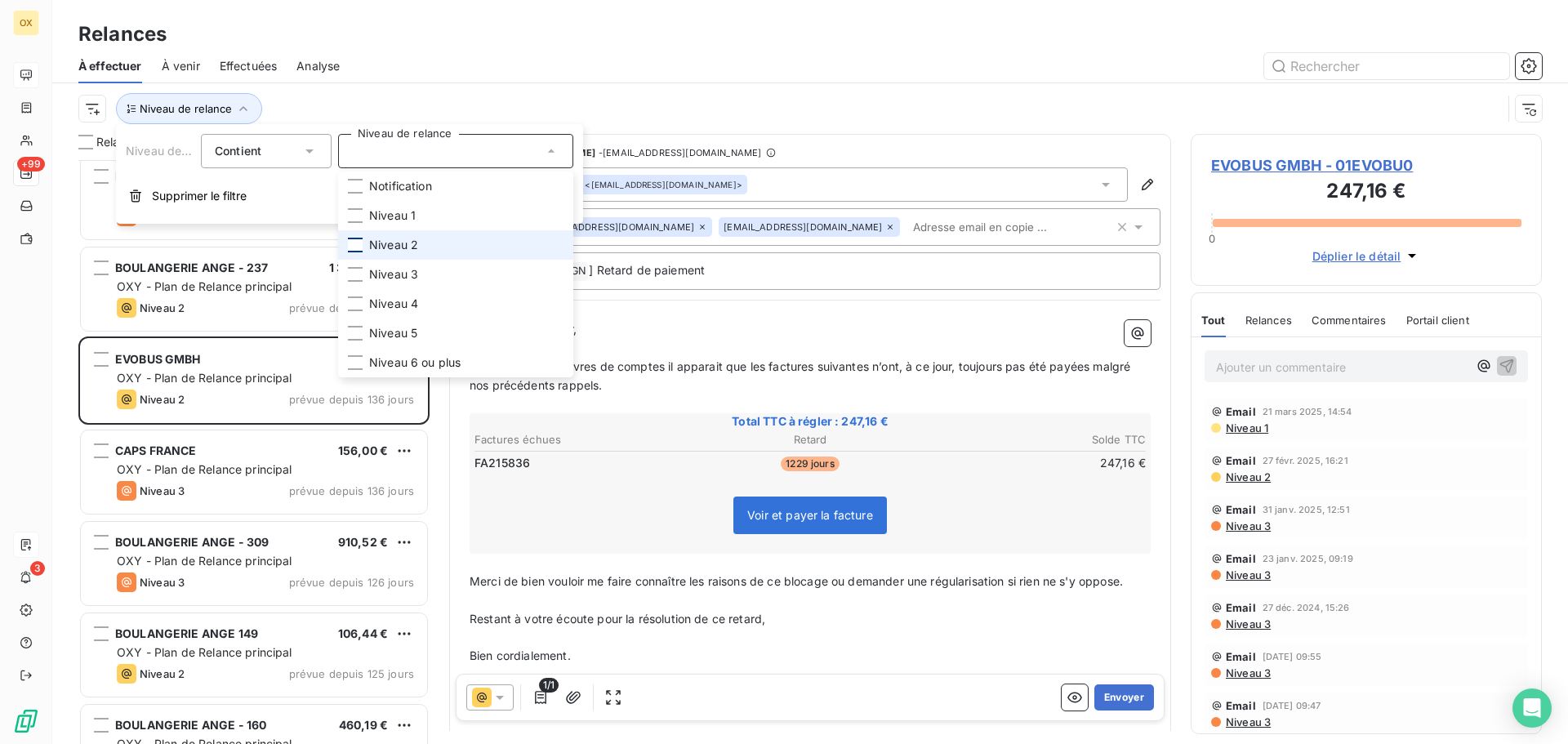
click at [356, 240] on div at bounding box center [355, 245] width 15 height 15
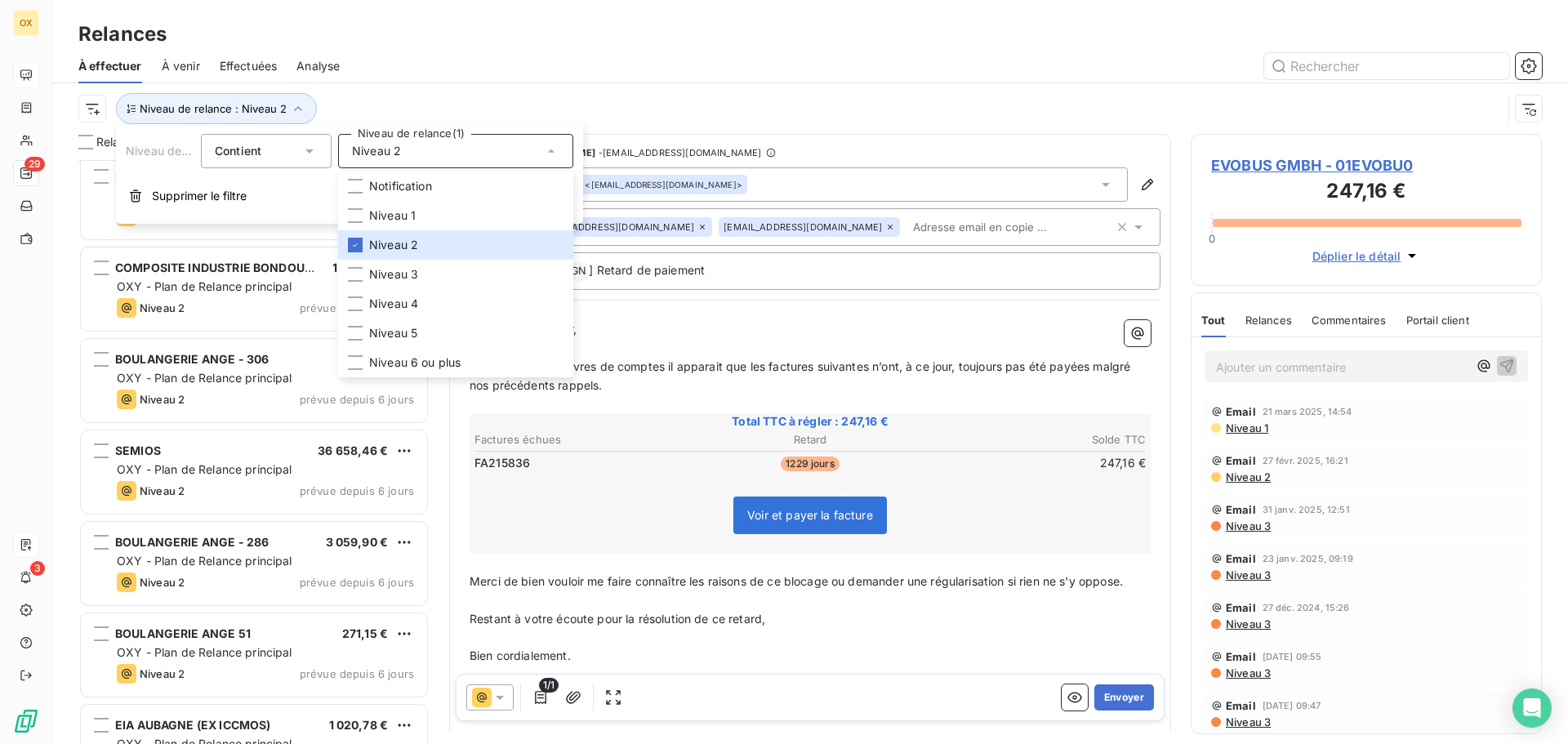
click at [418, 80] on div "À effectuer À venir Effectuées Analyse" at bounding box center [810, 65] width 1516 height 34
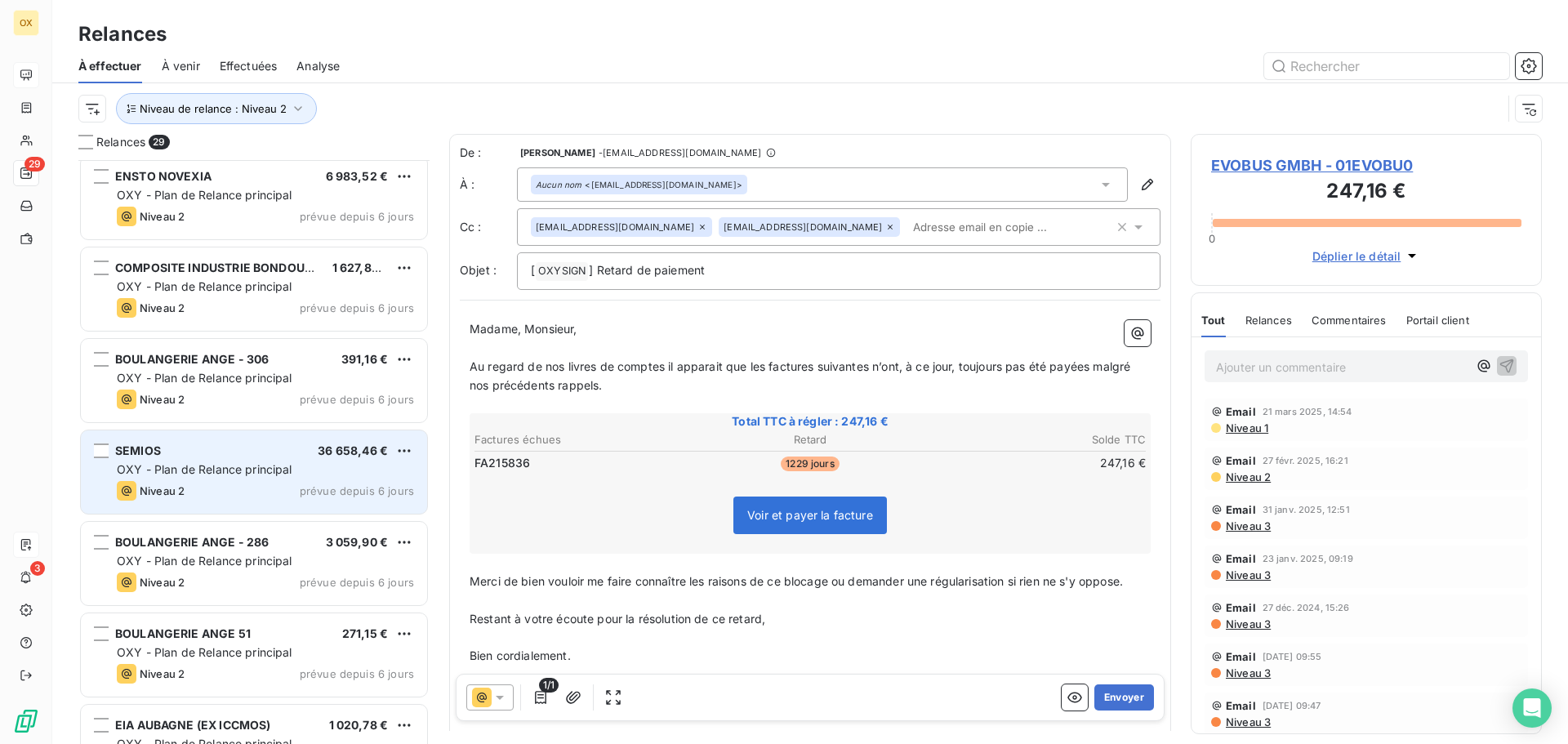
click at [295, 476] on div "OXY - Plan de Relance principal" at bounding box center [266, 469] width 297 height 17
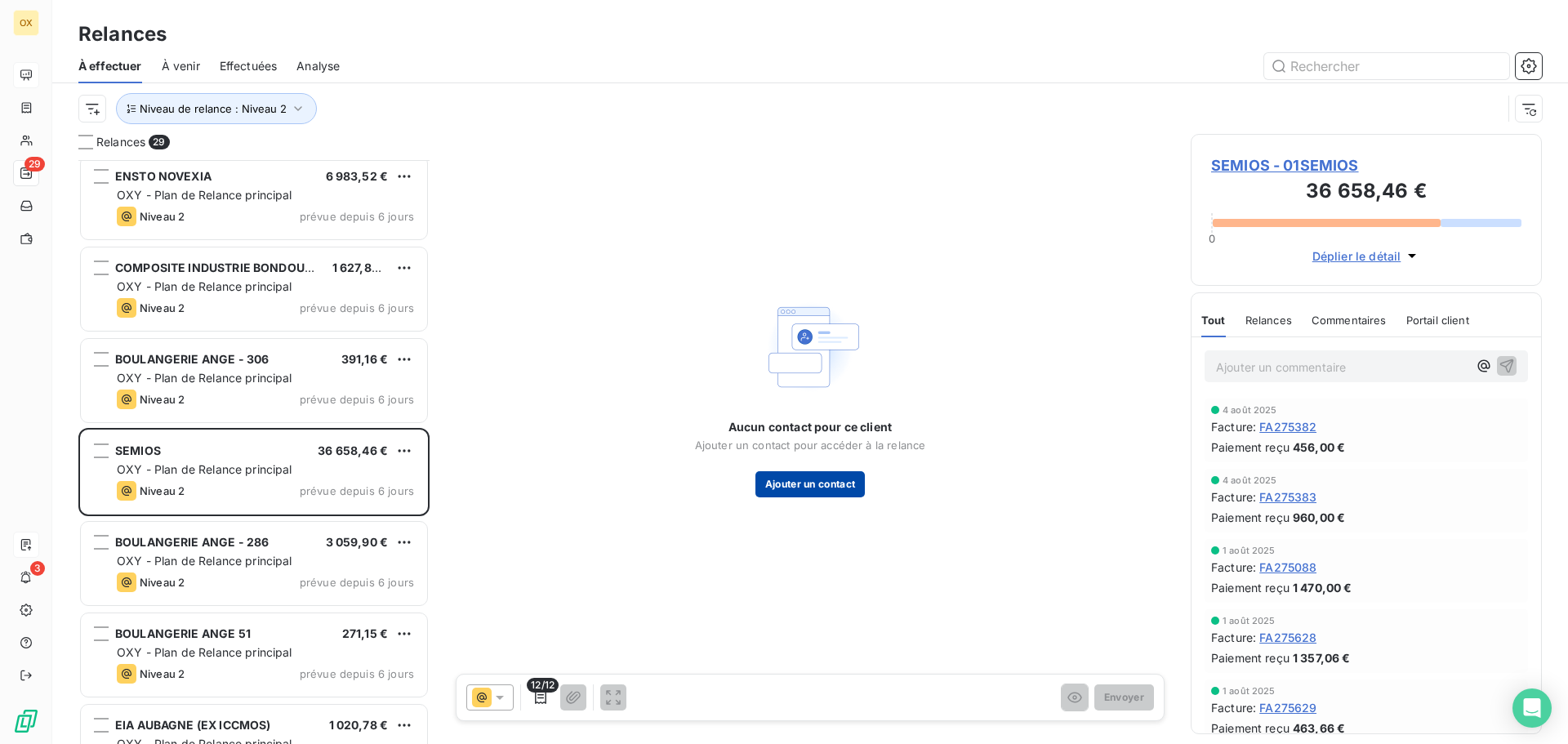
click at [792, 484] on button "Ajouter un contact" at bounding box center [811, 484] width 110 height 26
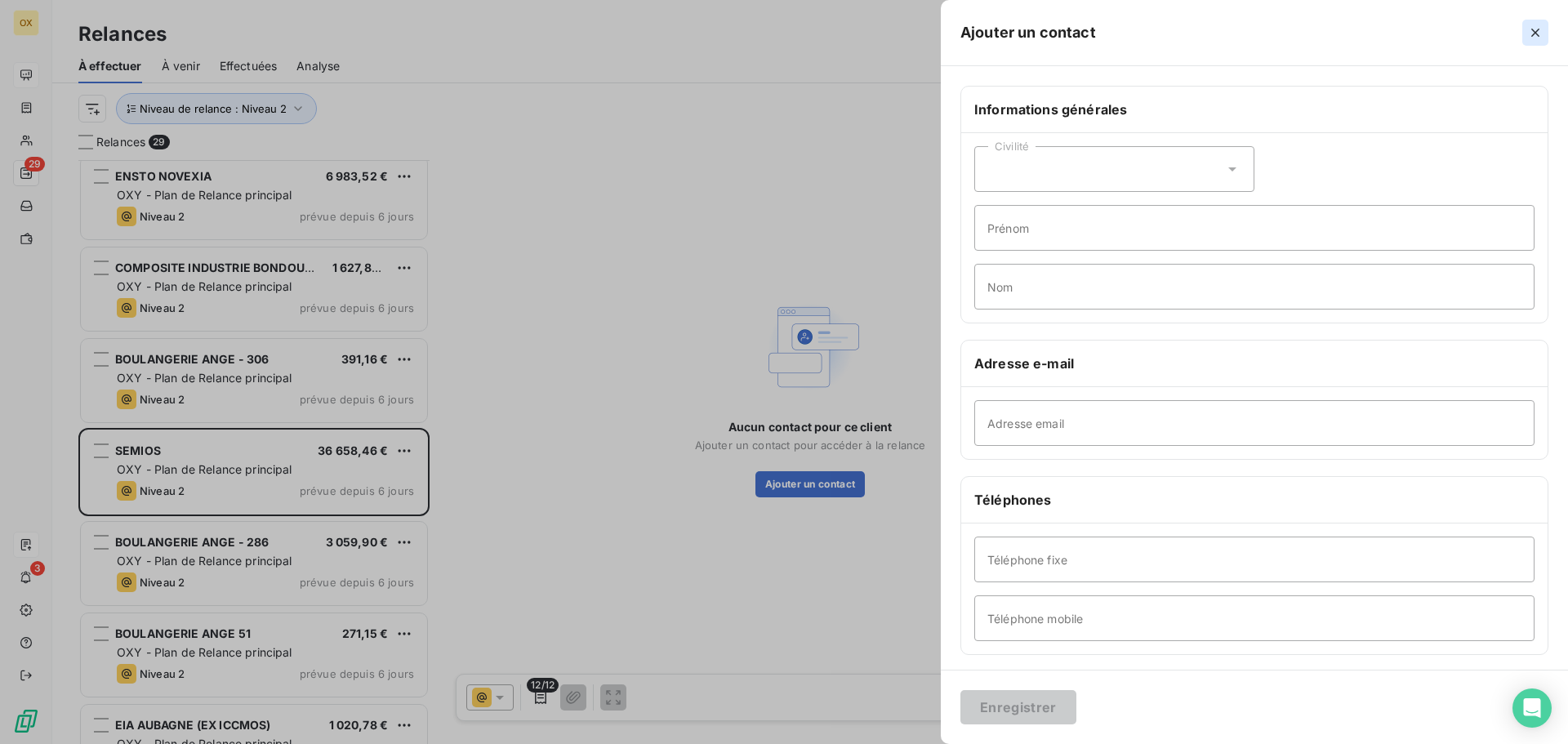
click at [1531, 35] on icon "button" at bounding box center [1535, 32] width 17 height 17
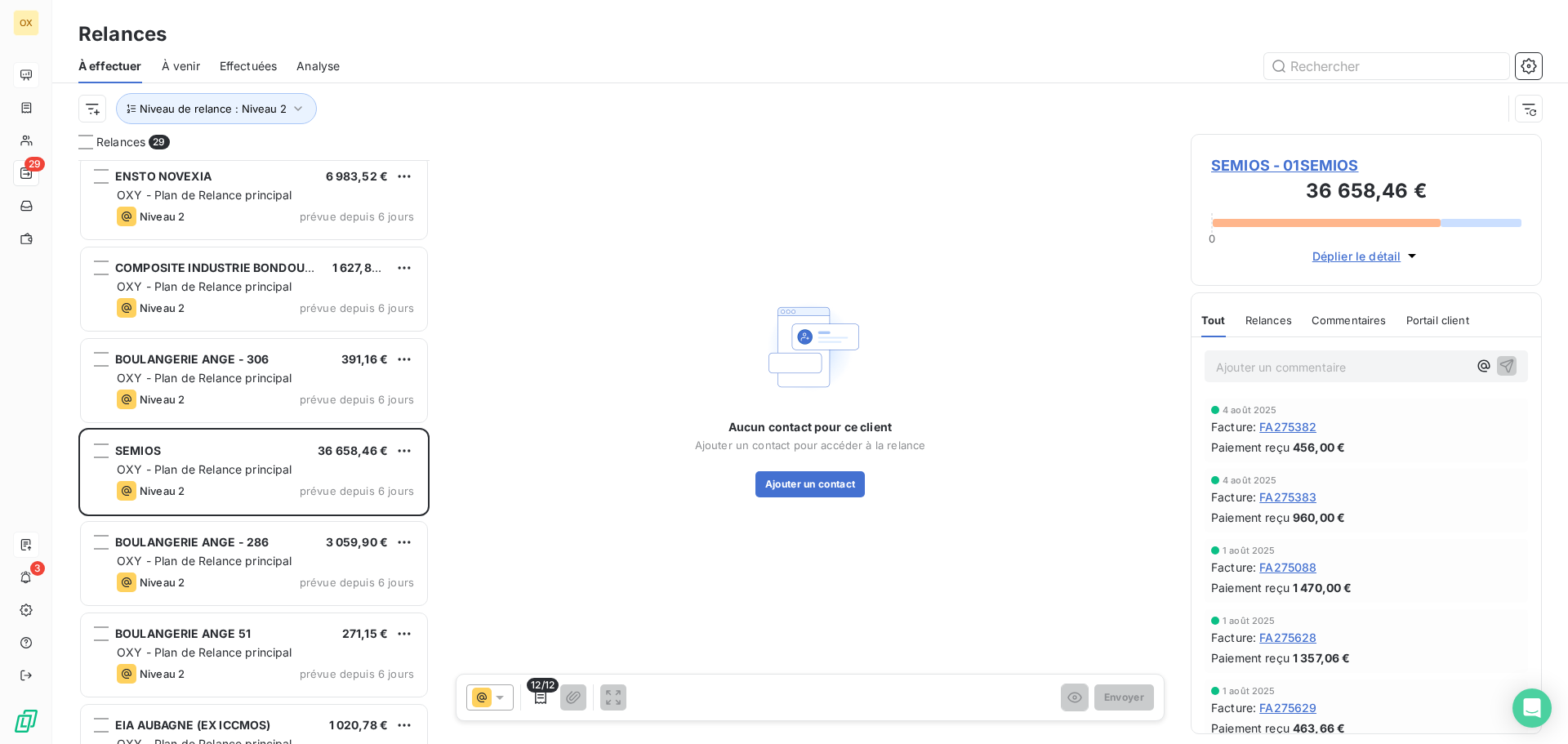
click at [1288, 166] on span "SEMIOS - 01SEMIOS" at bounding box center [1365, 165] width 310 height 22
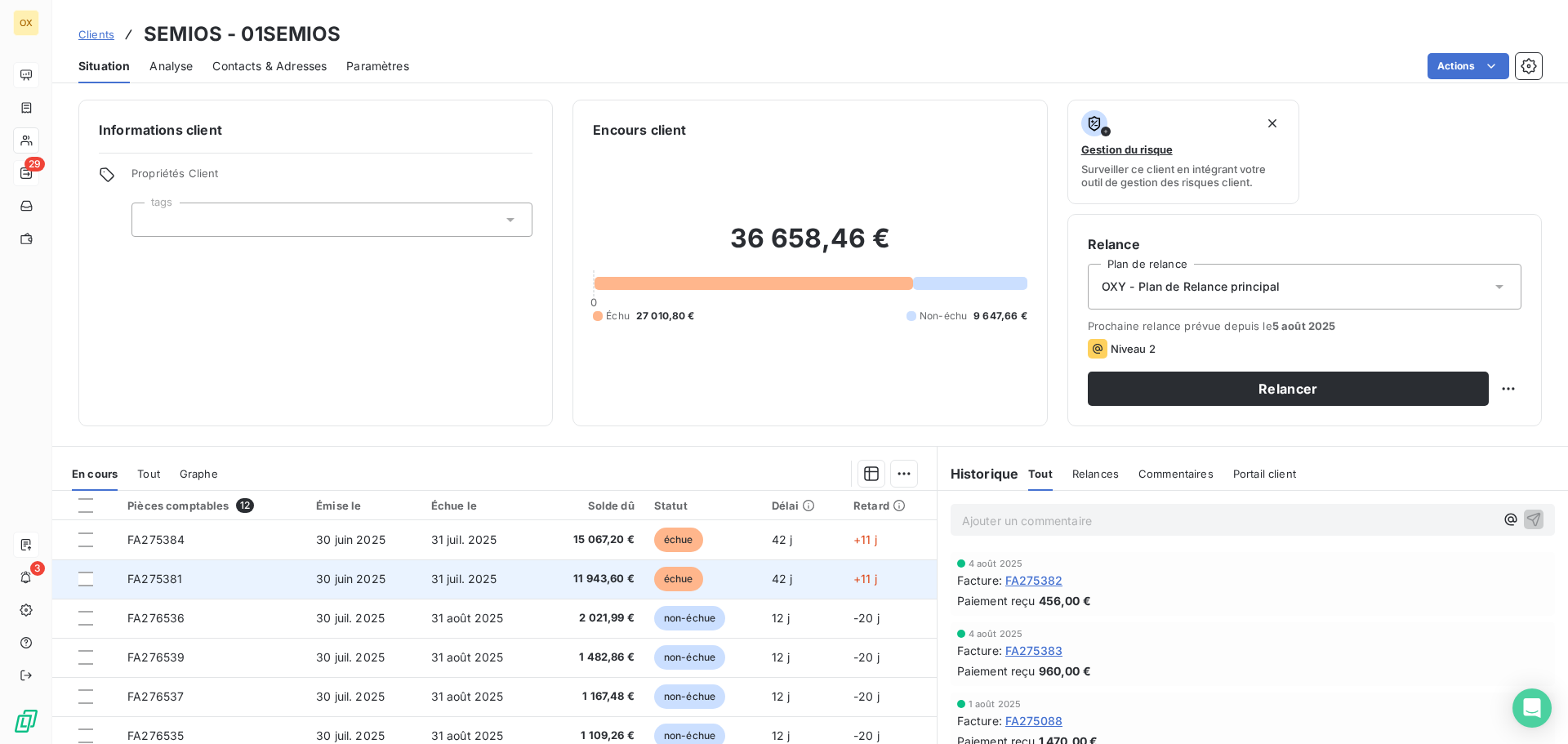
click at [644, 576] on td "échue" at bounding box center [702, 578] width 118 height 39
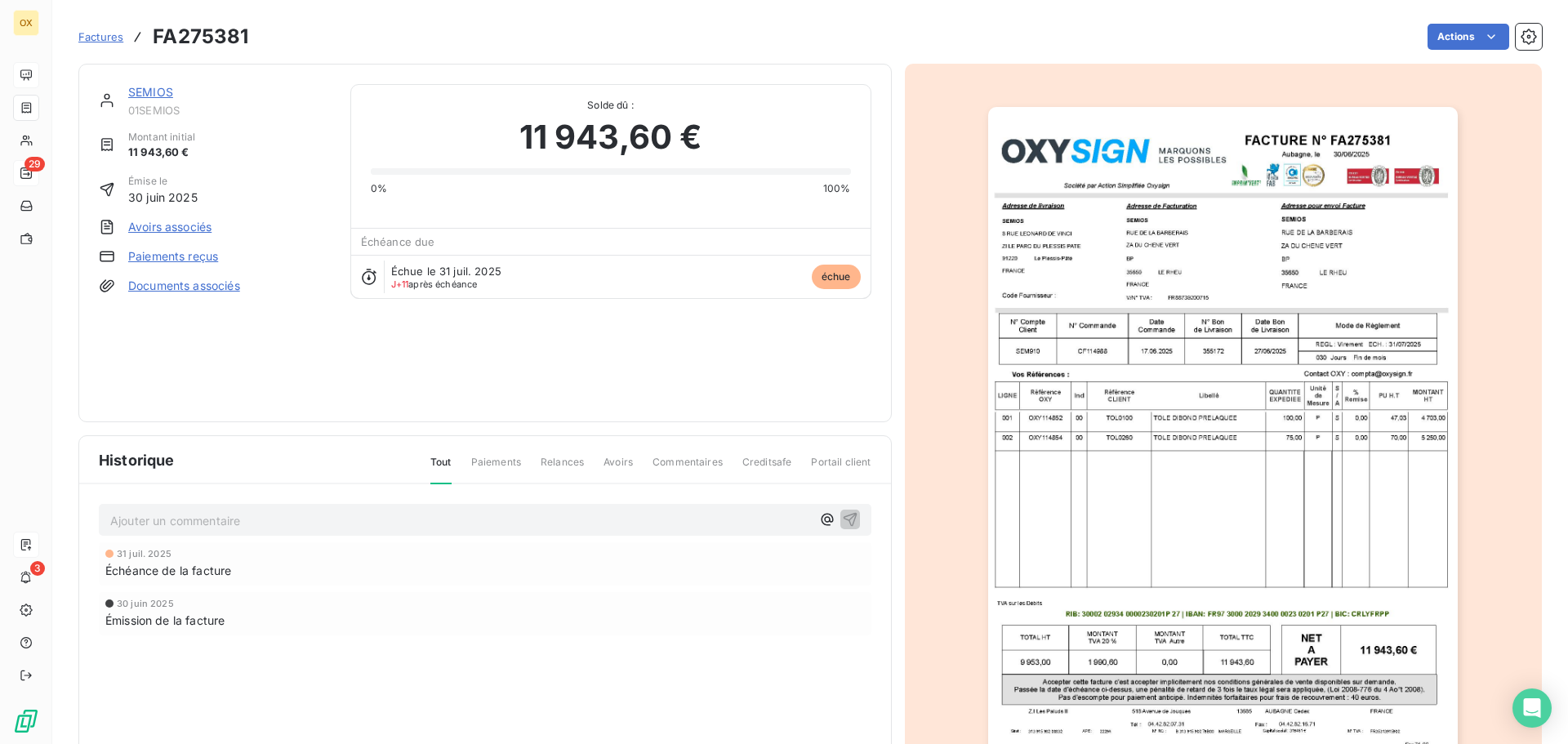
click at [157, 93] on link "SEMIOS" at bounding box center [150, 92] width 45 height 14
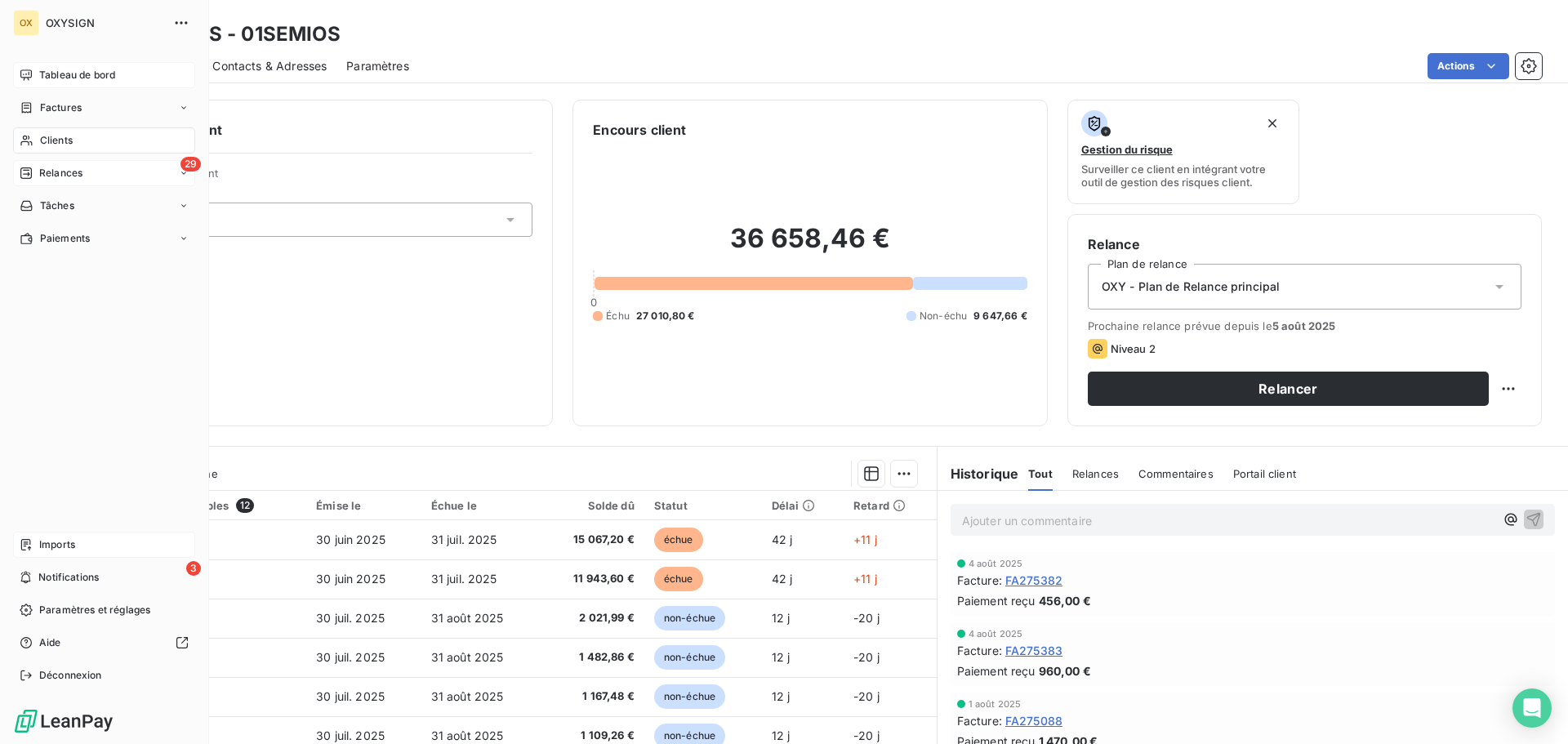
click at [44, 176] on span "Relances" at bounding box center [61, 173] width 44 height 15
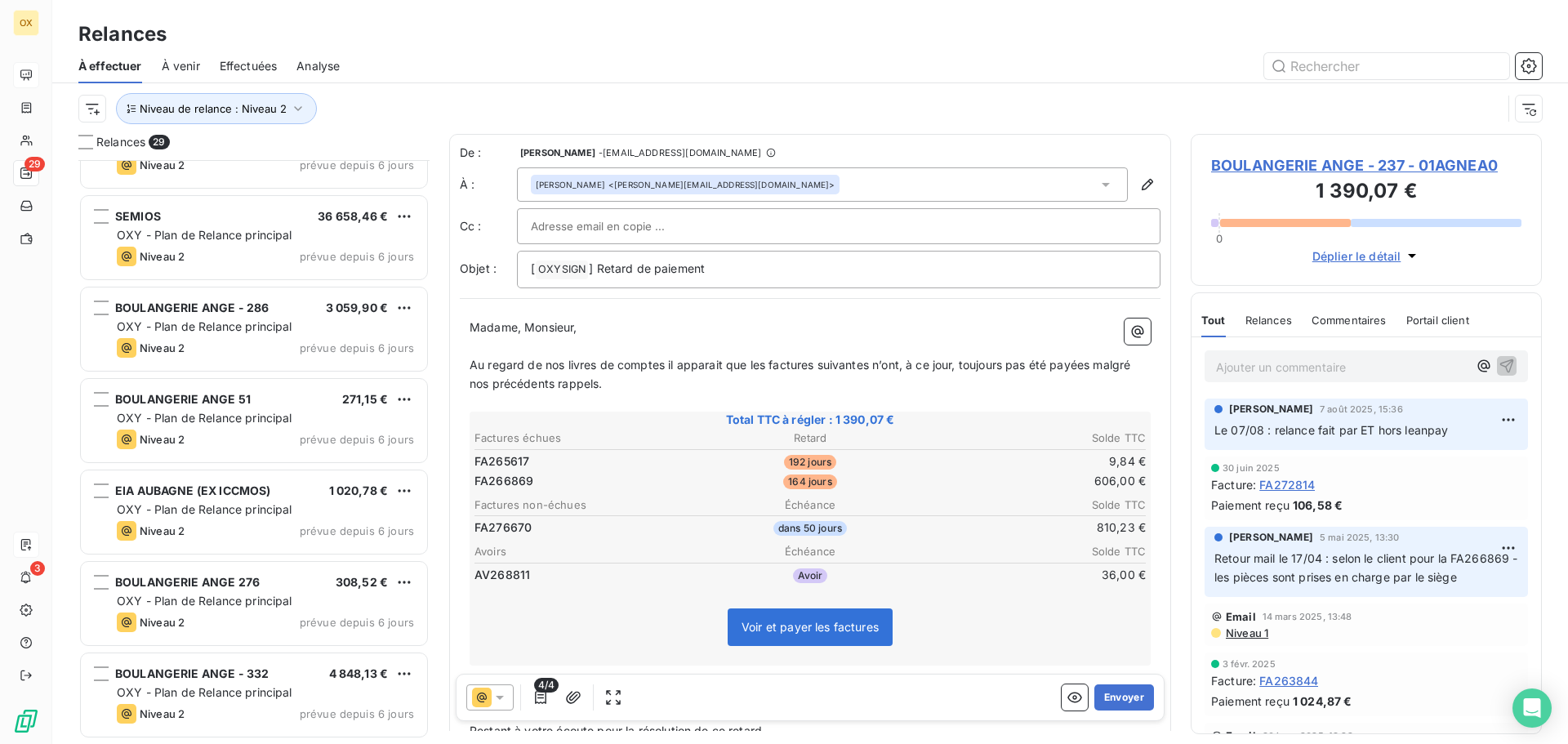
scroll to position [1715, 0]
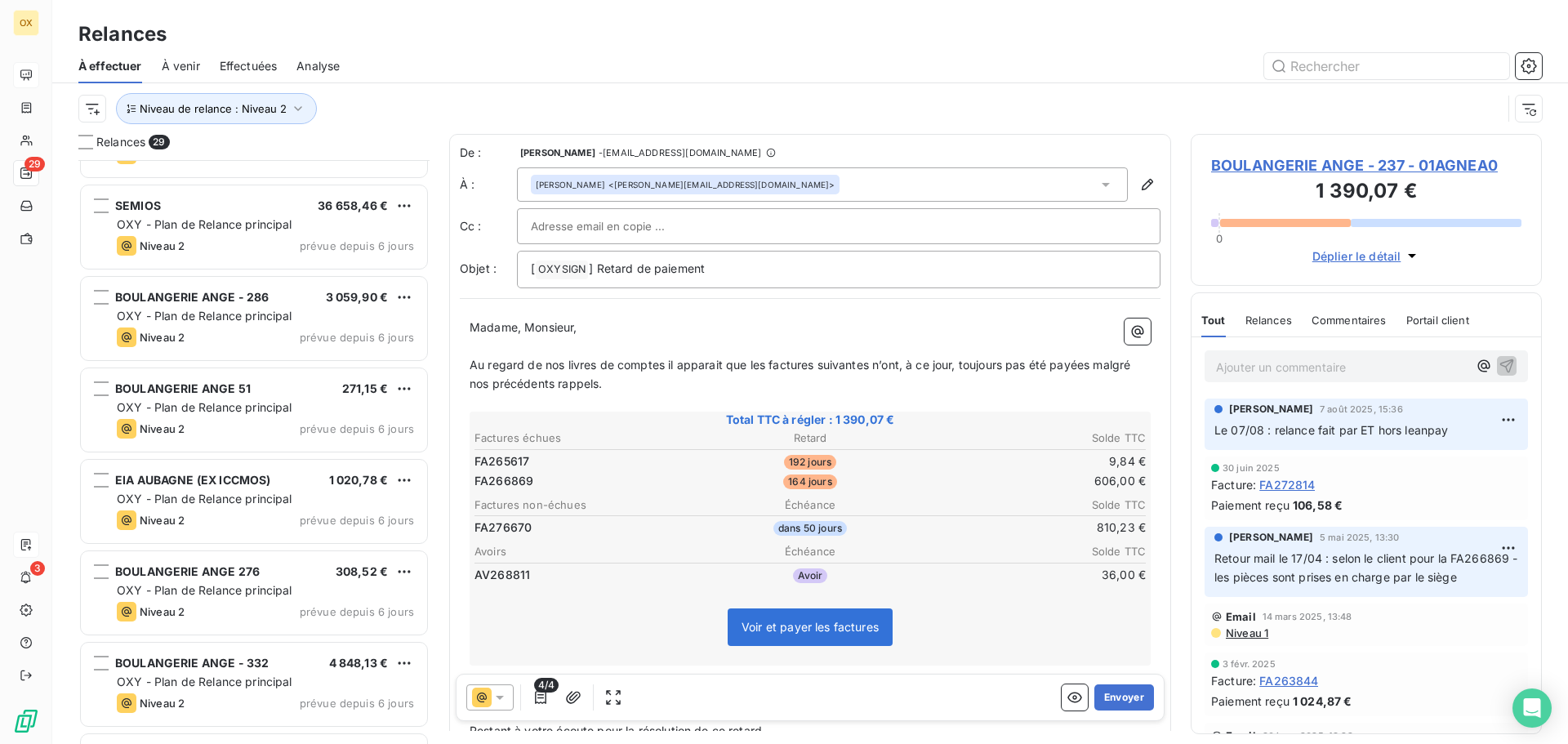
click at [284, 314] on span "OXY - Plan de Relance principal" at bounding box center [204, 315] width 176 height 14
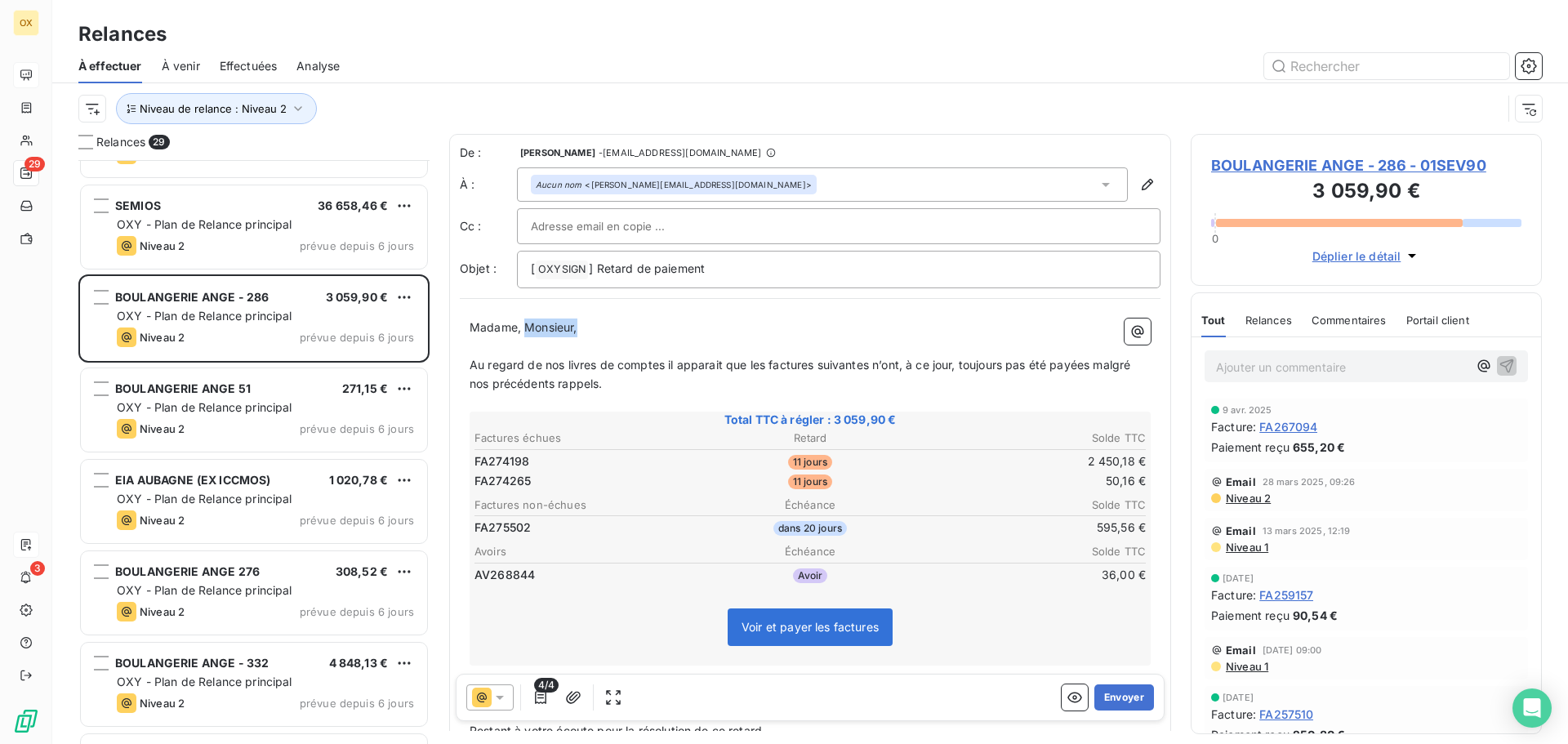
drag, startPoint x: 594, startPoint y: 331, endPoint x: 526, endPoint y: 332, distance: 68.0
click at [526, 332] on p "Madame, Monsieur," at bounding box center [810, 327] width 681 height 18
click at [1220, 163] on span "BOULANGERIE ANGE - 286 - 01SEV90" at bounding box center [1365, 165] width 310 height 22
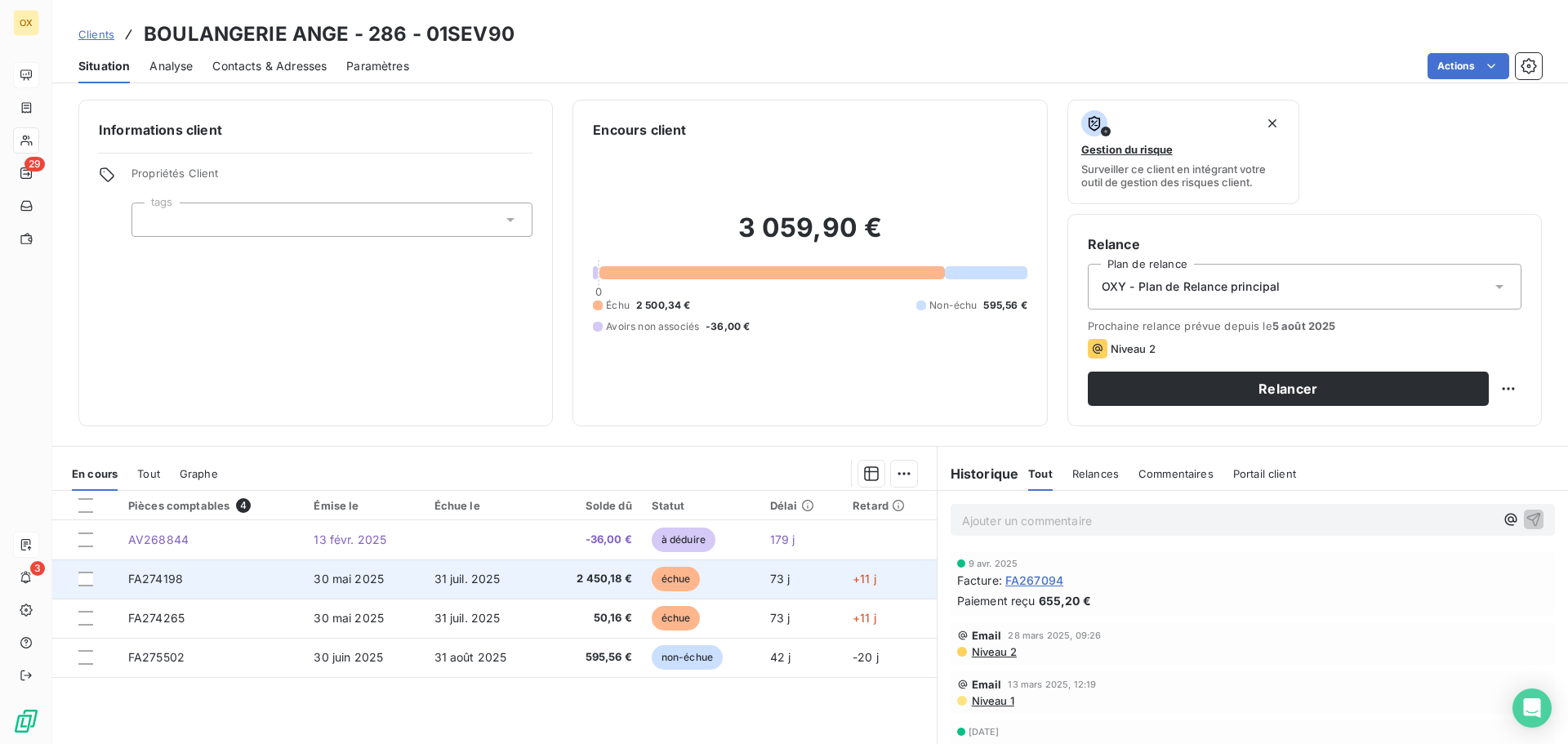
click at [272, 584] on td "FA274198" at bounding box center [211, 578] width 186 height 39
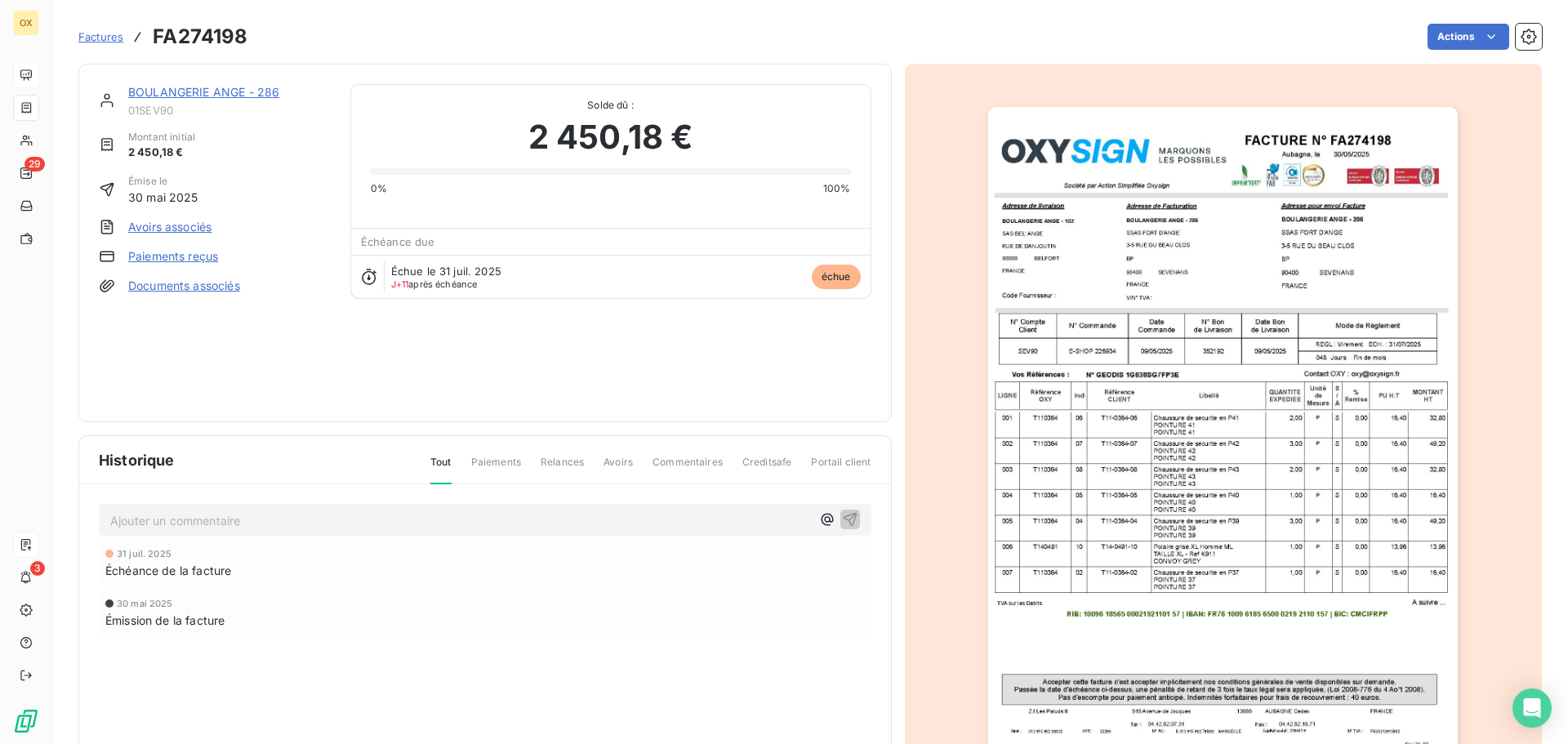
click at [187, 92] on link "BOULANGERIE ANGE - 286" at bounding box center [204, 92] width 151 height 14
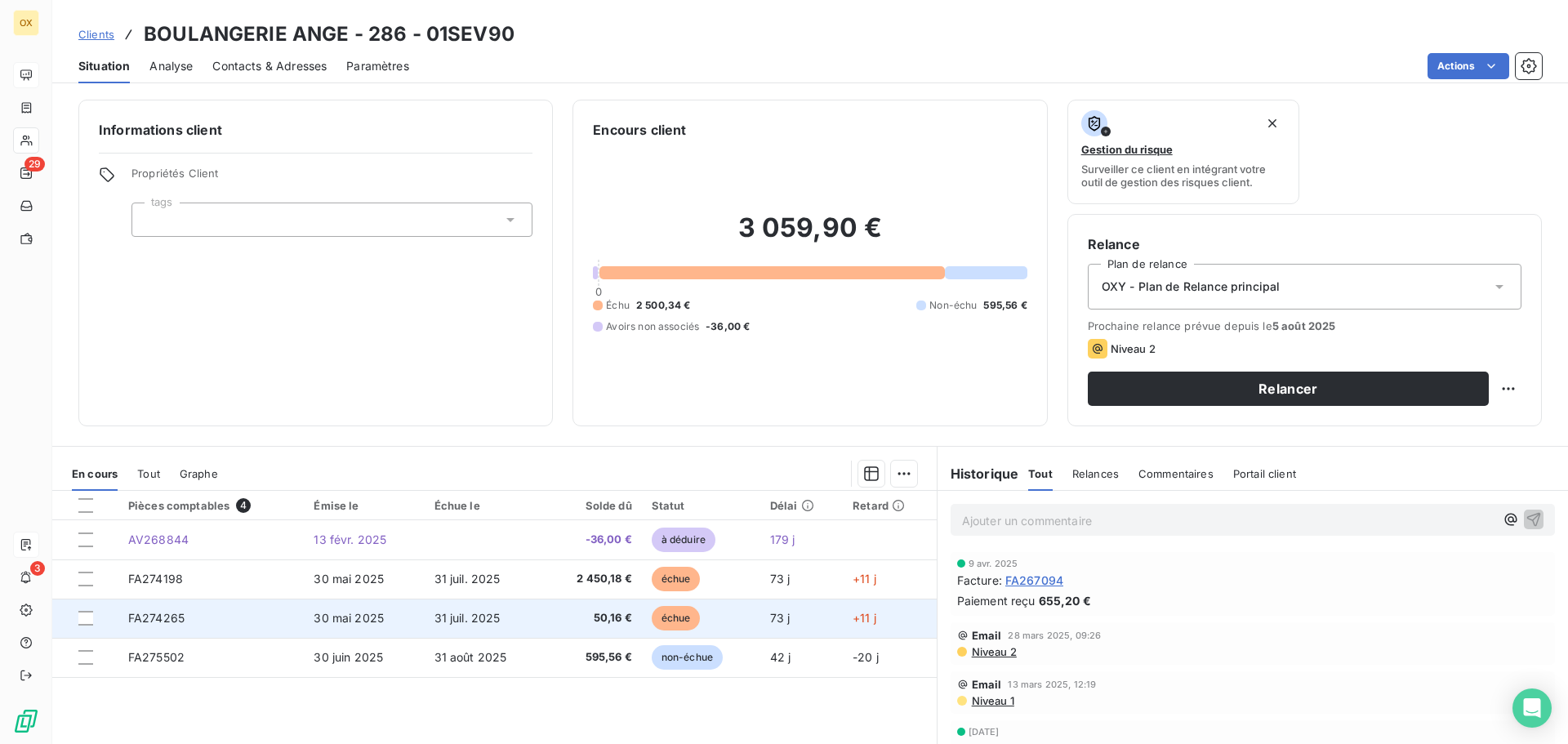
click at [369, 611] on span "30 mai 2025" at bounding box center [349, 617] width 70 height 14
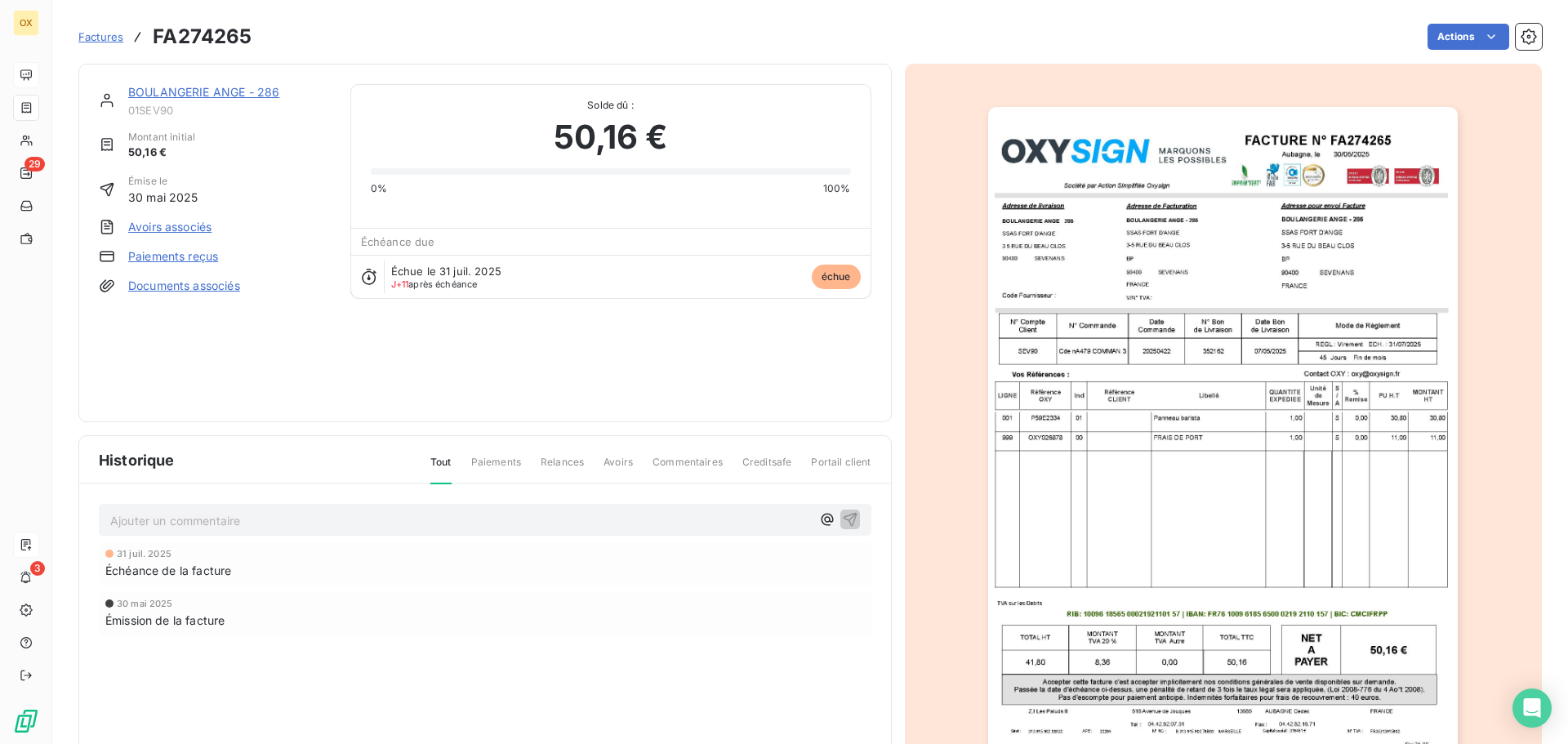
click at [231, 86] on link "BOULANGERIE ANGE - 286" at bounding box center [204, 92] width 151 height 14
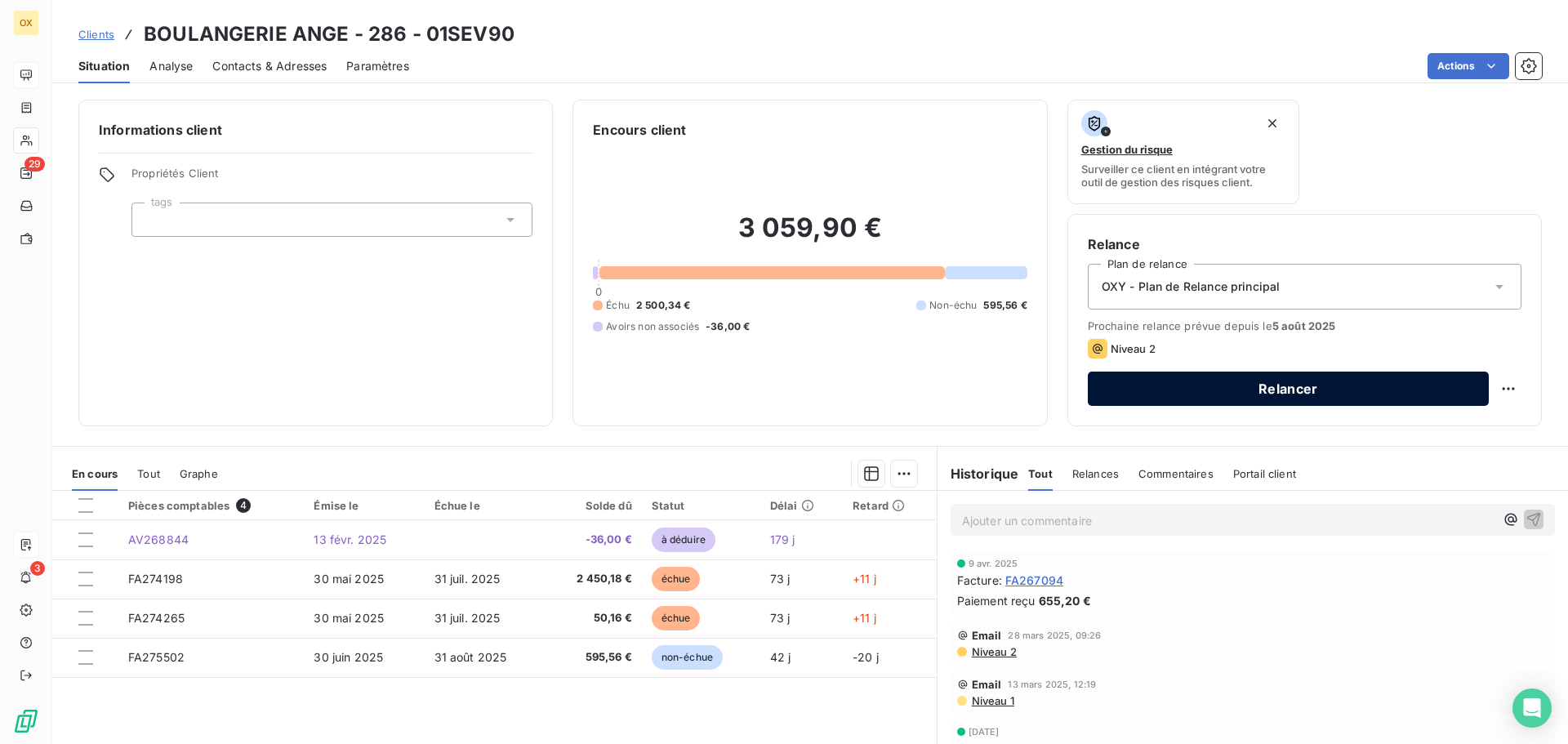
click at [1164, 382] on button "Relancer" at bounding box center [1288, 388] width 401 height 34
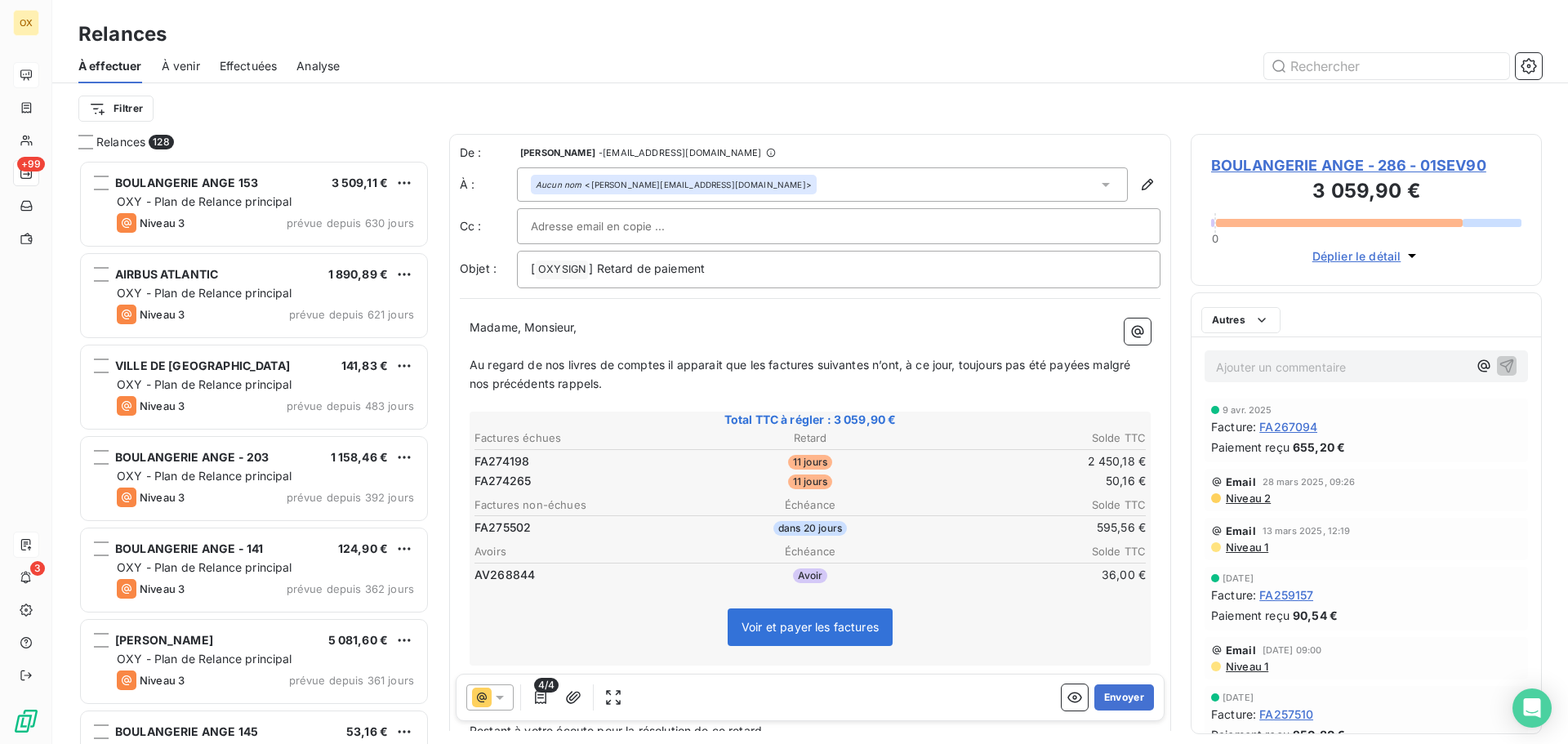
scroll to position [571, 339]
click at [1321, 164] on span "BOULANGERIE ANGE - 286 - 01SEV90" at bounding box center [1365, 165] width 310 height 22
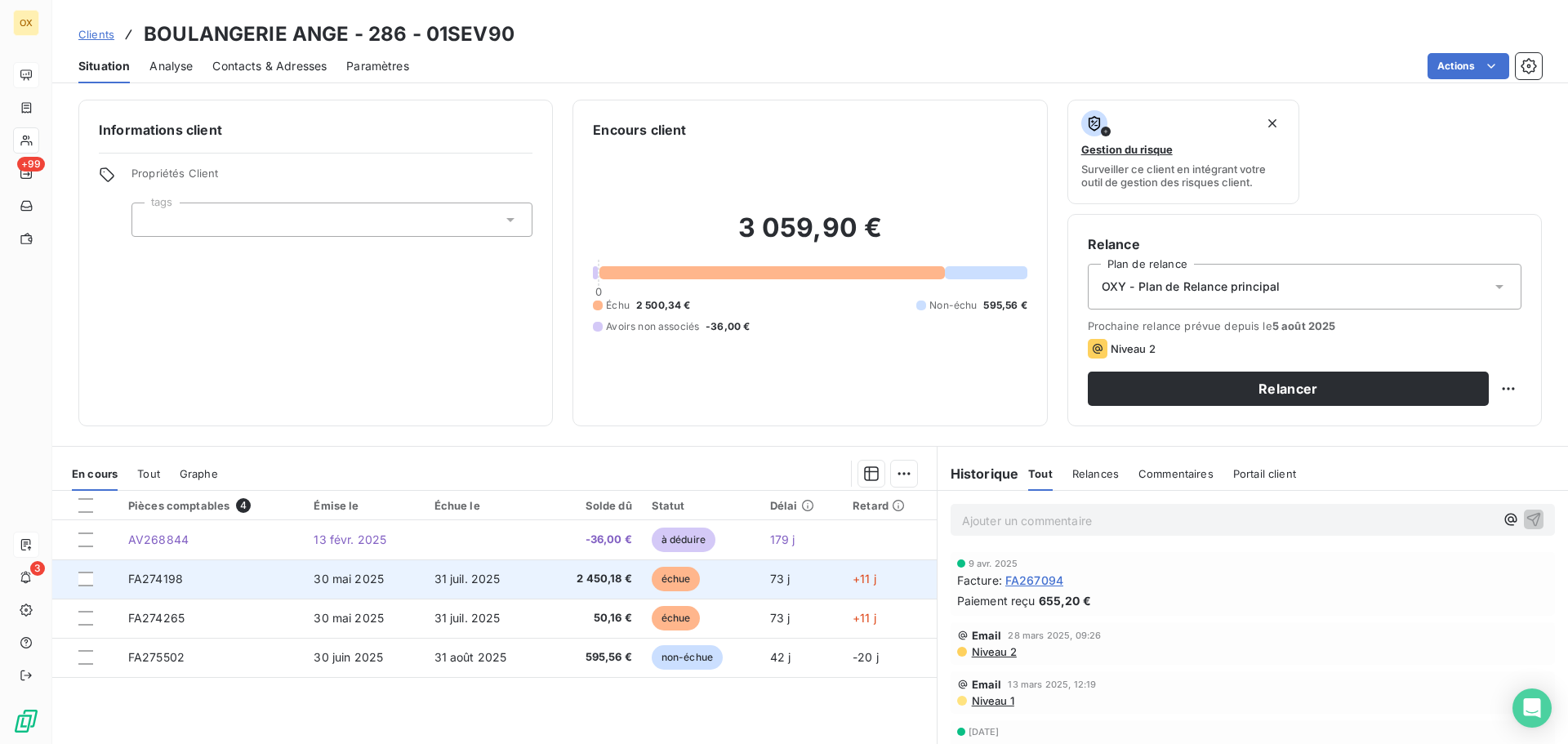
click at [559, 576] on span "2 450,18 €" at bounding box center [593, 578] width 78 height 17
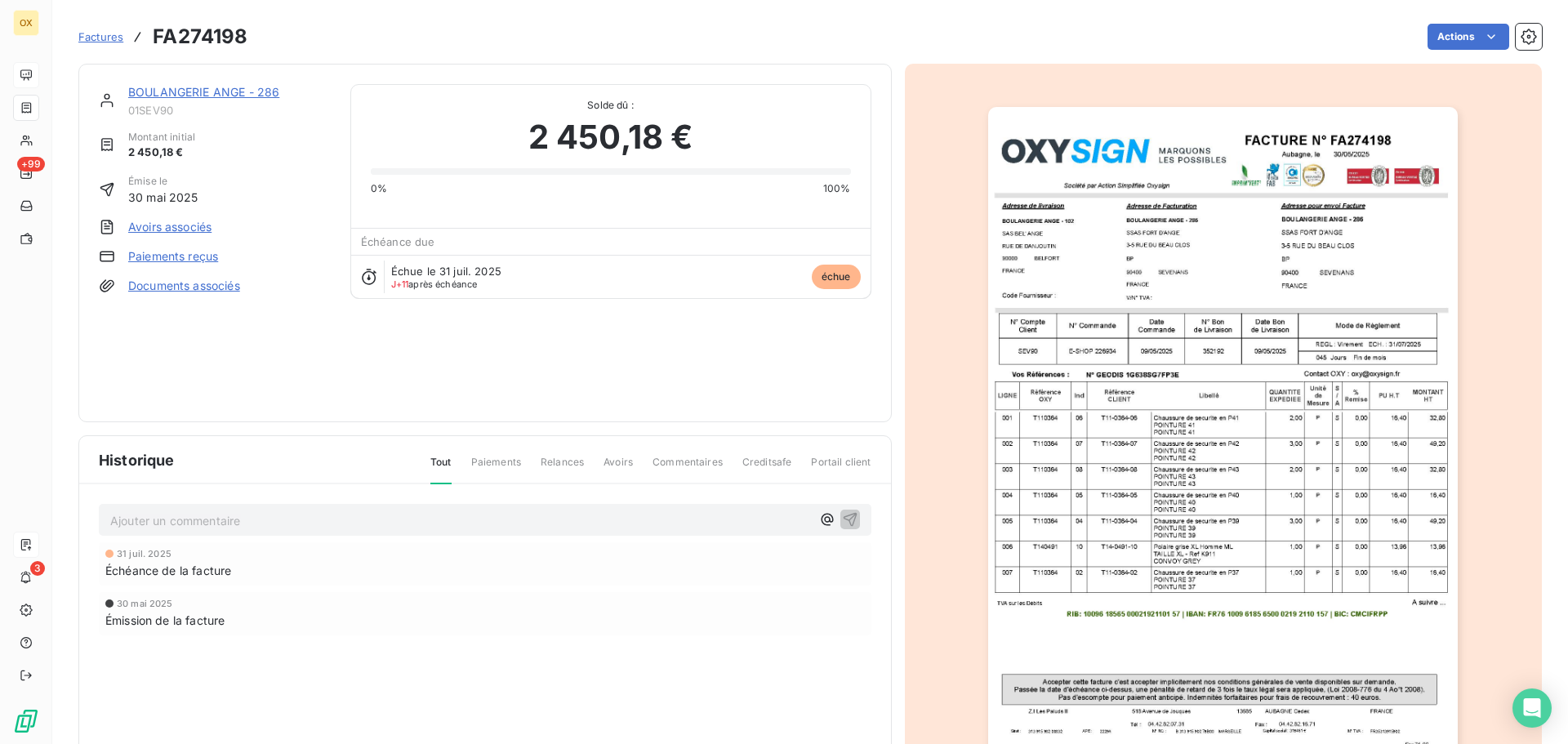
click at [224, 91] on link "BOULANGERIE ANGE - 286" at bounding box center [204, 92] width 151 height 14
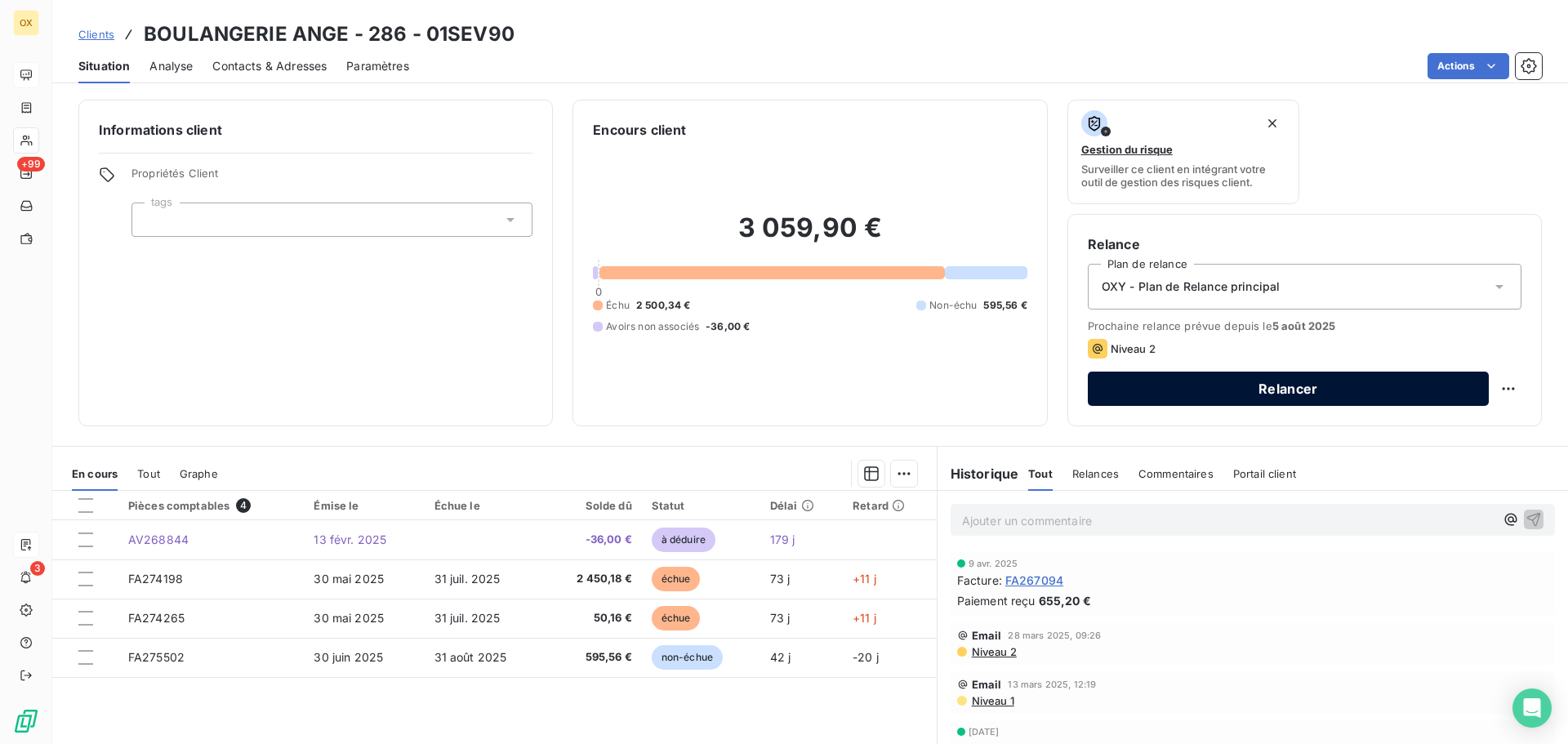
click at [1170, 388] on button "Relancer" at bounding box center [1288, 388] width 401 height 34
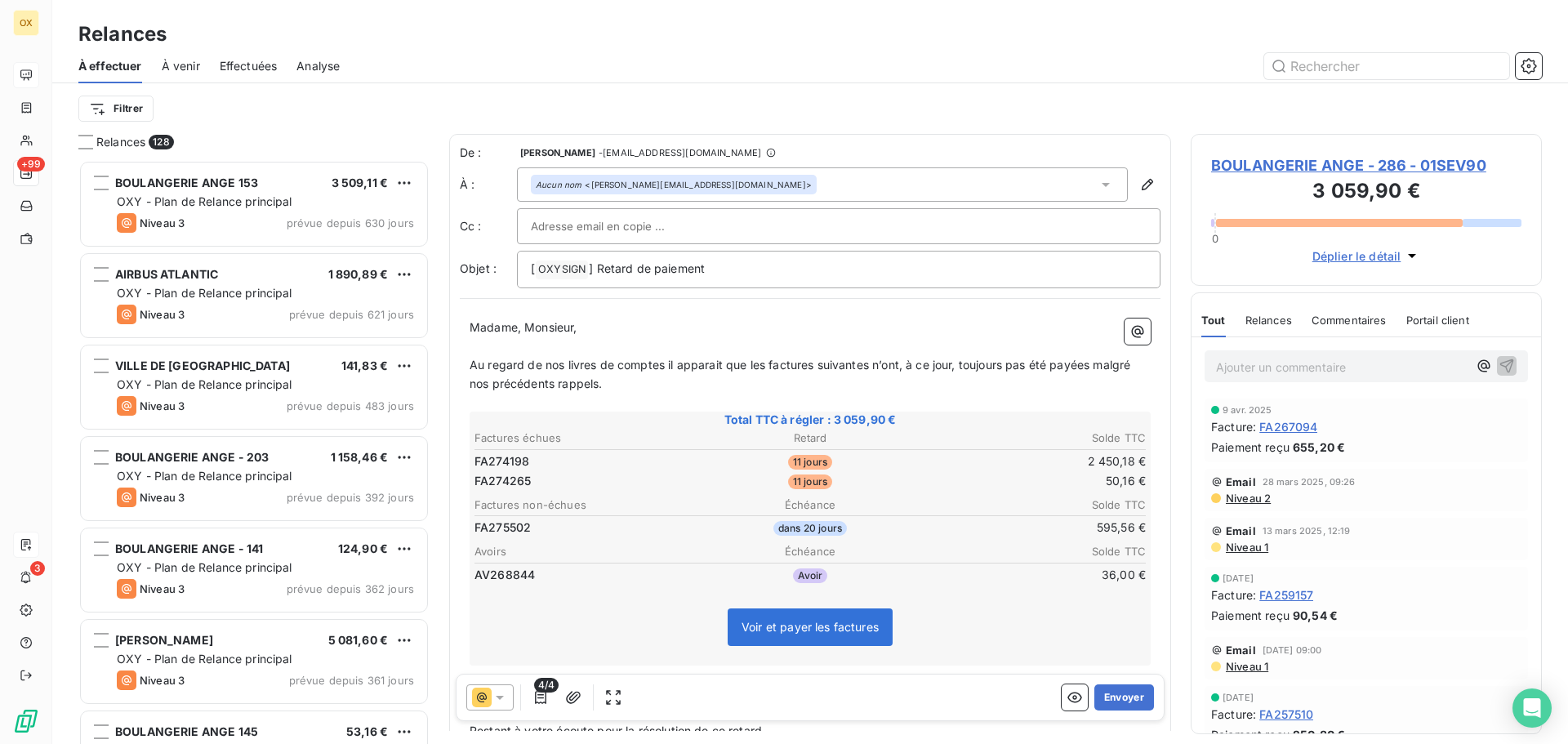
scroll to position [571, 339]
drag, startPoint x: 598, startPoint y: 326, endPoint x: 522, endPoint y: 333, distance: 76.3
click at [522, 333] on p "Madame, Monsieur," at bounding box center [810, 327] width 681 height 18
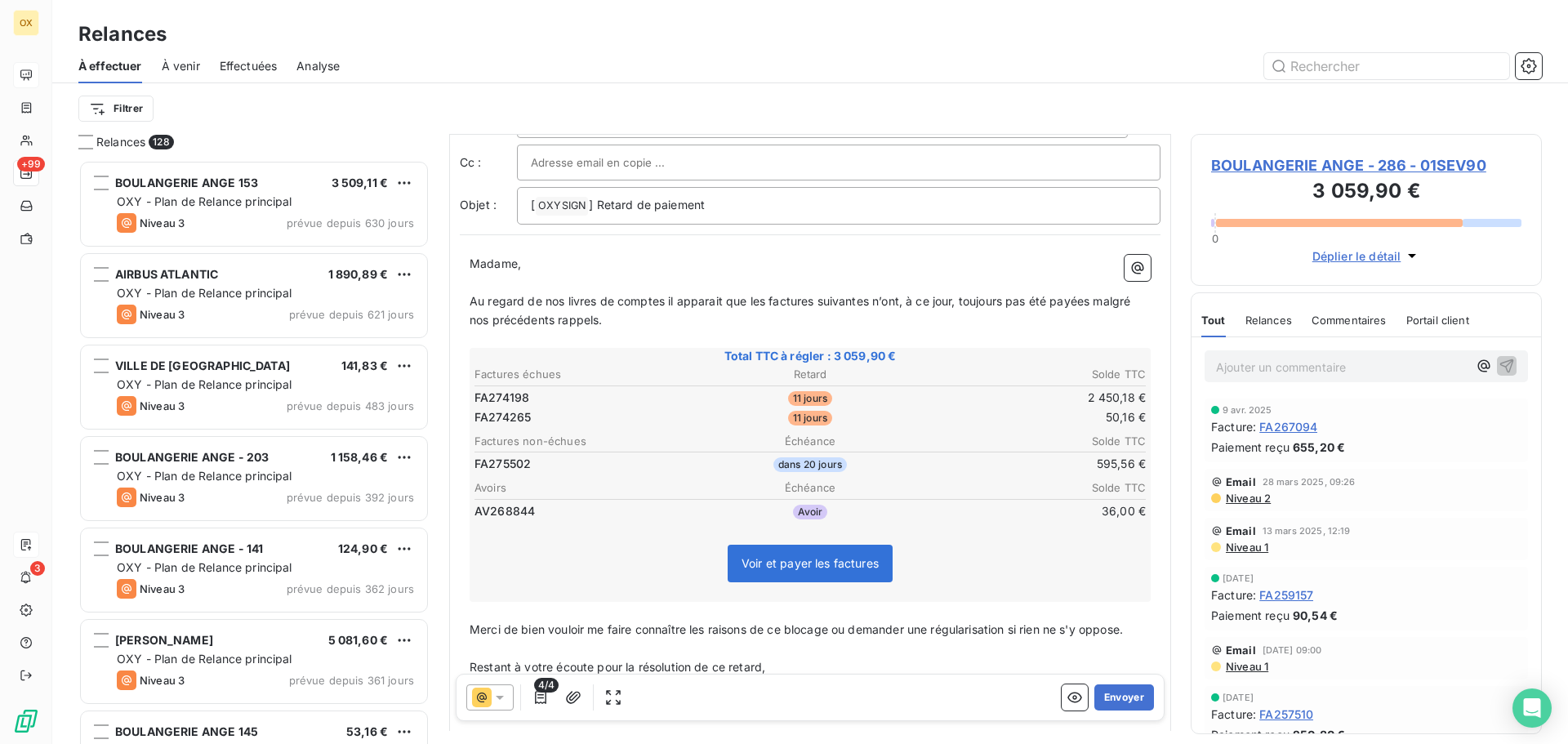
scroll to position [84, 0]
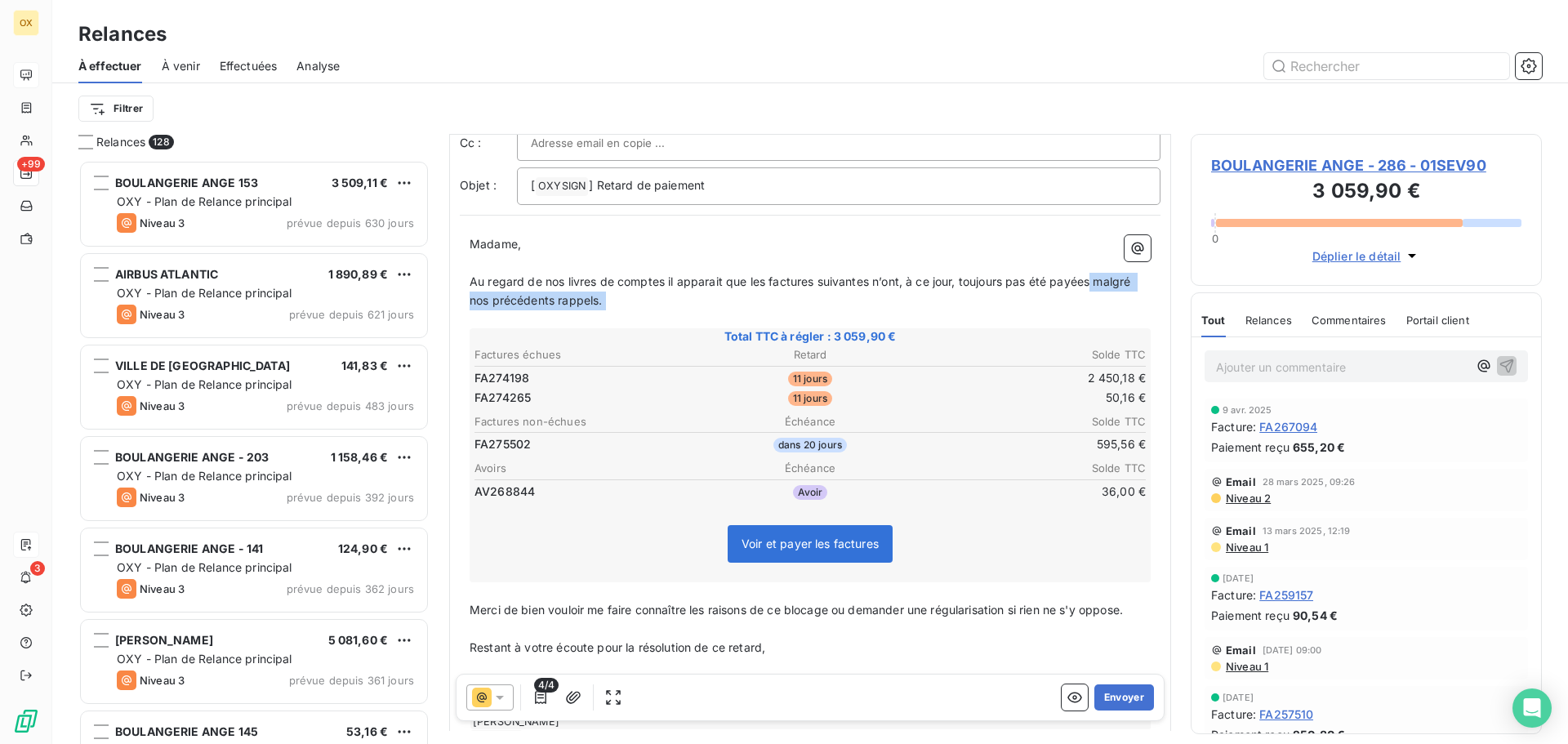
drag, startPoint x: 1093, startPoint y: 280, endPoint x: 1109, endPoint y: 311, distance: 34.9
click at [1109, 311] on div "Madame, ﻿ Au regard de nos livres de comptes il apparait que les factures suiva…" at bounding box center [810, 492] width 681 height 513
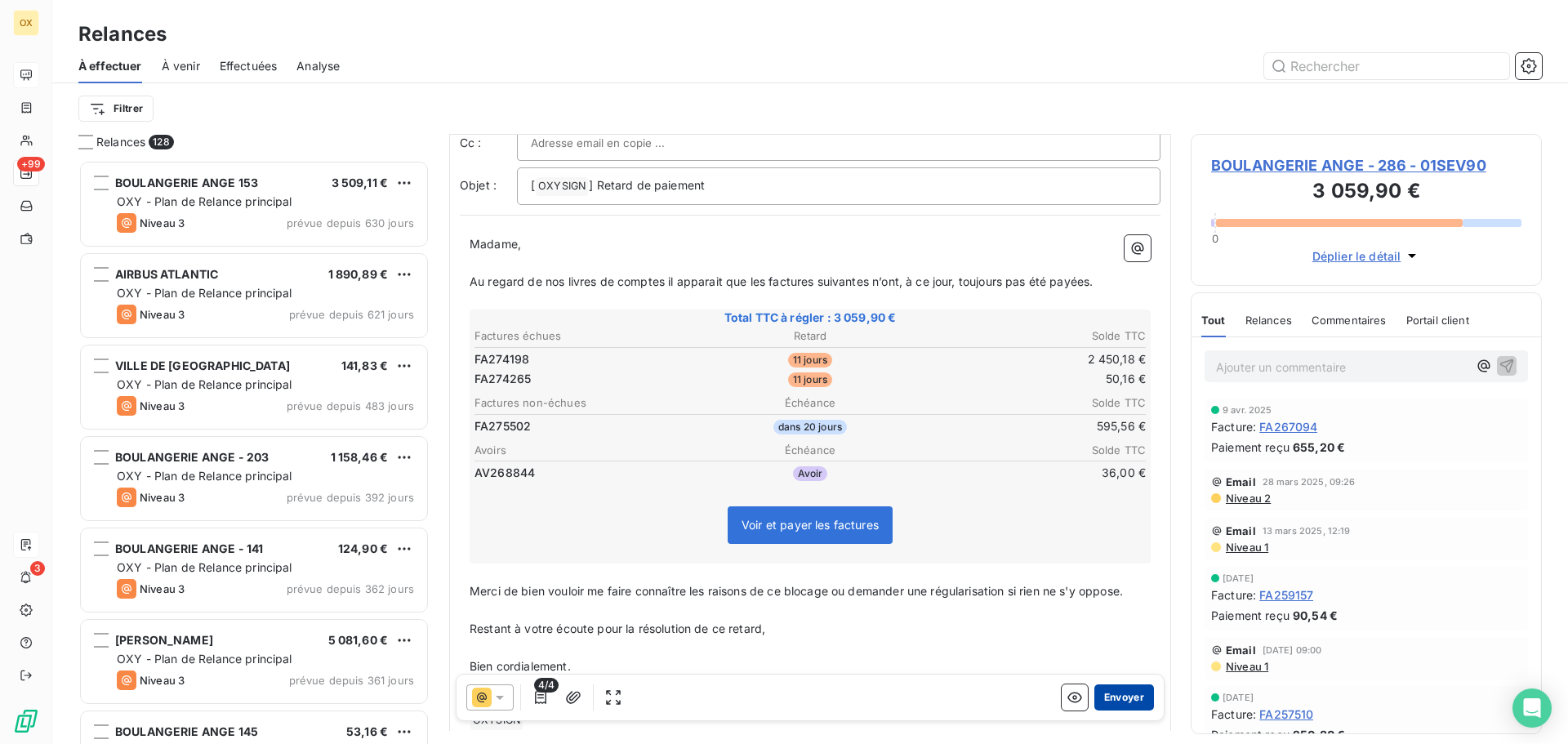
click at [1119, 701] on button "Envoyer" at bounding box center [1123, 697] width 59 height 26
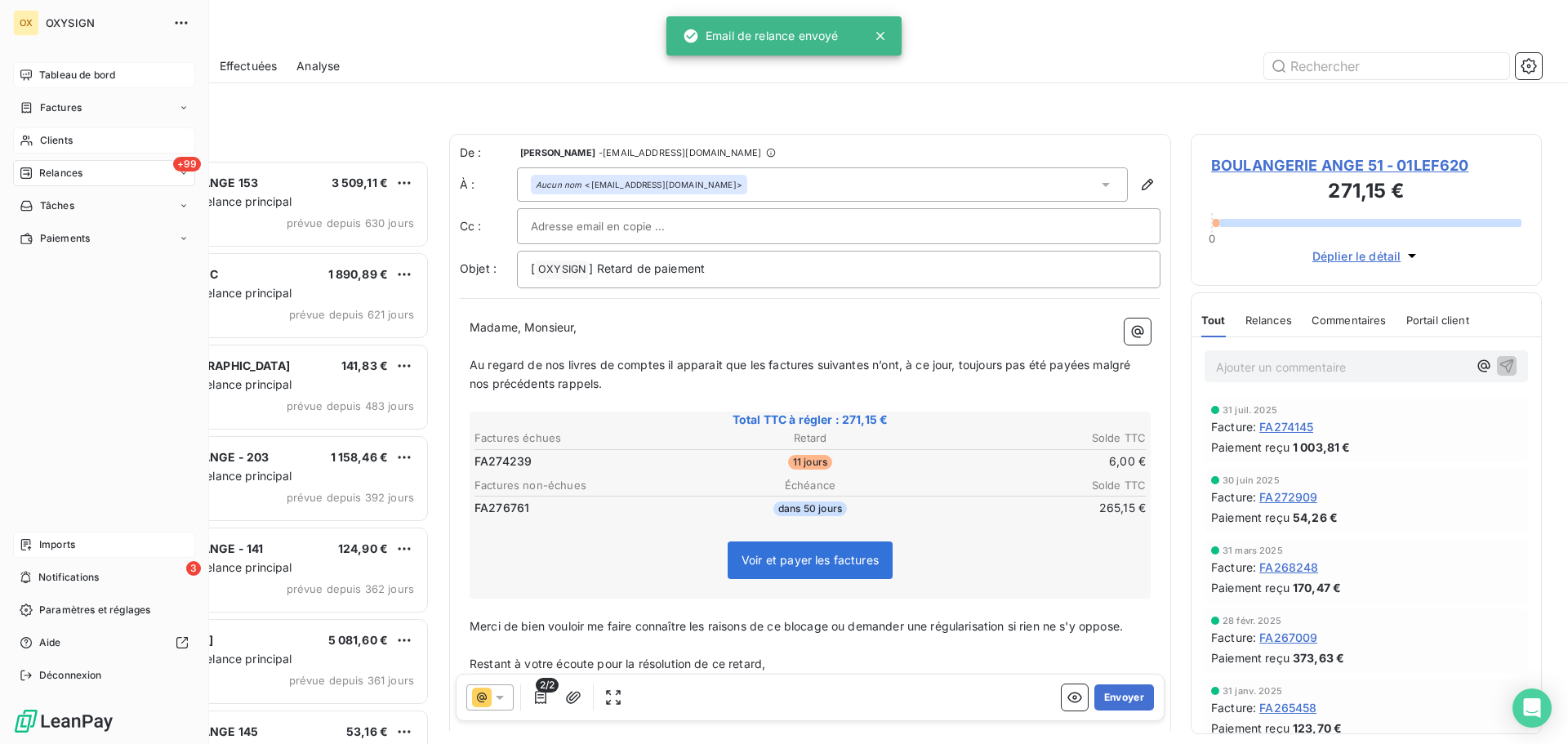
click at [63, 140] on span "Clients" at bounding box center [56, 140] width 32 height 15
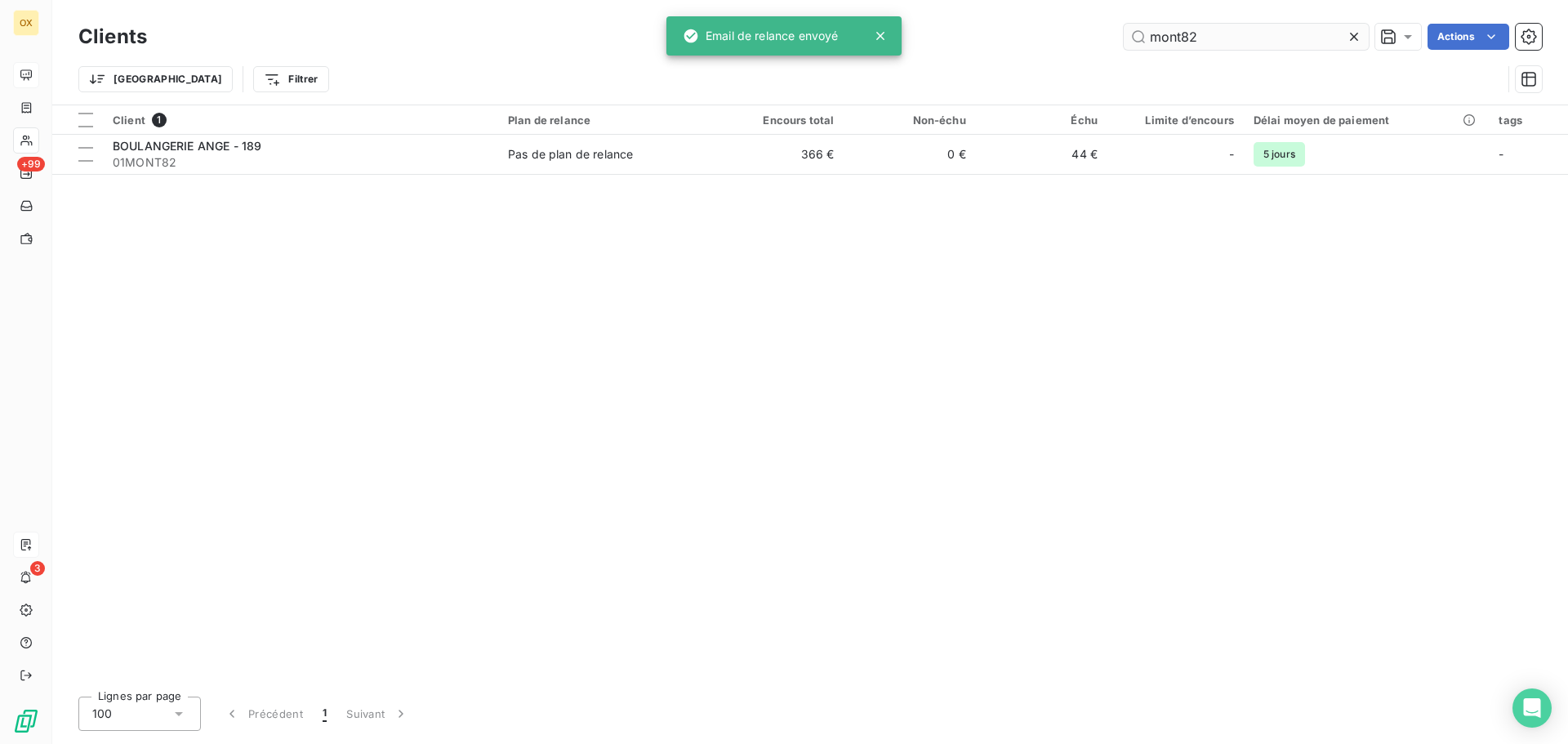
drag, startPoint x: 1253, startPoint y: 38, endPoint x: 1124, endPoint y: 46, distance: 129.2
click at [1124, 46] on input "mont82" at bounding box center [1246, 37] width 245 height 26
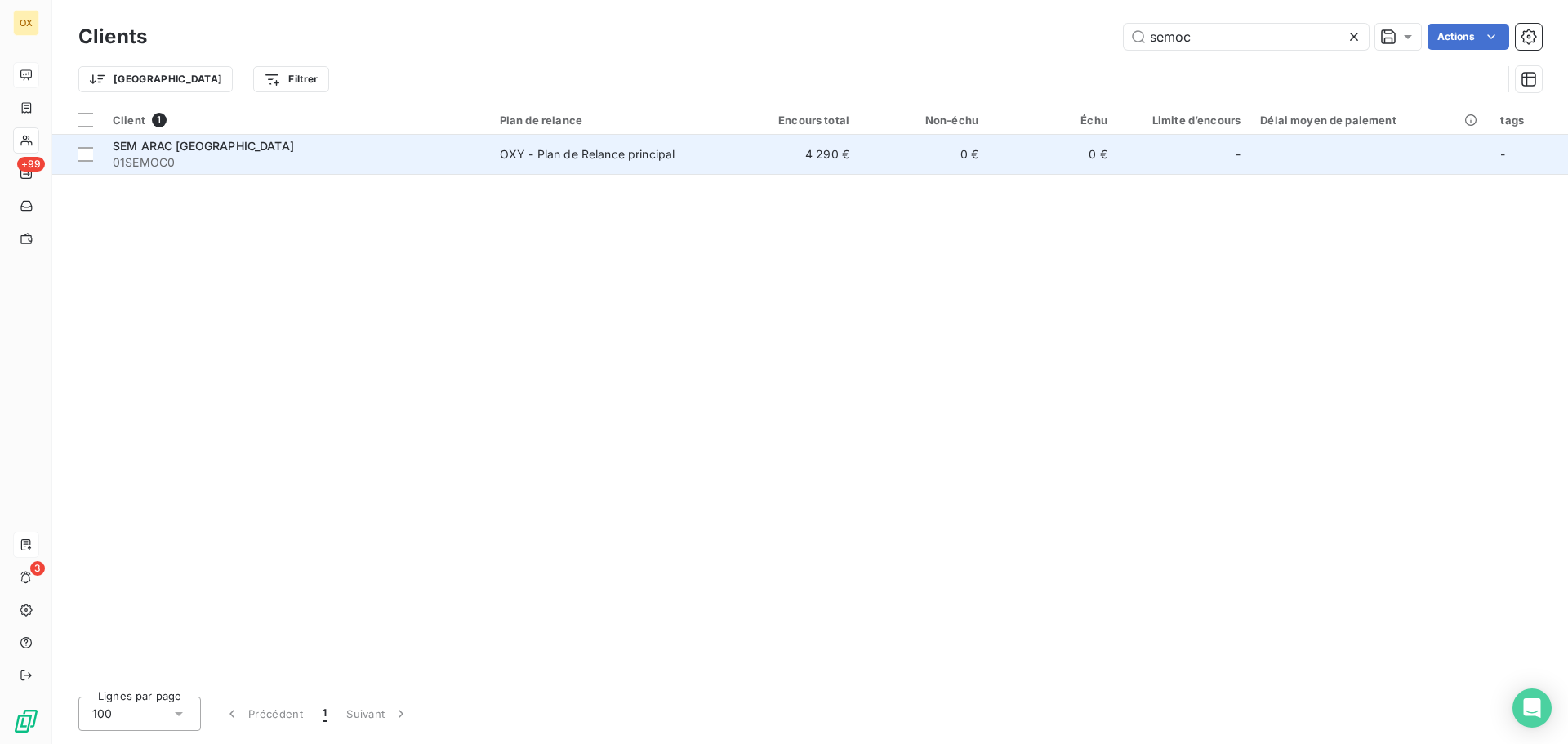
type input "semoc"
click at [432, 145] on div "SEM ARAC [GEOGRAPHIC_DATA]" at bounding box center [296, 146] width 368 height 17
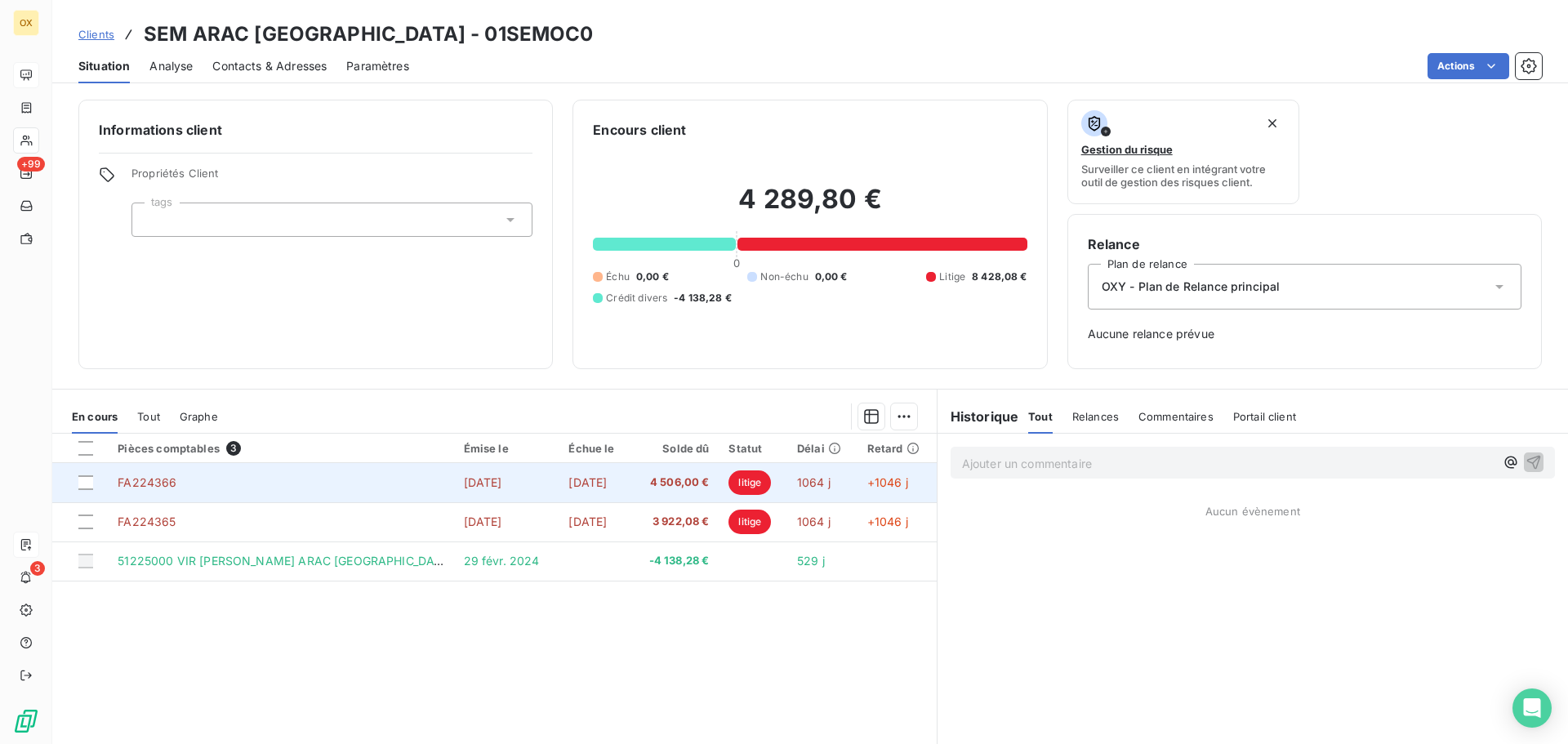
click at [746, 477] on span "litige" at bounding box center [749, 482] width 43 height 24
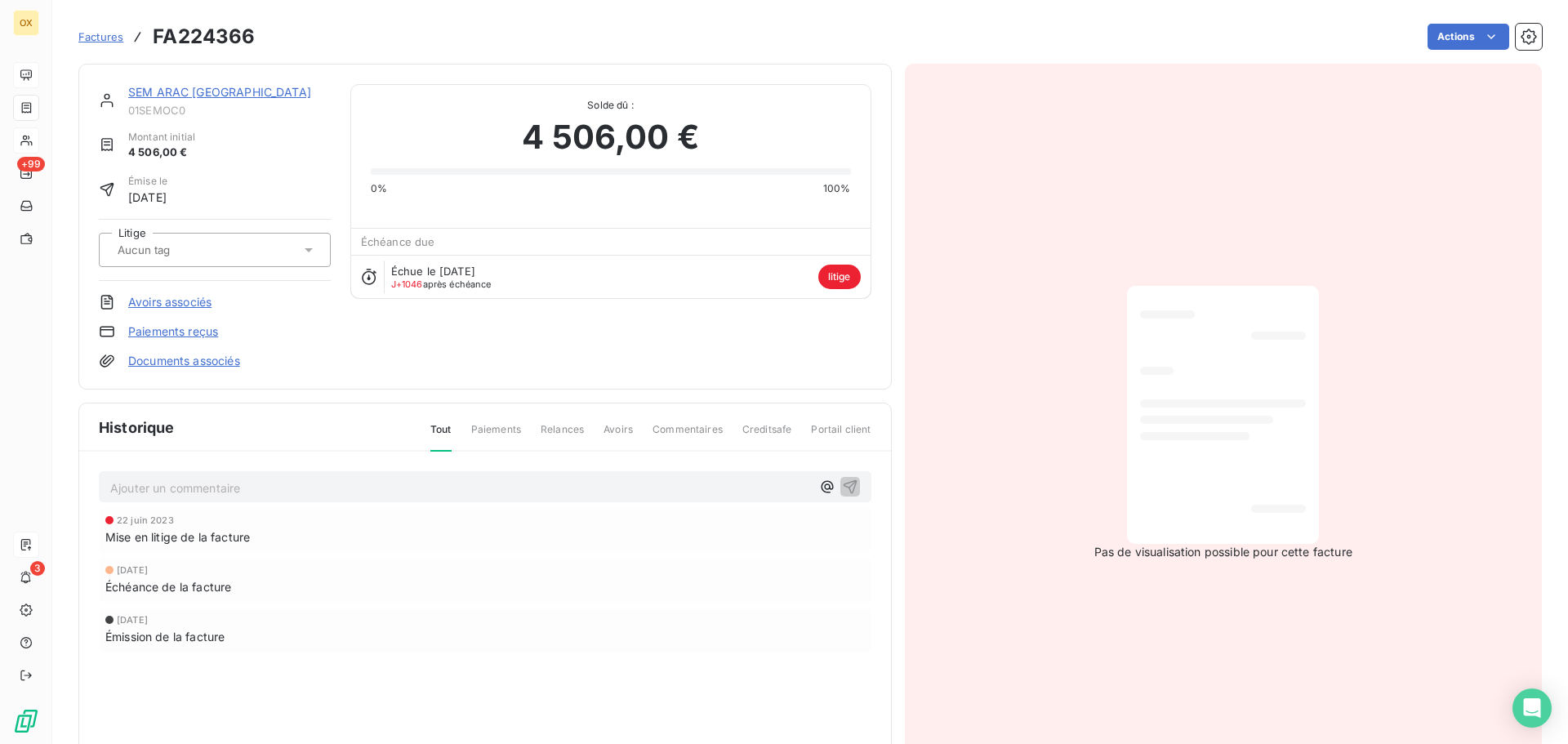
click at [199, 93] on link "SEM ARAC [GEOGRAPHIC_DATA]" at bounding box center [219, 92] width 183 height 14
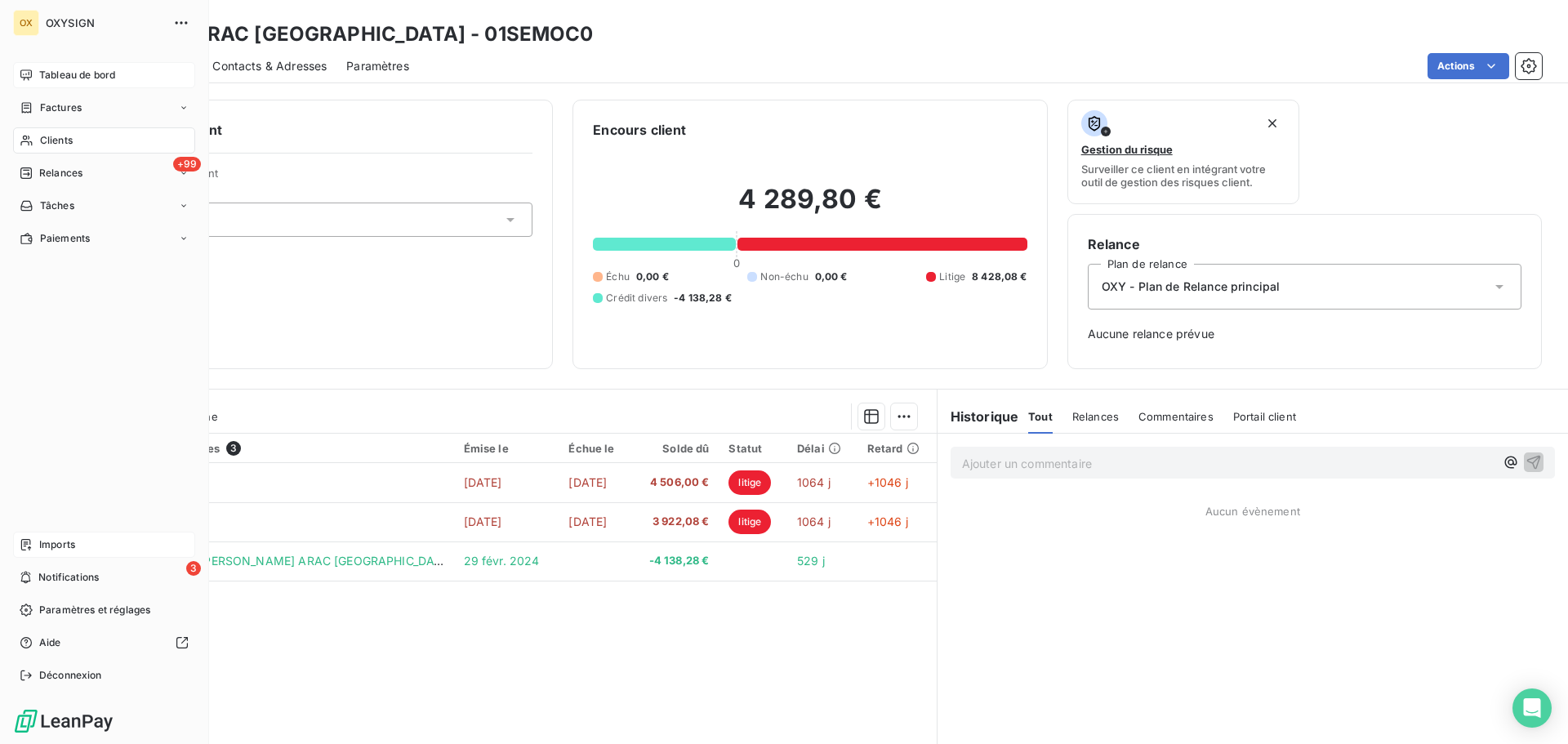
click at [56, 169] on span "Relances" at bounding box center [61, 173] width 44 height 15
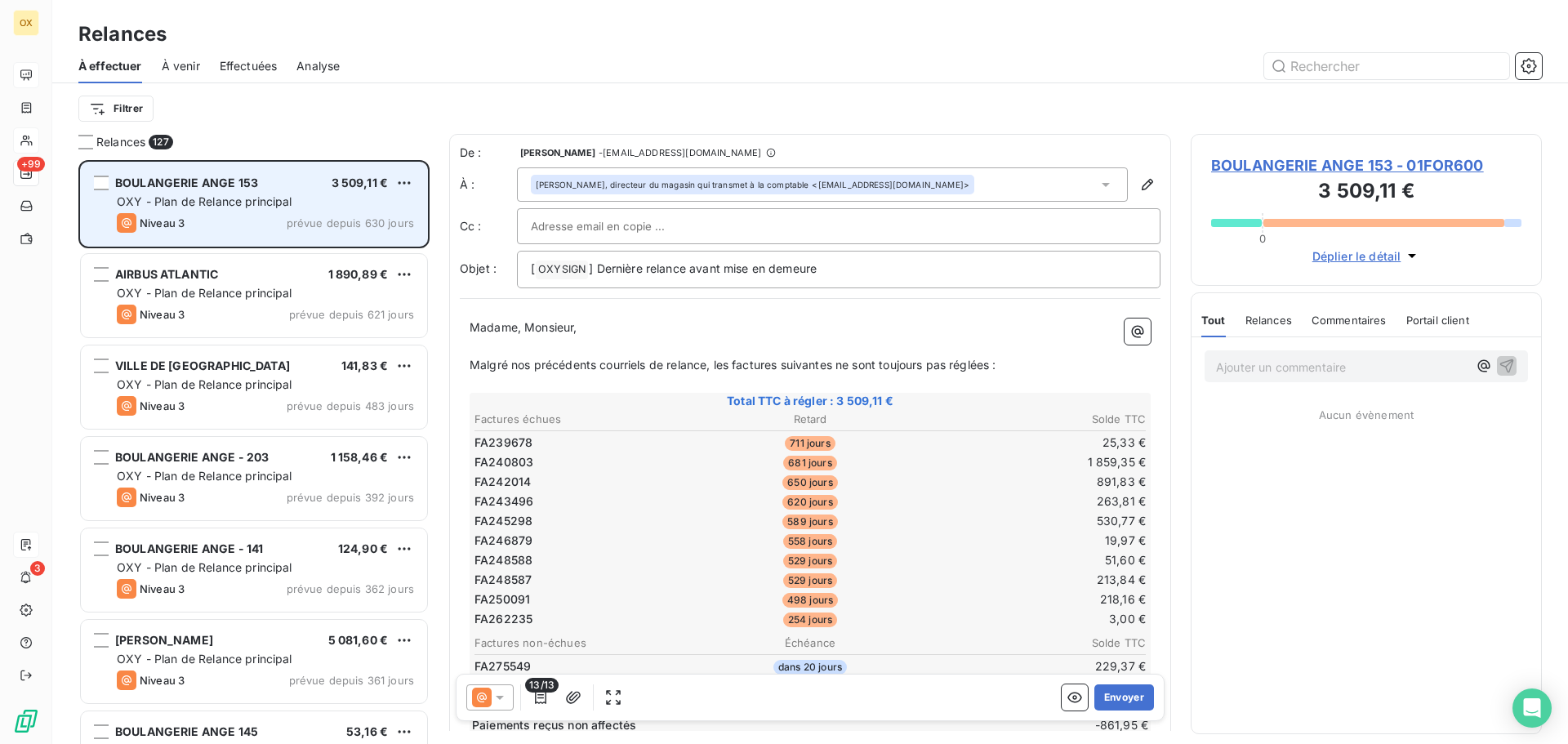
scroll to position [571, 339]
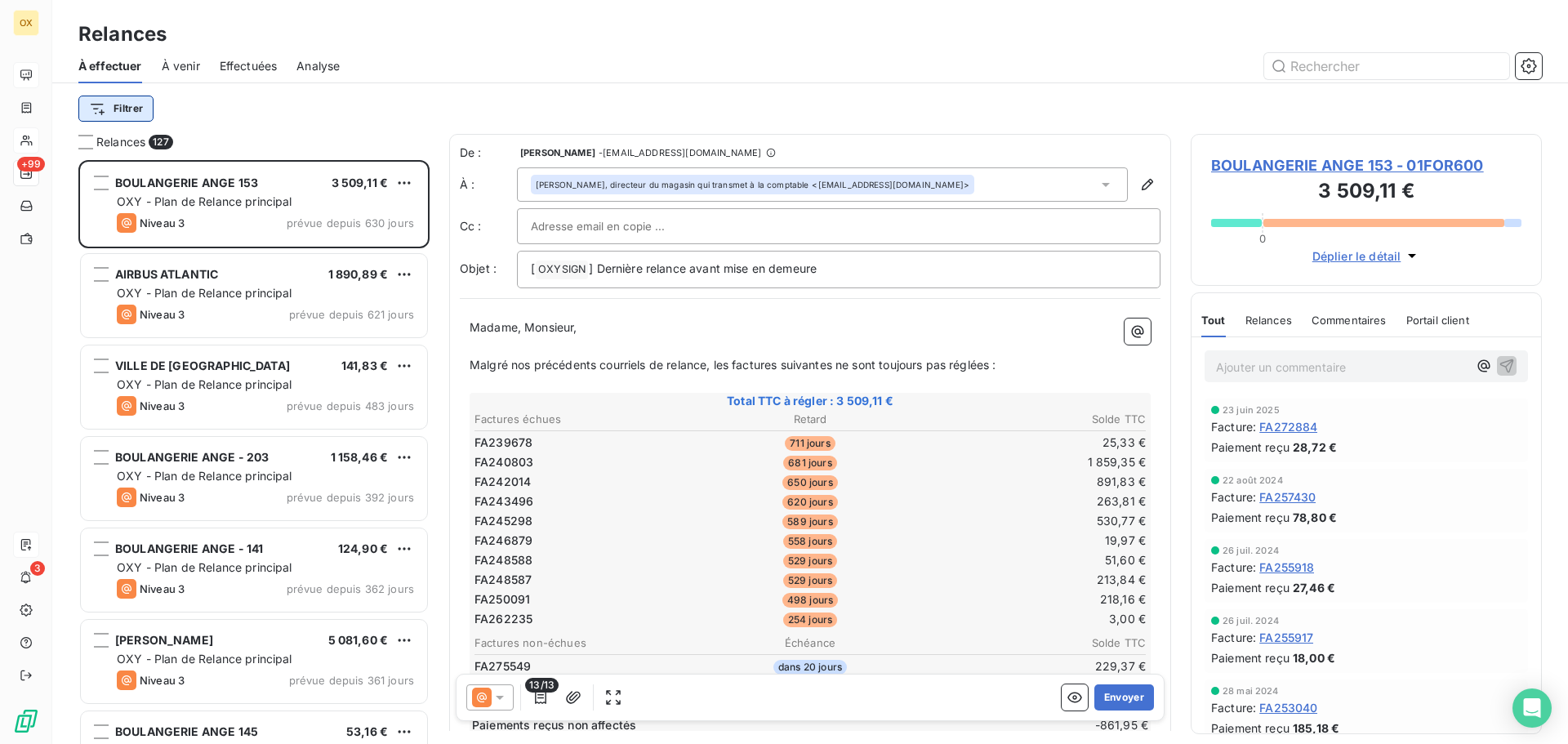
click at [131, 107] on html "OX +99 3 Relances À effectuer À venir Effectuées Analyse Filtrer Relances 127 B…" at bounding box center [784, 372] width 1568 height 744
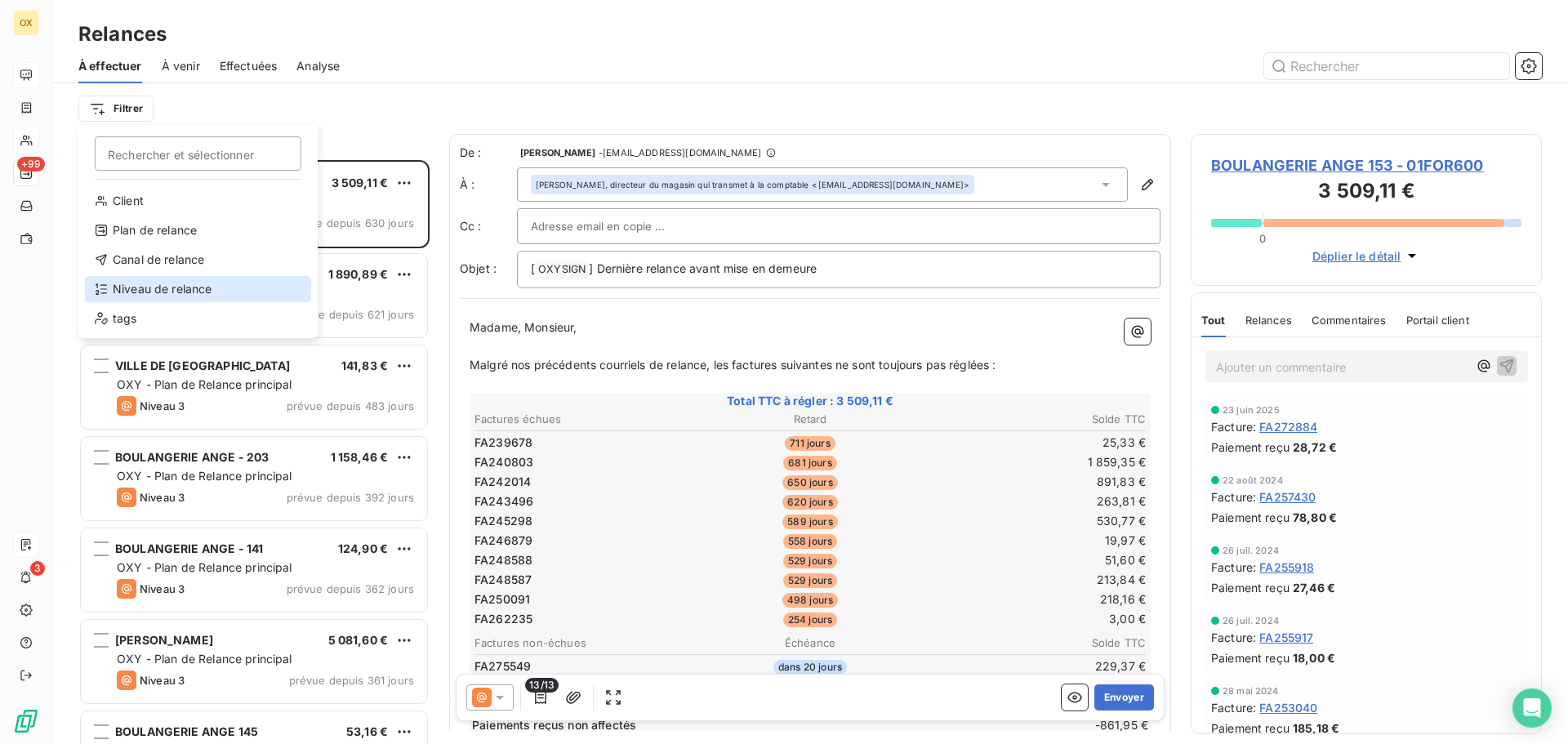
click at [207, 281] on div "Niveau de relance" at bounding box center [197, 289] width 226 height 26
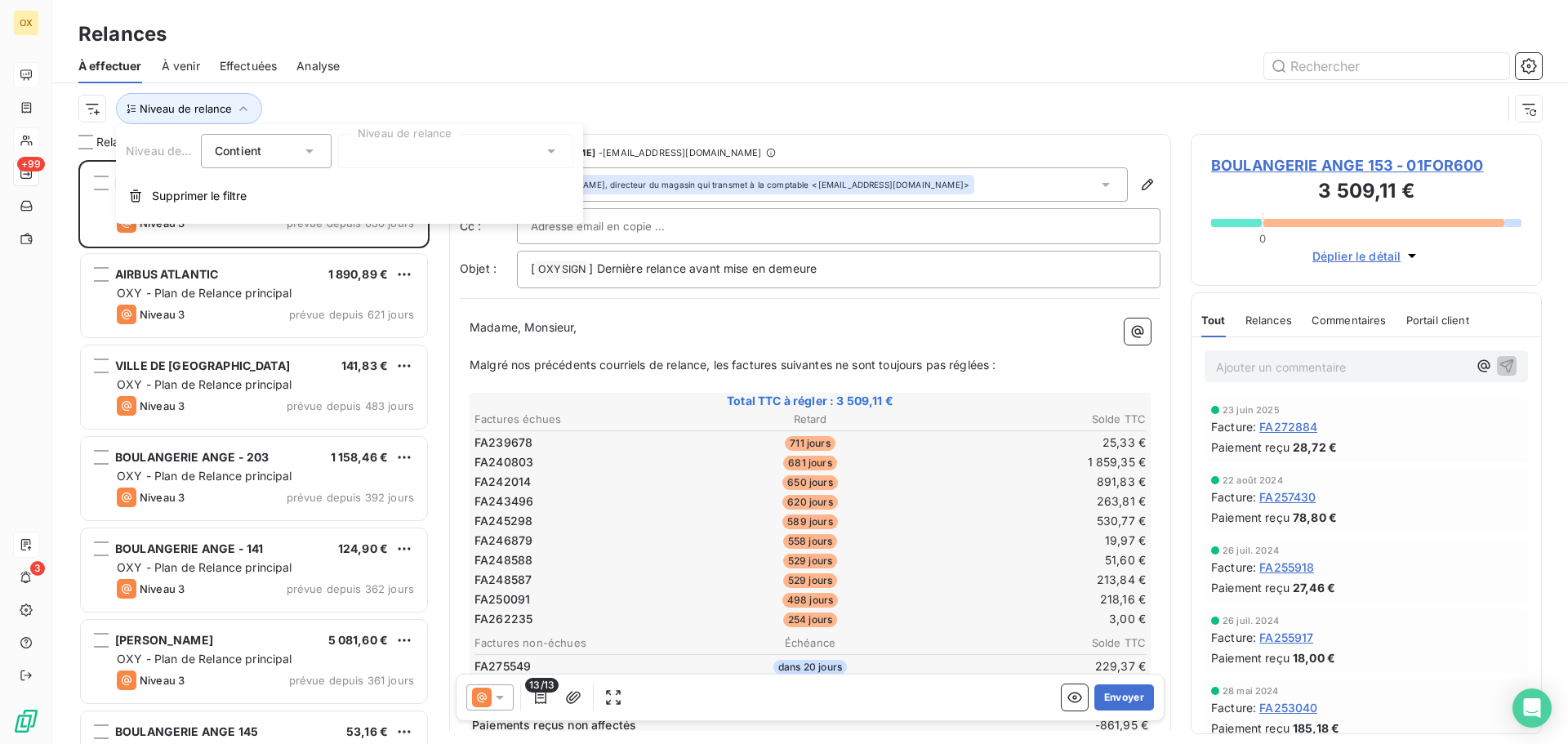
click at [294, 156] on div "Contient is" at bounding box center [258, 151] width 86 height 23
click at [382, 158] on div at bounding box center [455, 150] width 235 height 34
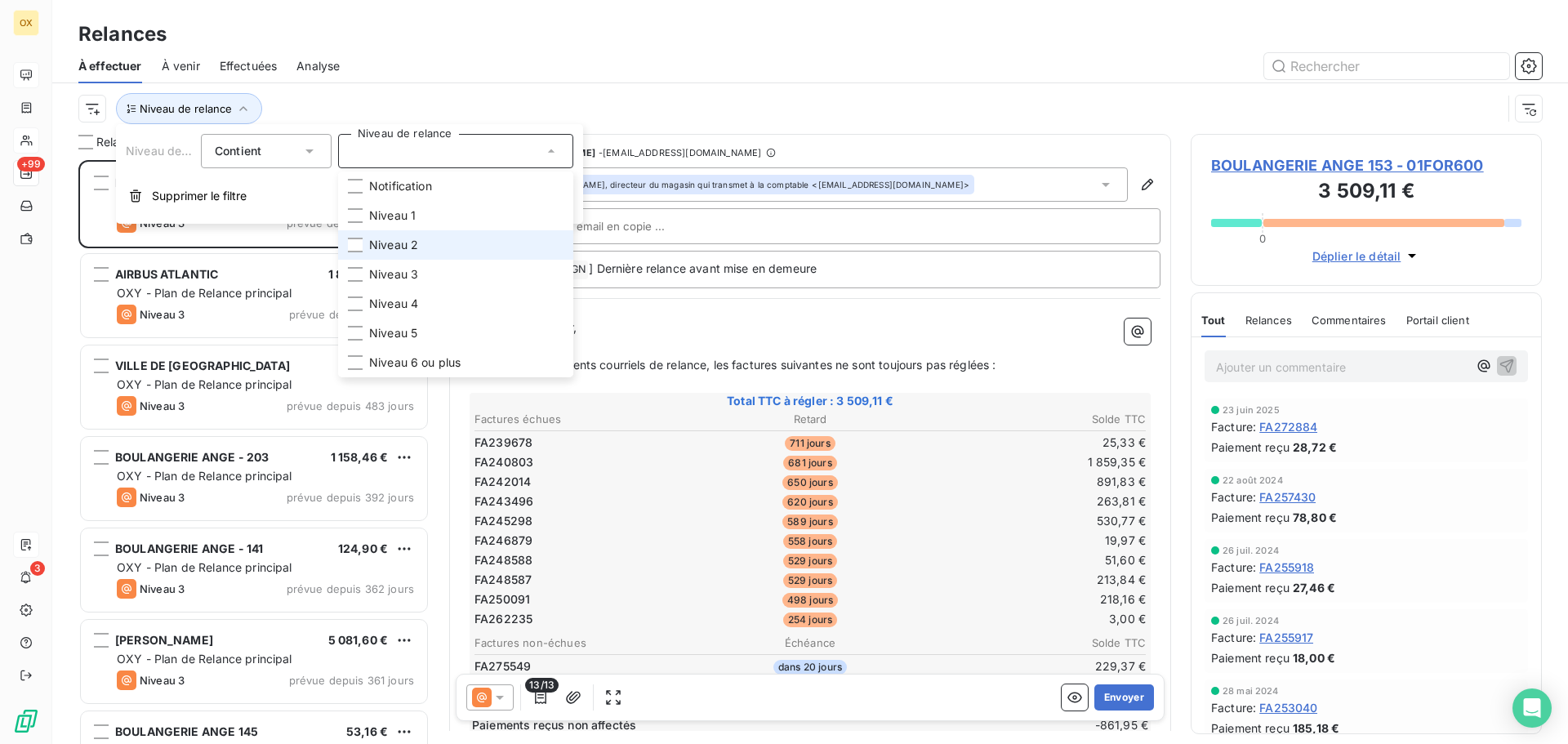
click at [356, 244] on div at bounding box center [355, 245] width 15 height 15
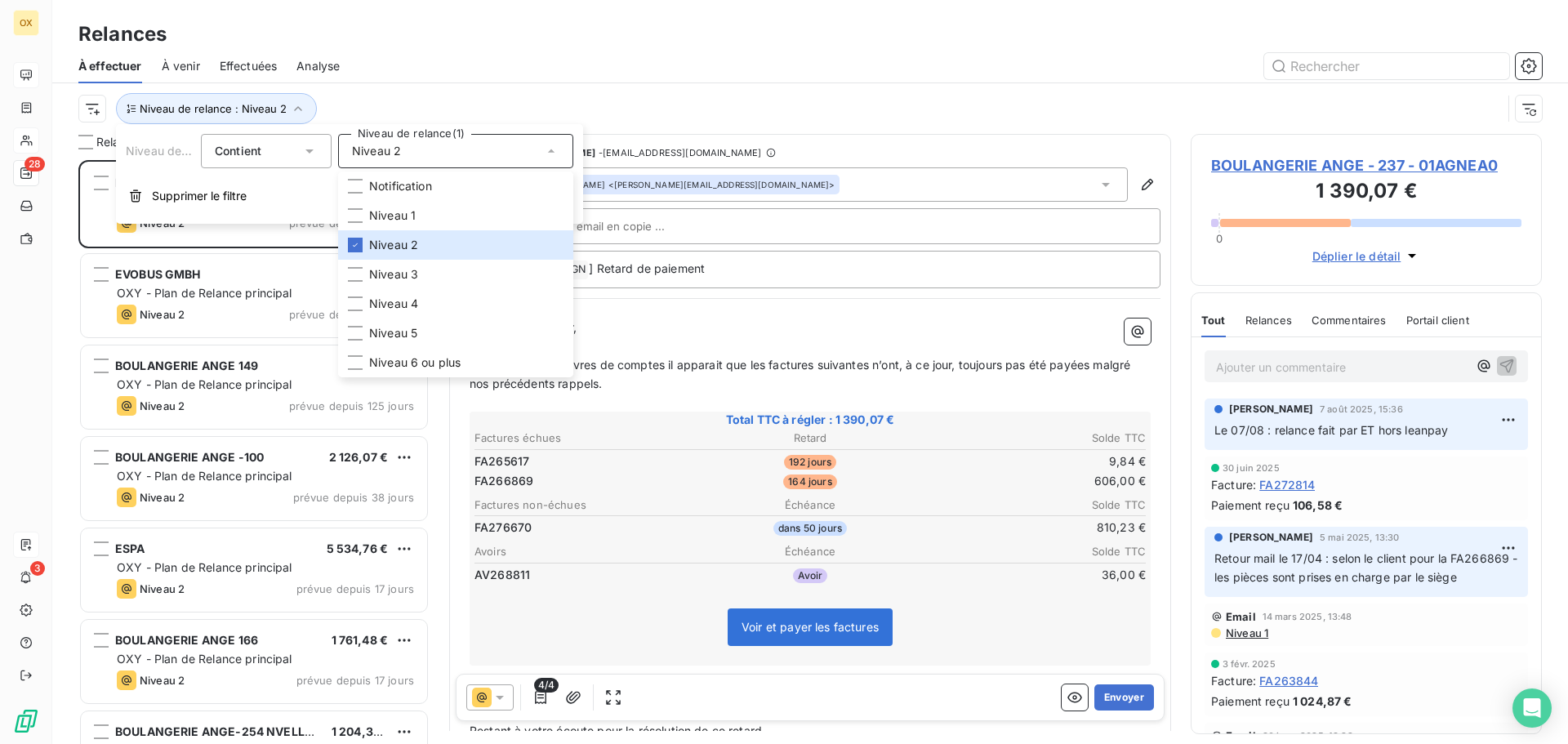
click at [423, 45] on div "Relances" at bounding box center [810, 34] width 1516 height 30
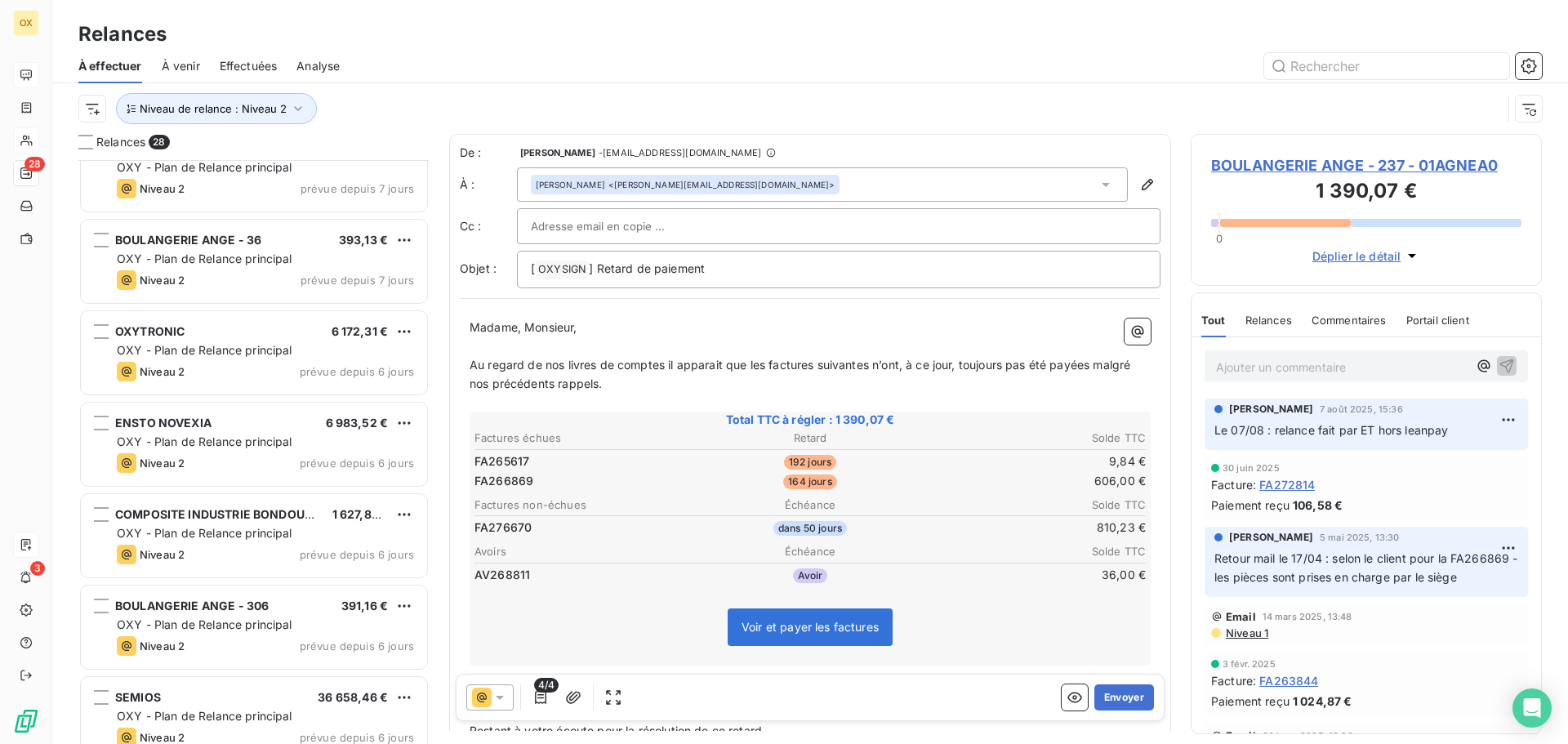
scroll to position [1225, 0]
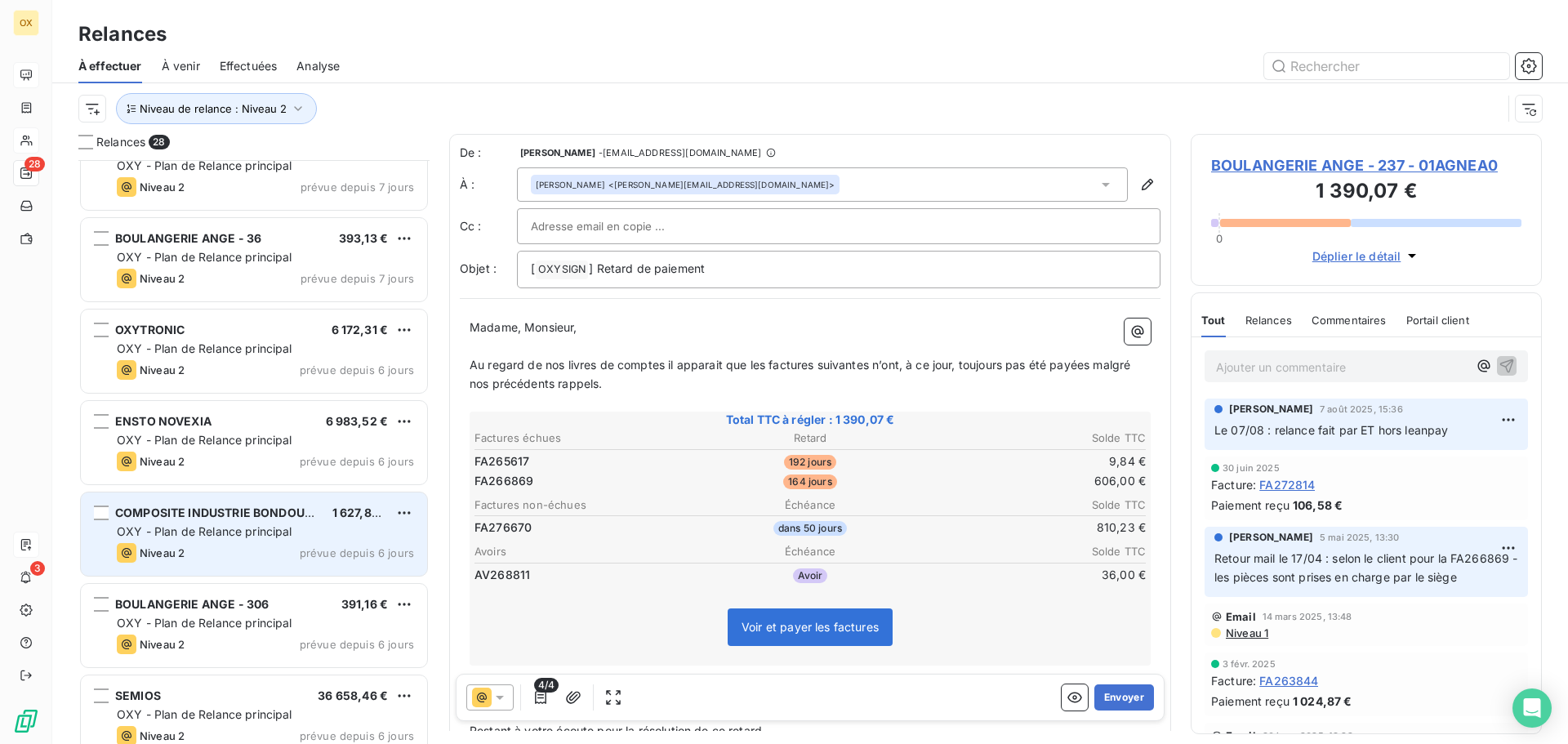
click at [304, 541] on div "COMPOSITE INDUSTRIE BONDOUFLE 1 627,80 € OXY - Plan de Relance principal Niveau…" at bounding box center [254, 534] width 346 height 83
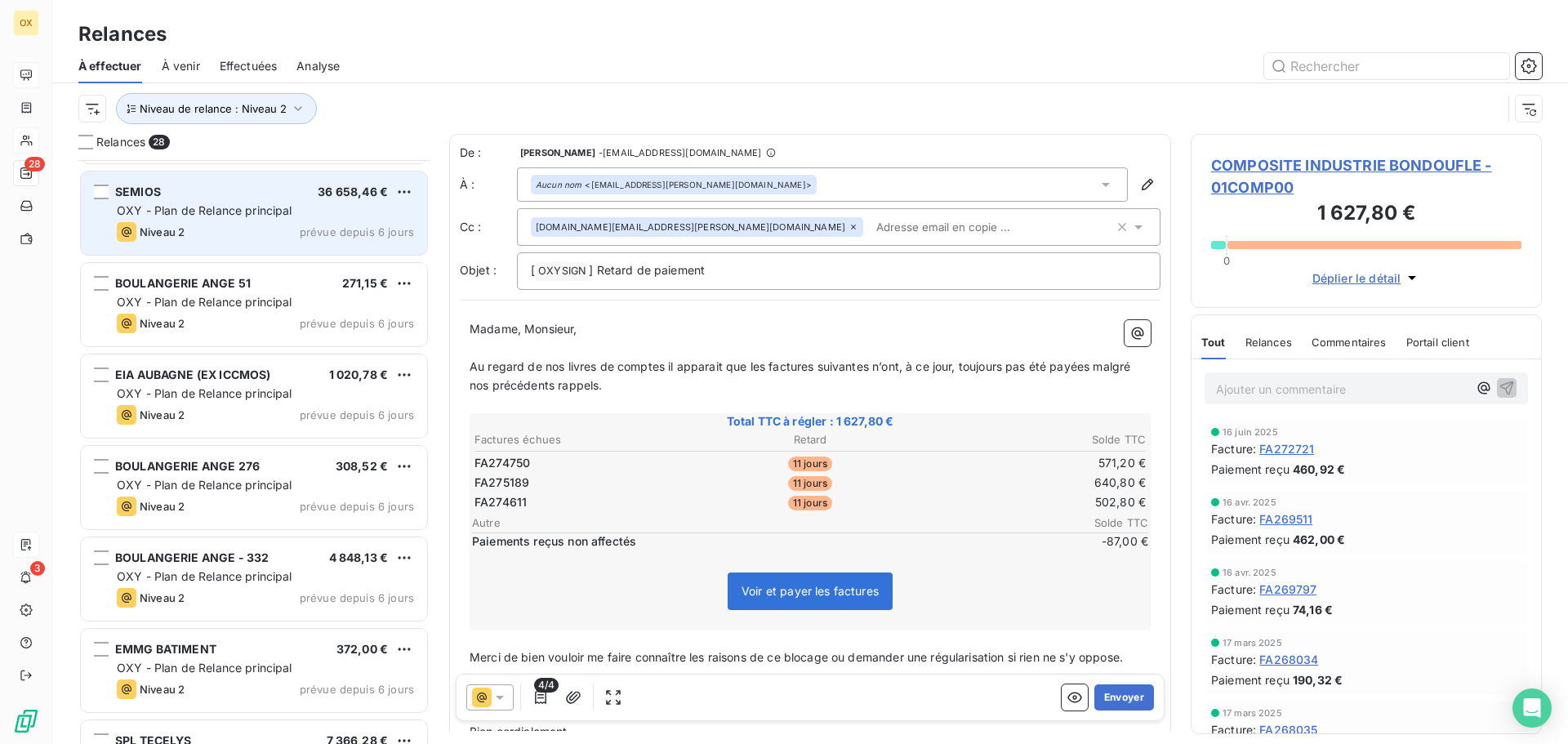
scroll to position [1796, 0]
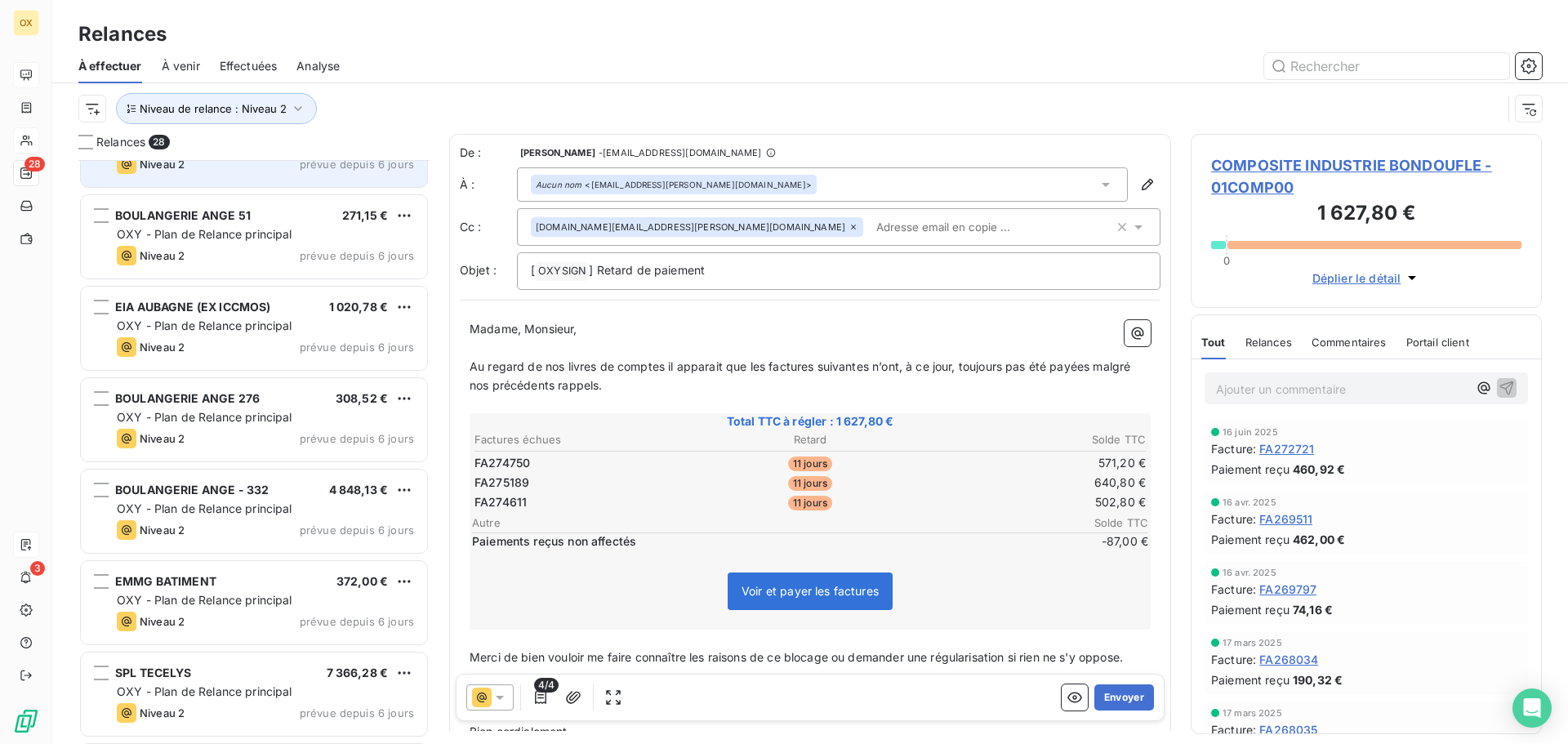
click at [269, 391] on div "BOULANGERIE ANGE 276 308,52 €" at bounding box center [266, 398] width 297 height 15
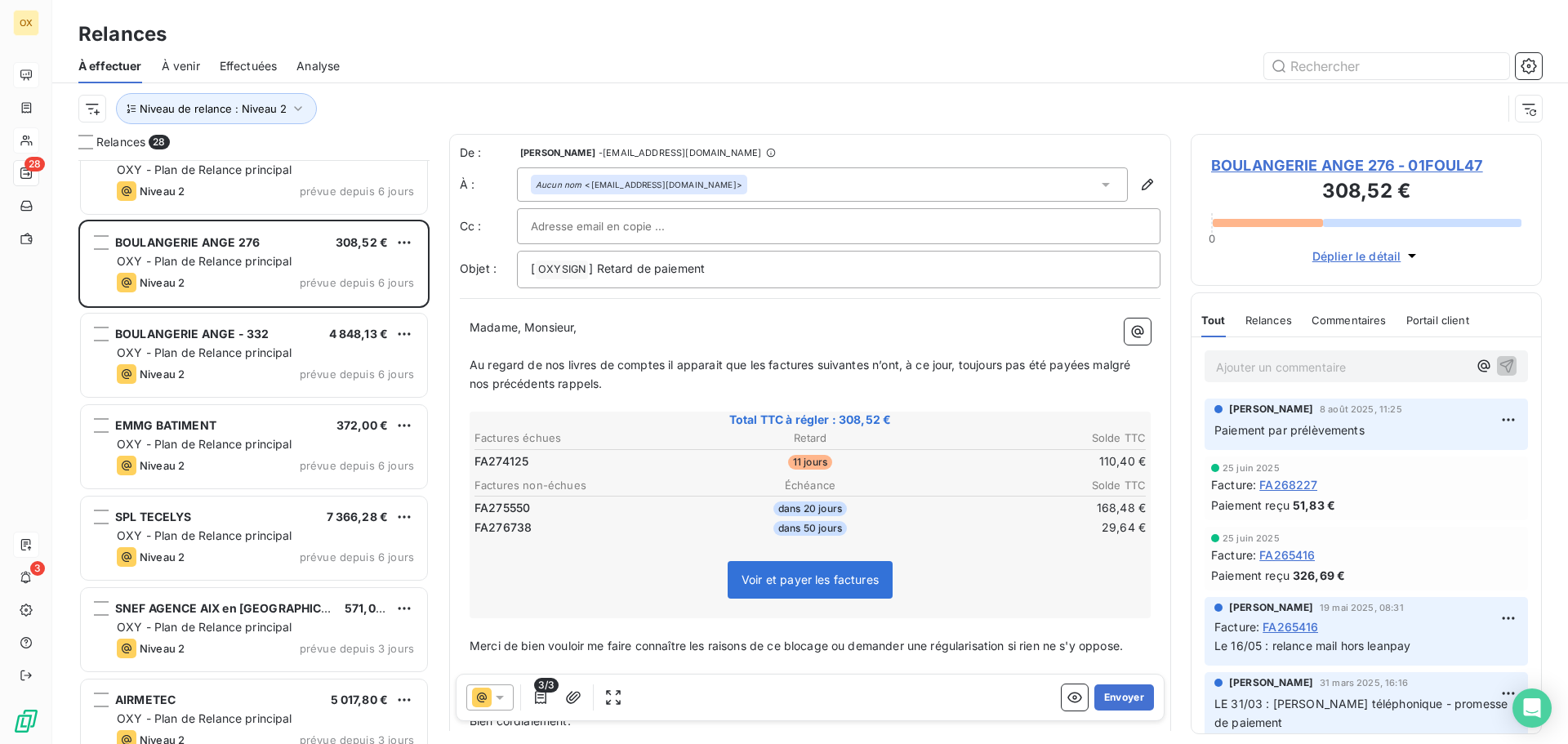
scroll to position [1977, 0]
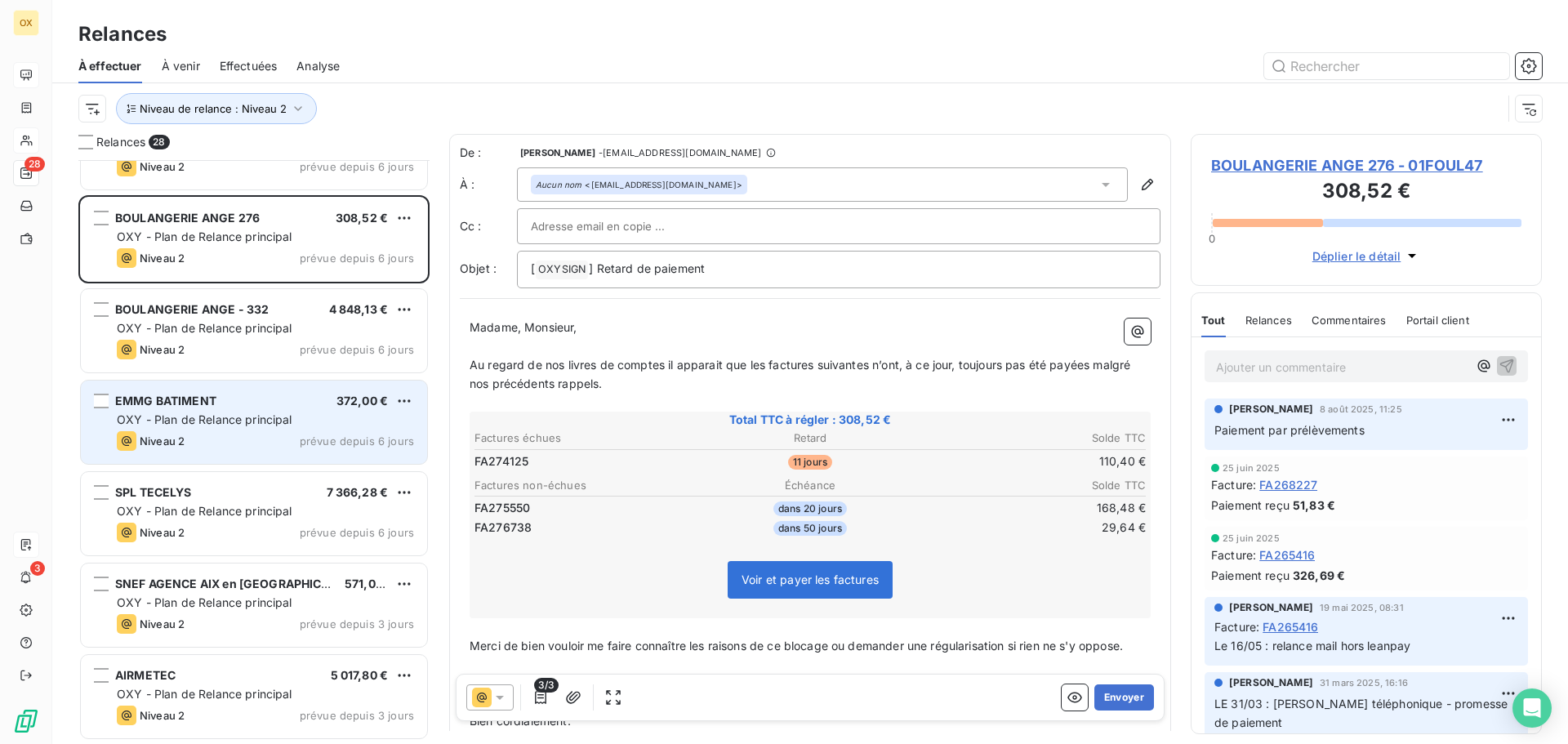
click at [267, 410] on div "EMMG BATIMENT 372,00 € OXY - Plan de Relance principal Niveau 2 prévue depuis 6…" at bounding box center [254, 422] width 346 height 83
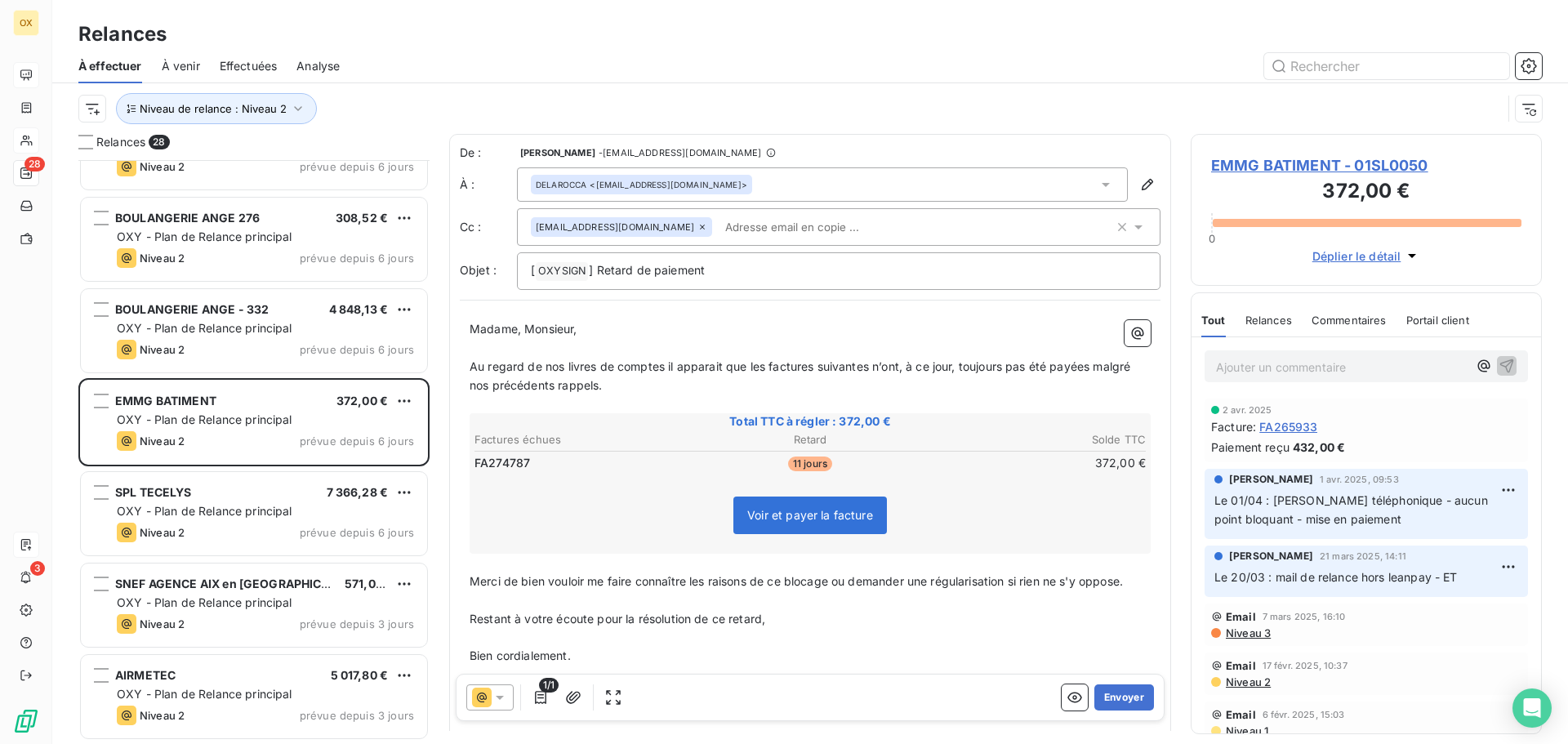
click at [1245, 351] on div "Ajouter un commentaire ﻿" at bounding box center [1366, 366] width 323 height 31
click at [1226, 367] on p "Ajouter un commentaire ﻿" at bounding box center [1342, 366] width 252 height 20
drag, startPoint x: 1498, startPoint y: 372, endPoint x: 1453, endPoint y: 383, distance: 46.3
click at [1498, 373] on icon "button" at bounding box center [1506, 364] width 17 height 17
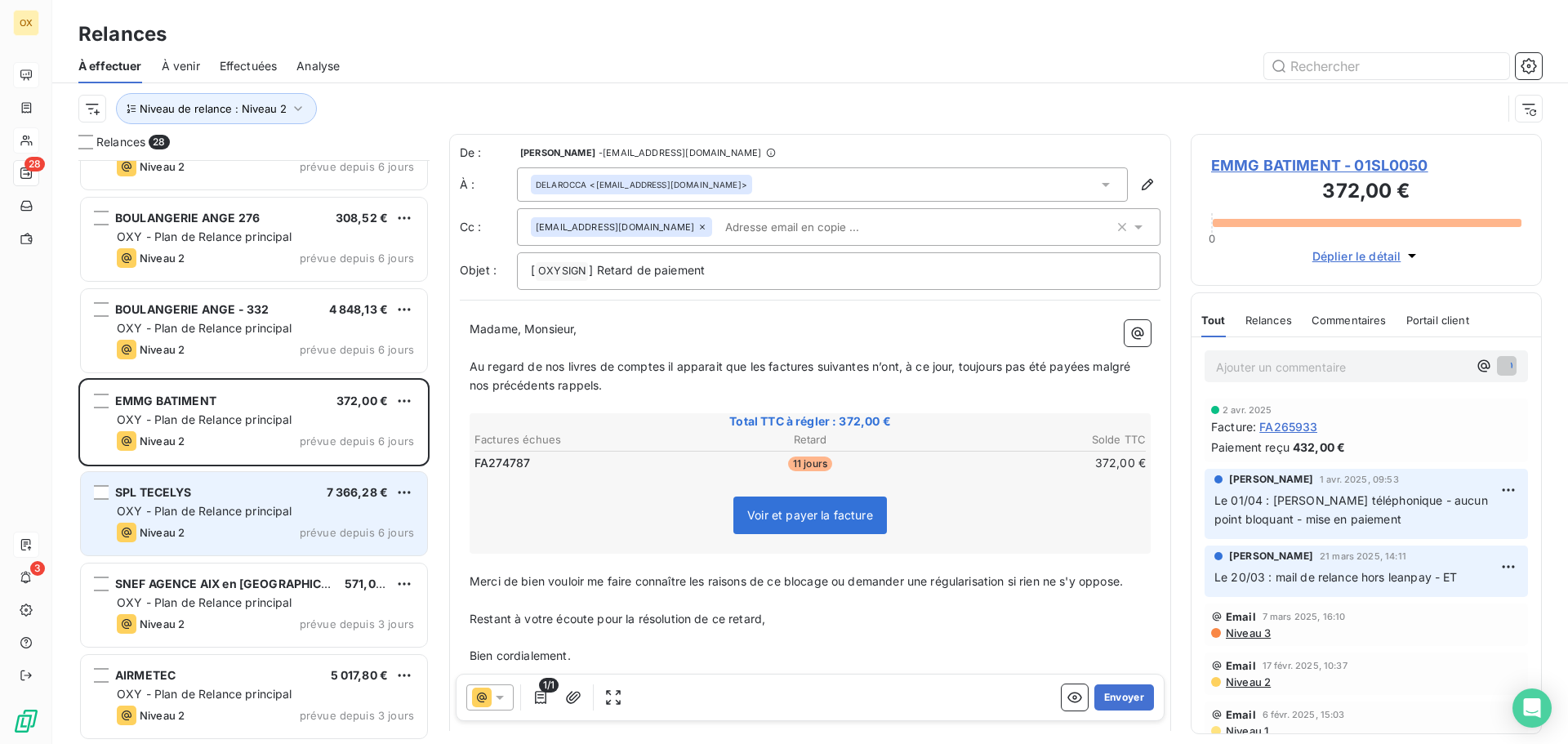
click at [224, 476] on div "SPL TECELYS 7 366,28 € OXY - Plan de Relance principal Niveau 2 prévue depuis 6…" at bounding box center [254, 513] width 346 height 83
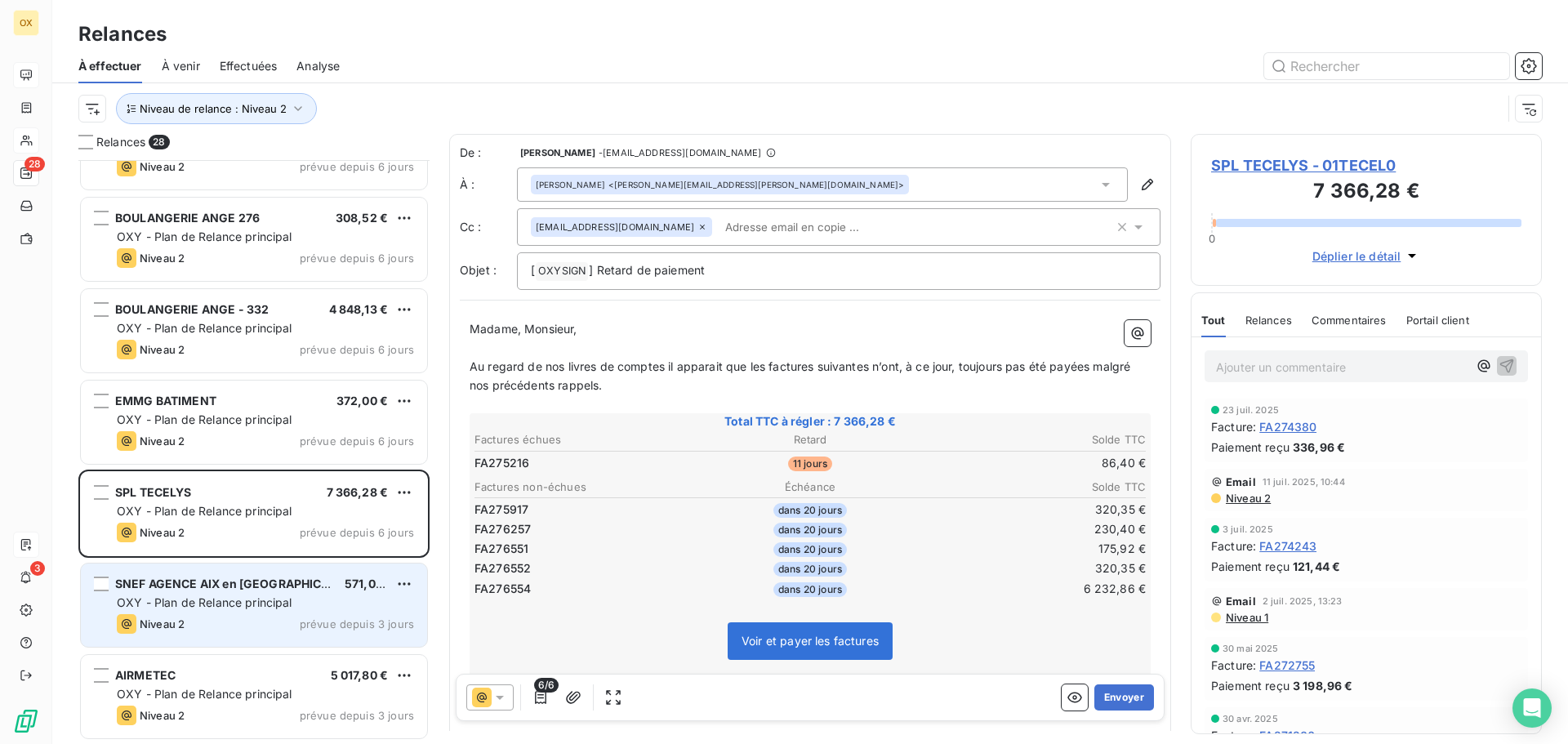
click at [301, 606] on div "OXY - Plan de Relance principal" at bounding box center [266, 602] width 297 height 17
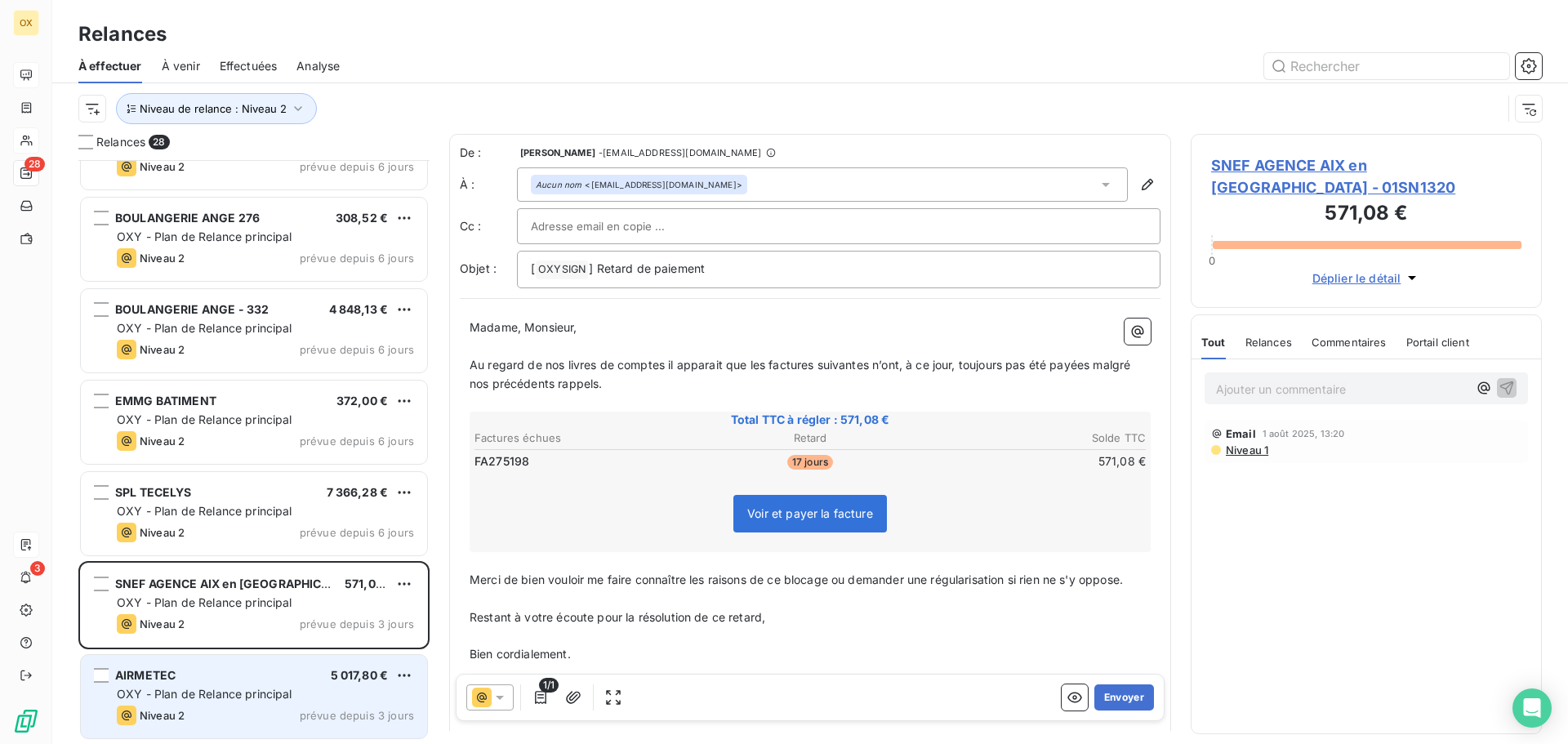
click at [282, 690] on span "OXY - Plan de Relance principal" at bounding box center [204, 693] width 176 height 14
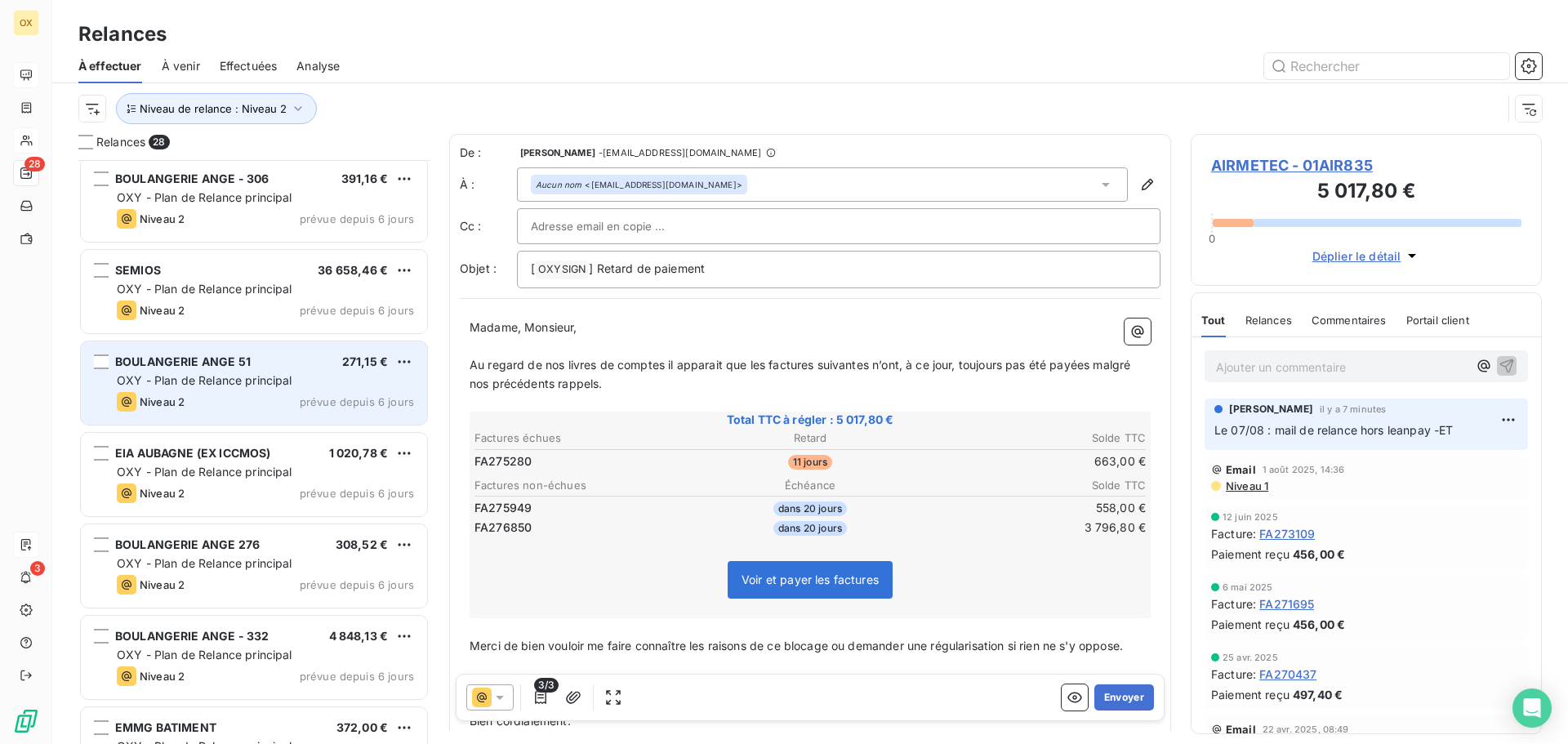
scroll to position [1568, 0]
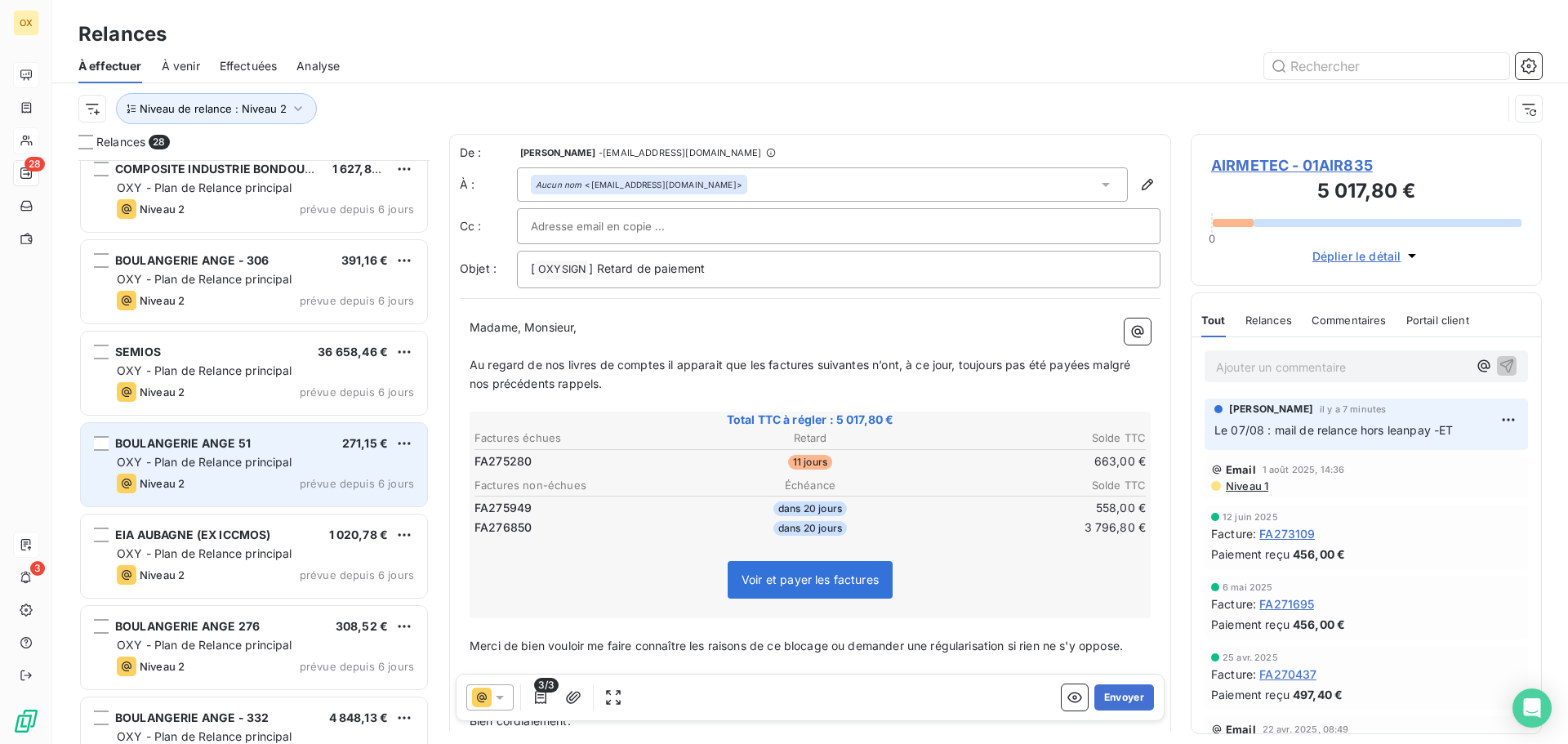
click at [273, 472] on div "BOULANGERIE ANGE 51 271,15 € OXY - Plan de Relance principal Niveau 2 prévue de…" at bounding box center [254, 464] width 346 height 83
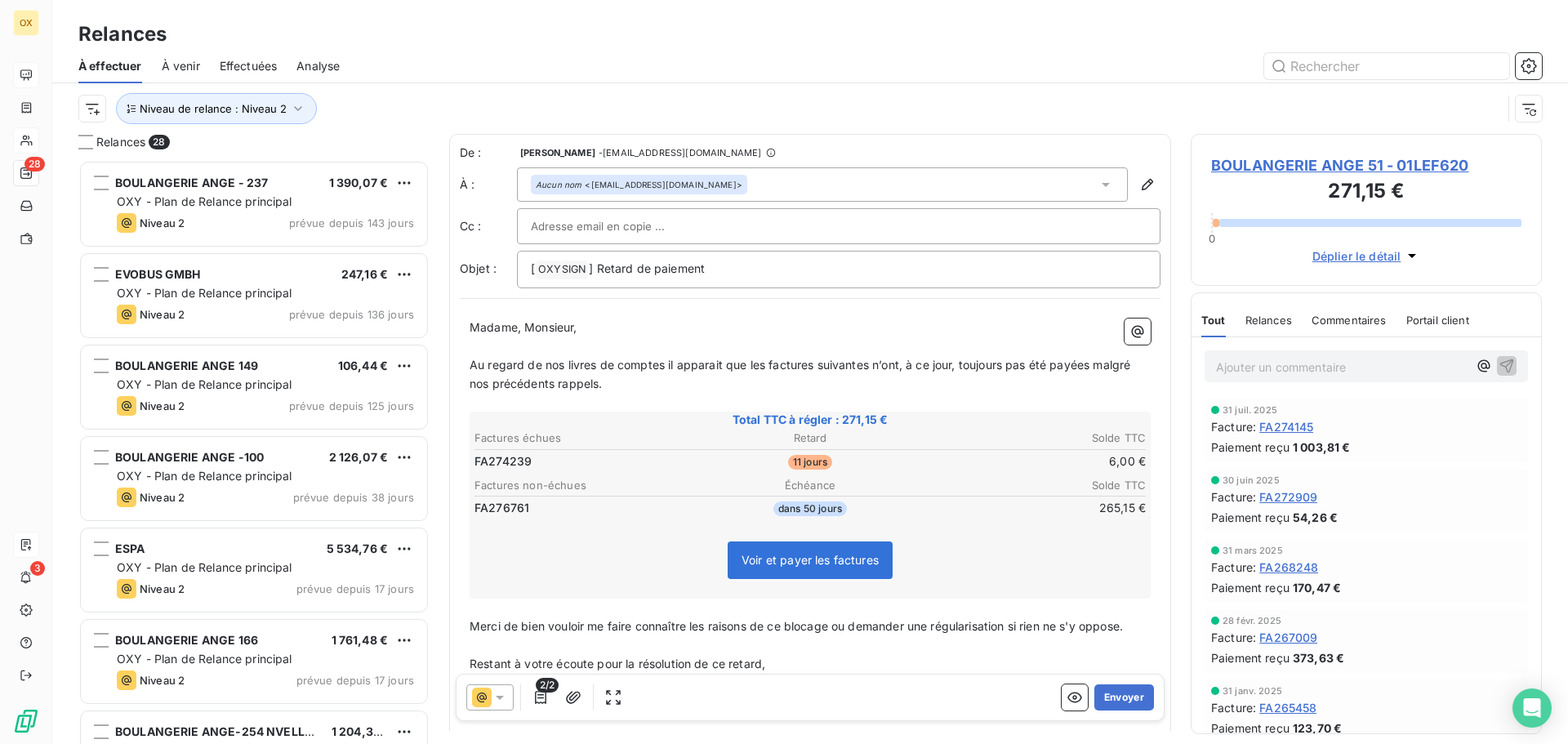
click at [423, 98] on div "Niveau de relance : Niveau 2" at bounding box center [790, 109] width 1423 height 31
click at [262, 108] on span "Niveau de relance : Niveau 2" at bounding box center [213, 108] width 147 height 13
click at [399, 161] on div "Niveau 2" at bounding box center [455, 150] width 235 height 34
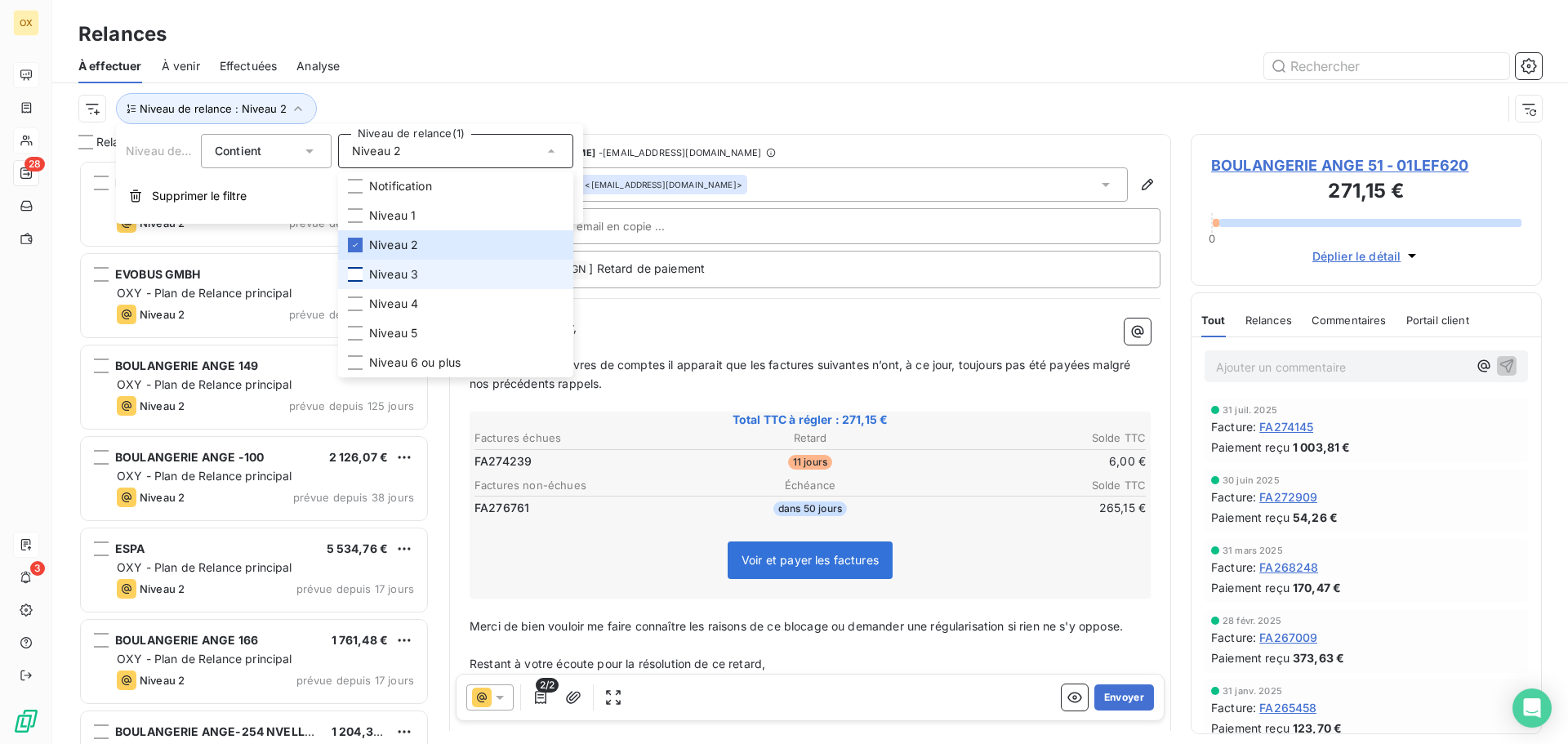
click at [356, 276] on div at bounding box center [355, 274] width 15 height 15
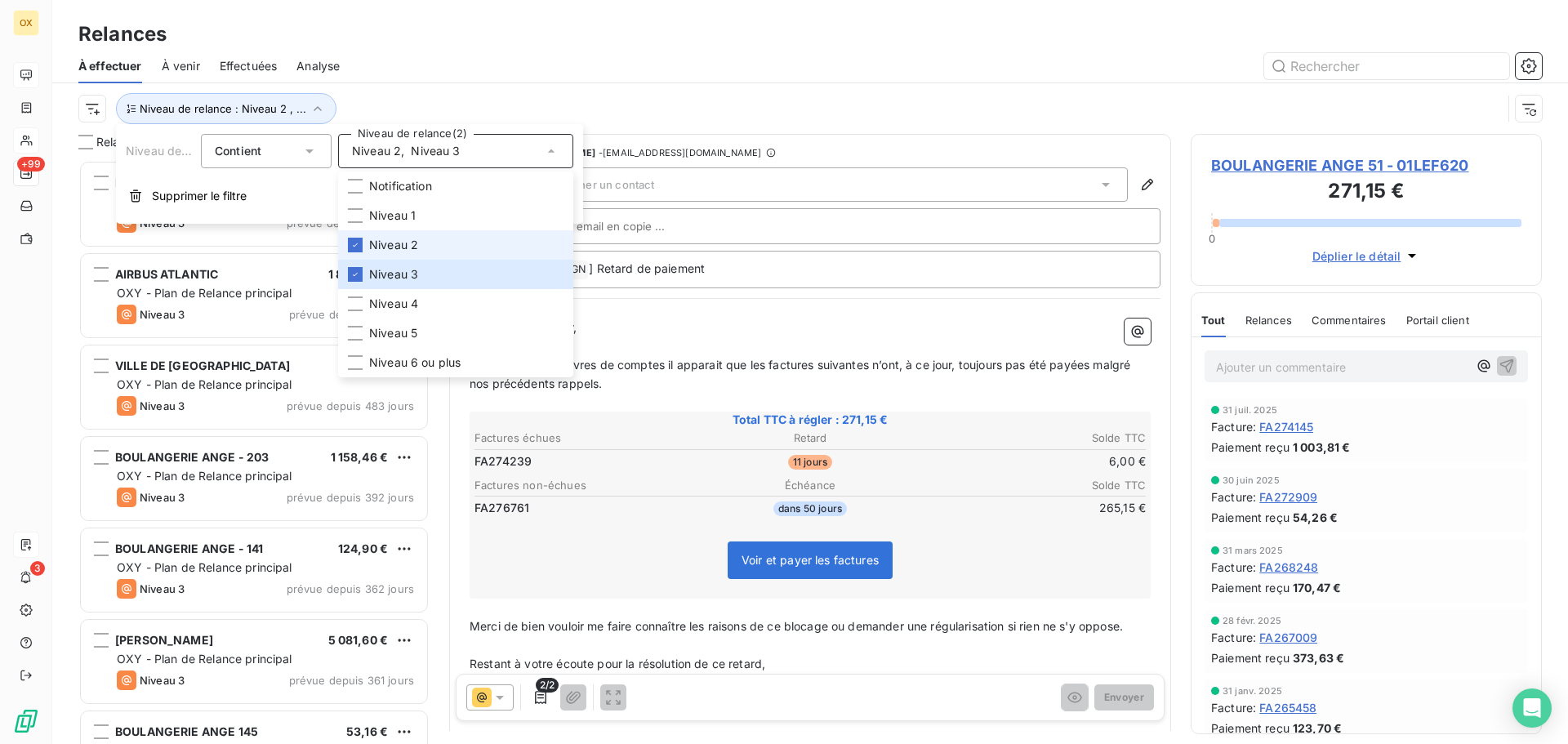
scroll to position [571, 339]
click at [356, 243] on icon at bounding box center [355, 245] width 10 height 10
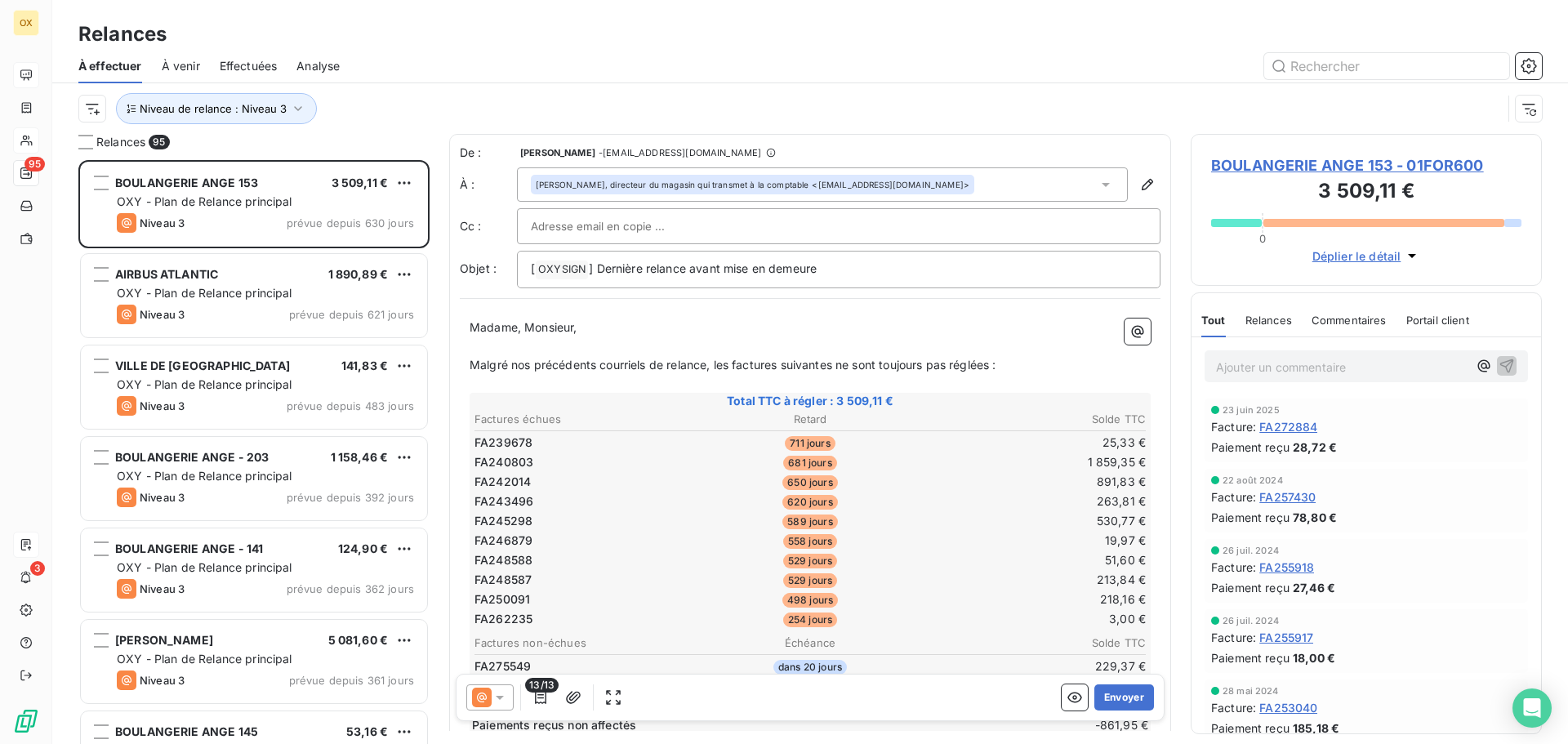
click at [406, 62] on div at bounding box center [950, 66] width 1182 height 26
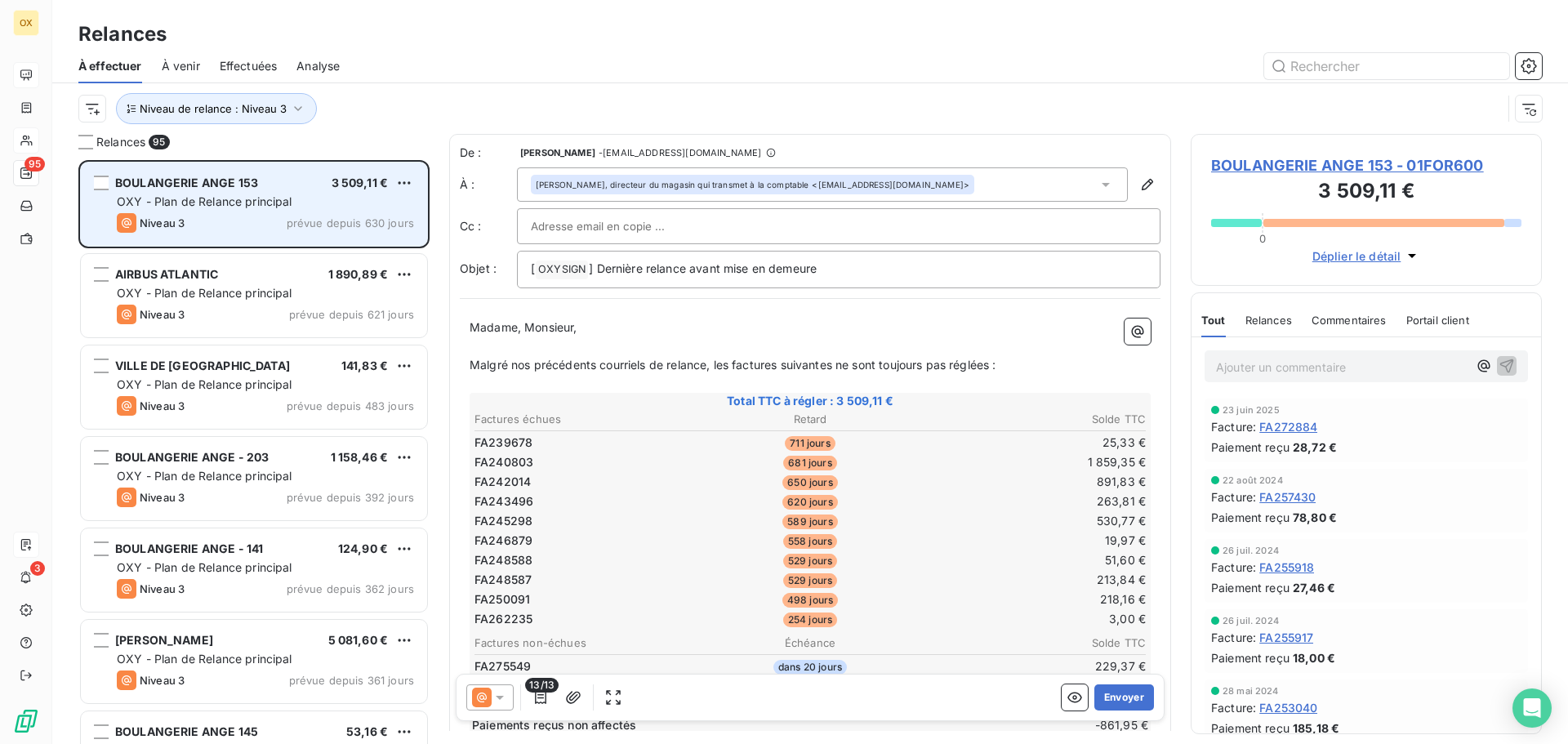
click at [219, 207] on div "OXY - Plan de Relance principal" at bounding box center [266, 202] width 297 height 17
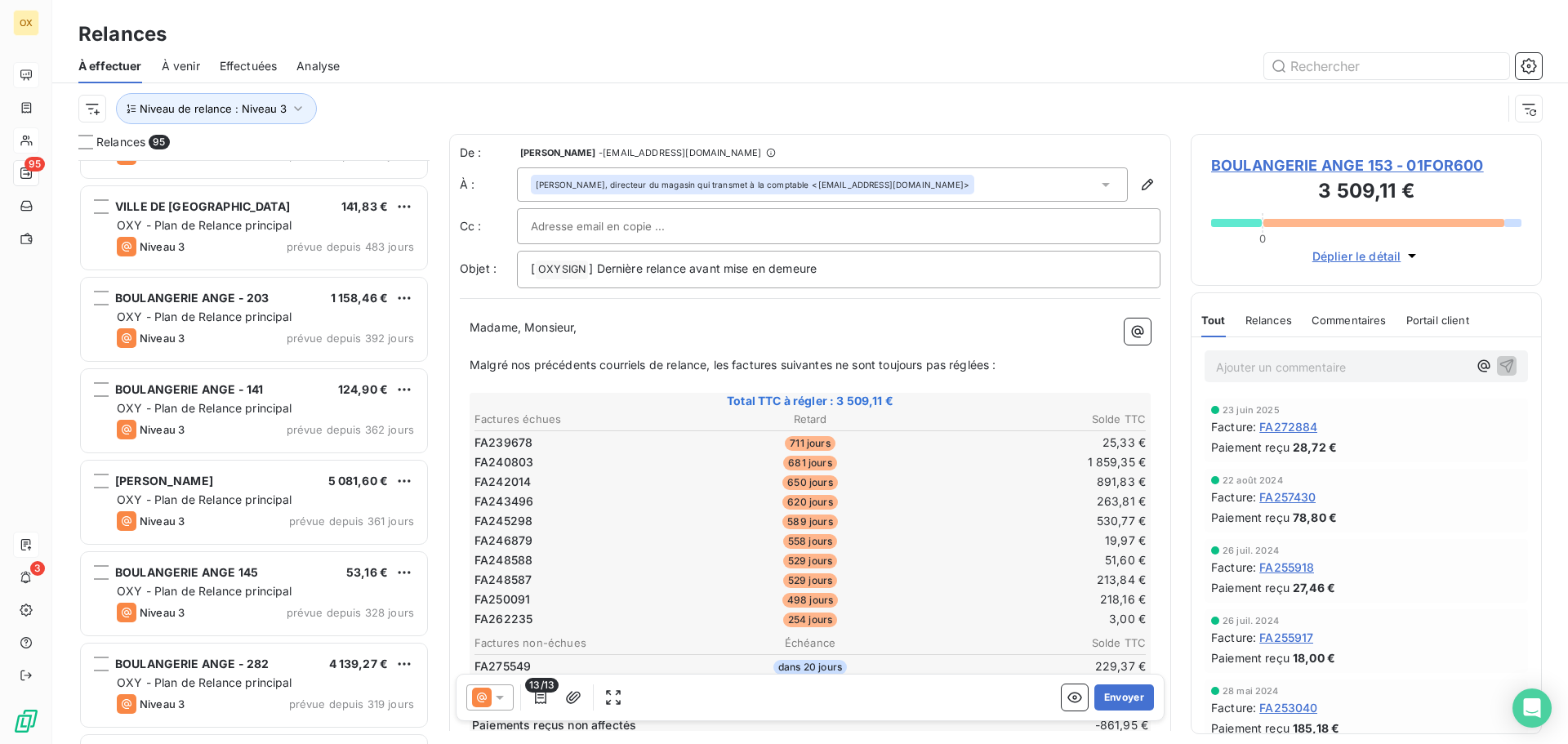
scroll to position [164, 0]
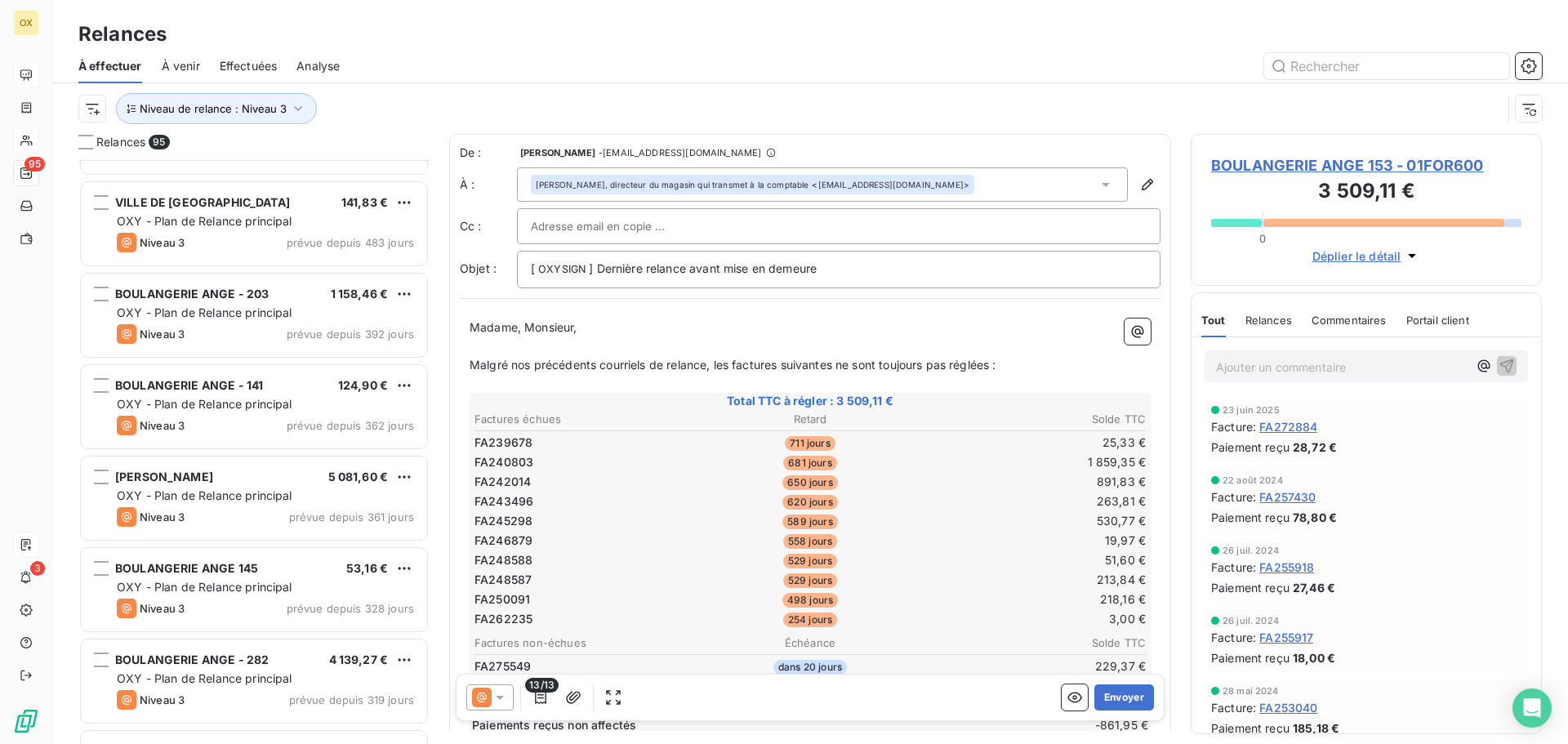
click at [414, 110] on div "Niveau de relance : Niveau 3" at bounding box center [790, 109] width 1423 height 31
